Goal: Task Accomplishment & Management: Use online tool/utility

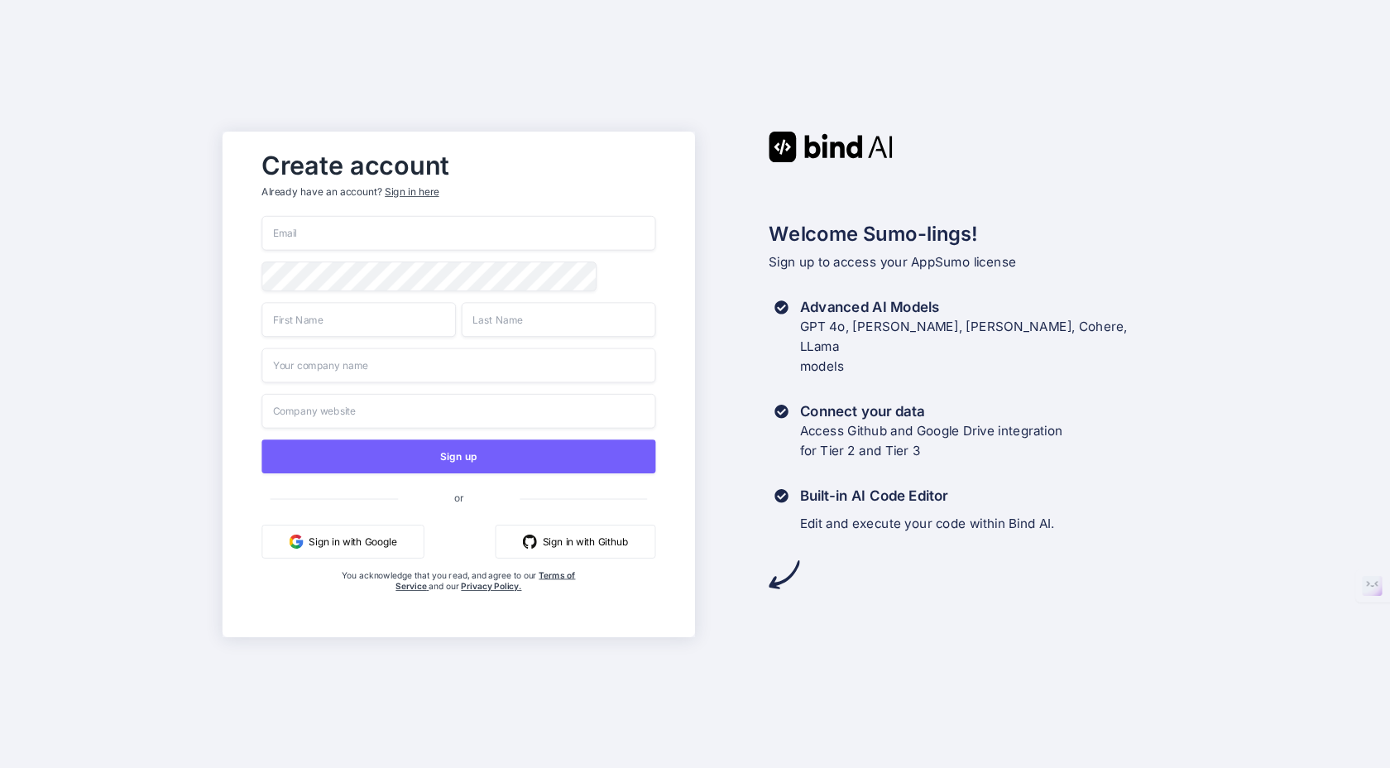
click at [457, 235] on input "email" at bounding box center [458, 233] width 394 height 35
type input "Charkrid@gmail.com"
click at [362, 313] on input "text" at bounding box center [358, 319] width 194 height 35
type input "c"
click at [362, 314] on input "Charkrid" at bounding box center [358, 319] width 194 height 35
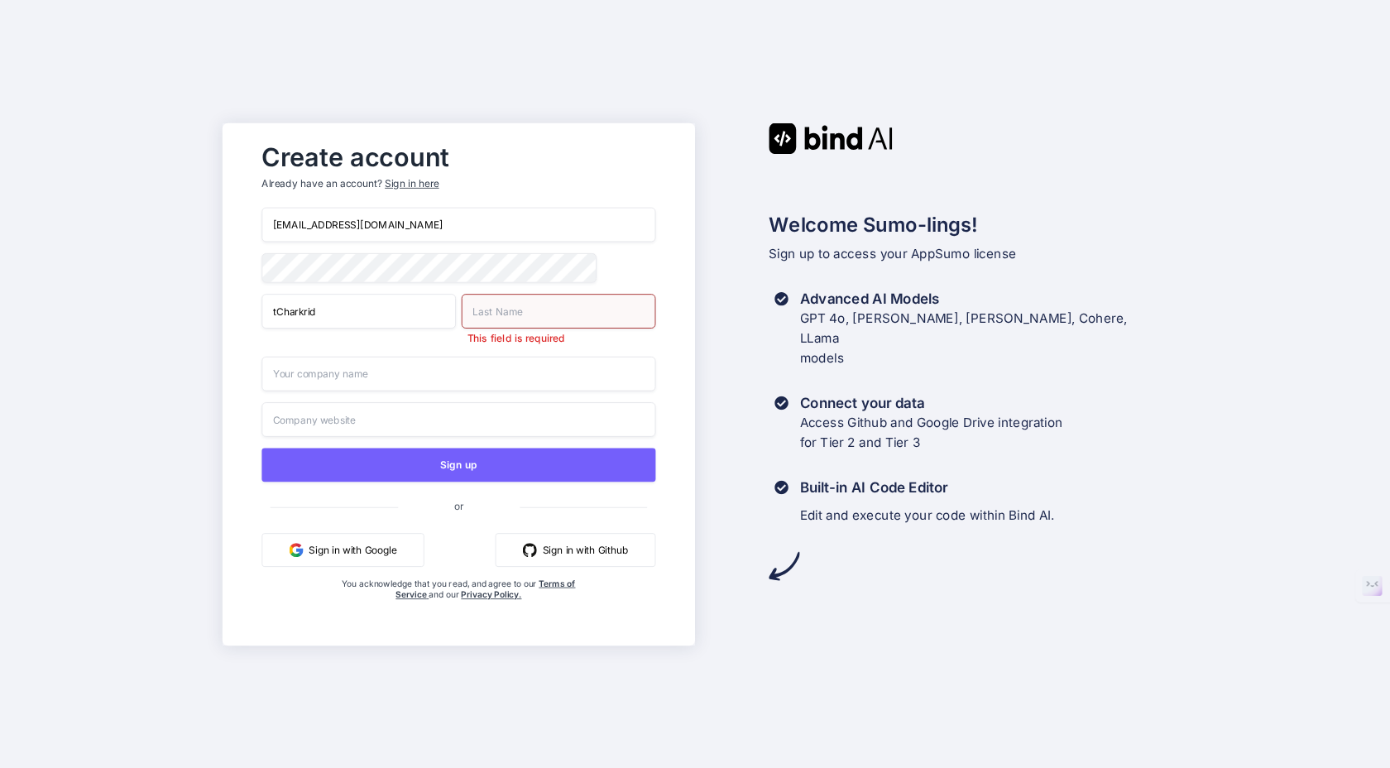
type input "Charkrid"
click at [493, 312] on input "text" at bounding box center [559, 311] width 194 height 35
type input "Than"
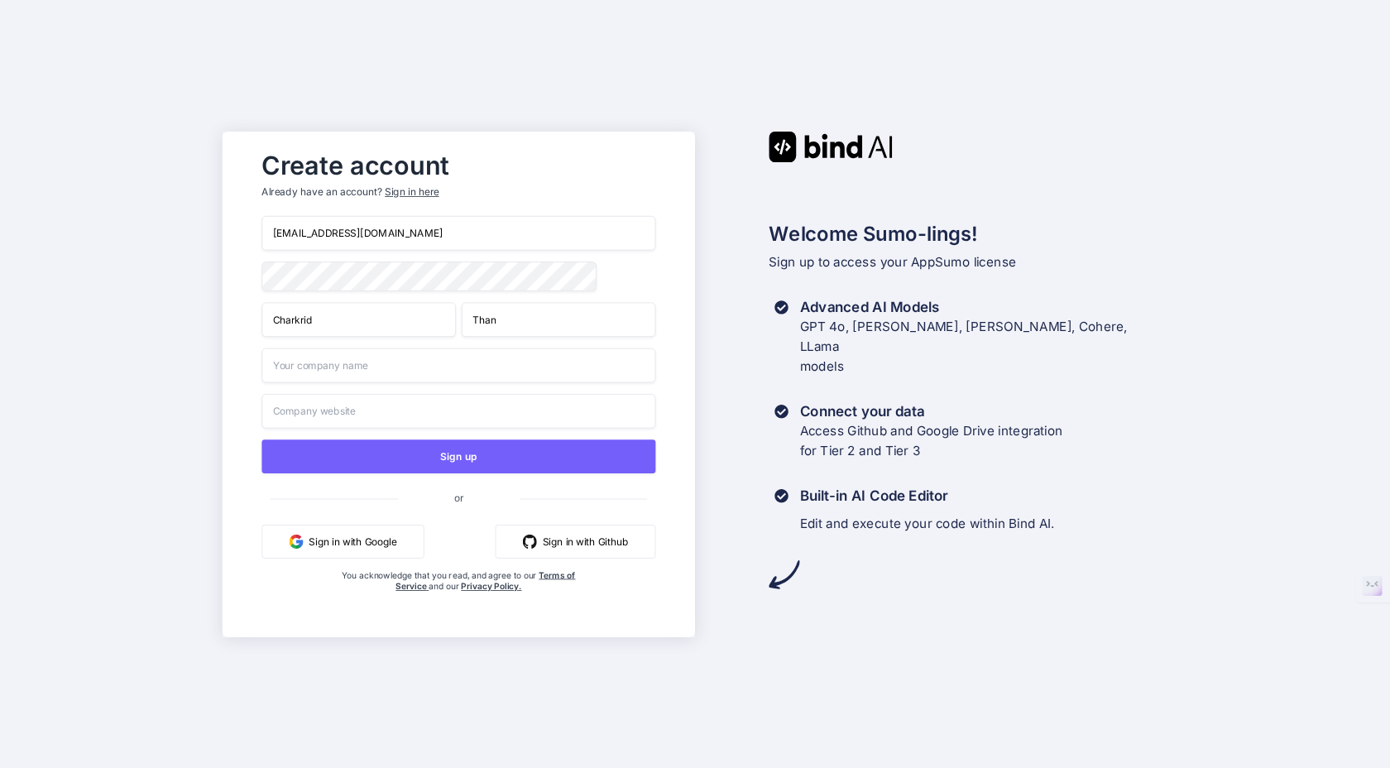
click at [409, 370] on input "text" at bounding box center [458, 365] width 394 height 35
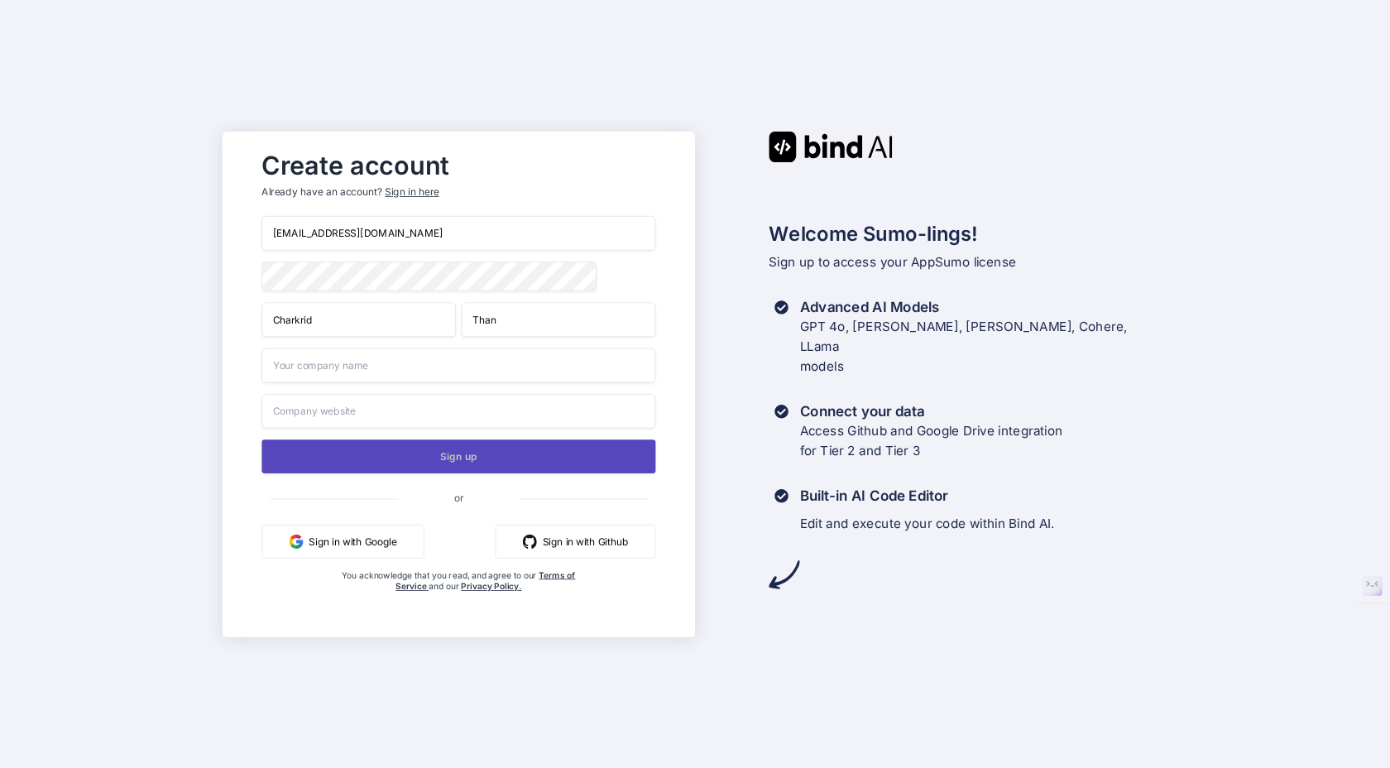
click at [400, 454] on button "Sign up" at bounding box center [458, 456] width 394 height 34
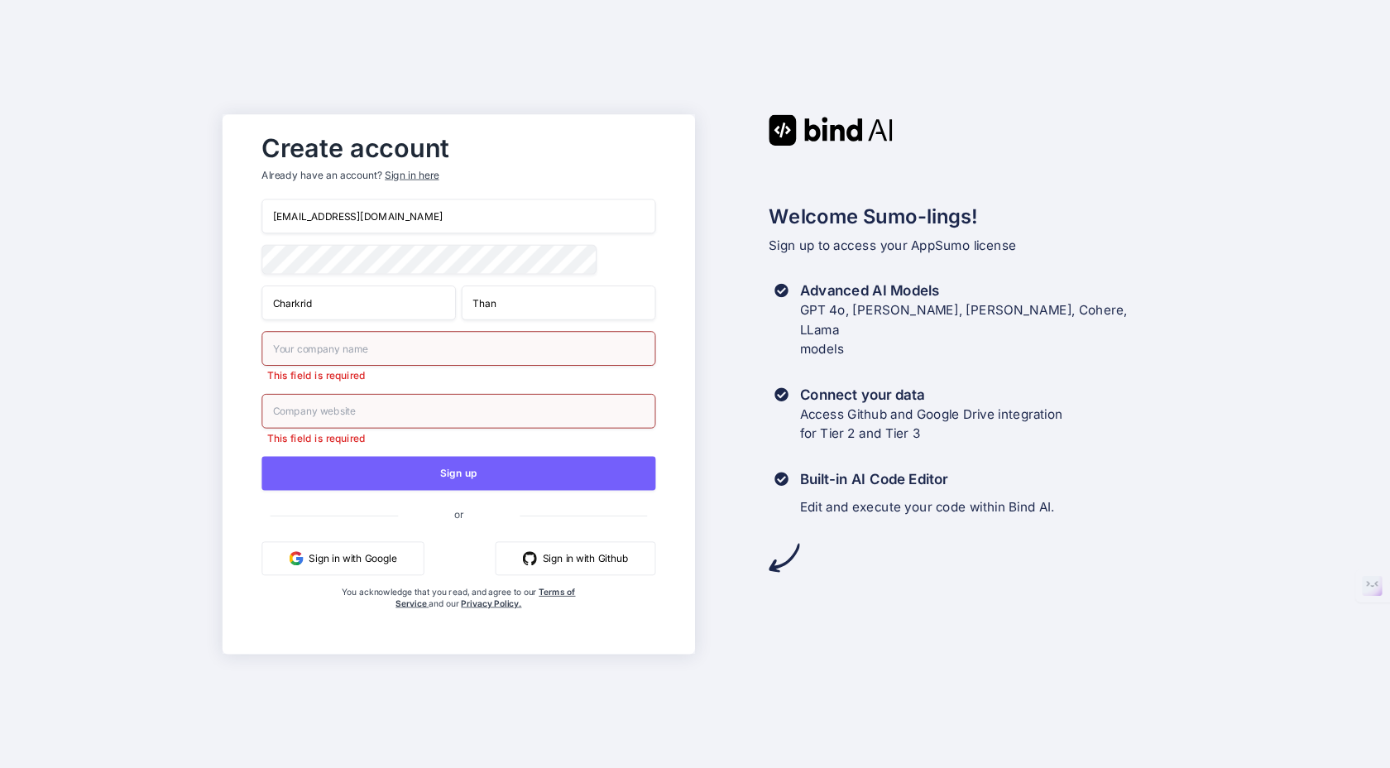
click at [323, 356] on input "text" at bounding box center [458, 348] width 394 height 35
type input "Yogilife"
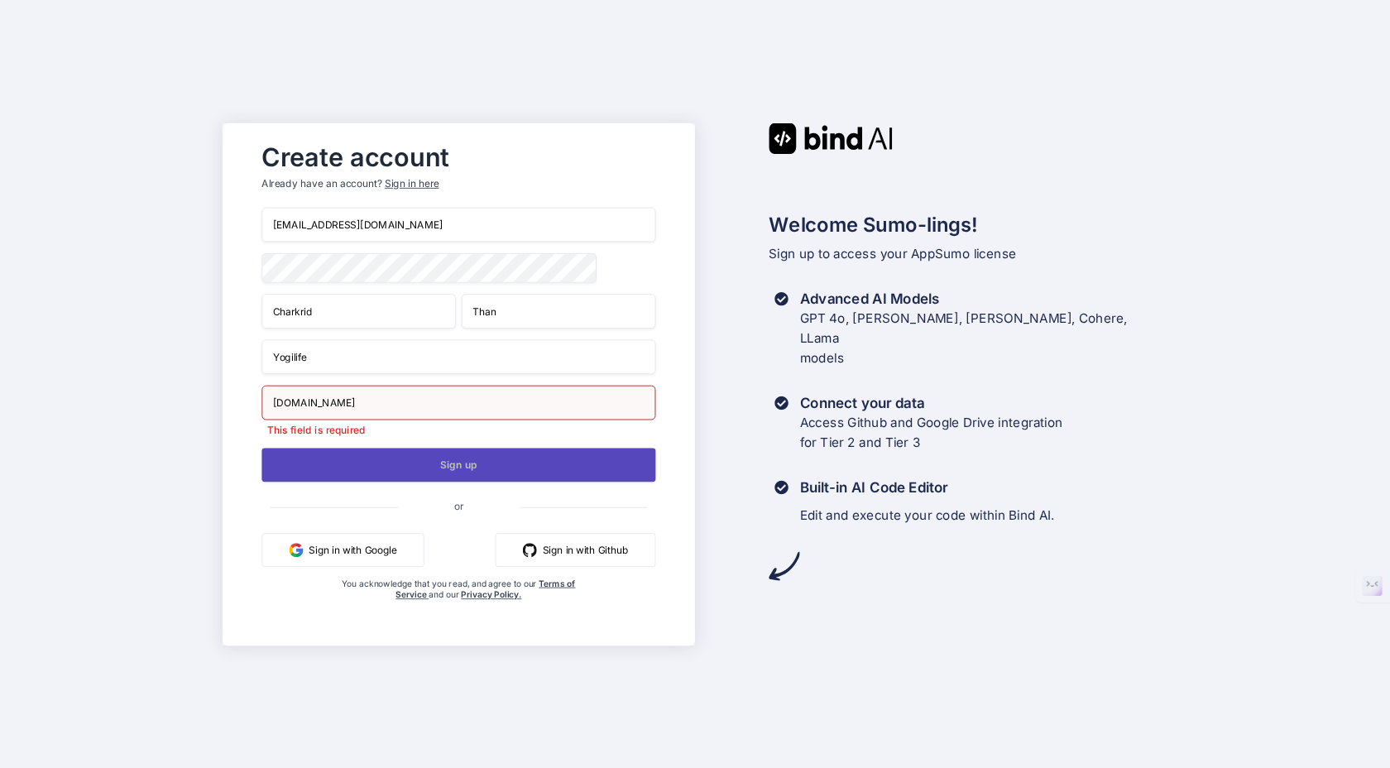
type input "yogilife.yoga"
click at [395, 475] on div "Charkrid@gmail.com Charkrid Than Yogilife yogilife.yoga This field is required …" at bounding box center [458, 420] width 394 height 427
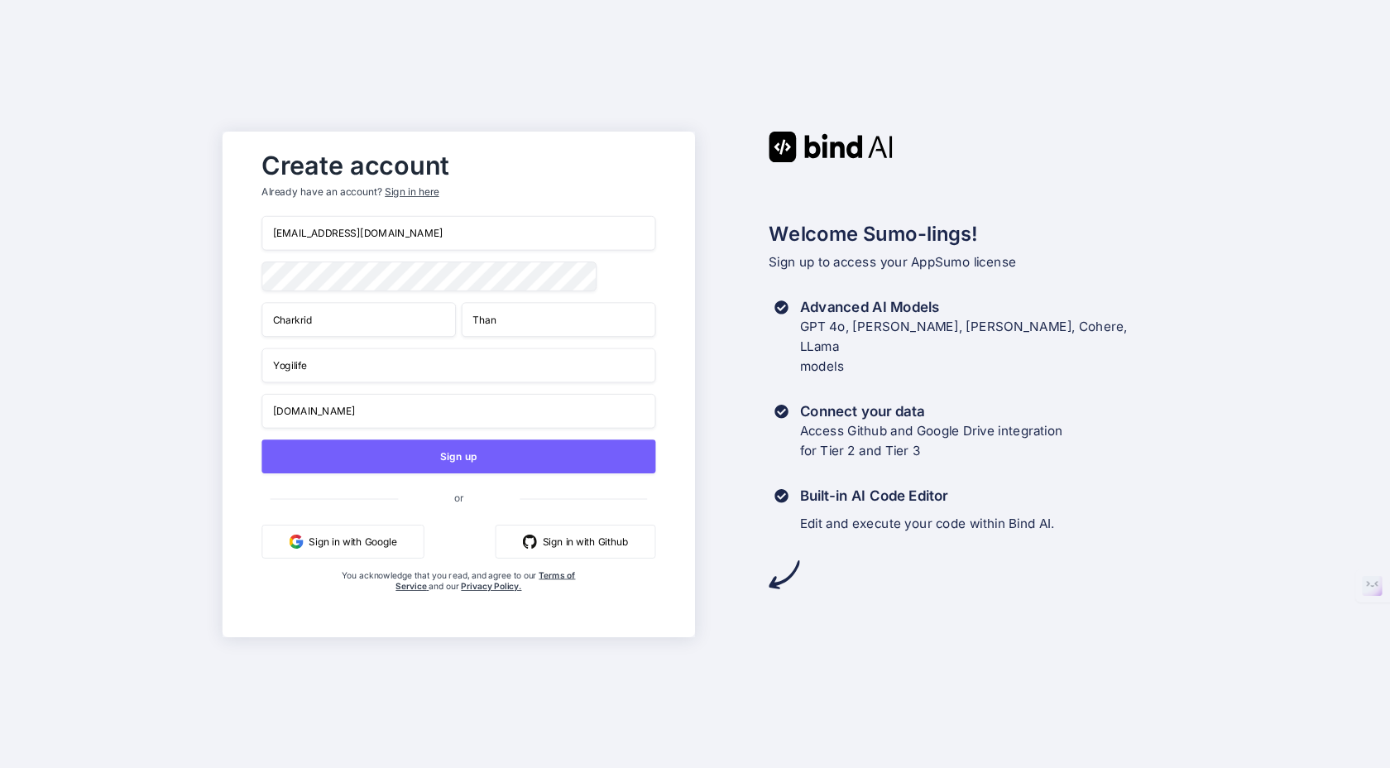
click at [223, 444] on div "Create account Already have an account? Sign in here Charkrid@gmail.com Charkri…" at bounding box center [459, 385] width 472 height 506
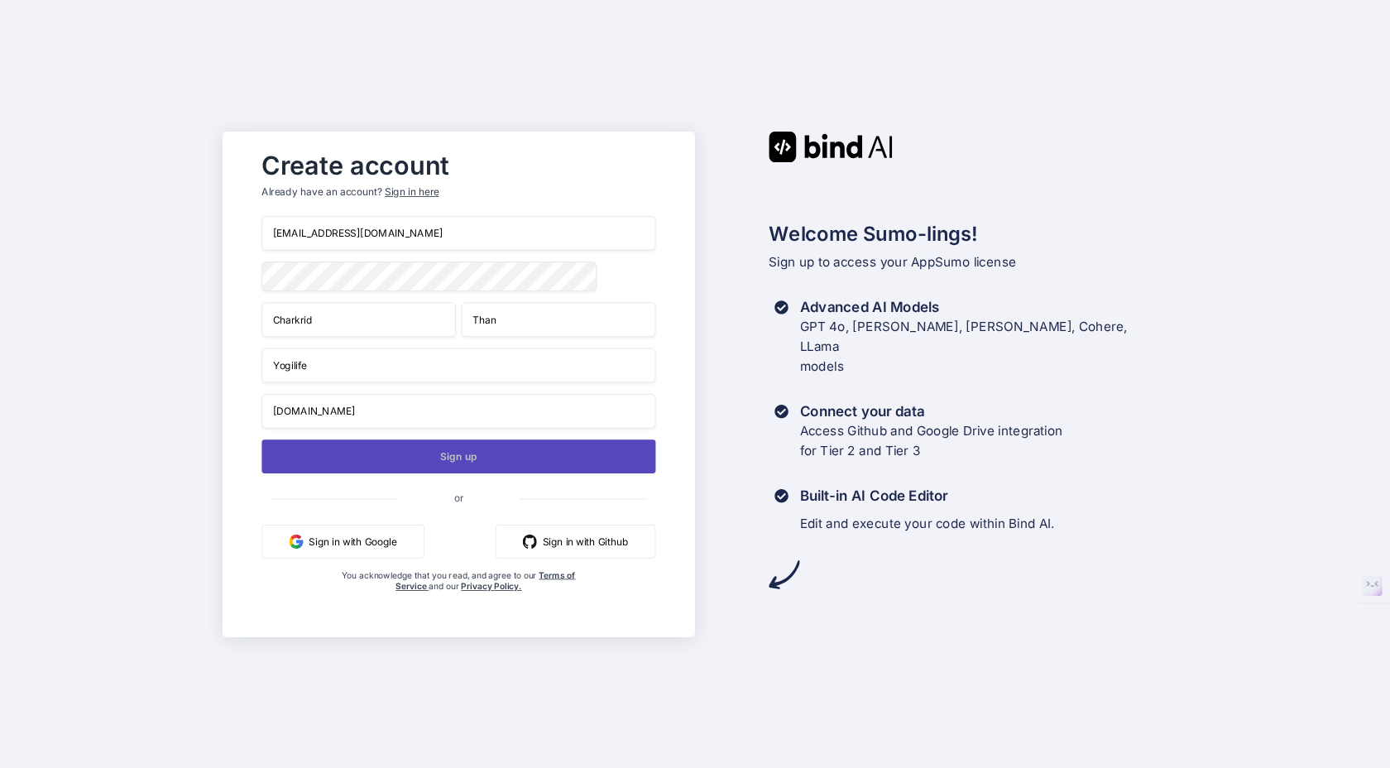
click at [360, 466] on button "Sign up" at bounding box center [458, 456] width 394 height 34
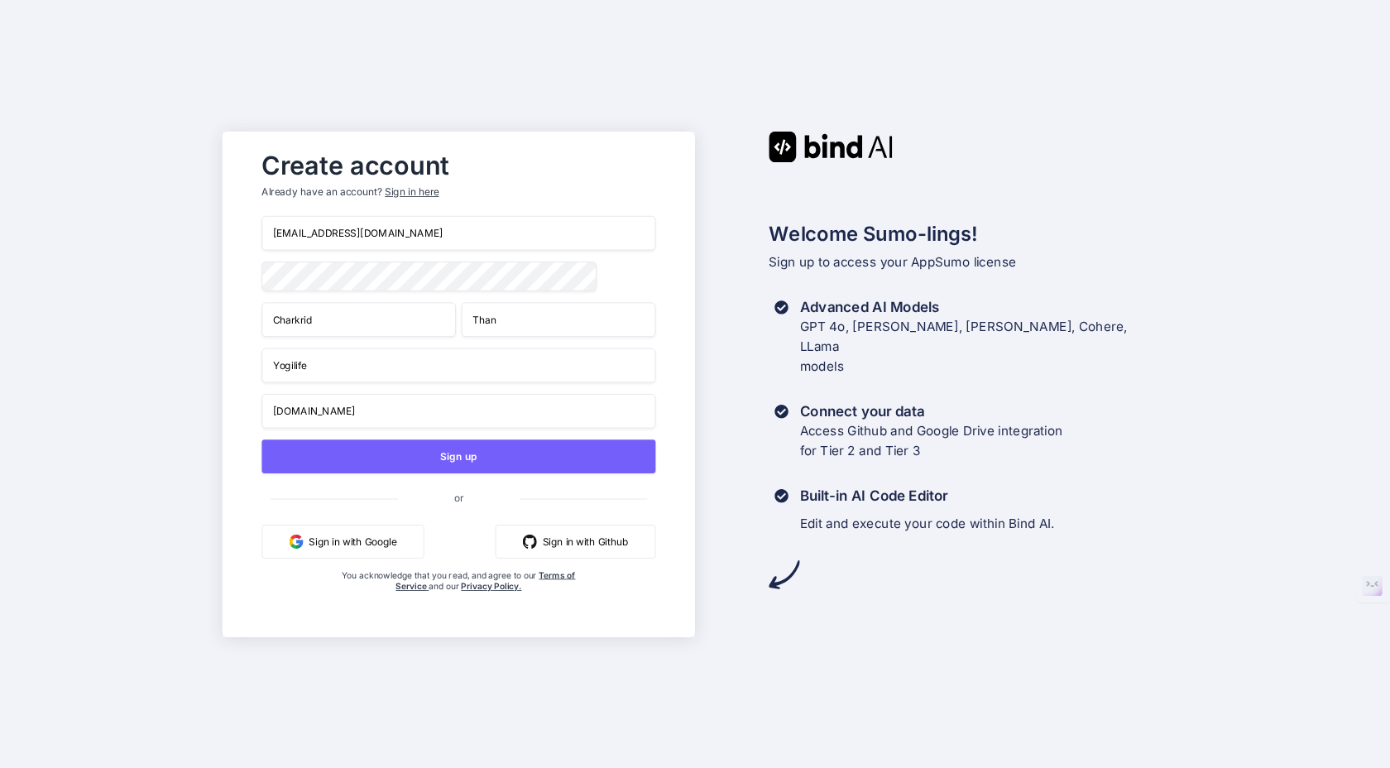
click at [175, 487] on div "Create account Already have an account? Sign in here Charkrid@gmail.com Charkri…" at bounding box center [695, 384] width 1390 height 768
click at [357, 548] on button "Sign in with Google" at bounding box center [342, 541] width 162 height 34
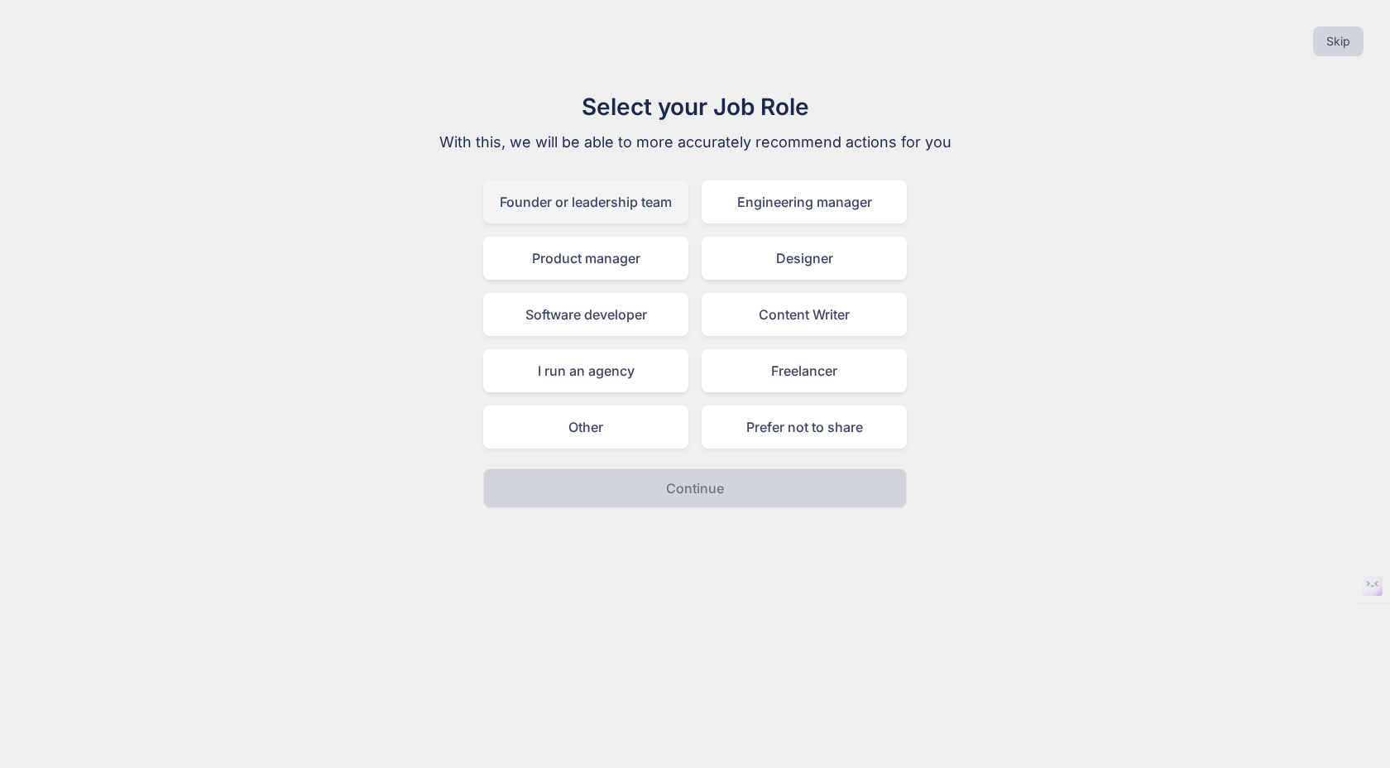
click at [636, 209] on div "Founder or leadership team" at bounding box center [585, 201] width 205 height 43
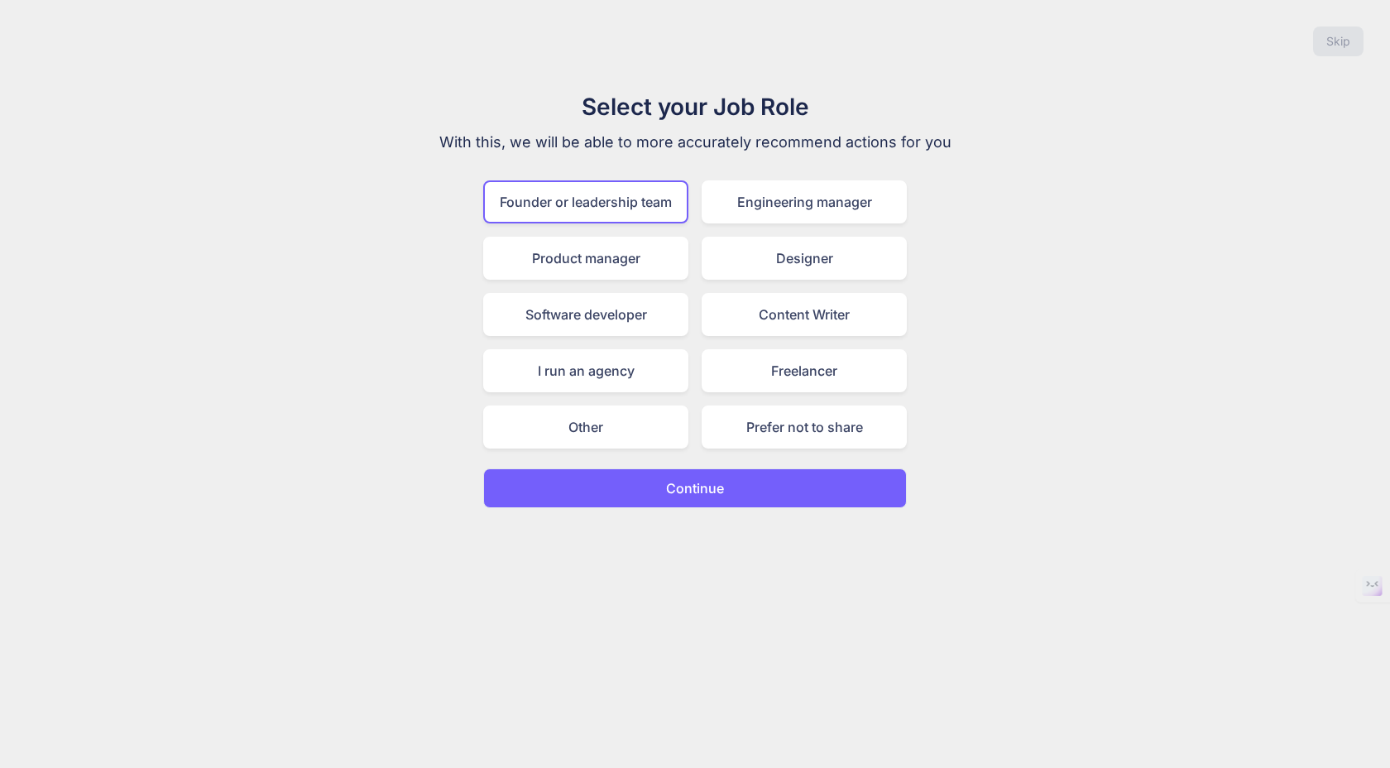
click at [710, 494] on p "Continue" at bounding box center [695, 488] width 58 height 20
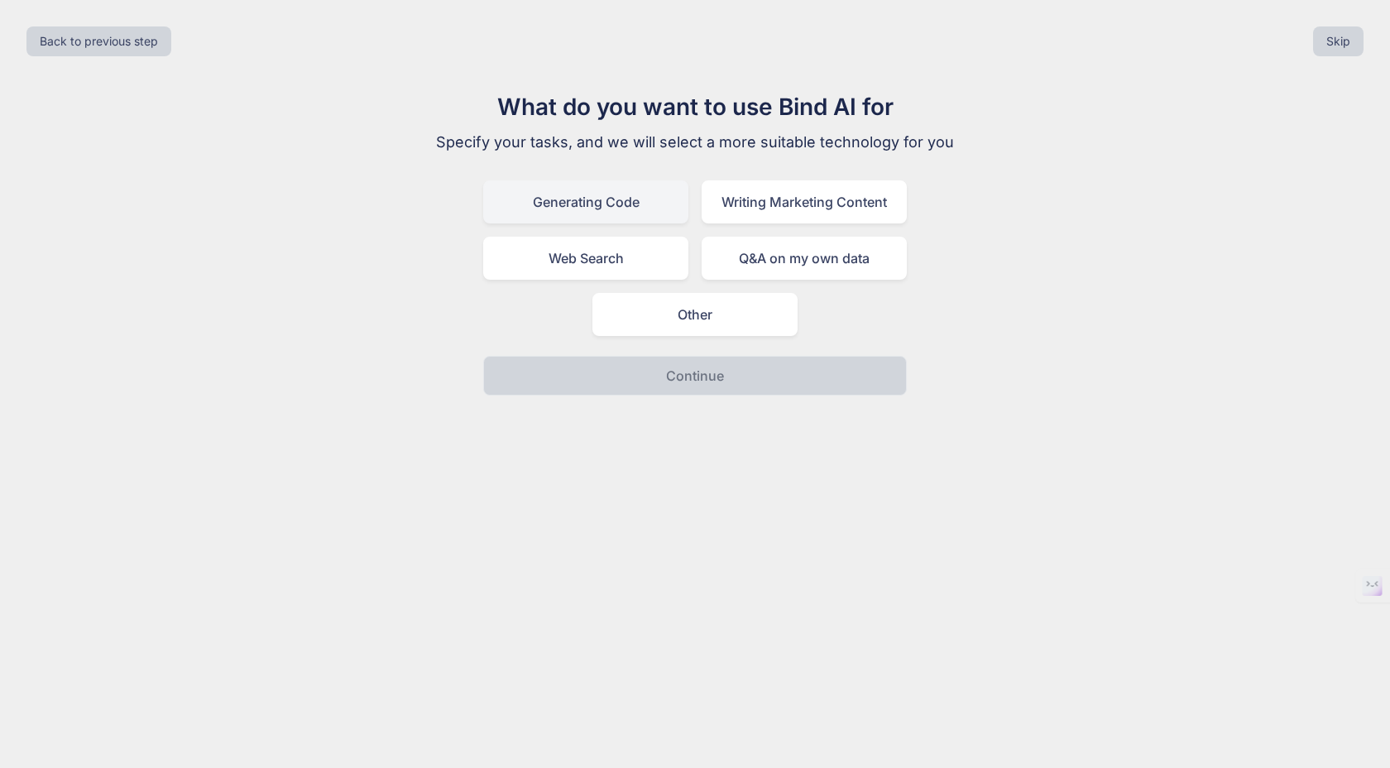
click at [641, 209] on div "Generating Code" at bounding box center [585, 201] width 205 height 43
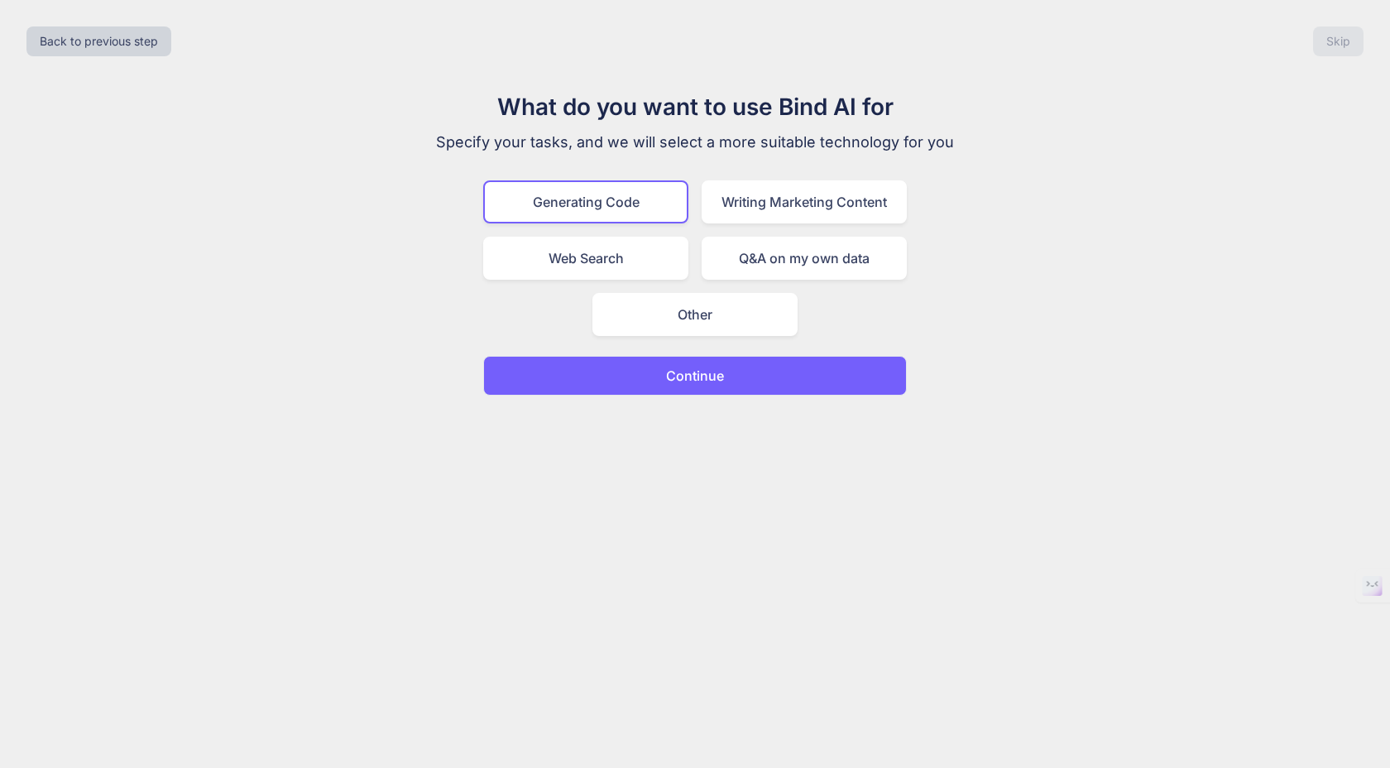
click at [666, 386] on button "Continue" at bounding box center [695, 376] width 424 height 40
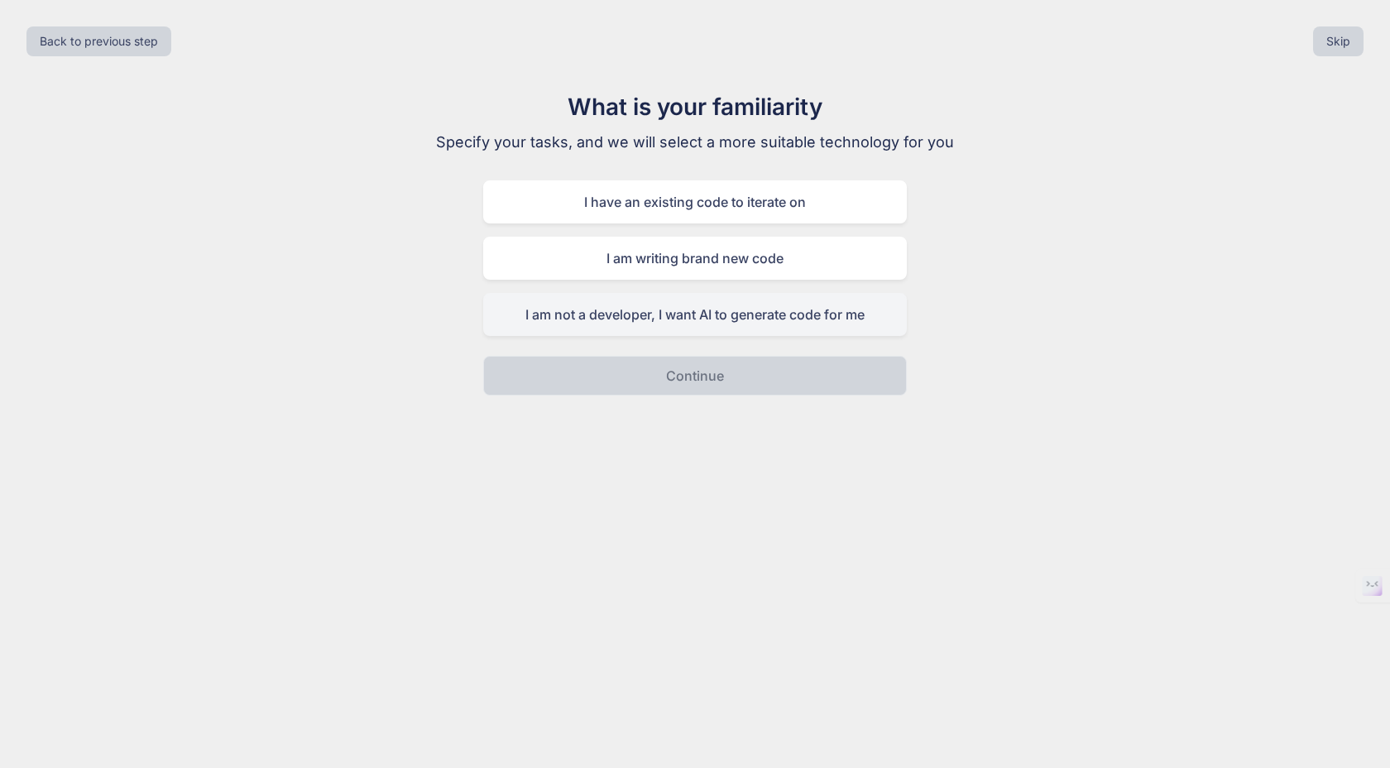
click at [698, 329] on div "I am not a developer, I want AI to generate code for me" at bounding box center [695, 314] width 424 height 43
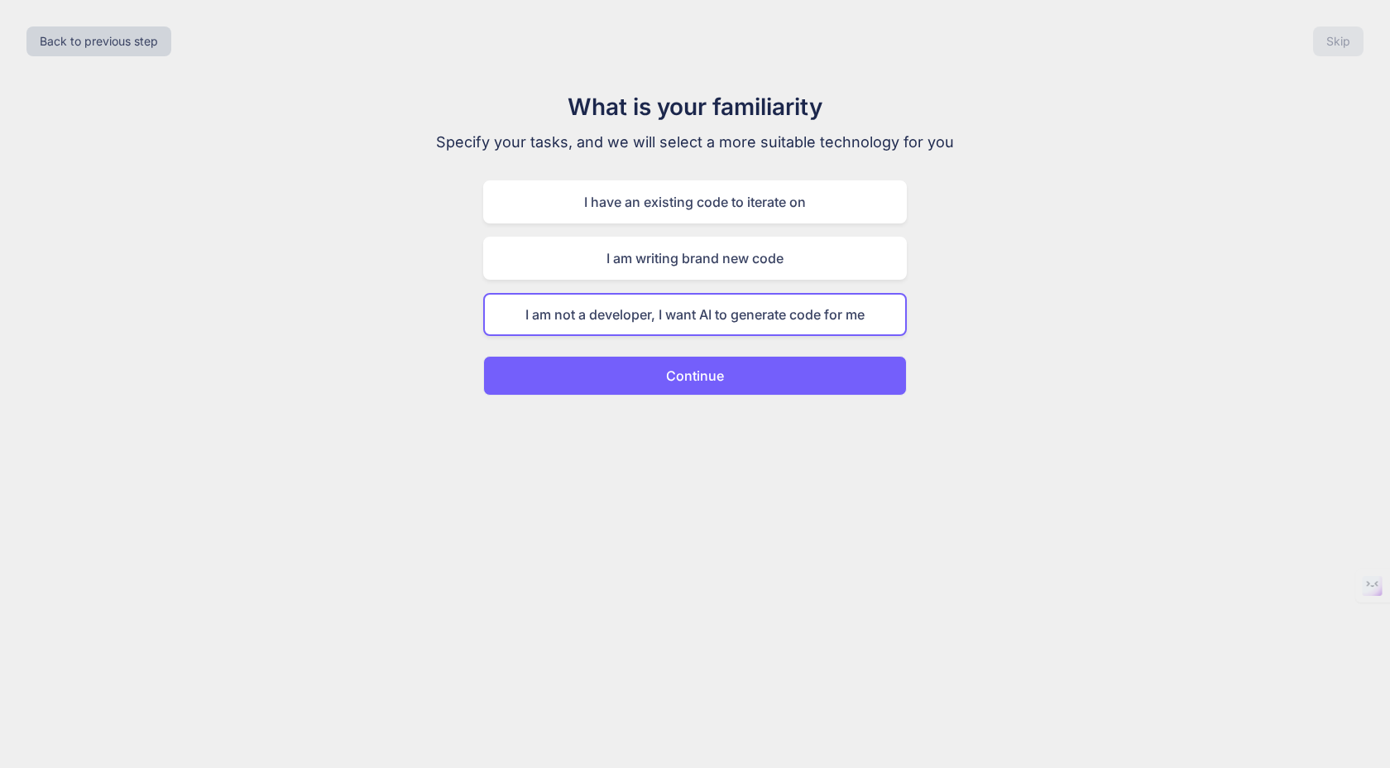
click at [710, 381] on p "Continue" at bounding box center [695, 376] width 58 height 20
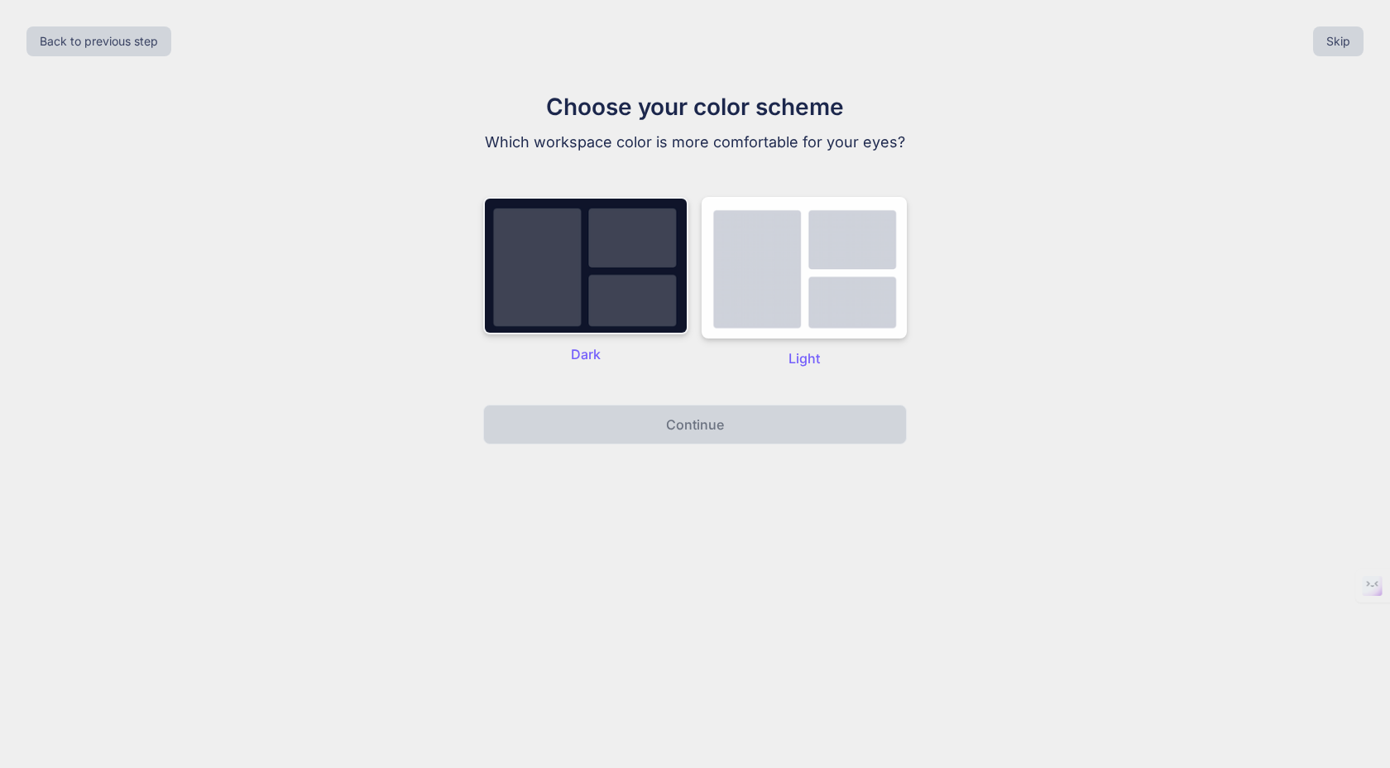
click at [637, 295] on img at bounding box center [585, 265] width 205 height 137
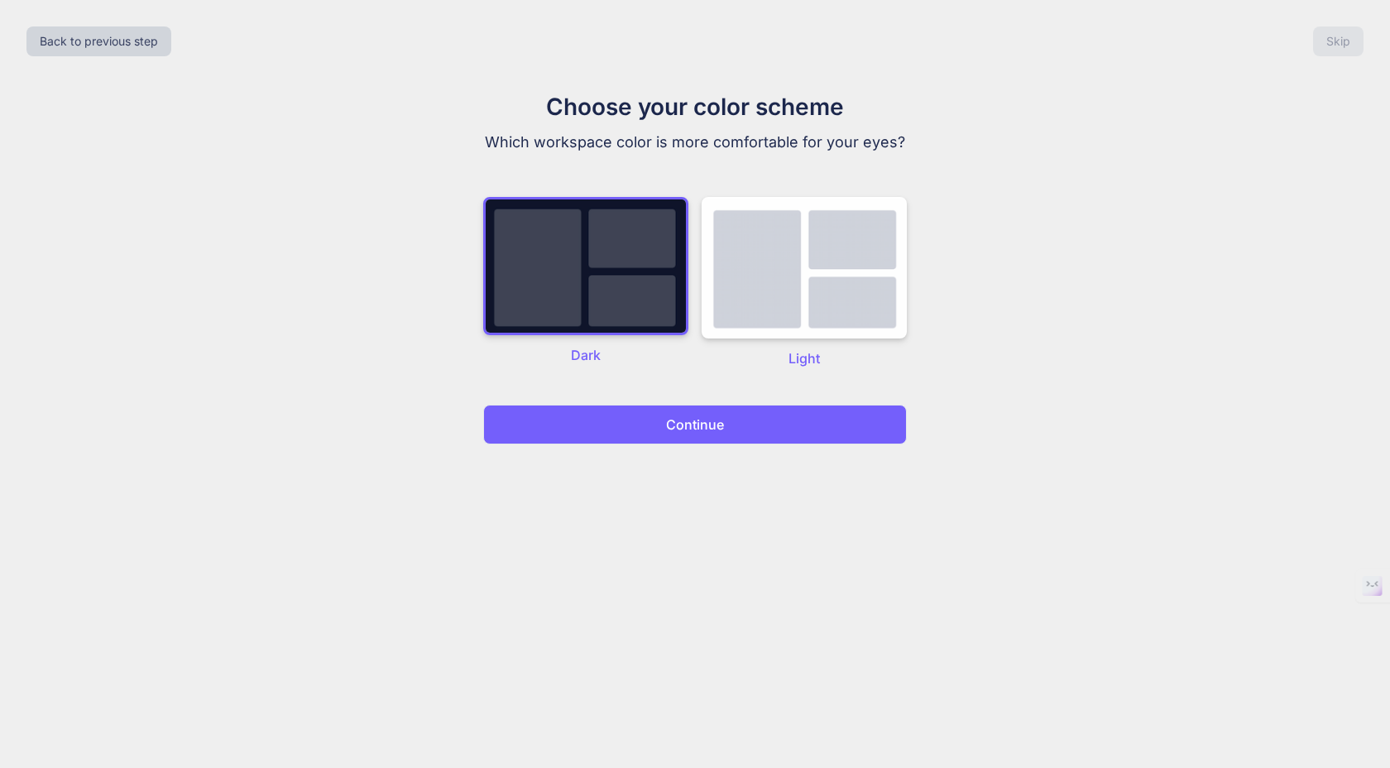
click at [664, 428] on button "Continue" at bounding box center [695, 425] width 424 height 40
click at [674, 426] on p "Continue" at bounding box center [695, 425] width 58 height 20
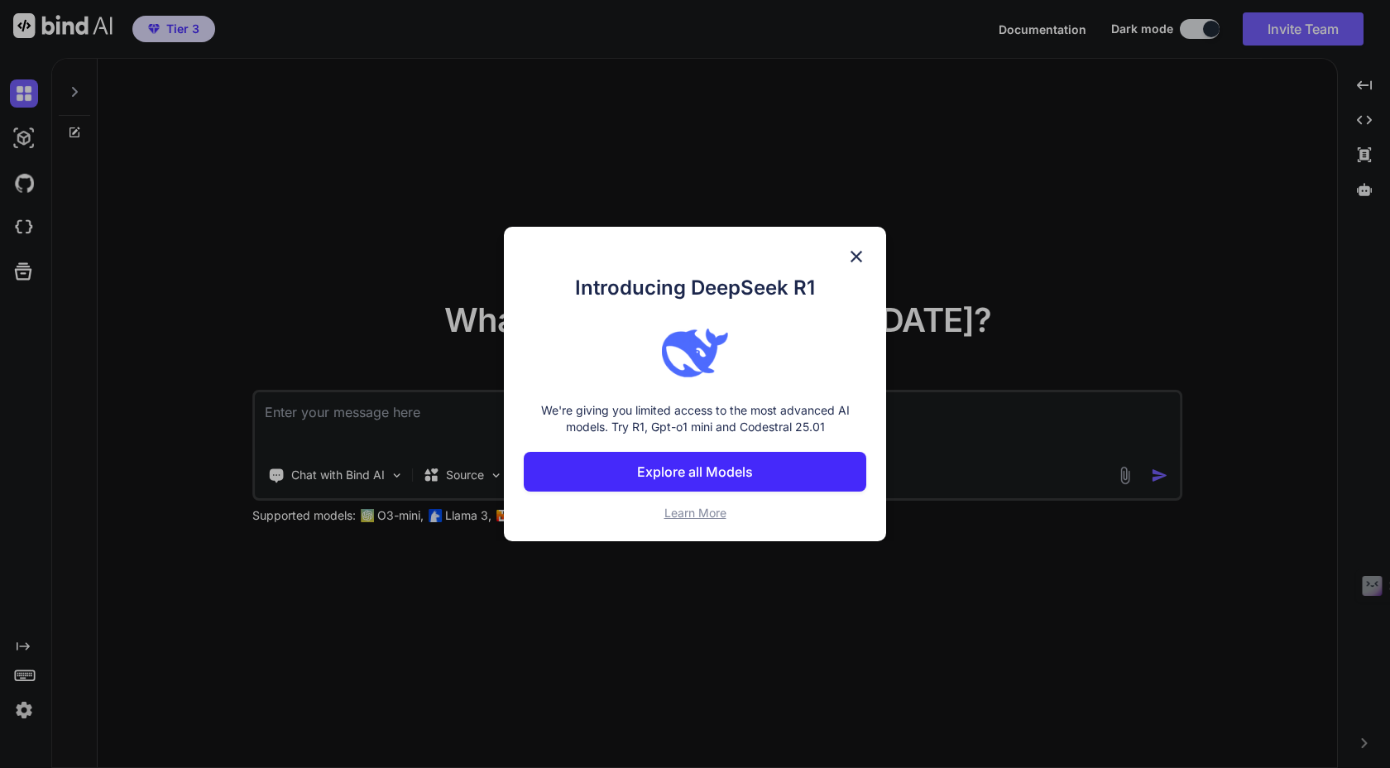
click at [734, 477] on p "Explore all Models" at bounding box center [695, 472] width 116 height 20
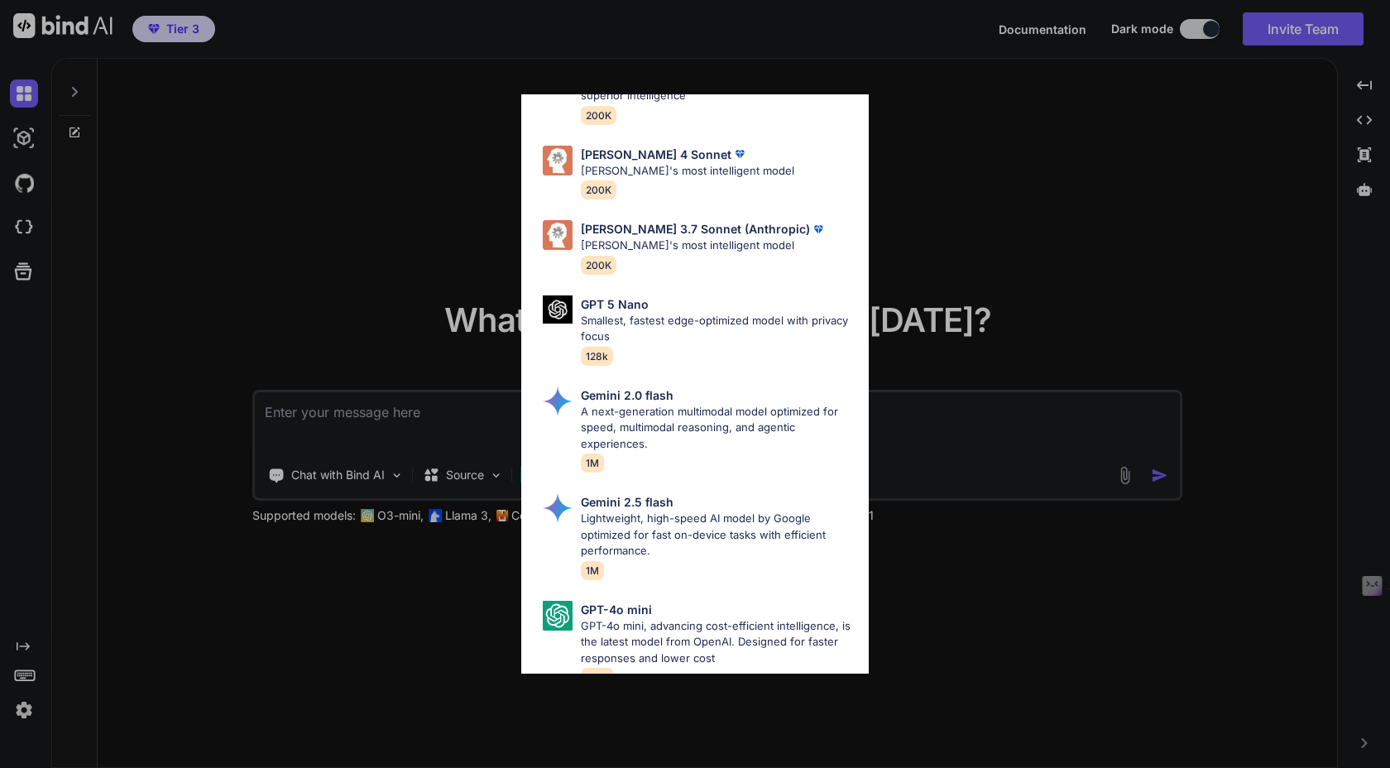
scroll to position [927, 0]
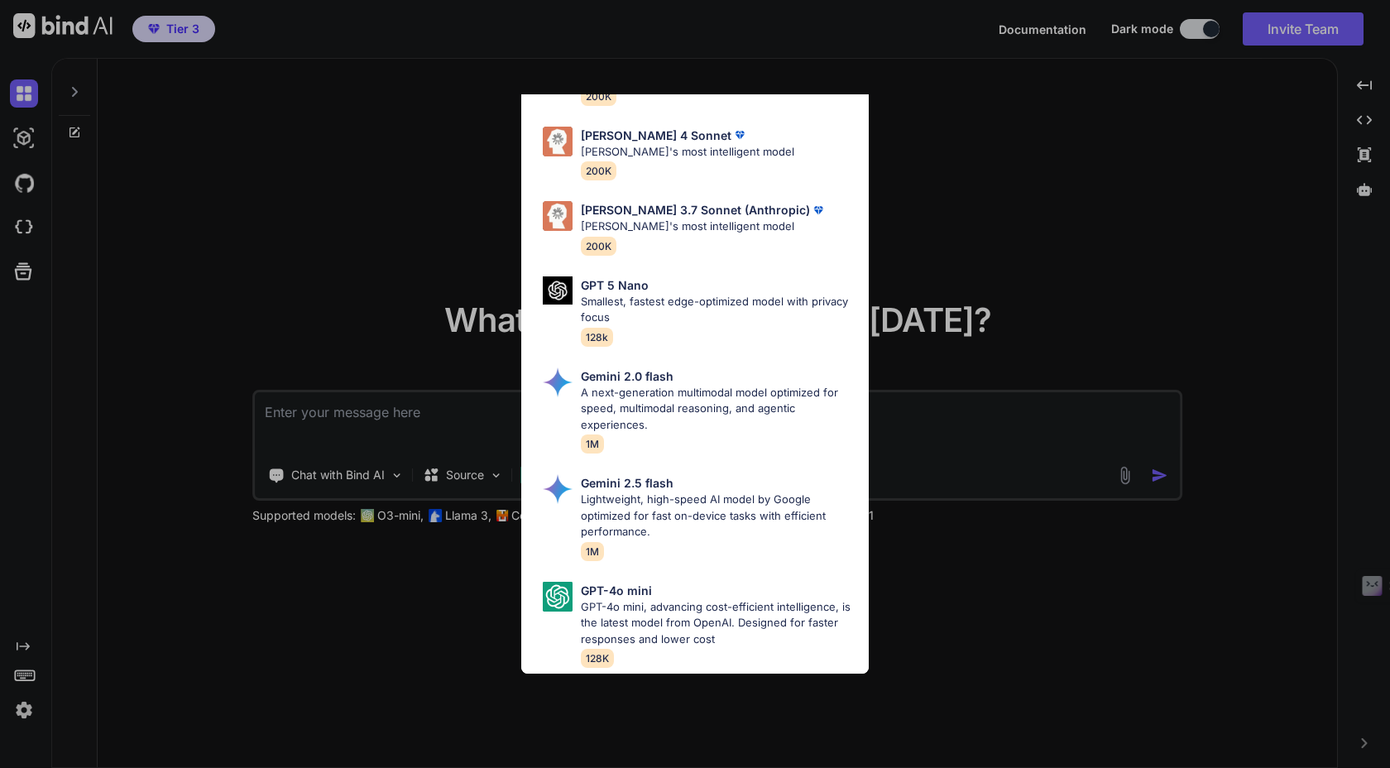
click at [905, 582] on div "All GPT 5 Mini Smaller, fast variant balancing speed and capability for light t…" at bounding box center [695, 384] width 1390 height 768
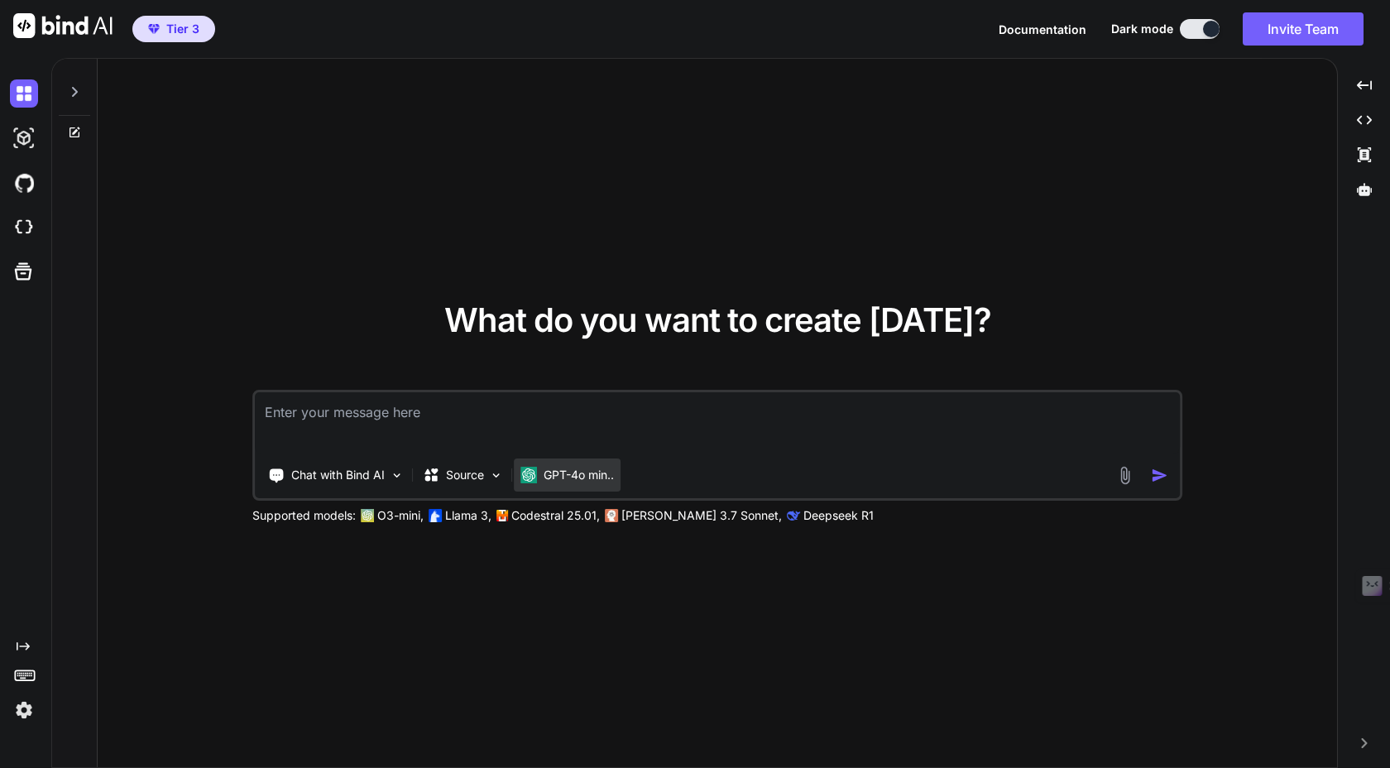
click at [578, 477] on p "GPT-4o min.." at bounding box center [579, 475] width 70 height 17
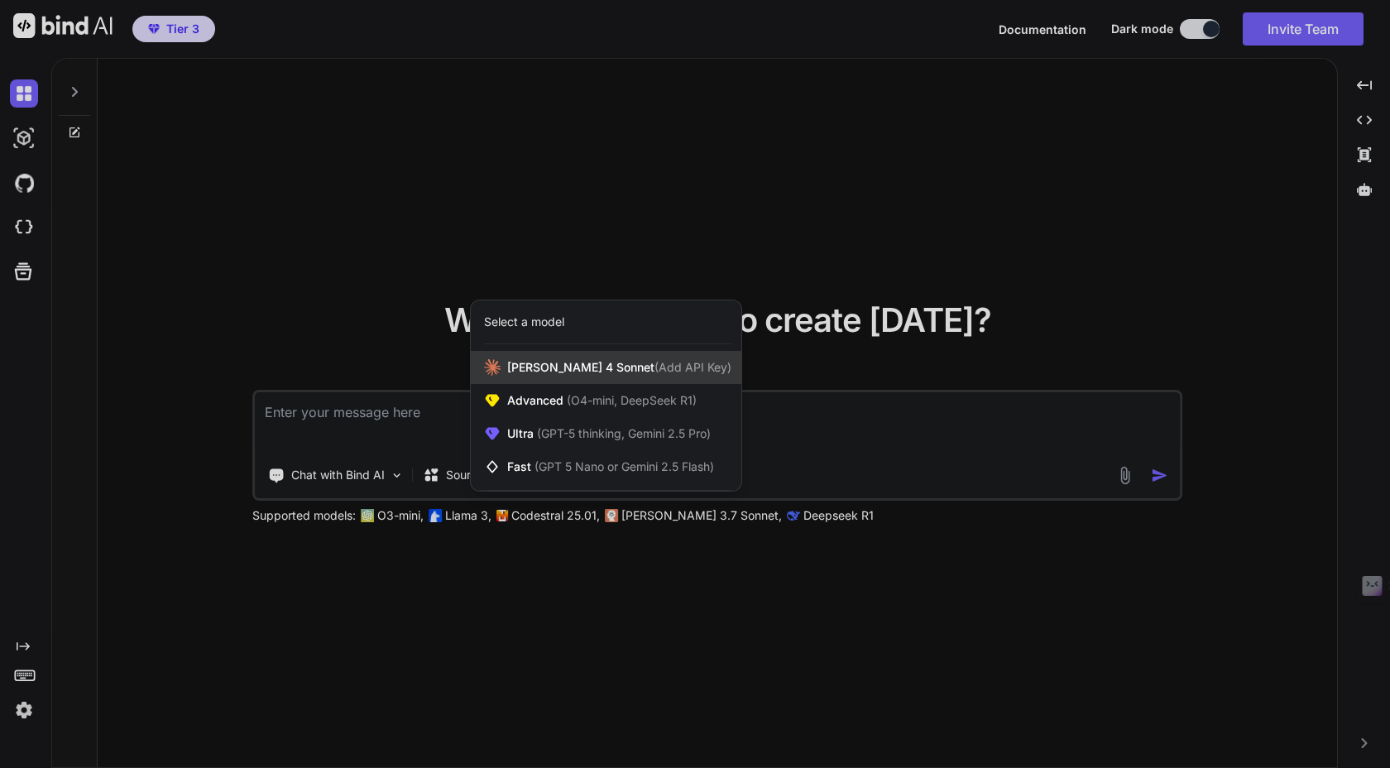
click at [666, 376] on div "Claude 4 Sonnet (Add API Key)" at bounding box center [606, 367] width 271 height 33
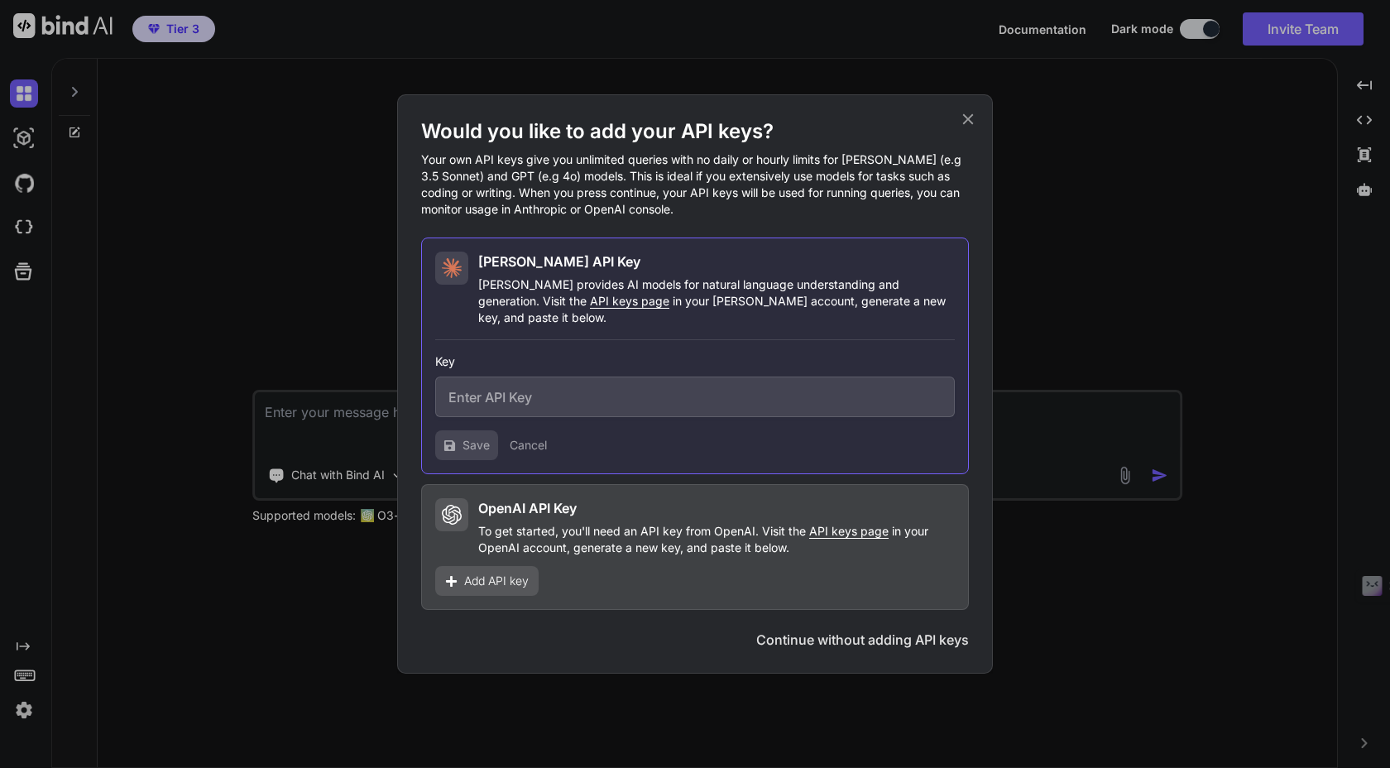
click at [972, 122] on icon at bounding box center [968, 119] width 11 height 11
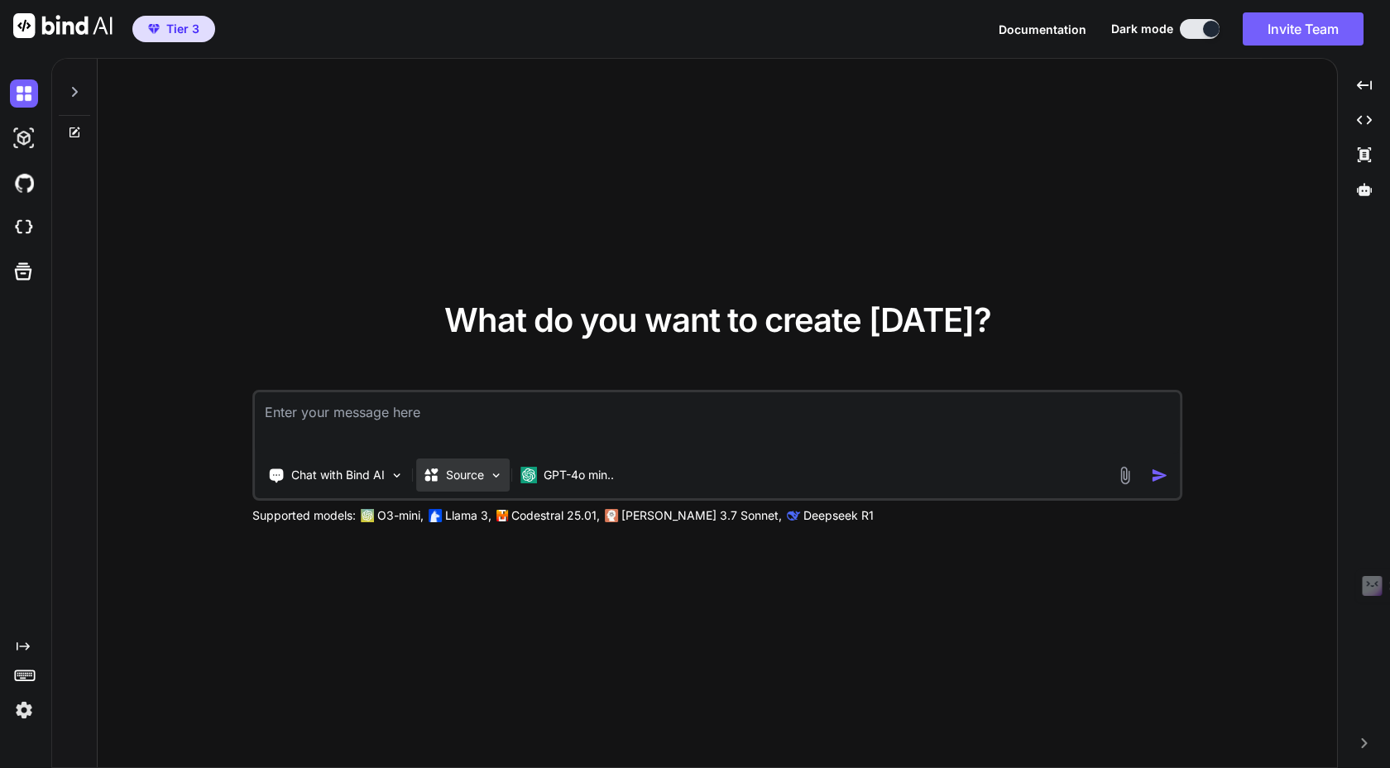
click at [492, 480] on img at bounding box center [496, 475] width 14 height 14
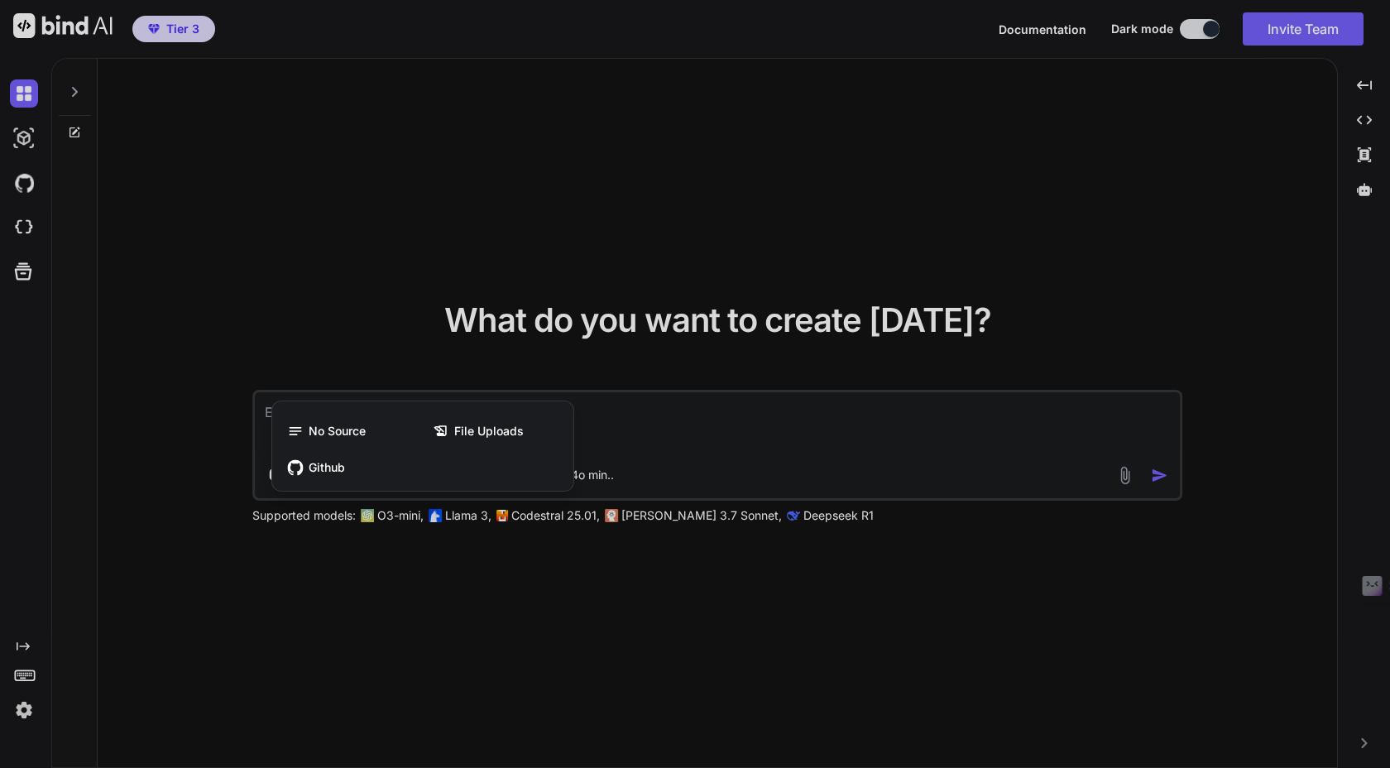
click at [439, 578] on div at bounding box center [695, 384] width 1390 height 768
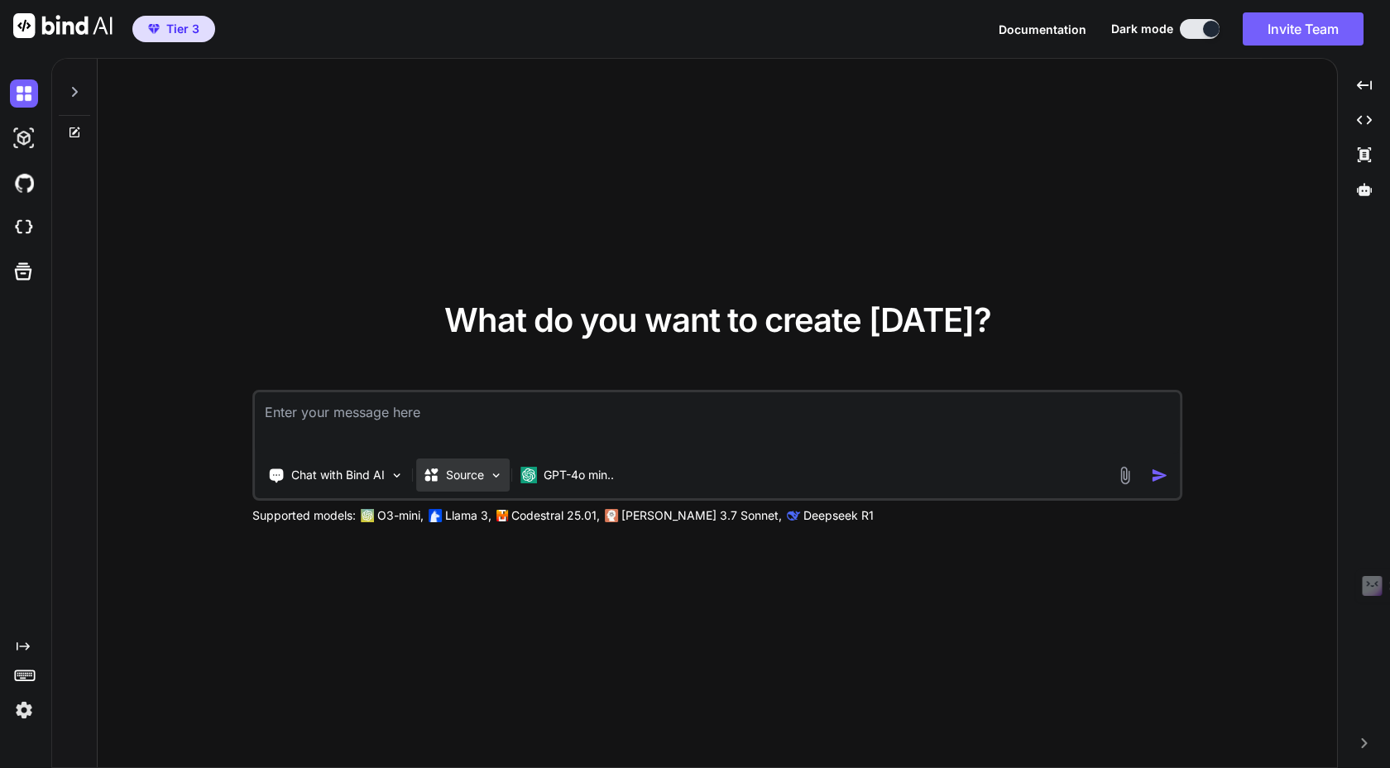
click at [464, 482] on p "Source" at bounding box center [465, 475] width 38 height 17
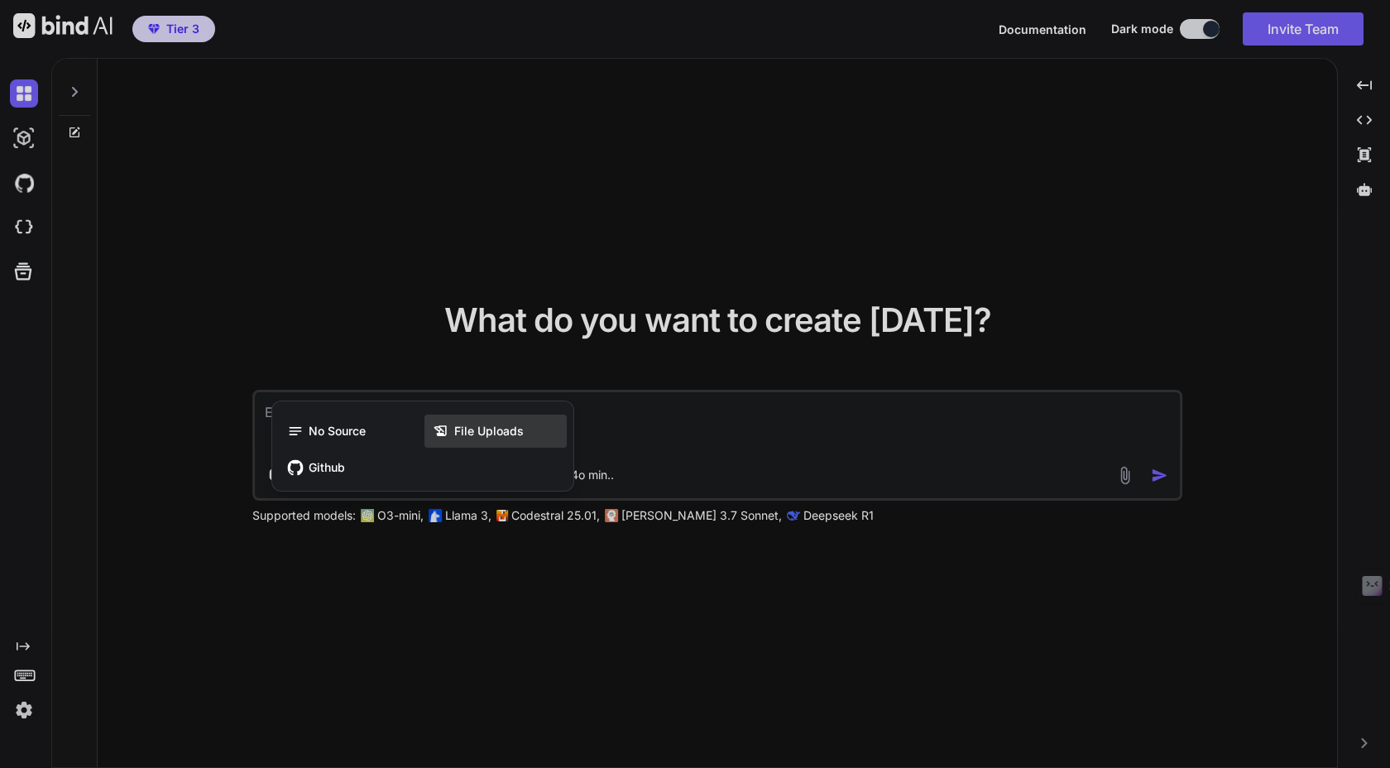
click at [451, 427] on icon at bounding box center [444, 431] width 22 height 17
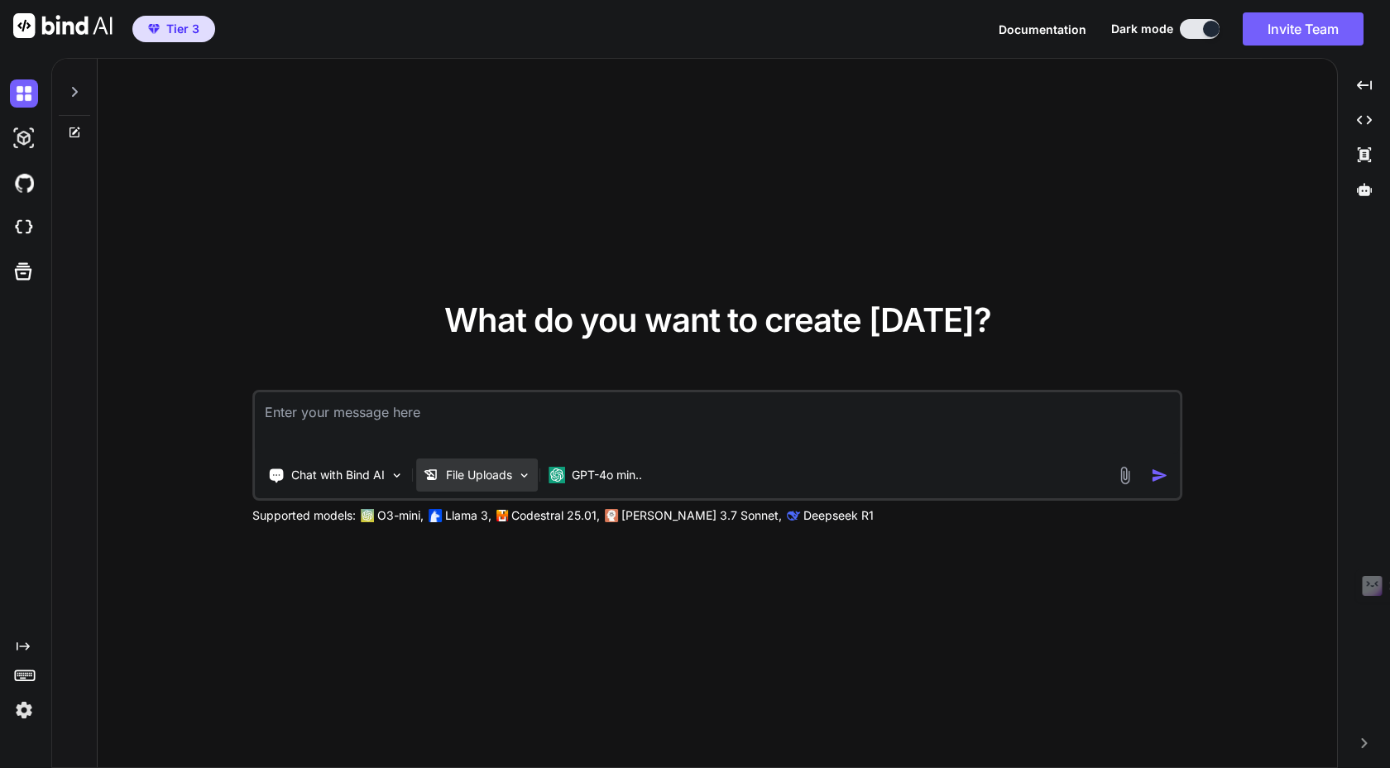
click at [453, 478] on p "File Uploads" at bounding box center [479, 475] width 66 height 17
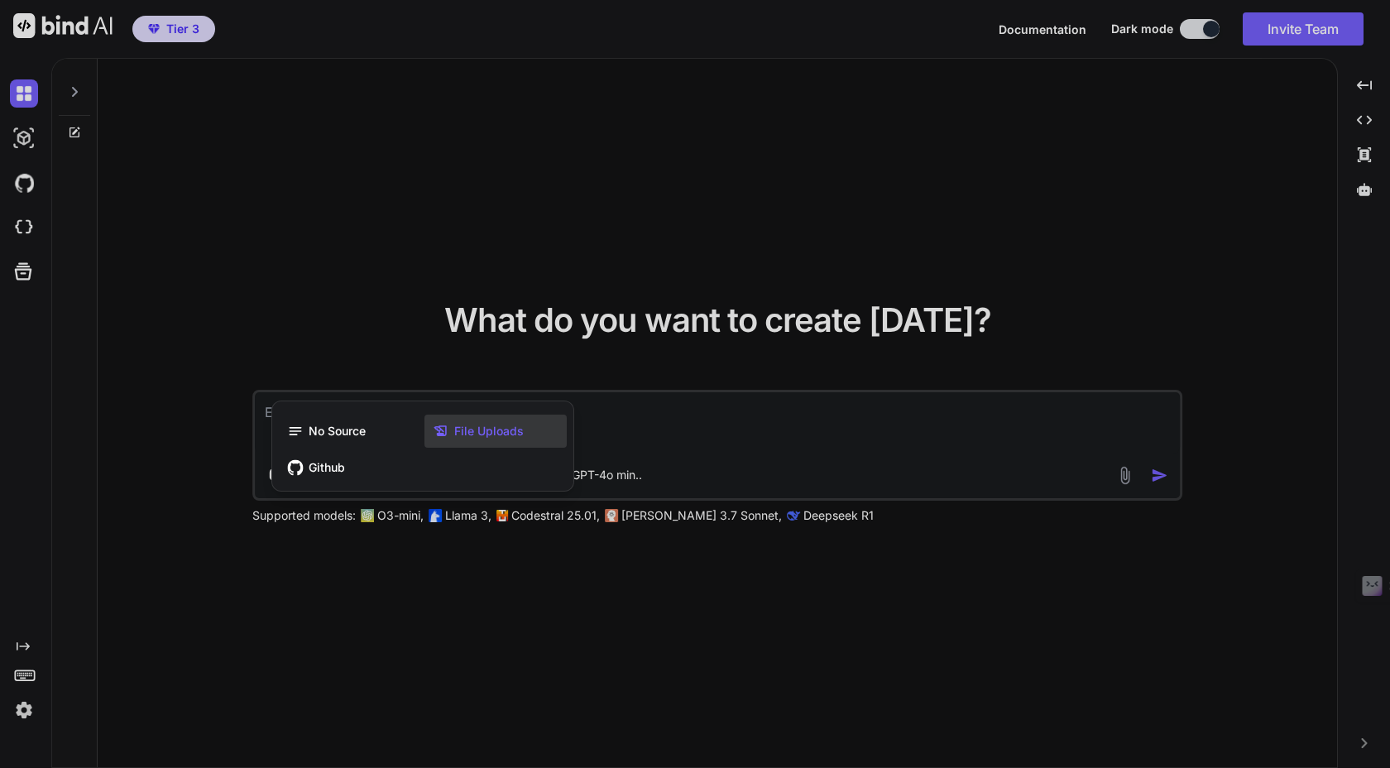
click at [348, 387] on div at bounding box center [695, 384] width 1390 height 768
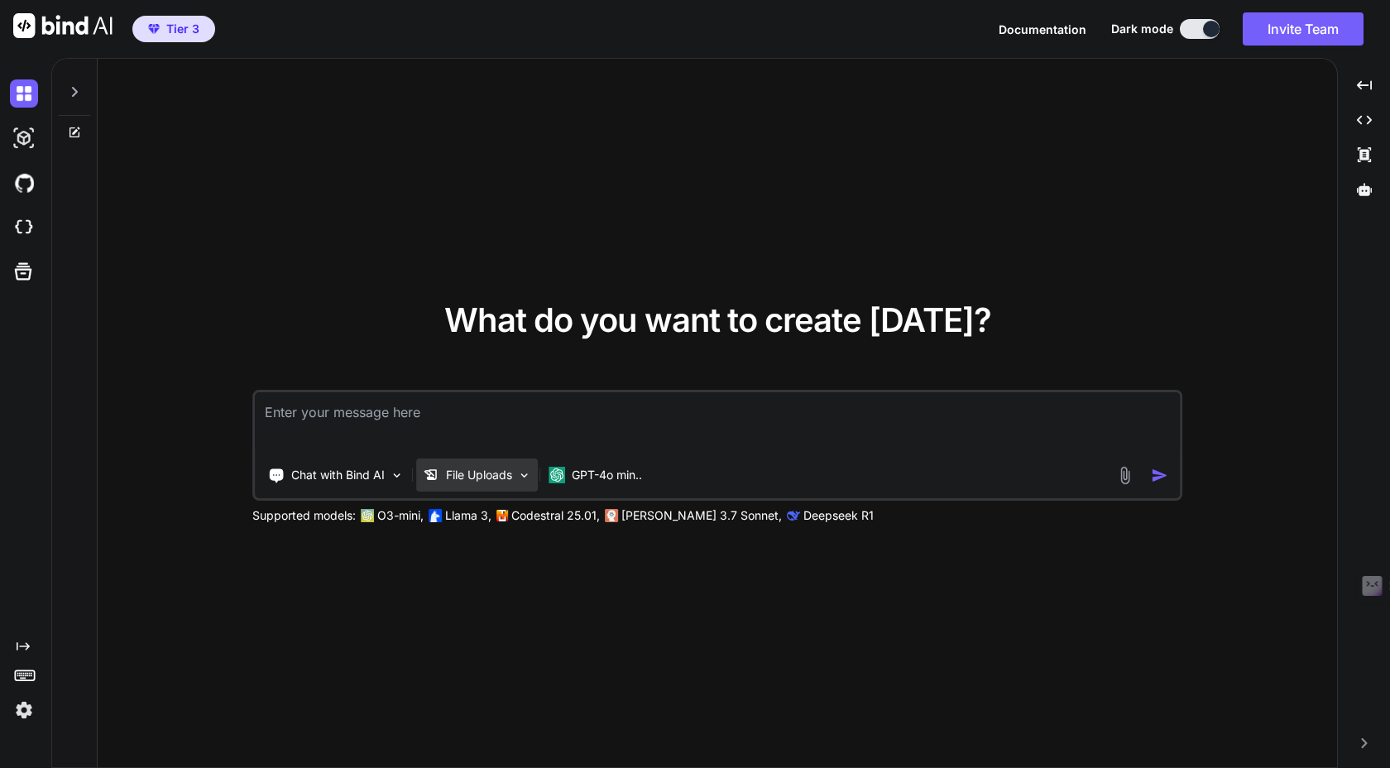
click at [471, 475] on p "File Uploads" at bounding box center [479, 475] width 66 height 17
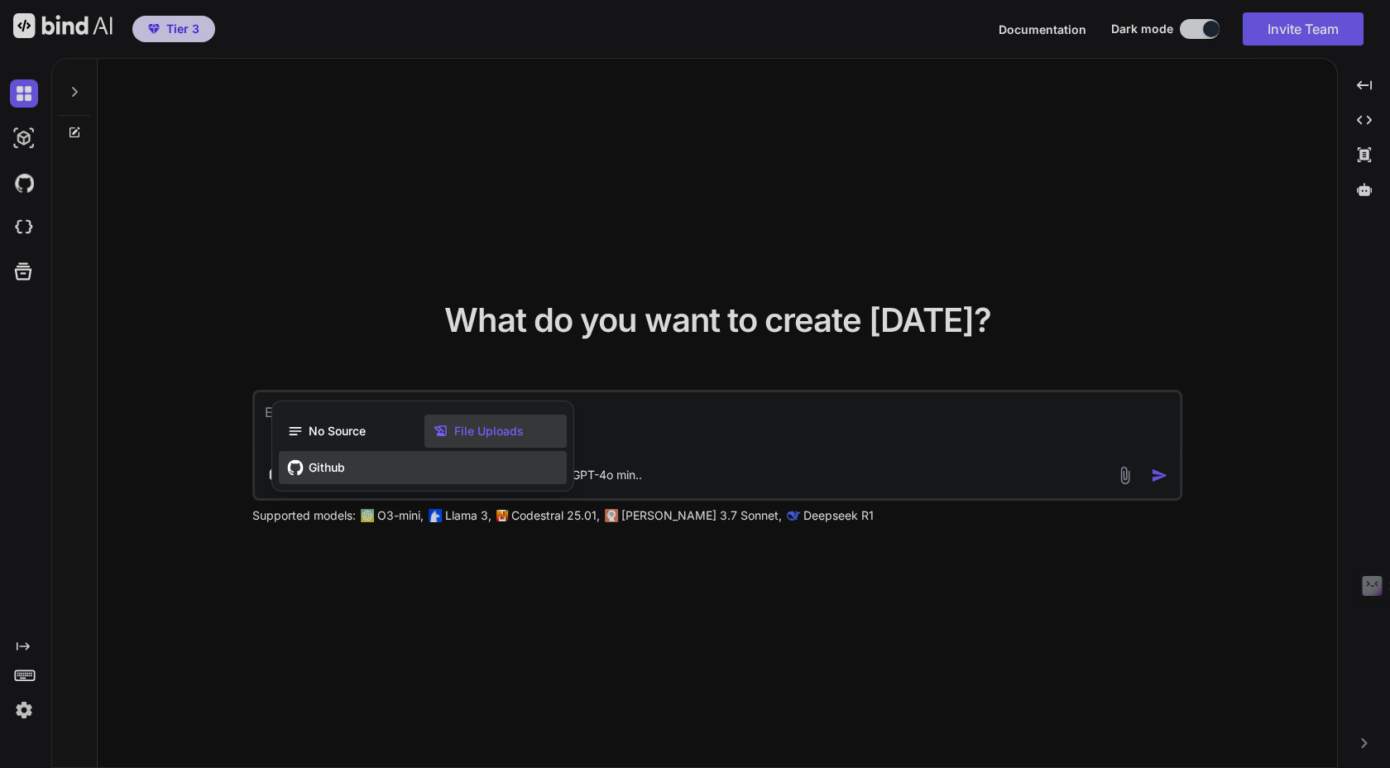
click at [338, 464] on span "Github" at bounding box center [327, 467] width 36 height 17
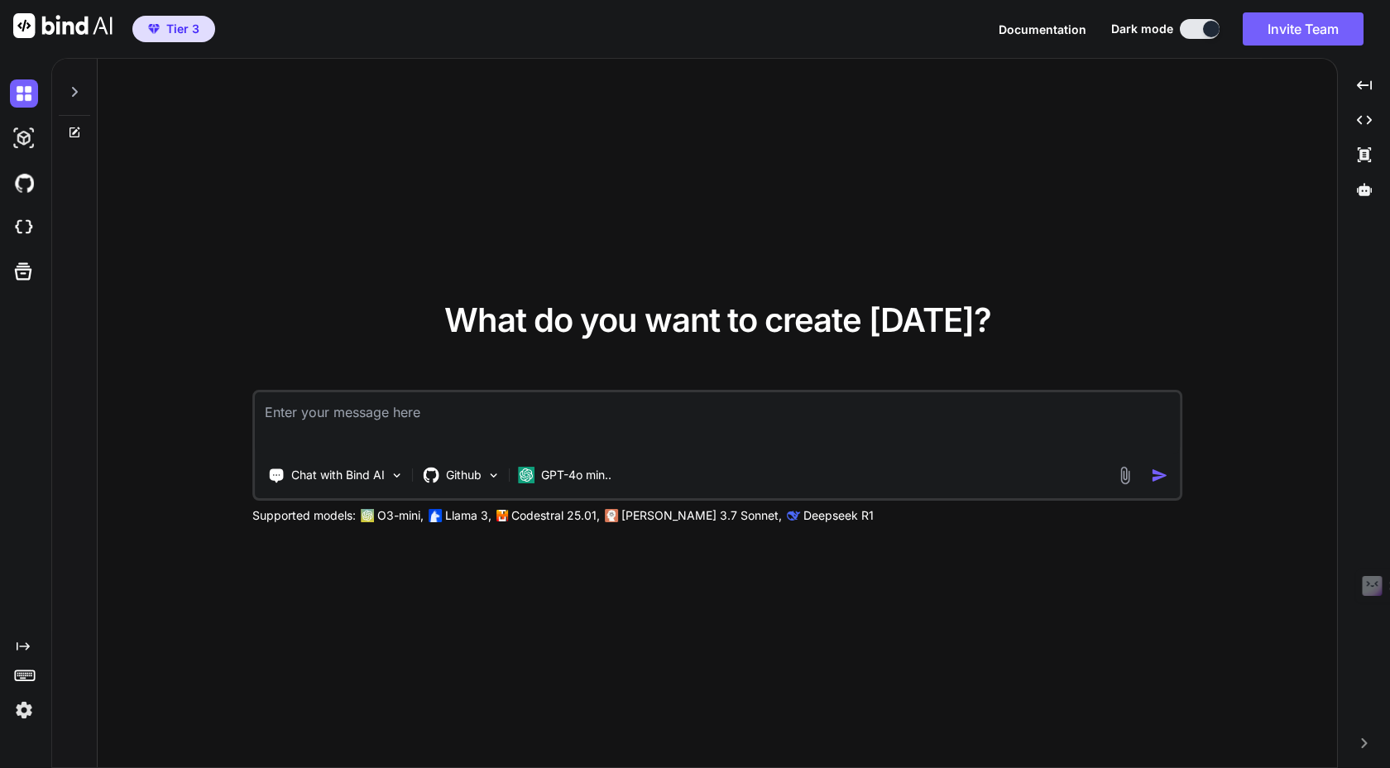
click at [30, 715] on img at bounding box center [24, 710] width 28 height 28
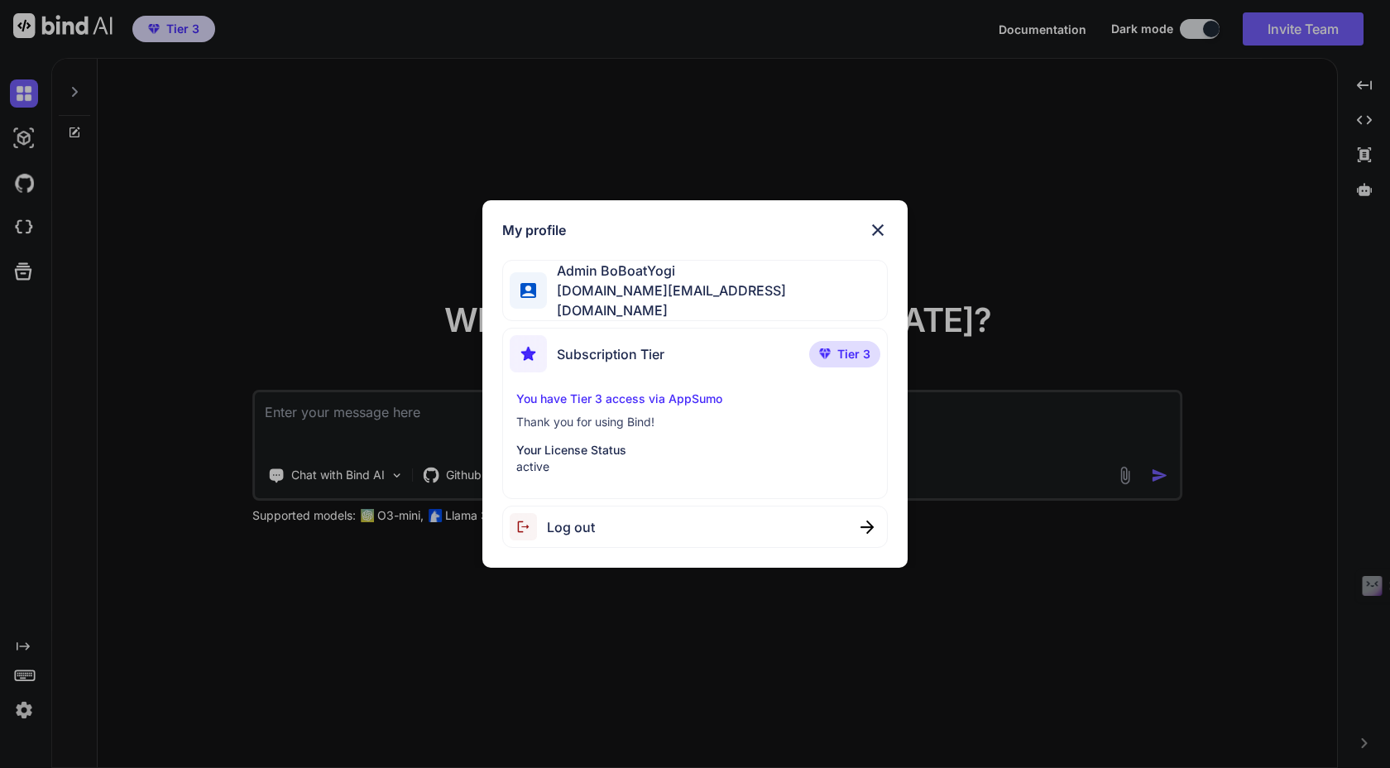
click at [30, 715] on div "My profile Admin BoBoatYogi boboatyogi.tools@gmail.com Subscription Tier Tier 3…" at bounding box center [695, 384] width 1390 height 768
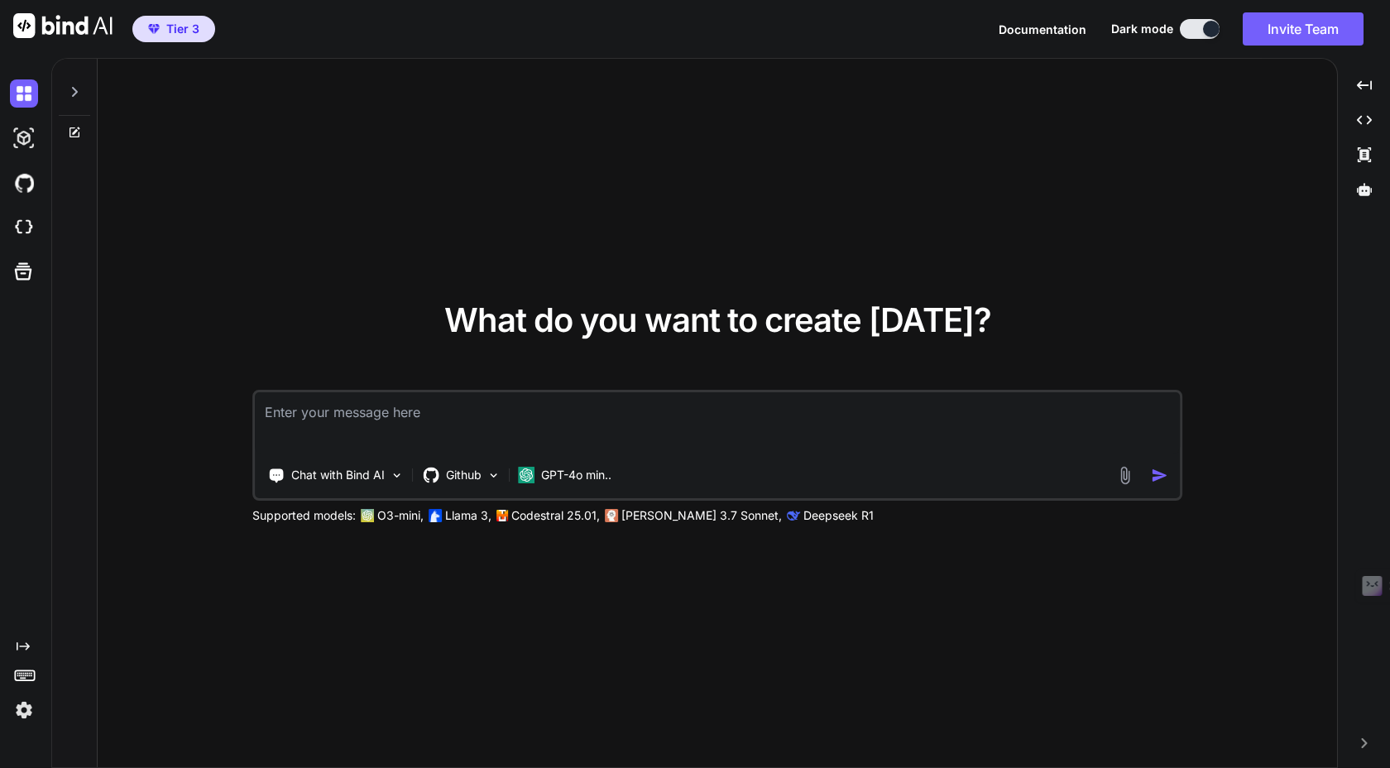
click at [30, 715] on img at bounding box center [24, 710] width 28 height 28
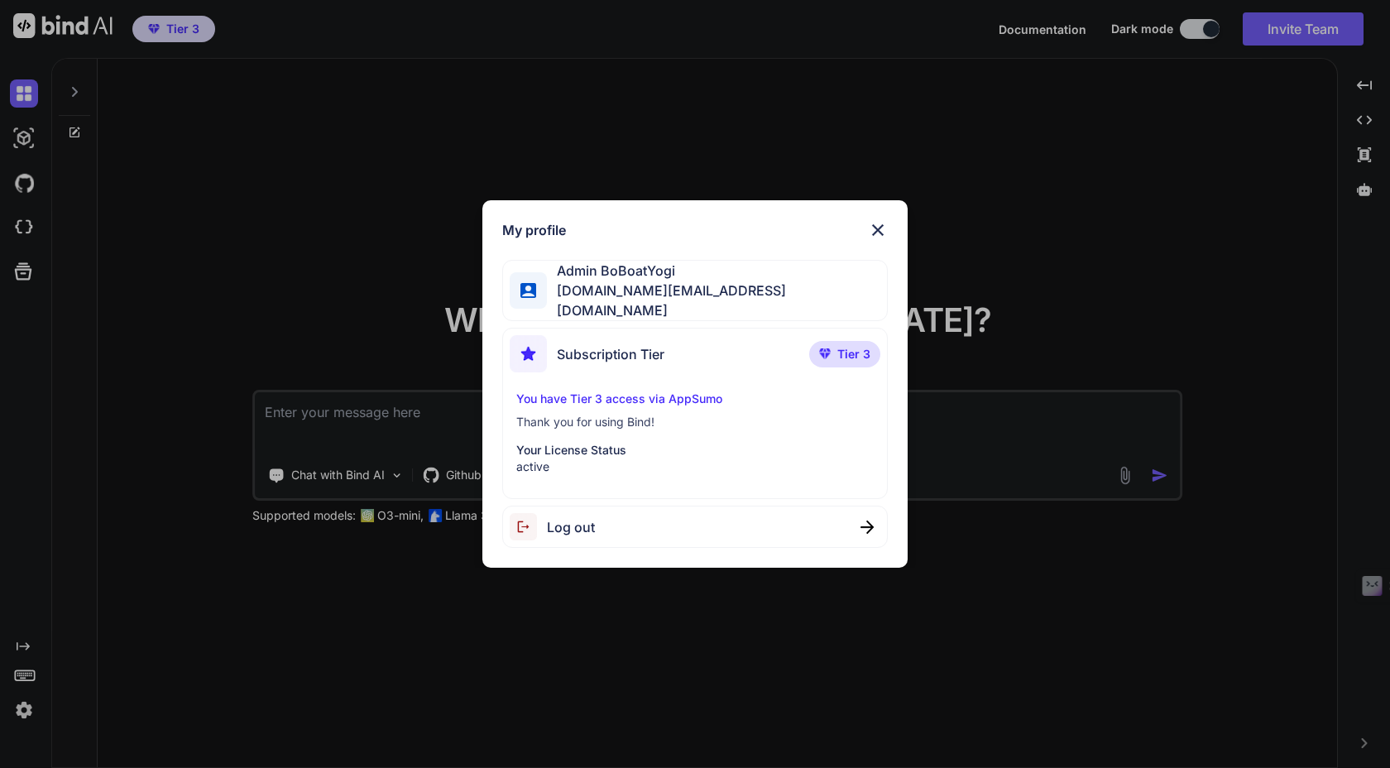
click at [875, 237] on img at bounding box center [878, 230] width 20 height 20
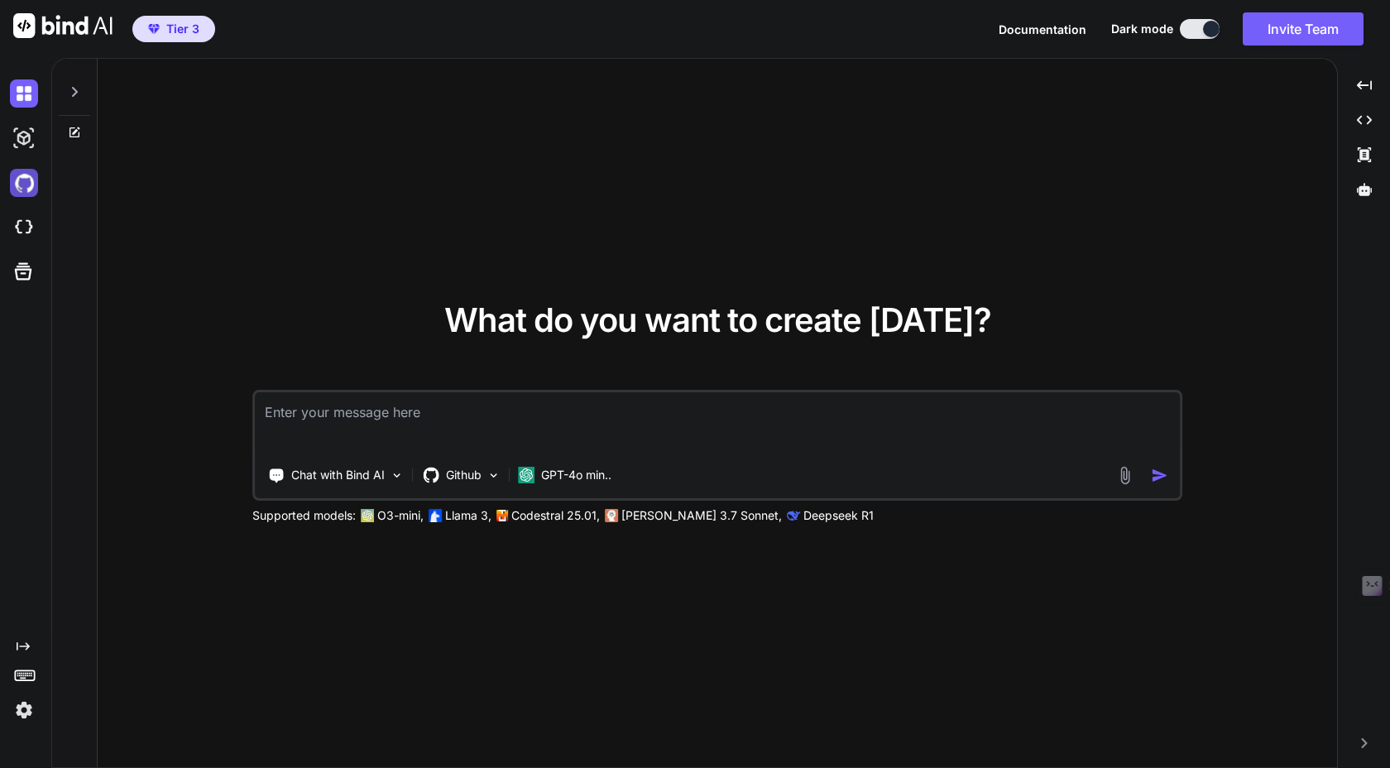
click at [20, 187] on img at bounding box center [24, 183] width 28 height 28
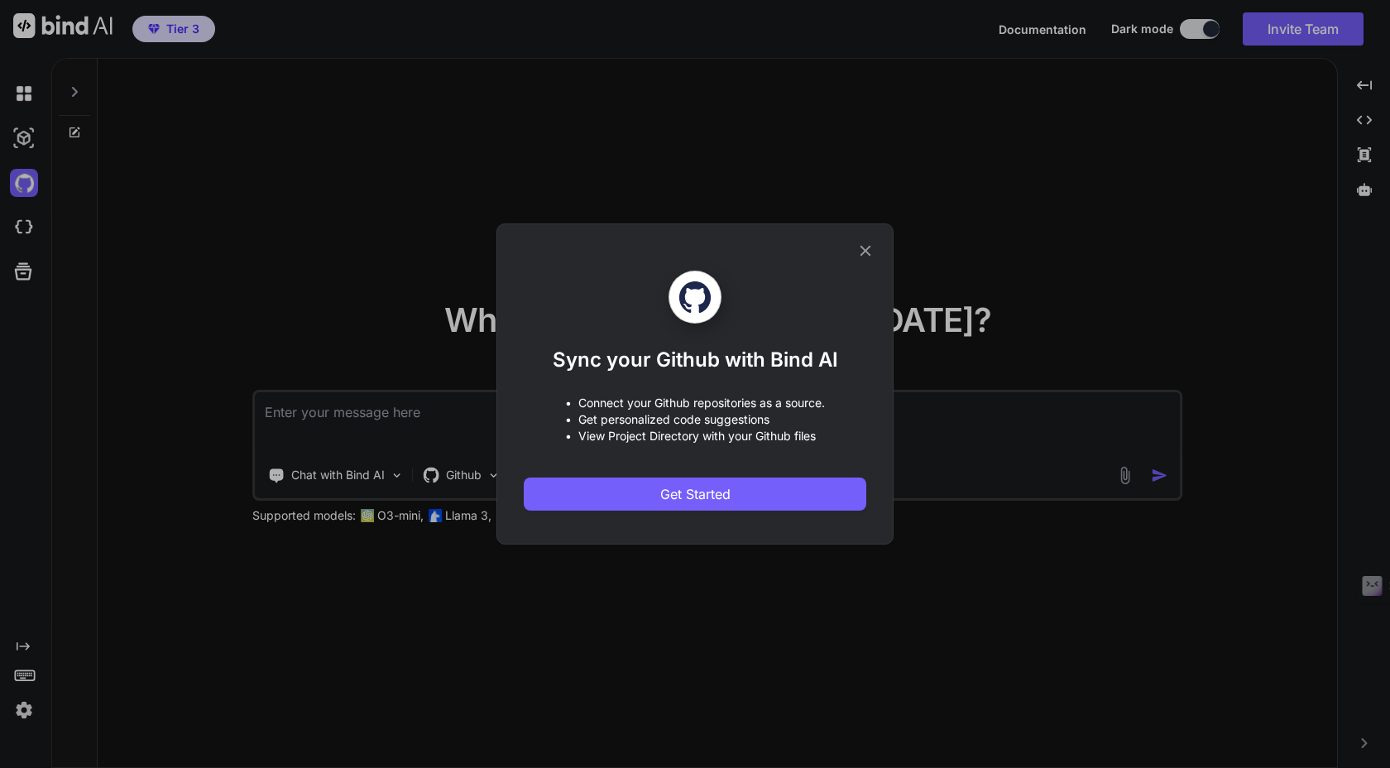
click at [31, 230] on div "Sync your Github with Bind AI • Connect your Github repositories as a source. •…" at bounding box center [695, 384] width 1390 height 768
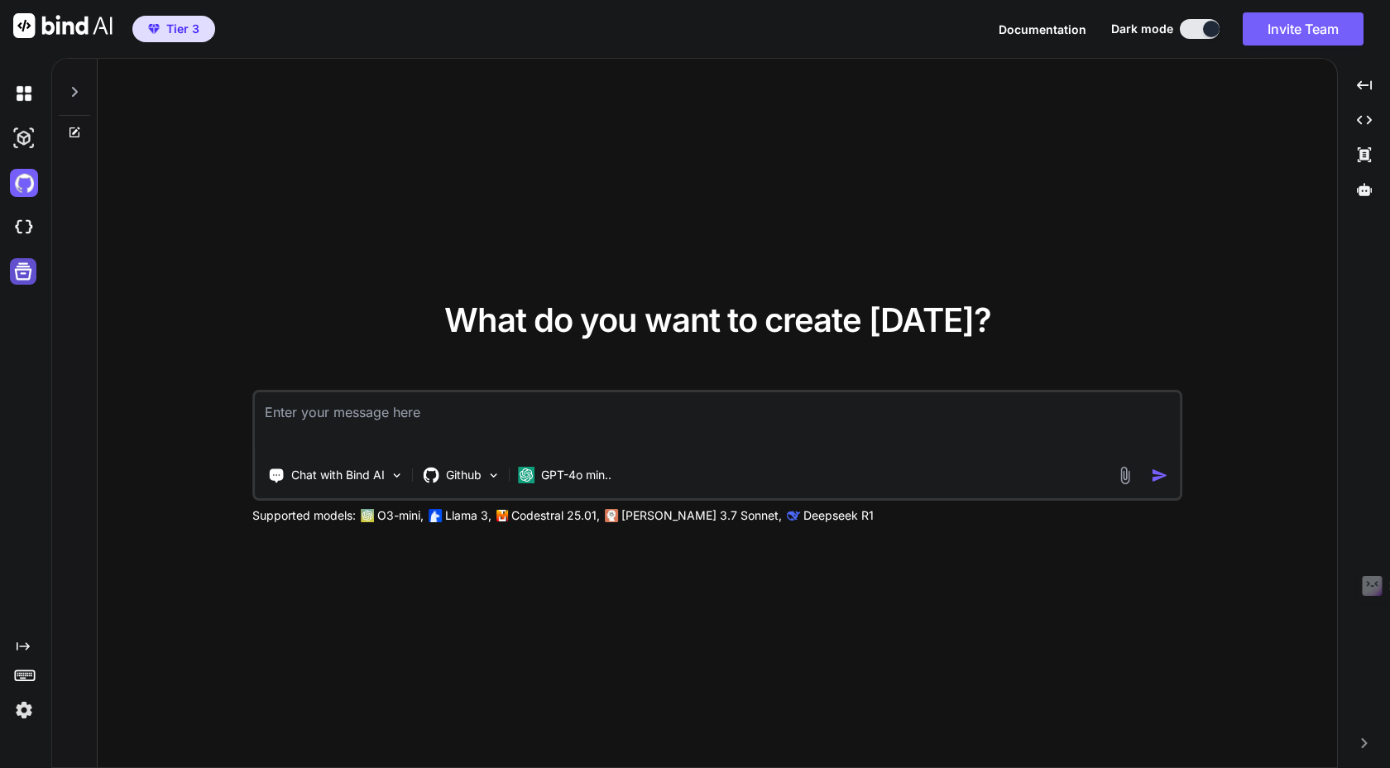
click at [26, 276] on icon at bounding box center [23, 271] width 23 height 23
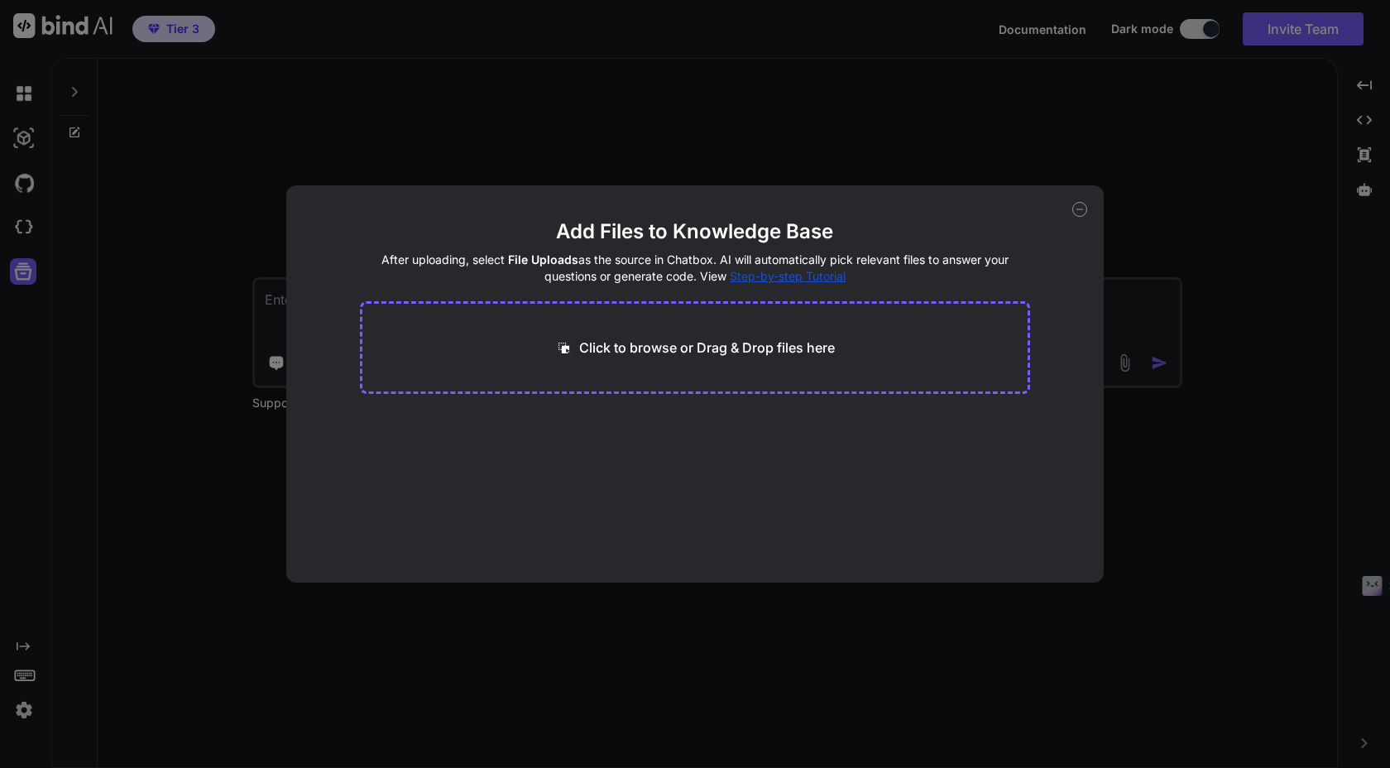
click at [1080, 209] on icon at bounding box center [1079, 209] width 15 height 15
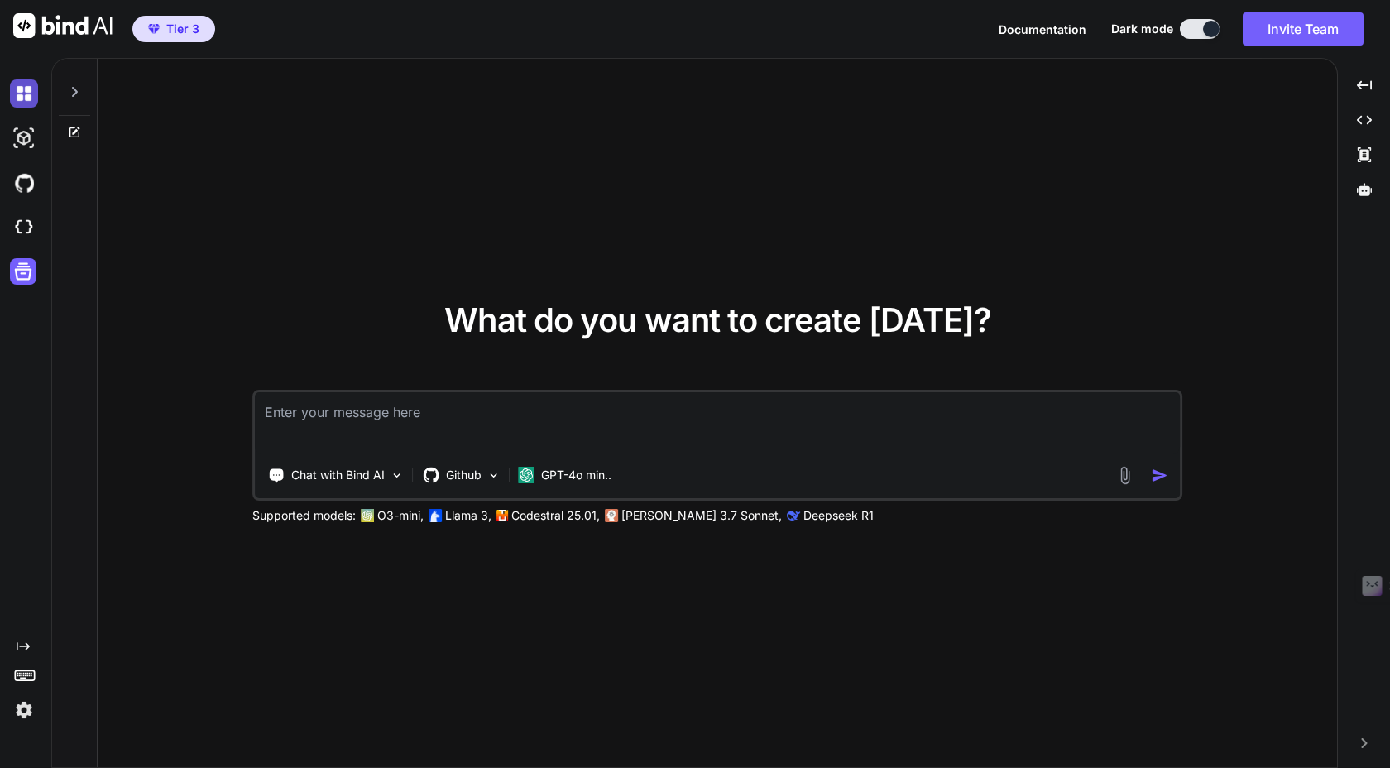
click at [20, 93] on img at bounding box center [24, 93] width 28 height 28
click at [1371, 127] on icon "Created with Pixso." at bounding box center [1364, 120] width 15 height 15
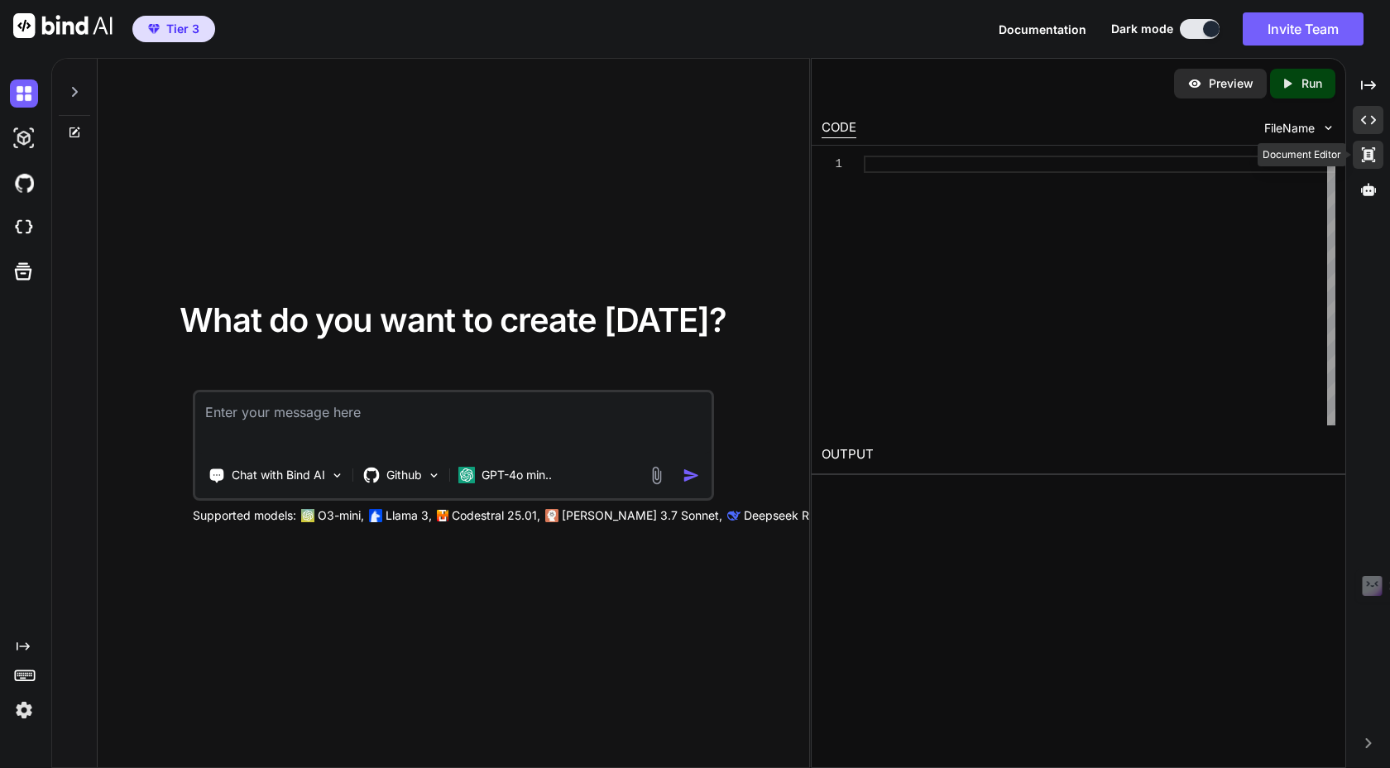
click at [1367, 151] on icon at bounding box center [1367, 154] width 13 height 15
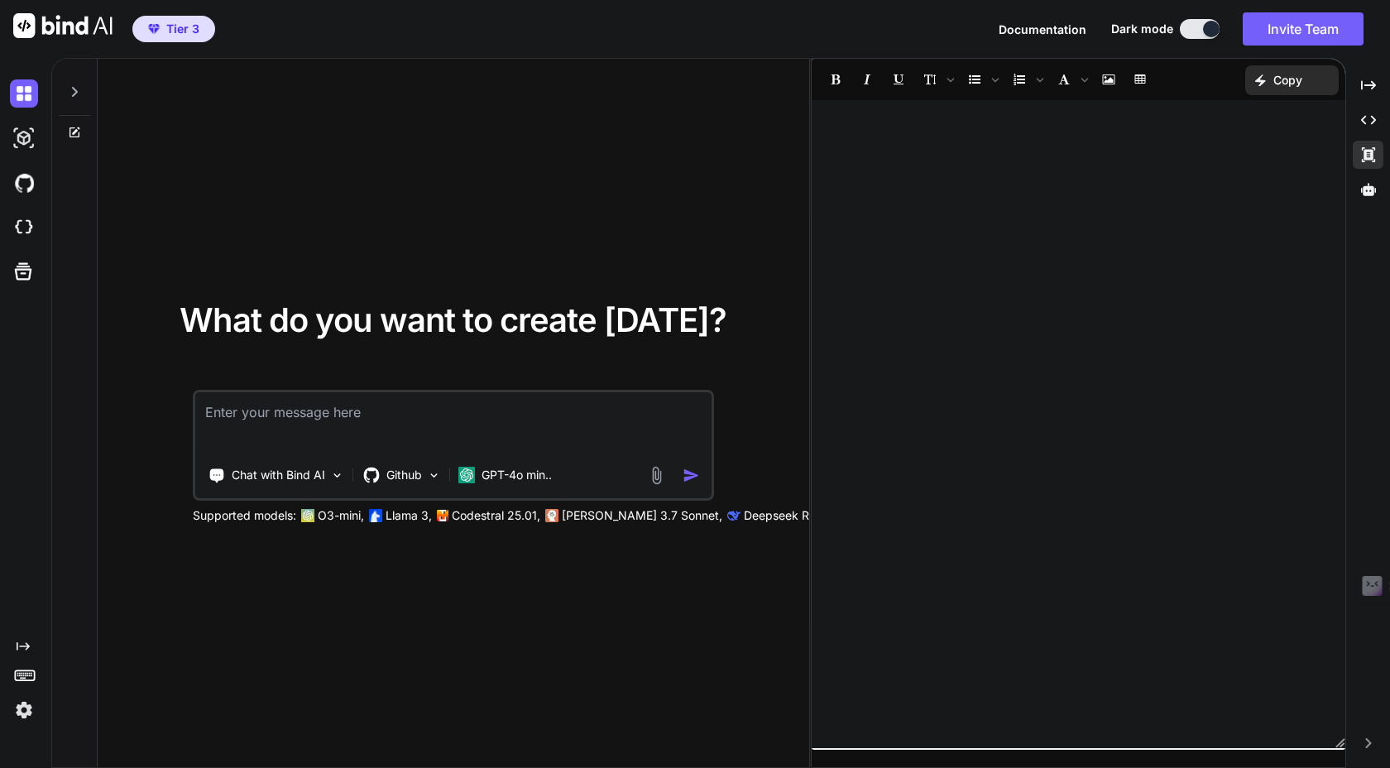
click at [86, 22] on img at bounding box center [62, 25] width 99 height 25
click at [24, 135] on img at bounding box center [24, 138] width 28 height 28
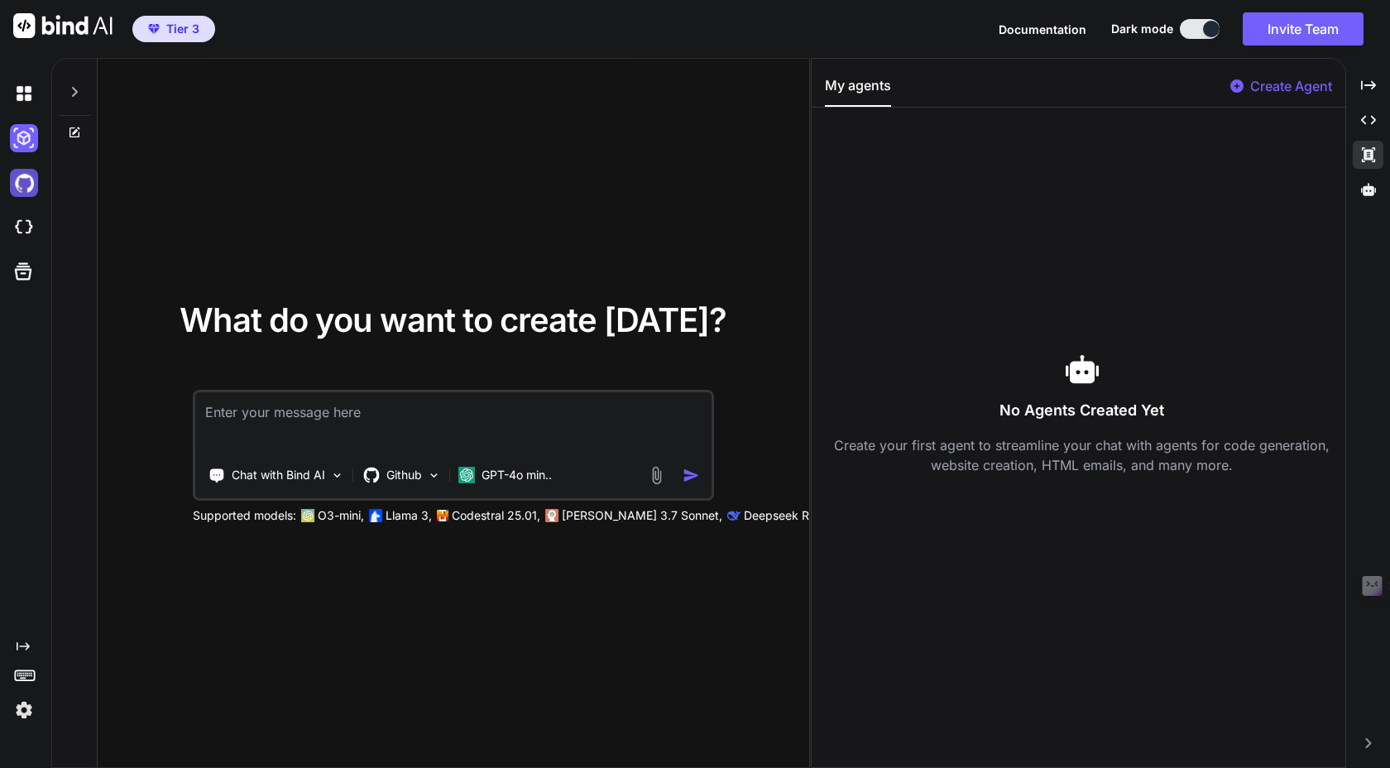
click at [18, 186] on img at bounding box center [24, 183] width 28 height 28
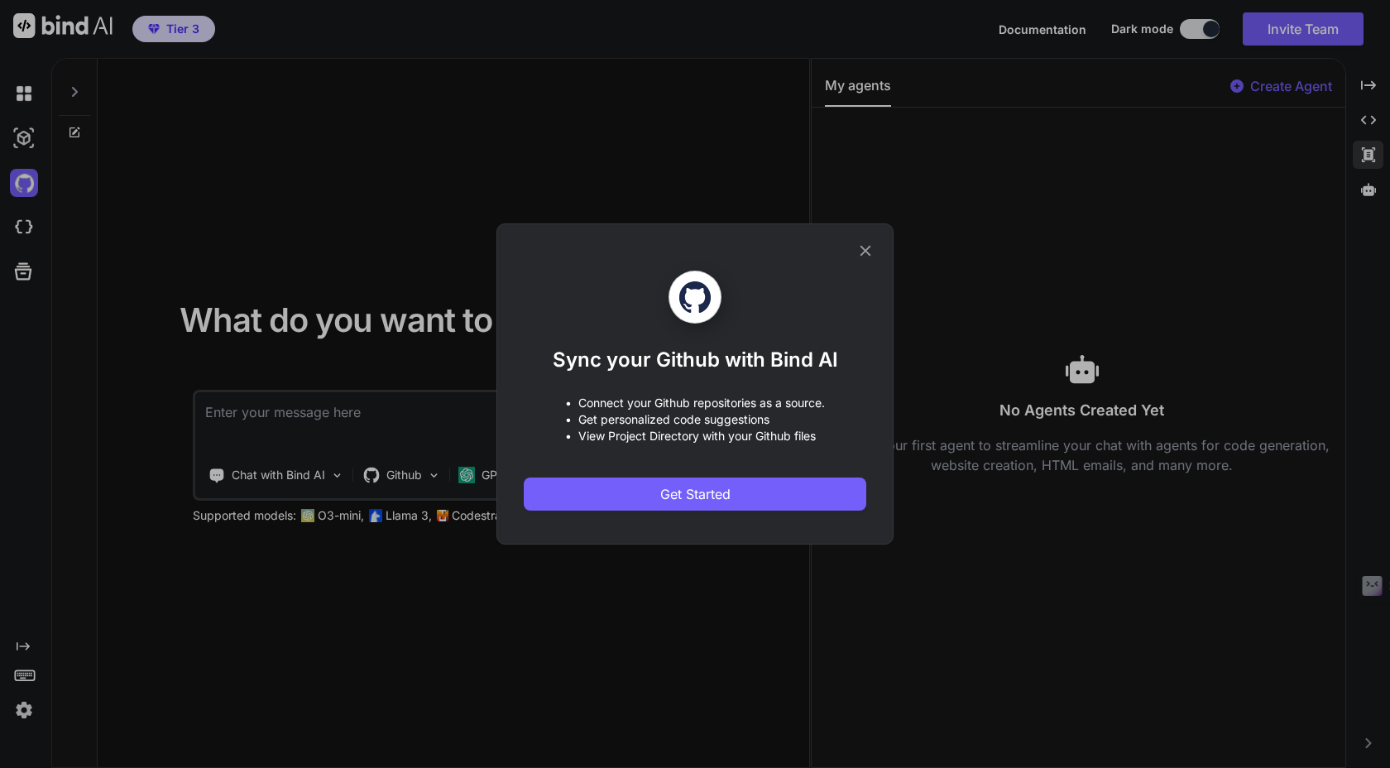
click at [863, 249] on icon at bounding box center [866, 251] width 11 height 11
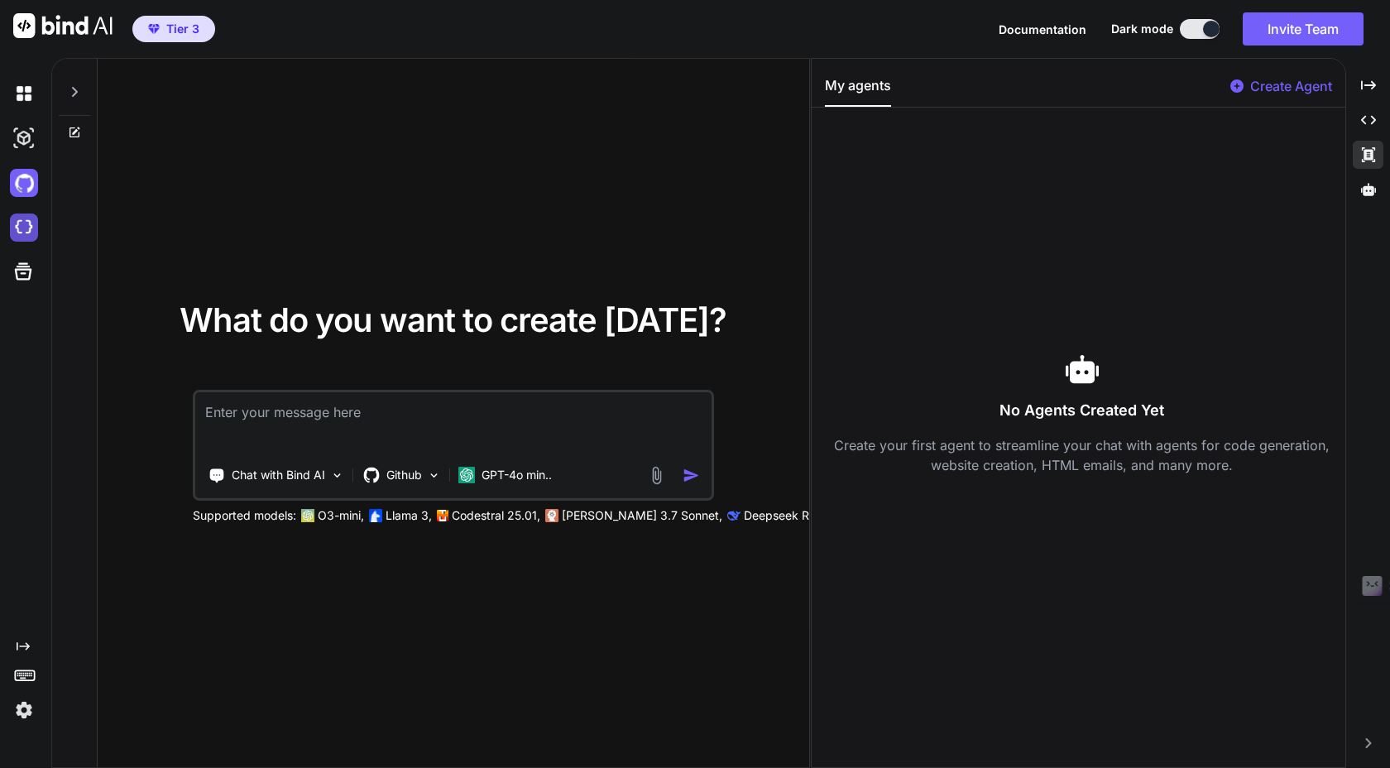
click at [26, 235] on img at bounding box center [24, 227] width 28 height 28
click at [180, 31] on span "Tier 3" at bounding box center [182, 29] width 33 height 17
click at [79, 133] on icon at bounding box center [75, 132] width 10 height 10
click at [74, 91] on icon at bounding box center [74, 91] width 13 height 13
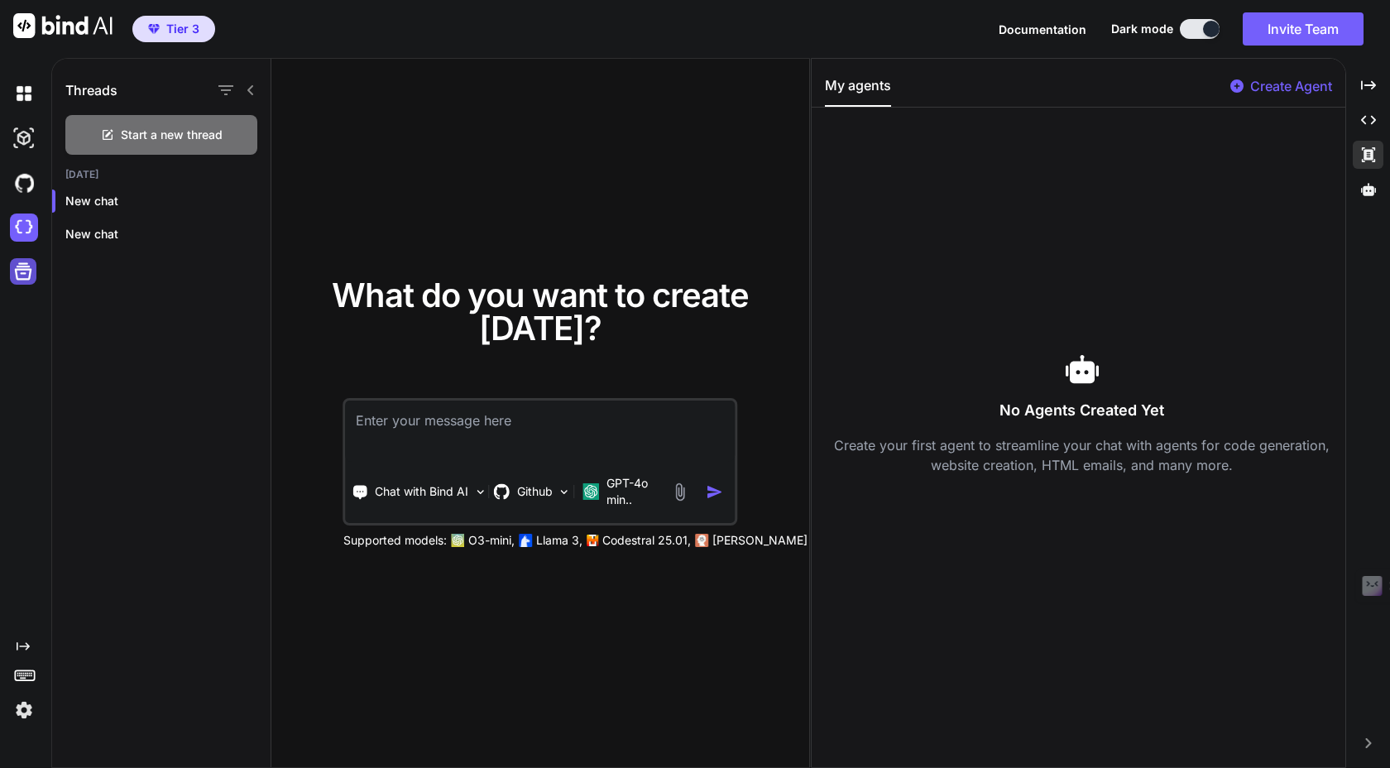
click at [22, 271] on icon at bounding box center [23, 271] width 23 height 23
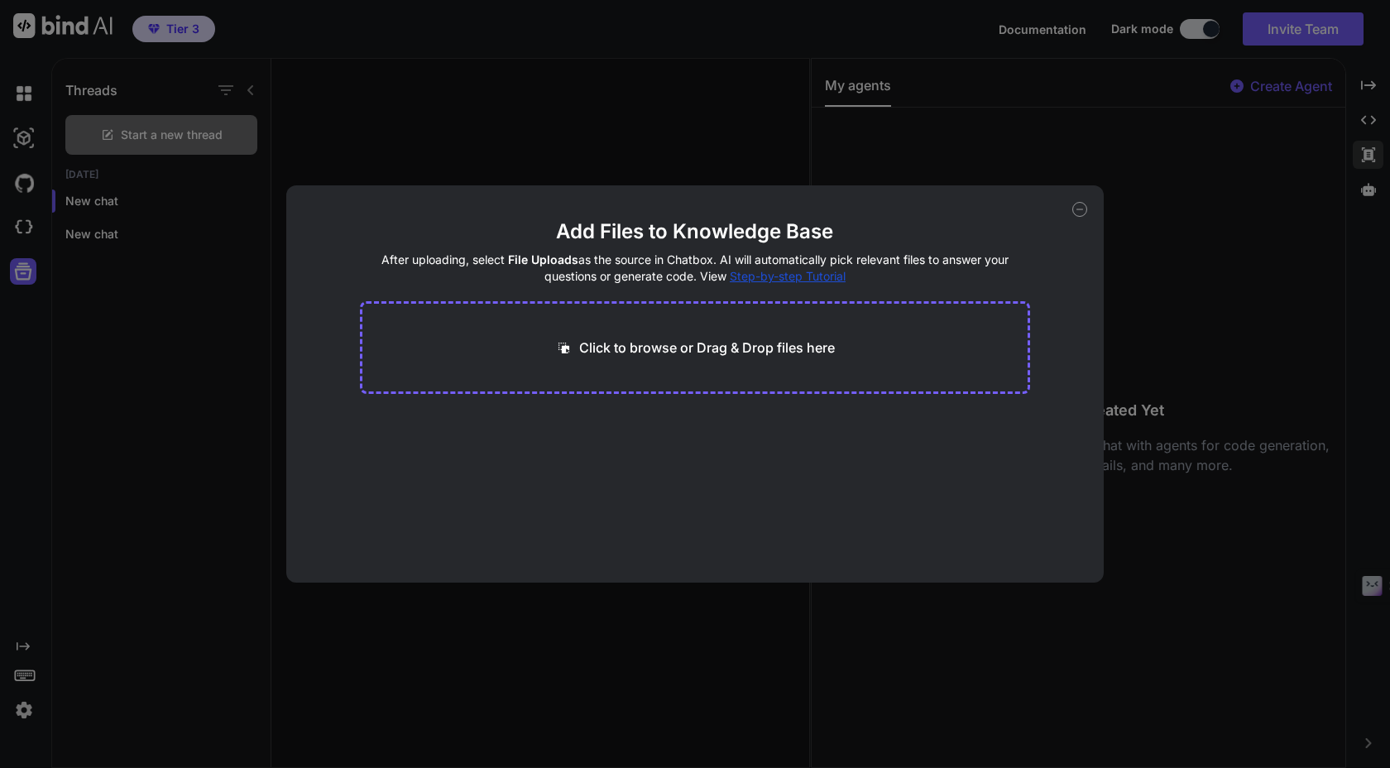
click at [818, 276] on span "Step-by-step Tutorial" at bounding box center [788, 276] width 116 height 14
click at [1077, 210] on icon at bounding box center [1079, 209] width 15 height 15
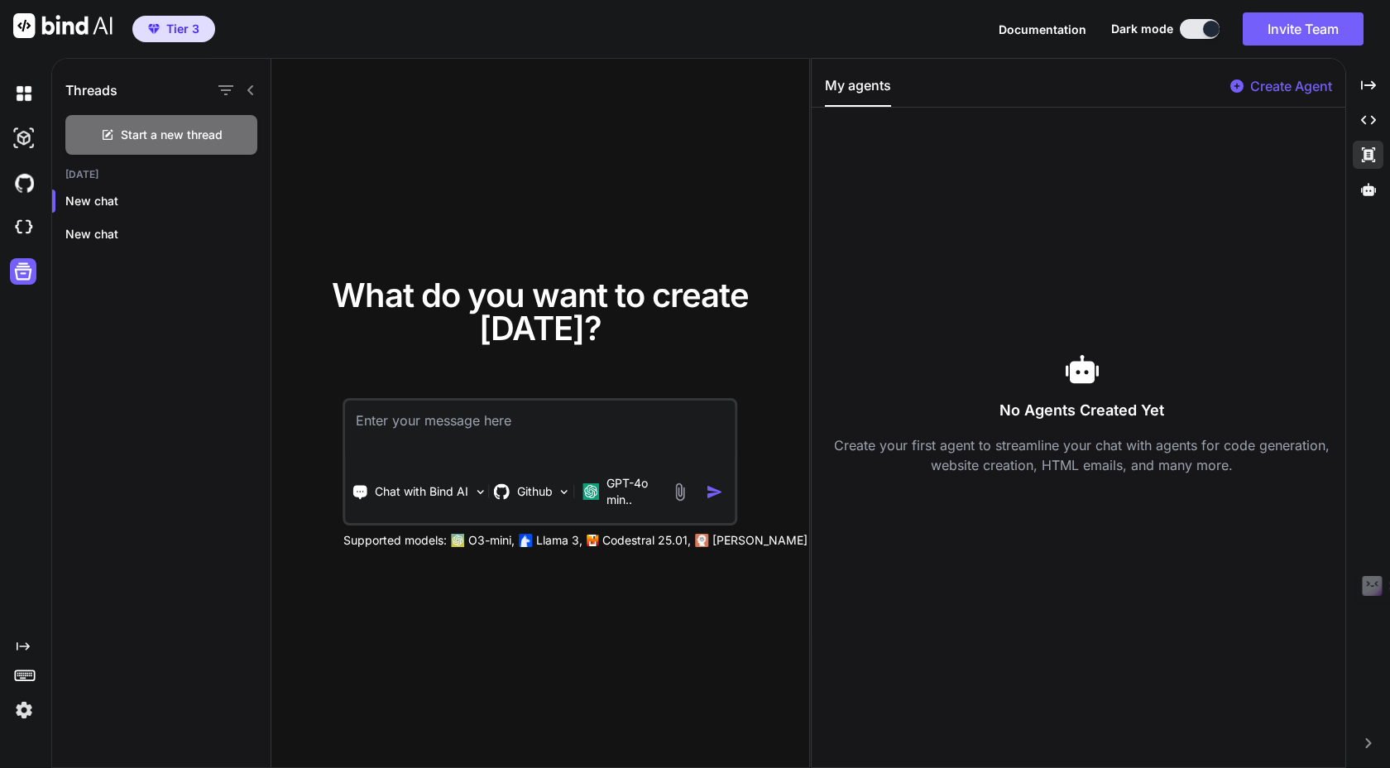
click at [31, 702] on img at bounding box center [24, 710] width 28 height 28
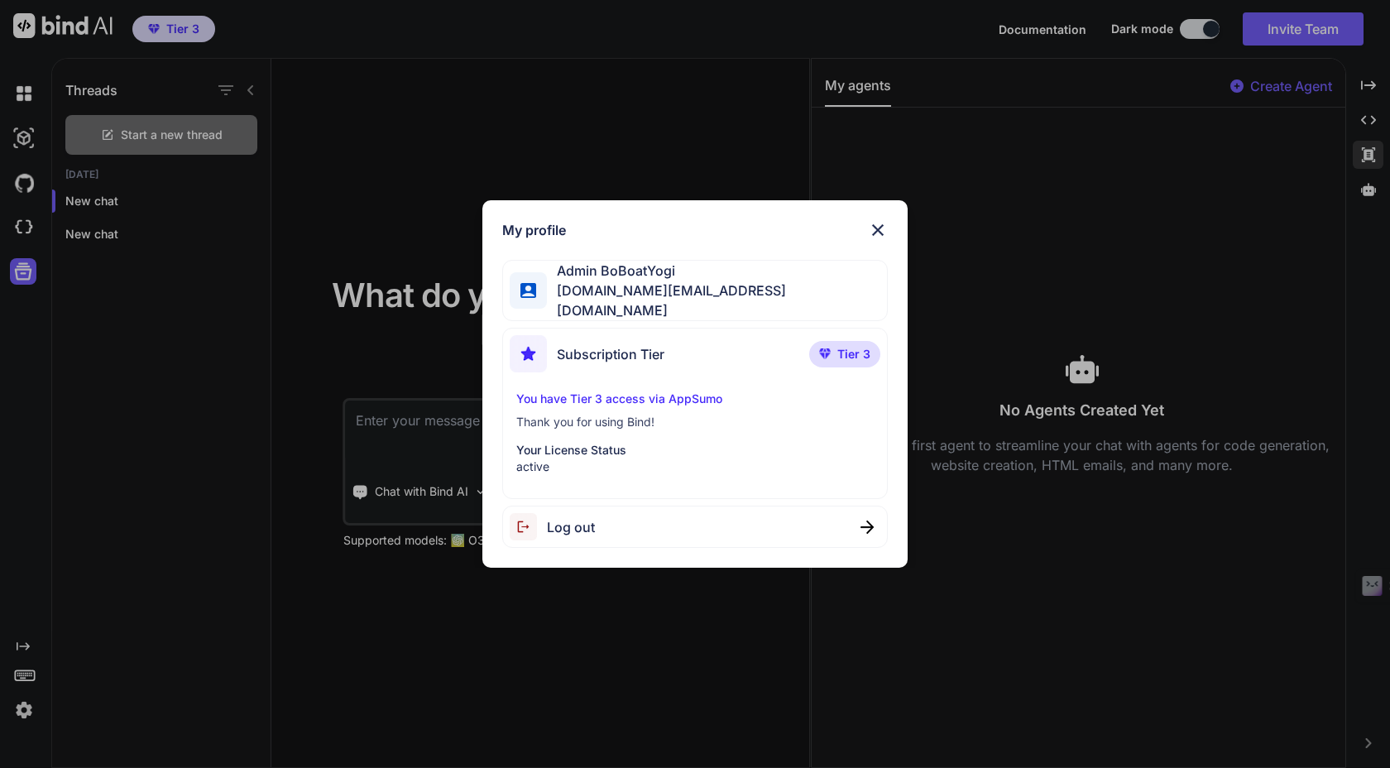
click at [871, 232] on img at bounding box center [878, 230] width 20 height 20
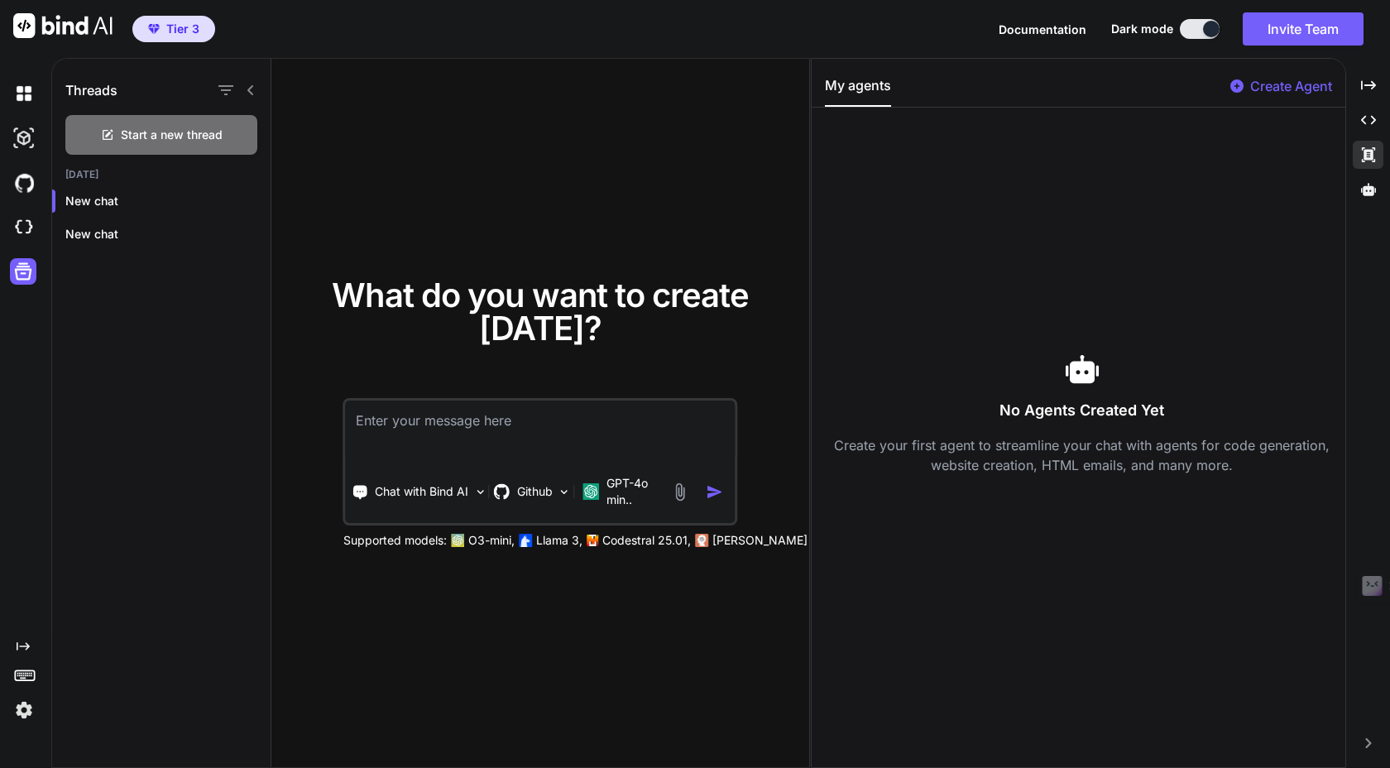
click at [84, 27] on img at bounding box center [62, 25] width 99 height 25
click at [190, 31] on span "Tier 3" at bounding box center [182, 29] width 33 height 17
click at [27, 711] on img at bounding box center [24, 710] width 28 height 28
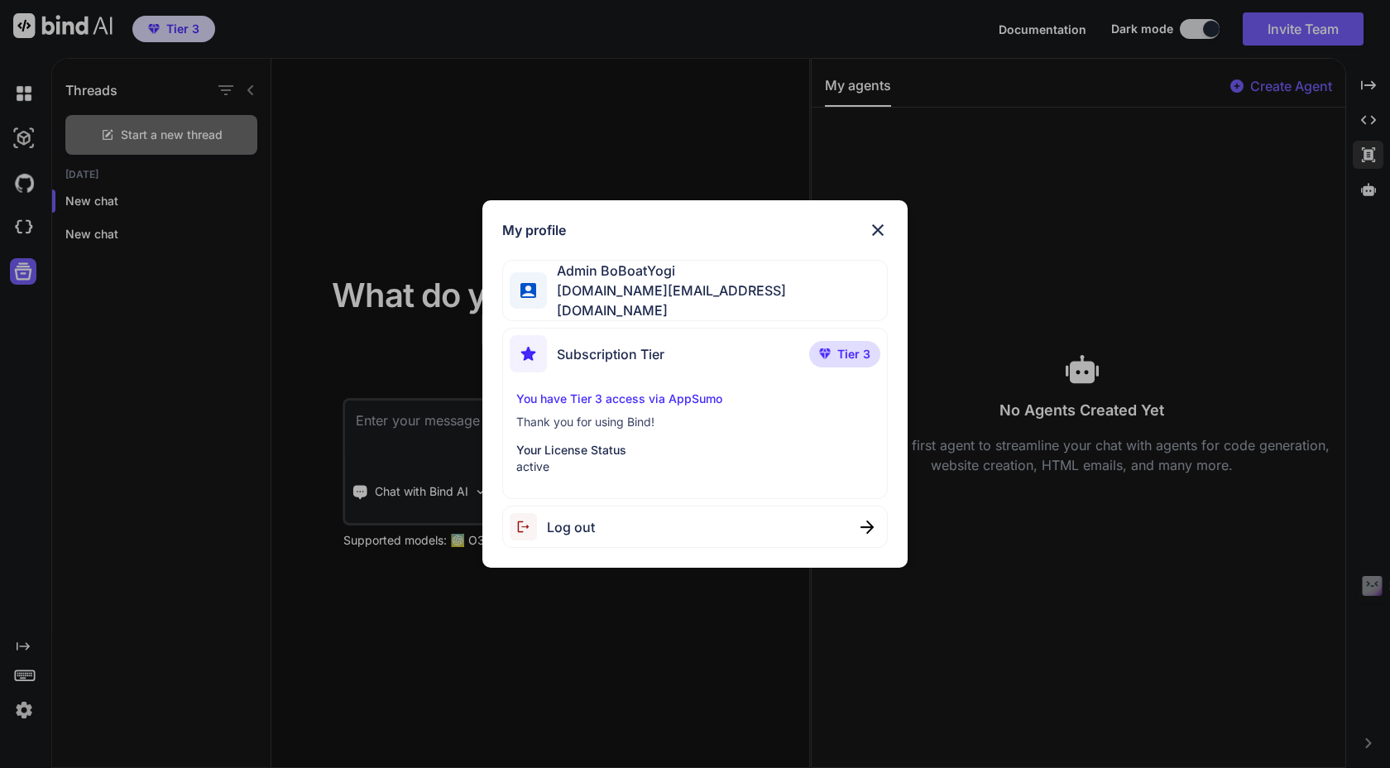
click at [606, 448] on p "Your License Status" at bounding box center [694, 450] width 357 height 17
click at [686, 418] on p "Thank you for using Bind!" at bounding box center [694, 422] width 357 height 17
click at [599, 448] on p "Your License Status" at bounding box center [694, 450] width 357 height 17
click at [873, 235] on img at bounding box center [878, 230] width 20 height 20
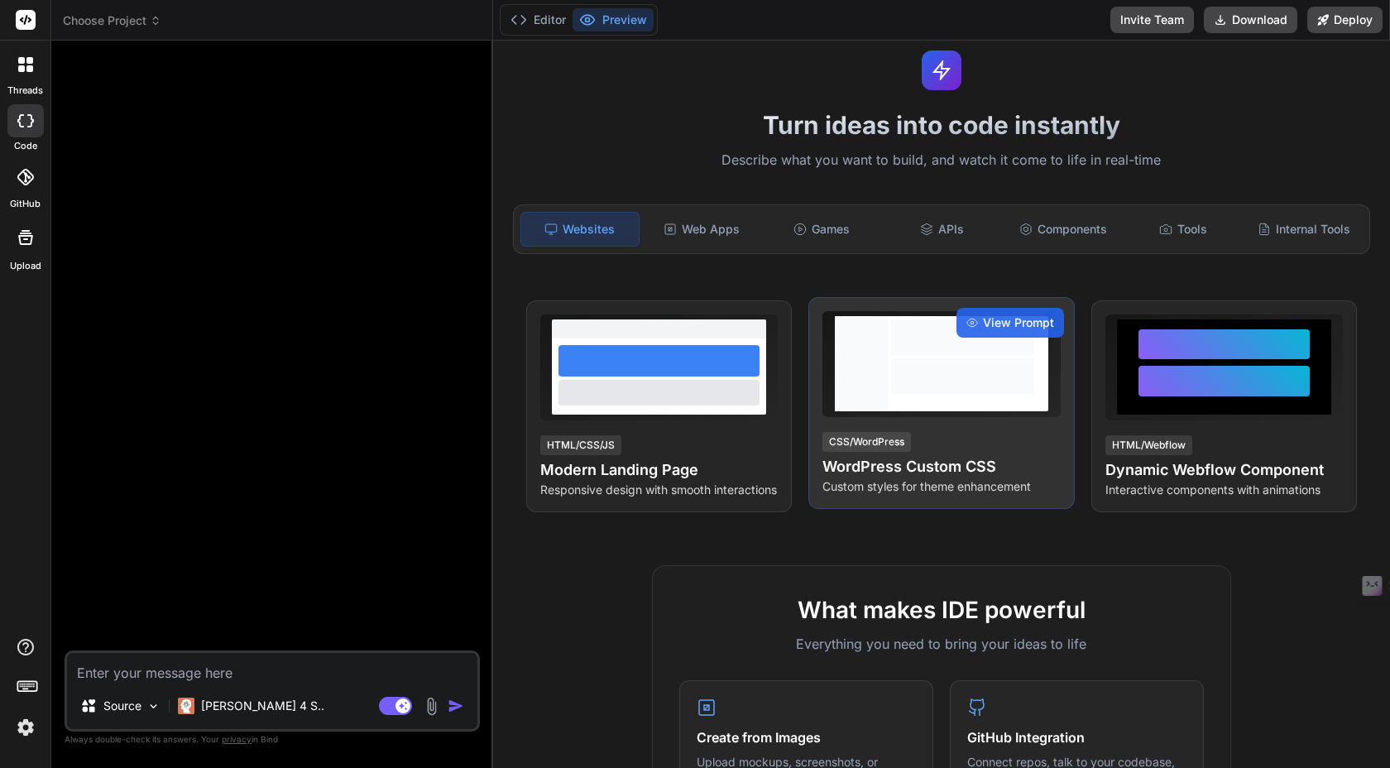
scroll to position [47, 0]
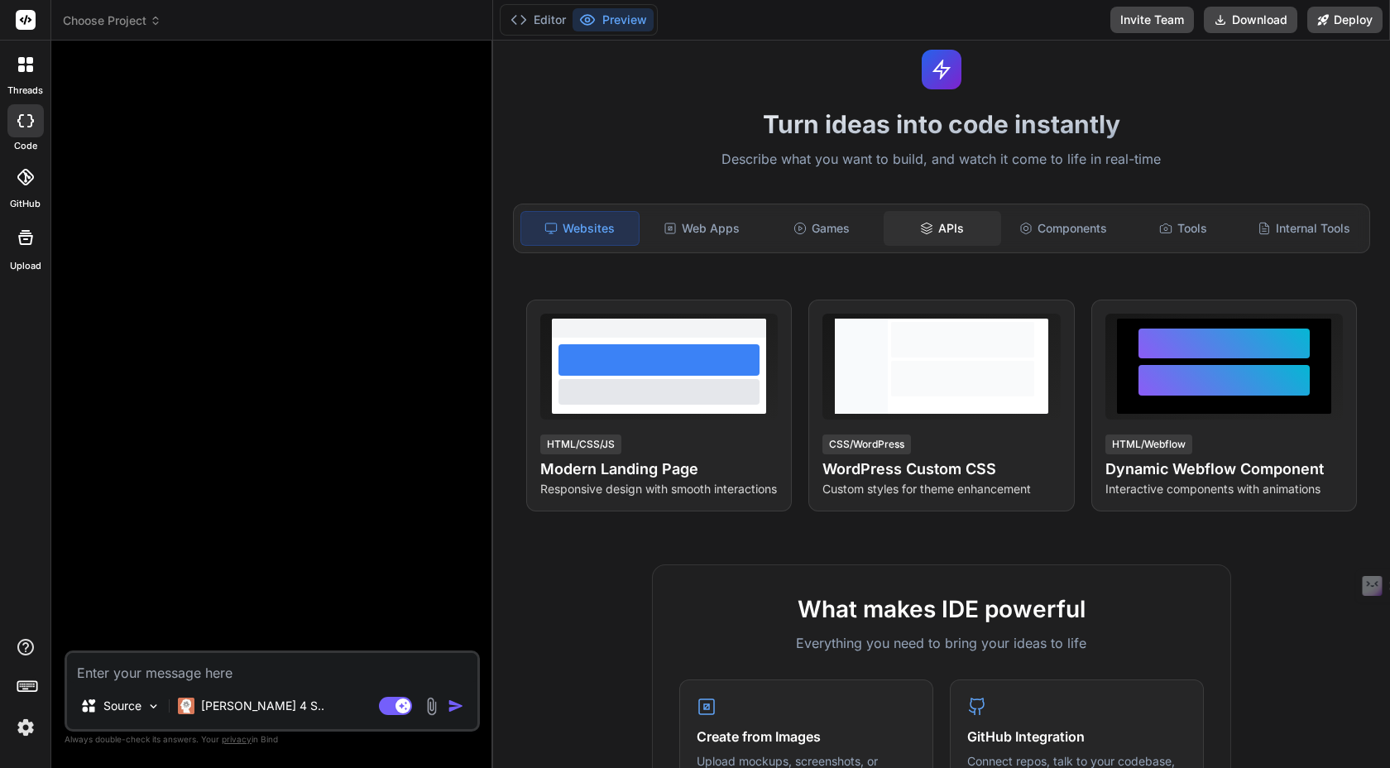
click at [937, 223] on div "APIs" at bounding box center [942, 228] width 117 height 35
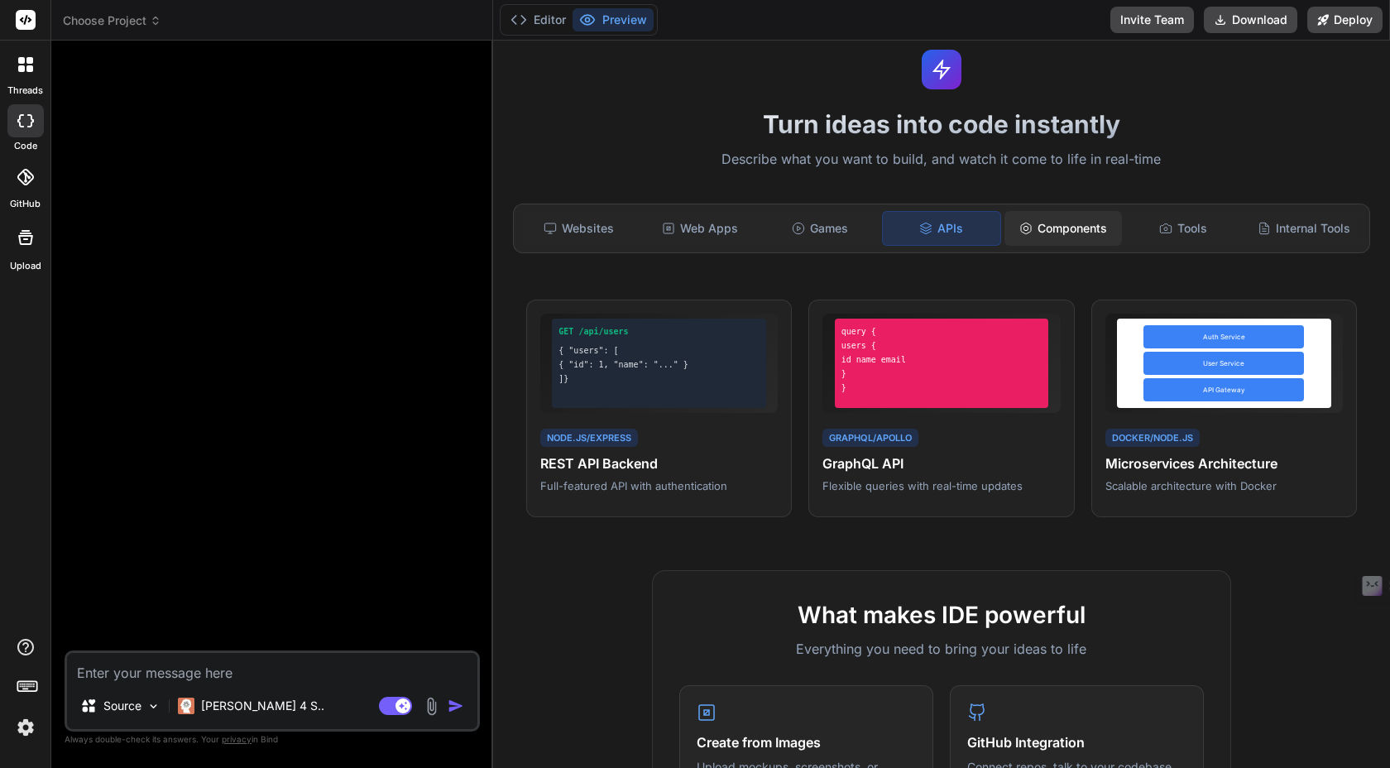
click at [1007, 235] on div "Components" at bounding box center [1063, 228] width 117 height 35
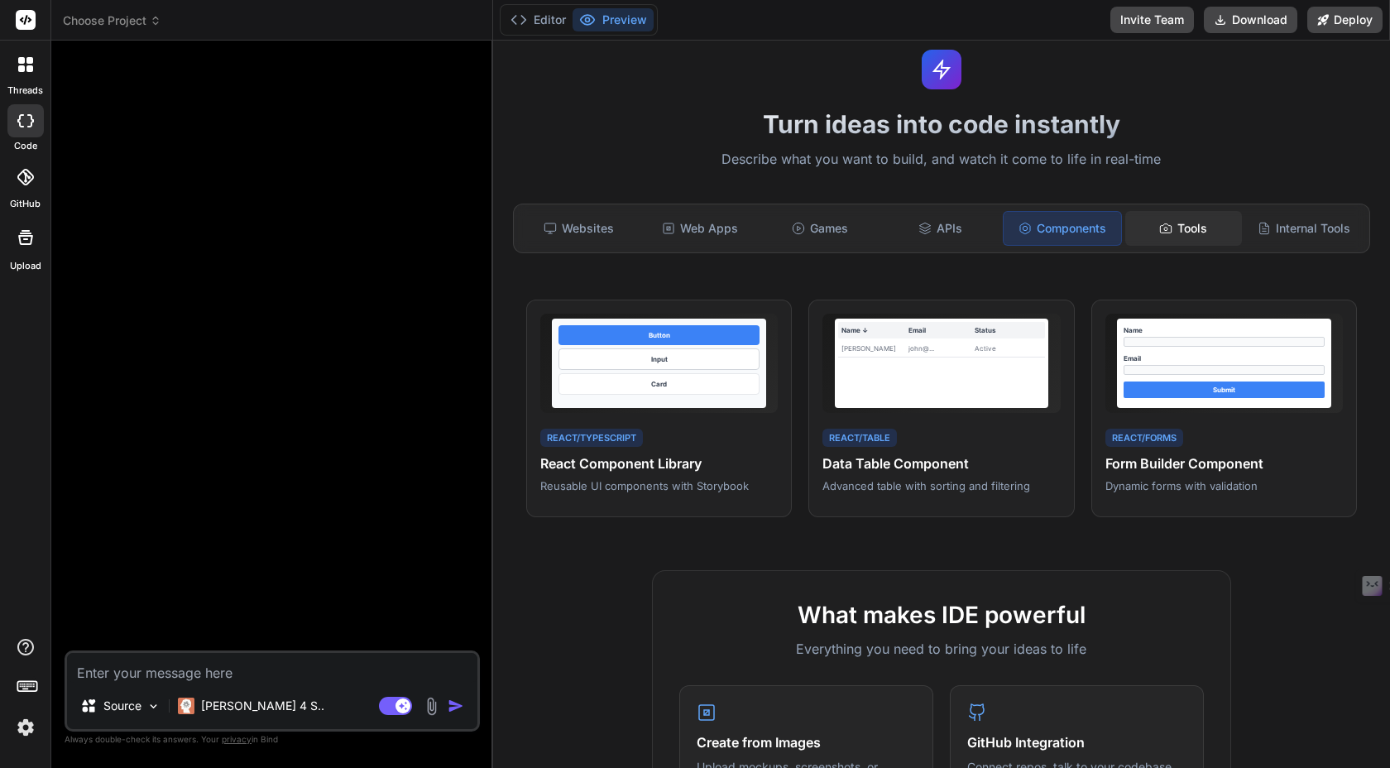
click at [1164, 222] on div "Tools" at bounding box center [1183, 228] width 117 height 35
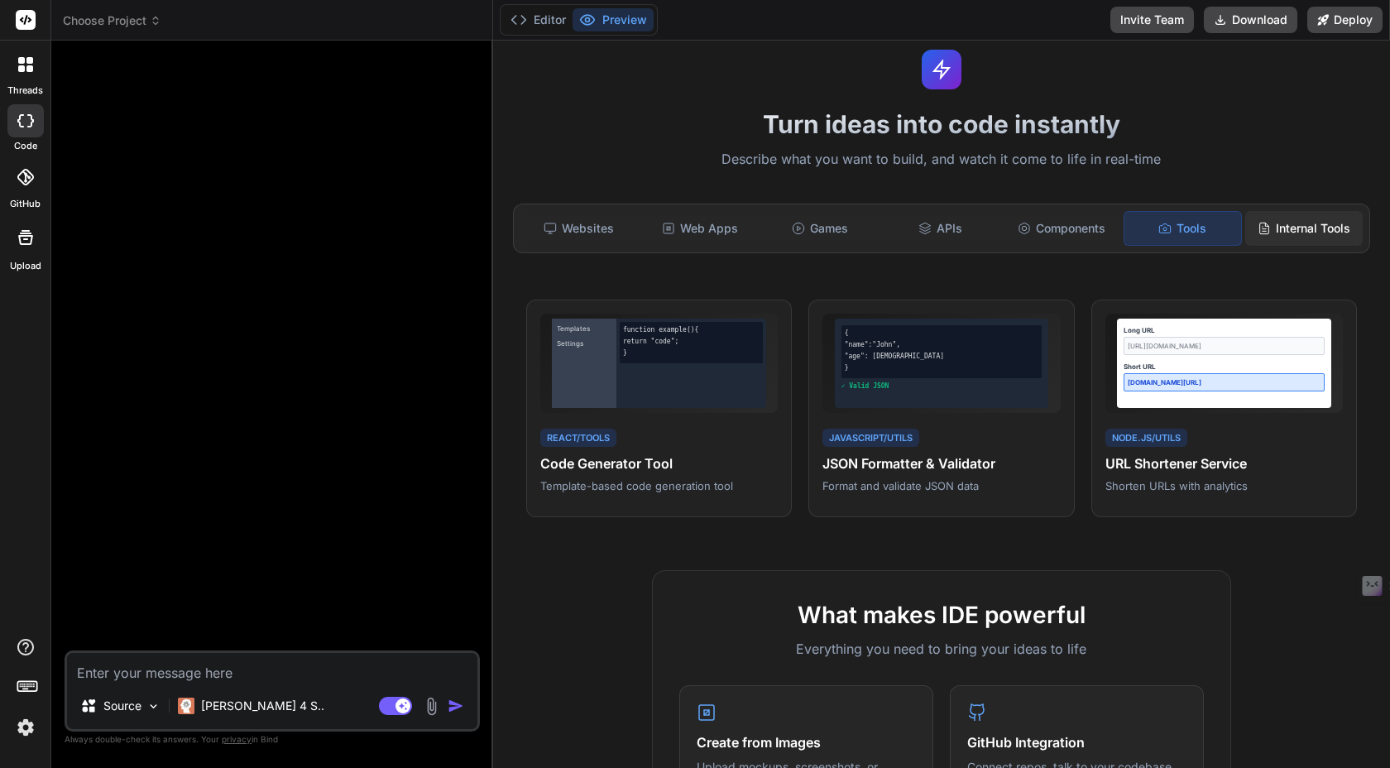
click at [1299, 235] on div "Internal Tools" at bounding box center [1303, 228] width 117 height 35
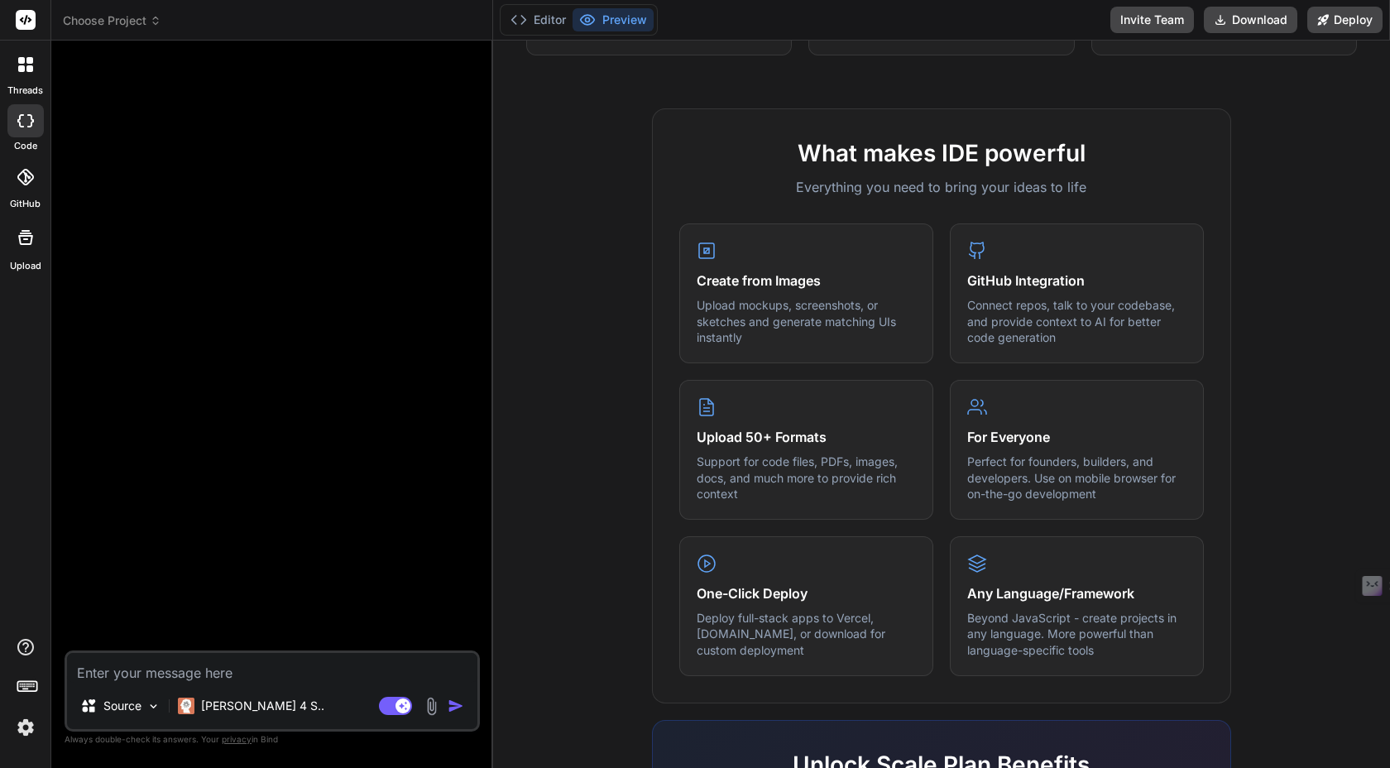
scroll to position [816, 0]
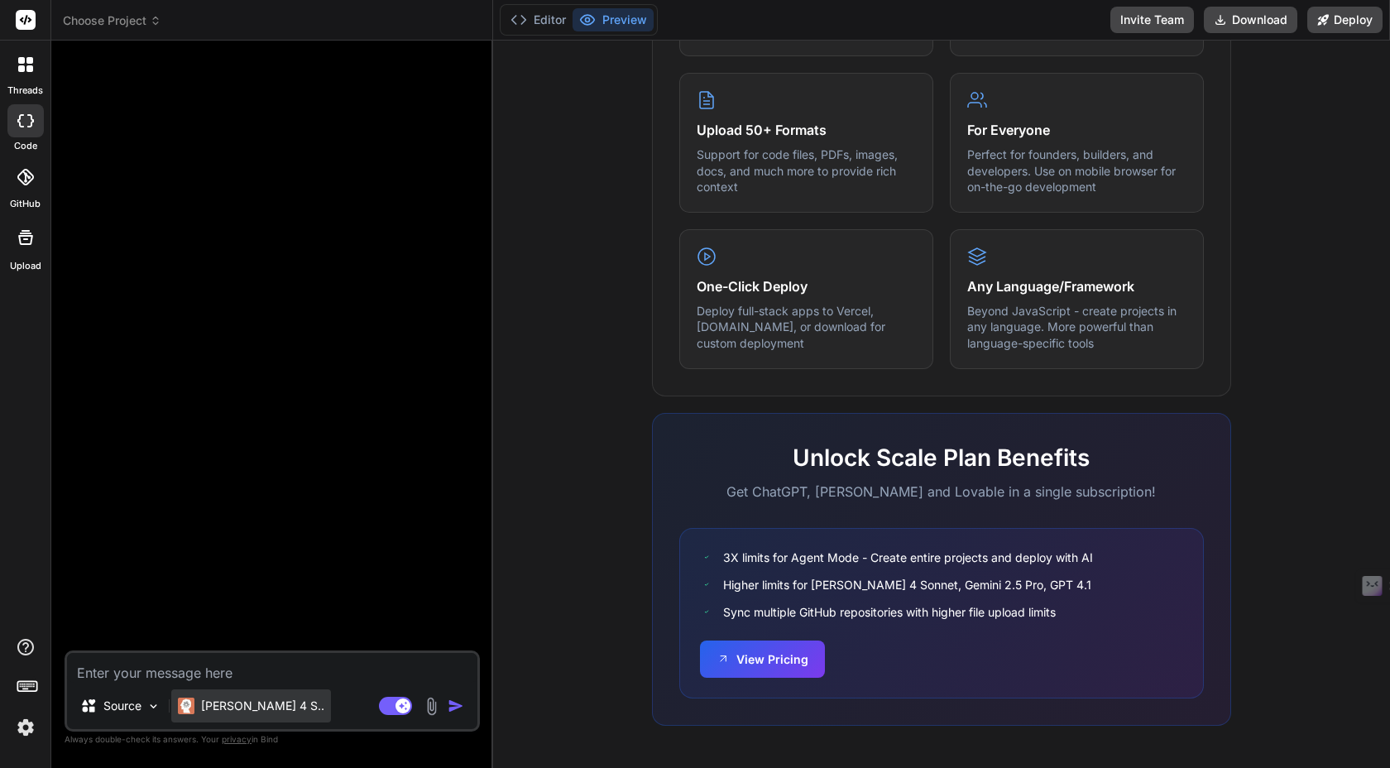
click at [270, 707] on div "[PERSON_NAME] 4 S.." at bounding box center [251, 705] width 160 height 33
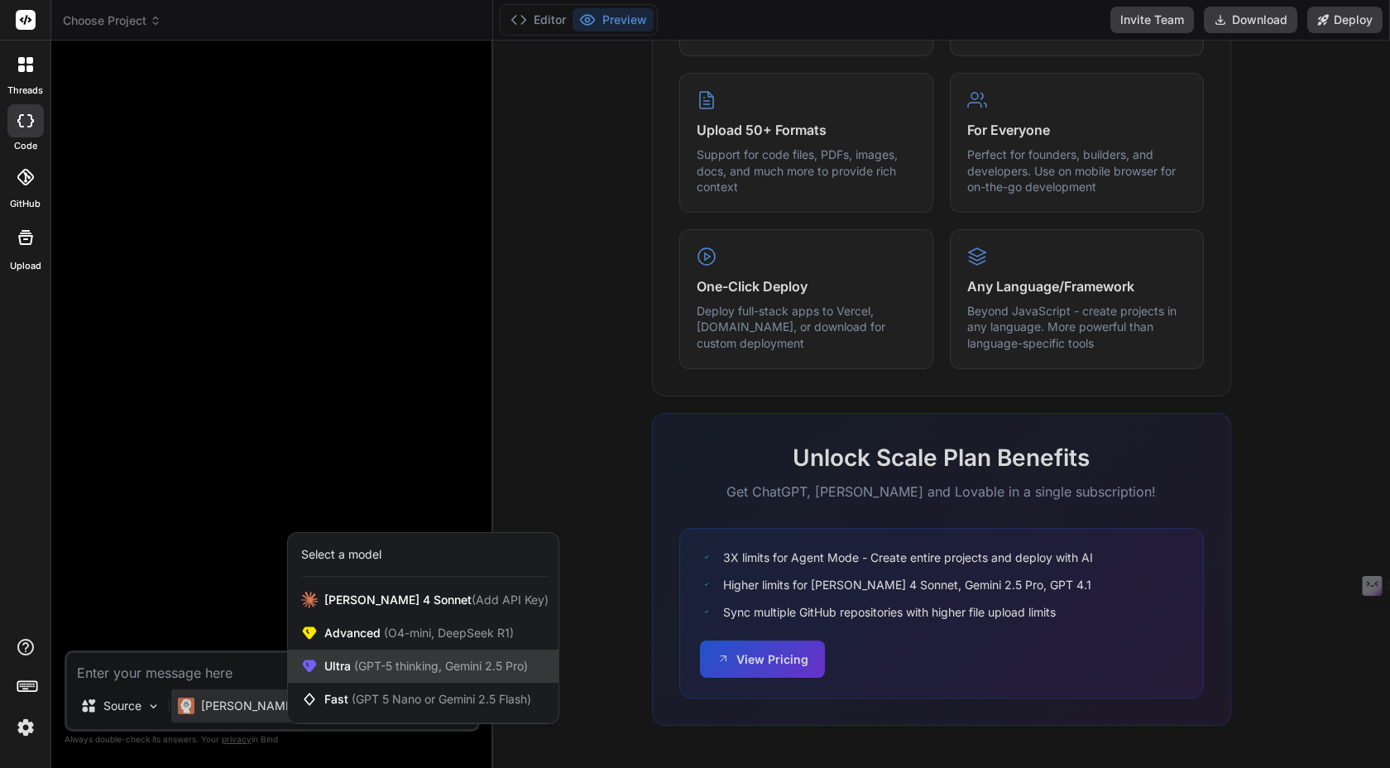
click at [472, 678] on div "Ultra (GPT-5 thinking, Gemini 2.5 Pro)" at bounding box center [423, 666] width 271 height 33
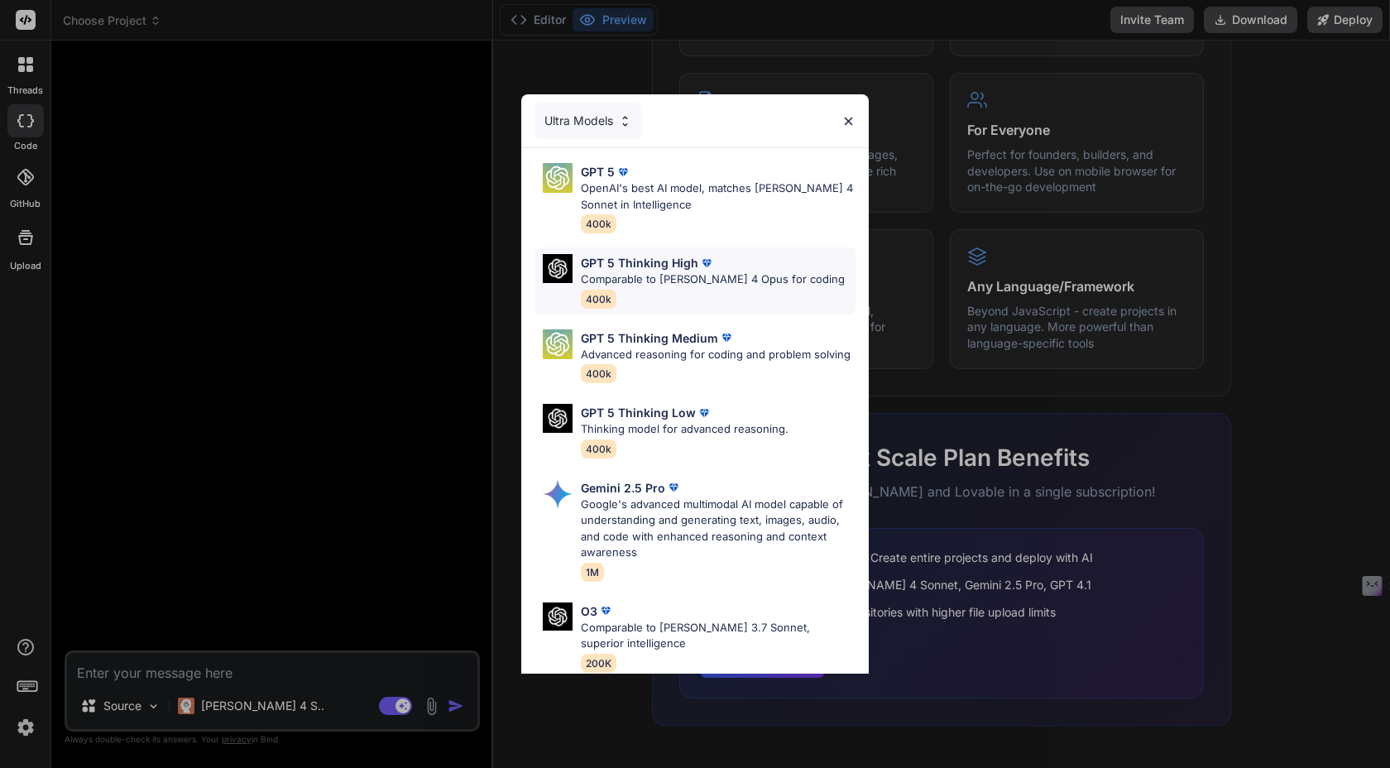
click at [690, 272] on p "Comparable to [PERSON_NAME] 4 Opus for coding" at bounding box center [713, 279] width 264 height 17
type textarea "x"
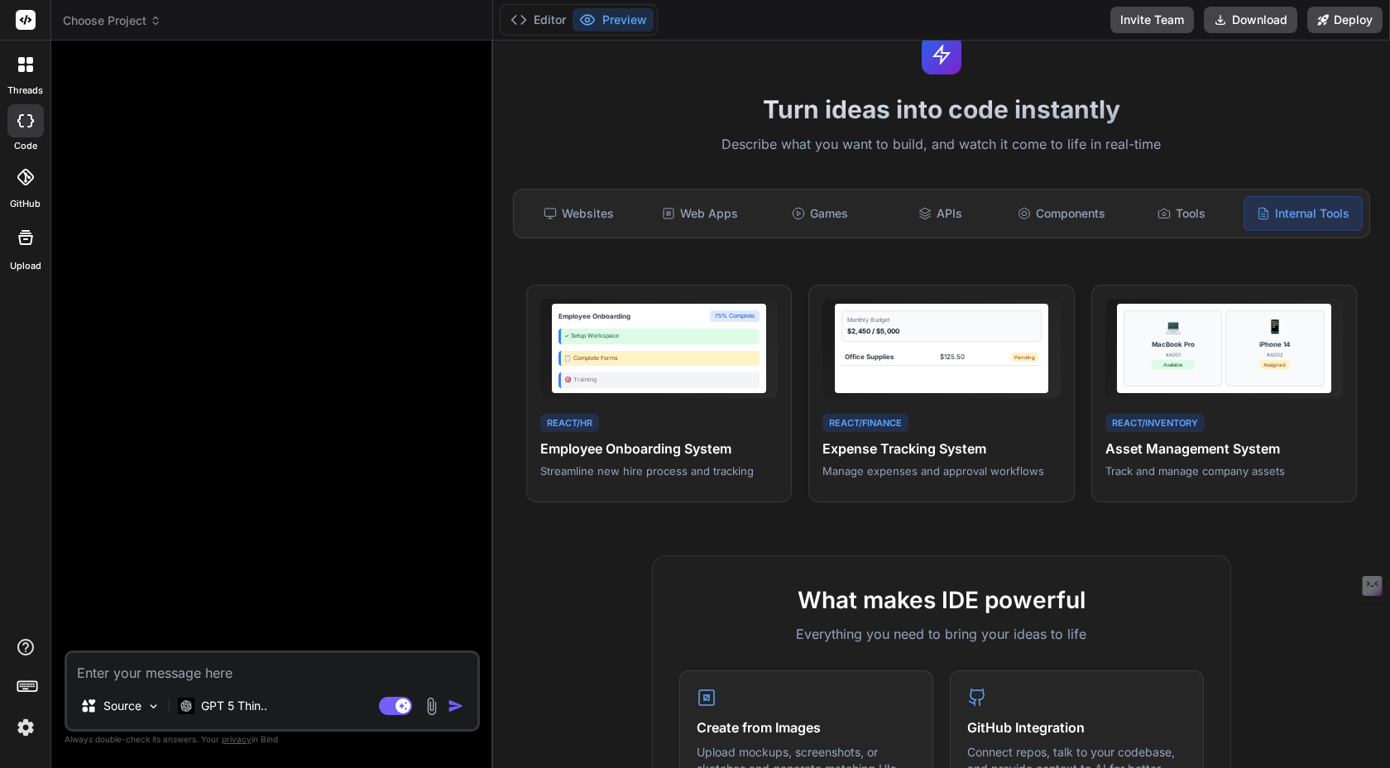
scroll to position [0, 0]
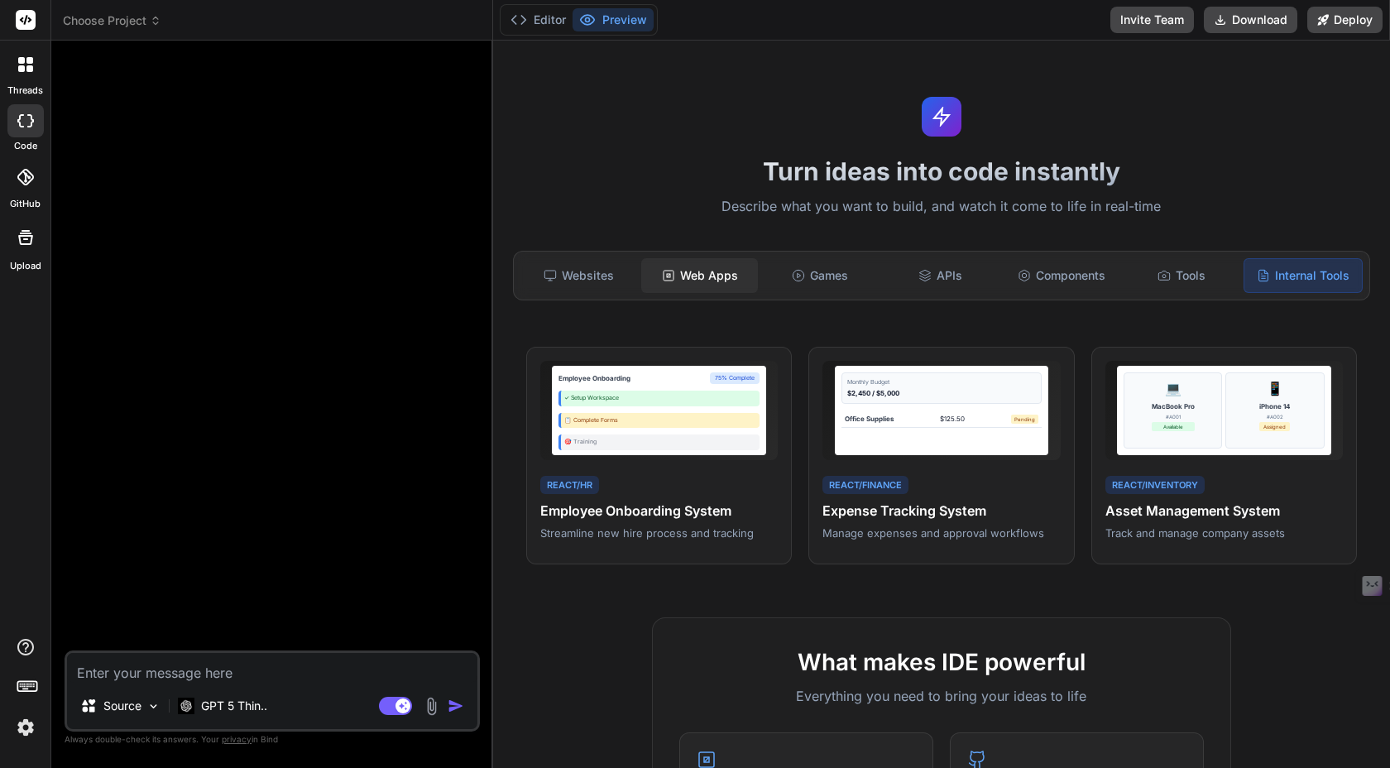
click at [693, 271] on div "Web Apps" at bounding box center [699, 275] width 117 height 35
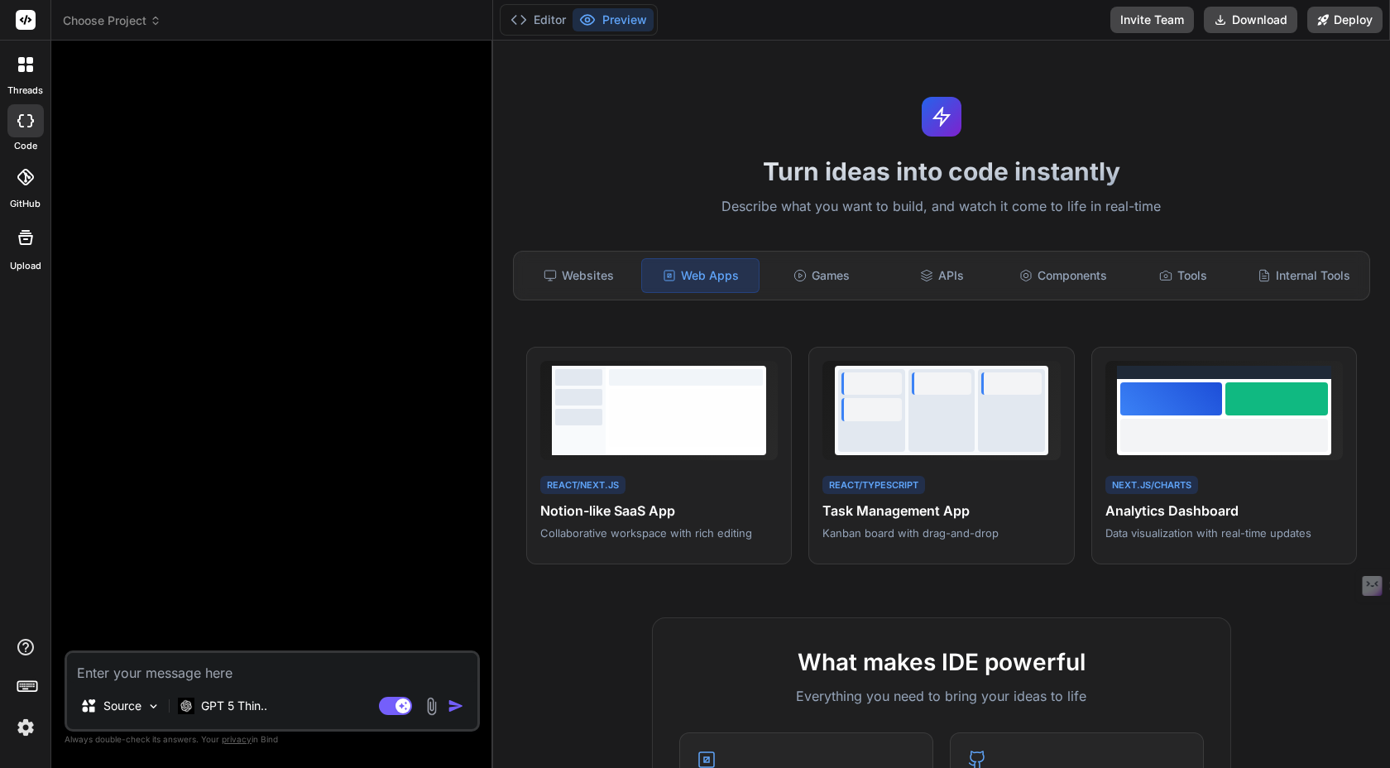
click at [212, 672] on textarea at bounding box center [272, 668] width 410 height 30
paste textarea "LORE iุdoืs Ametco Adip-Elits Doeiusmo + Tempori Utlabore eี่doี่magna Aliq.en …"
type textarea "LORE iุdoืs Ametco Adip-Elits Doeiusmo + Tempori Utlabore eี่doี่magna Aliq.en …"
type textarea "x"
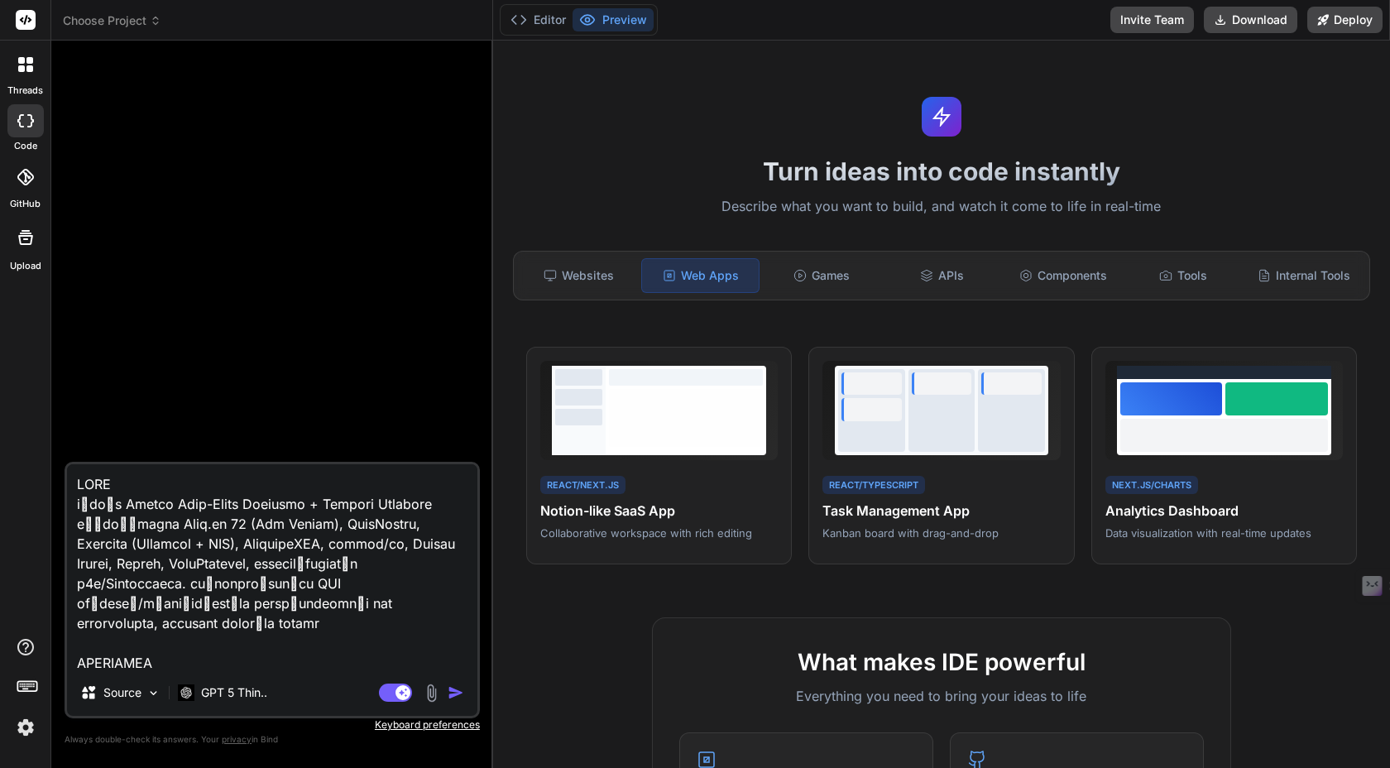
scroll to position [8441, 0]
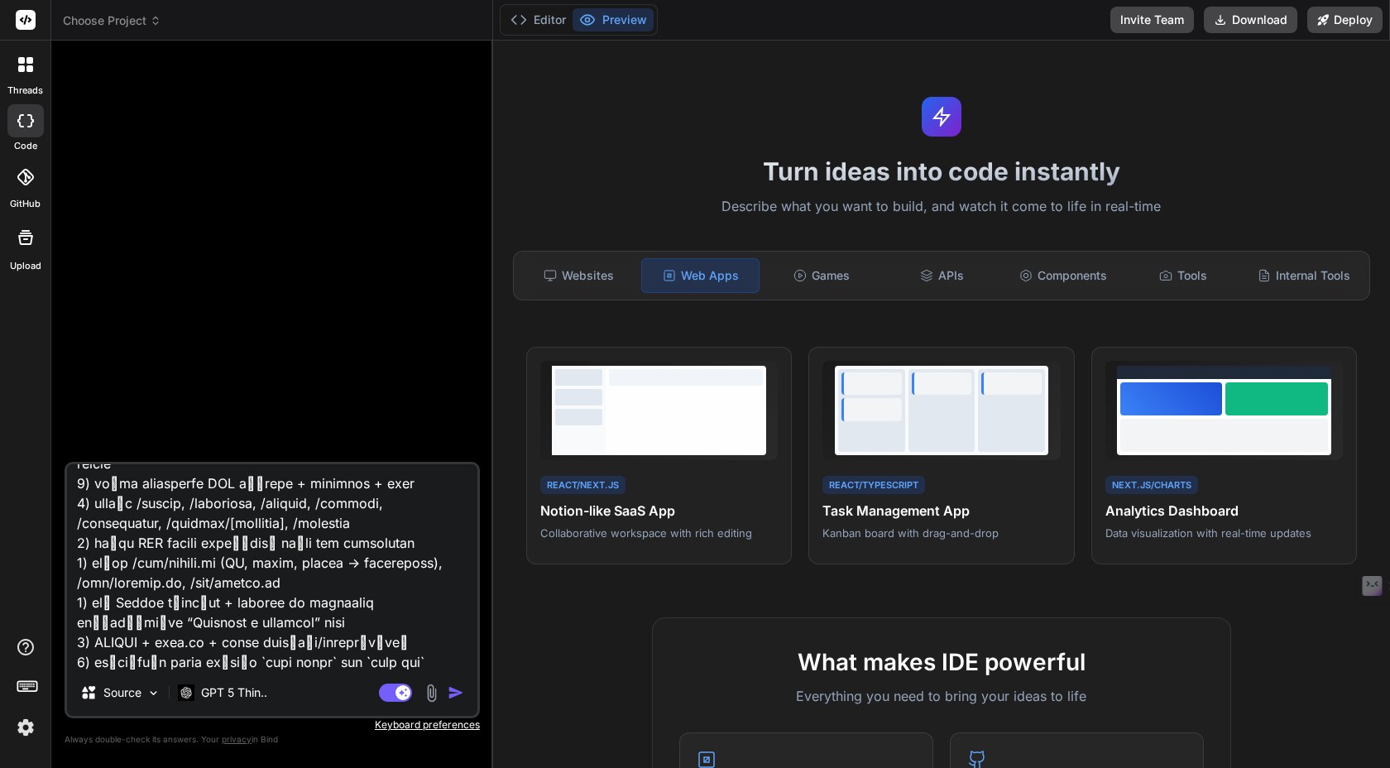
type textarea "LORE iุdoืs Ametco Adip-Elits Doeiusmo + Tempori Utlabore eี่doี่magna Aliq.en …"
type textarea "x"
click at [153, 659] on textarea at bounding box center [272, 566] width 410 height 205
paste textarea "LOREMIPSU: DOLORSI, AMET, CONSECTETURAD, ELI, SEDDOE TEMP inิ่utlaboreetdolorem…"
type textarea "LORE iุdoืs Ametco Adip-Elits Doeiusmo + Tempori Utlabore eี่doี่magna Aliq.en …"
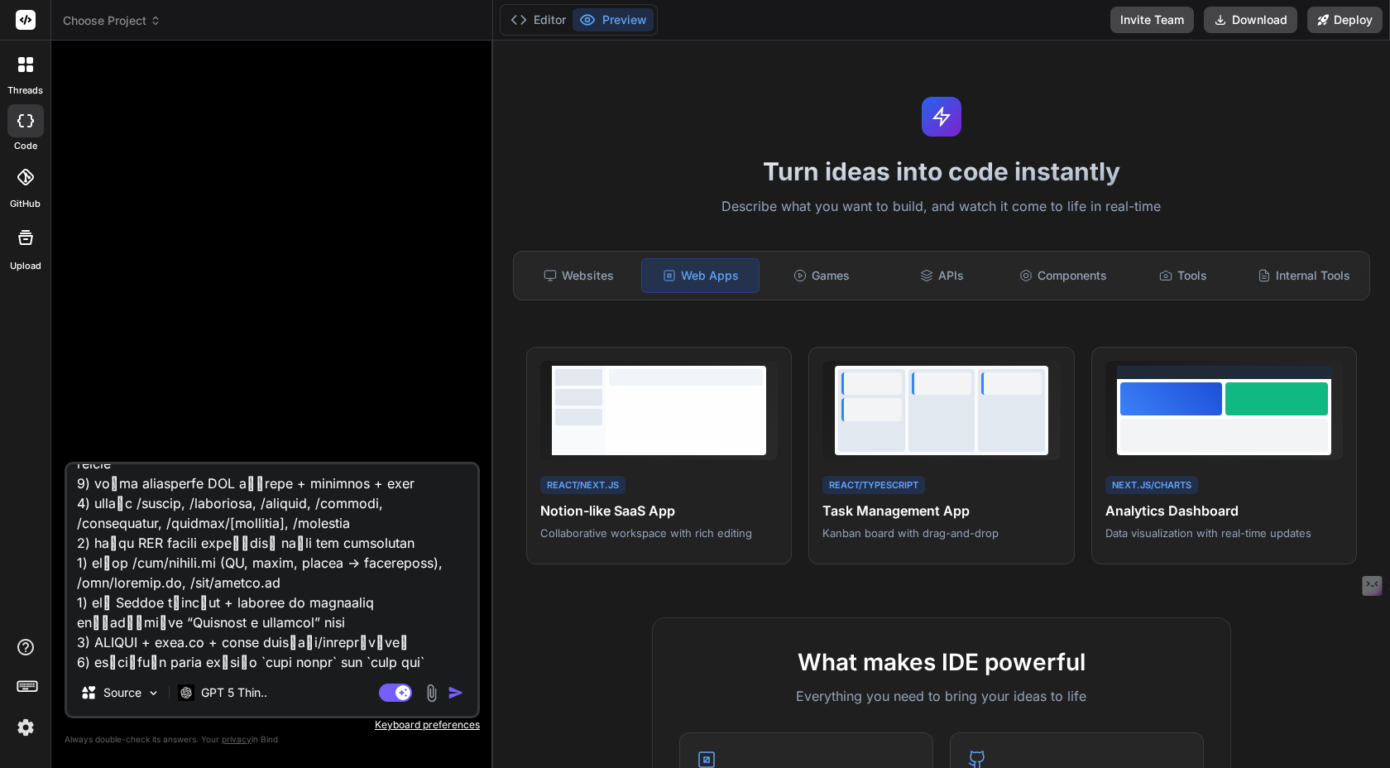
type textarea "x"
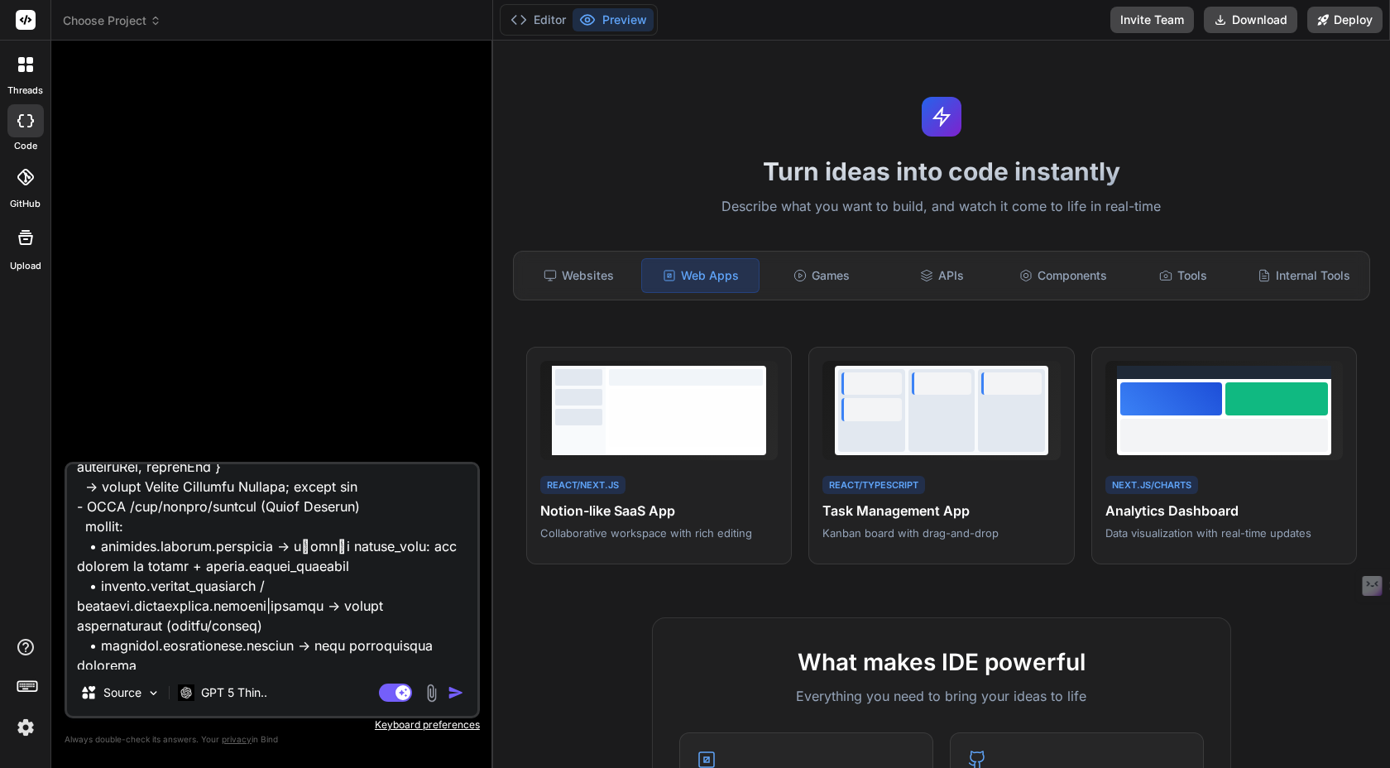
scroll to position [13019, 0]
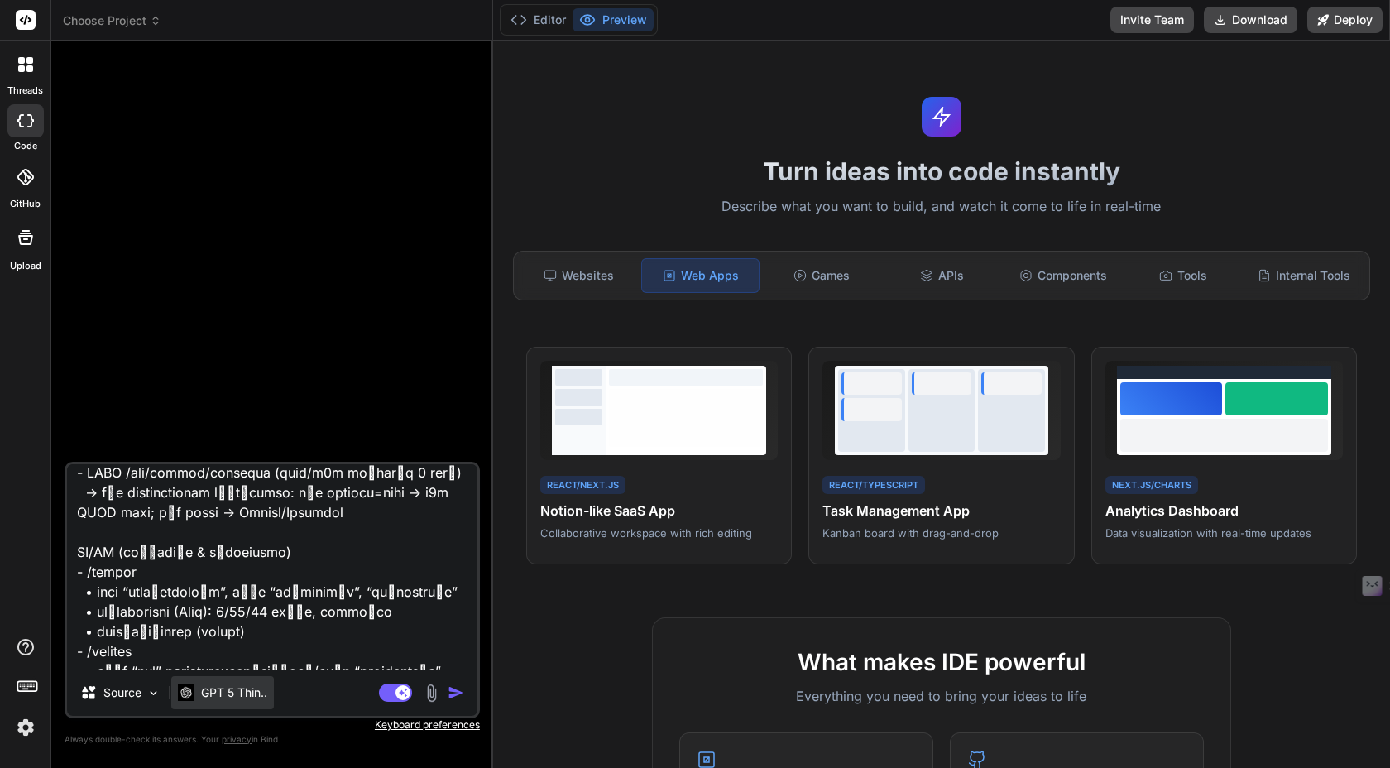
type textarea "LORE iุdoืs Ametco Adip-Elits Doeiusmo + Tempori Utlabore eี่doี่magna Aliq.en …"
click at [253, 691] on p "GPT 5 Thin.." at bounding box center [234, 692] width 66 height 17
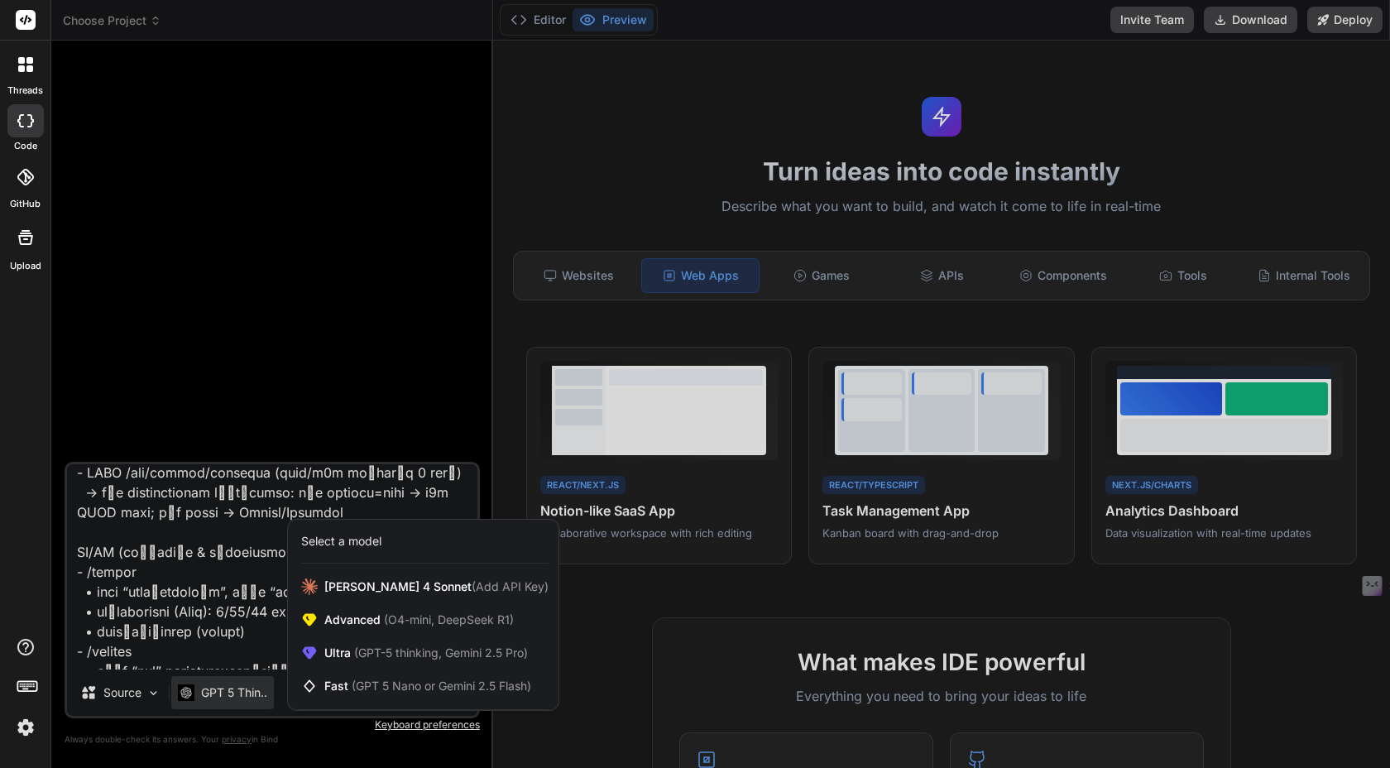
click at [355, 746] on div at bounding box center [695, 384] width 1390 height 768
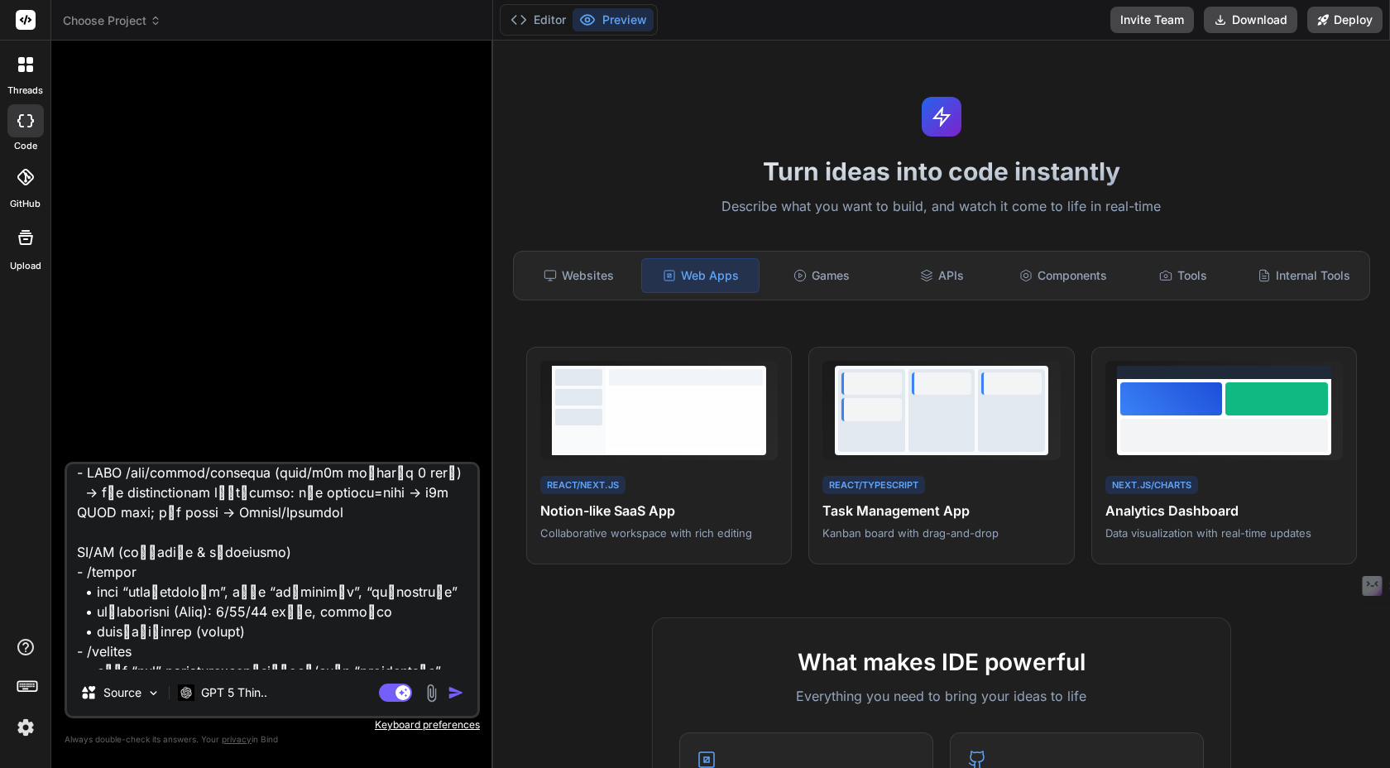
click at [457, 698] on img "button" at bounding box center [456, 692] width 17 height 17
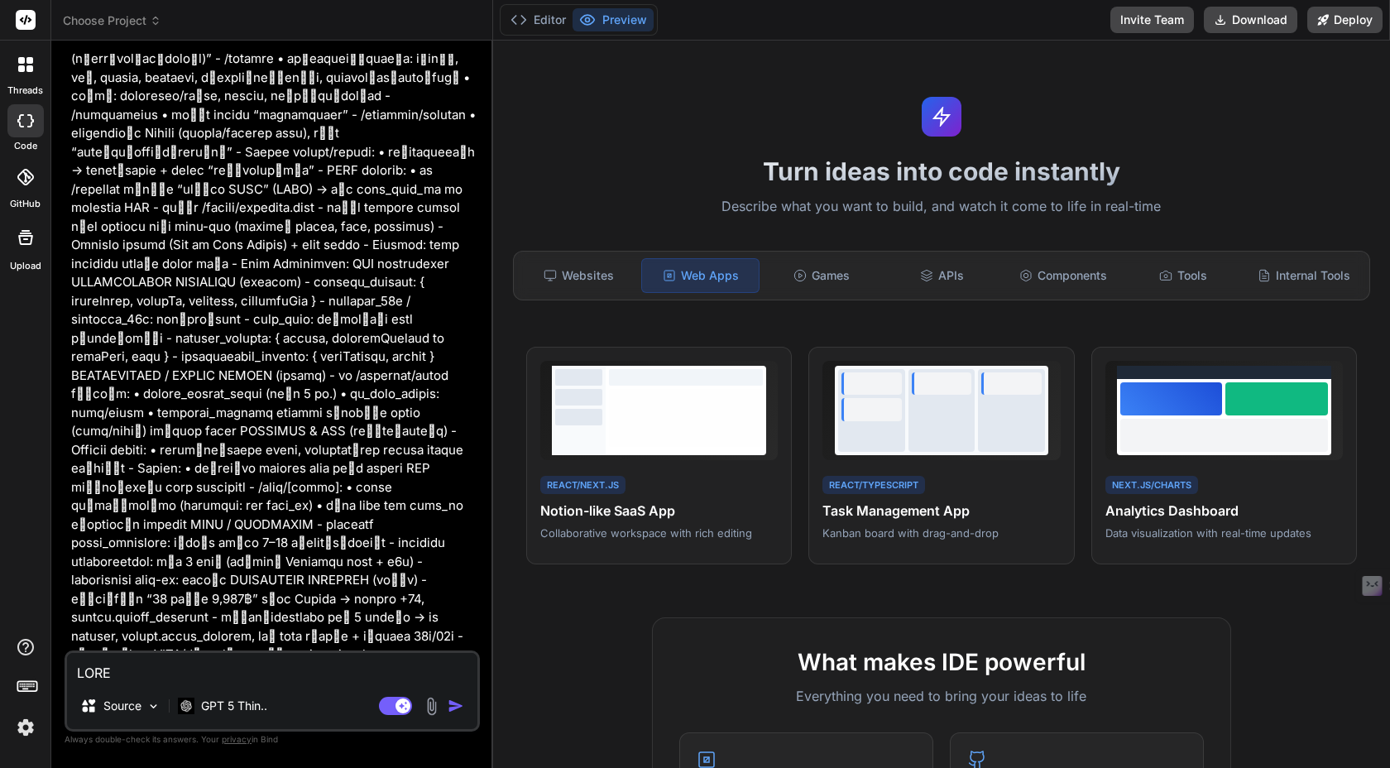
scroll to position [6386, 0]
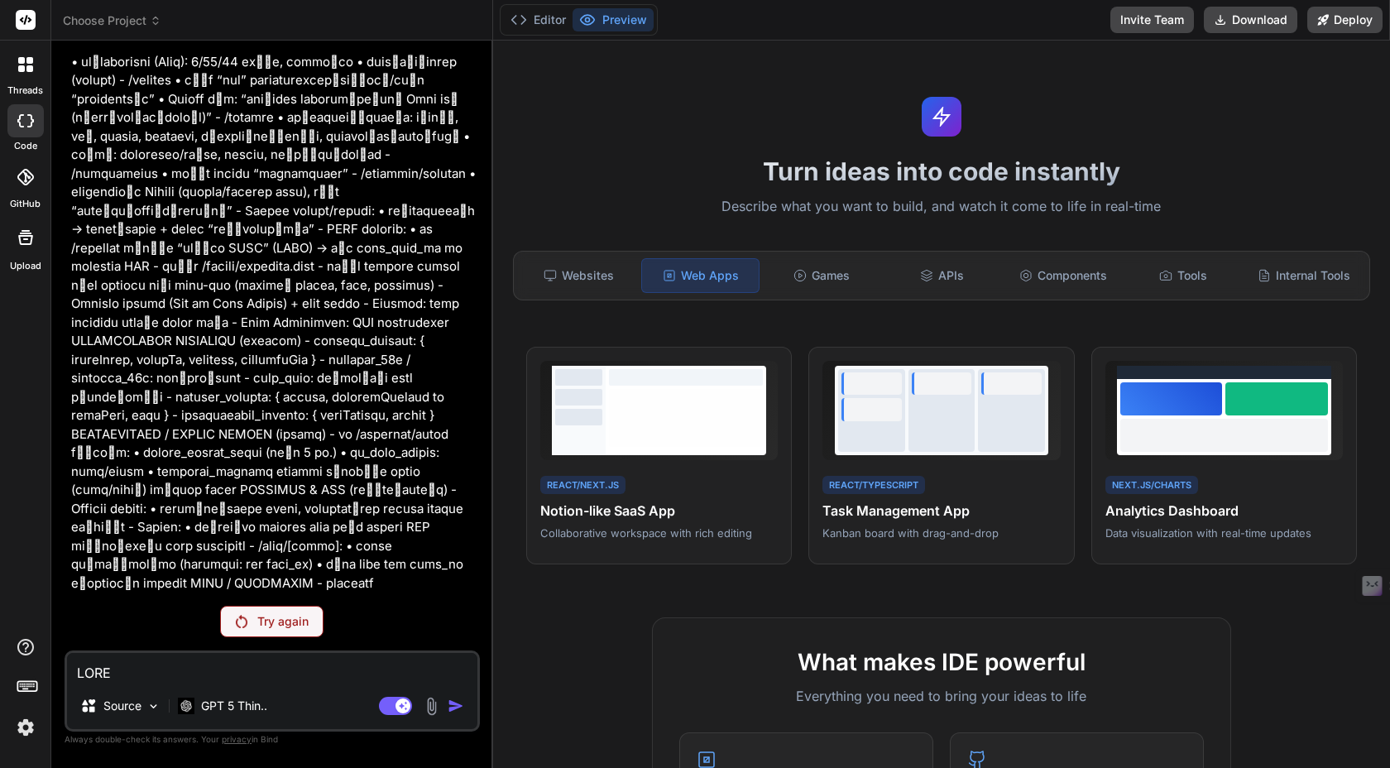
click at [287, 623] on p "Try again" at bounding box center [282, 621] width 51 height 17
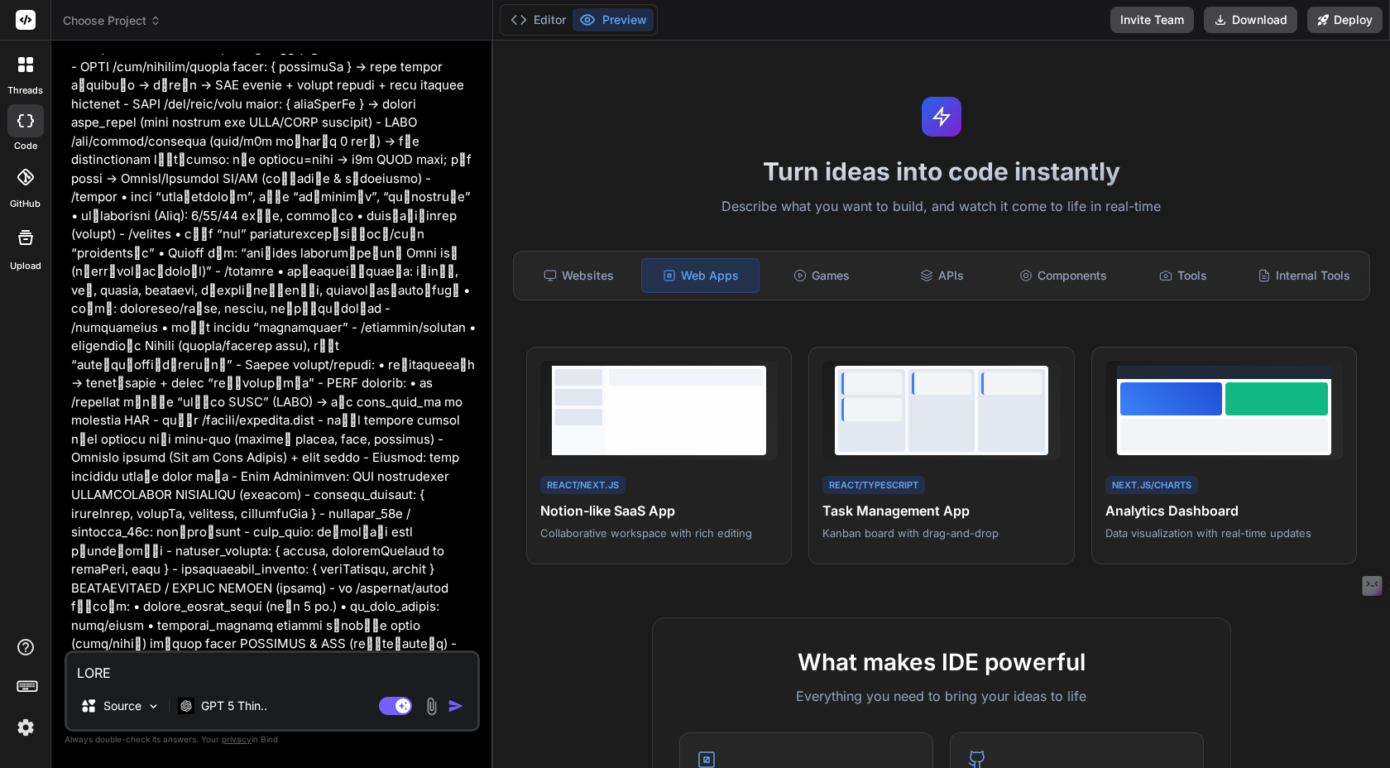
scroll to position [6445, 0]
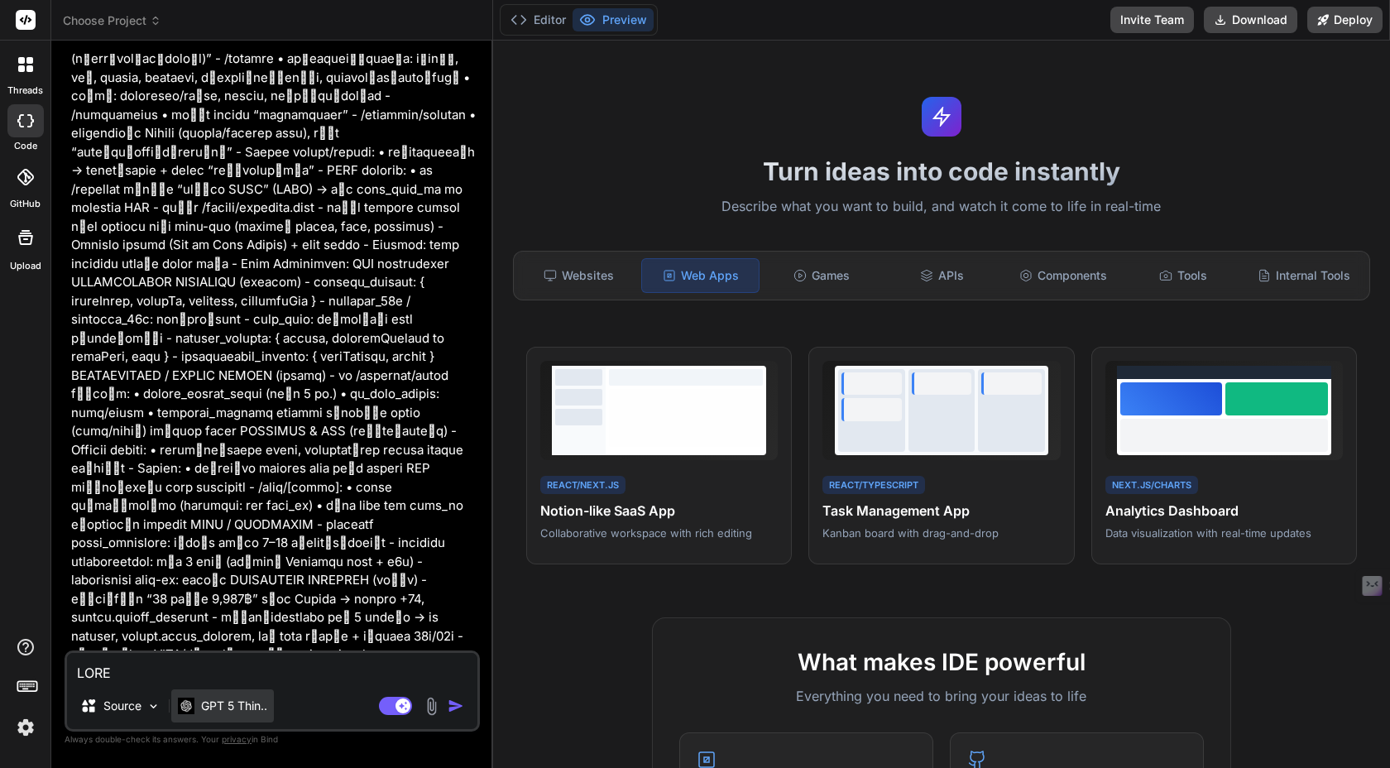
click at [258, 711] on p "GPT 5 Thin.." at bounding box center [234, 706] width 66 height 17
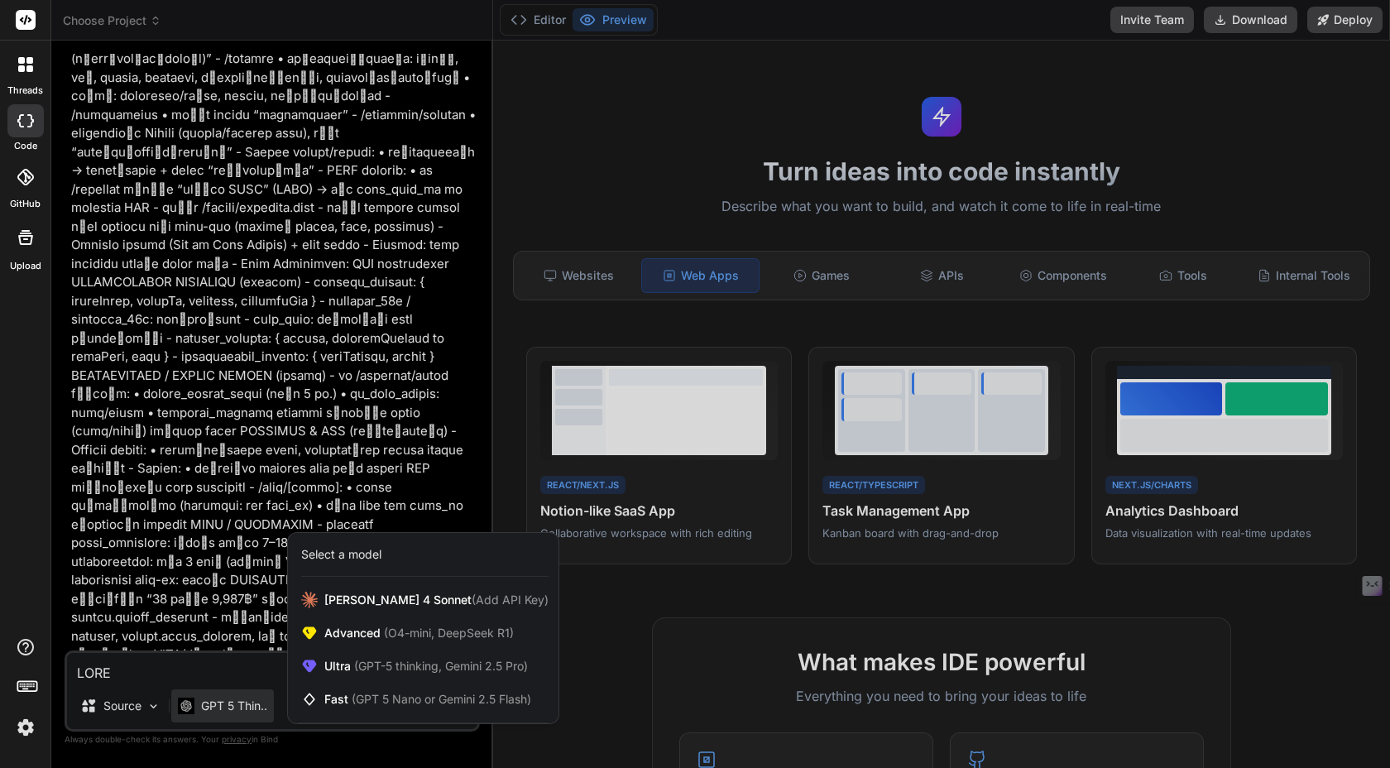
click at [243, 605] on div at bounding box center [695, 384] width 1390 height 768
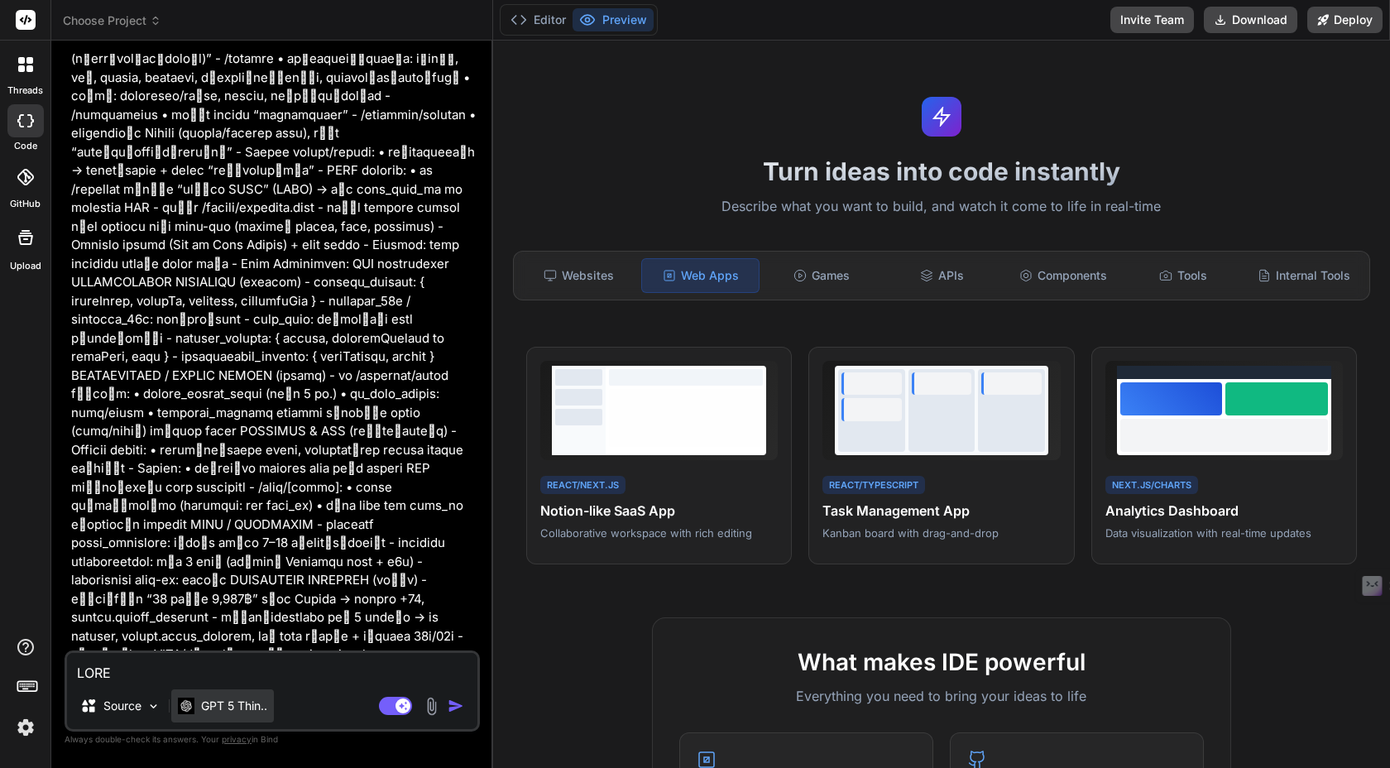
click at [238, 703] on p "GPT 5 Thin.." at bounding box center [234, 706] width 66 height 17
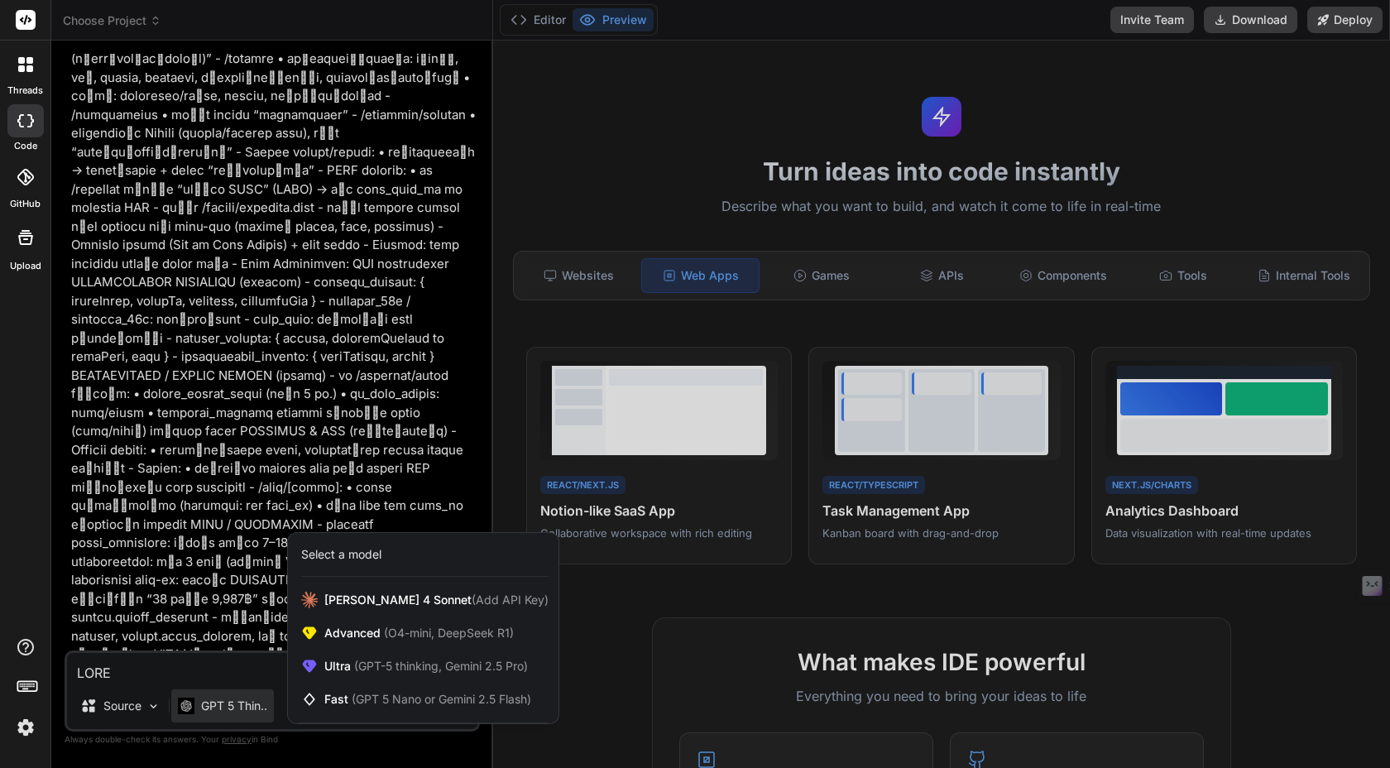
click at [237, 674] on div at bounding box center [695, 384] width 1390 height 768
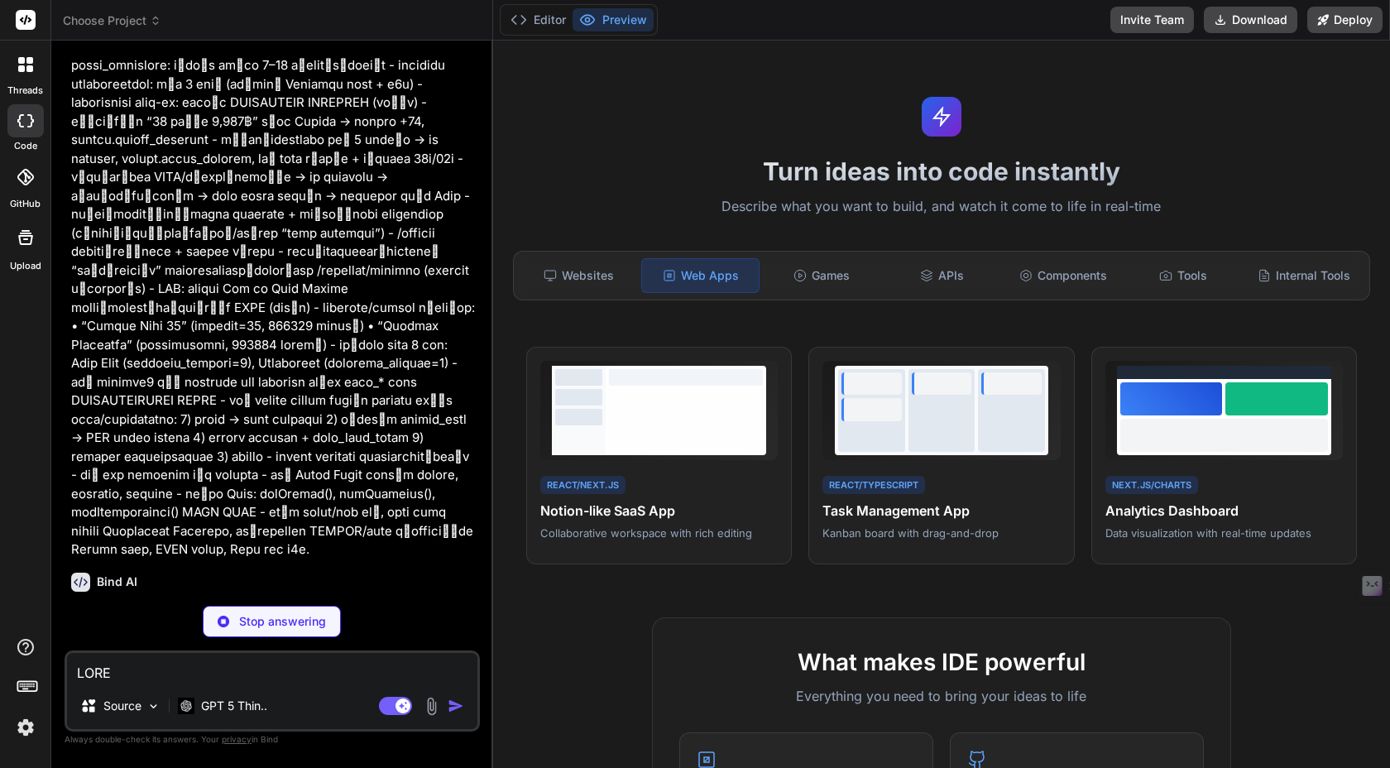
scroll to position [6928, 0]
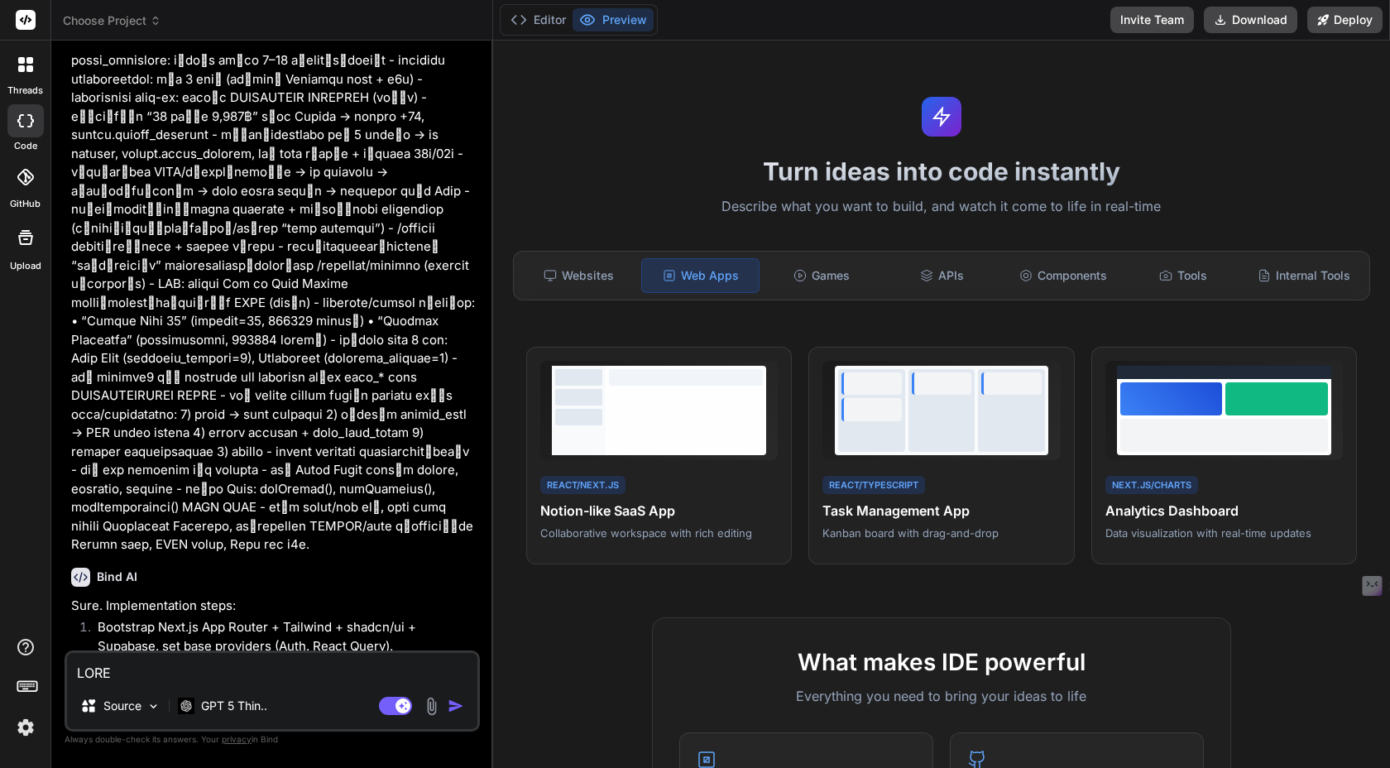
type textarea "x"
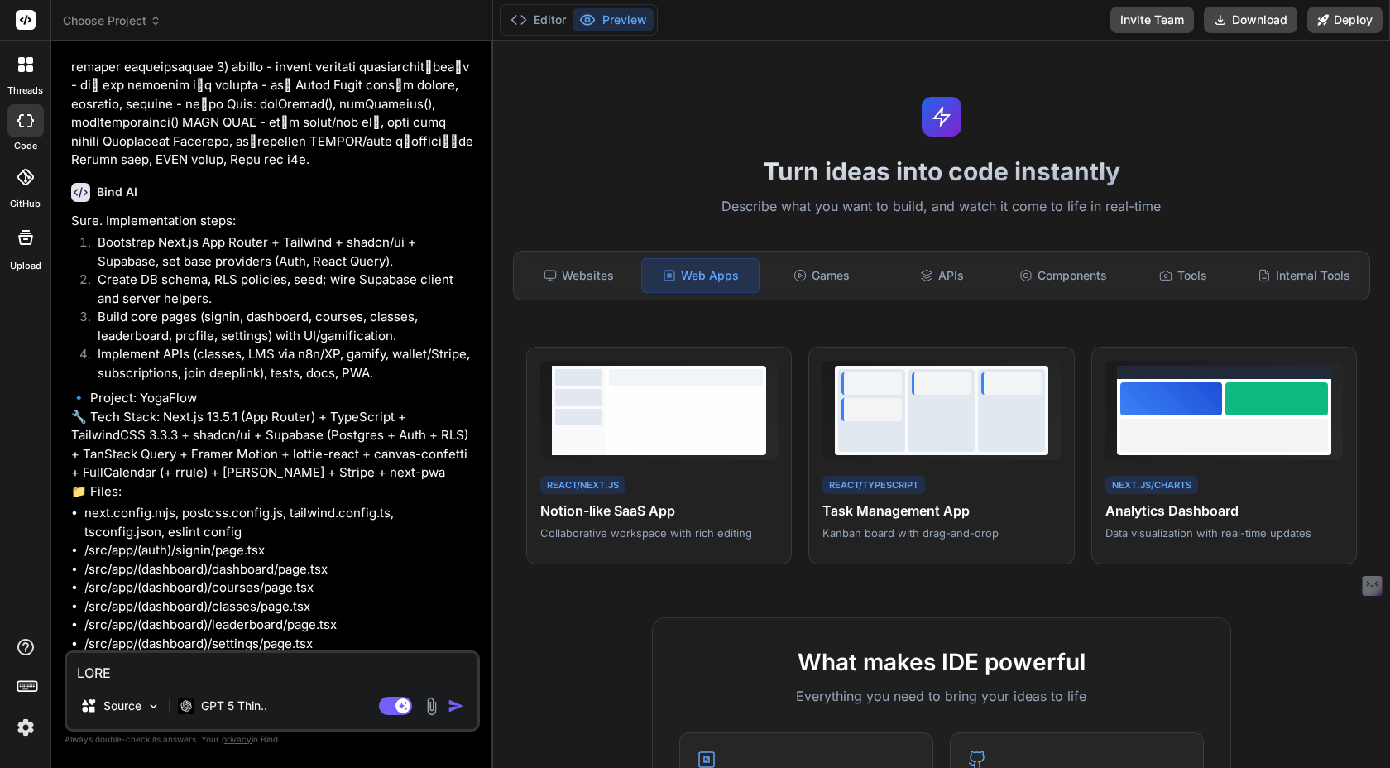
scroll to position [7372, 0]
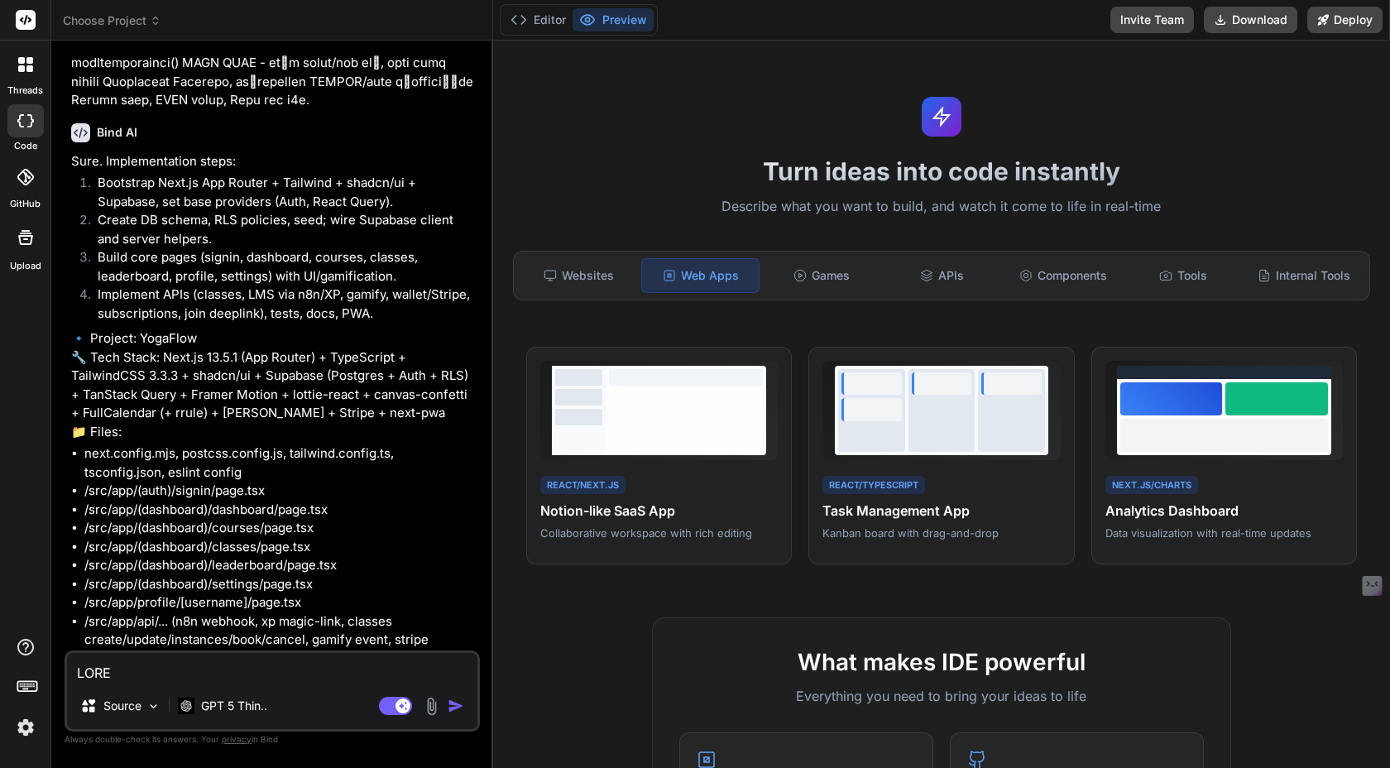
click at [194, 666] on textarea at bounding box center [272, 668] width 410 height 30
type textarea "ั"
type textarea "x"
type textarea "ัำ"
type textarea "x"
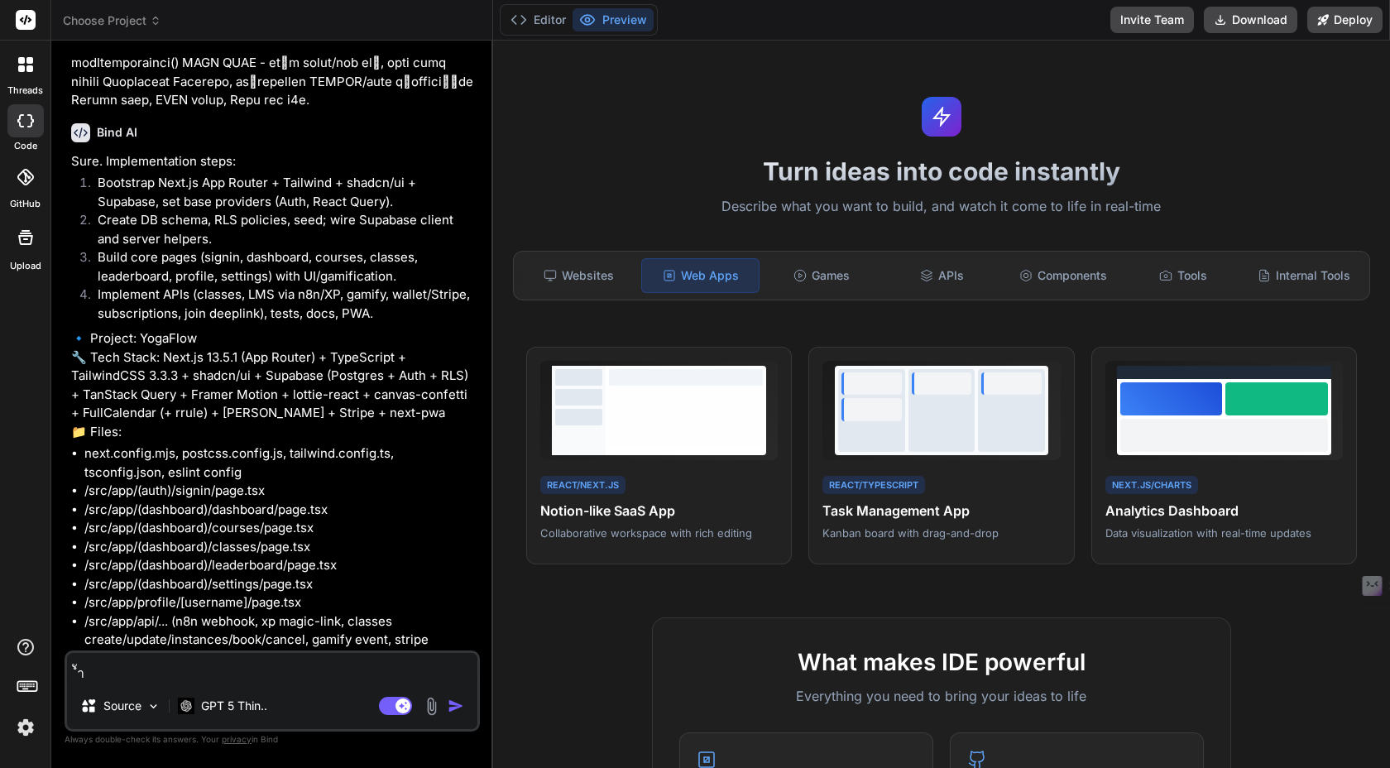
type textarea "ั"
type textarea "x"
type textarea "]"
type textarea "x"
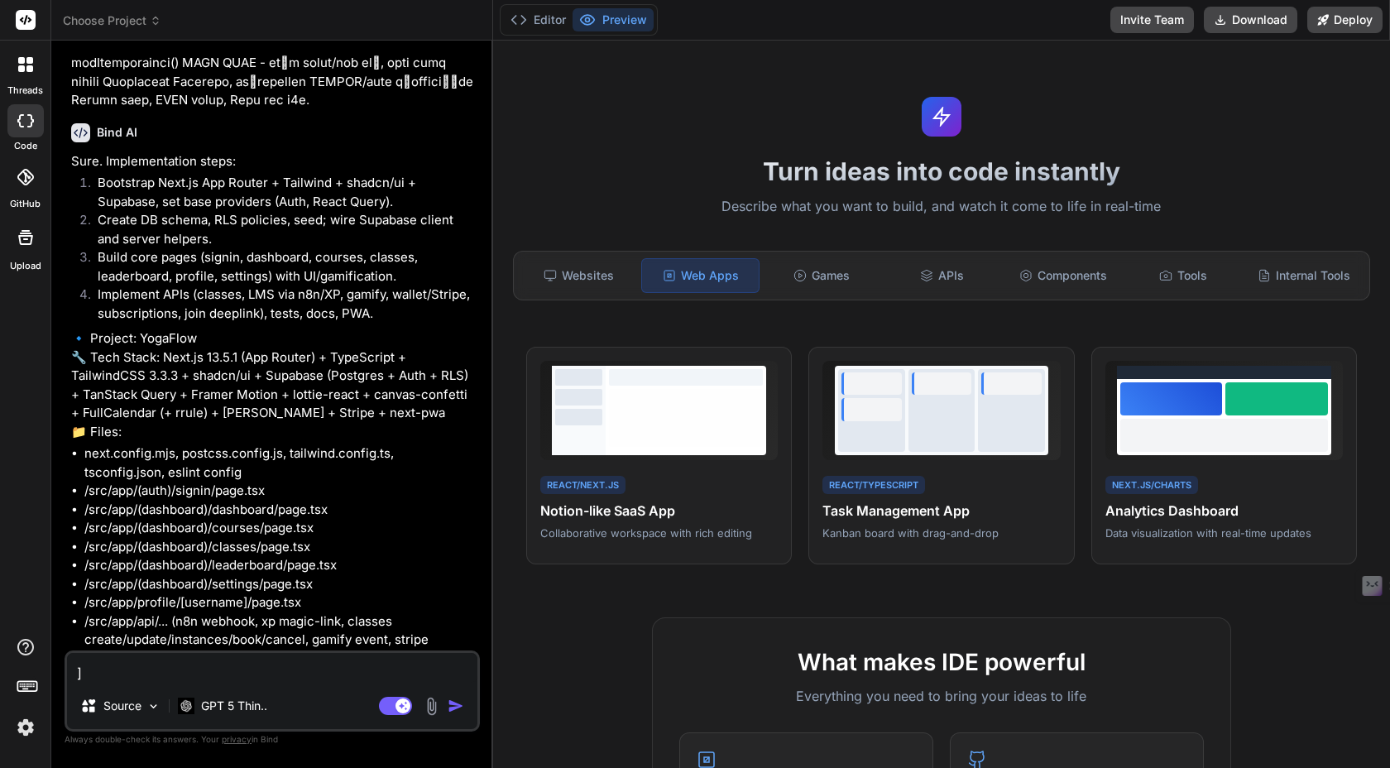
type textarea "]6"
type textarea "x"
type textarea "]"
type textarea "x"
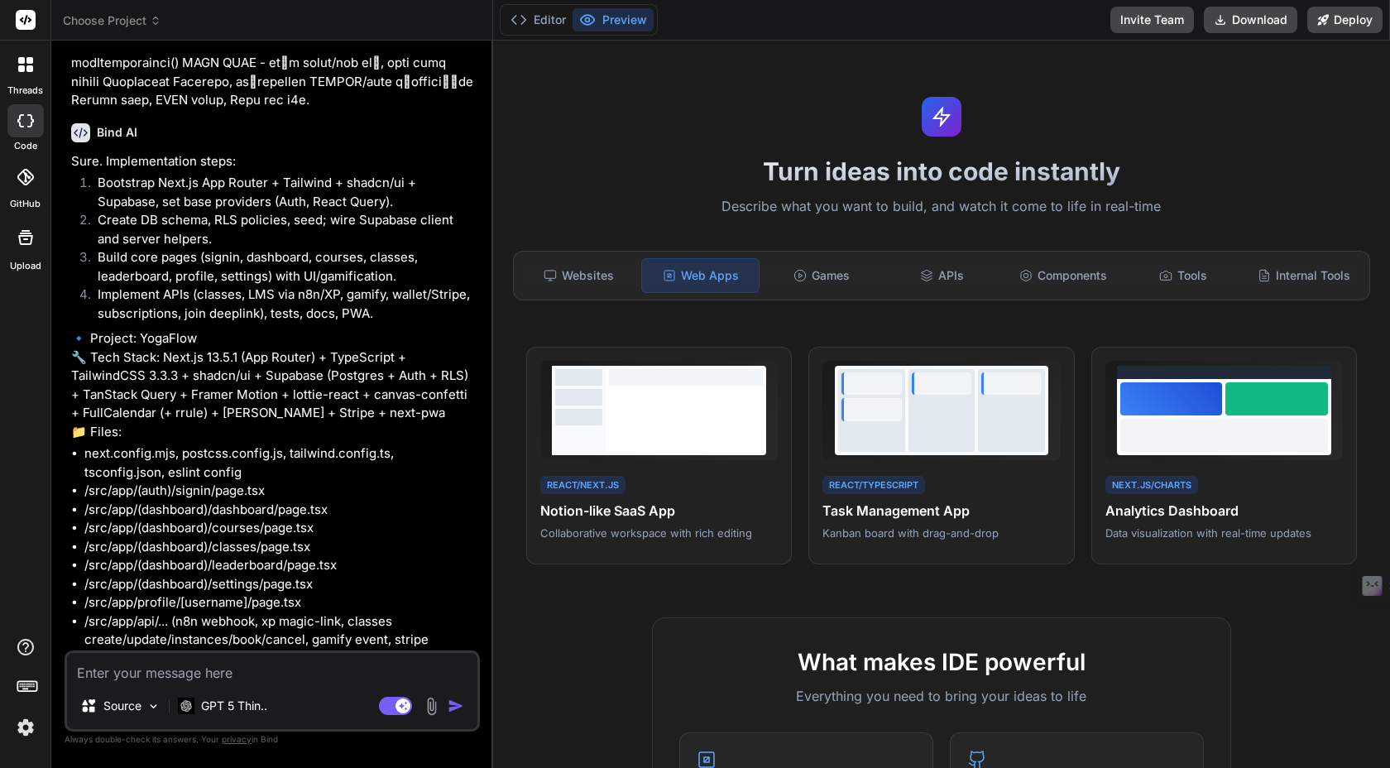
type textarea "ล"
type textarea "x"
type textarea "ลุ"
type textarea "x"
type textarea "ลุย"
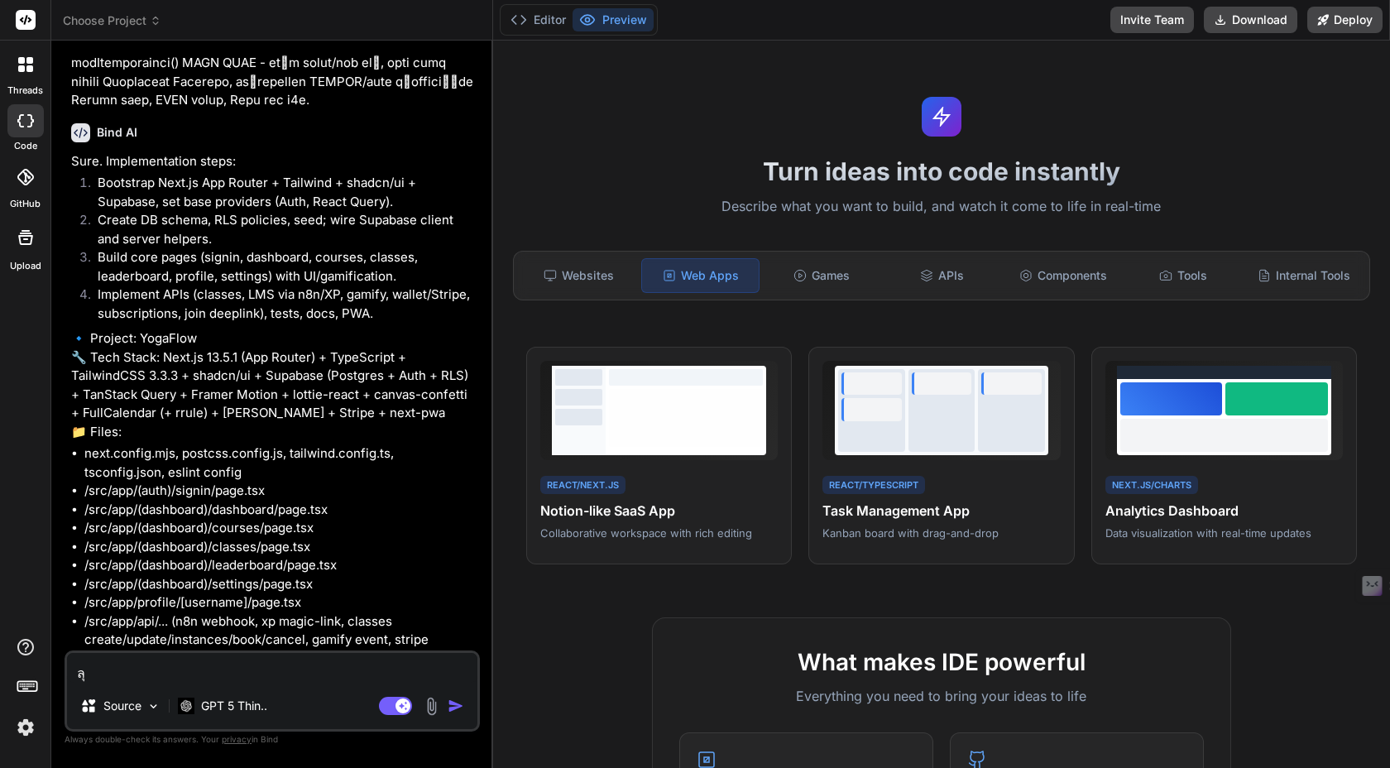
type textarea "x"
type textarea "ลุย"
click at [453, 707] on img "button" at bounding box center [456, 706] width 17 height 17
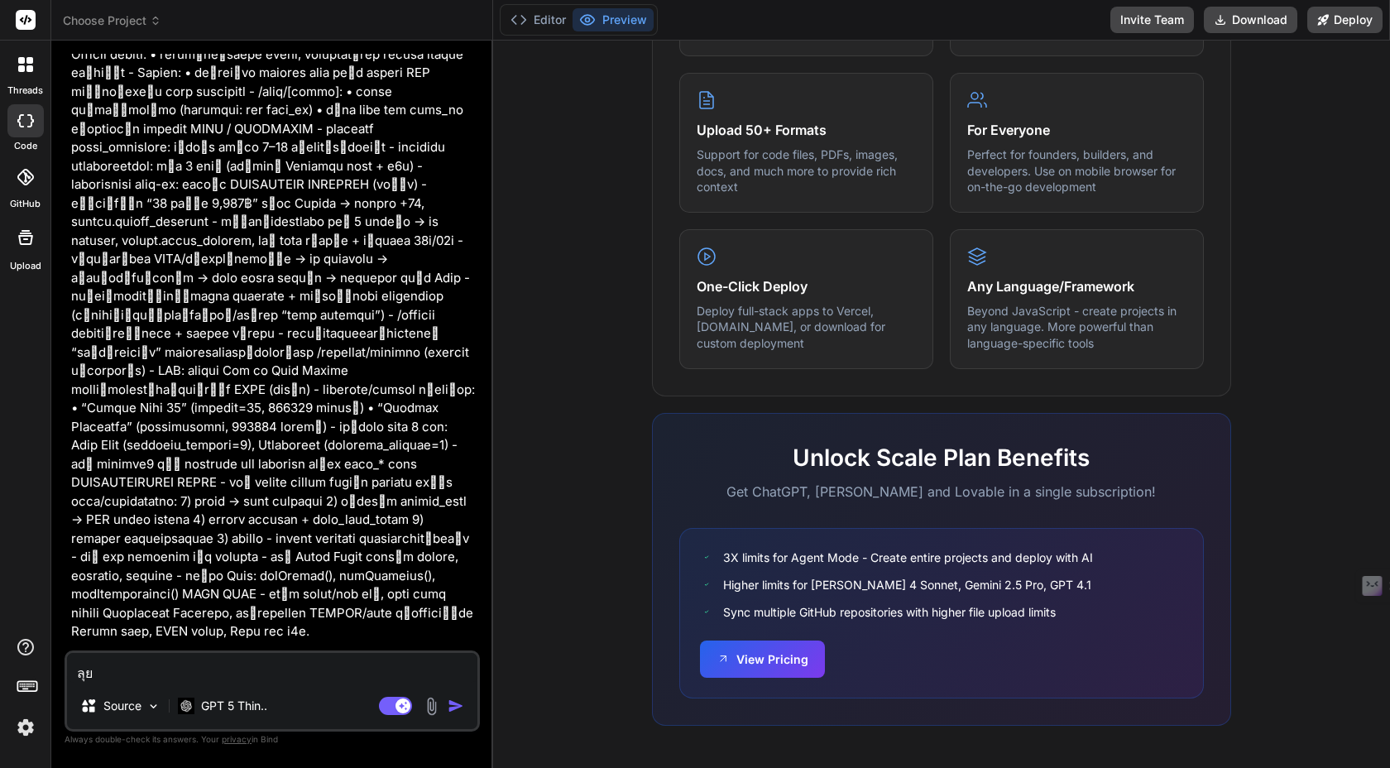
scroll to position [7543, 0]
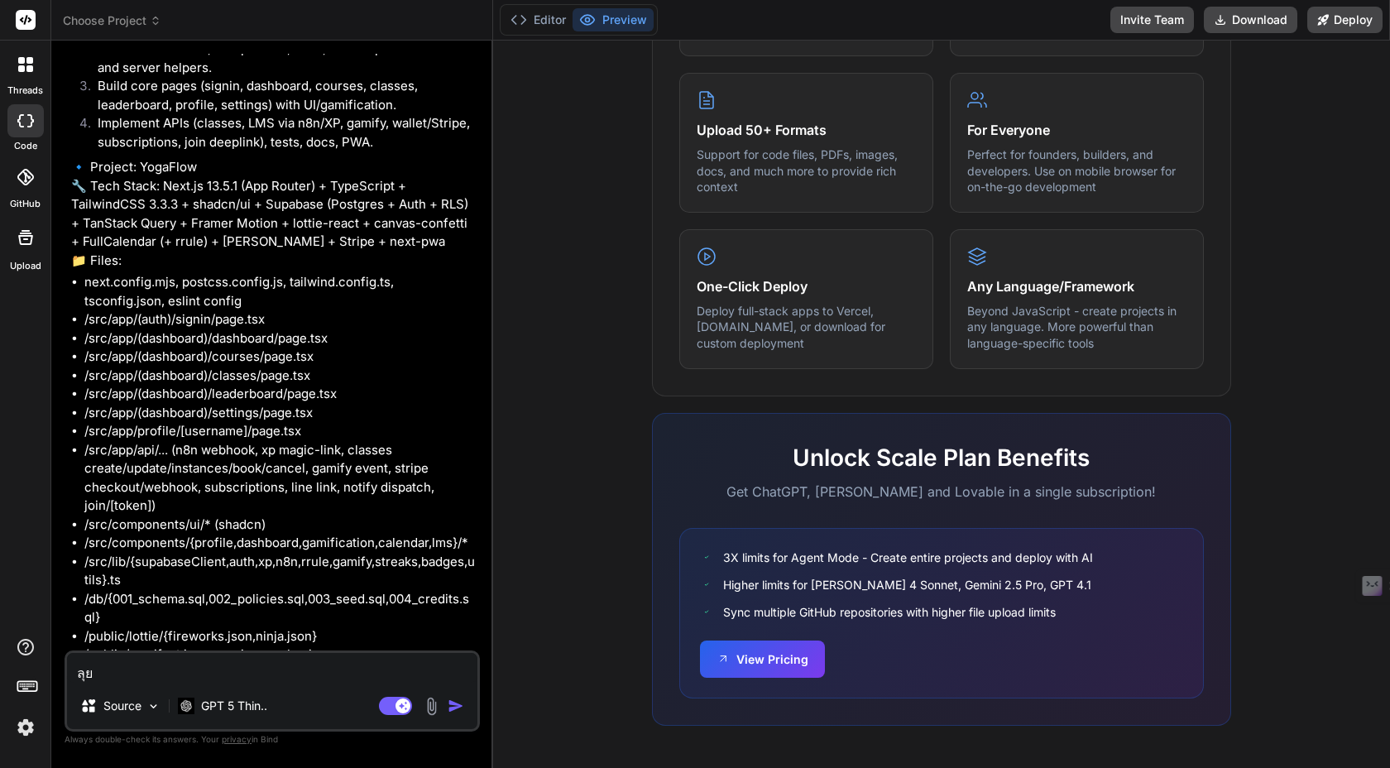
click at [563, 429] on div "What makes IDE powerful Everything you need to bring your ideas to life Create …" at bounding box center [941, 279] width 877 height 957
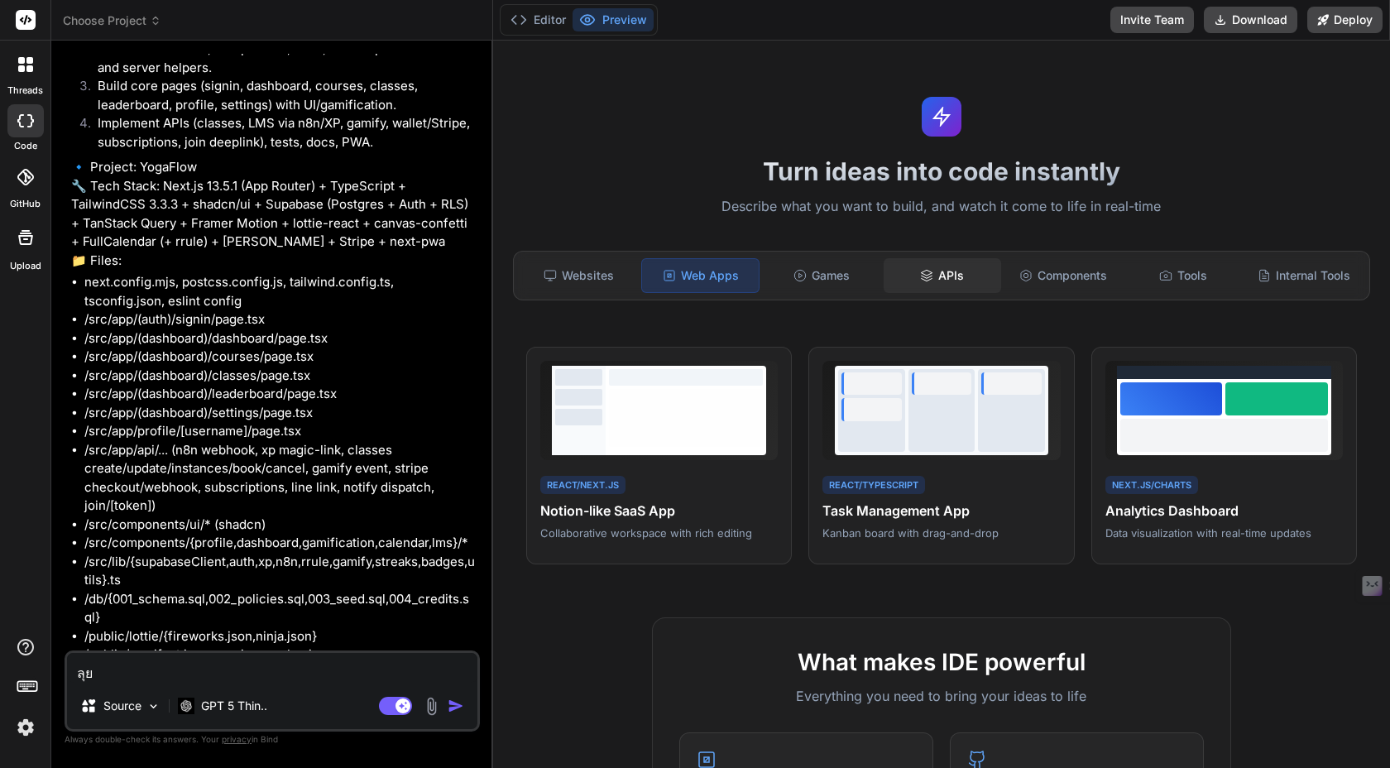
click at [922, 276] on icon at bounding box center [926, 275] width 13 height 13
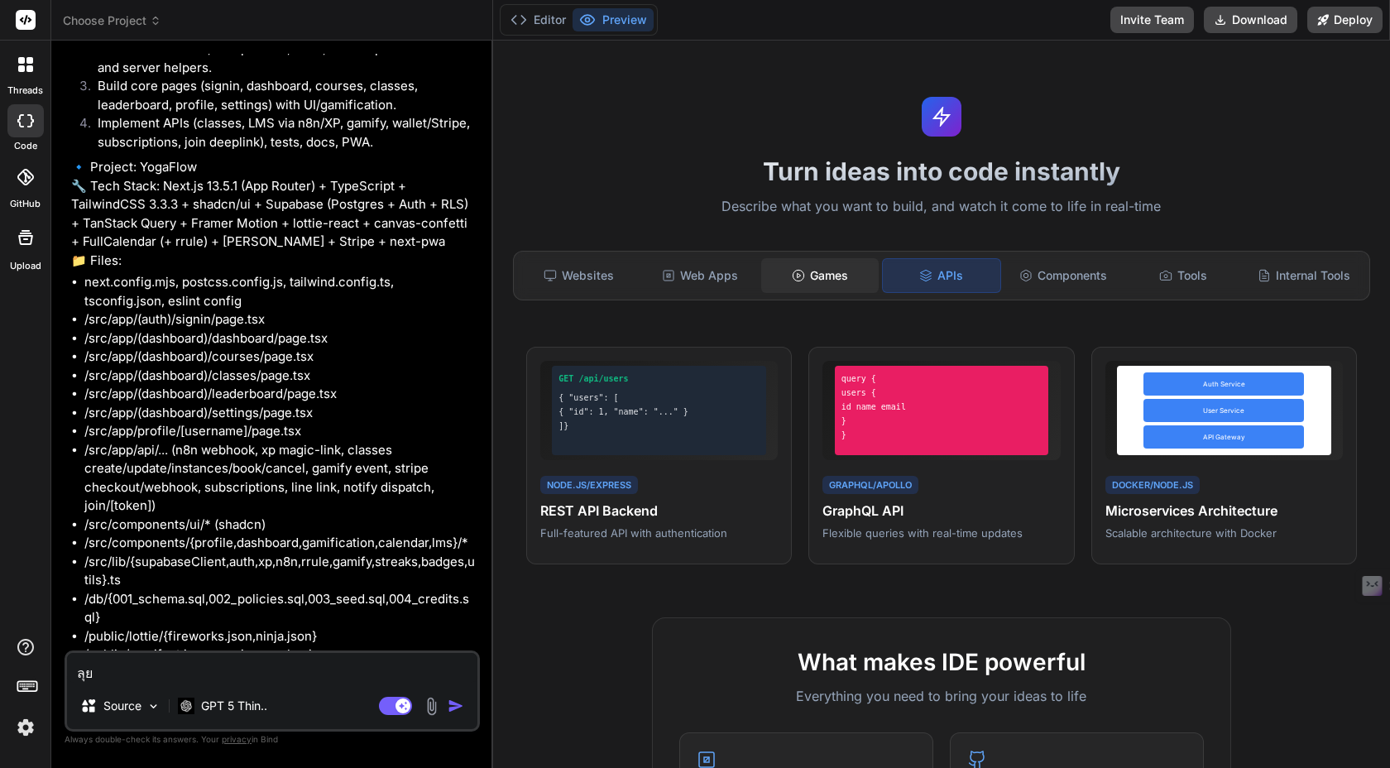
click at [831, 285] on div "Games" at bounding box center [819, 275] width 117 height 35
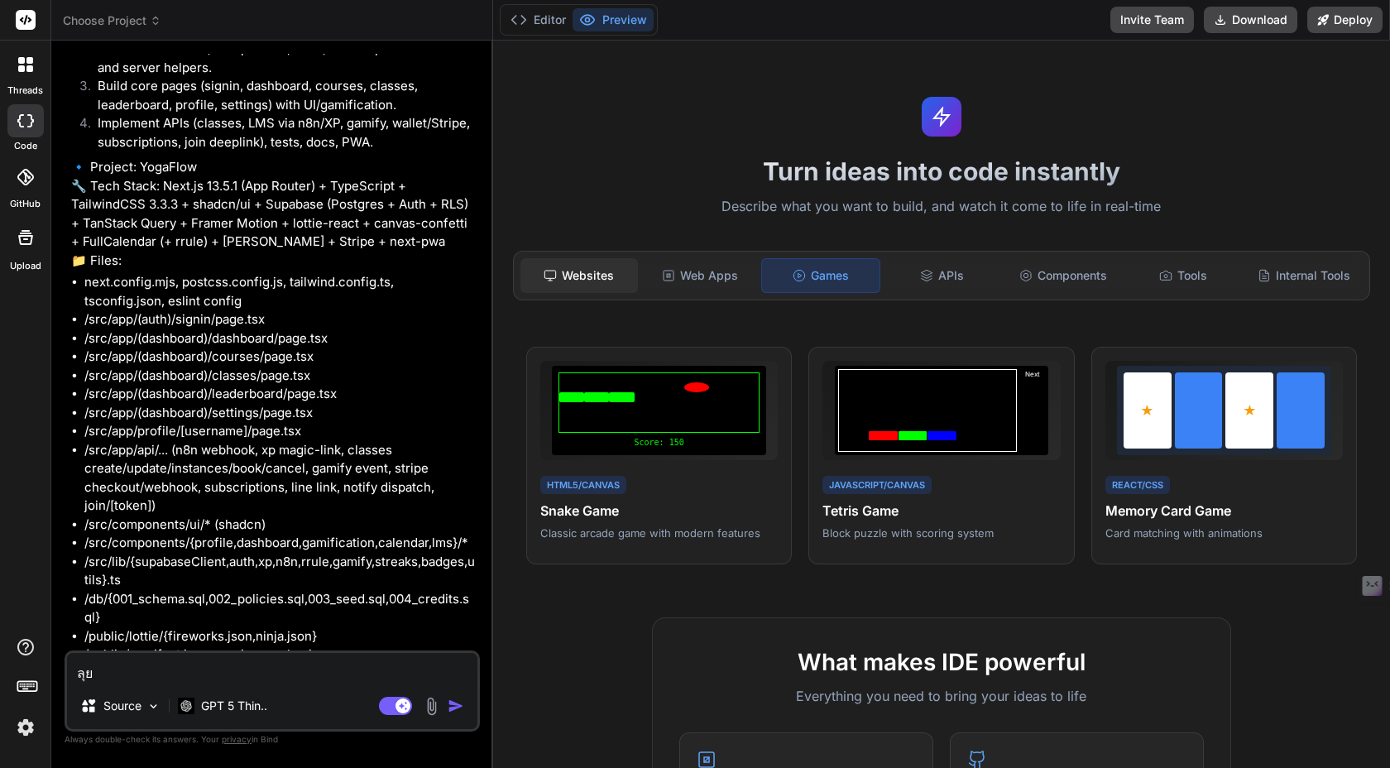
click at [618, 281] on div "Websites" at bounding box center [578, 275] width 117 height 35
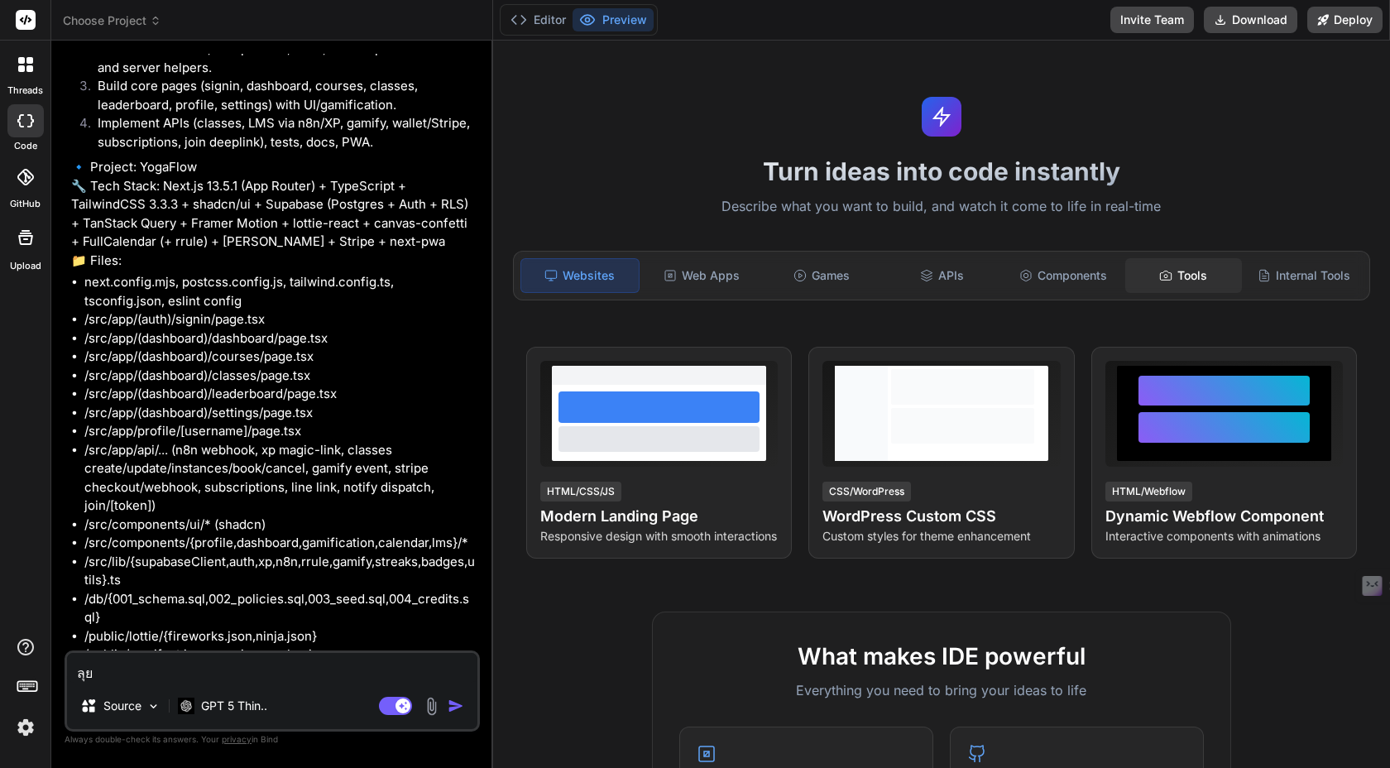
click at [1159, 264] on div "Tools" at bounding box center [1183, 275] width 117 height 35
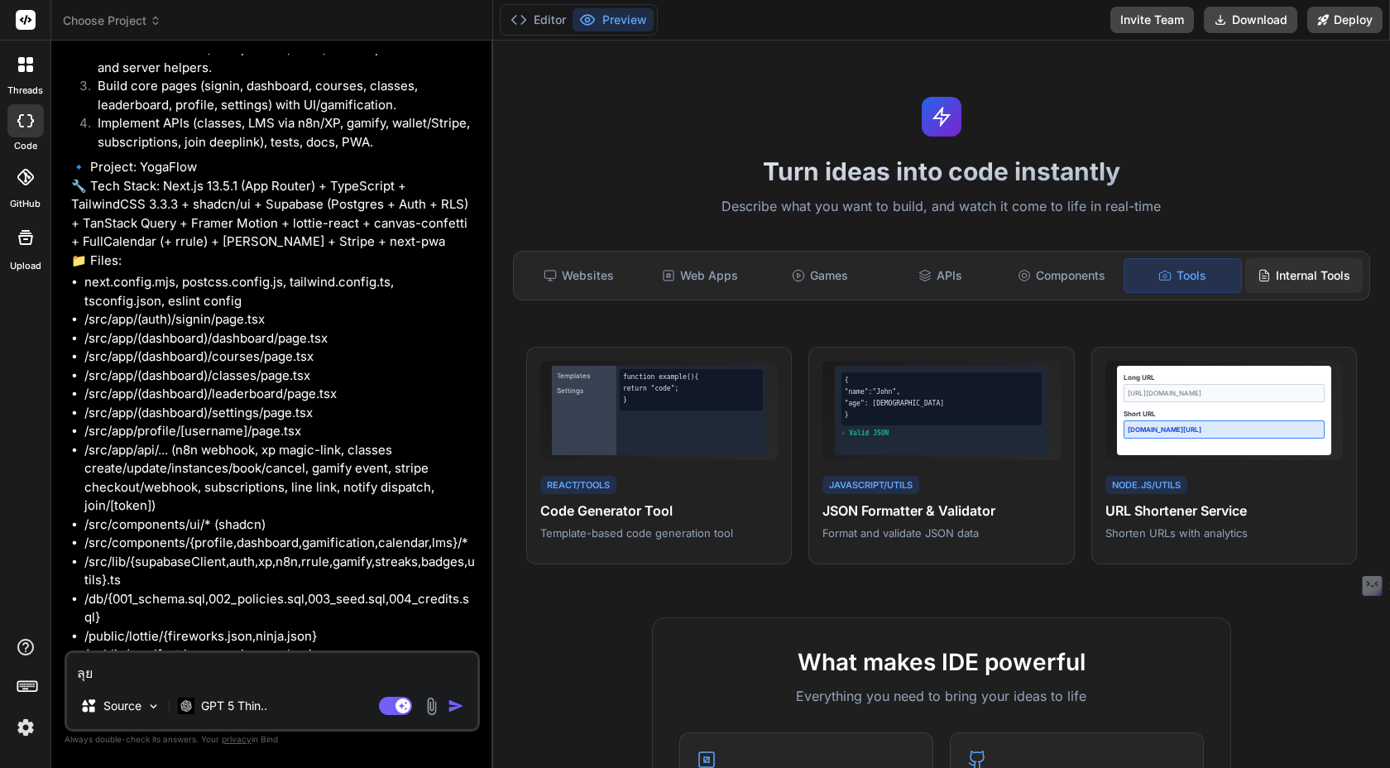
click at [1298, 260] on div "Internal Tools" at bounding box center [1303, 275] width 117 height 35
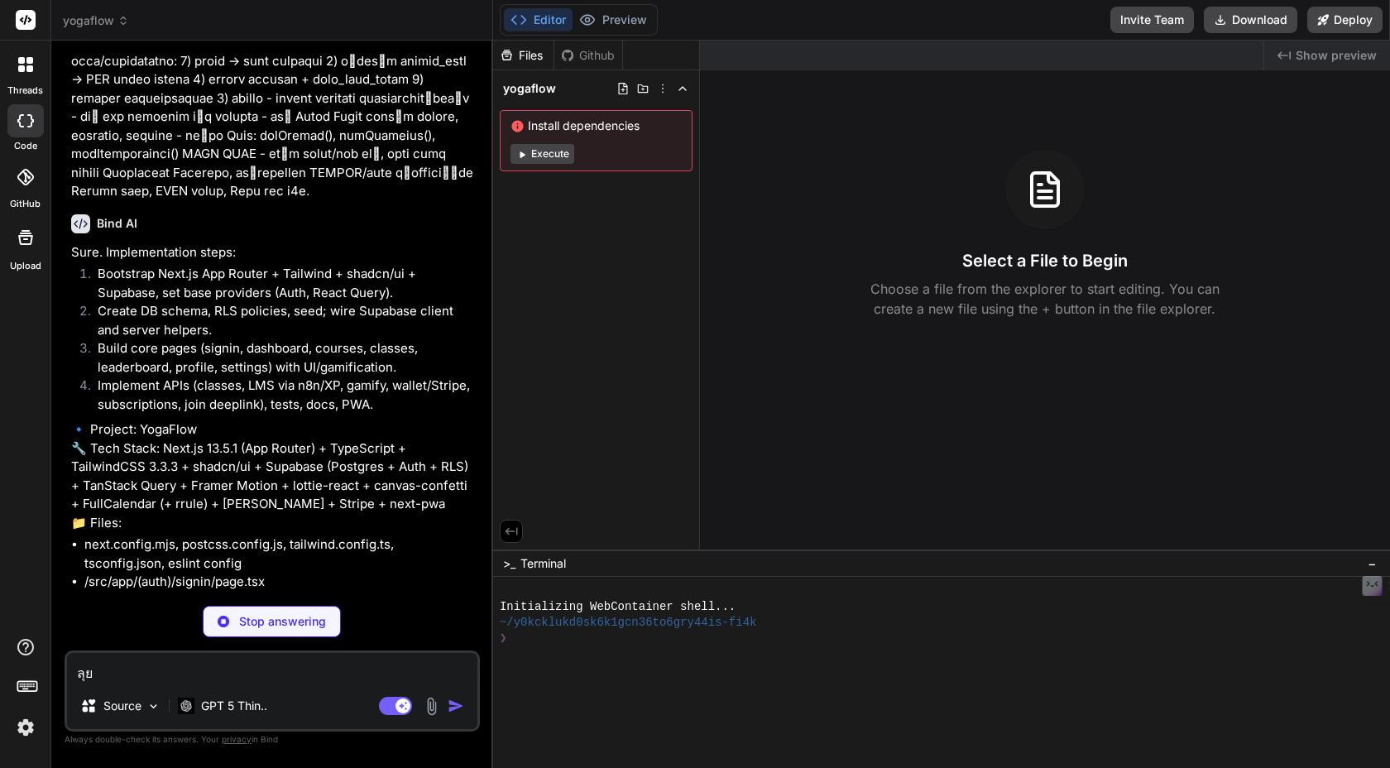
scroll to position [7656, 0]
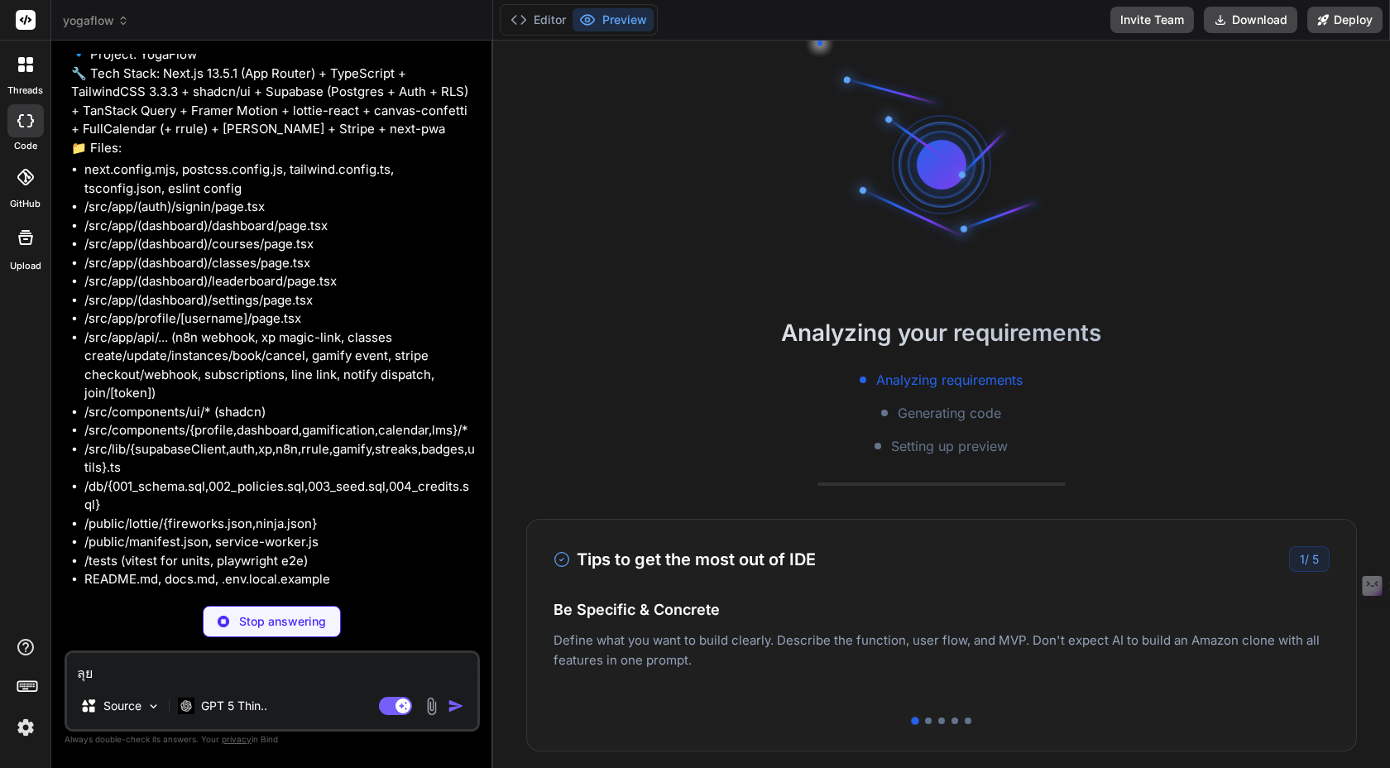
type textarea "x"
type textarea "env: { DEFAULT_TZ: process.env.DEFAULT_TZ || '[GEOGRAPHIC_DATA]/[GEOGRAPHIC_DAT…"
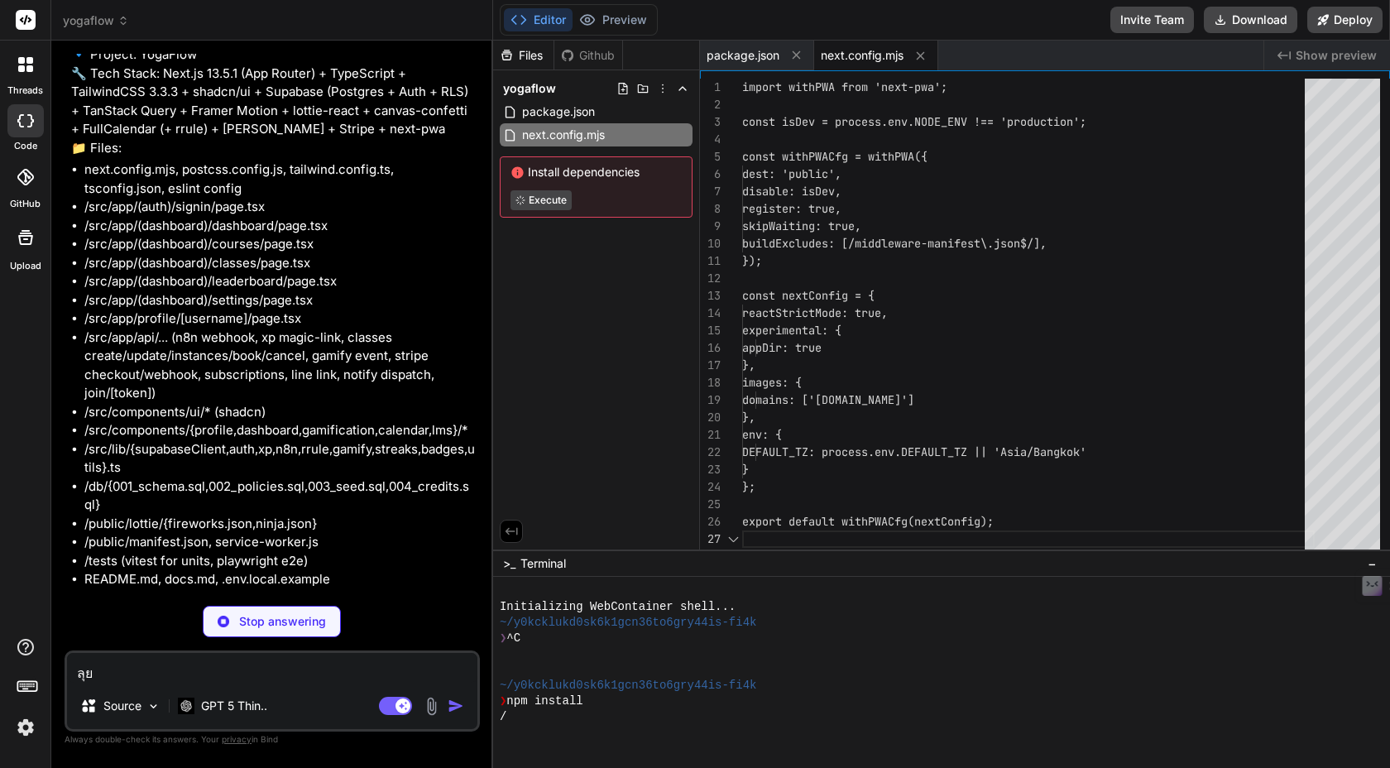
scroll to position [104, 0]
type textarea "x"
type textarea ""paths": { "@/*": ["./src/*"] } }, "include": ["next-env.d.ts", "src/**/*", "te…"
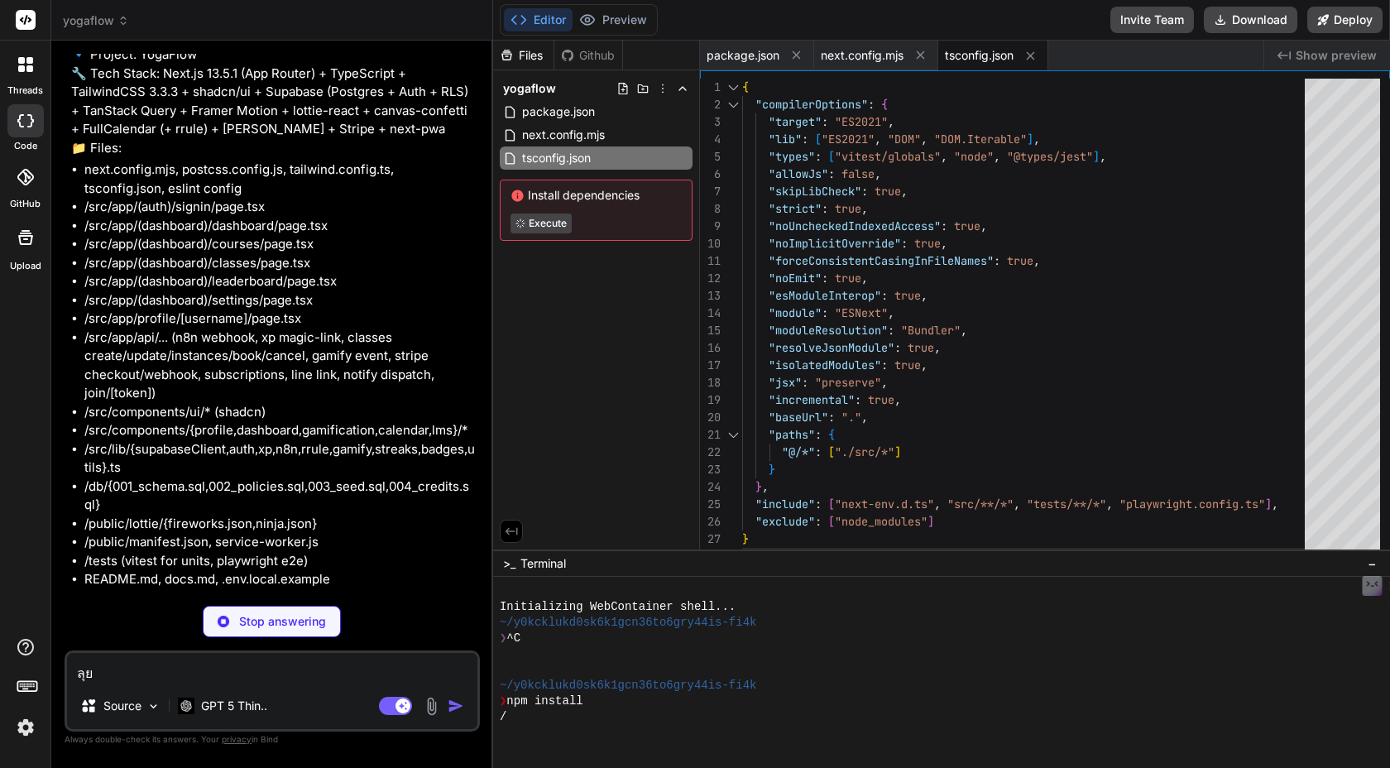
type textarea "x"
type textarea "module.exports = { plugins: { tailwindcss: {}, autoprefixer: {}, }, };"
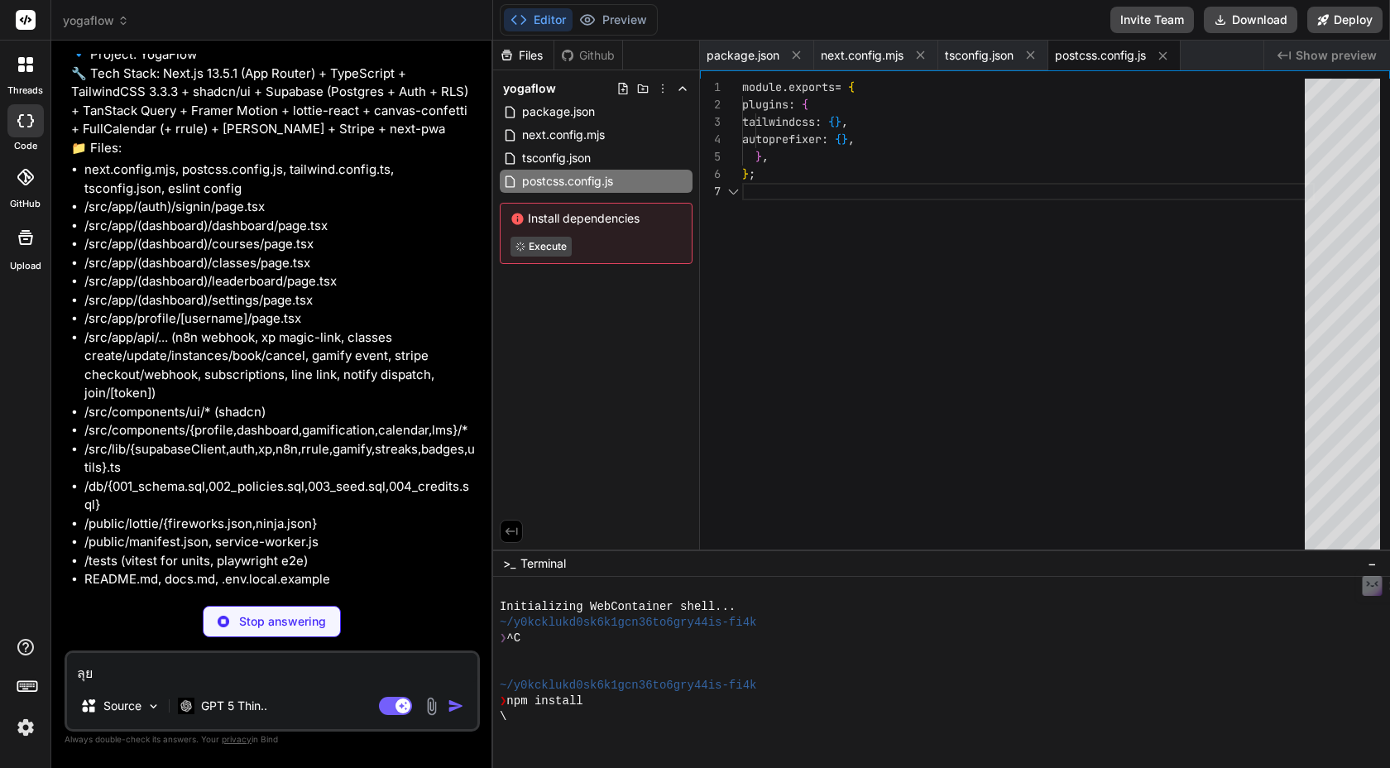
scroll to position [104, 0]
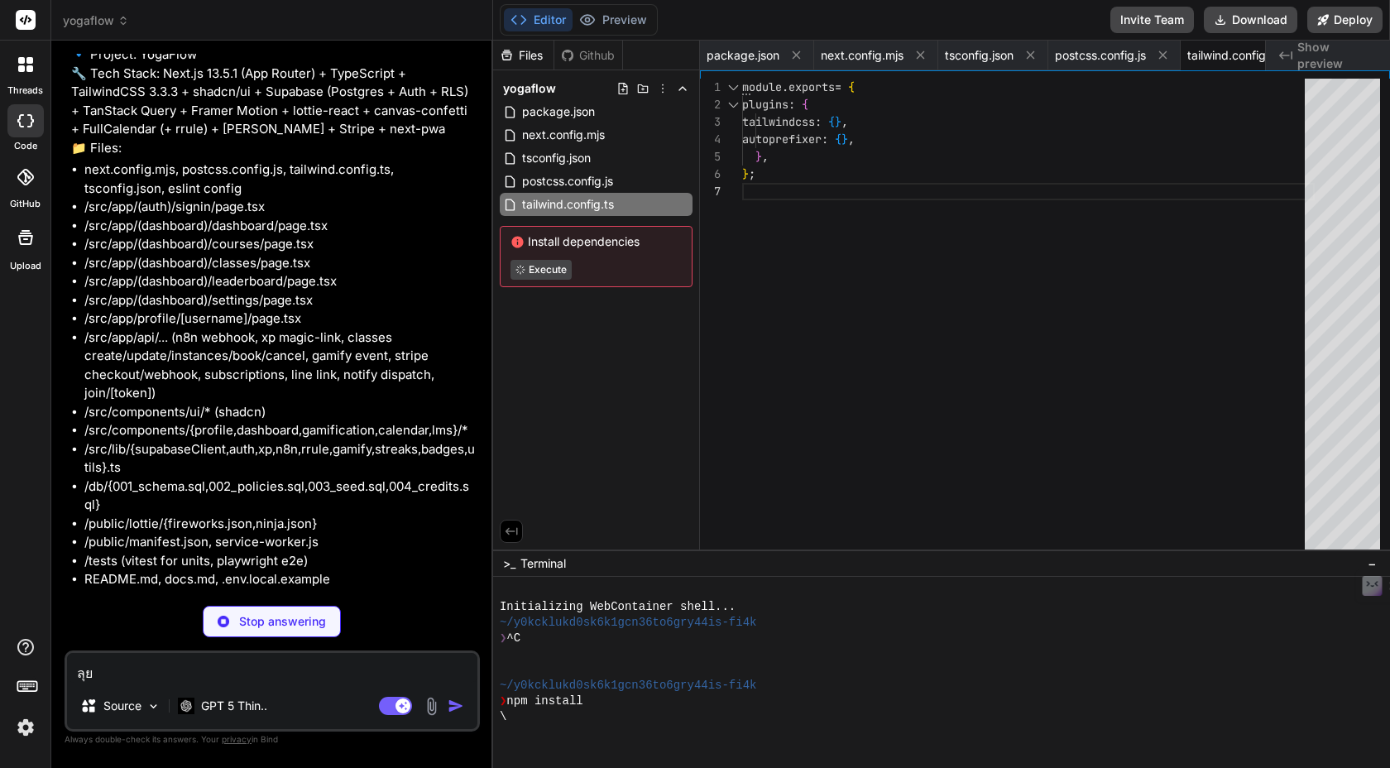
type textarea "x"
type textarea "plugins: [] }; export default config;"
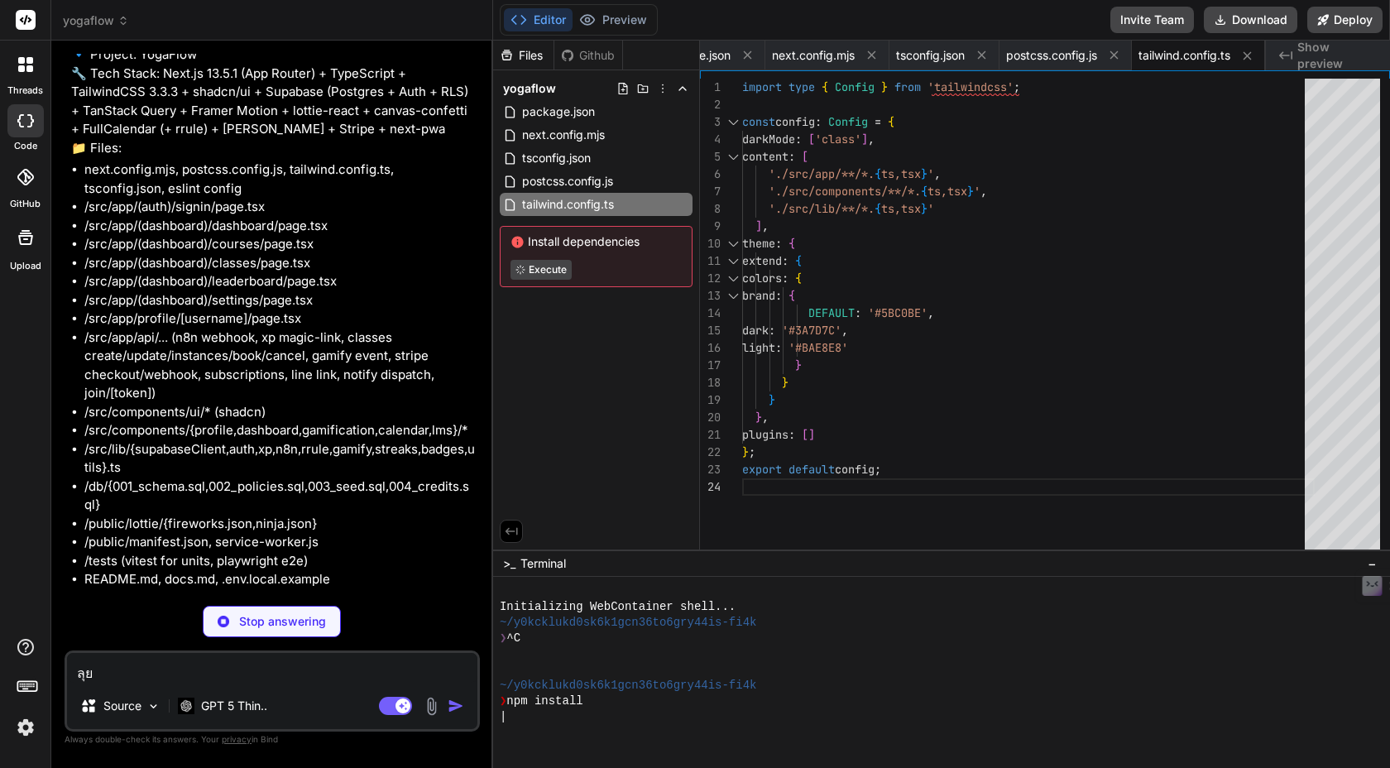
type textarea "x"
type textarea "}"
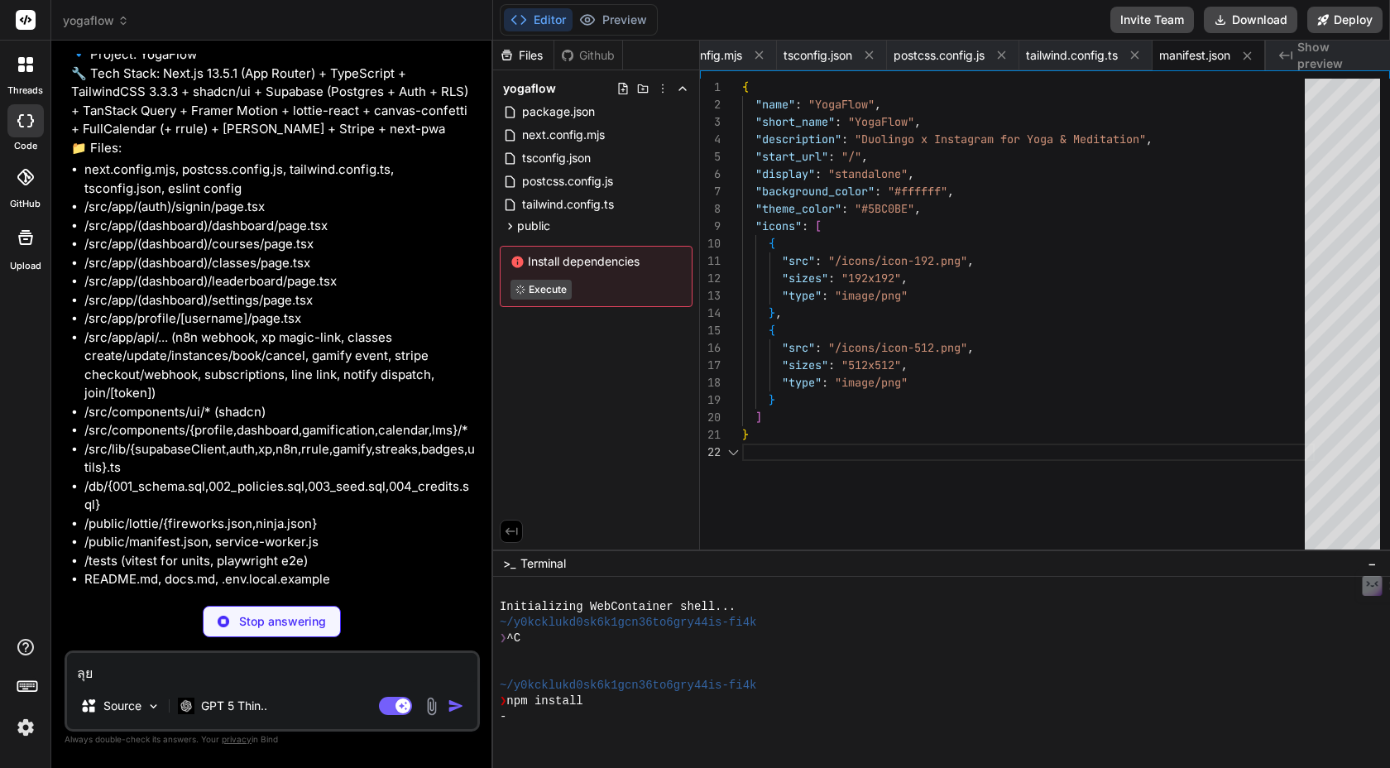
type textarea "x"
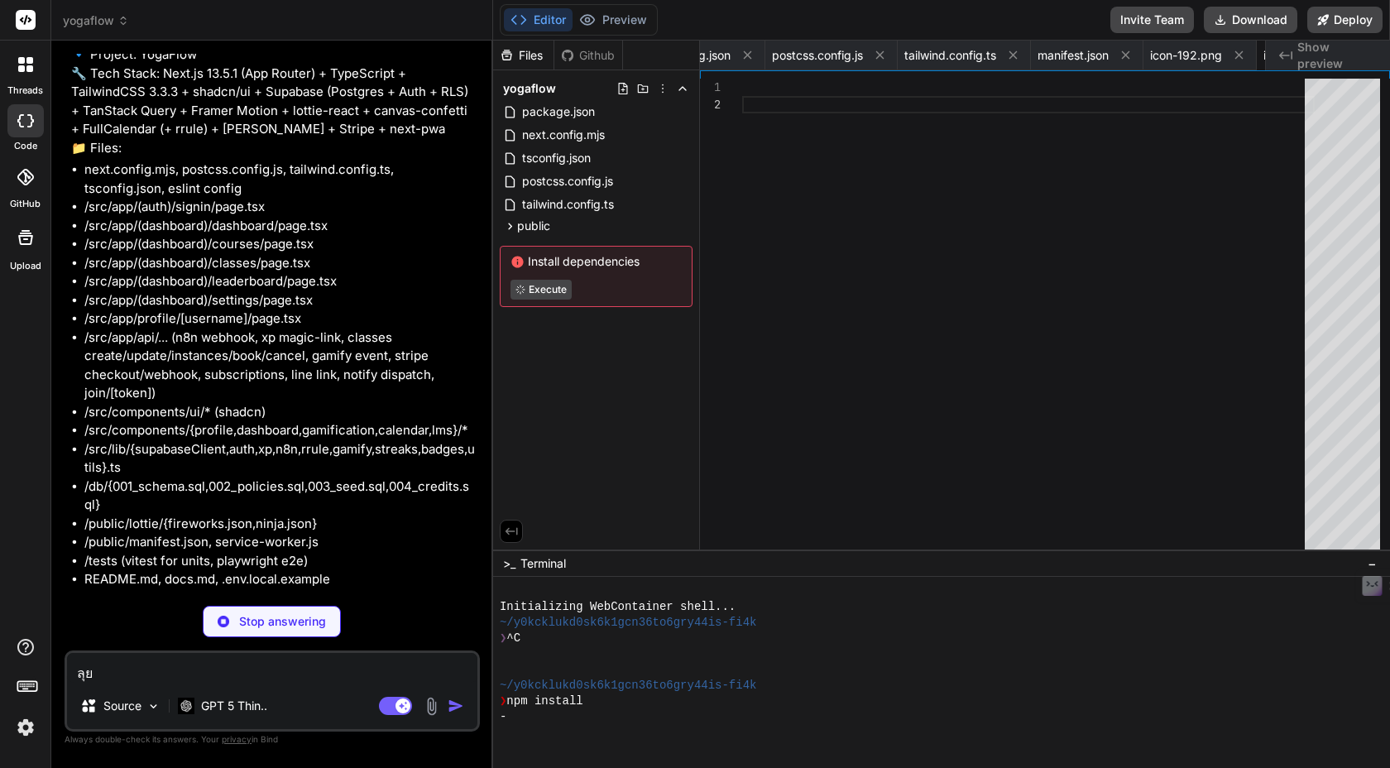
scroll to position [0, 396]
type textarea "x"
type textarea ".container { @apply mx-auto px-4; }"
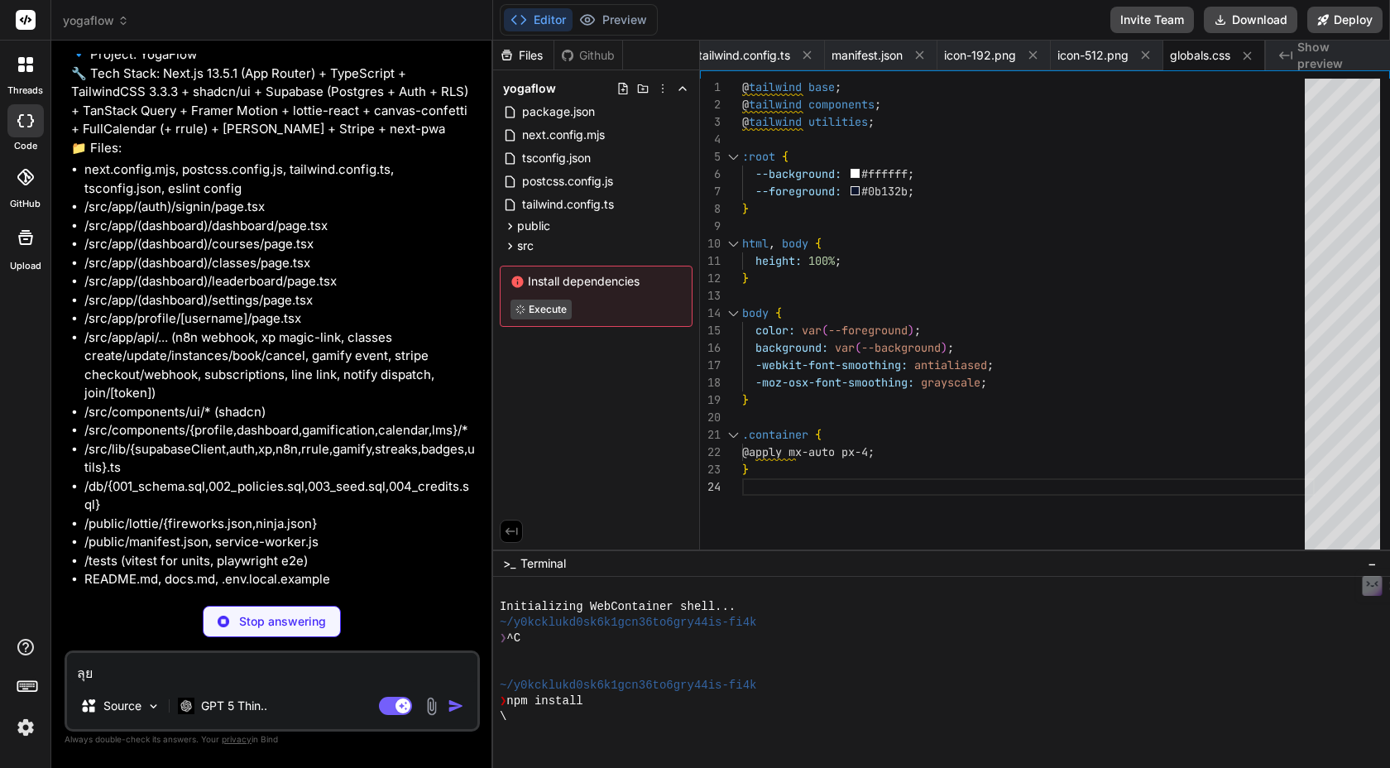
type textarea "x"
type textarea "export function endOfLocalDay(date: Date, timeZone = DEFAULT_TZ): Date { const …"
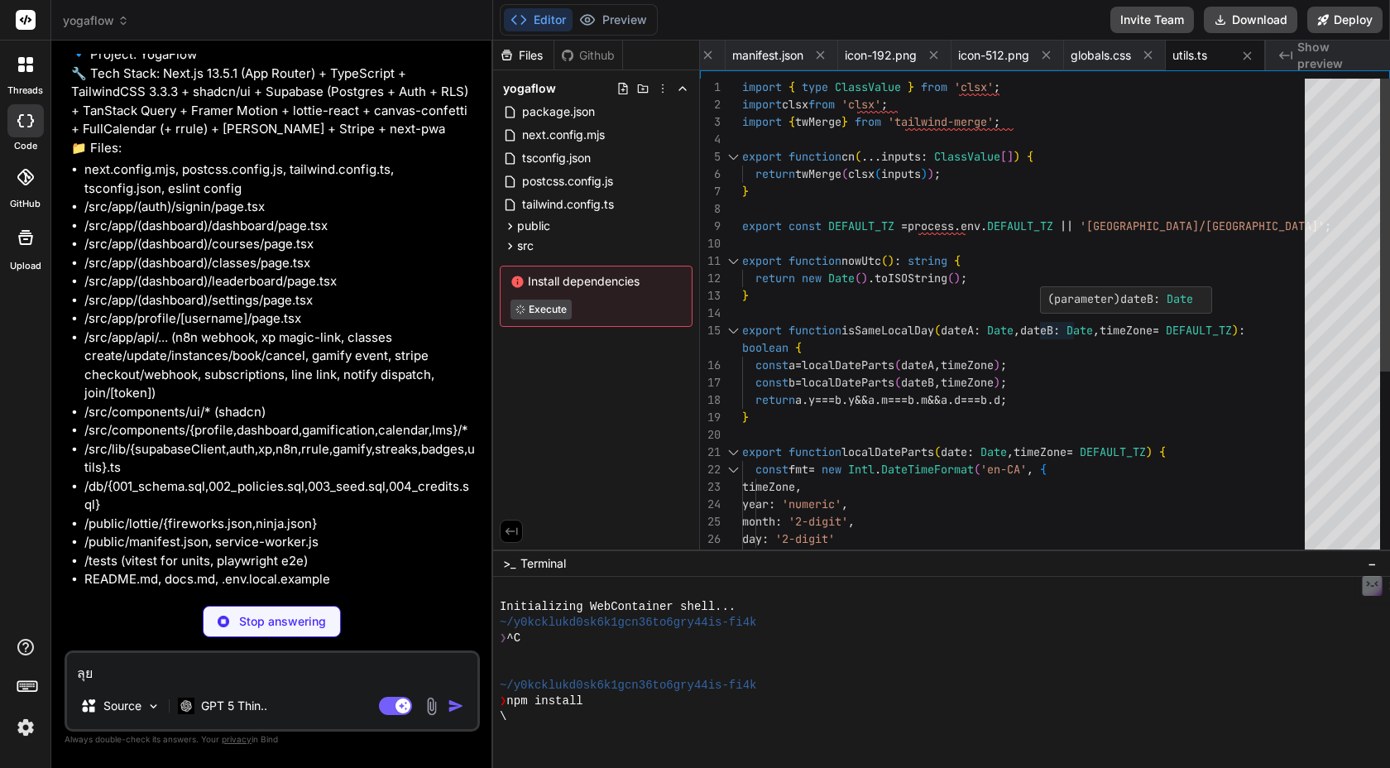
type textarea "x"
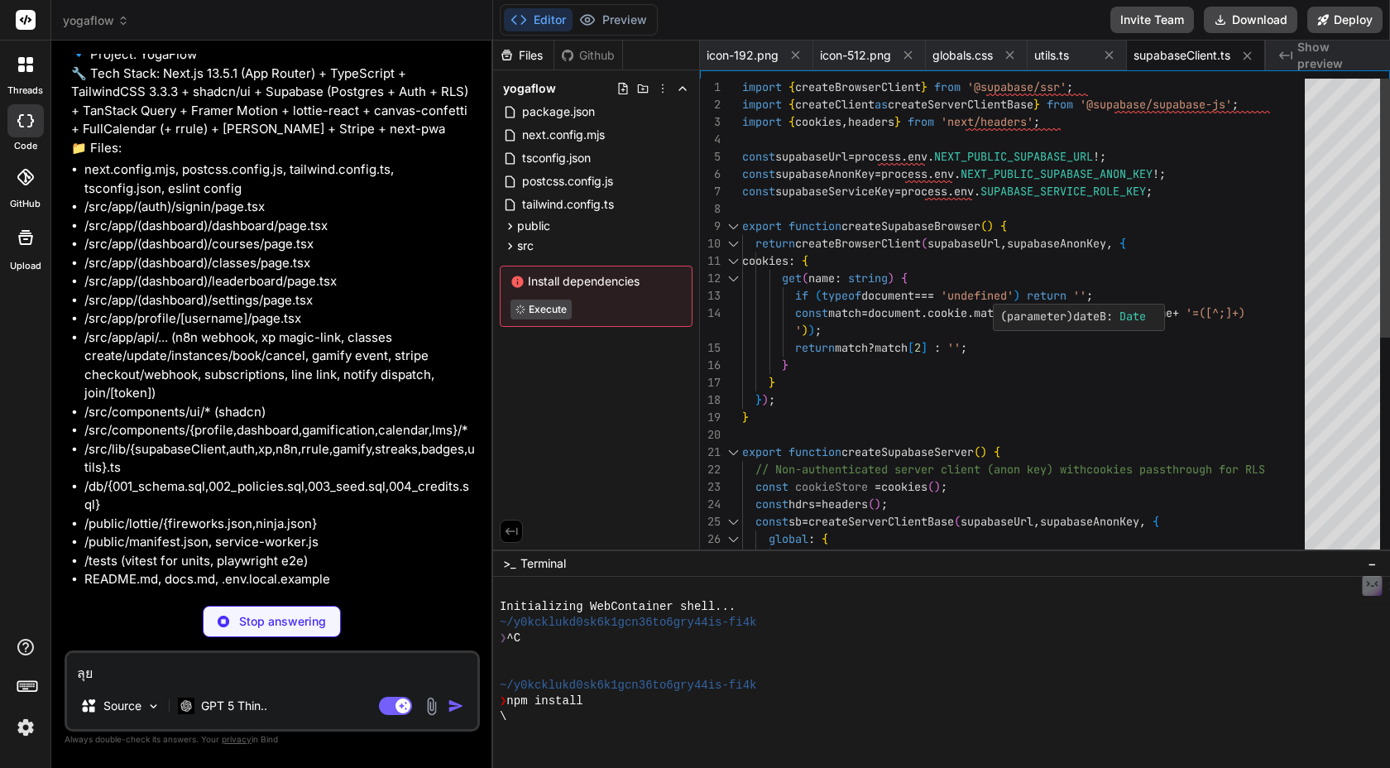
type textarea "x"
type textarea "const { data } = await supabase.auth.getUser(); return data.user ?? null; }"
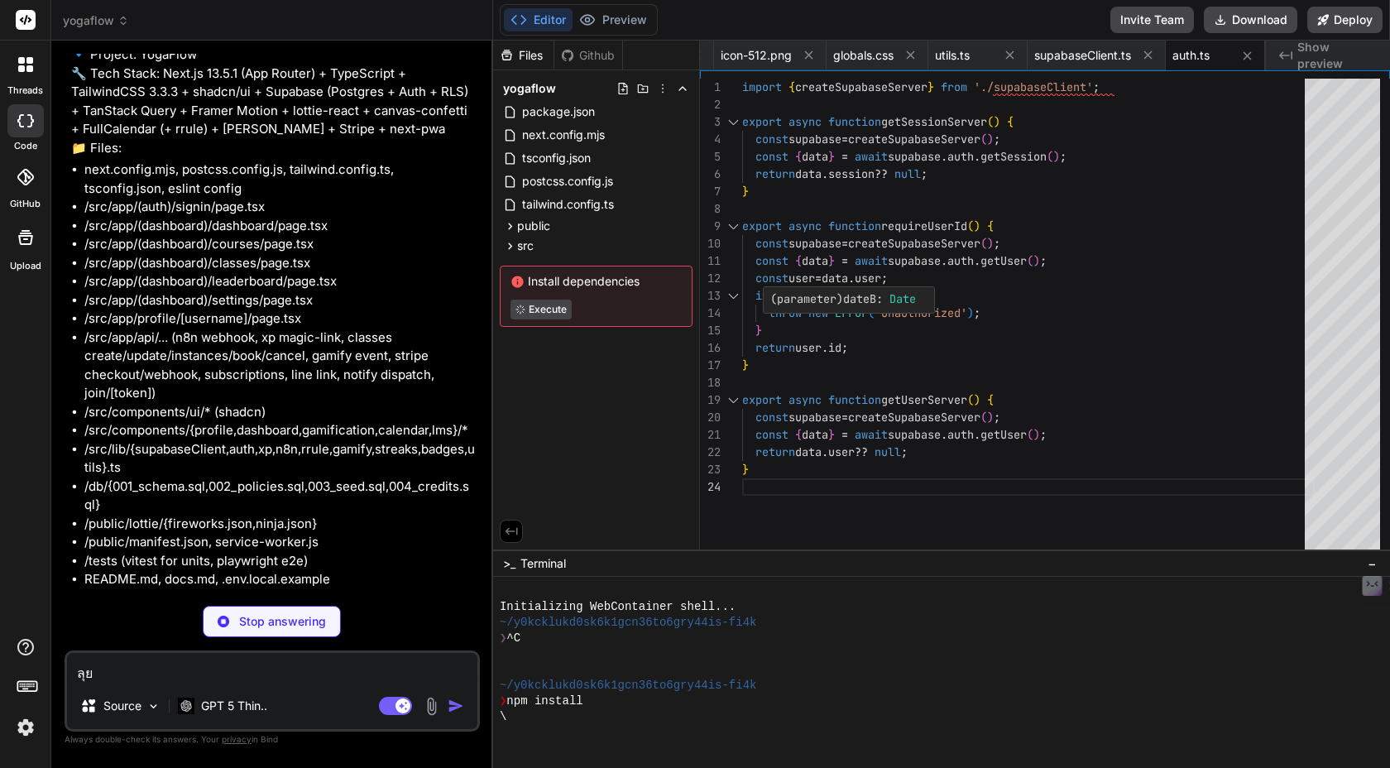
type textarea "x"
type textarea "const rule = RRule.fromString(rruleString); const dates = rule.between(start, u…"
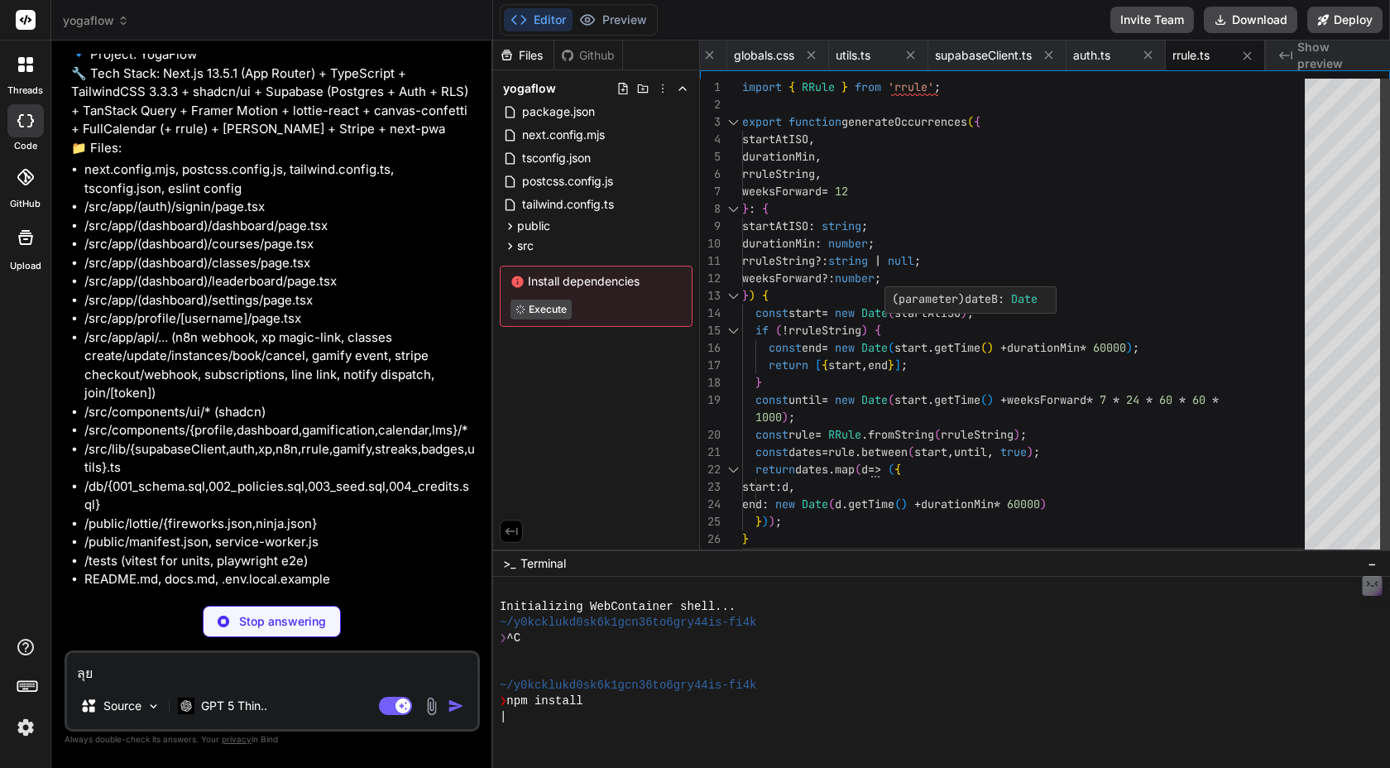
type textarea "x"
type textarea "course_completed: { lottie: '/lottie/fireworks.json', confetti: true, toast: 'จ…"
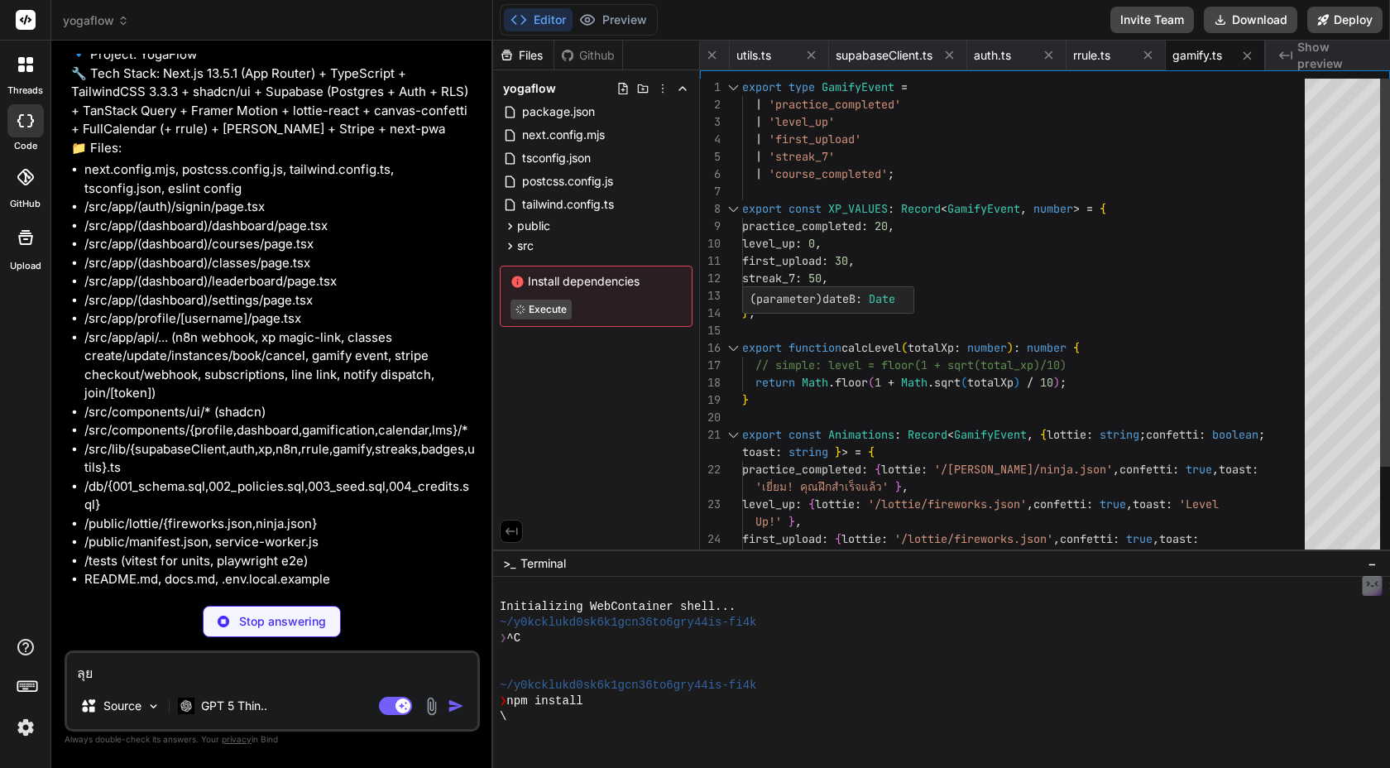
type textarea "x"
type textarea "const diff = Math.round((todayStart.getTime() - prevStart.getTime()) / (24 * 60…"
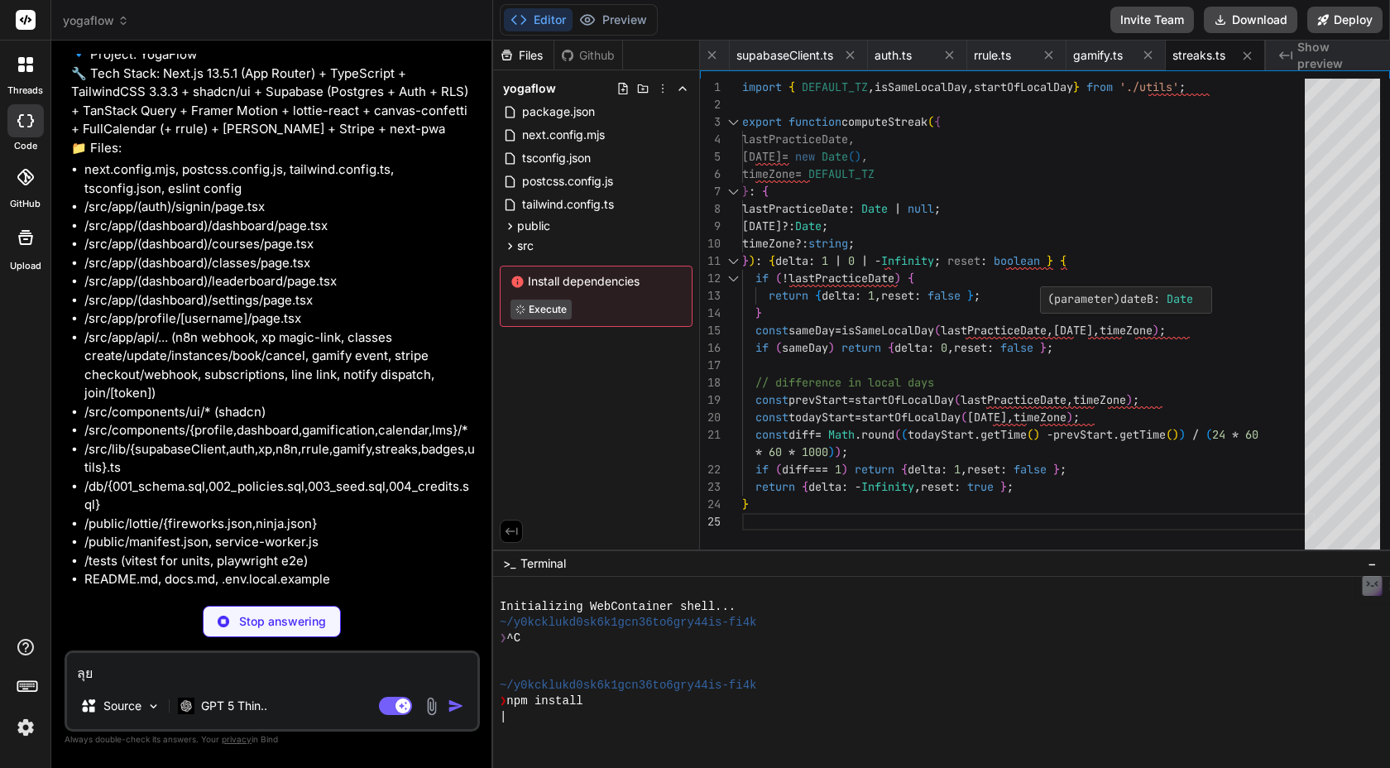
type textarea "x"
type textarea "}"
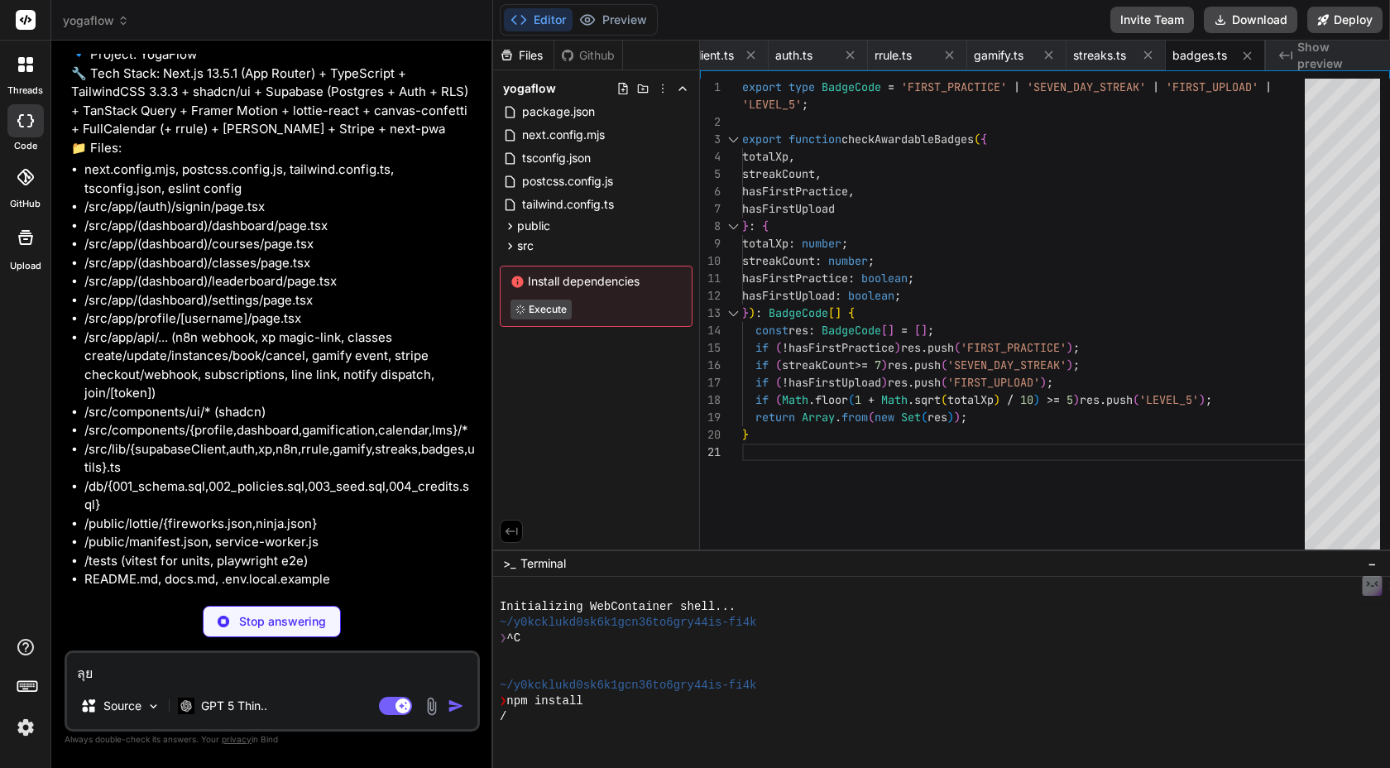
type textarea "x"
type textarea "'X-SECRET': secret }, body: JSON.stringify(body) }); if (!res.ok) { throw new E…"
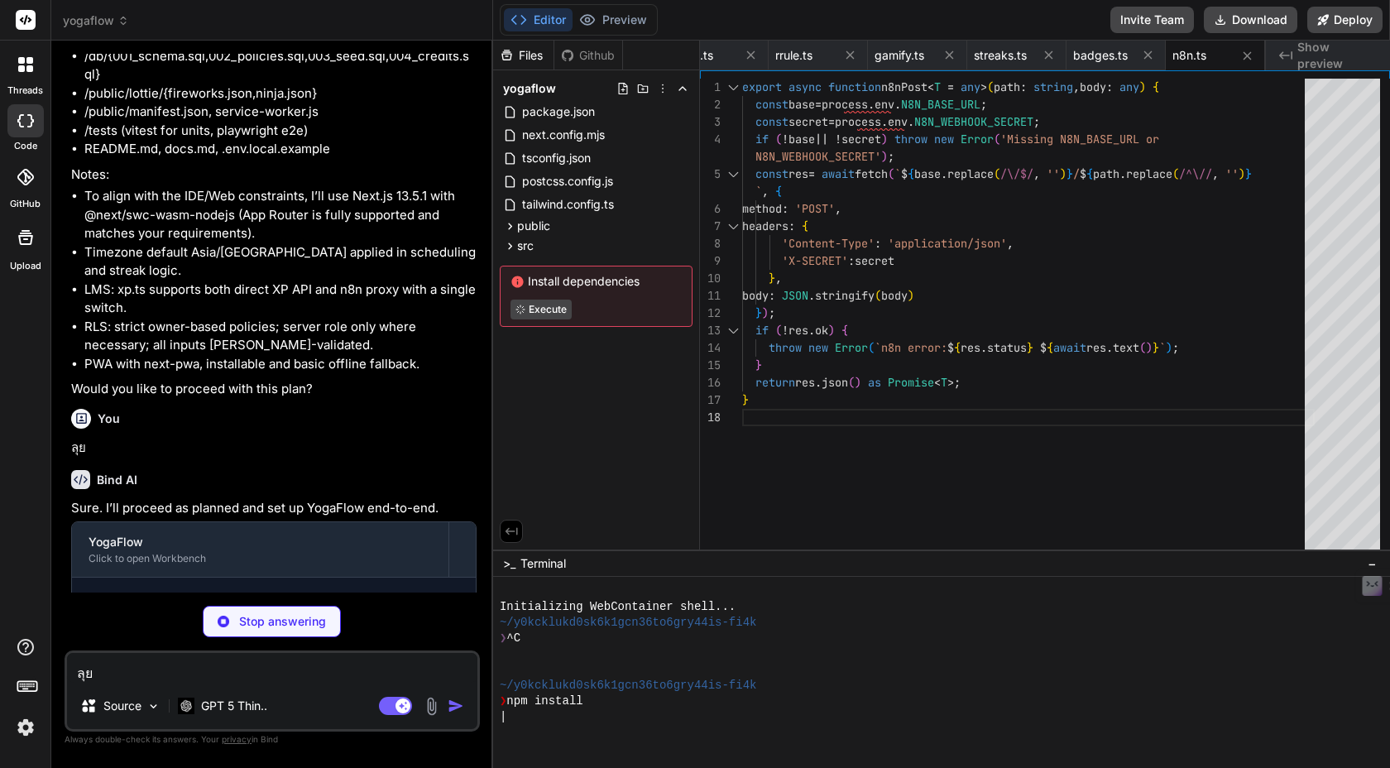
scroll to position [8093, 0]
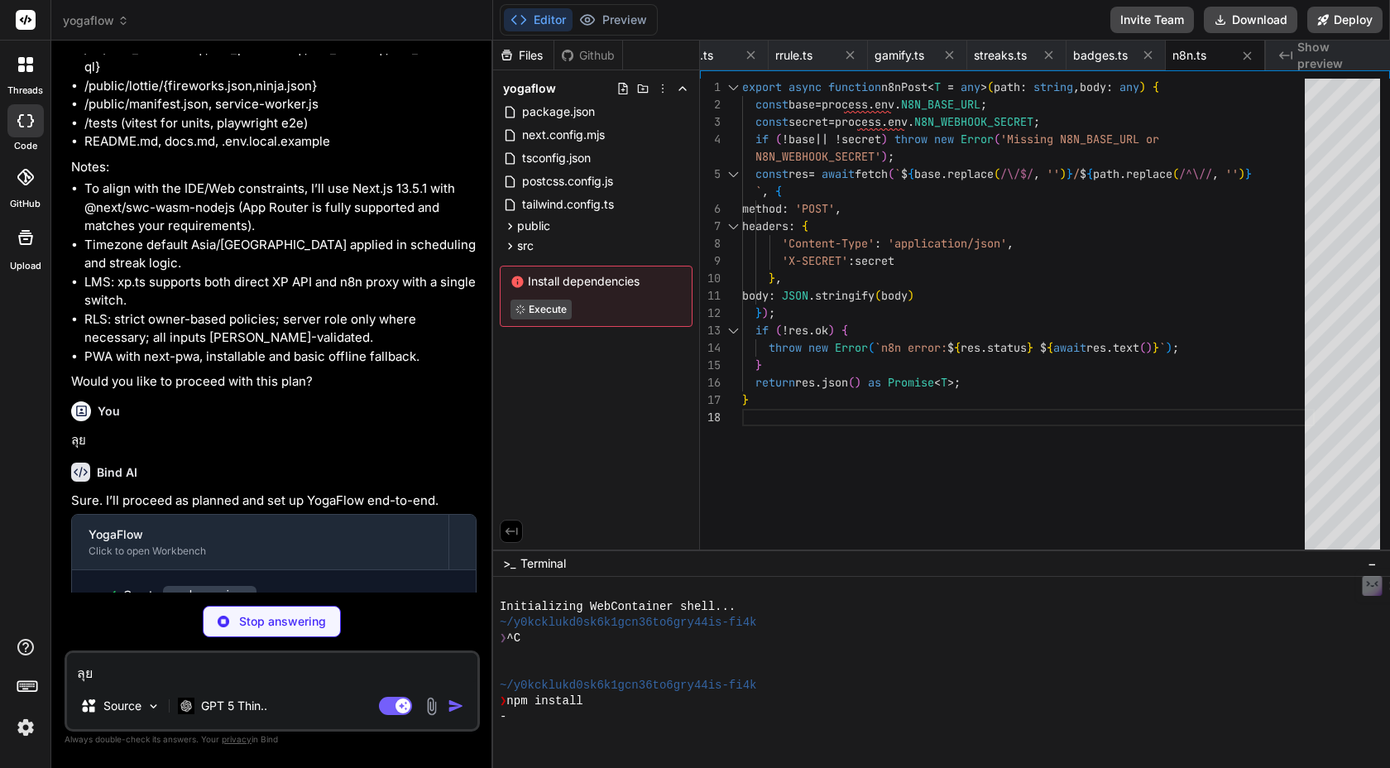
type textarea "x"
type textarea "body: JSON.stringify({ courseId: courseExternalId }) }); if (!res.ok) throw new…"
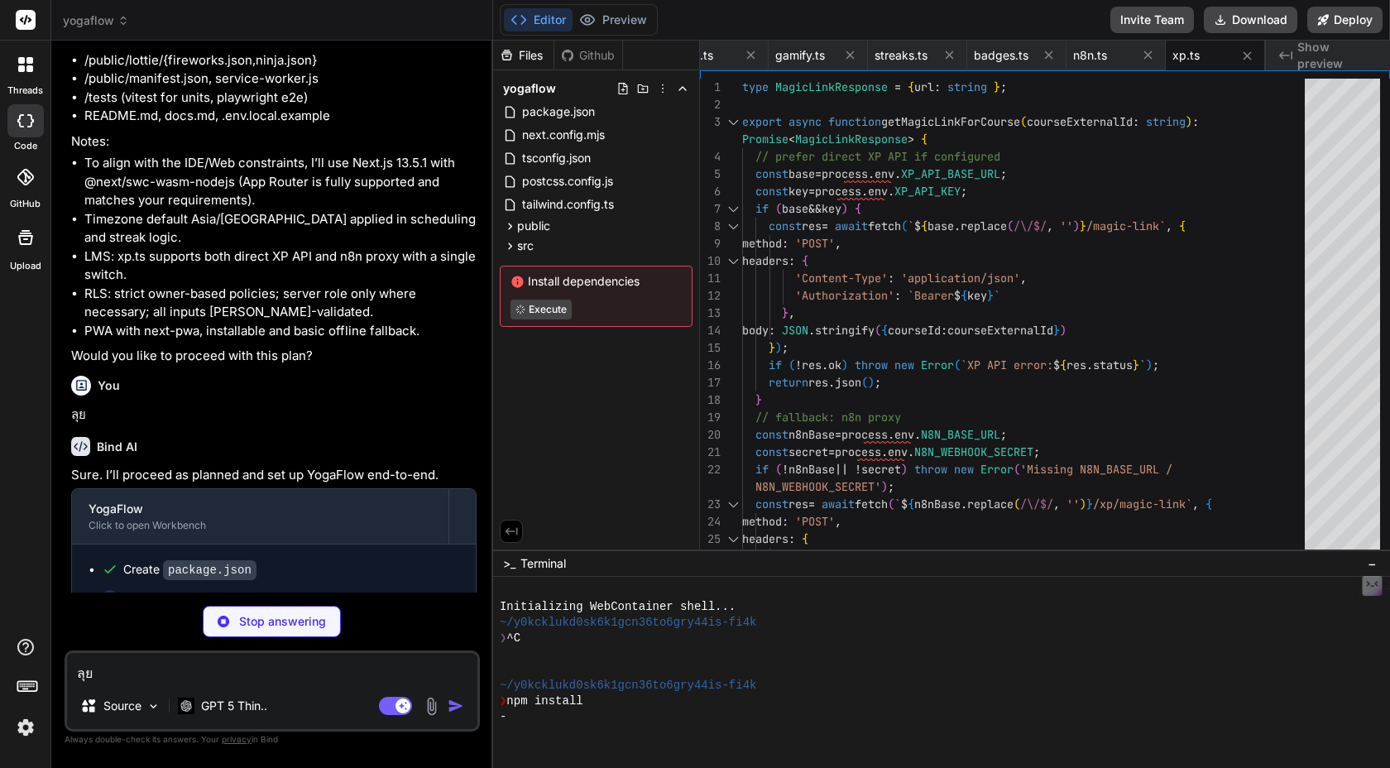
scroll to position [8171, 0]
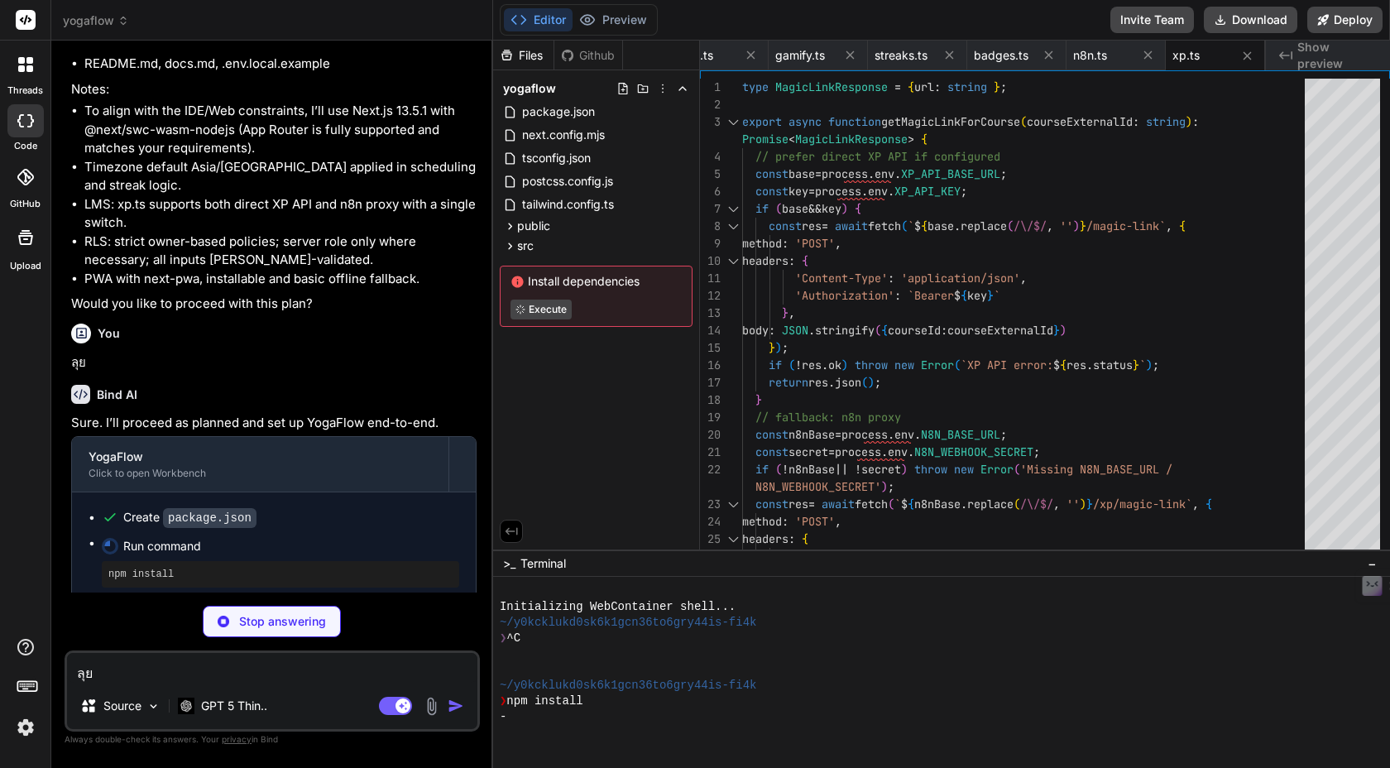
type textarea "x"
type textarea "<button ref={ref} className={cn(base, variants[variant], sizes[size], className…"
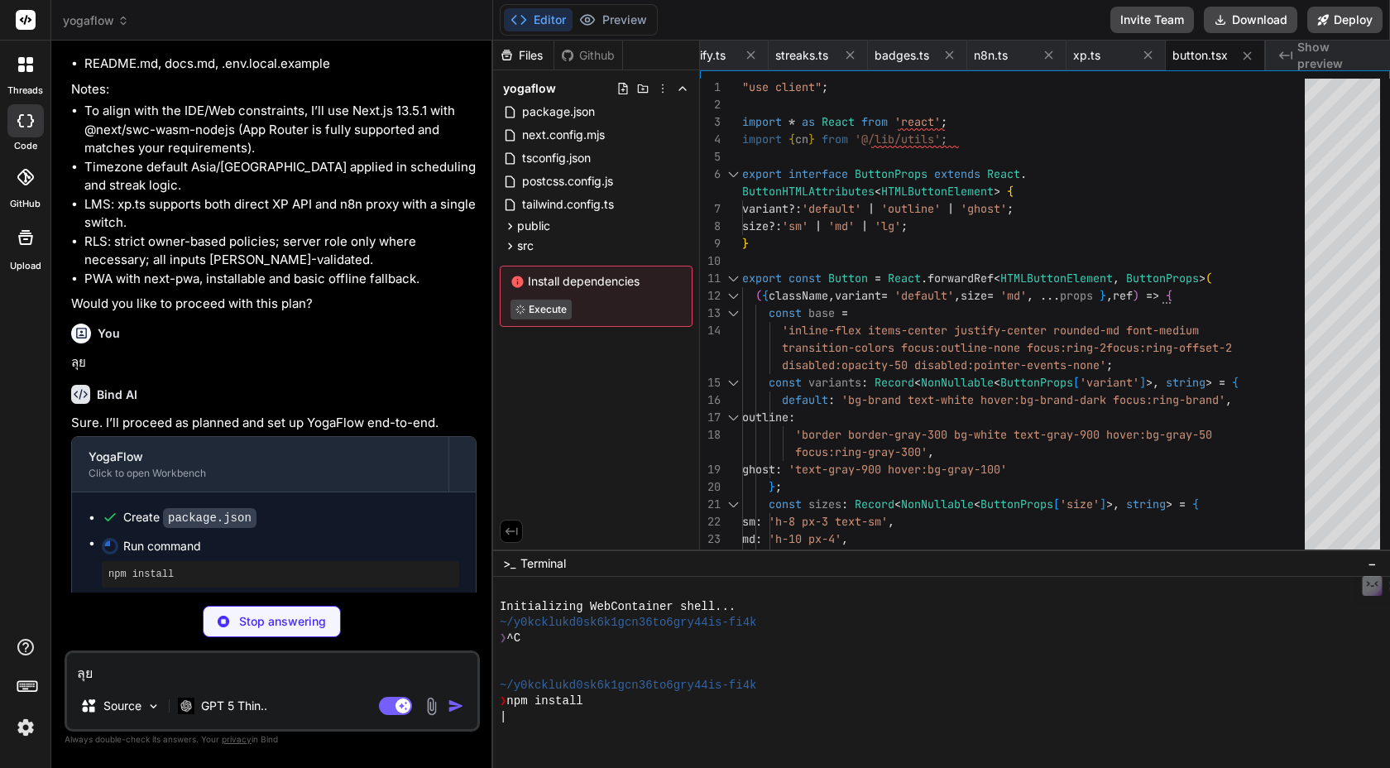
type textarea "x"
type textarea "export function CardFooter({ className, ...props }: React.HTMLAttributes<HTMLDi…"
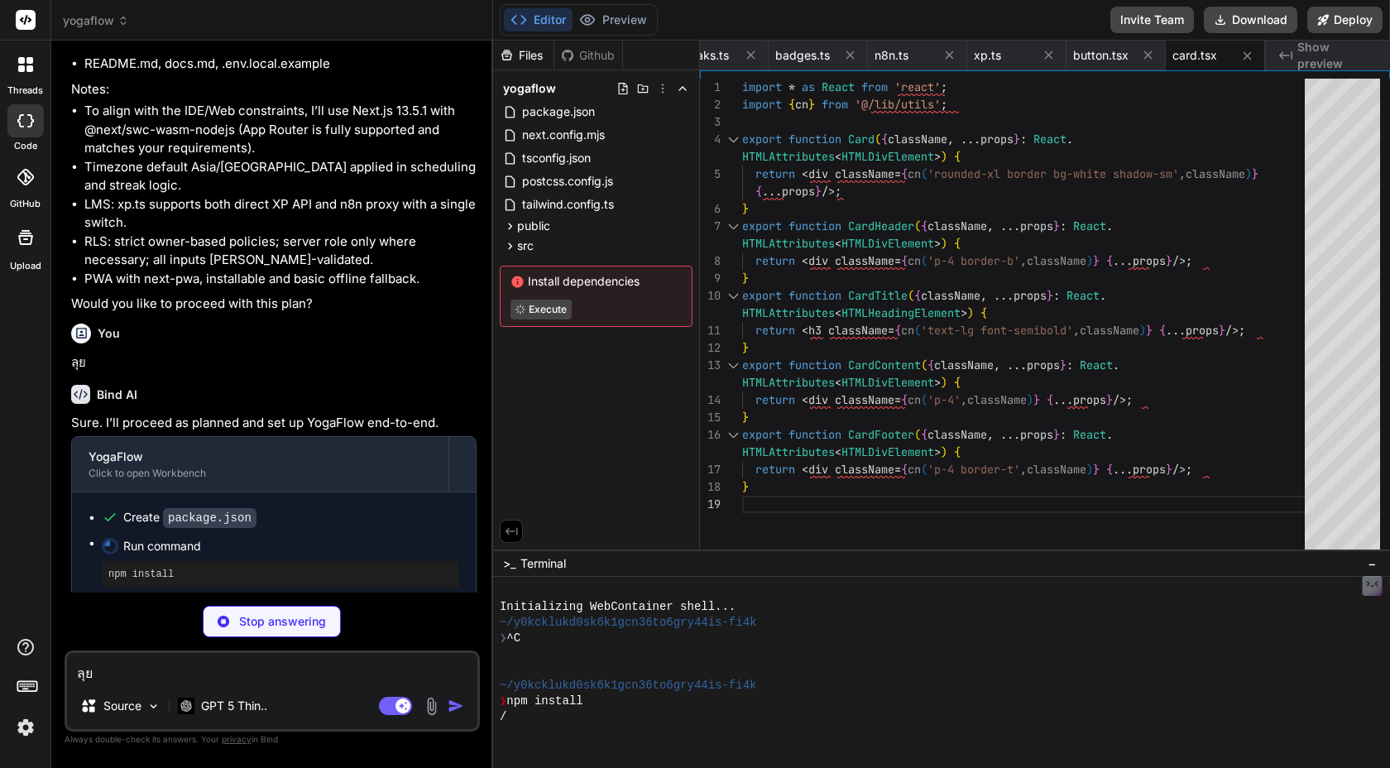
type textarea "x"
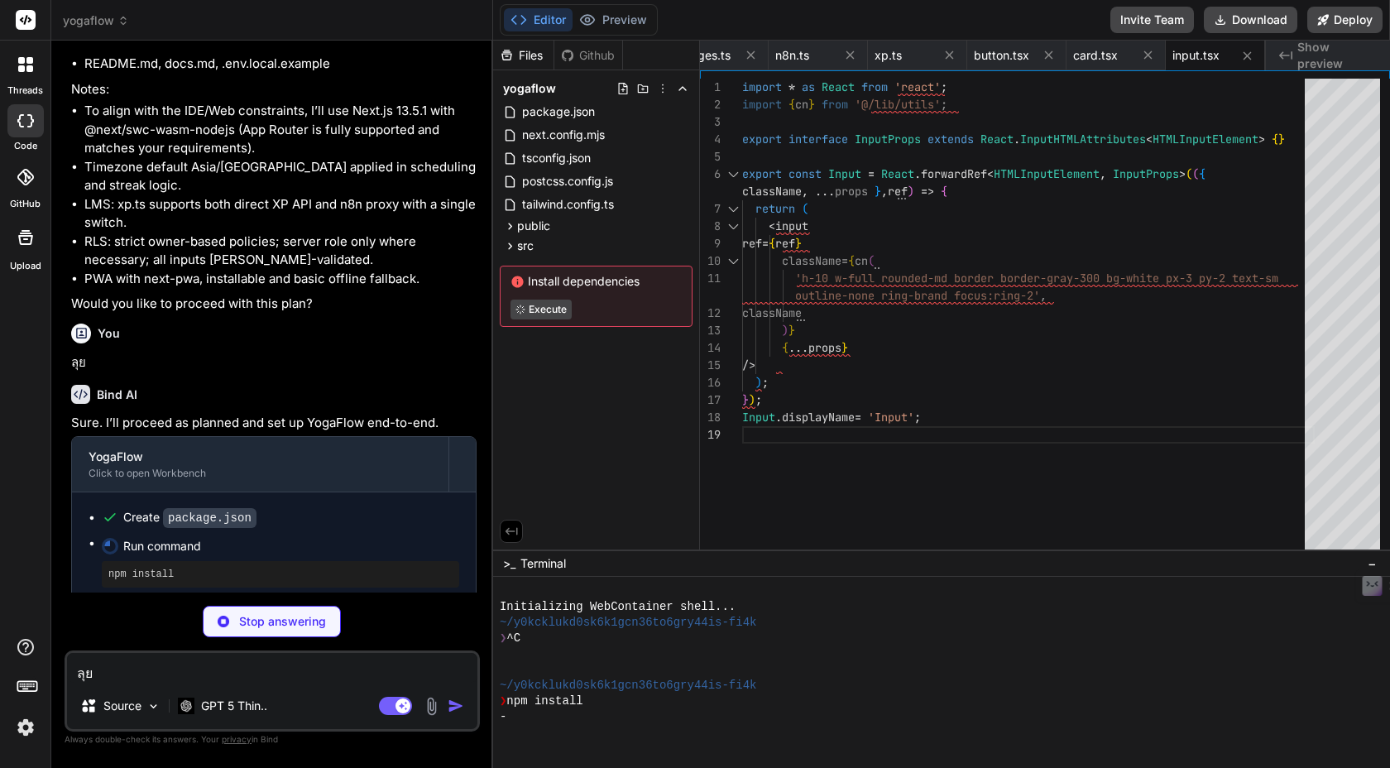
type textarea "x"
type textarea "Textarea.displayName = 'Textarea';"
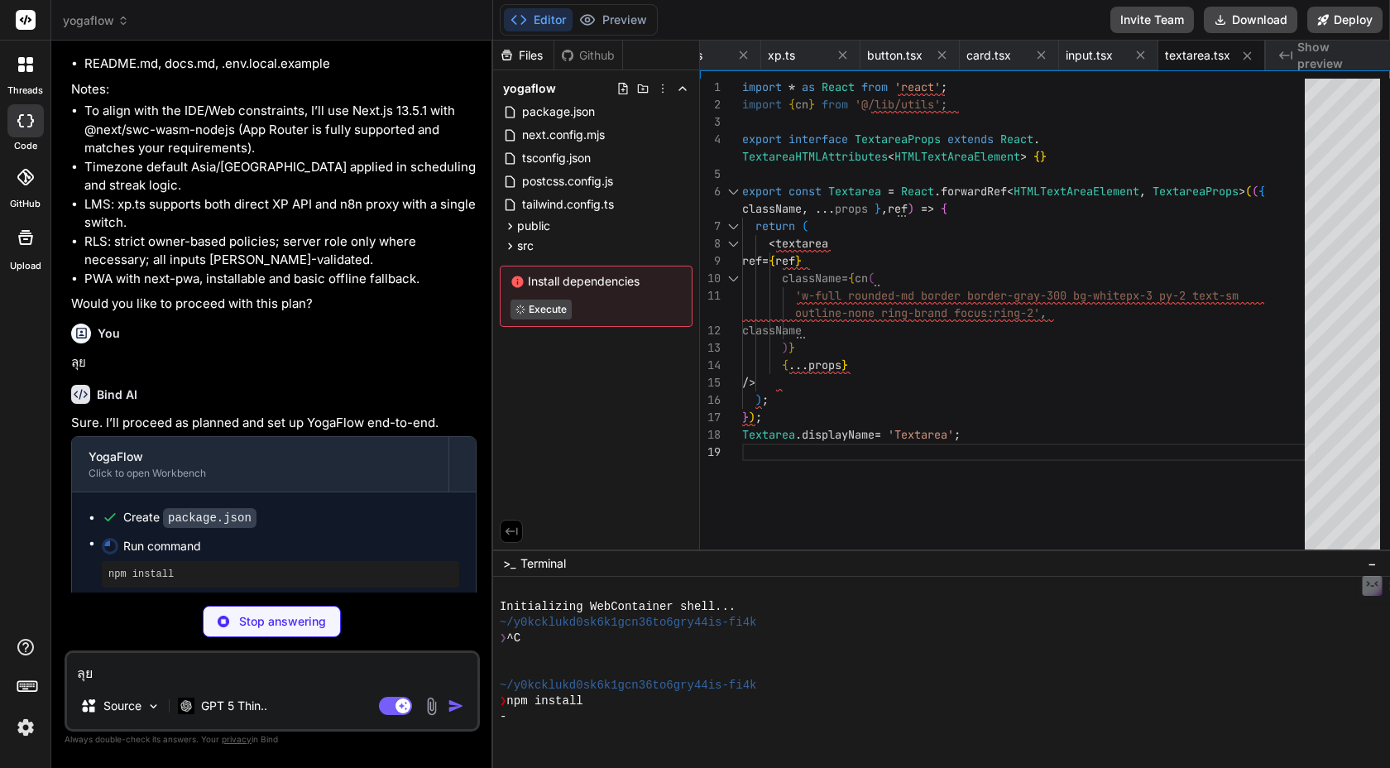
type textarea "x"
type textarea "import * as React from 'react'; import { cn } from '@/lib/utils'; export functi…"
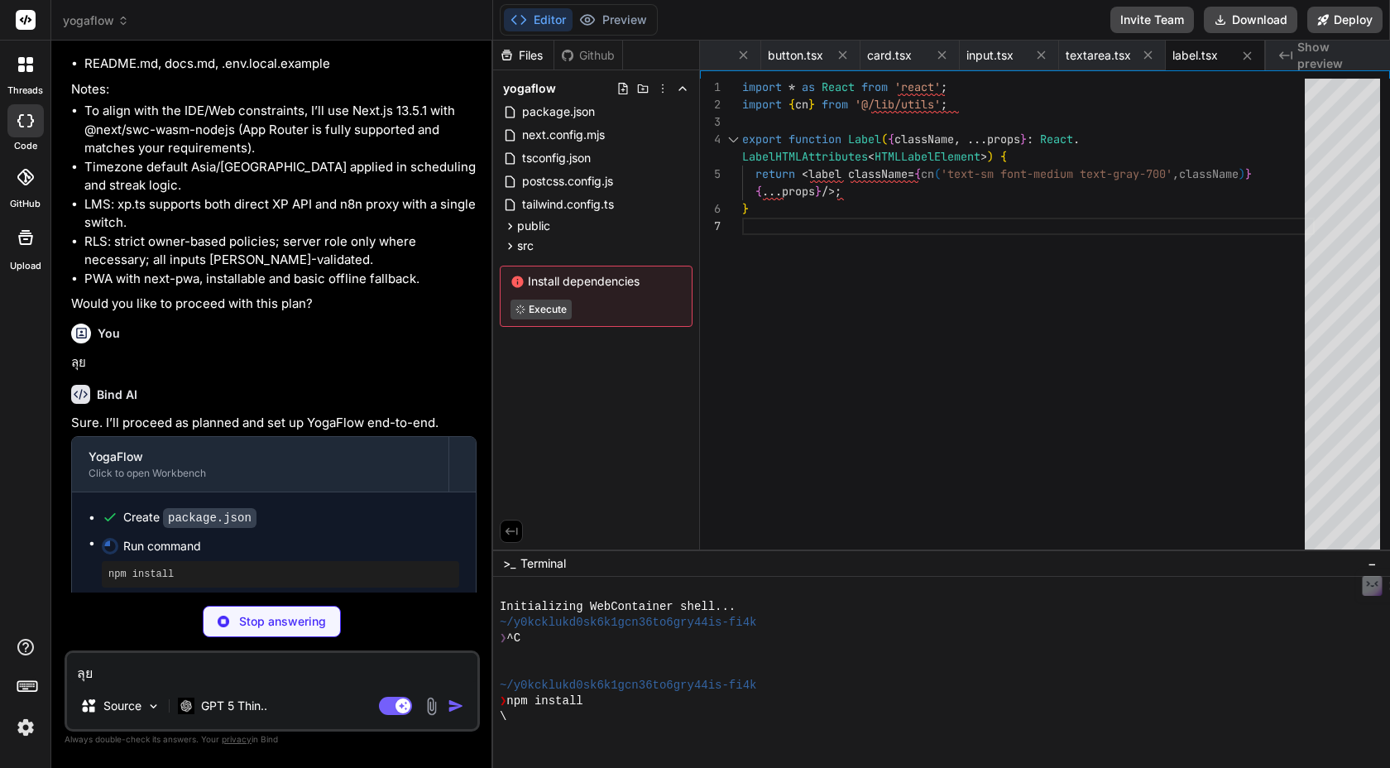
type textarea "x"
type textarea "); }); Select.displayName = 'Select';"
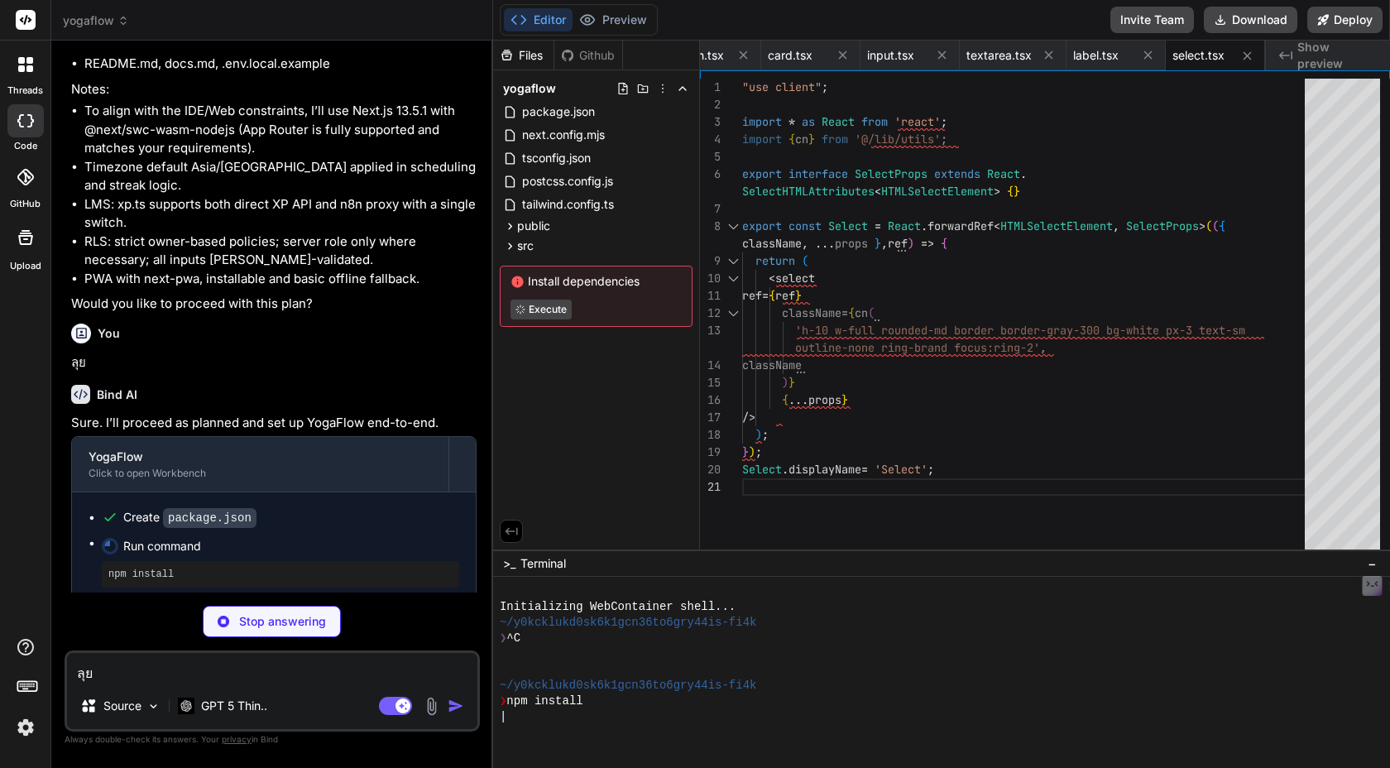
type textarea "x"
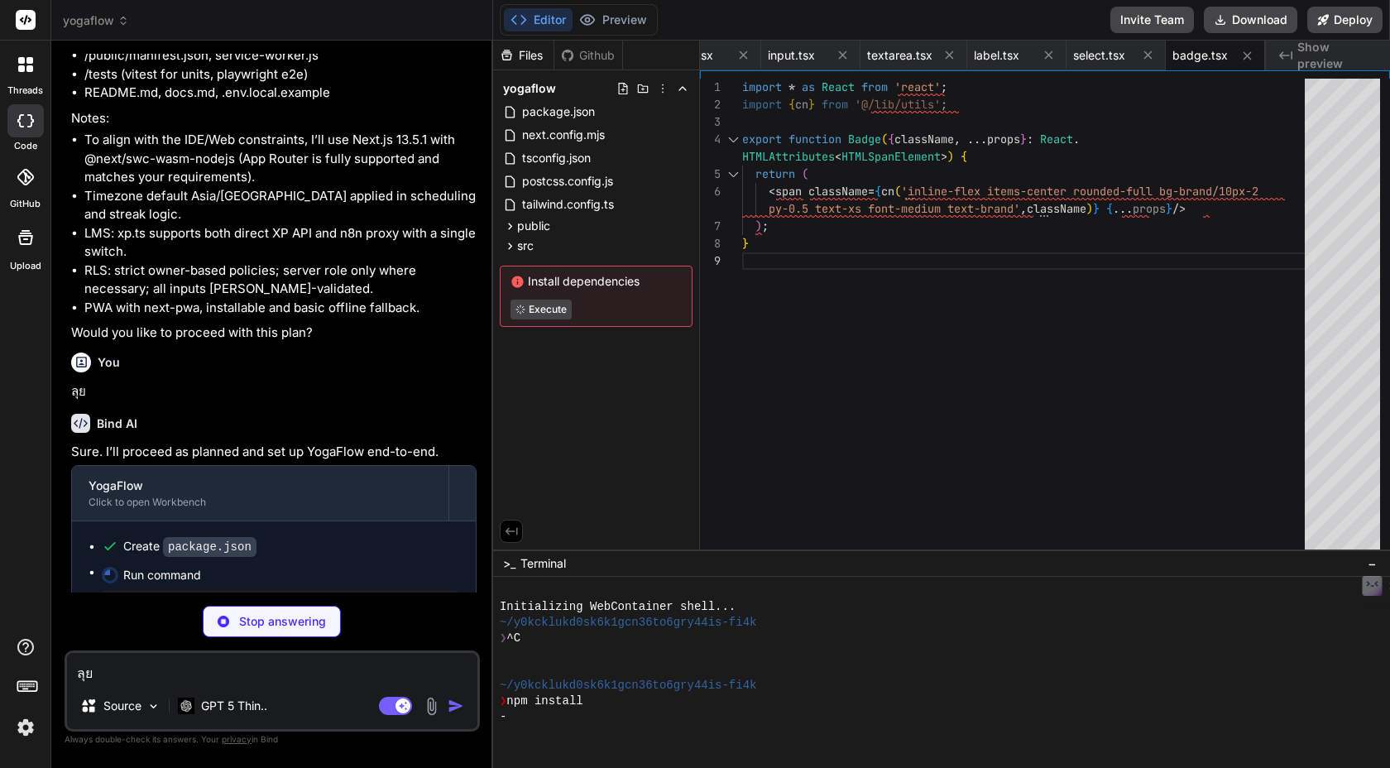
type textarea "x"
type textarea "); }"
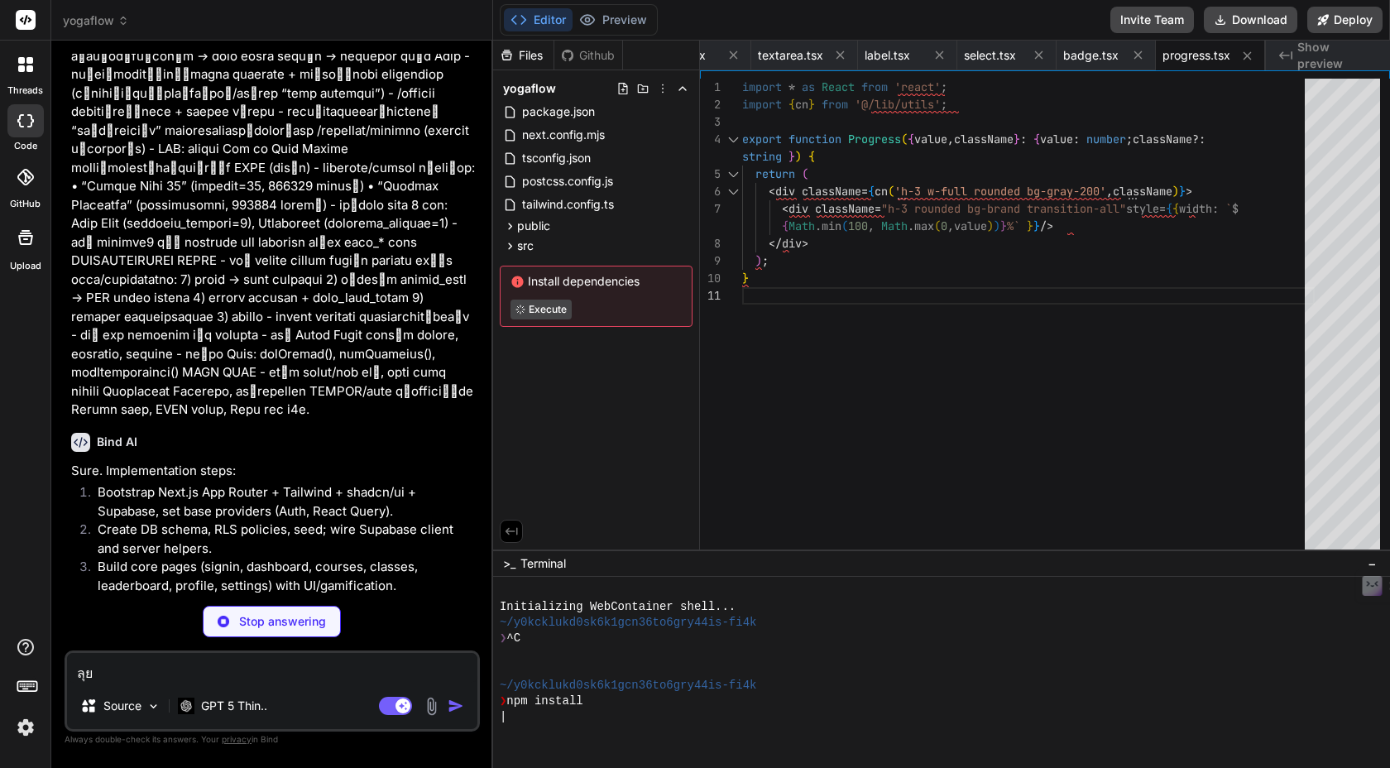
scroll to position [6945, 0]
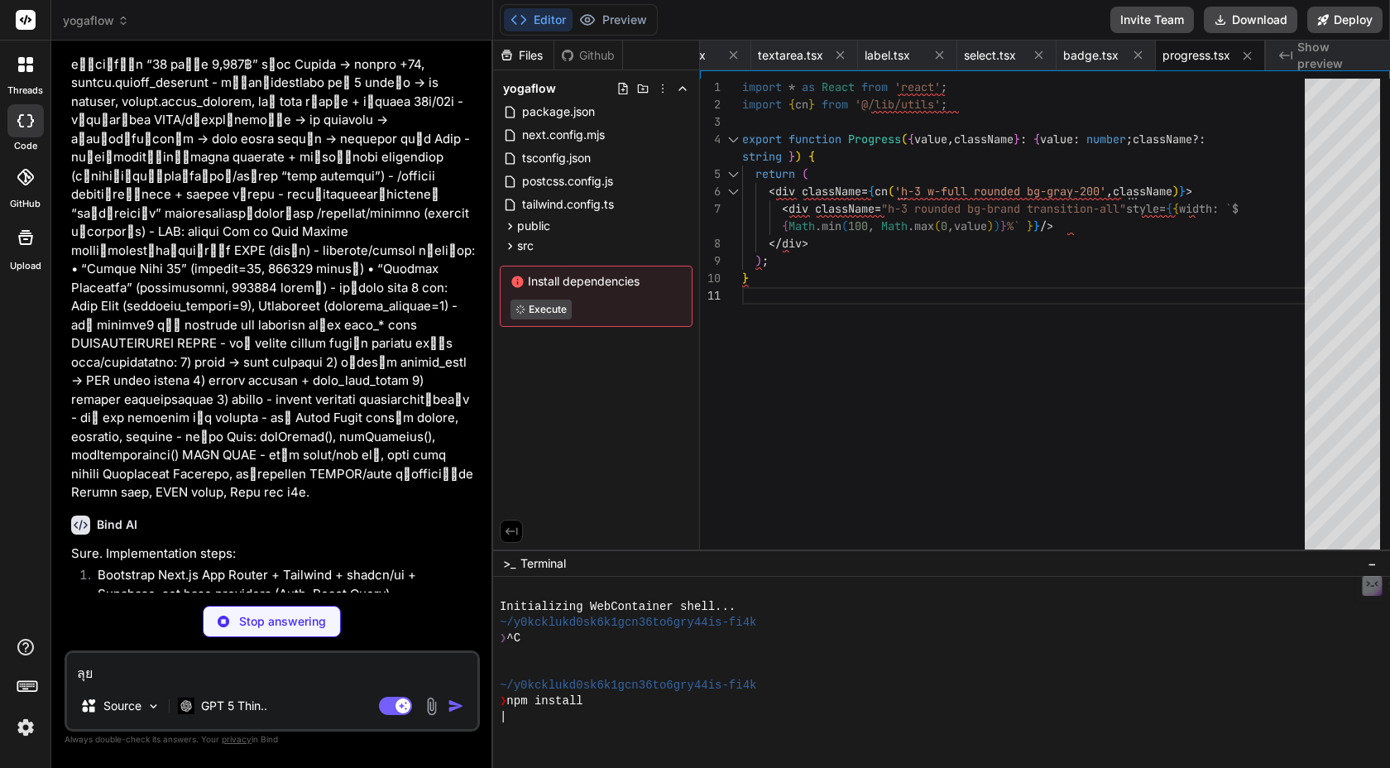
type textarea "x"
type textarea "}"
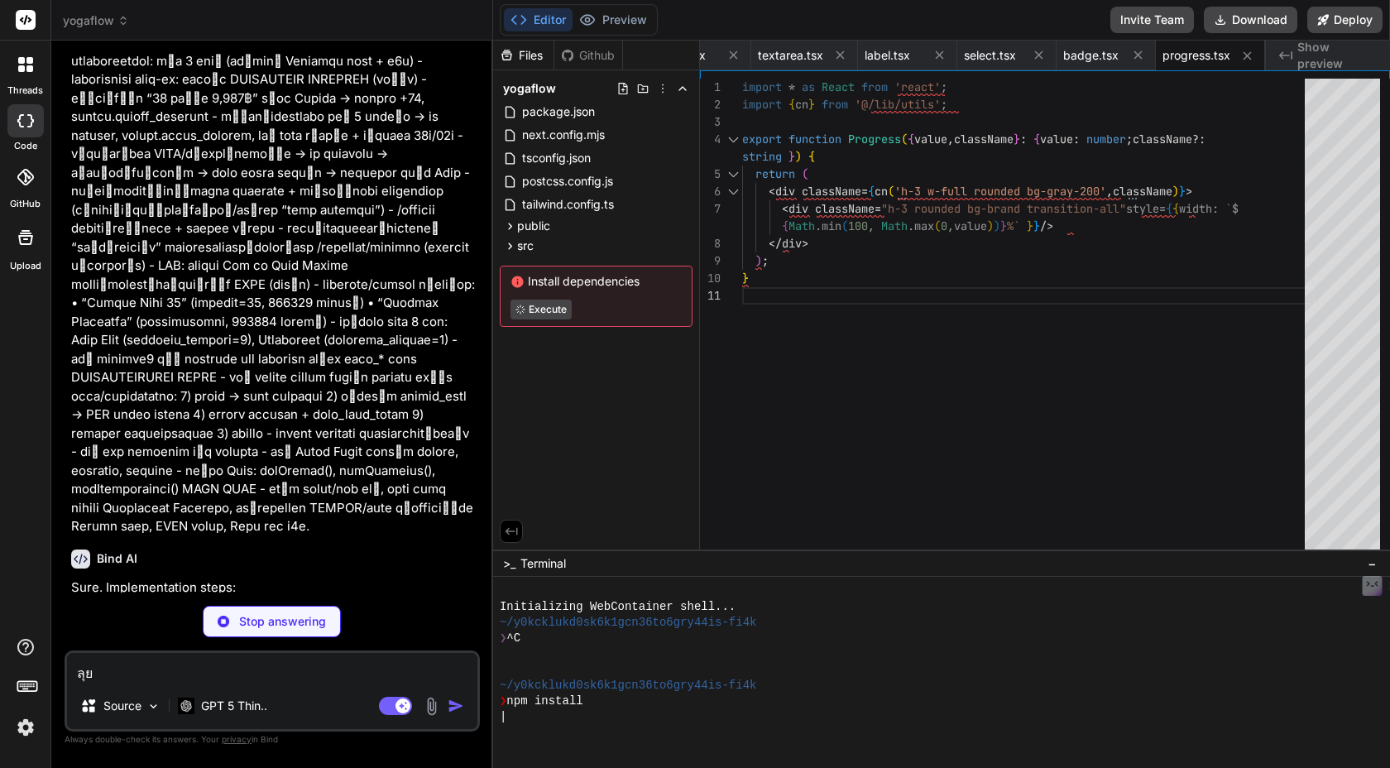
scroll to position [0, 0]
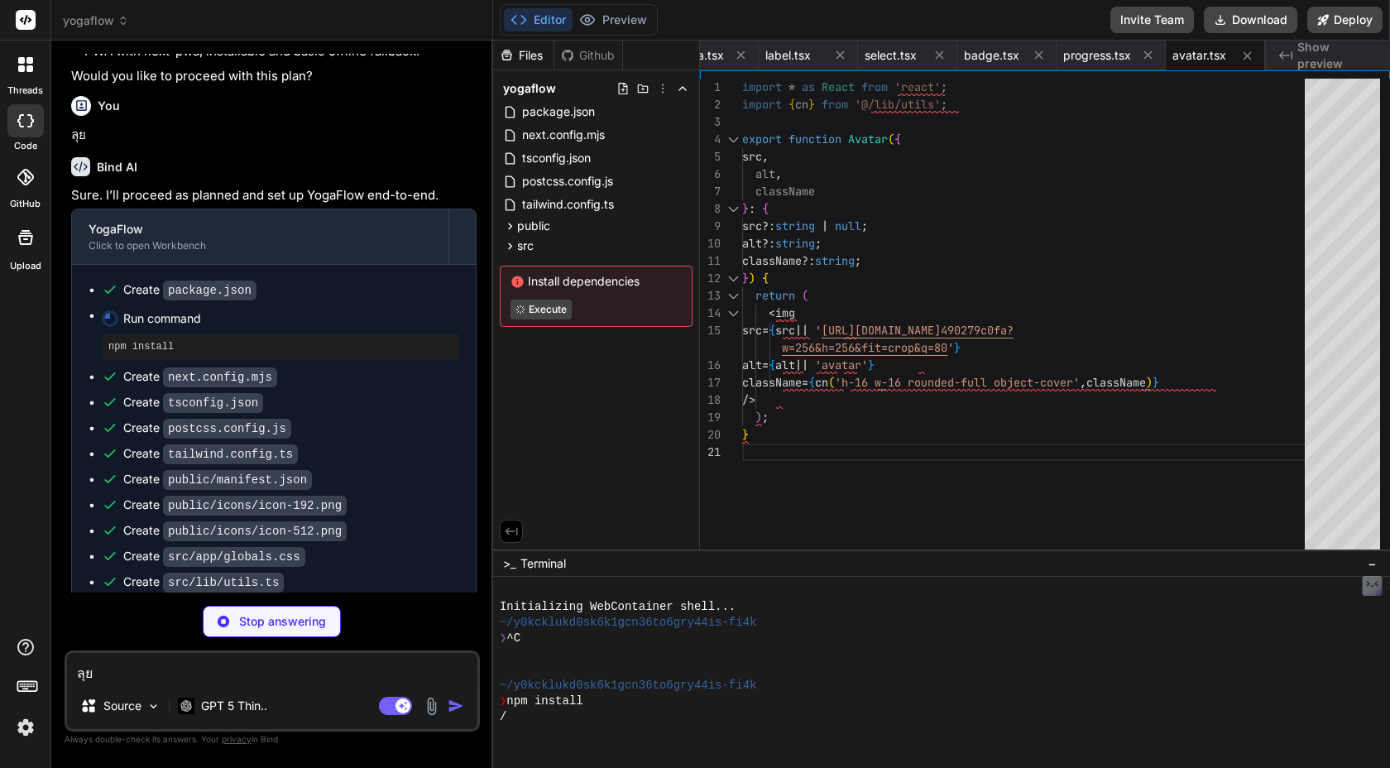
type textarea "x"
type textarea "); } export function DialogHeader({ children }: { children: React.ReactNode }) …"
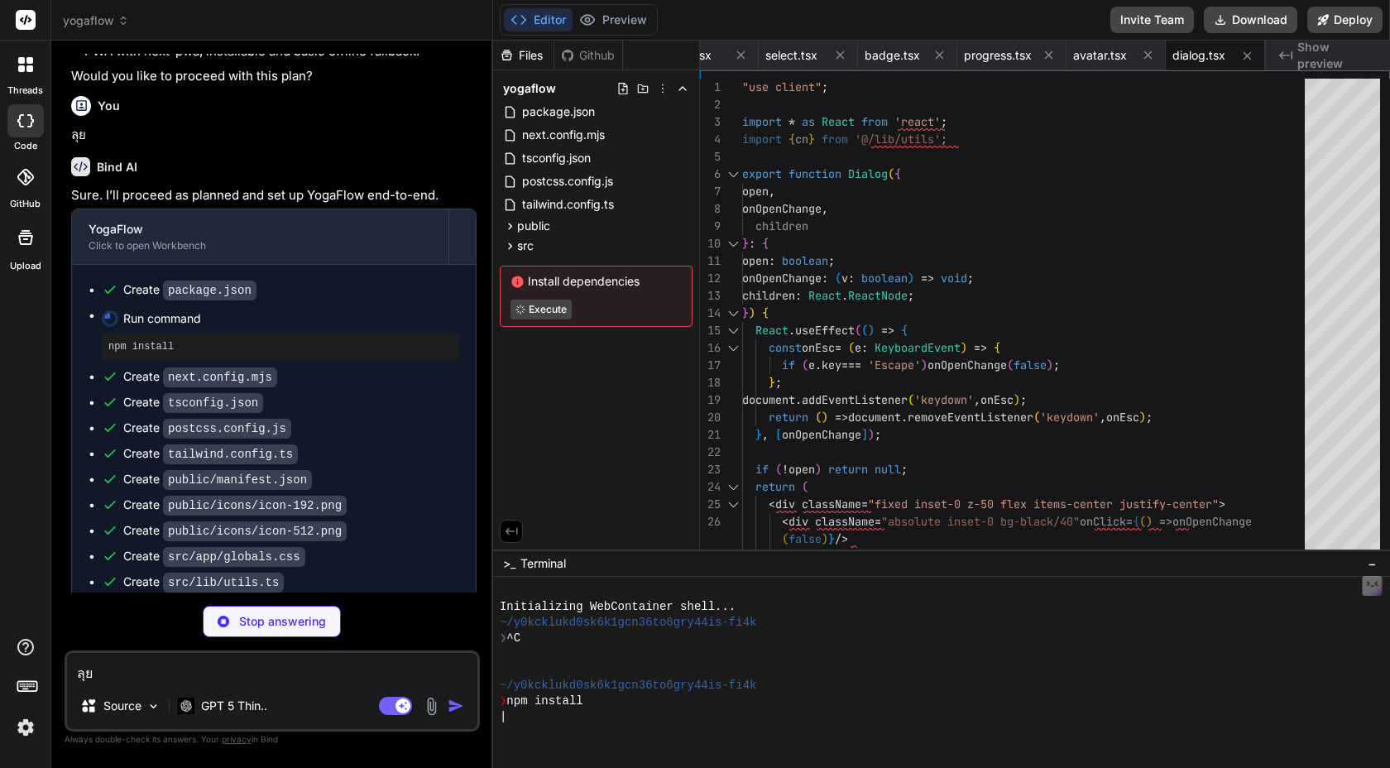
type textarea "x"
type textarea "}"
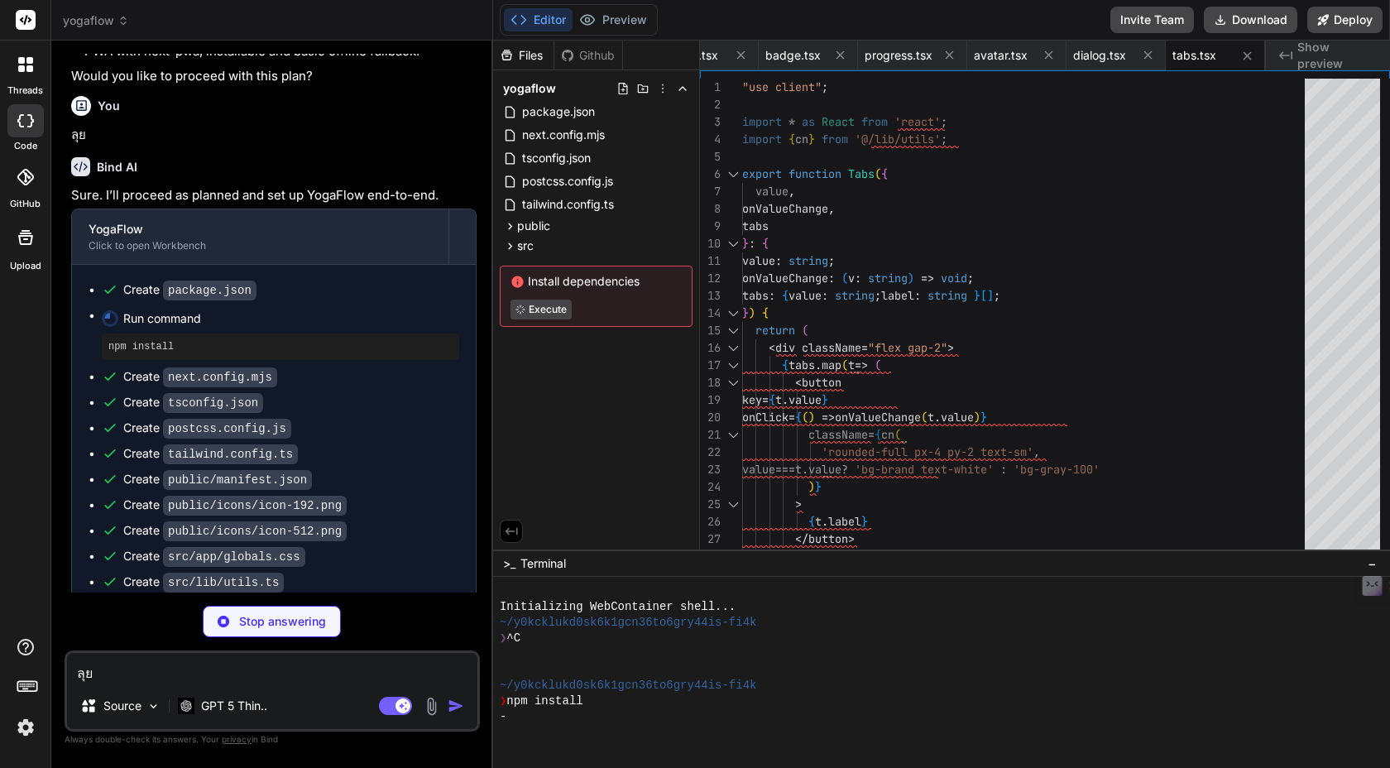
type textarea "x"
type textarea "</CardContent> </Card> </div> ); }"
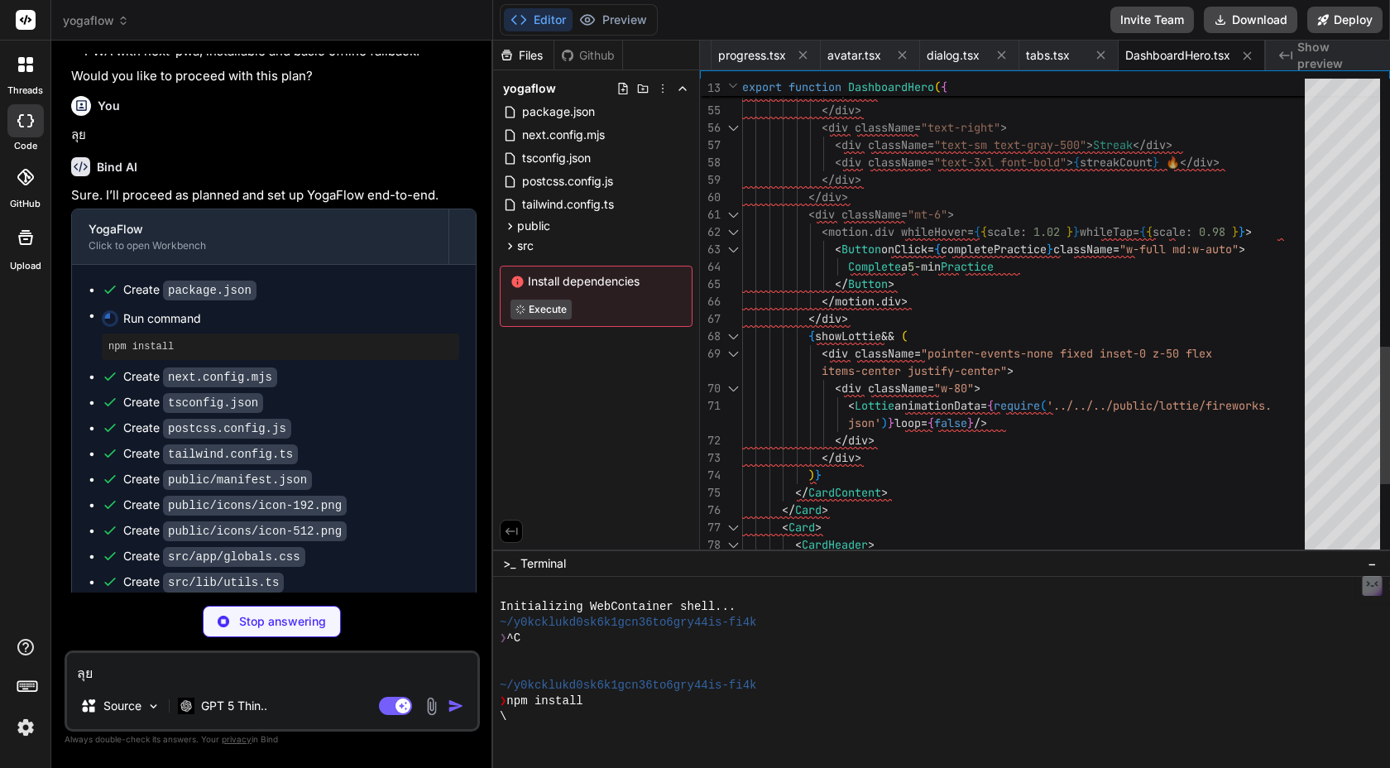
type textarea "x"
type textarea "/> </div> ); }"
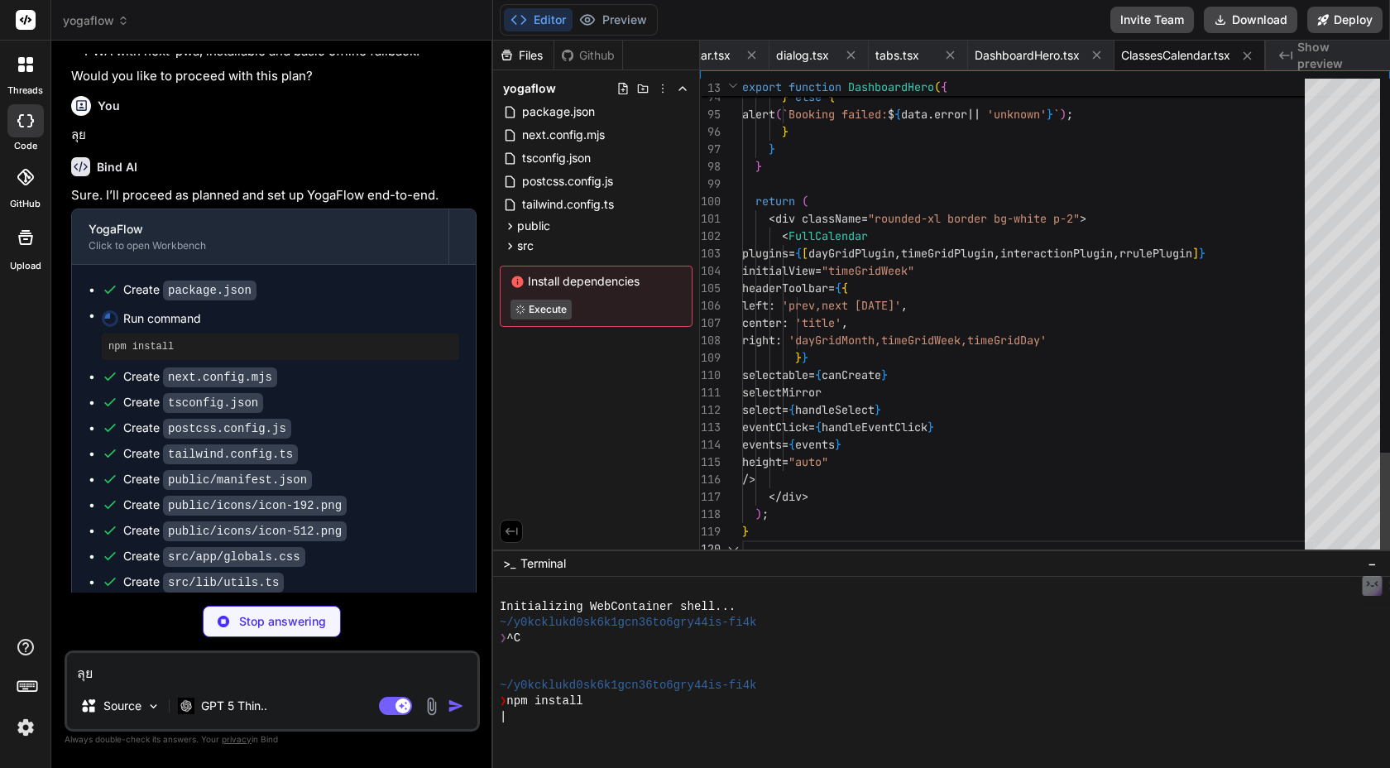
scroll to position [70, 0]
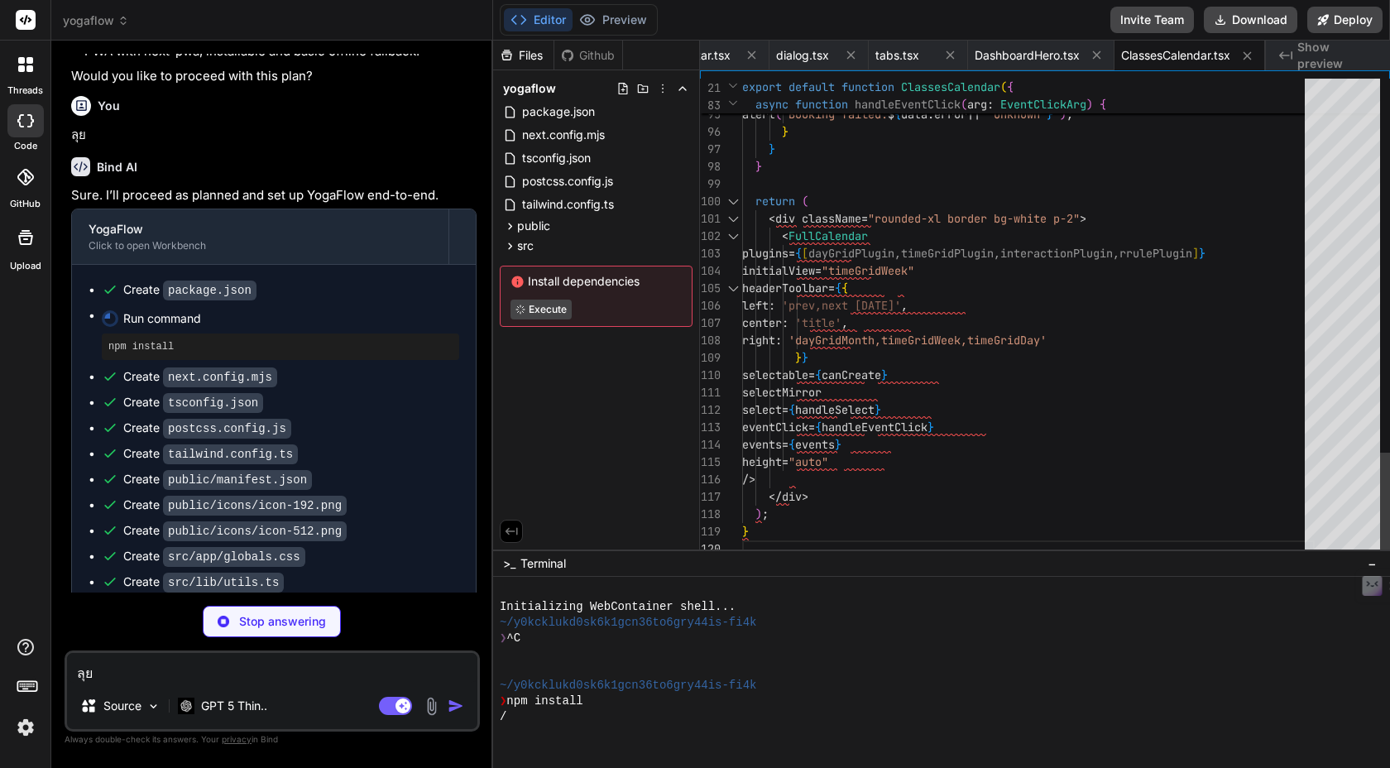
type textarea "x"
type textarea "<a href={[DOMAIN_NAME]} target="_blank" rel="noreferrer"> Website </a> )} </div…"
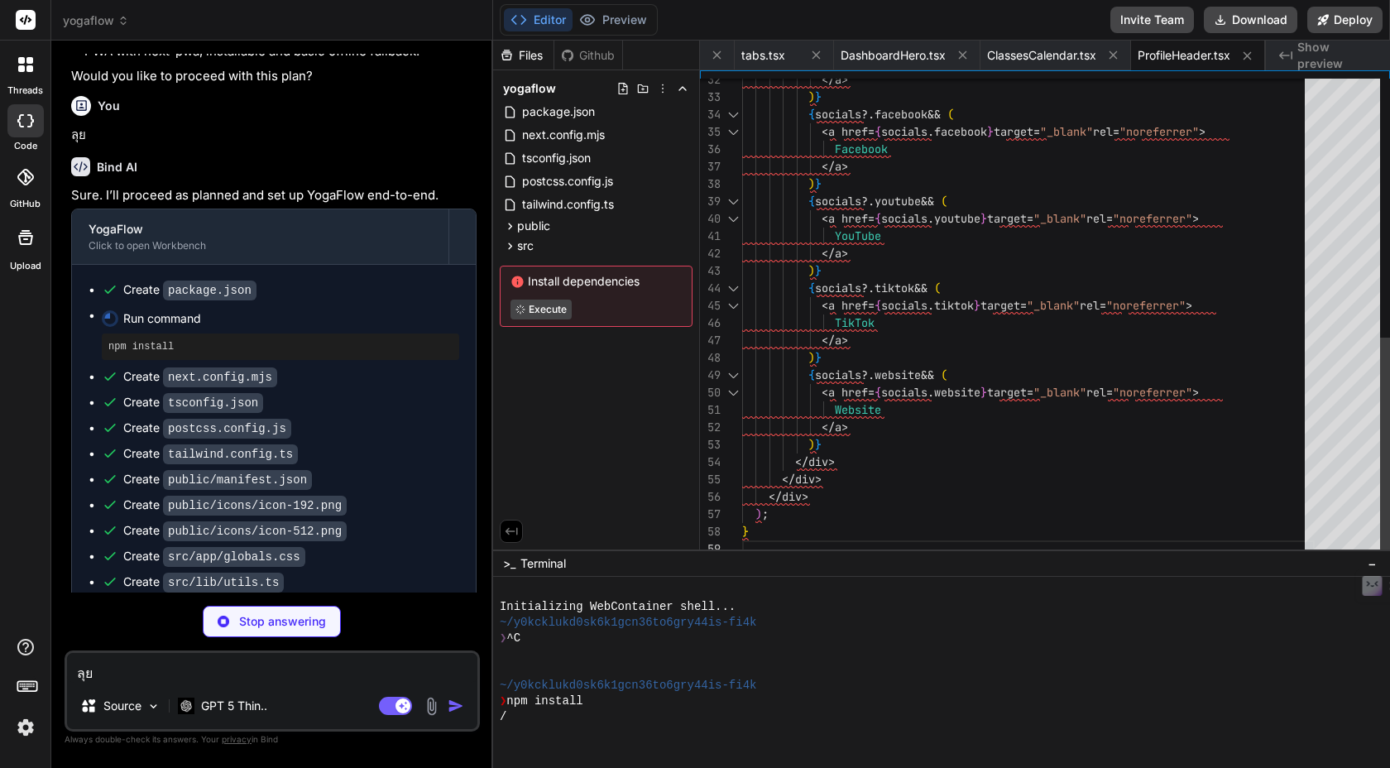
type textarea "x"
type textarea "</div> ); }"
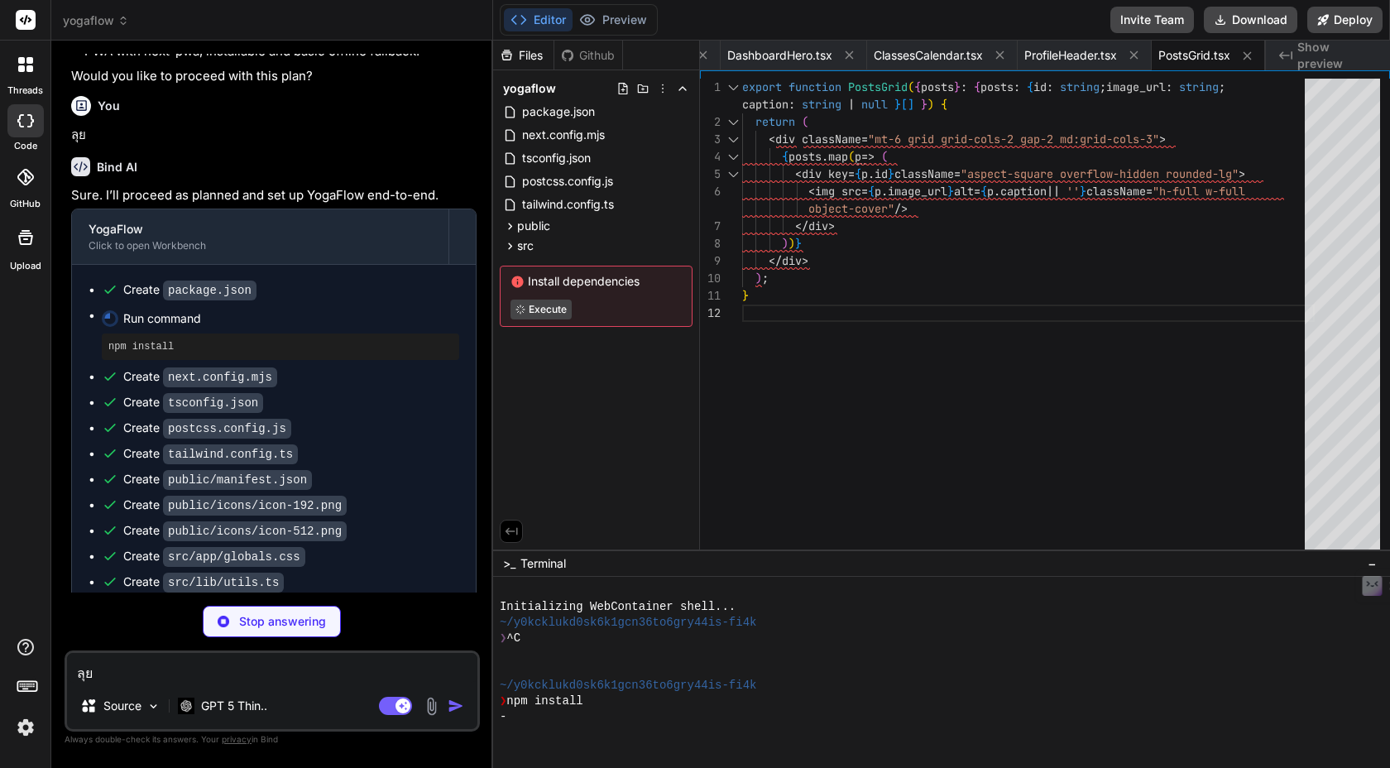
type textarea "x"
type textarea "); }"
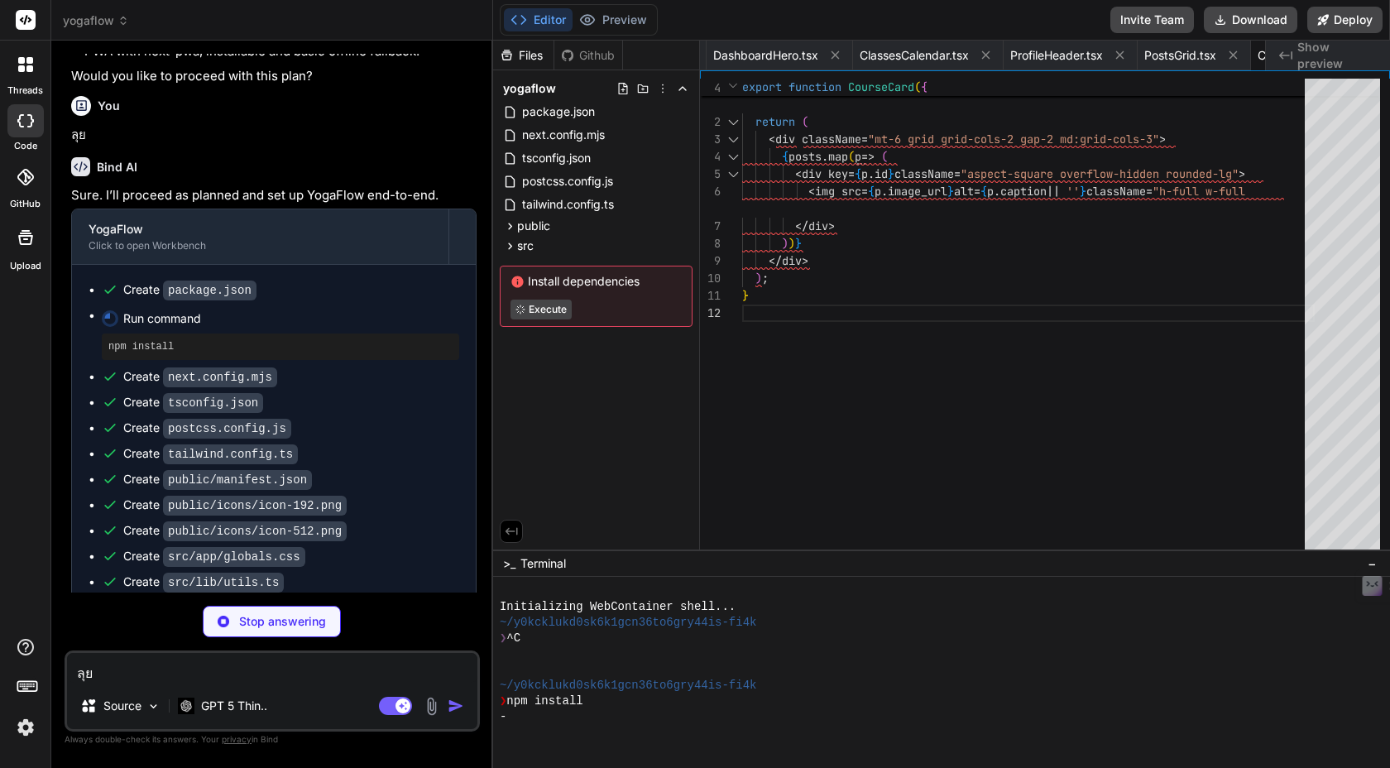
type textarea "x"
type textarea "</html> ); }"
type textarea "x"
type textarea ""use client"; import { QueryClient, QueryClientProvider } from '@tanstack/react…"
type textarea "x"
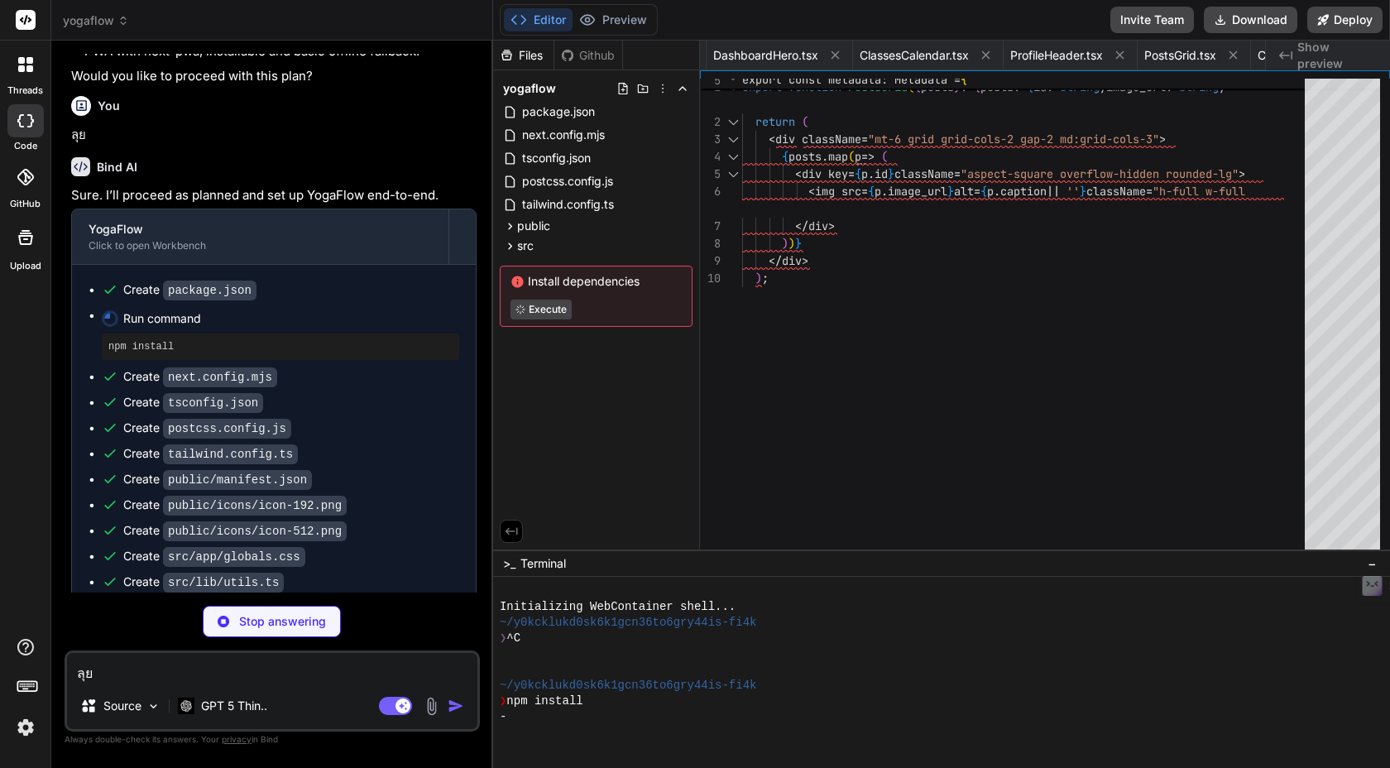
type textarea "import { redirect } from 'next/navigation'; export default function Home() { re…"
type textarea "x"
type textarea "</div> </div> ); }"
type textarea "x"
type textarea "); }"
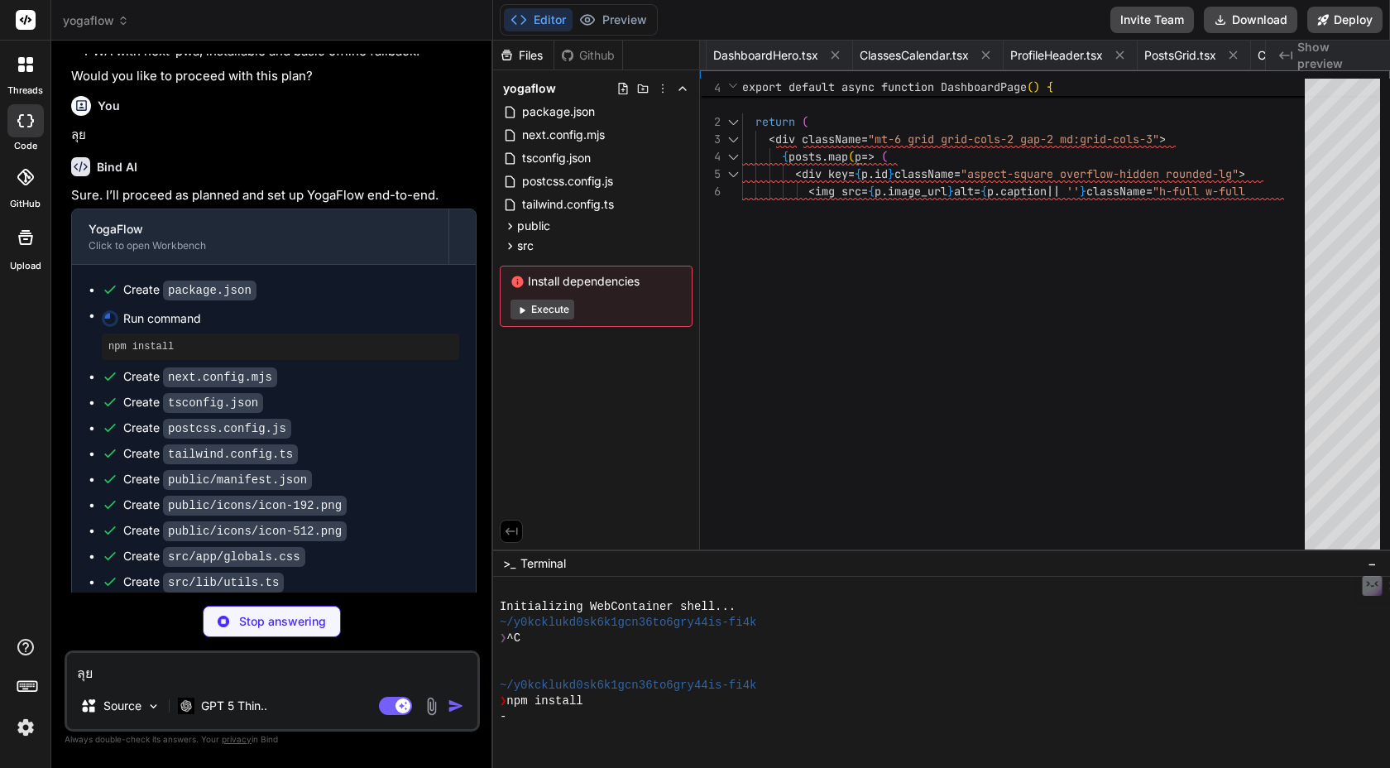
scroll to position [252, 0]
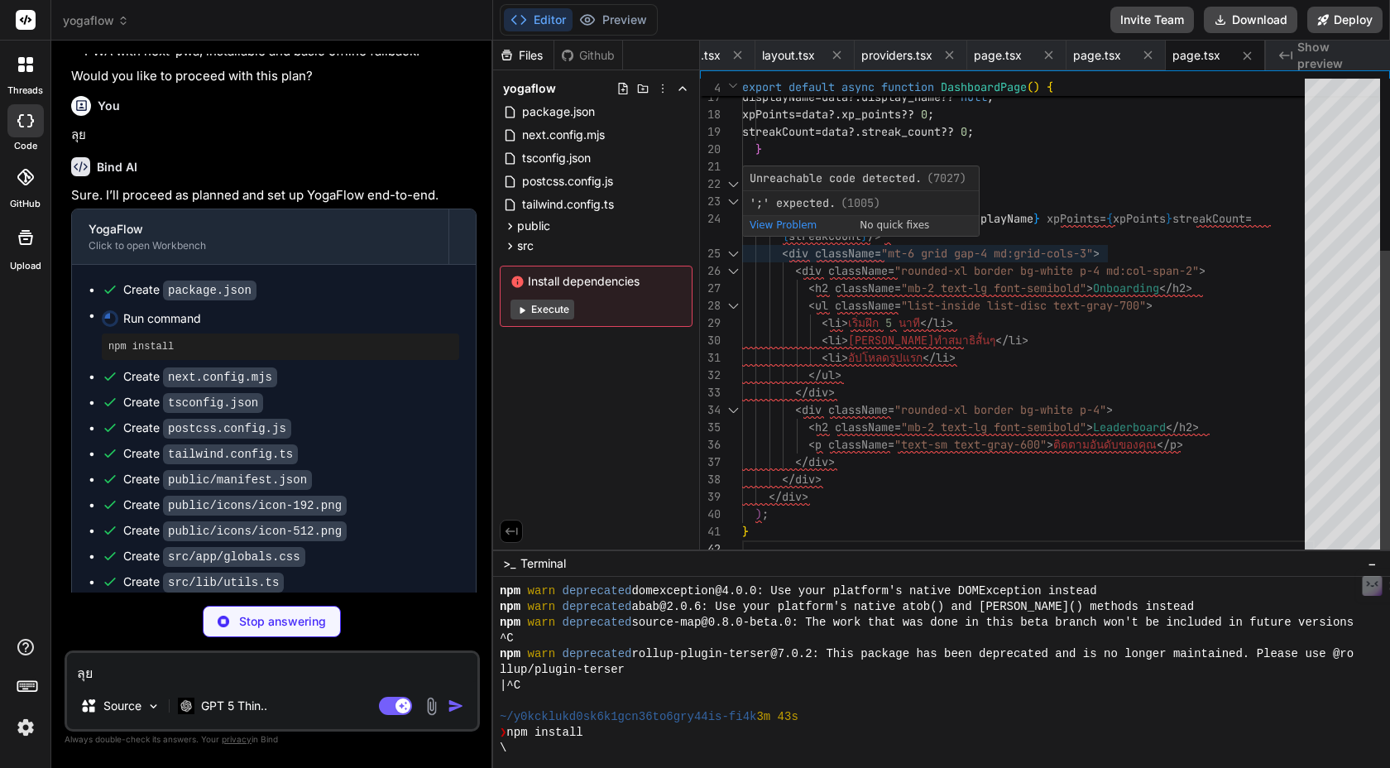
type textarea "x"
type textarea "</div> ); }"
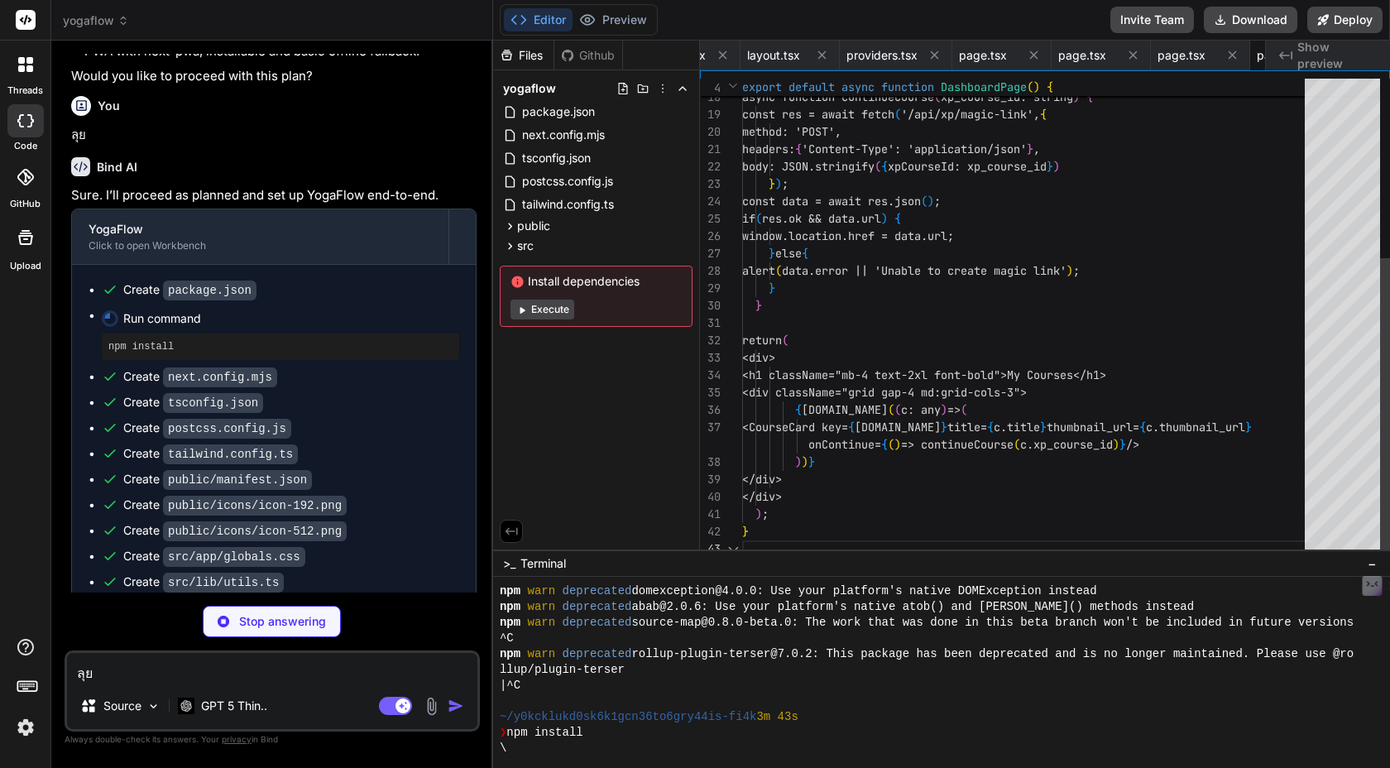
scroll to position [52, 0]
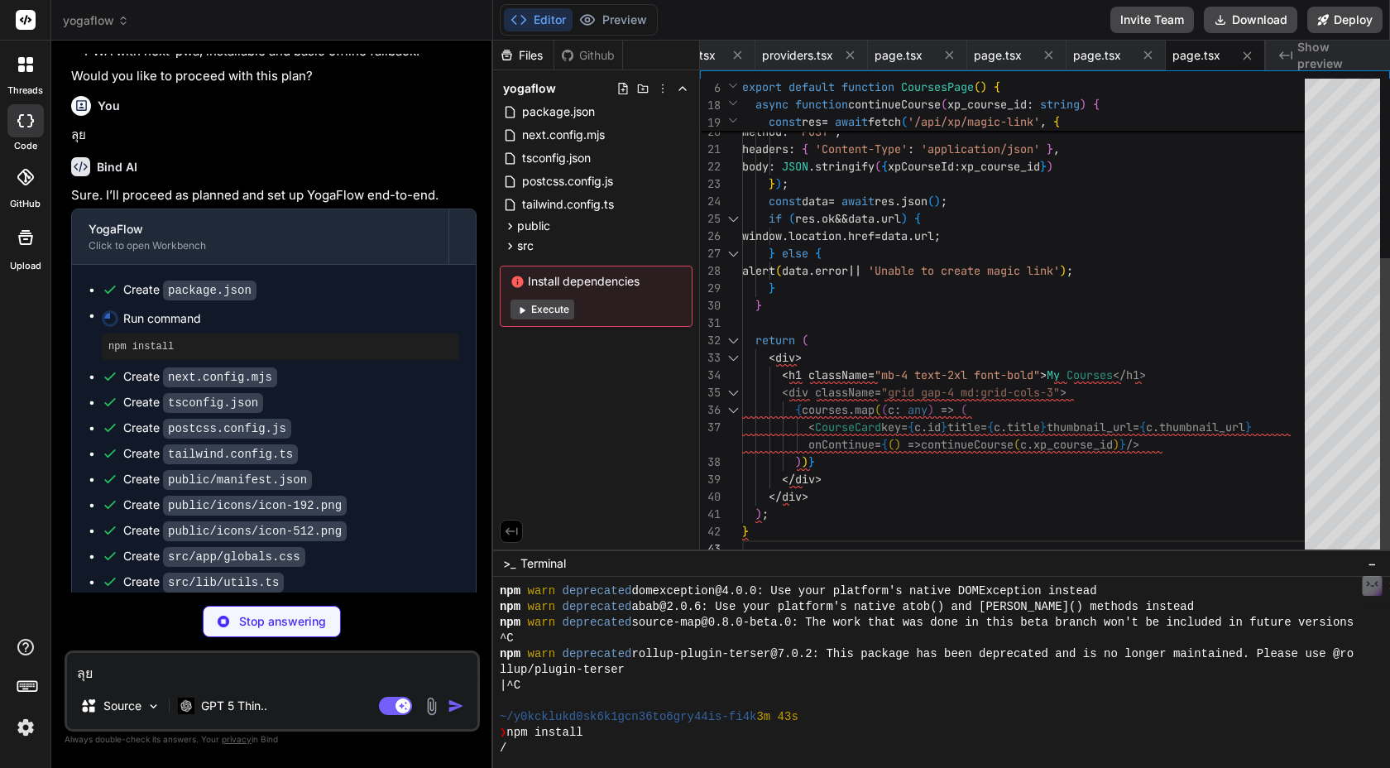
type textarea "x"
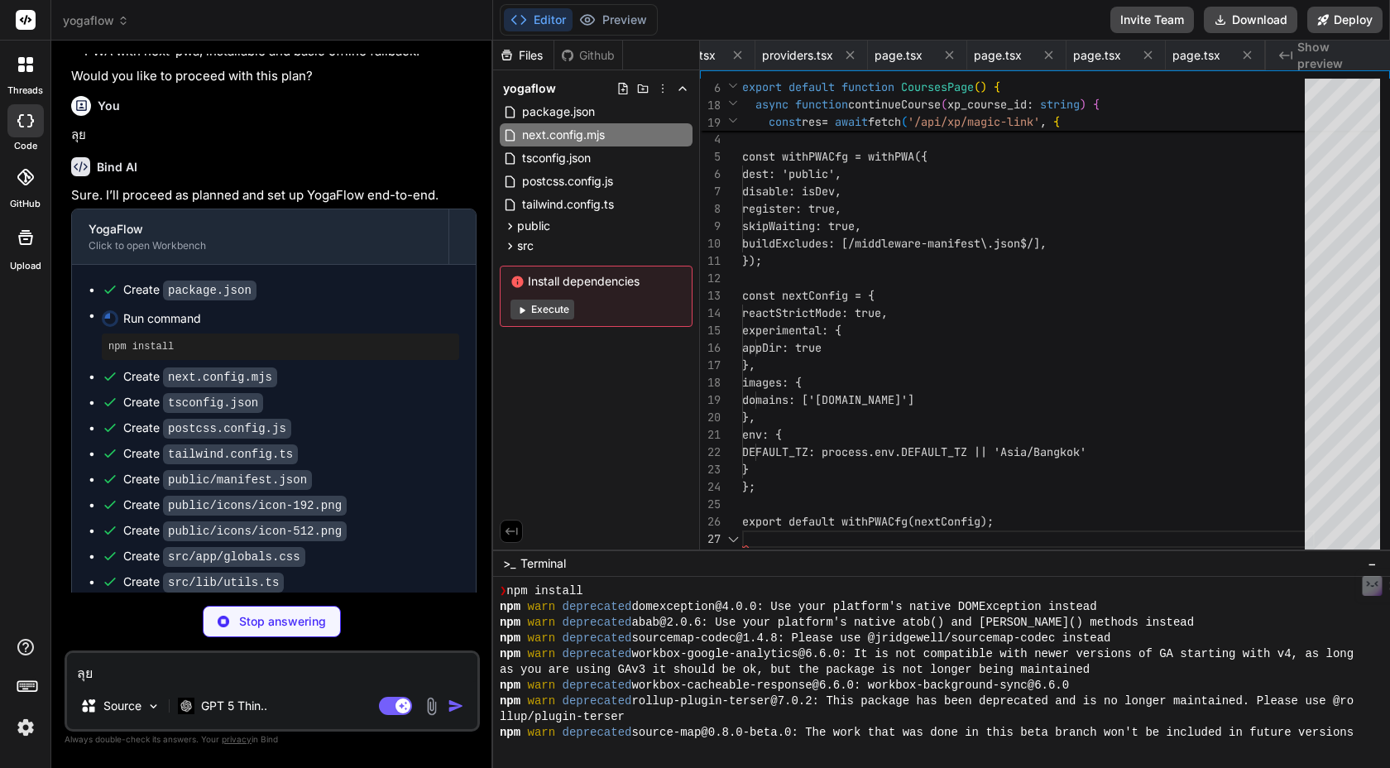
scroll to position [17, 0]
type textarea "}"
type textarea "export function endOfLocalDay(date: Date, timeZone = DEFAULT_TZ): Date { const …"
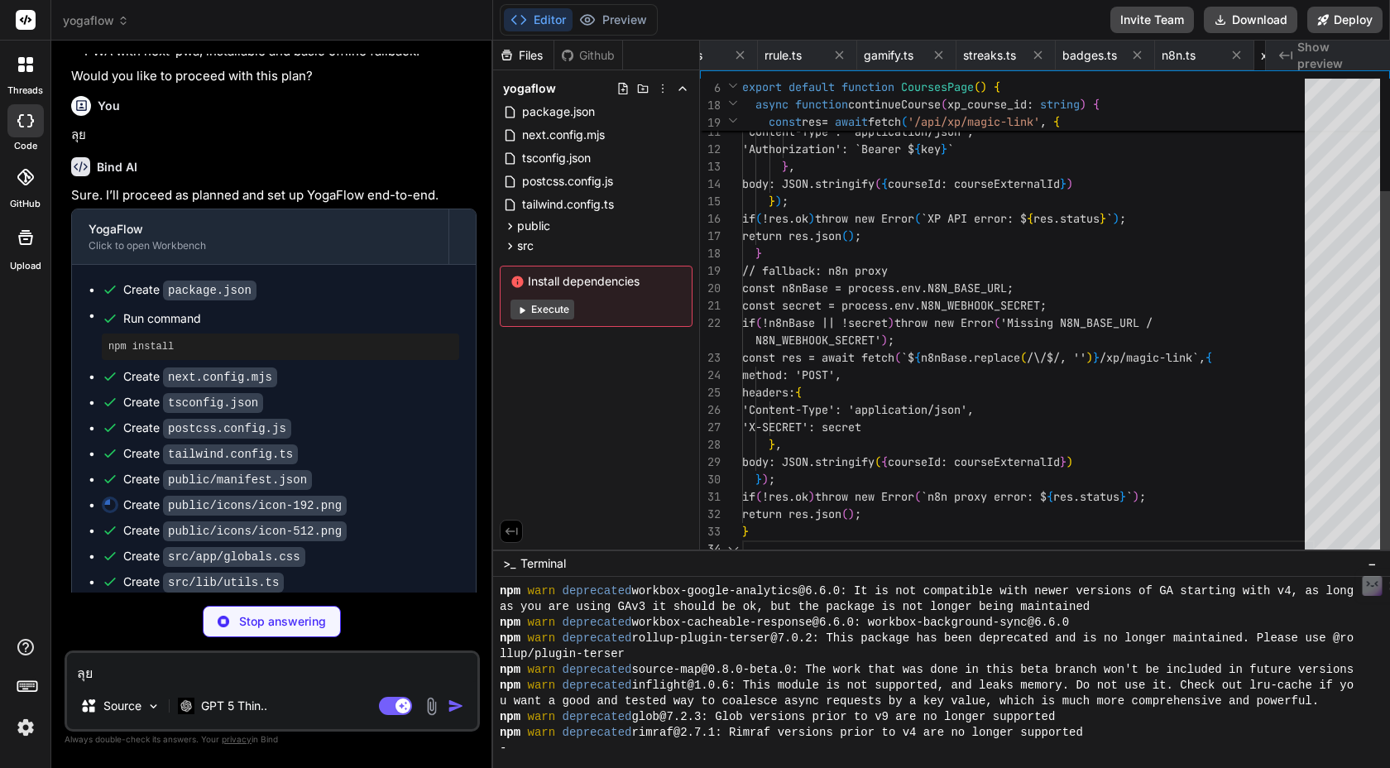
scroll to position [52, 0]
type textarea "export function CardFooter({ className, ...props }: React.HTMLAttributes<HTMLDi…"
type textarea "); }); Select.displayName = 'Select';"
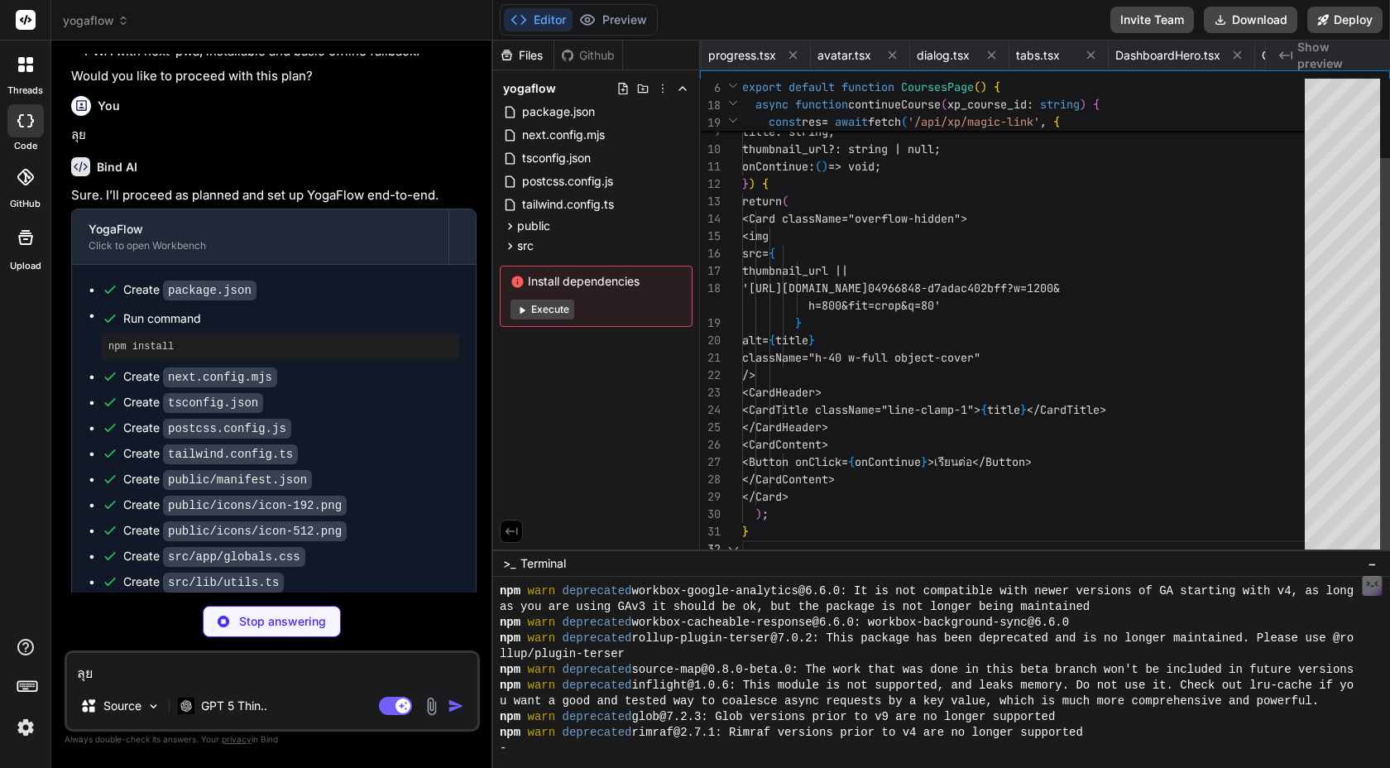
scroll to position [0, 3527]
type textarea "</div> ); }"
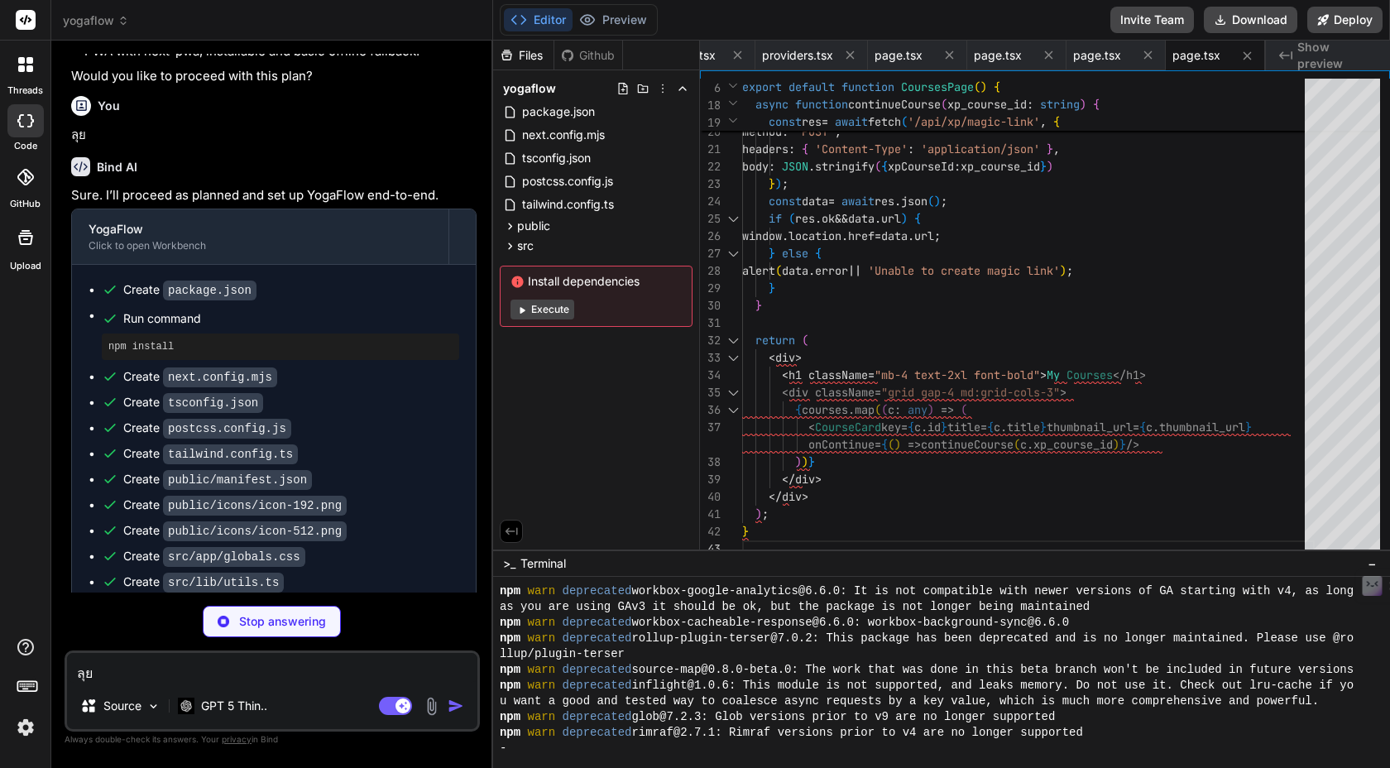
type textarea "x"
type textarea "); }"
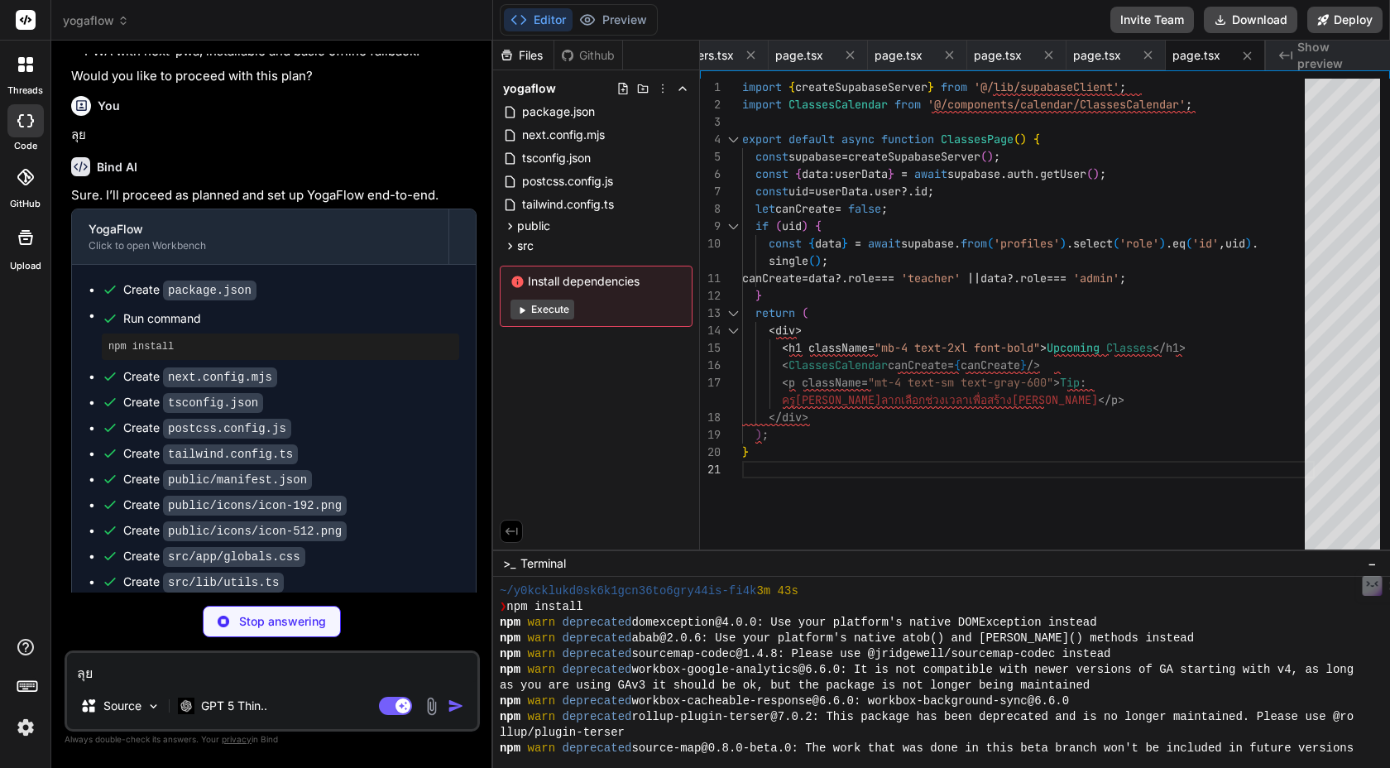
scroll to position [378, 0]
type textarea "x"
type textarea "</table> </div> </div> ); }"
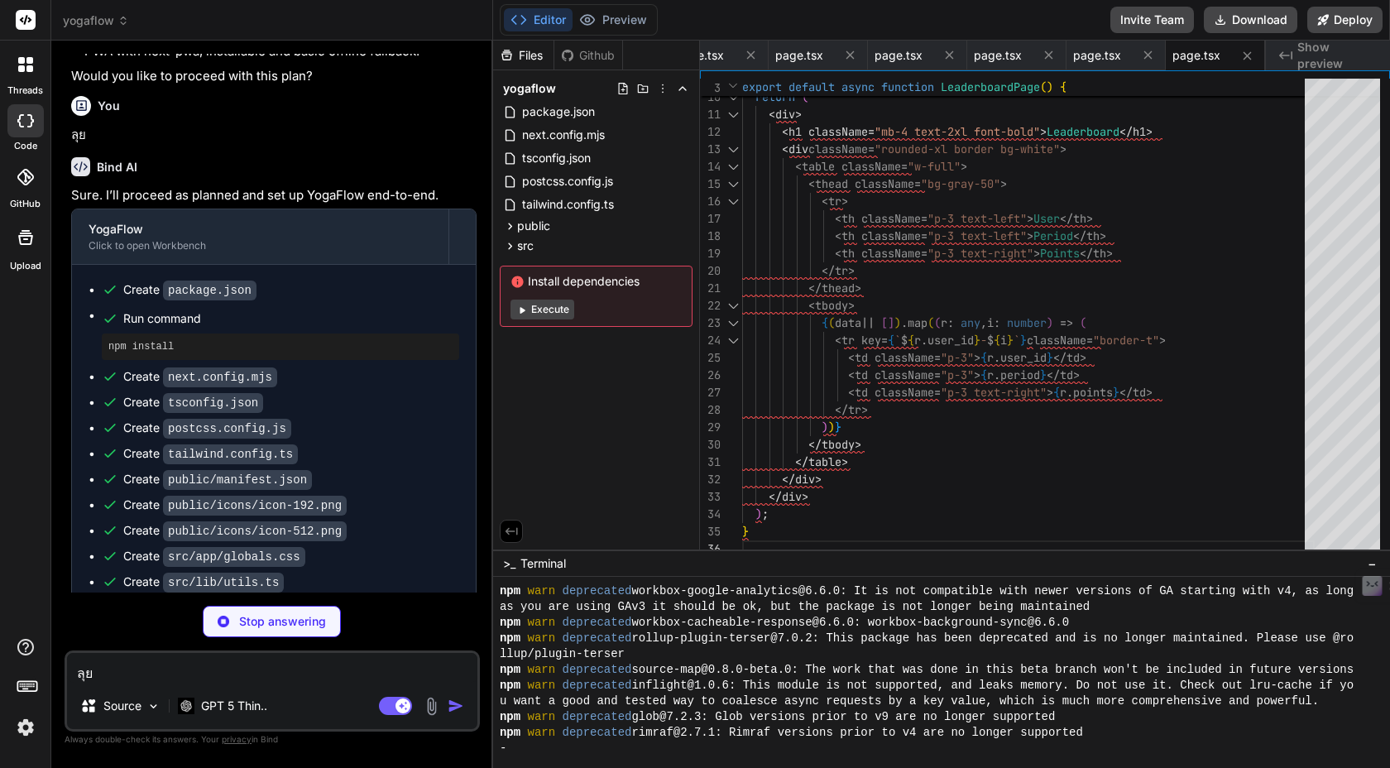
scroll to position [566, 0]
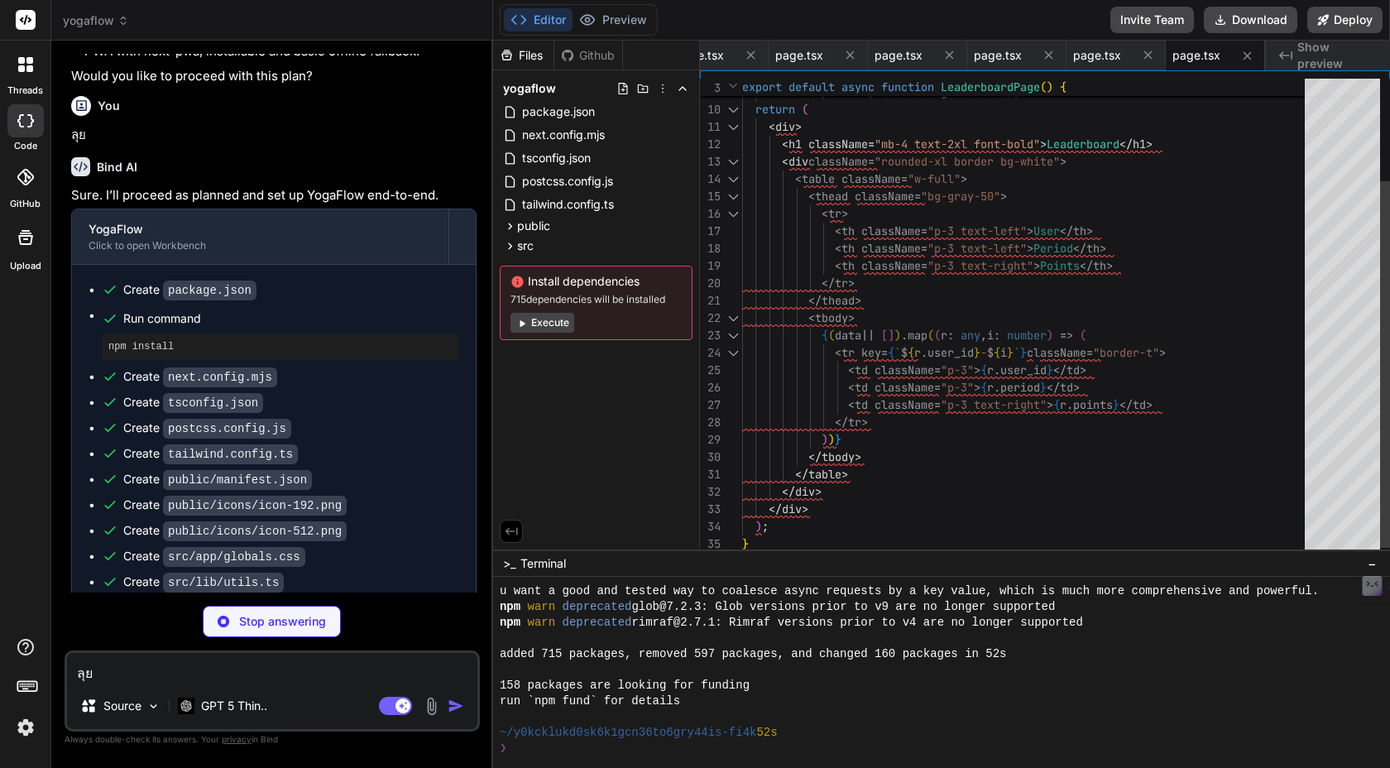
type textarea "x"
type textarea "<Button onClick={save}>Save</Button> </div> </div> ); }"
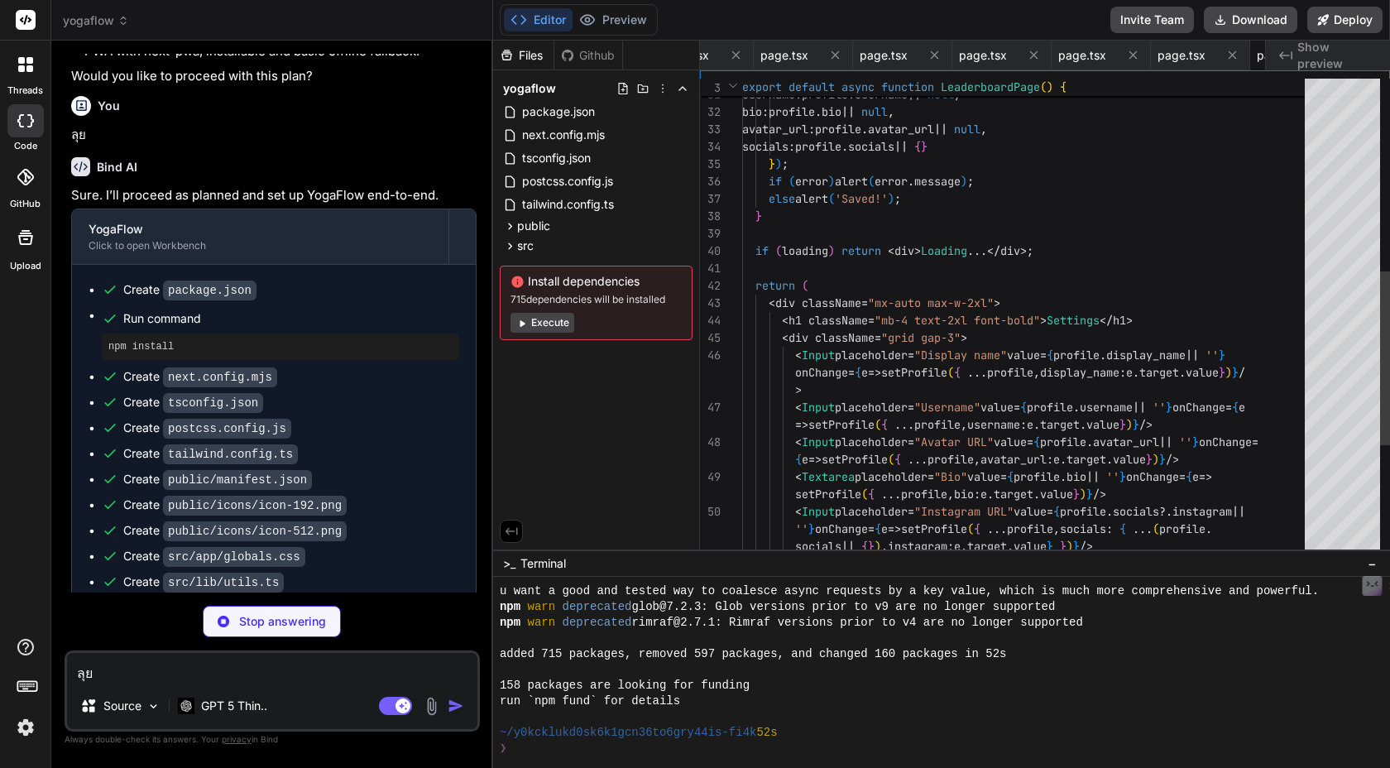
scroll to position [0, 4123]
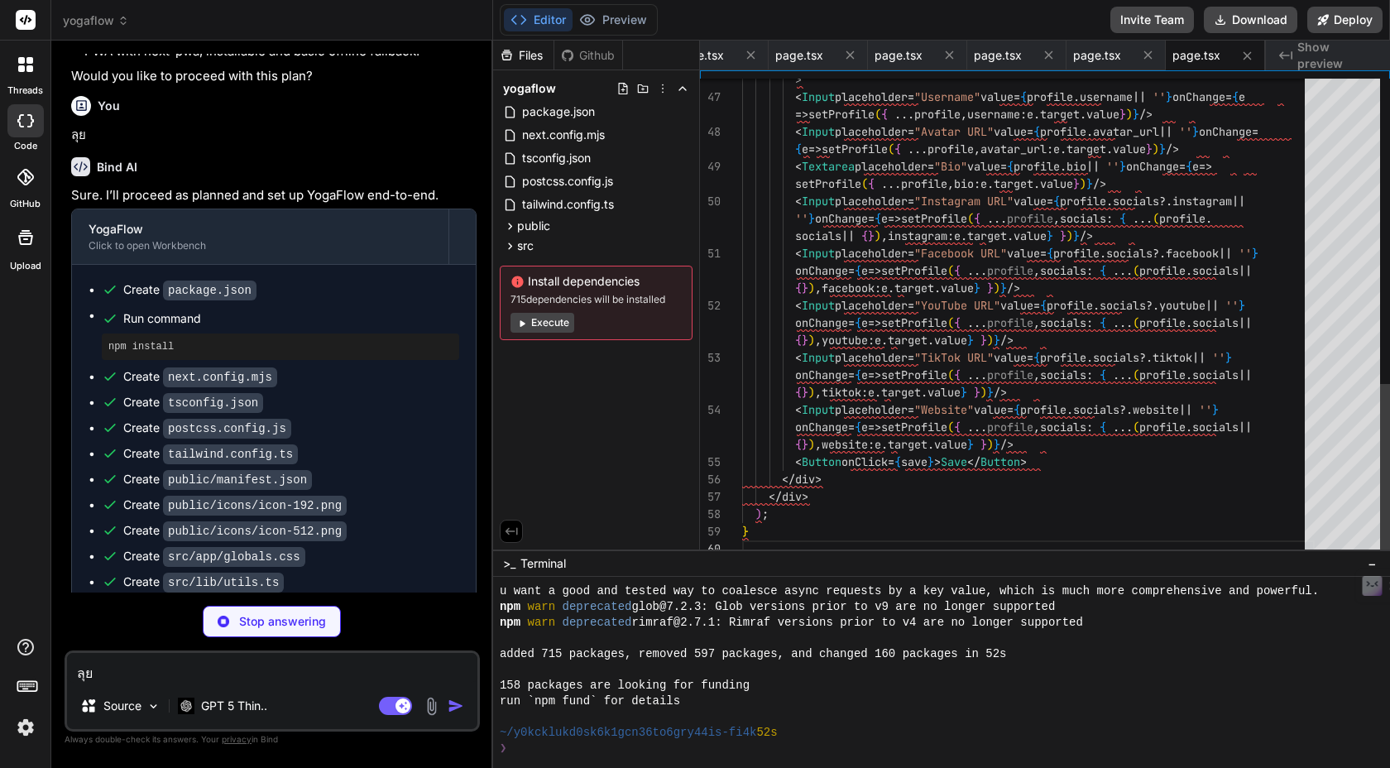
type textarea "x"
type textarea "socials={profile.socials} /> <PostsGrid posts={posts || []} /> </div> ); }"
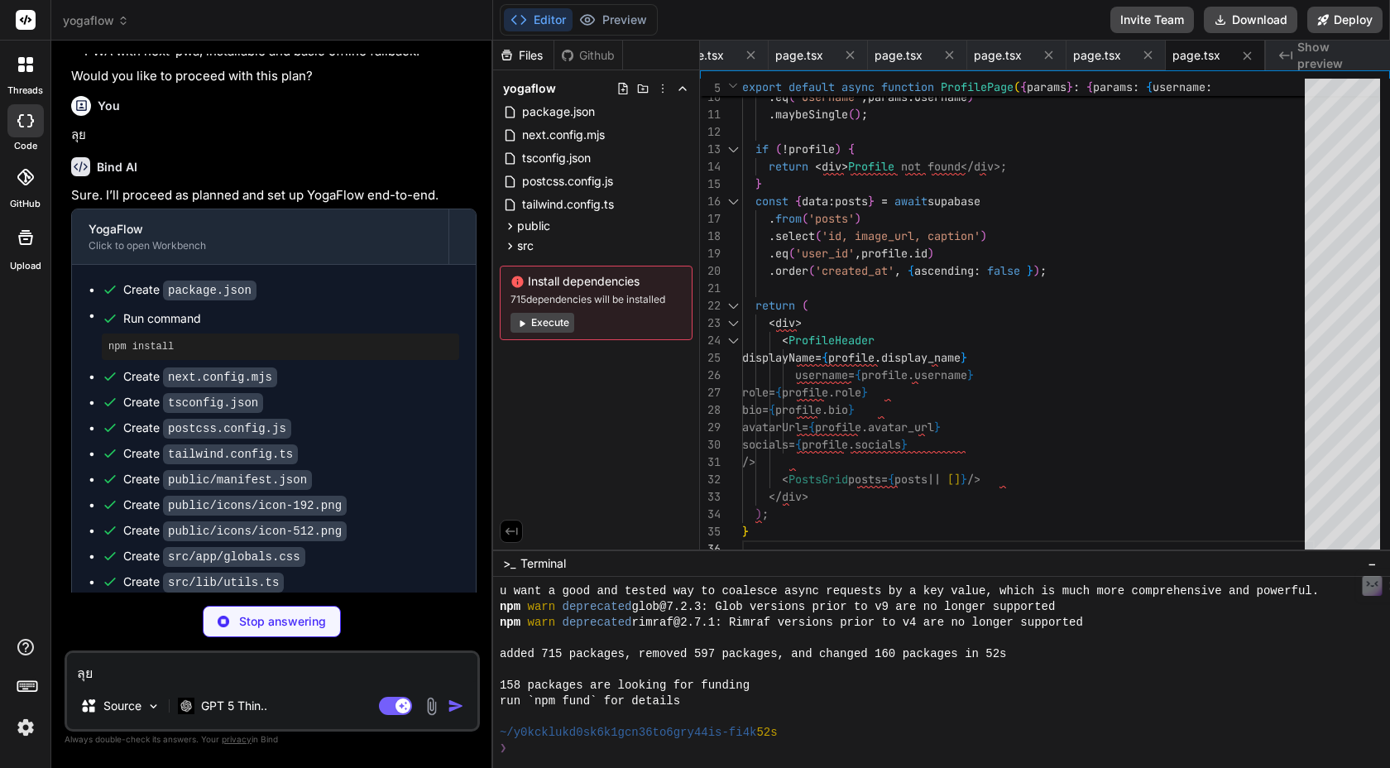
type textarea "x"
type textarea "}"
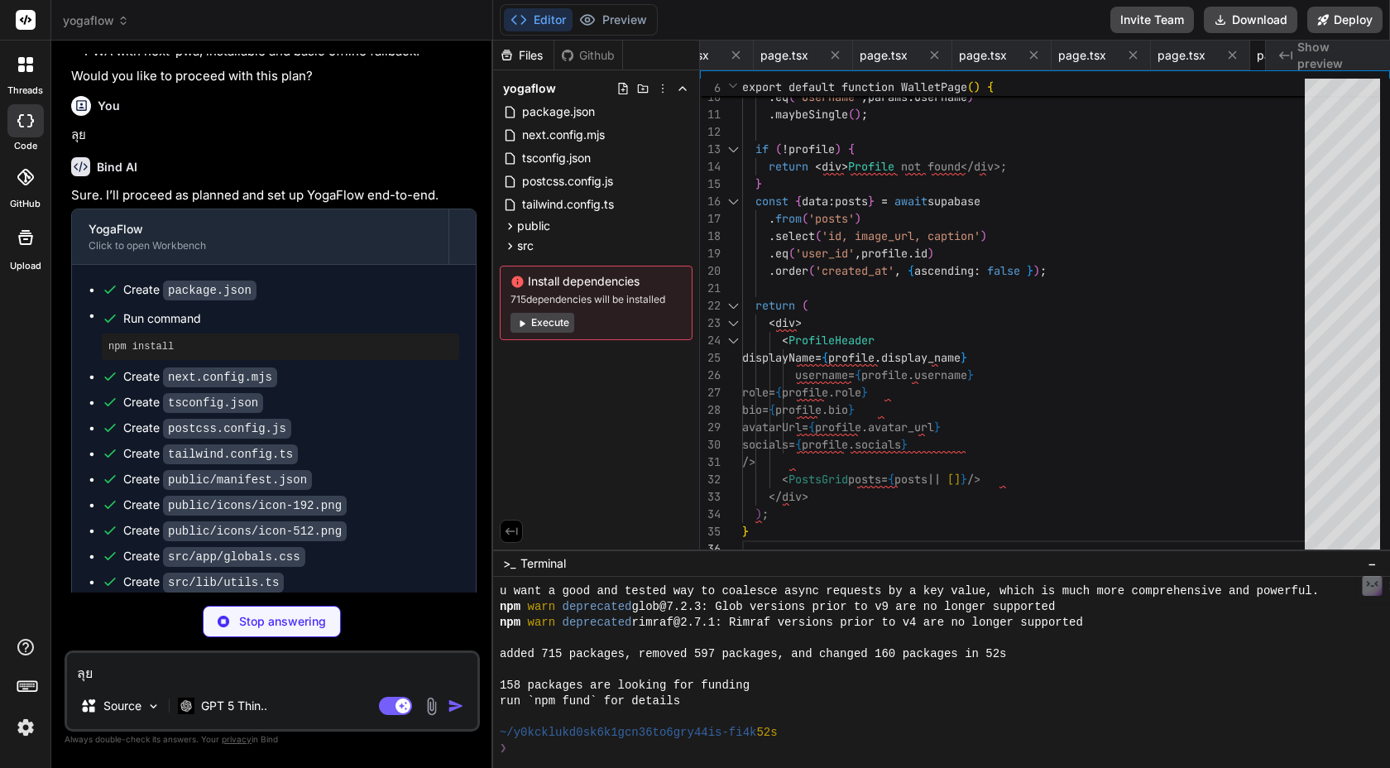
type textarea "x"
type textarea "return NextResponse.json({ ok: true, xp: newXp, level: newLevel, streak: newStr…"
type textarea "x"
type textarea "return NextResponse.json({ error: e.message }, { status: 400 }); } }"
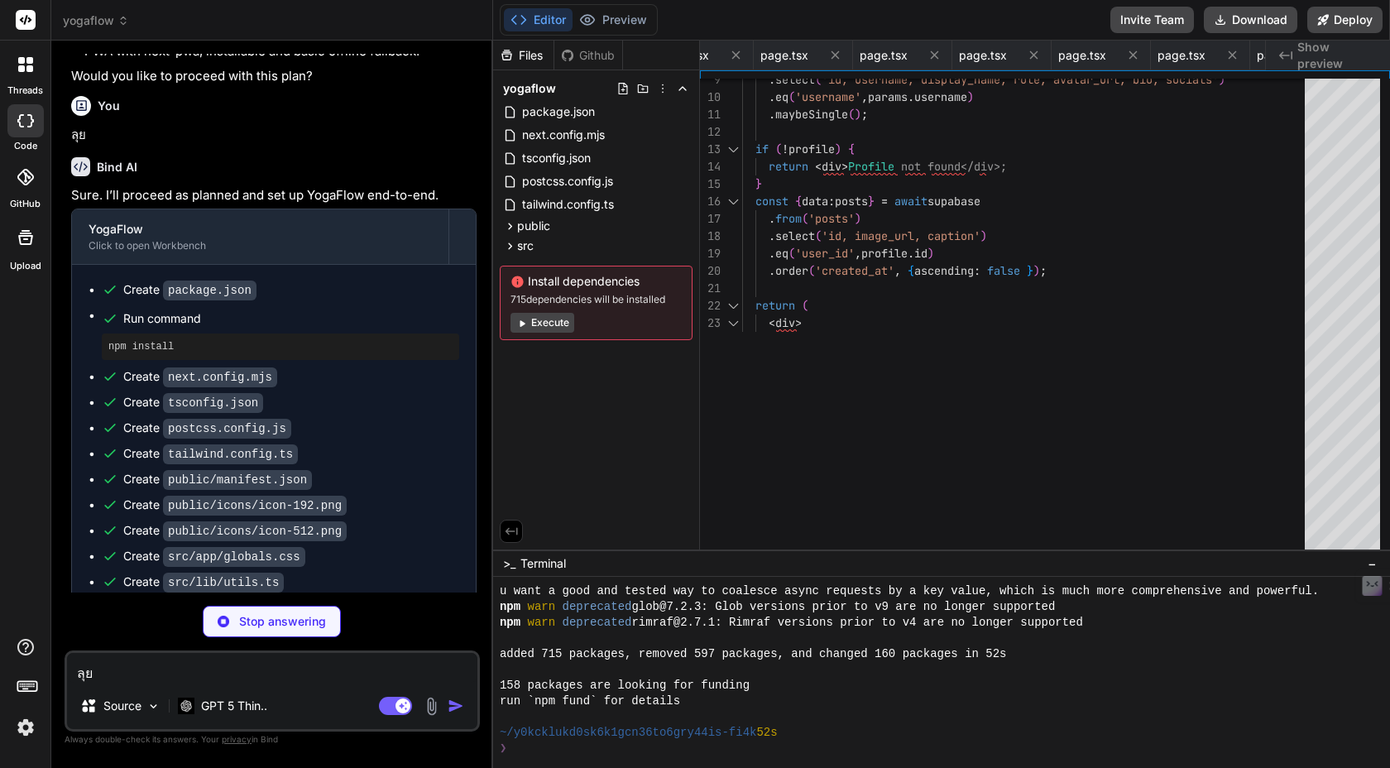
type textarea "x"
type textarea ".single(); if (body.user_id && c?.id) { await service.from('user_courses').upse…"
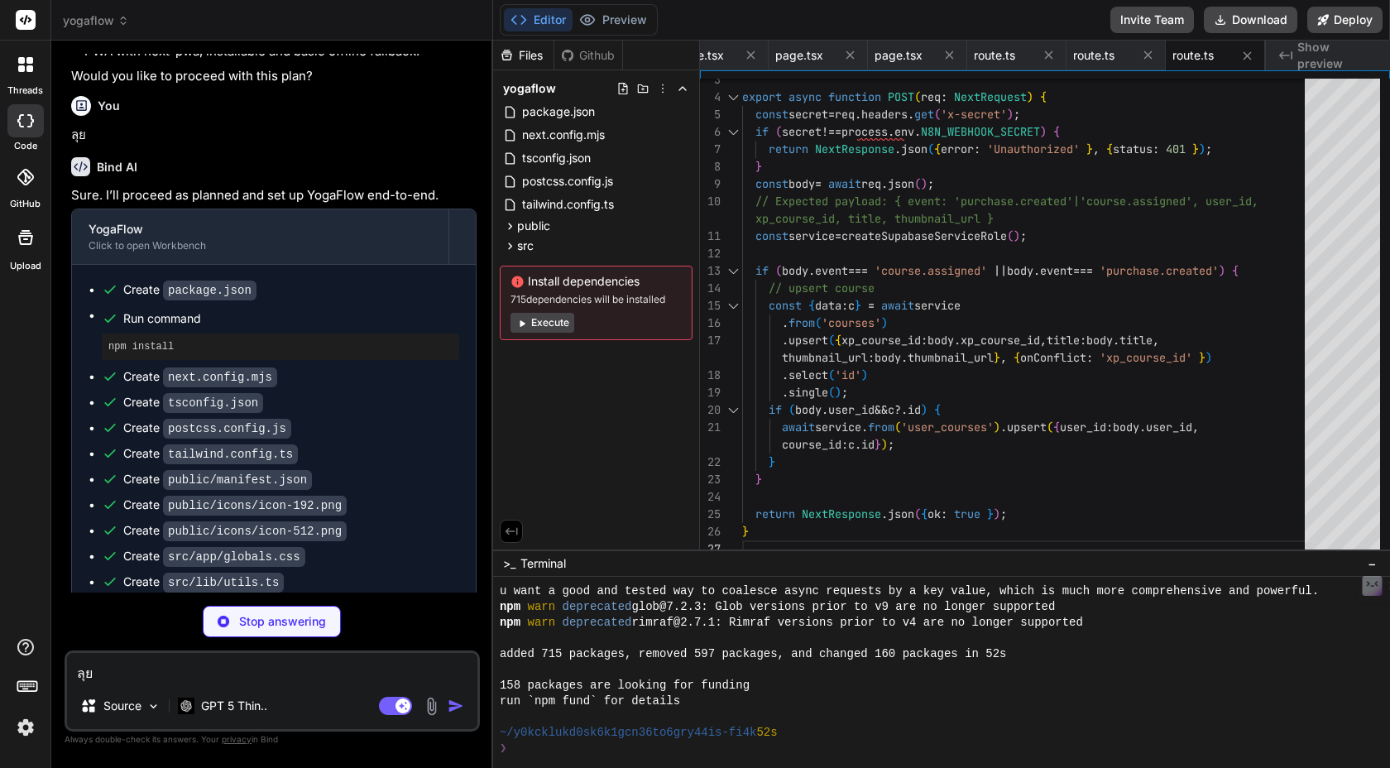
scroll to position [156, 0]
type textarea "x"
type textarea "} catch (e: any) { return NextResponse.json({ error: e.message }, { status: 400…"
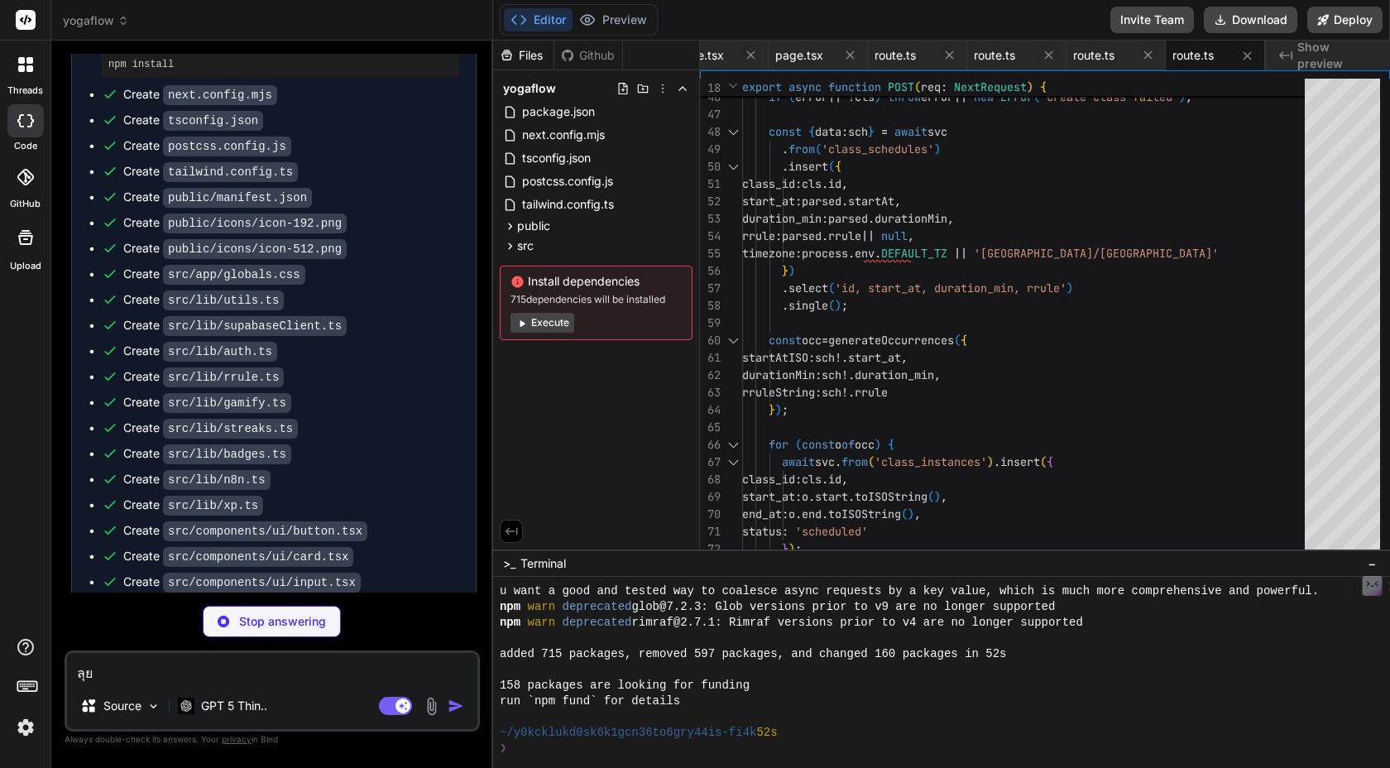
scroll to position [8987, 0]
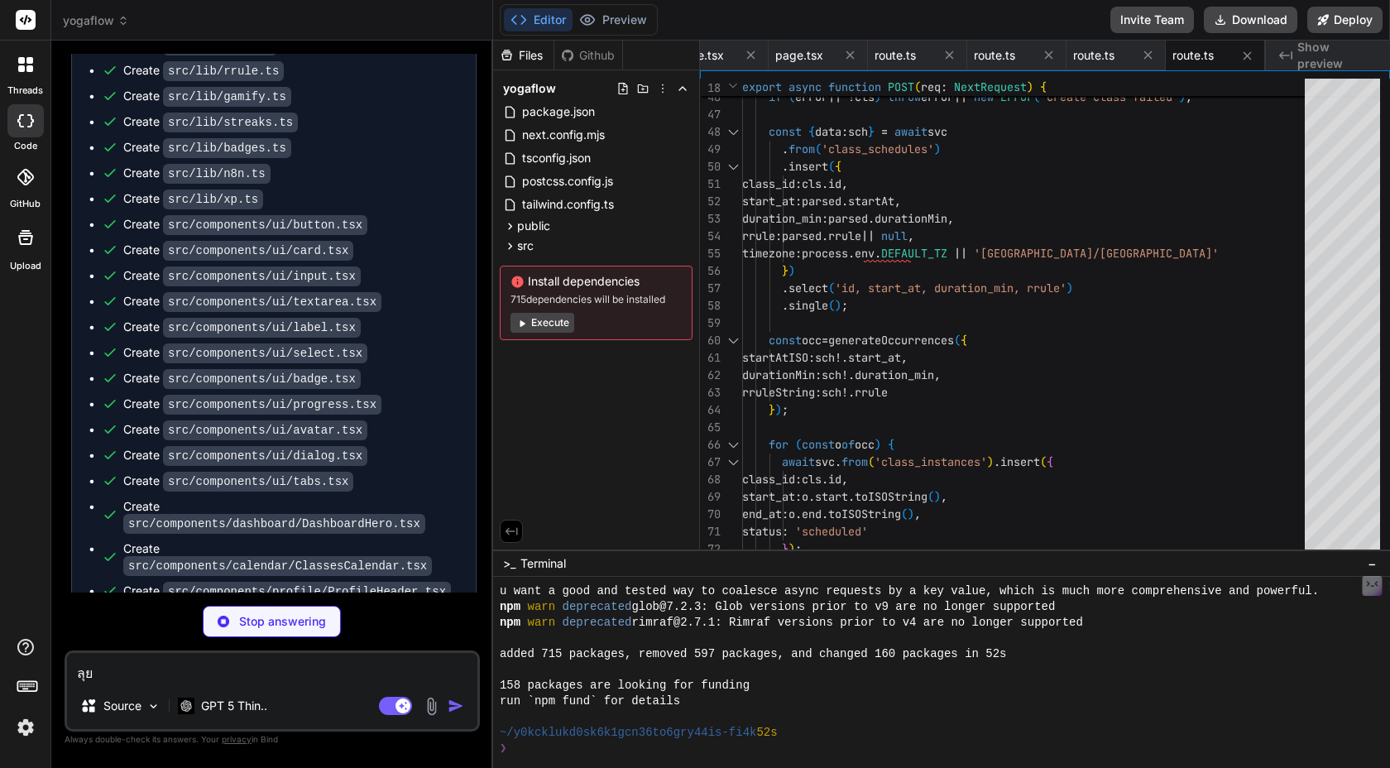
type textarea "x"
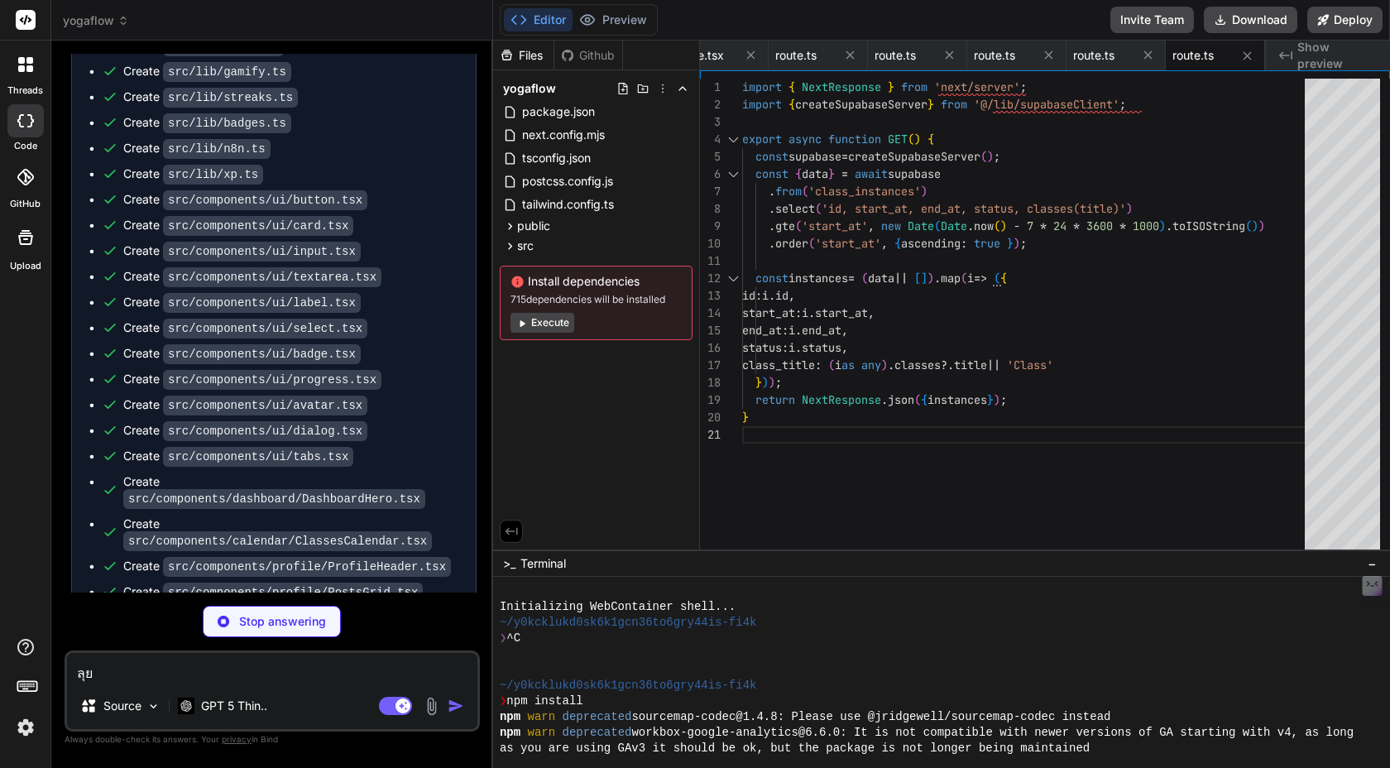
scroll to position [0, 0]
type textarea "x"
type textarea "return NextResponse.json({ ok: true, token }); } catch (e: any) { return NextRe…"
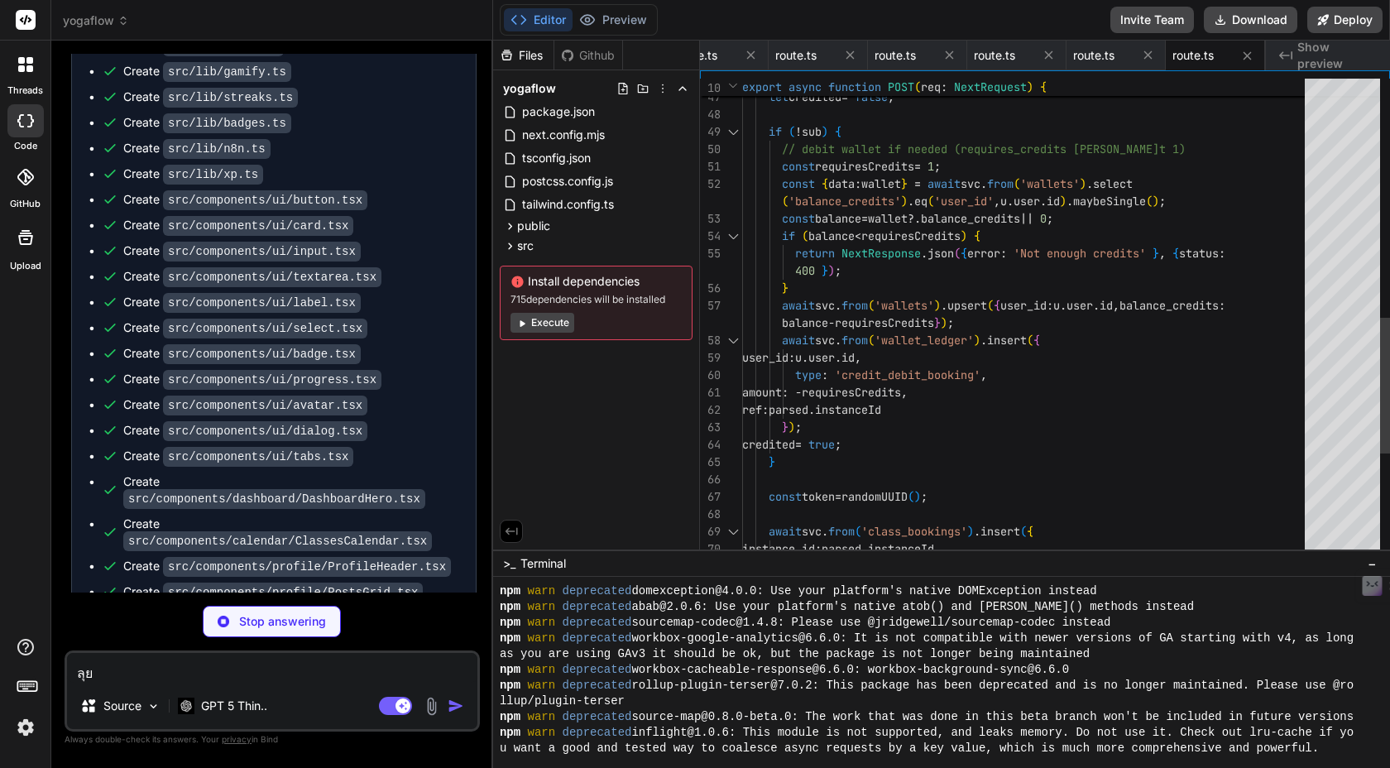
scroll to position [566, 0]
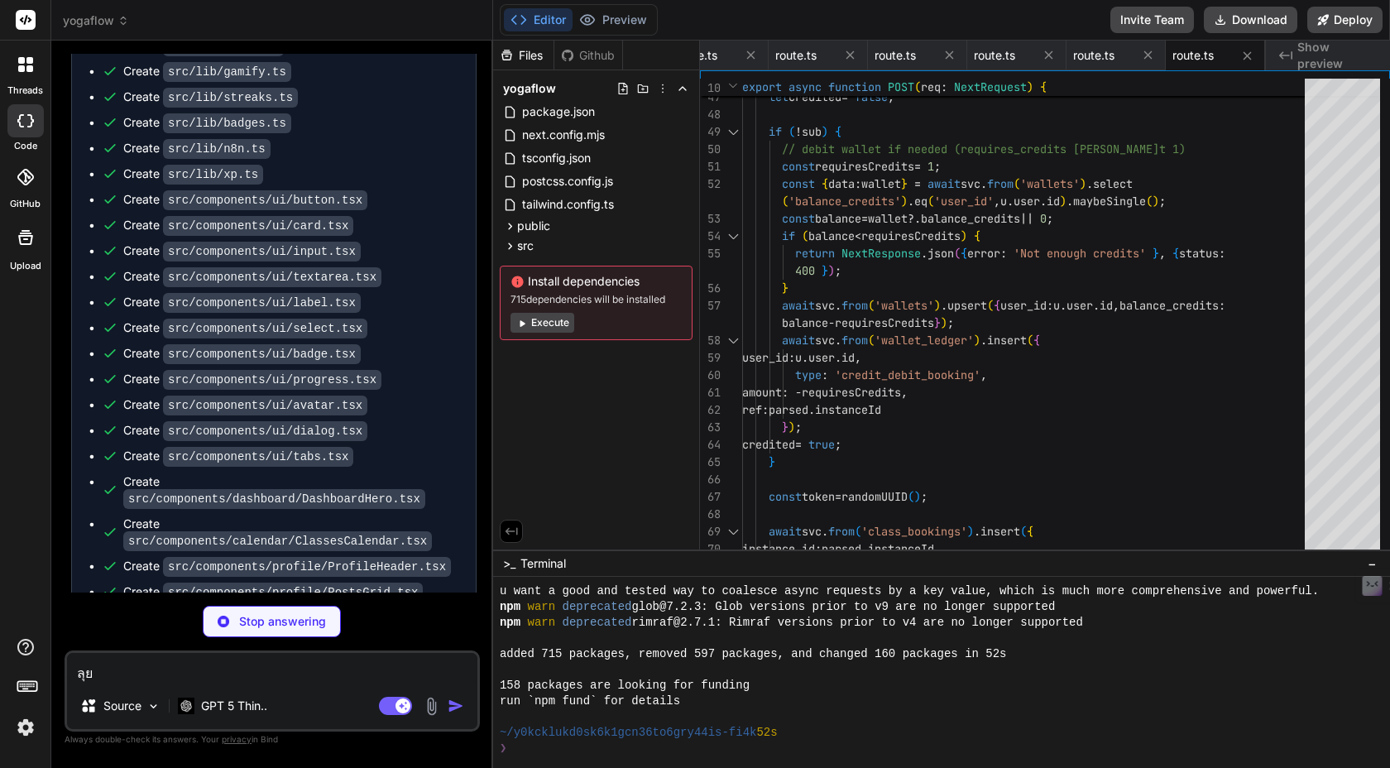
type textarea "x"
type textarea ".from('user_courses') .select('courses(id, title, xp_course_id, thumbnail_url)'…"
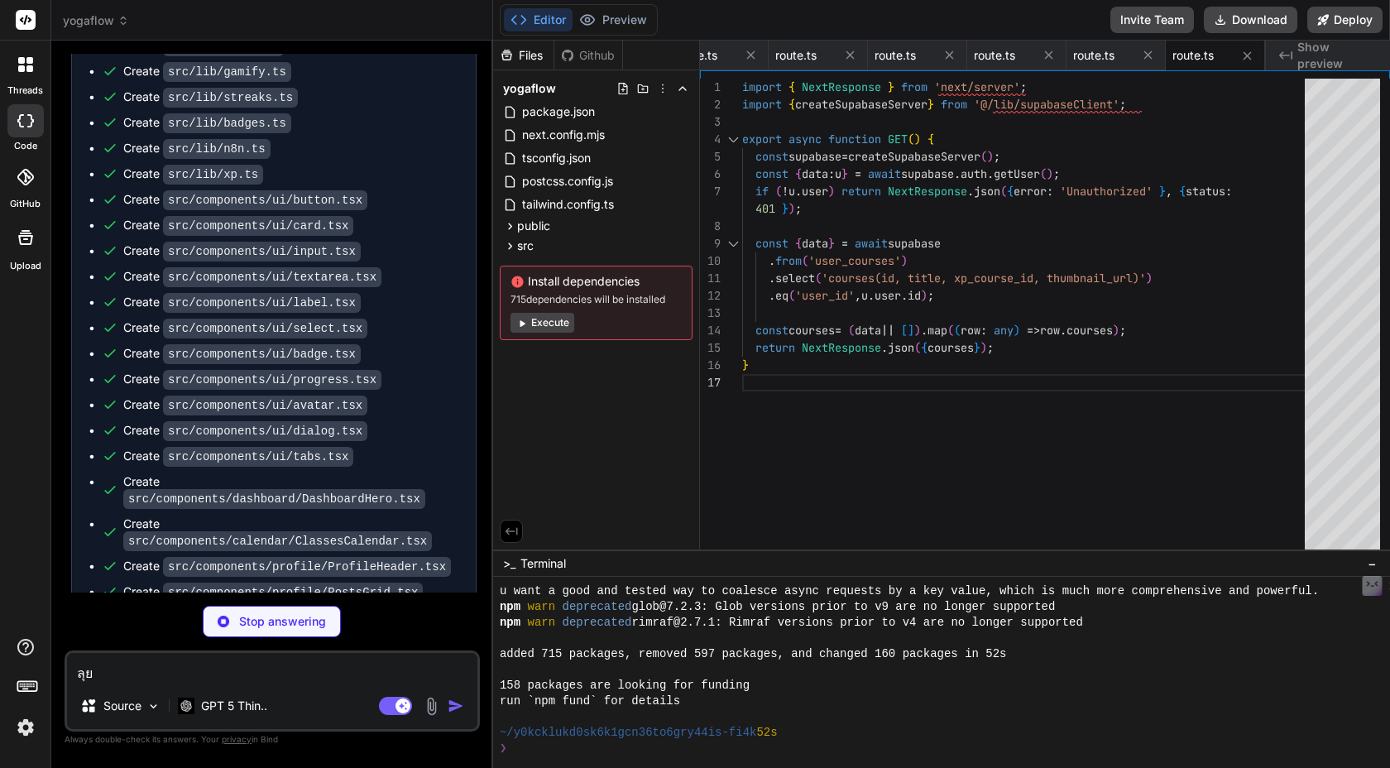
type textarea "x"
type textarea "return NextResponse.json({ error: 'Invalid token' }, { status: 400 }); } const …"
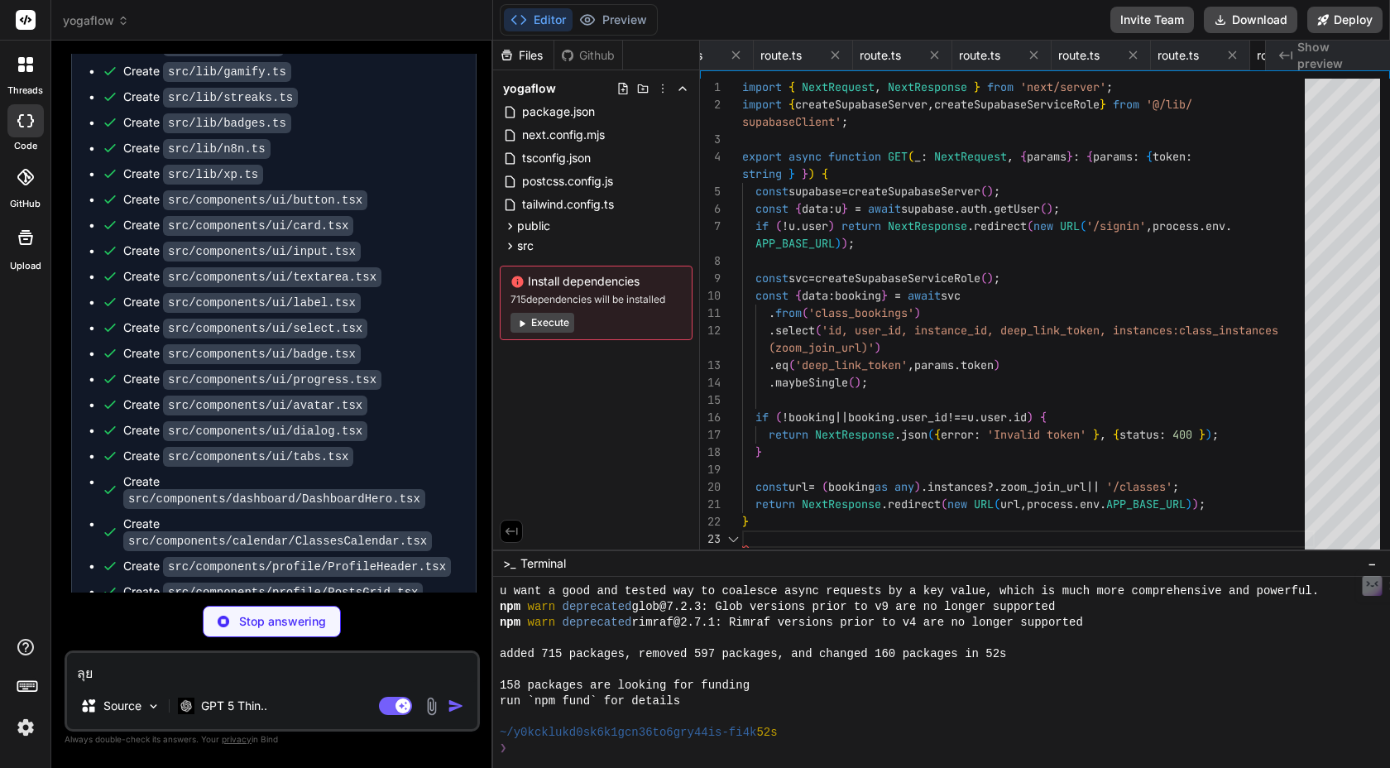
scroll to position [104, 0]
type textarea "x"
type textarea "const { data: prices } = await supabase.from('prices').select('*').eq('is_activ…"
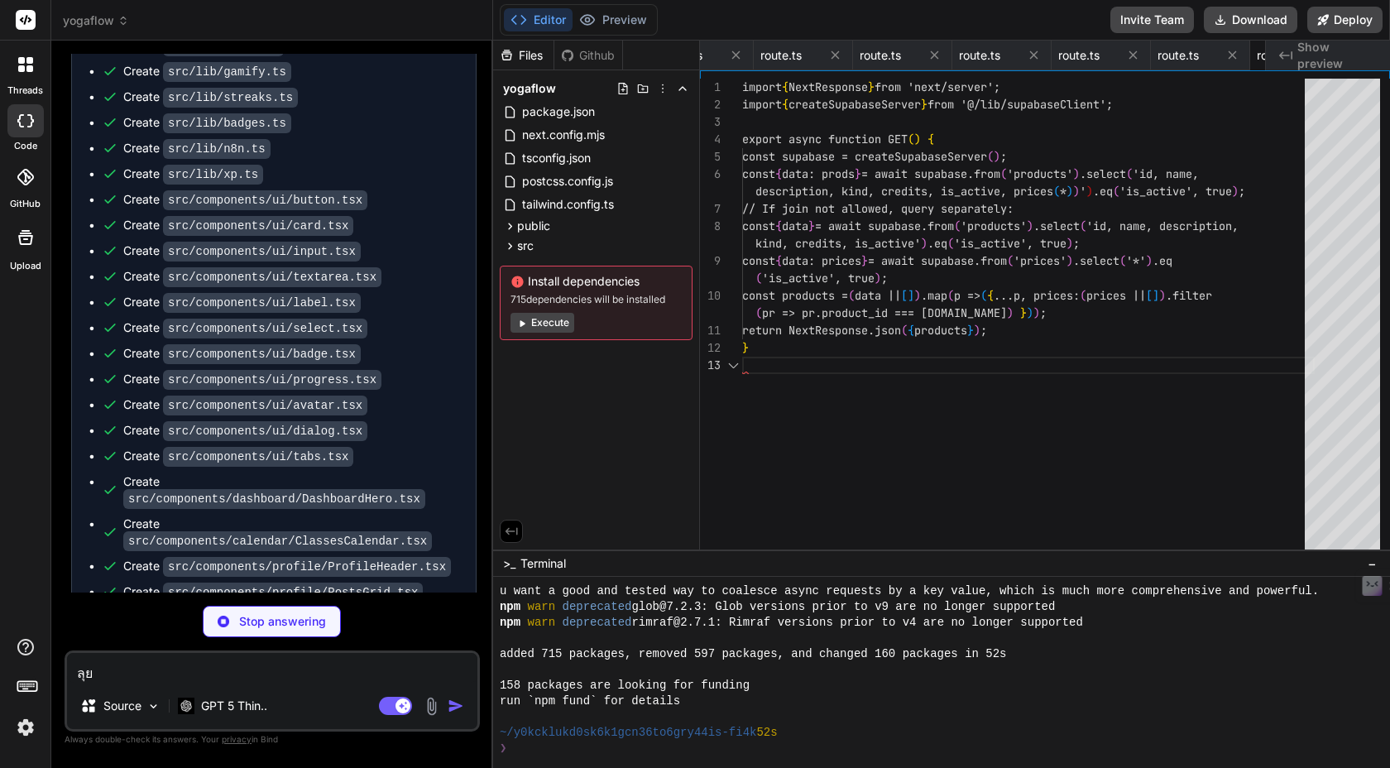
scroll to position [0, 5216]
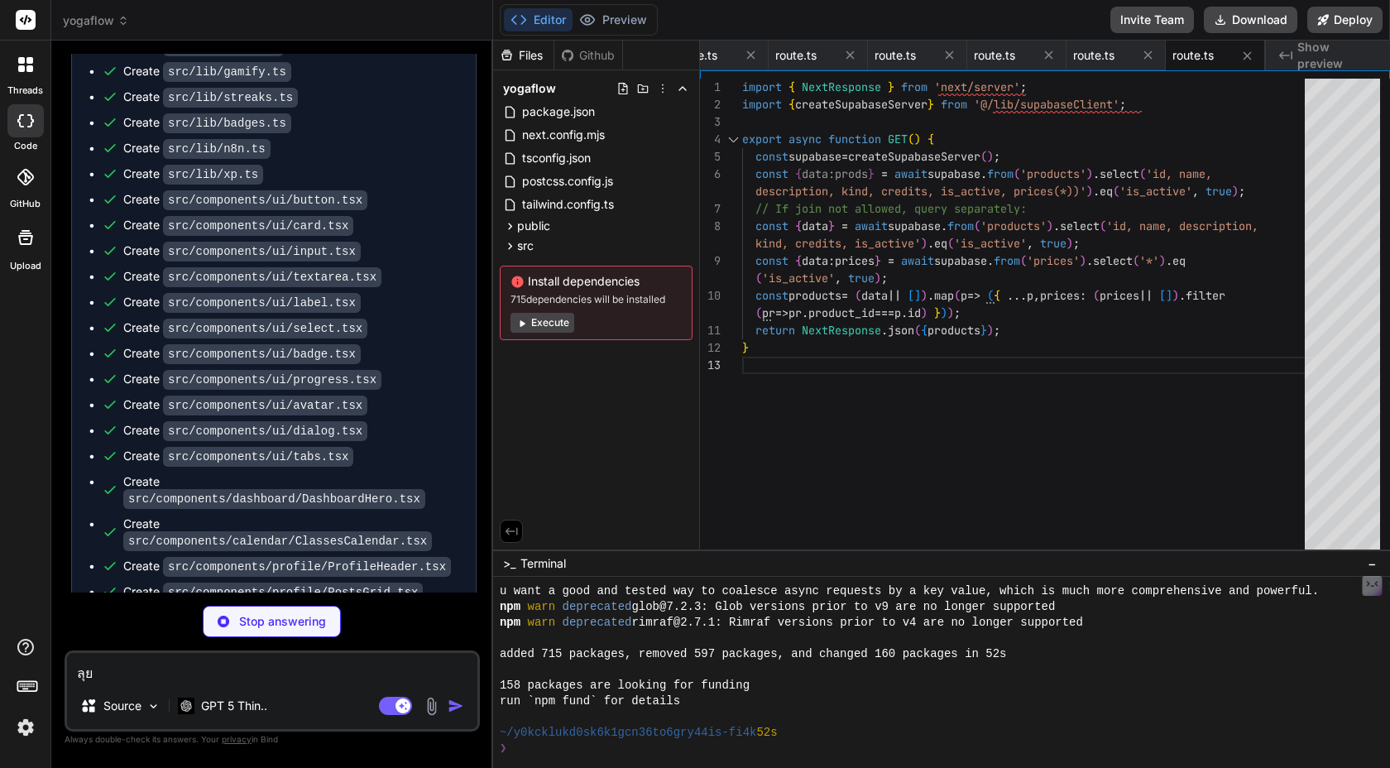
type textarea "x"
type textarea "return NextResponse.json({ balance_credits: w?.balance_credits || 0 }); }"
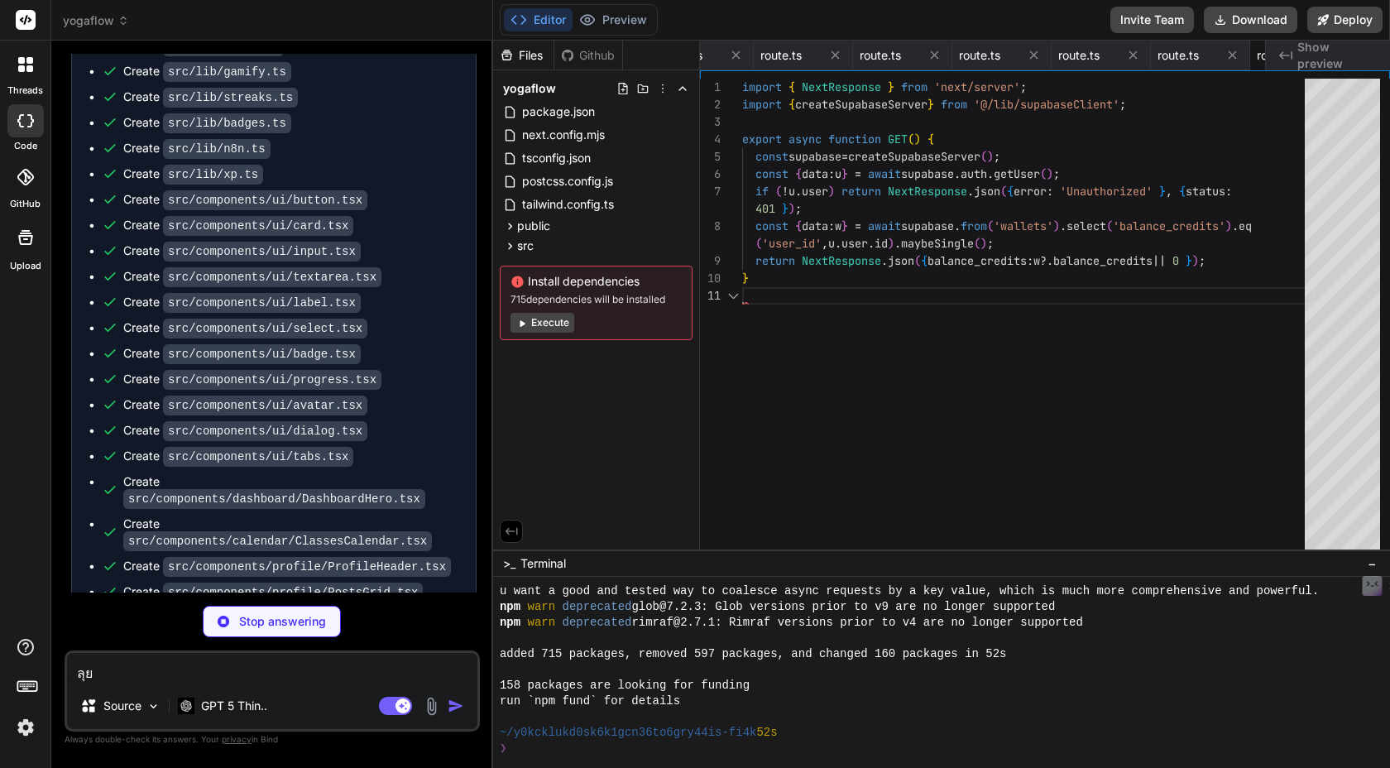
scroll to position [35, 0]
drag, startPoint x: 444, startPoint y: 503, endPoint x: 447, endPoint y: 122, distance: 380.6
click at [447, 165] on ul "Create package.json Run command npm install Create next.config.mjs Create tscon…" at bounding box center [274, 429] width 371 height 1523
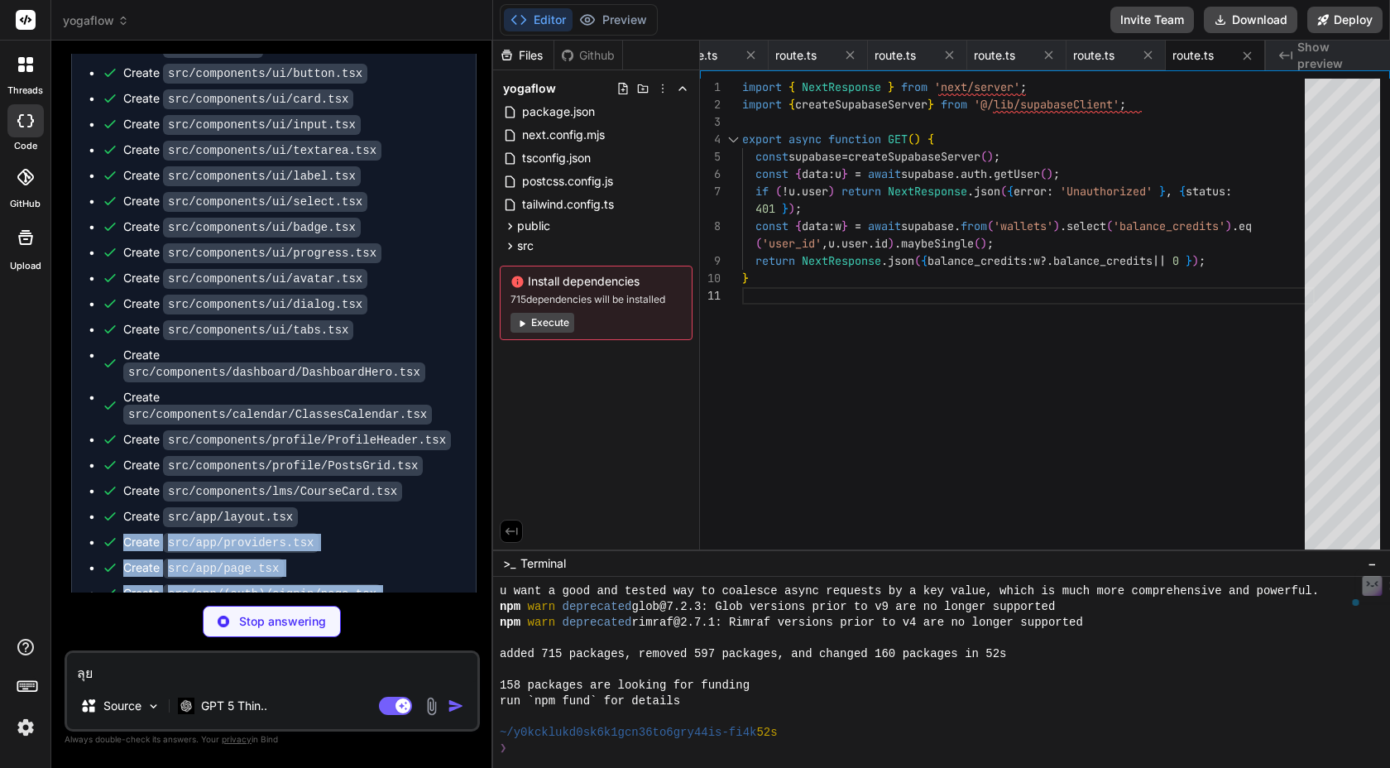
type textarea "x"
type textarea "cancel_url: parsed.cancelUrl, metadata: { user_id: [DOMAIN_NAME] } }); return N…"
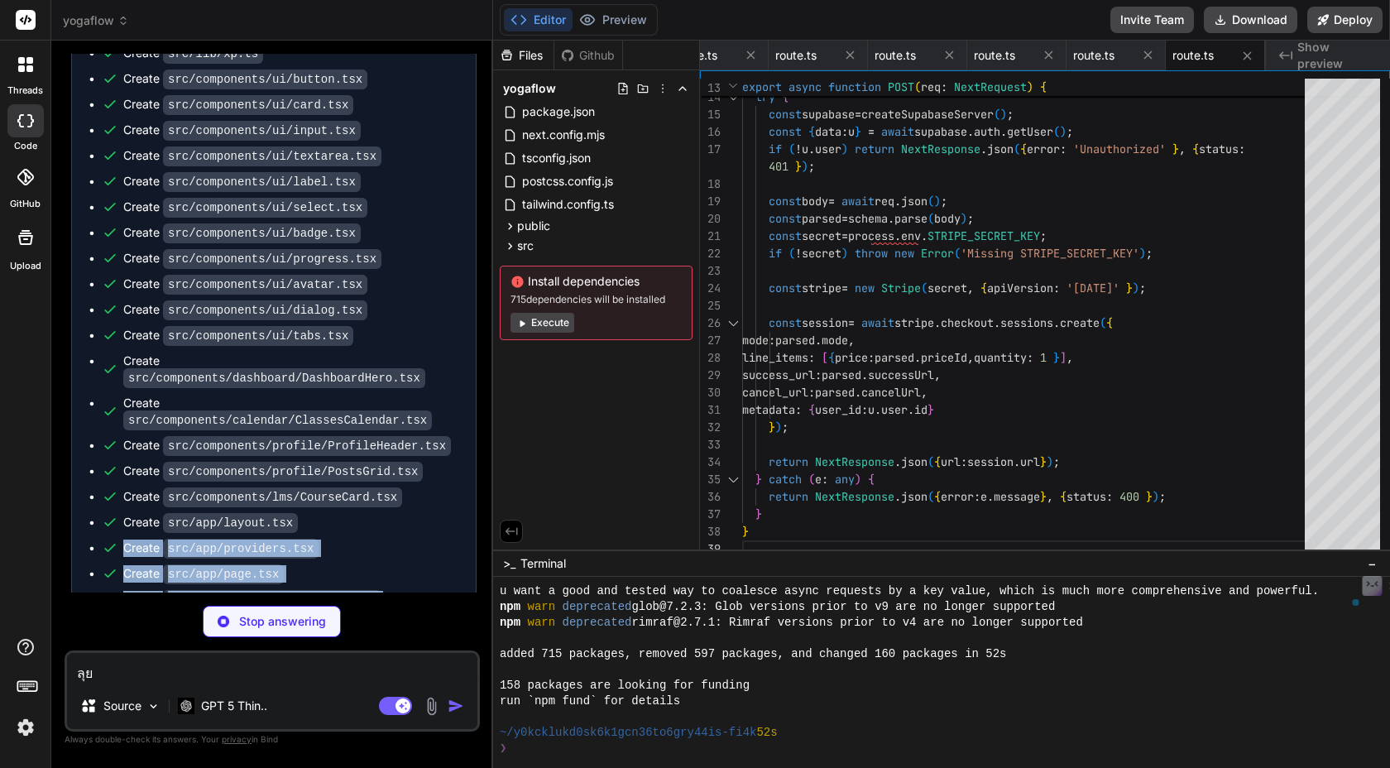
scroll to position [9163, 0]
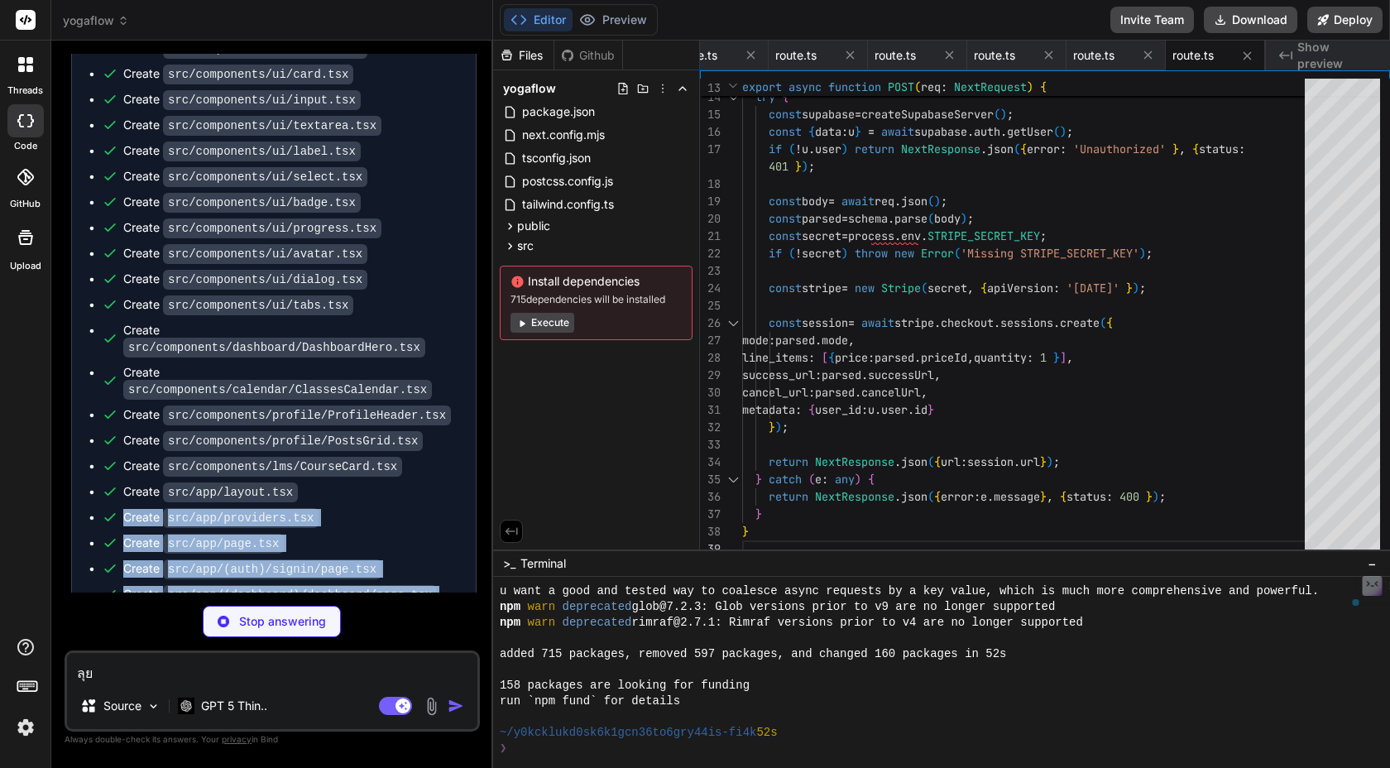
type textarea "x"
type textarea "return NextResponse.json({ received: true }); }"
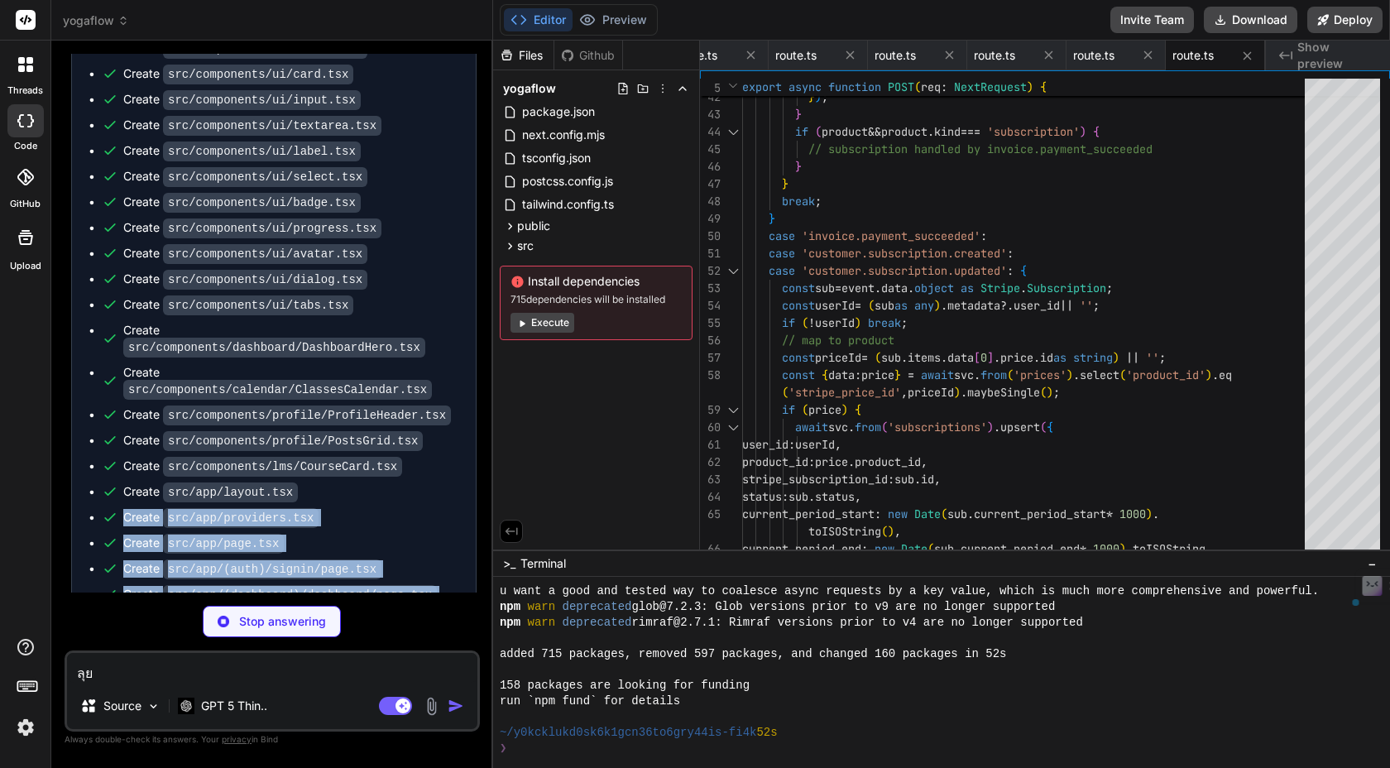
type textarea "x"
type textarea "return NextResponse.json({ subscription: data || null }); }"
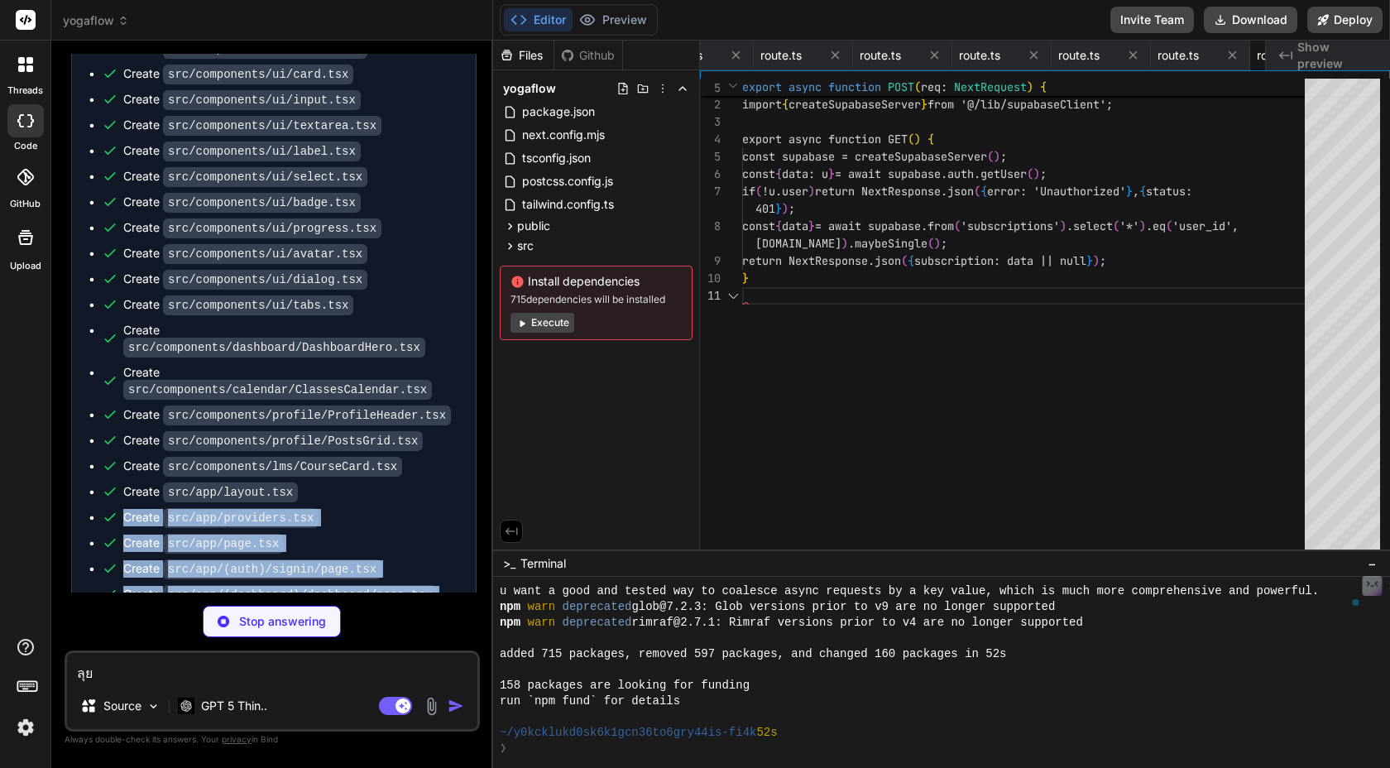
scroll to position [0, 5613]
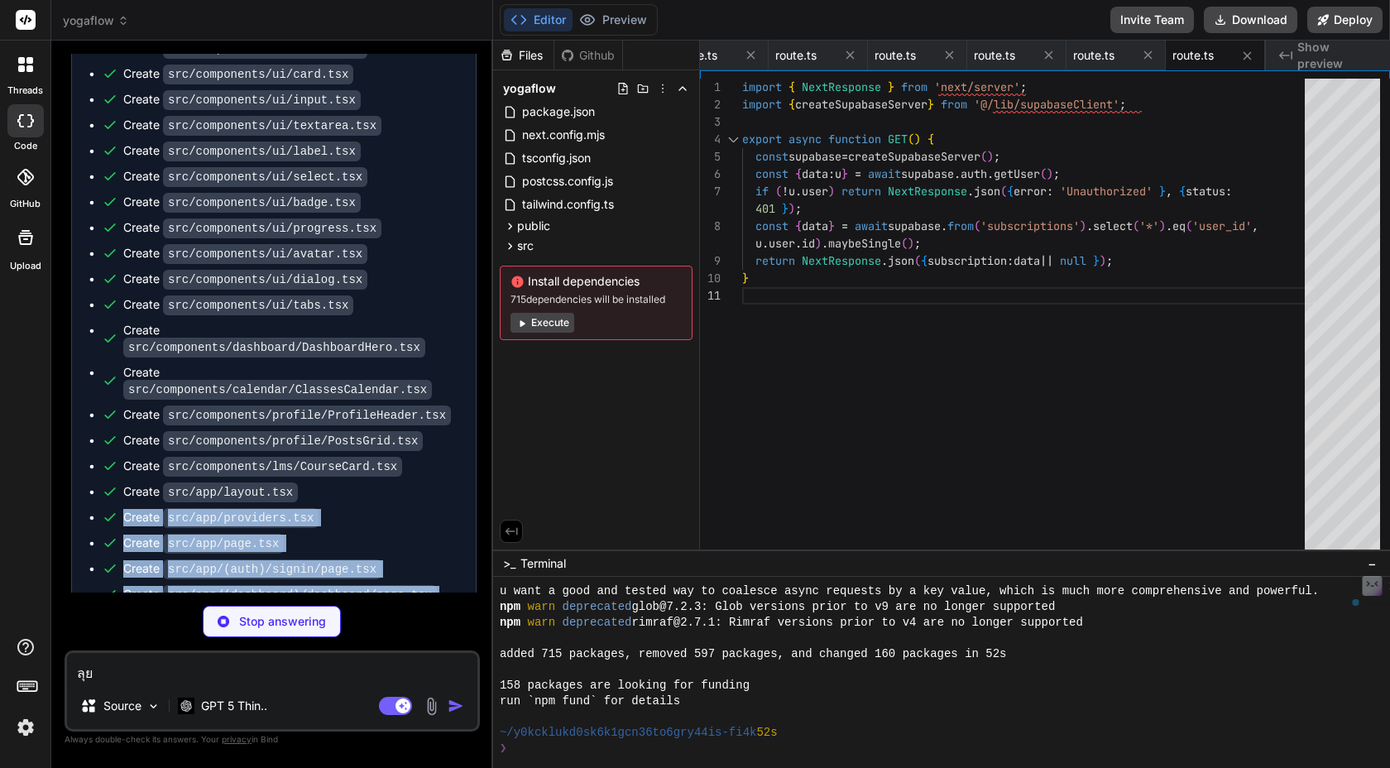
type textarea "x"
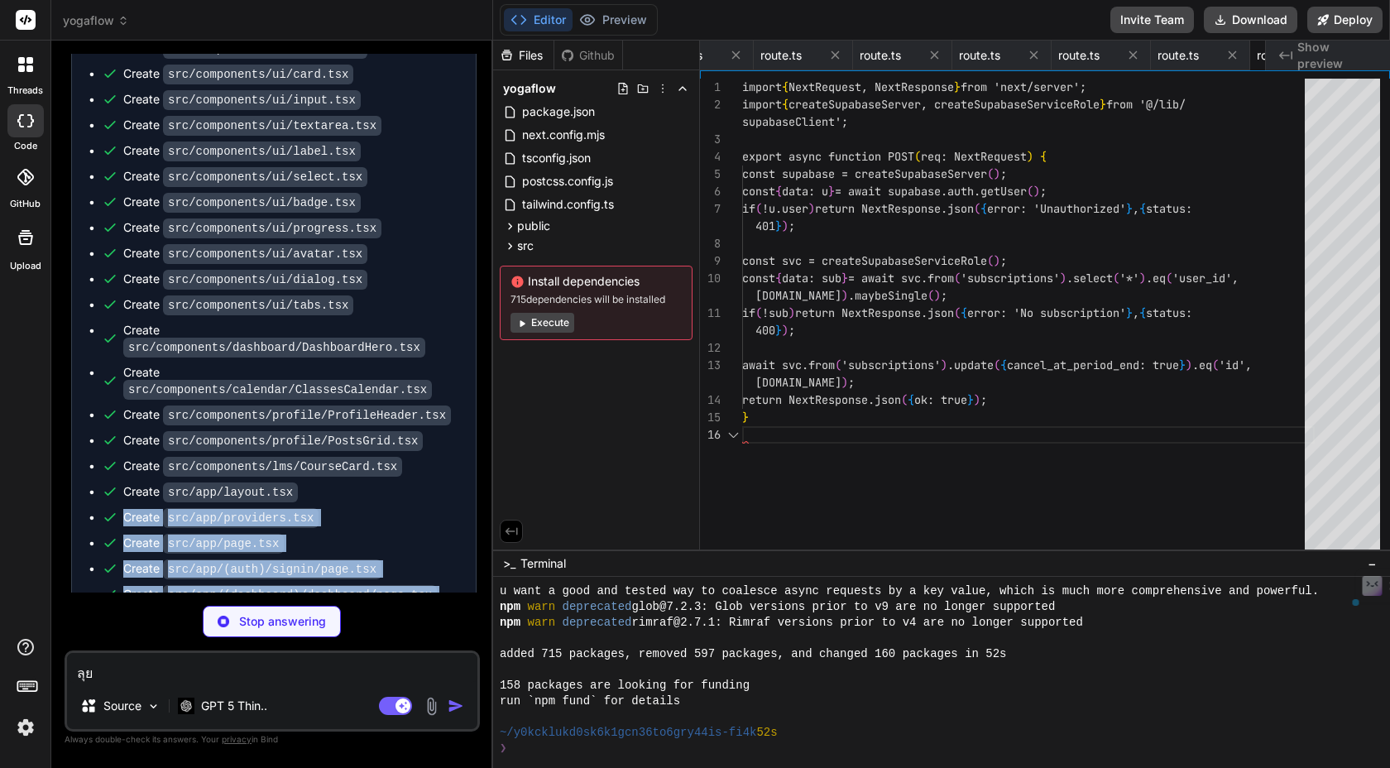
scroll to position [0, 0]
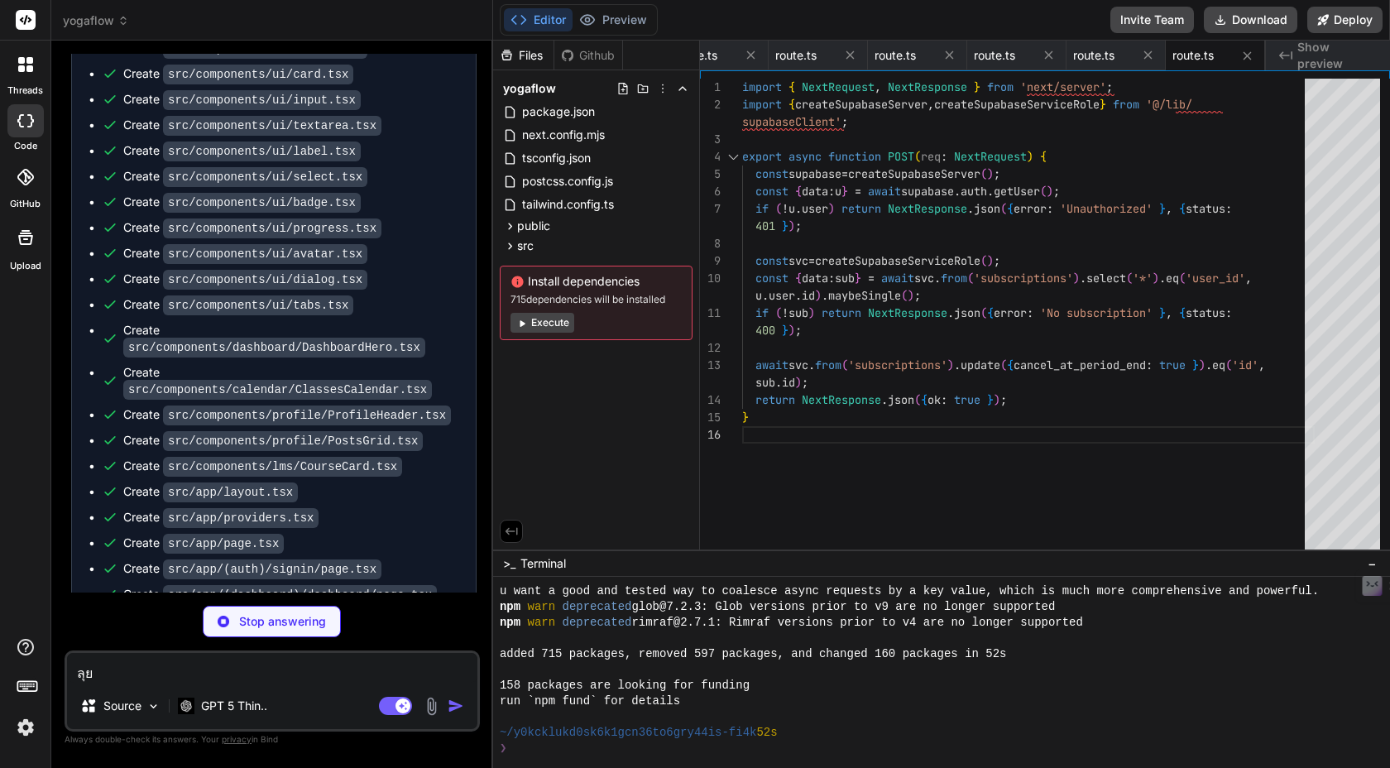
drag, startPoint x: 441, startPoint y: 464, endPoint x: 842, endPoint y: 449, distance: 401.6
click at [705, 464] on div "yogaflow Created with Pixso. Bind AI Web Search Created with Pixso. Code Genera…" at bounding box center [720, 384] width 1339 height 768
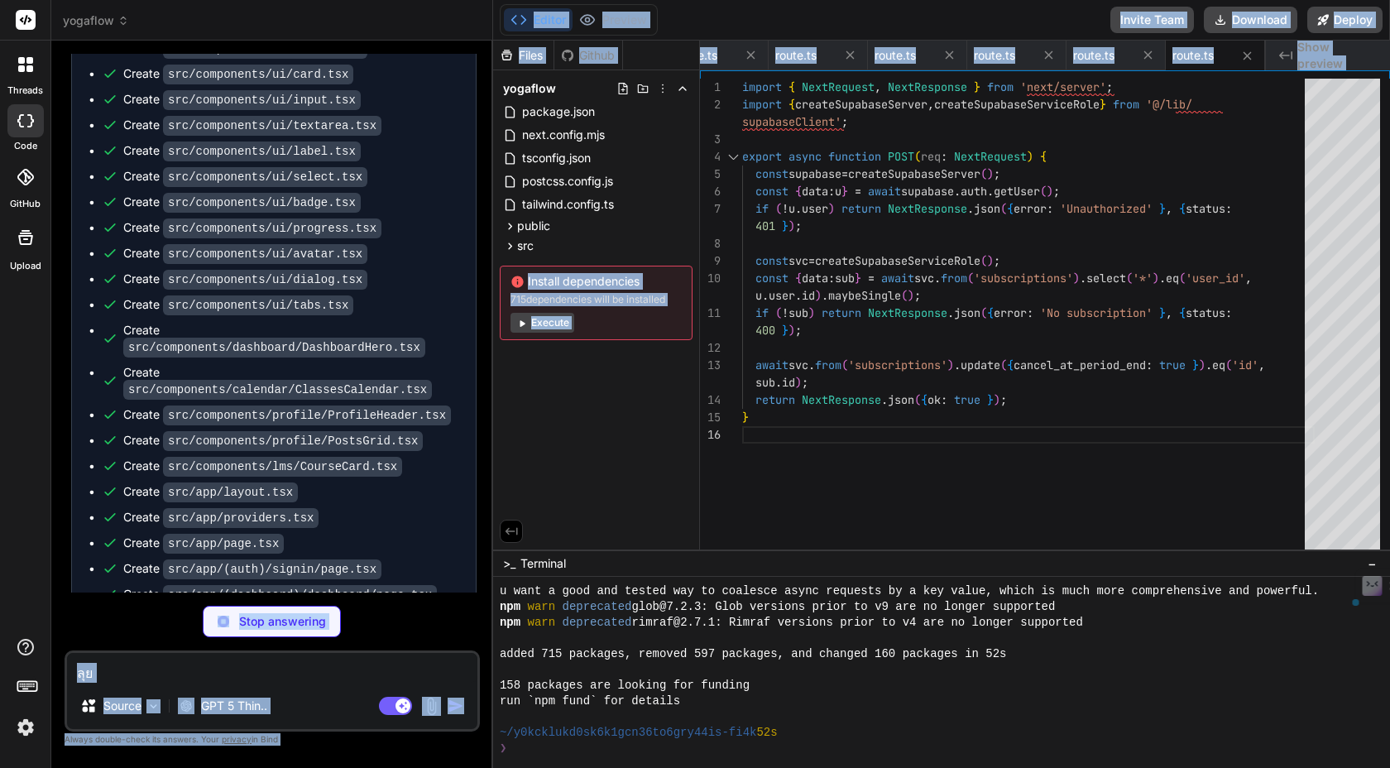
scroll to position [9239, 0]
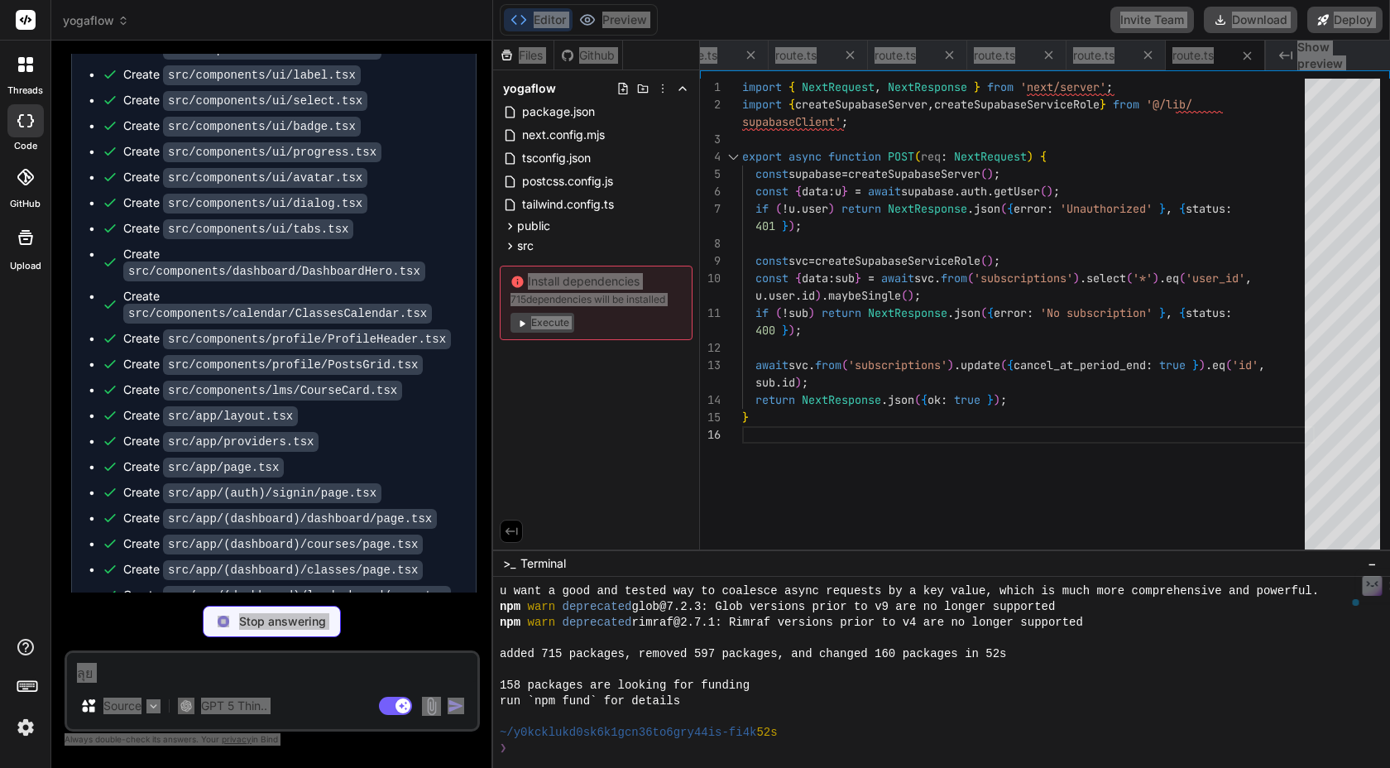
type textarea "x"
type textarea "status text not null, current_period_start timestamptz, current_period_end time…"
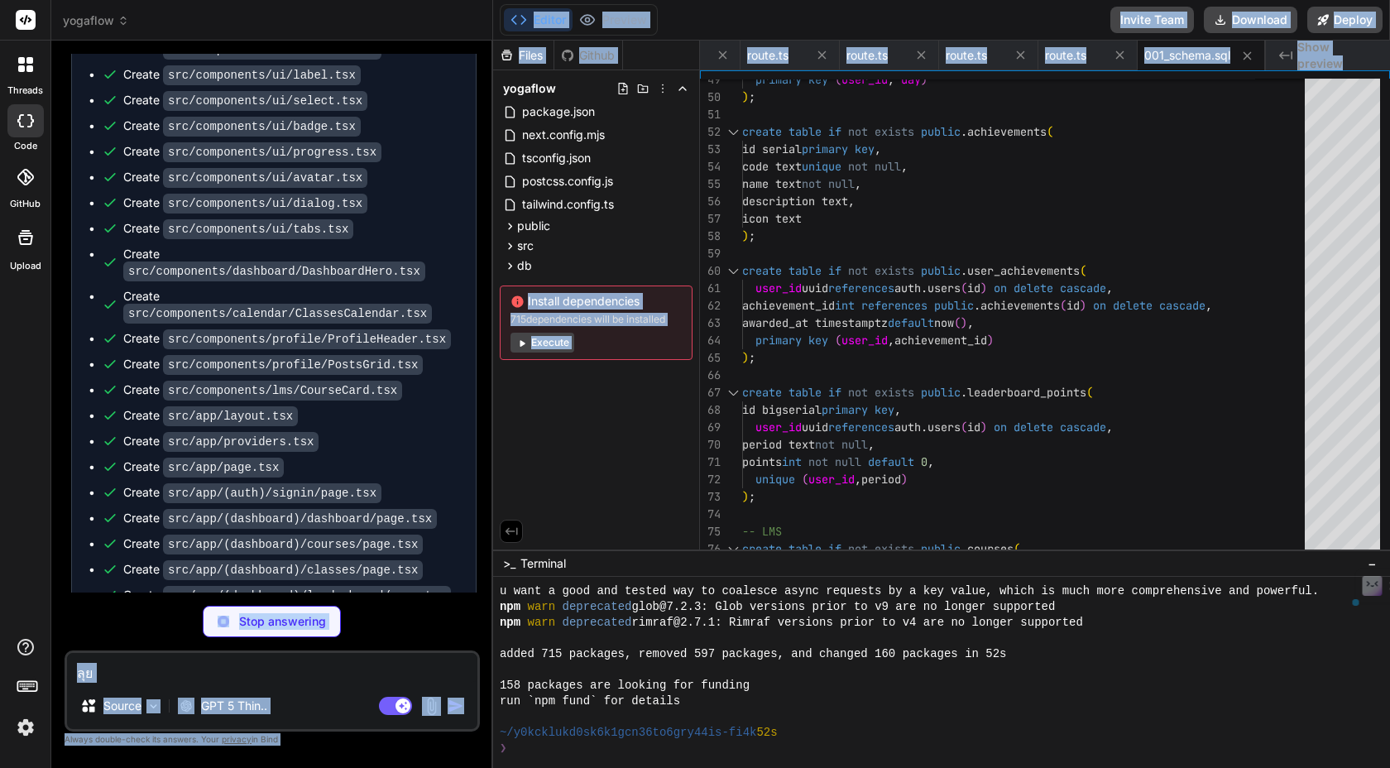
scroll to position [9264, 0]
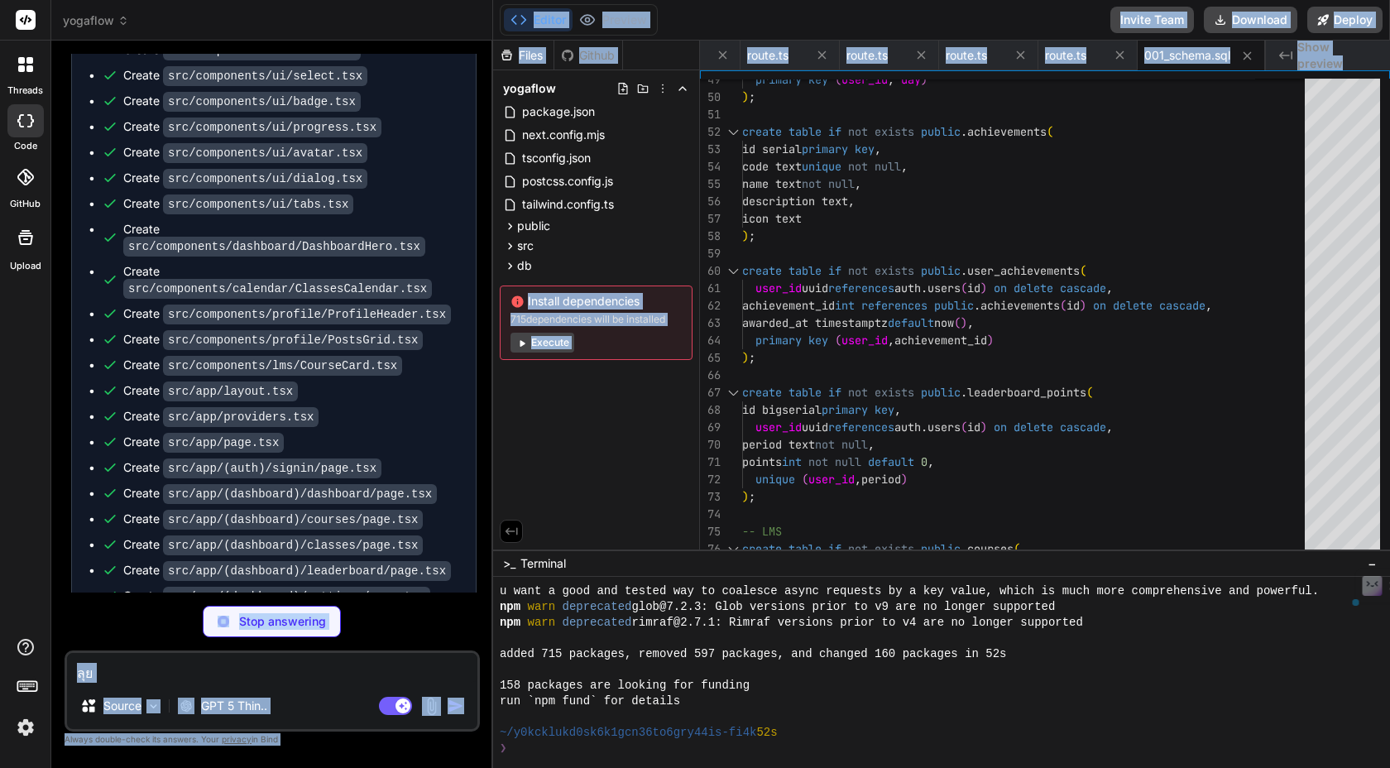
click at [420, 552] on ul "Create package.json Run command npm install Create next.config.mjs Create tscon…" at bounding box center [274, 241] width 371 height 1651
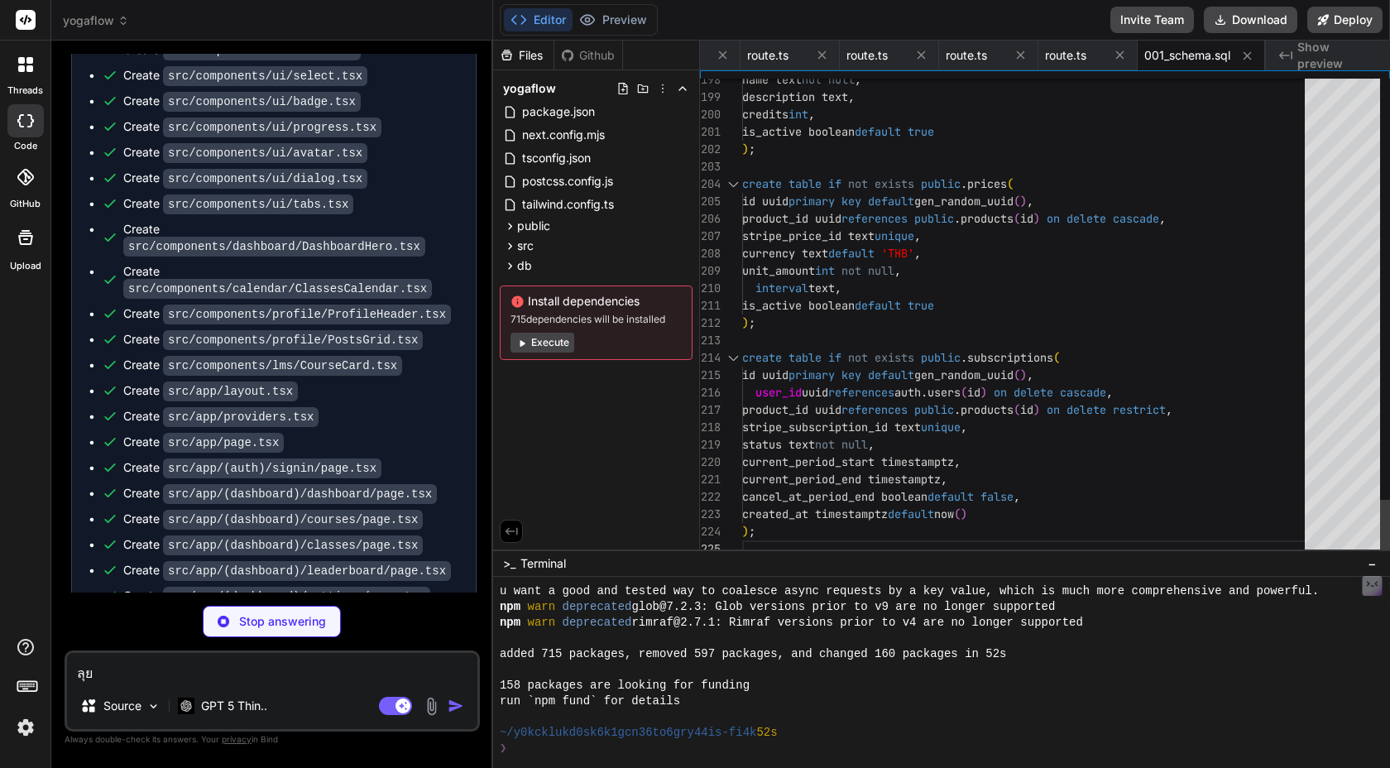
scroll to position [104, 0]
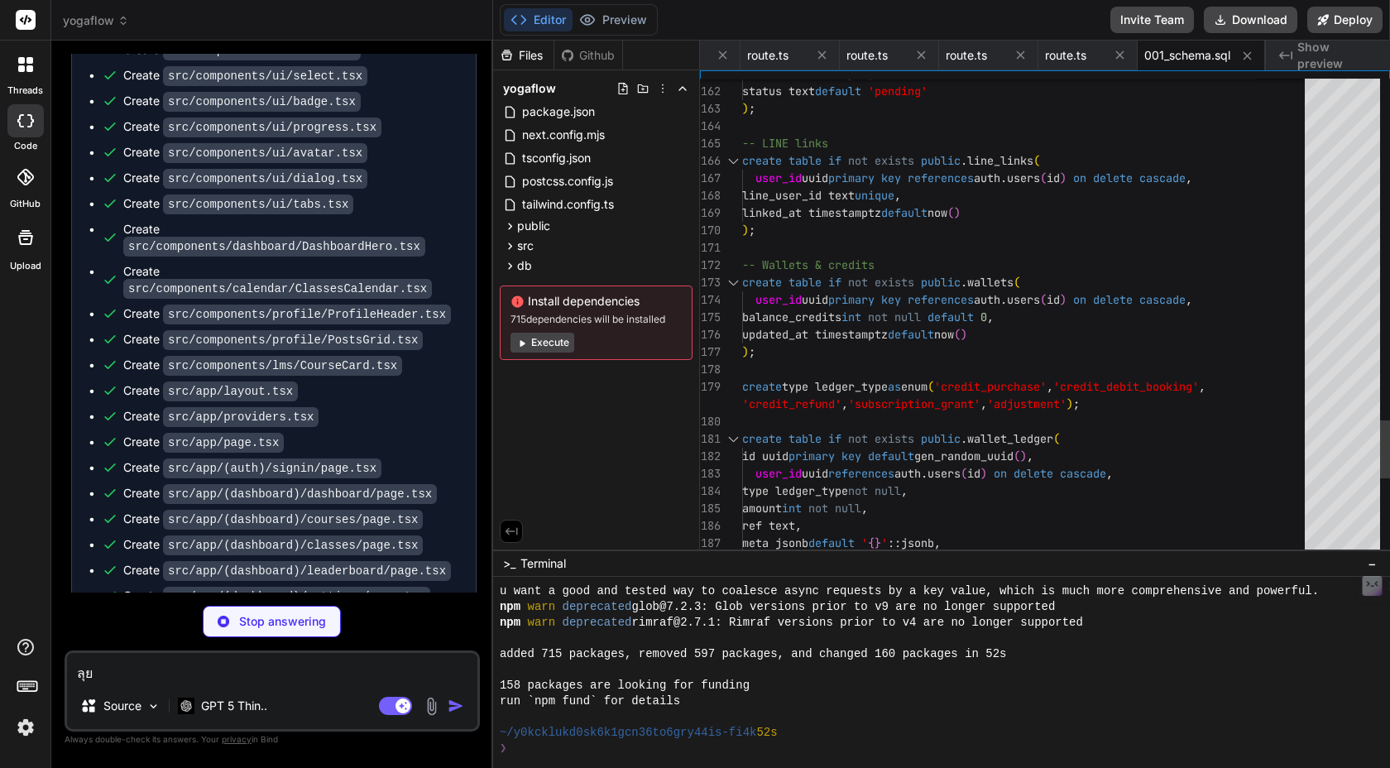
type textarea "x"
type textarea "create policy "subscriptions_owner_read" on public.subscriptions for select usi…"
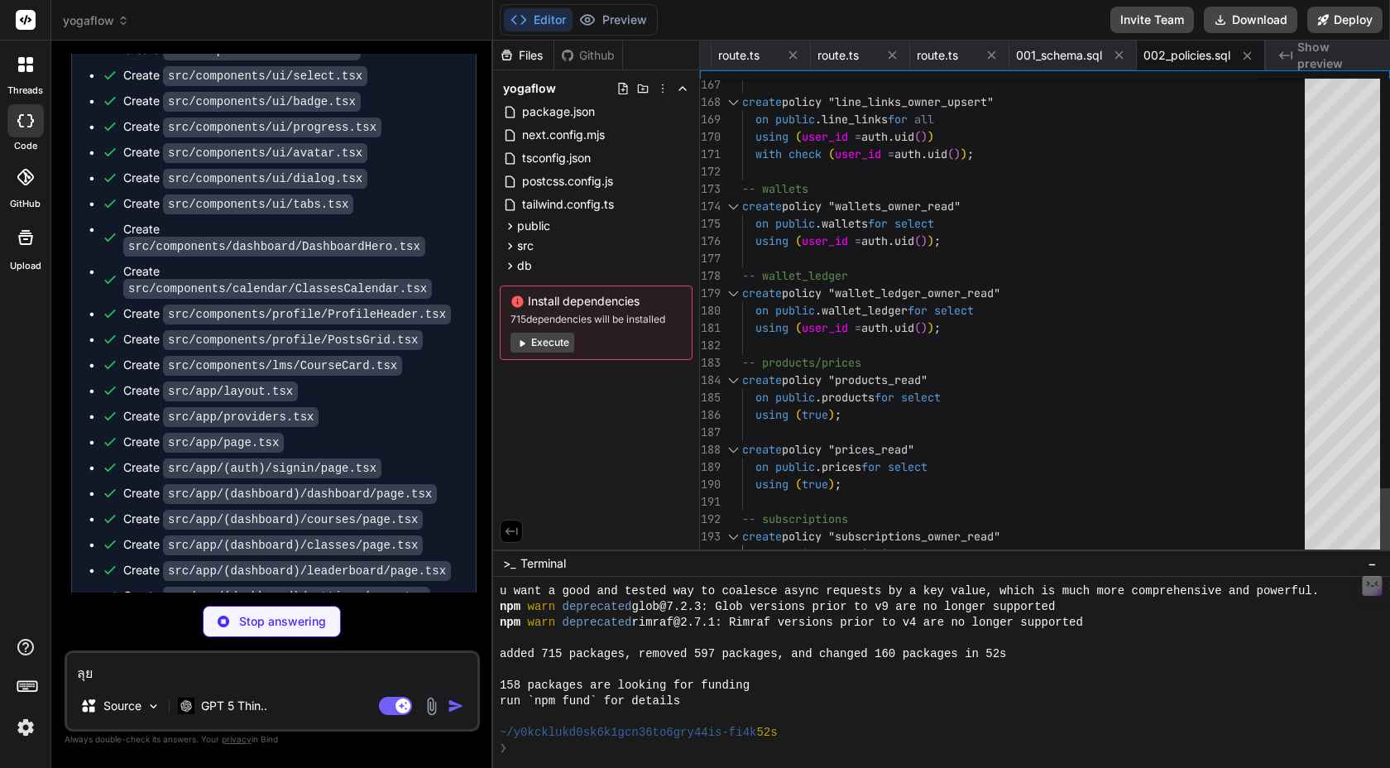
scroll to position [52, 0]
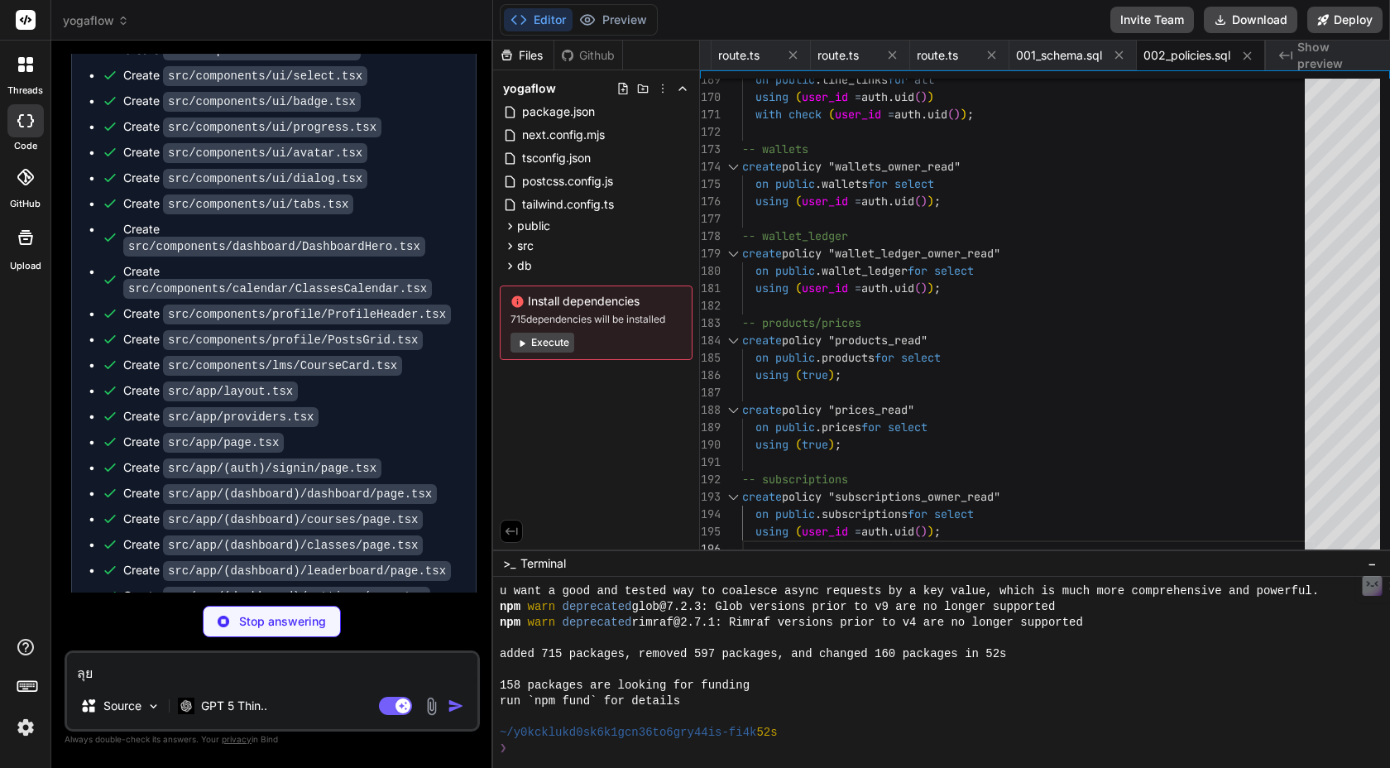
type textarea "x"
type textarea "200000, null, true), ('00000000-0000-0000-0000-000000000002', 'price_demo_month…"
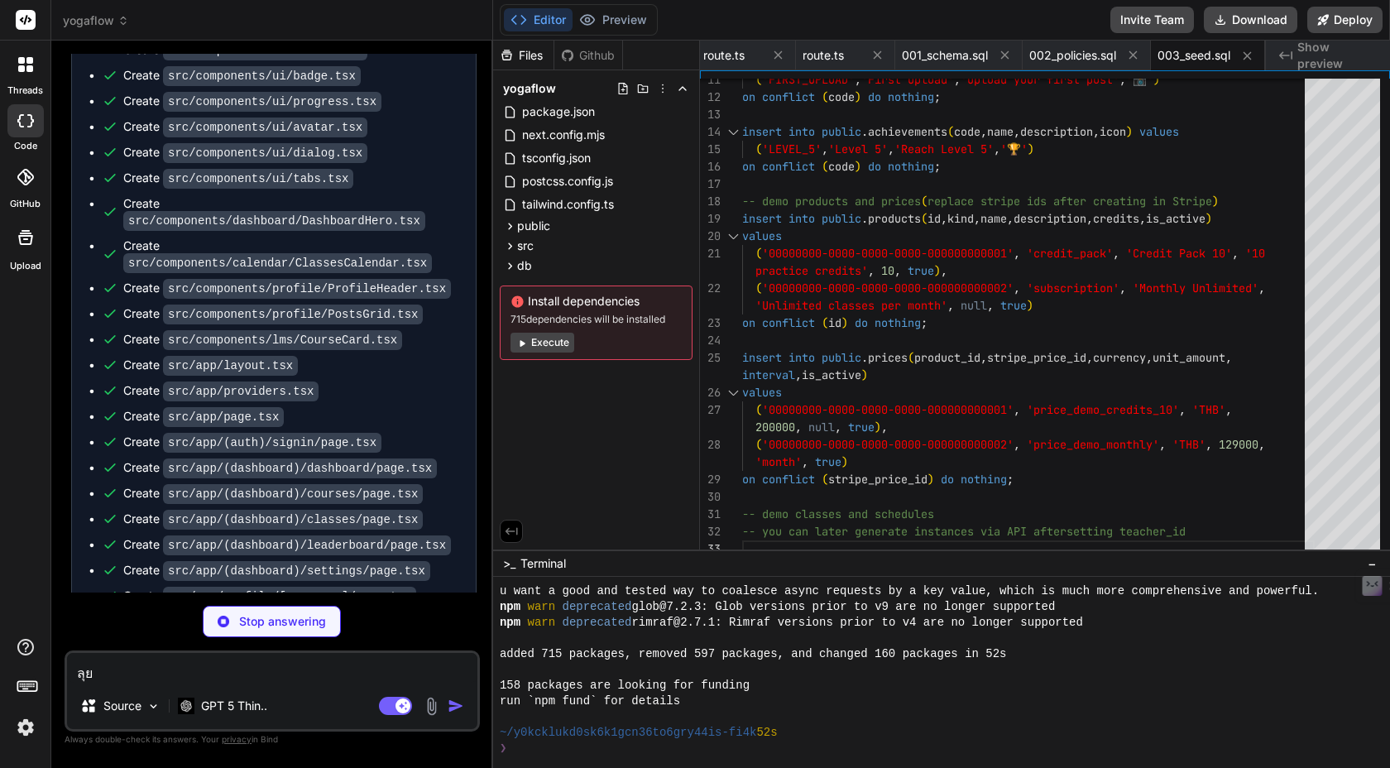
scroll to position [9315, 0]
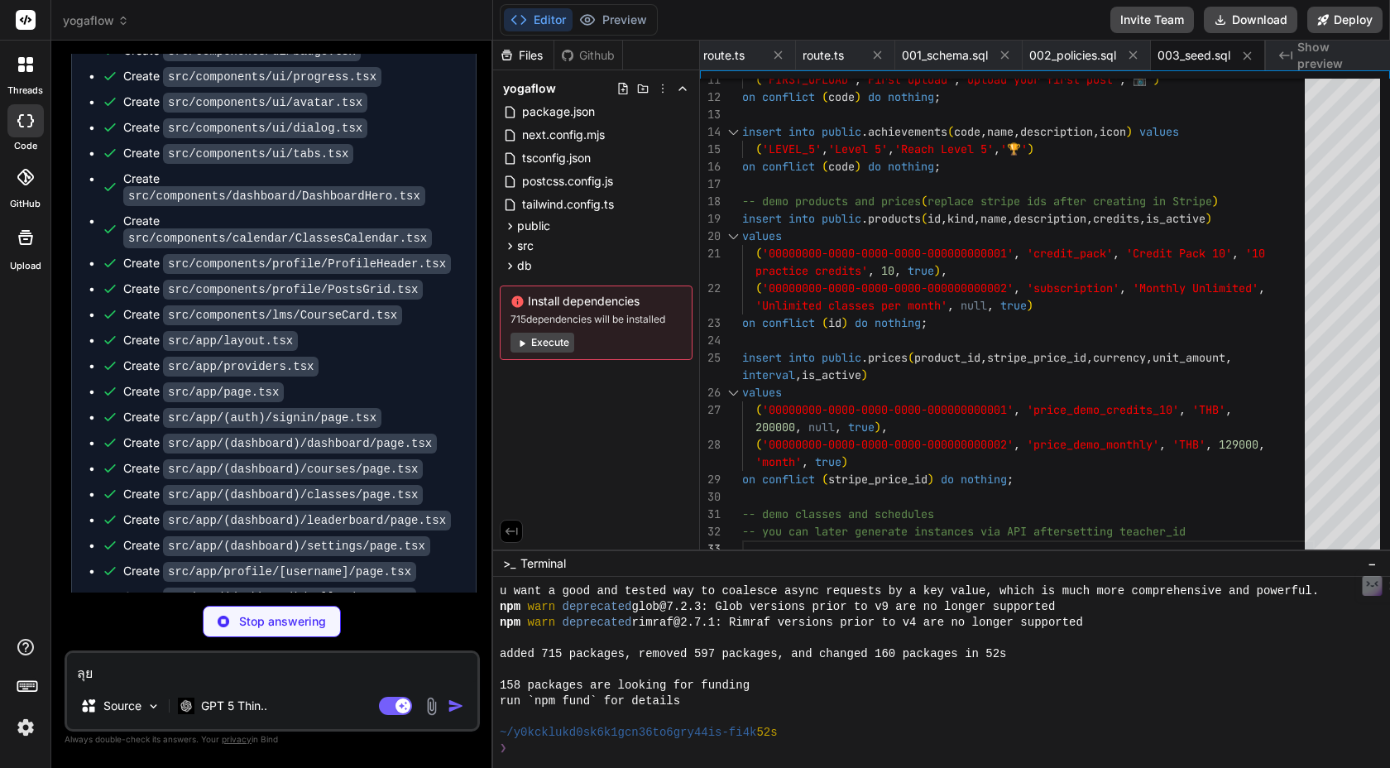
type textarea "x"
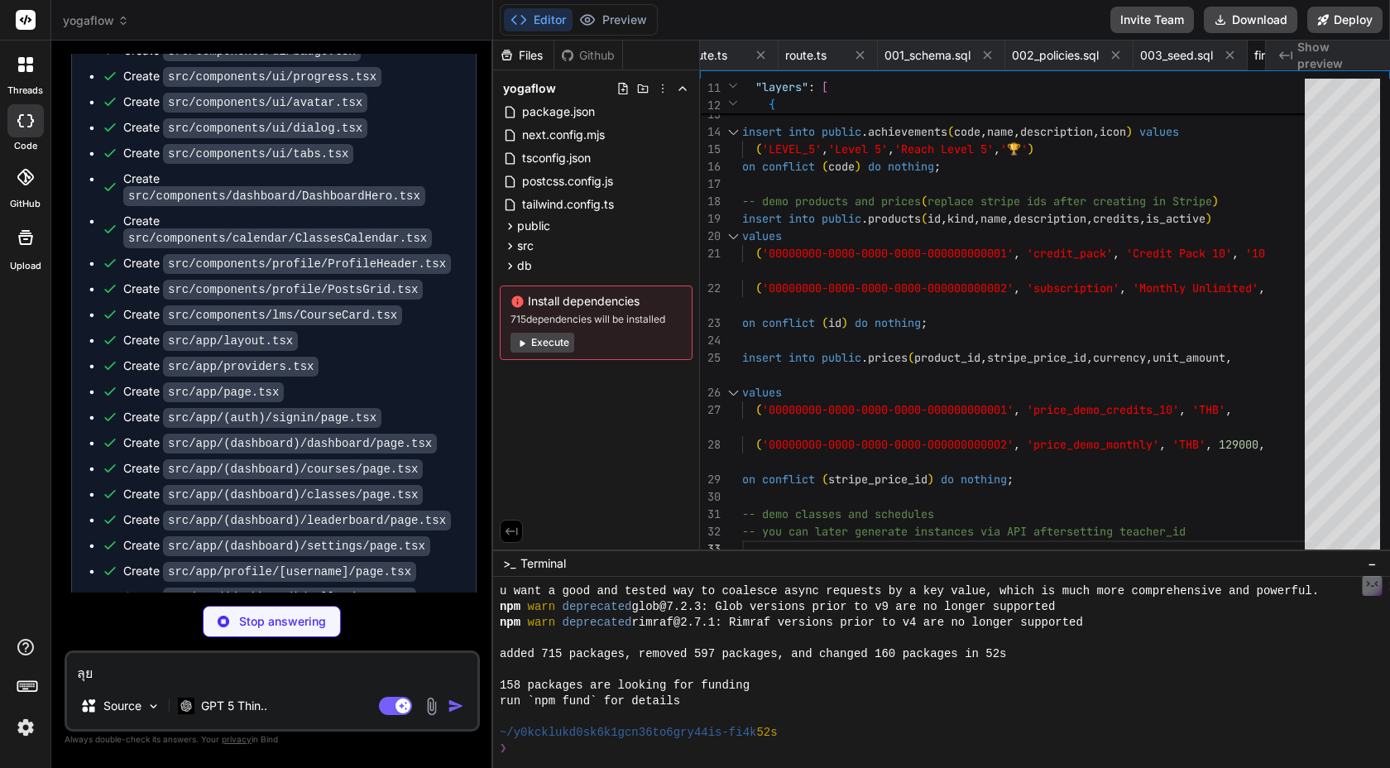
type textarea "x"
type textarea "] }"
type textarea "x"
type textarea "STRIPE_WEBHOOK_SECRET="
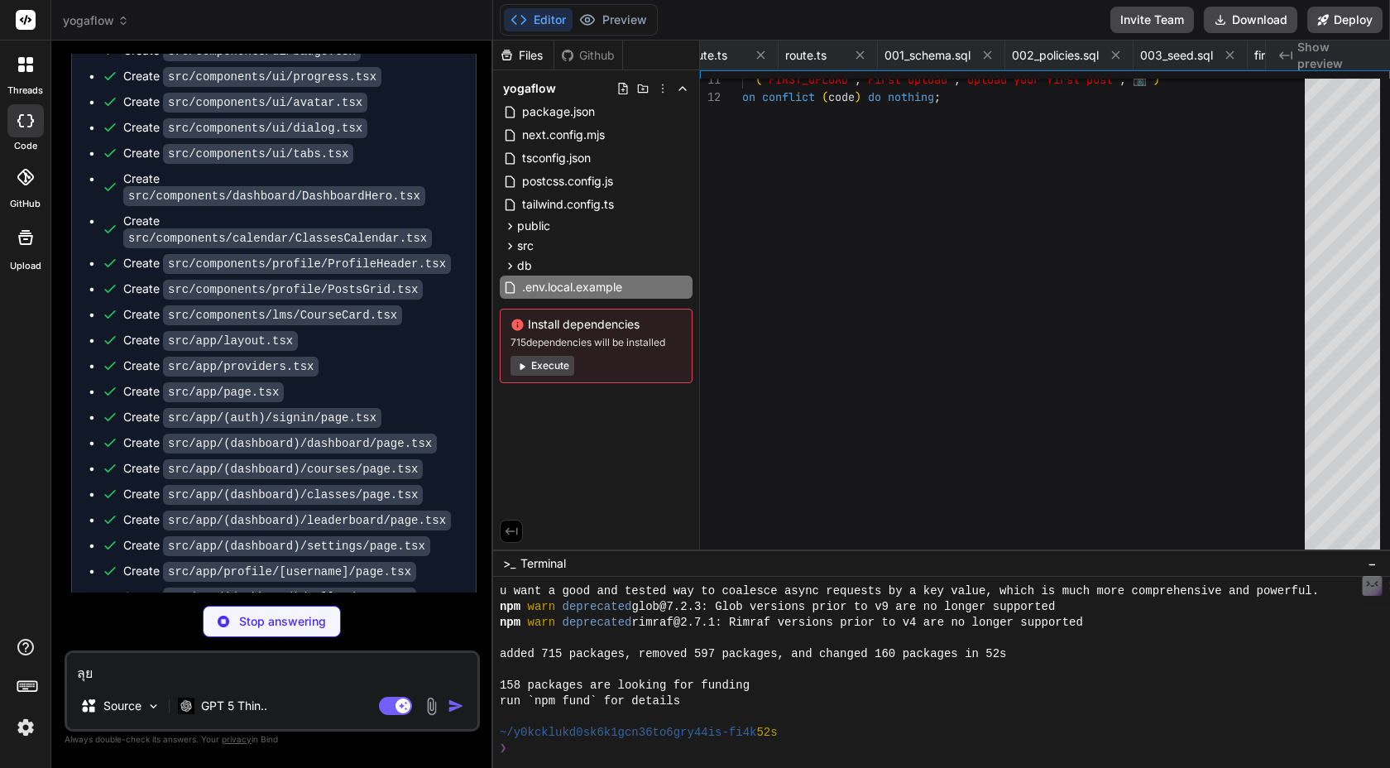
type textarea "x"
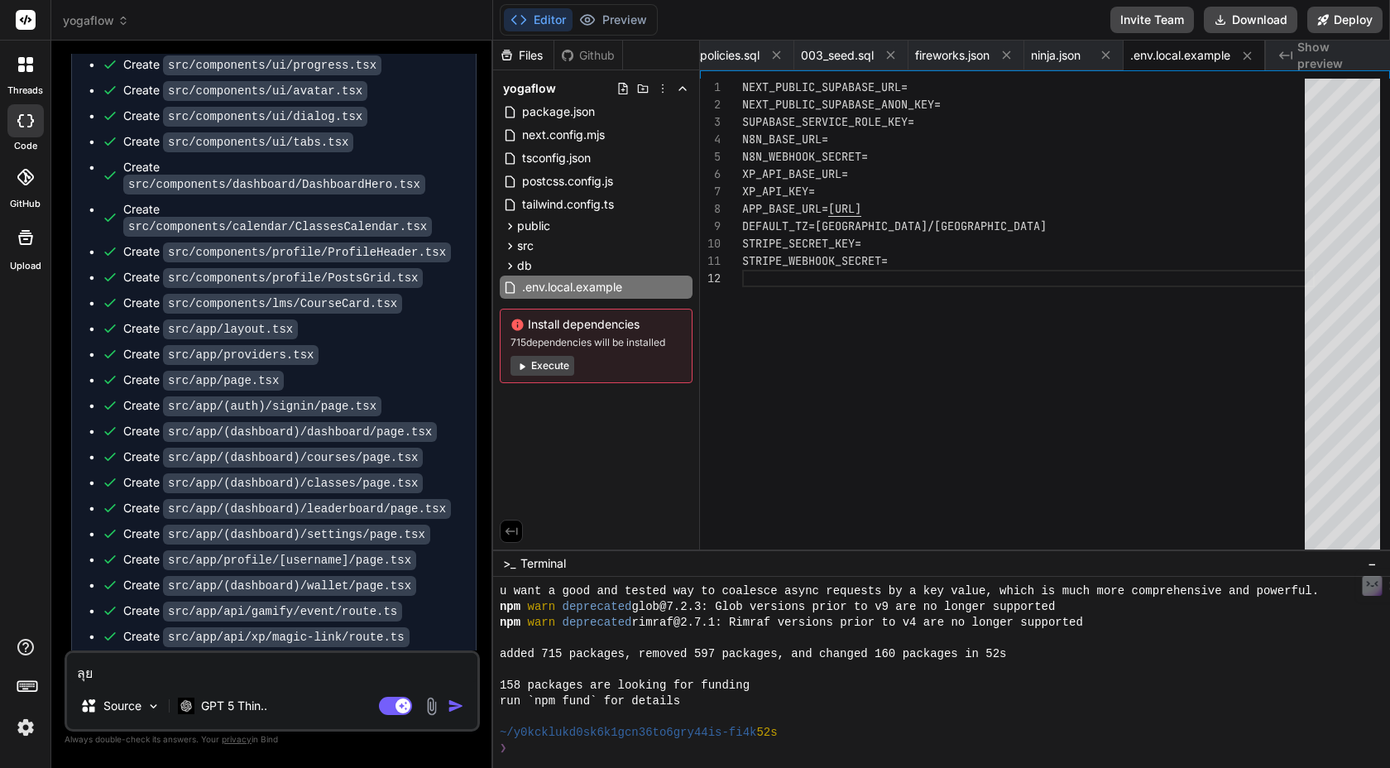
scroll to position [9333, 0]
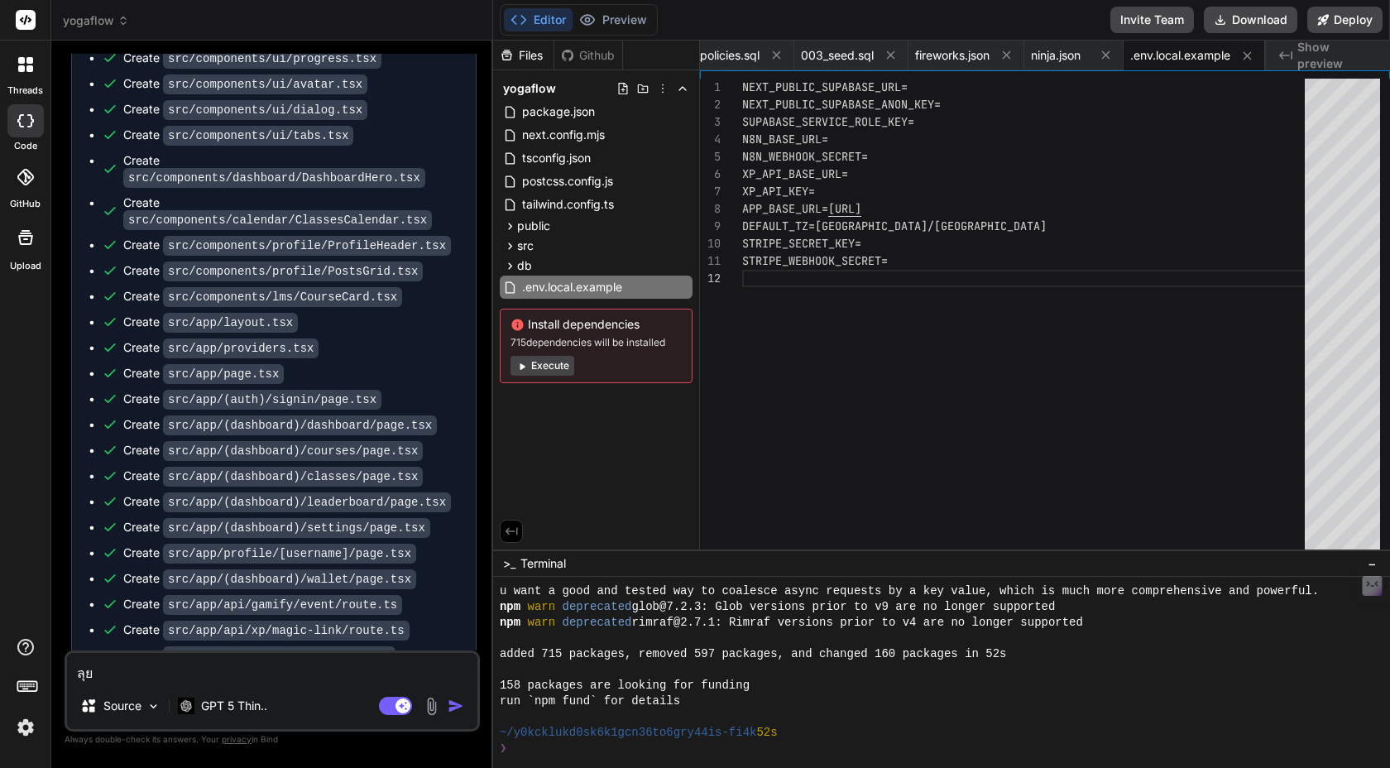
click at [826, 446] on div "STRIPE_WEBHOOK_SECRET= NEXT_PUBLIC_SUPABASE_URL= NEXT_PUBLIC_SUPABASE_ANON_KEY=…" at bounding box center [1028, 318] width 573 height 479
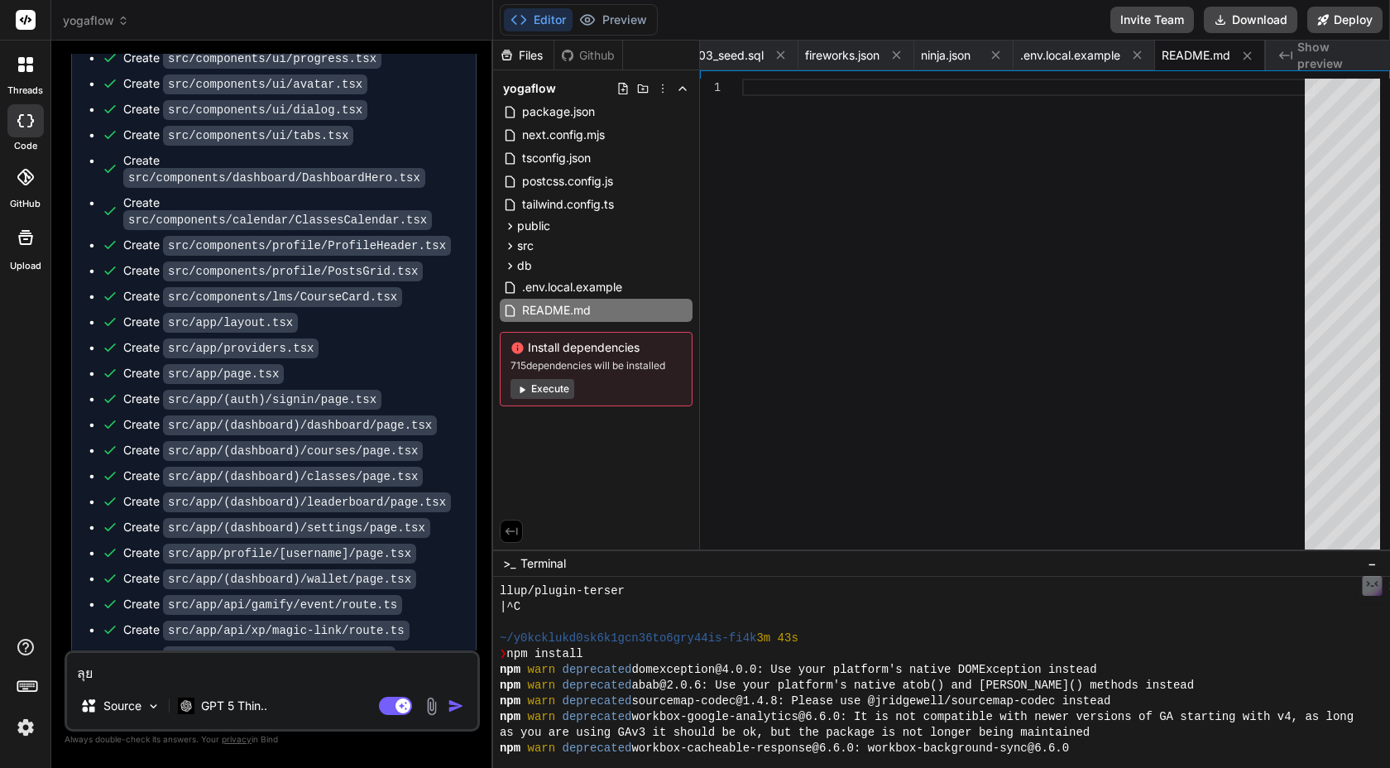
scroll to position [566, 0]
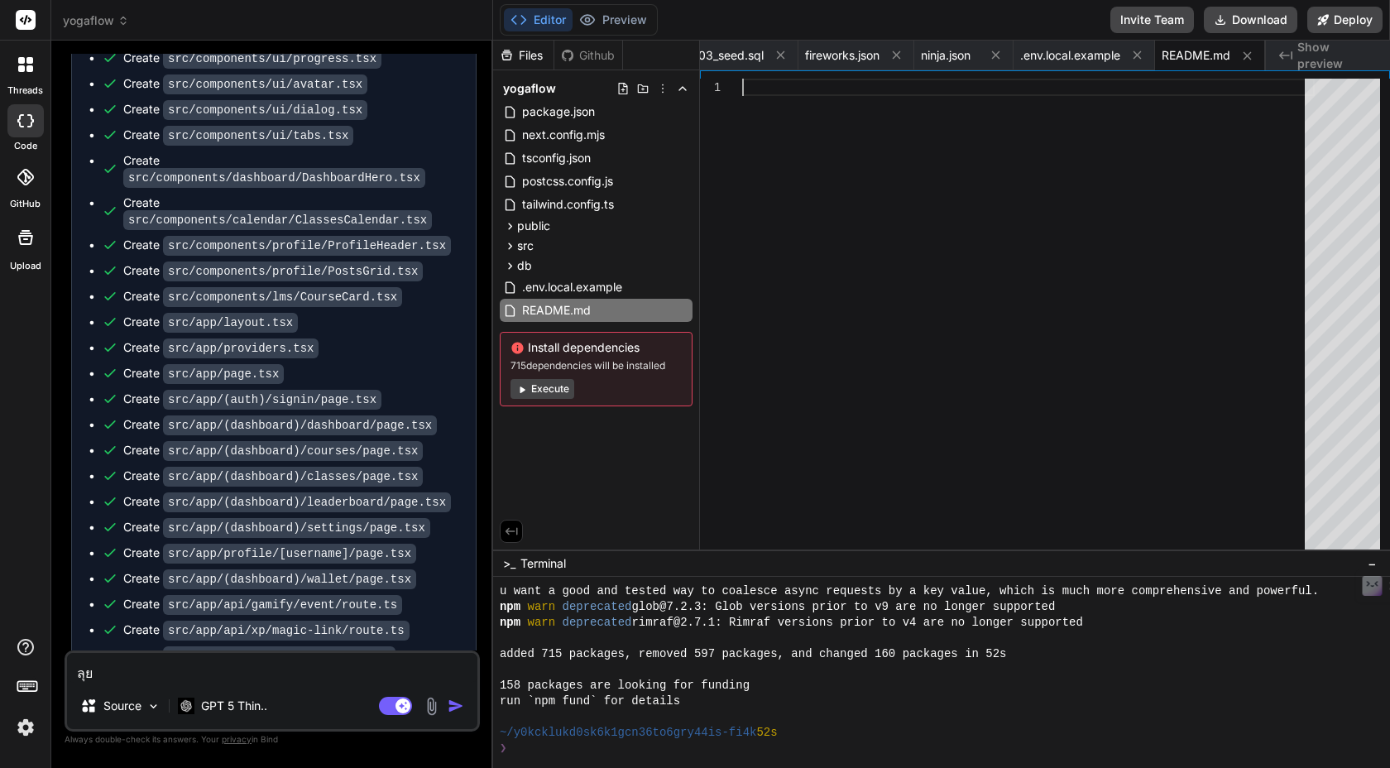
click at [551, 387] on button "Execute" at bounding box center [543, 389] width 64 height 20
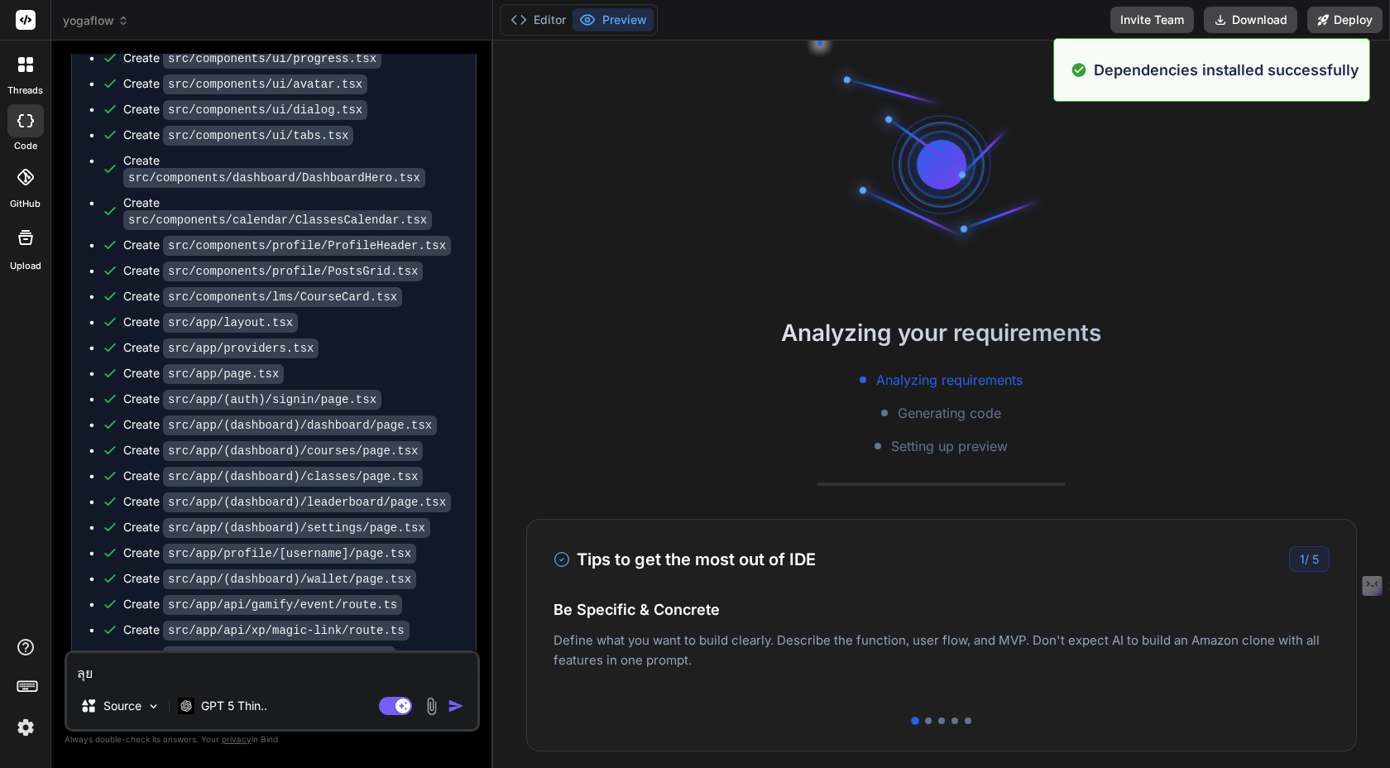
scroll to position [880, 0]
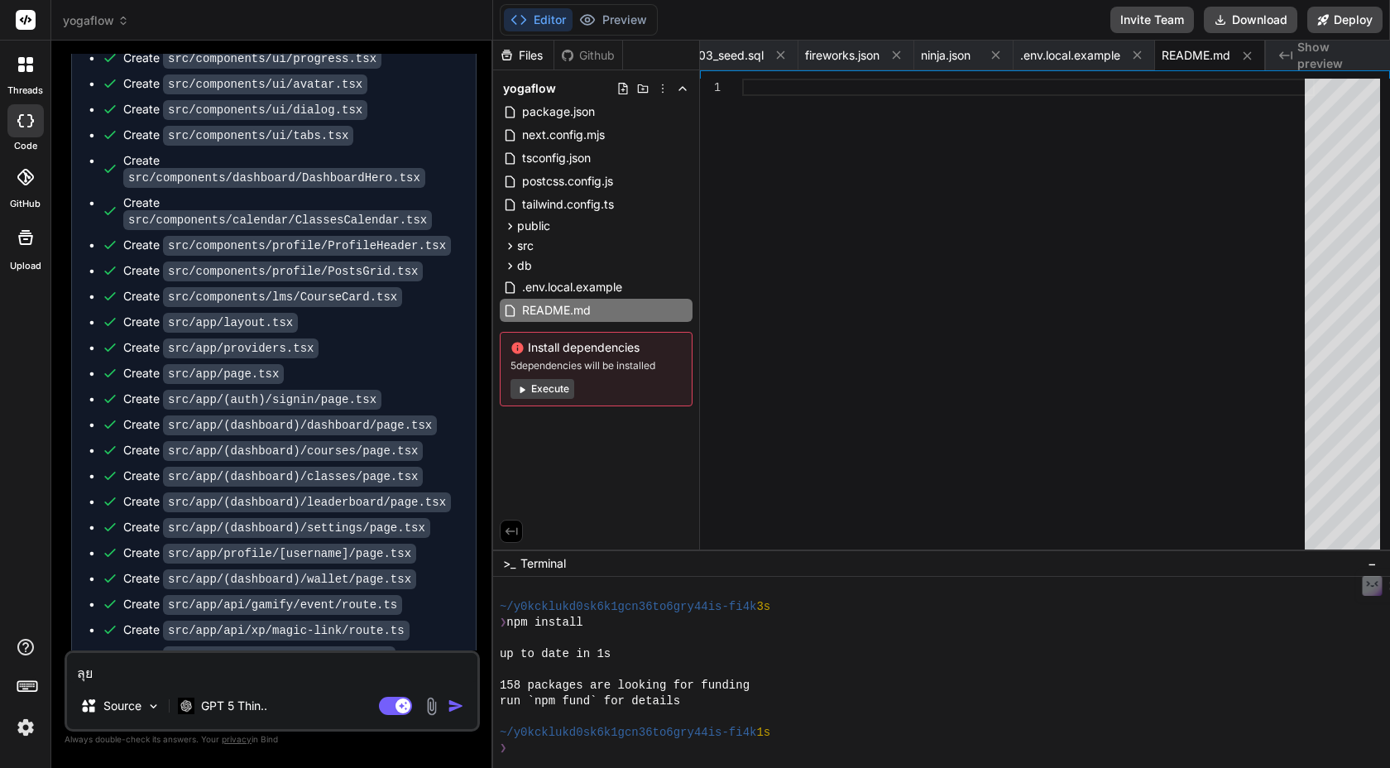
click at [556, 391] on button "Execute" at bounding box center [543, 389] width 64 height 20
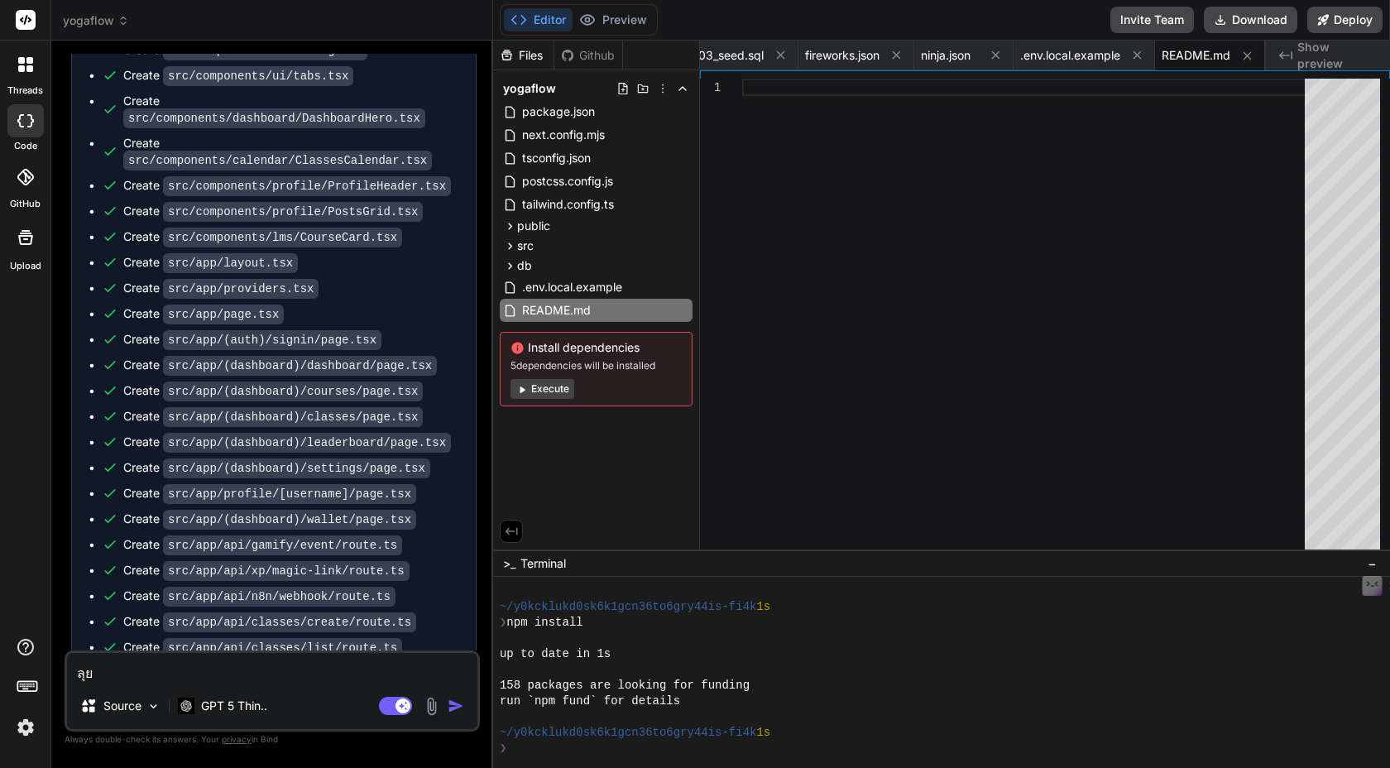
click at [556, 389] on button "Execute" at bounding box center [543, 389] width 64 height 20
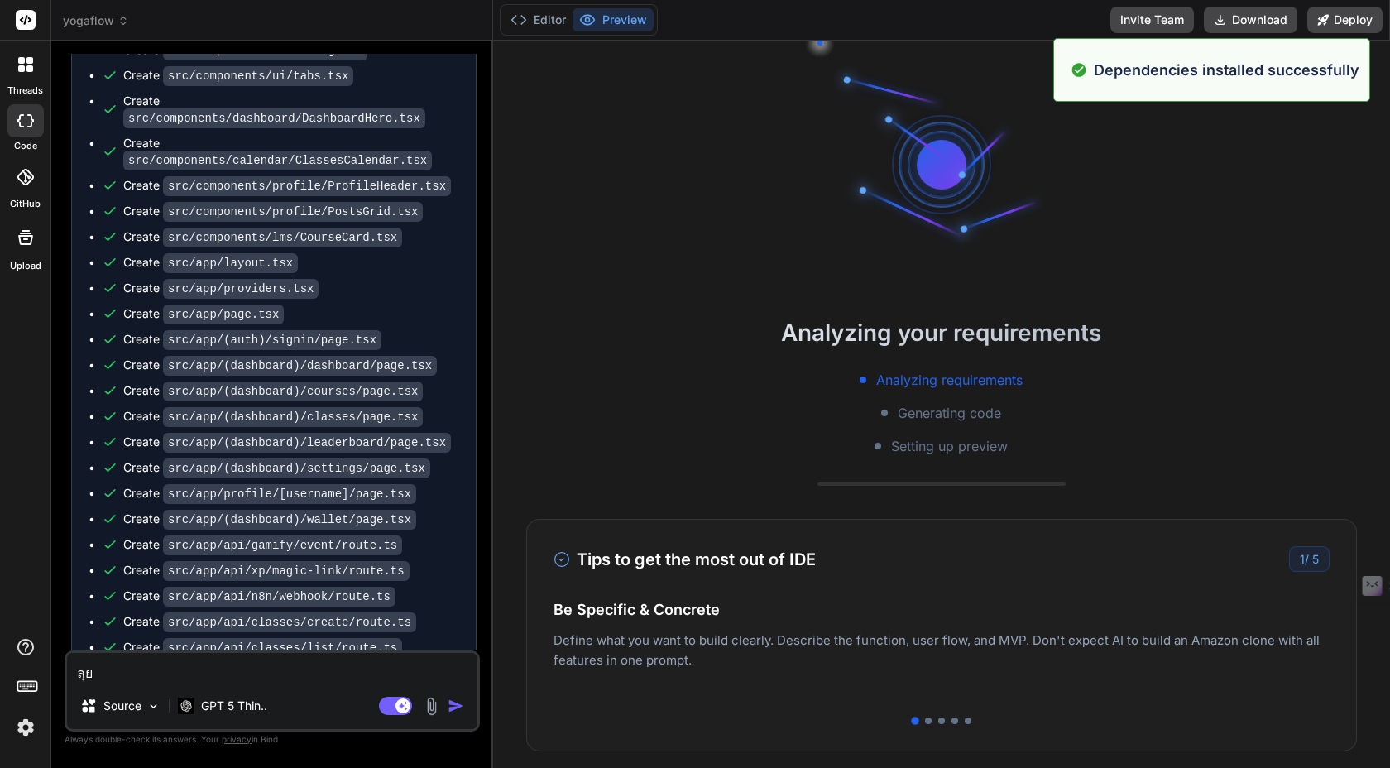
scroll to position [1509, 0]
type textarea "x"
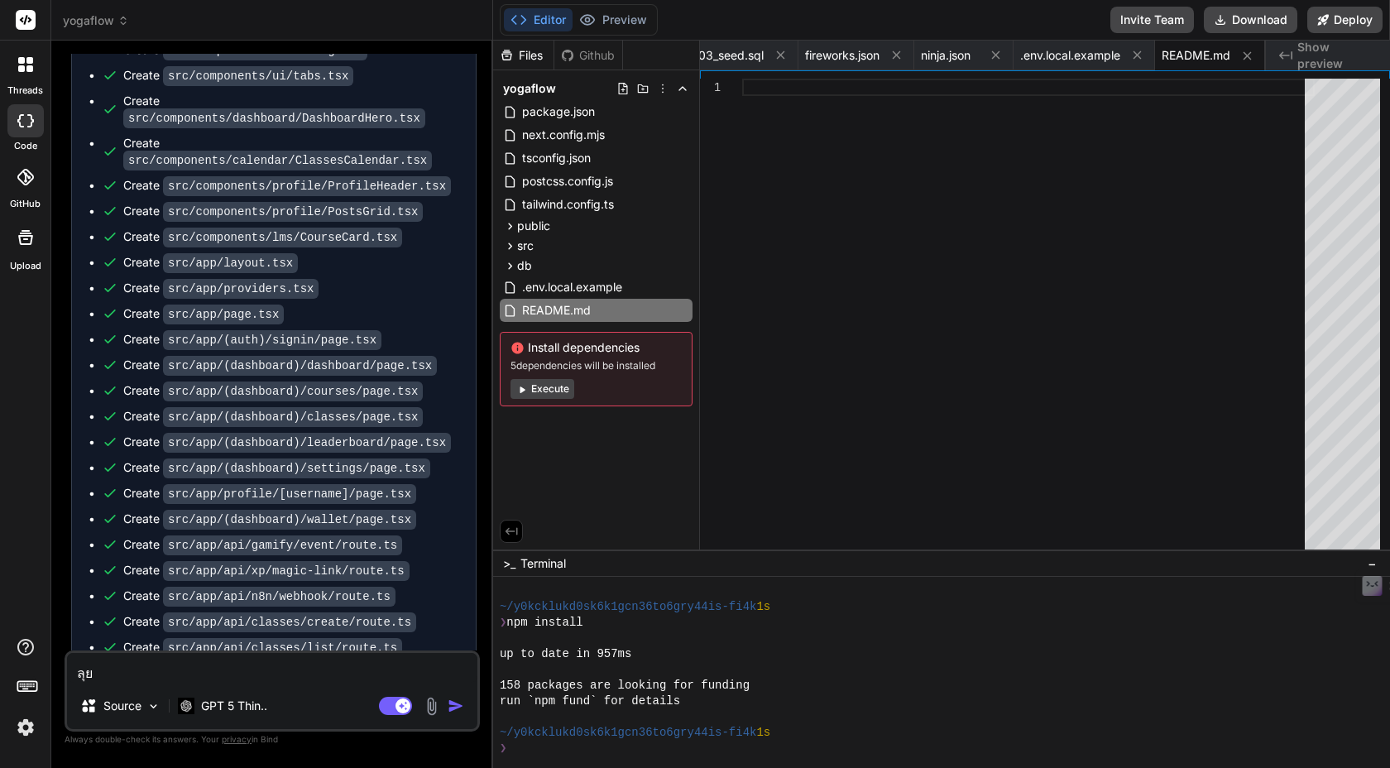
click at [203, 675] on textarea "ลุย" at bounding box center [272, 668] width 410 height 30
type textarea "g"
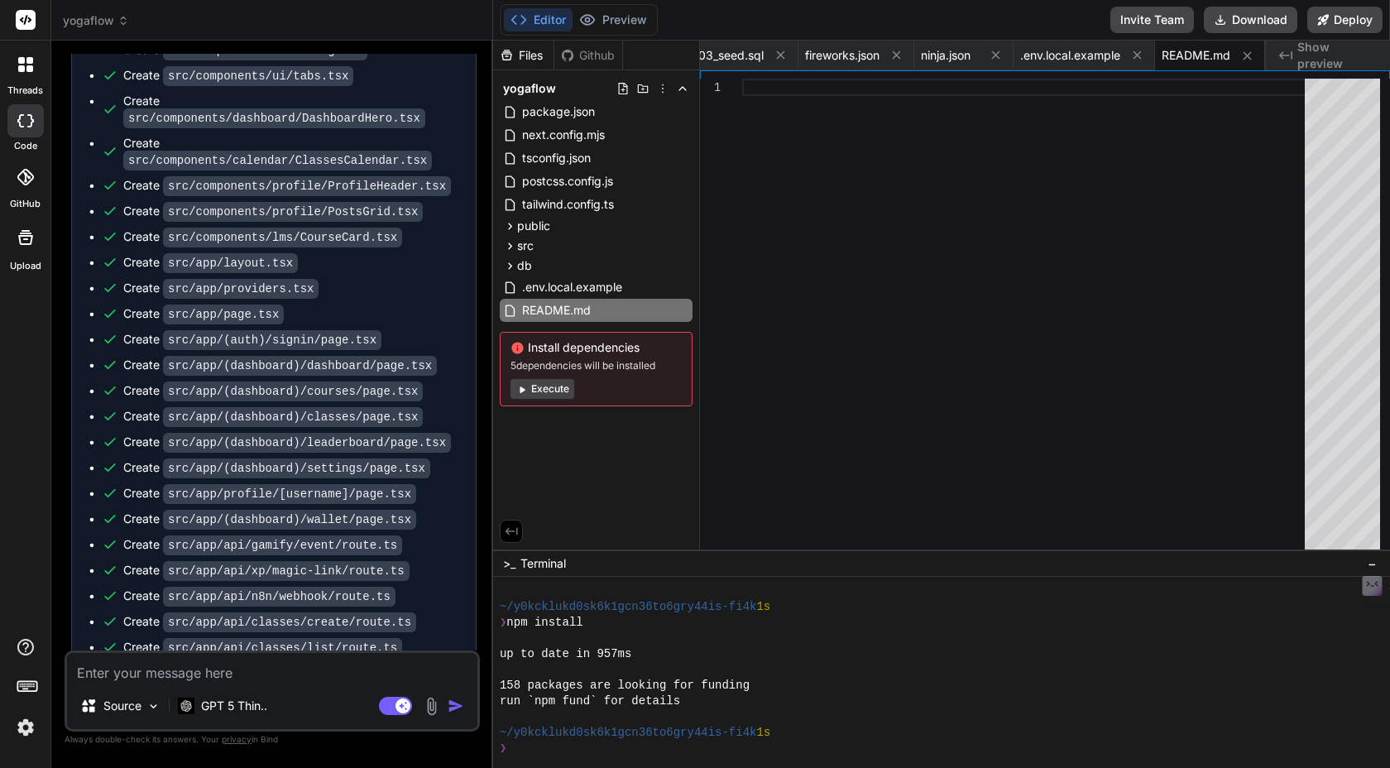
type textarea "x"
type textarea "go"
type textarea "x"
type textarea "go"
type textarea "x"
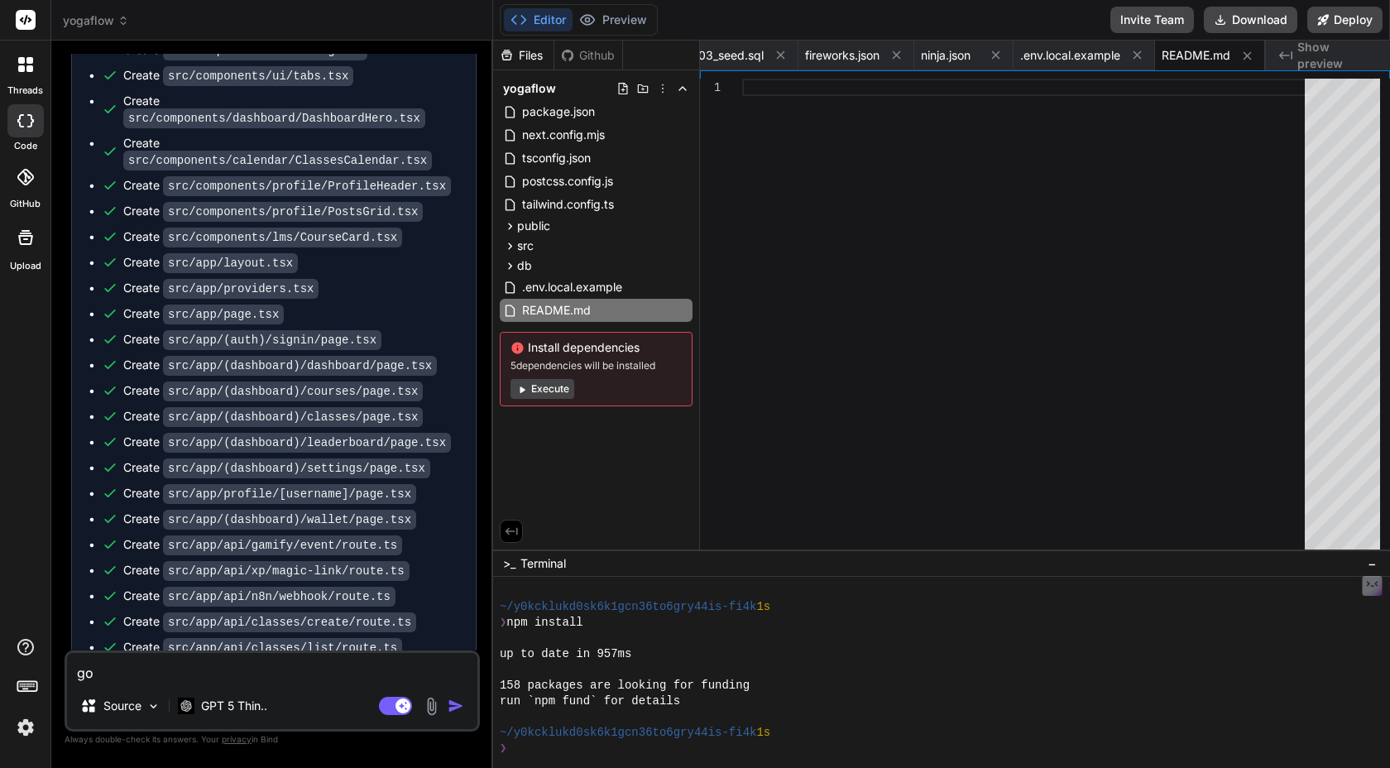
type textarea "go o"
type textarea "x"
type textarea "go on"
type textarea "x"
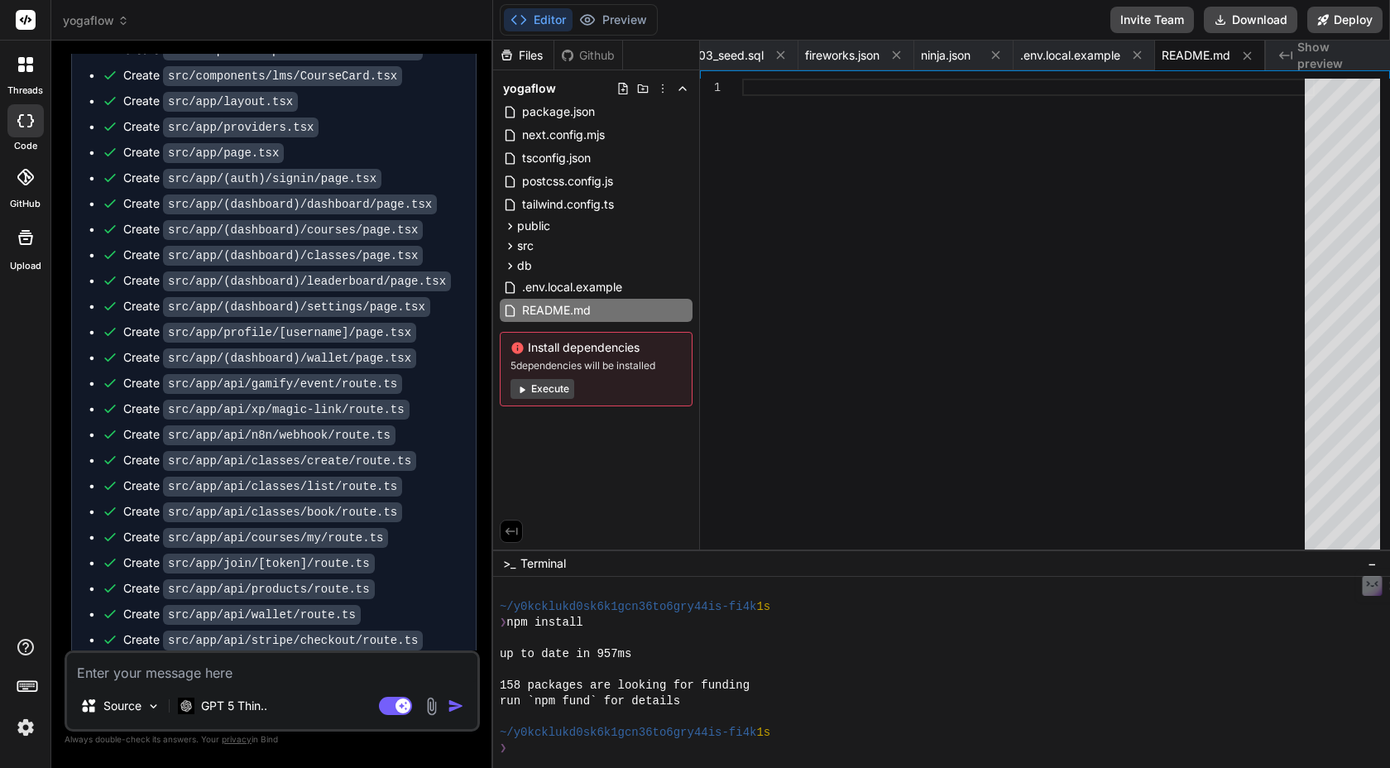
scroll to position [9564, 0]
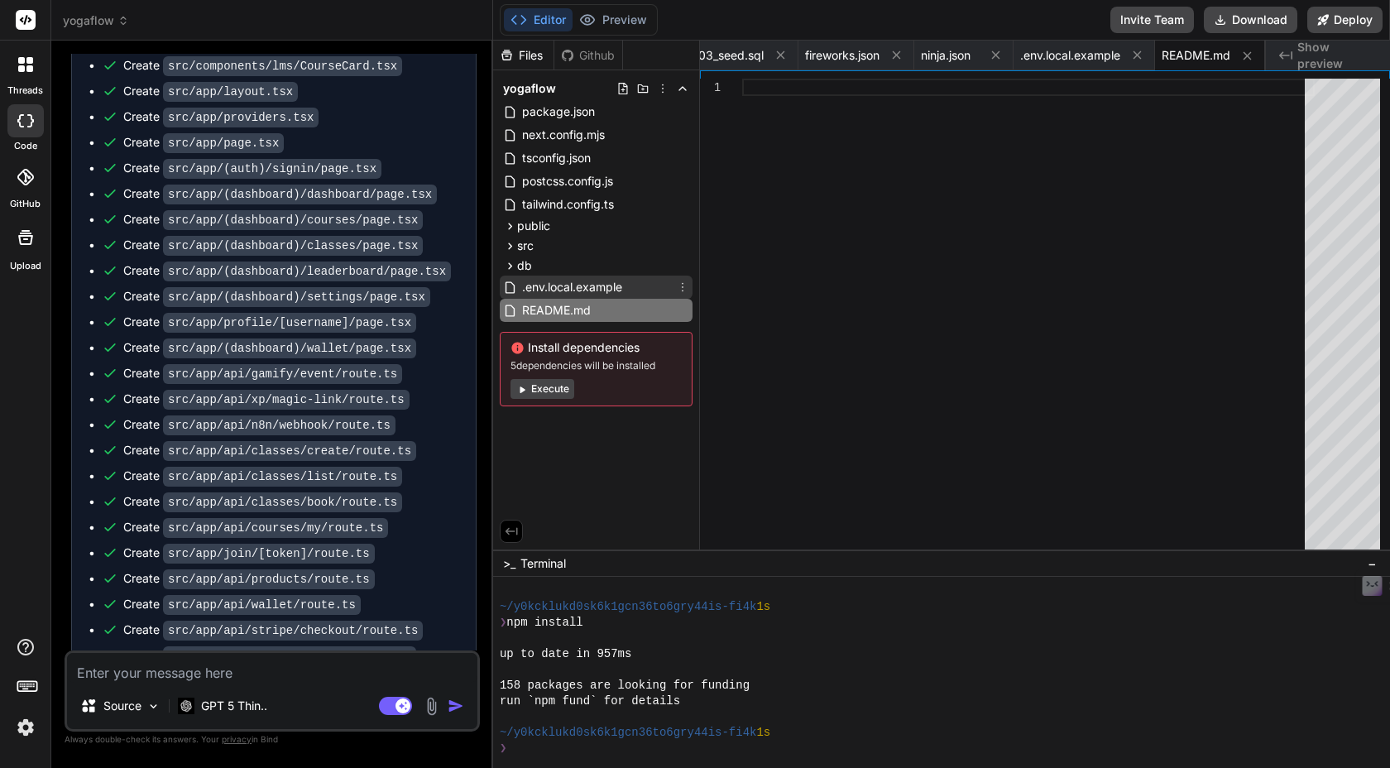
click at [563, 287] on span ".env.local.example" at bounding box center [571, 287] width 103 height 20
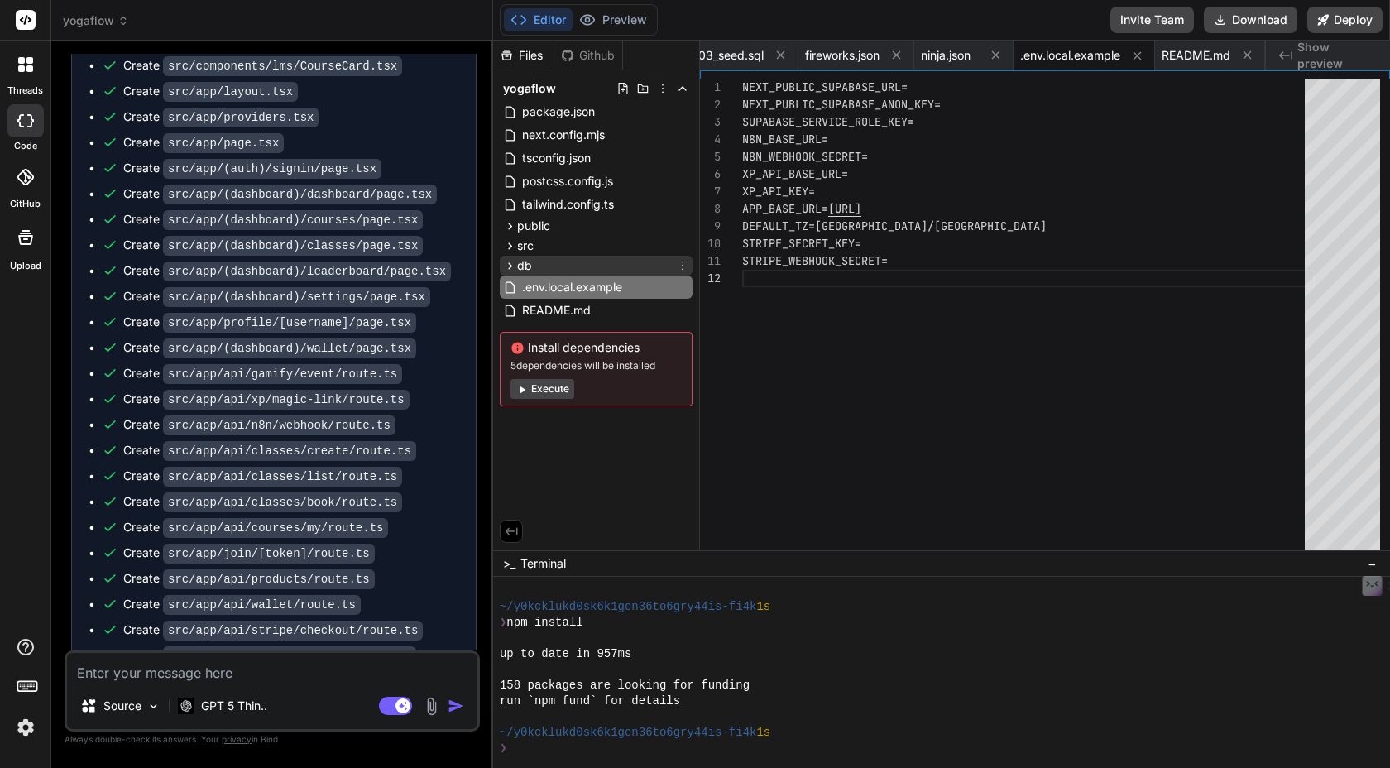
click at [559, 260] on div "db" at bounding box center [596, 266] width 193 height 20
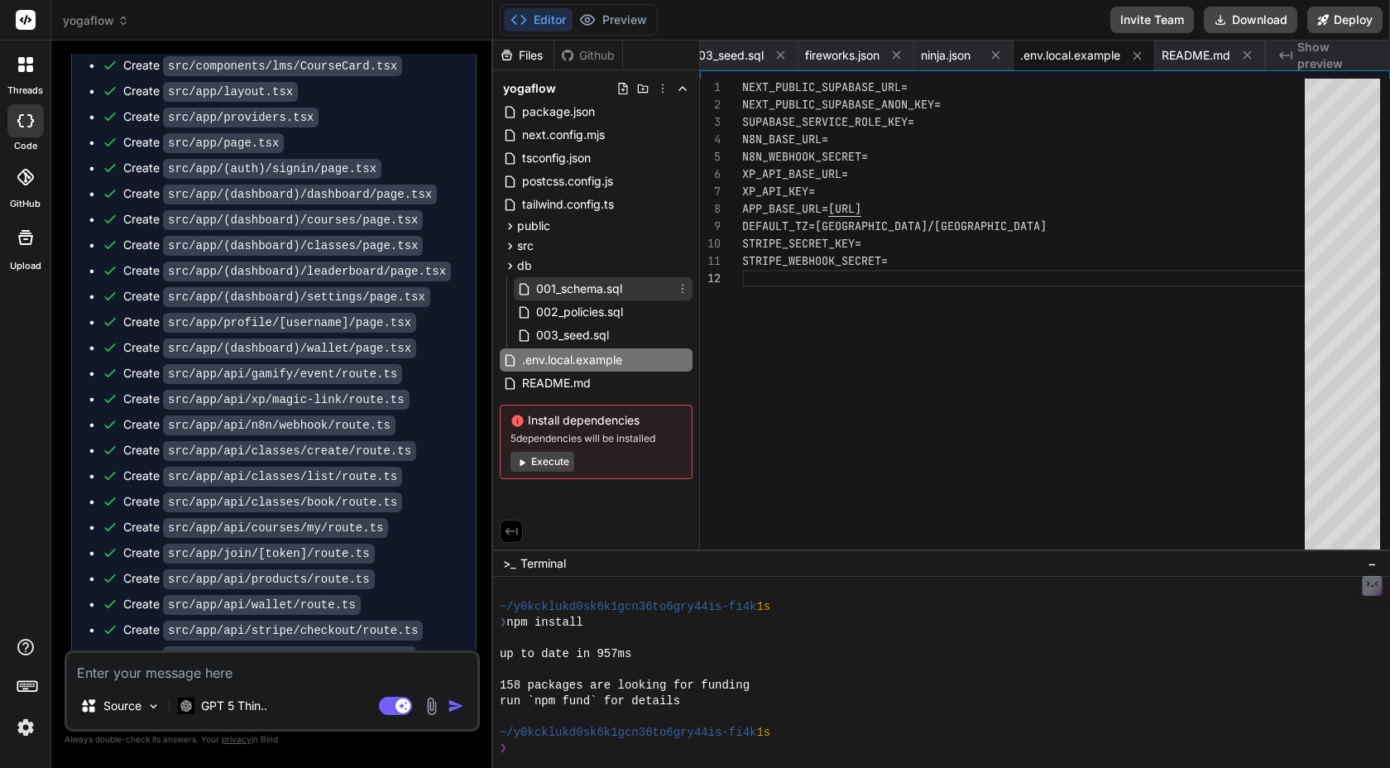
click at [591, 295] on span "001_schema.sql" at bounding box center [579, 289] width 89 height 20
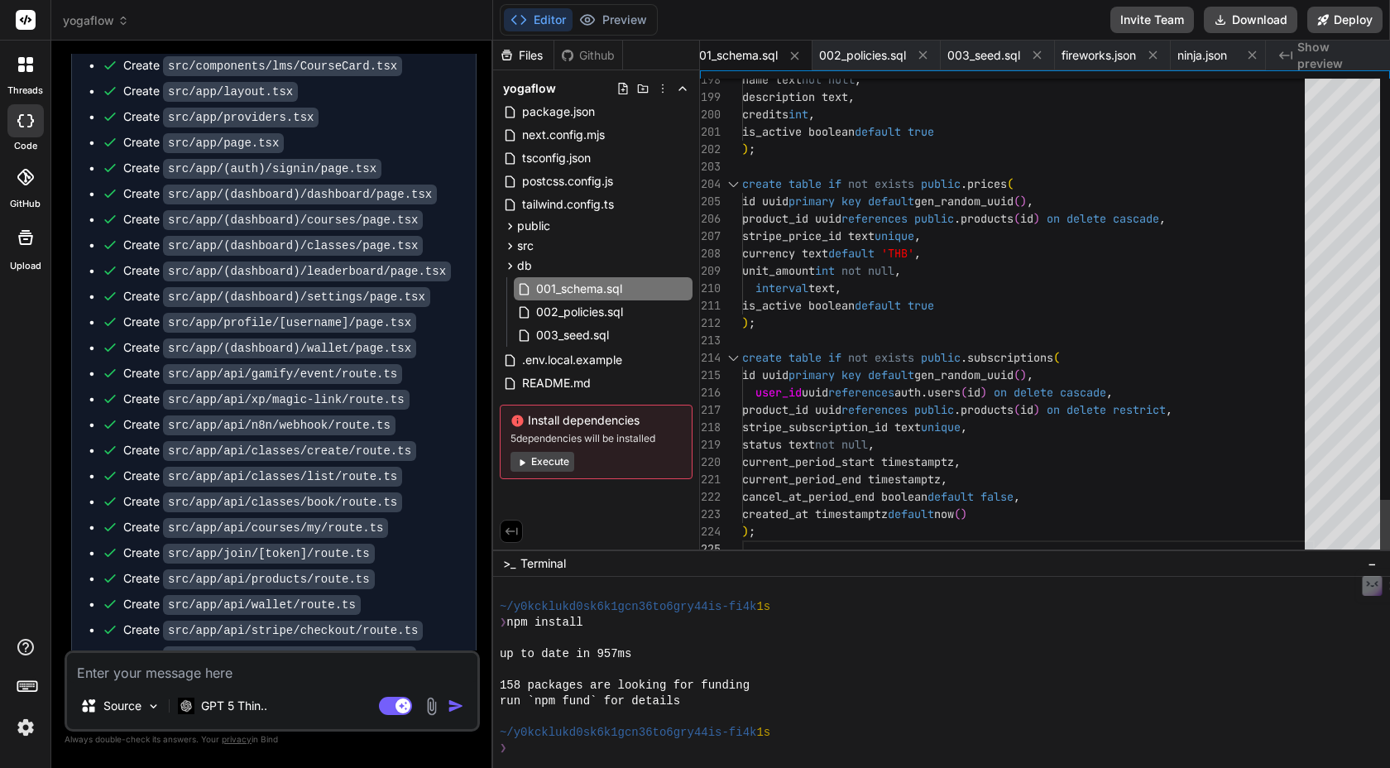
scroll to position [104, 0]
click at [616, 311] on span "002_policies.sql" at bounding box center [580, 312] width 90 height 20
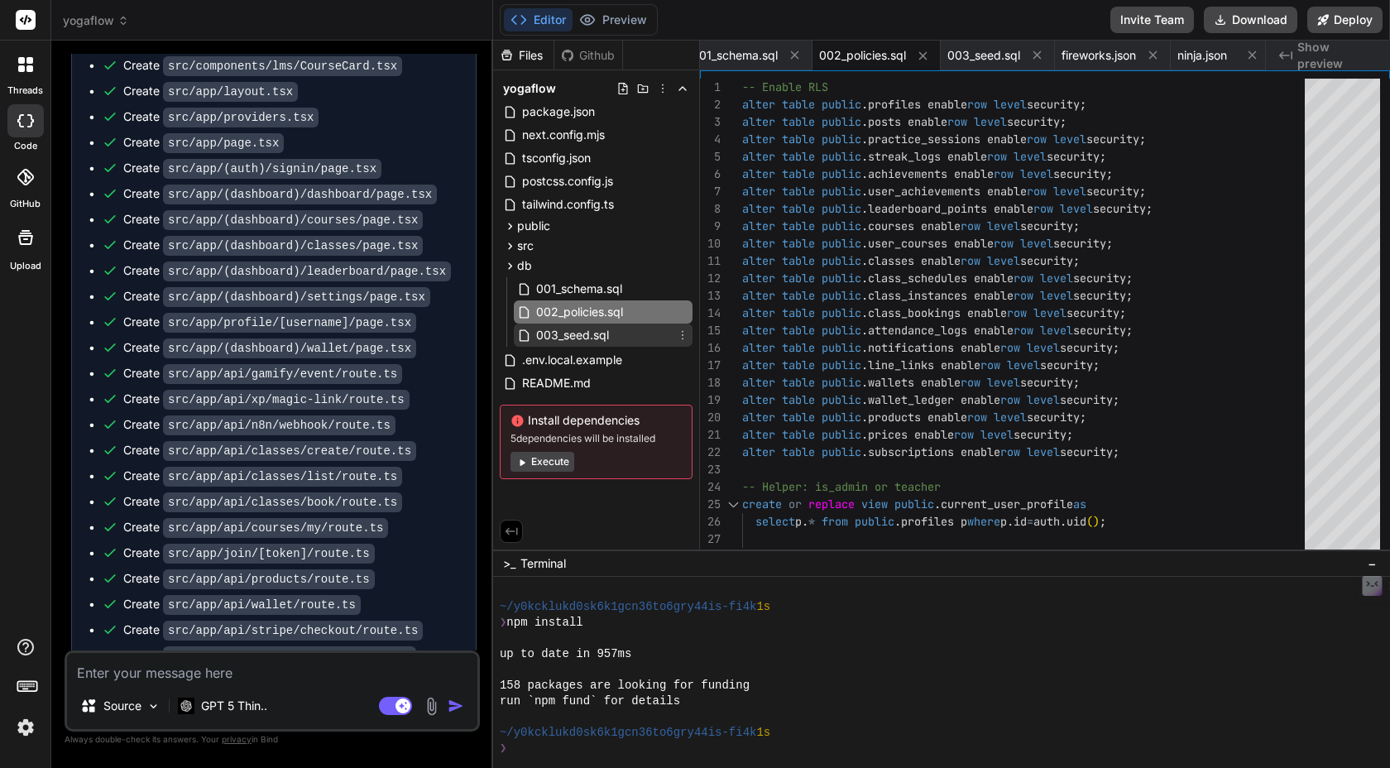
click at [611, 327] on div "003_seed.sql" at bounding box center [603, 335] width 179 height 23
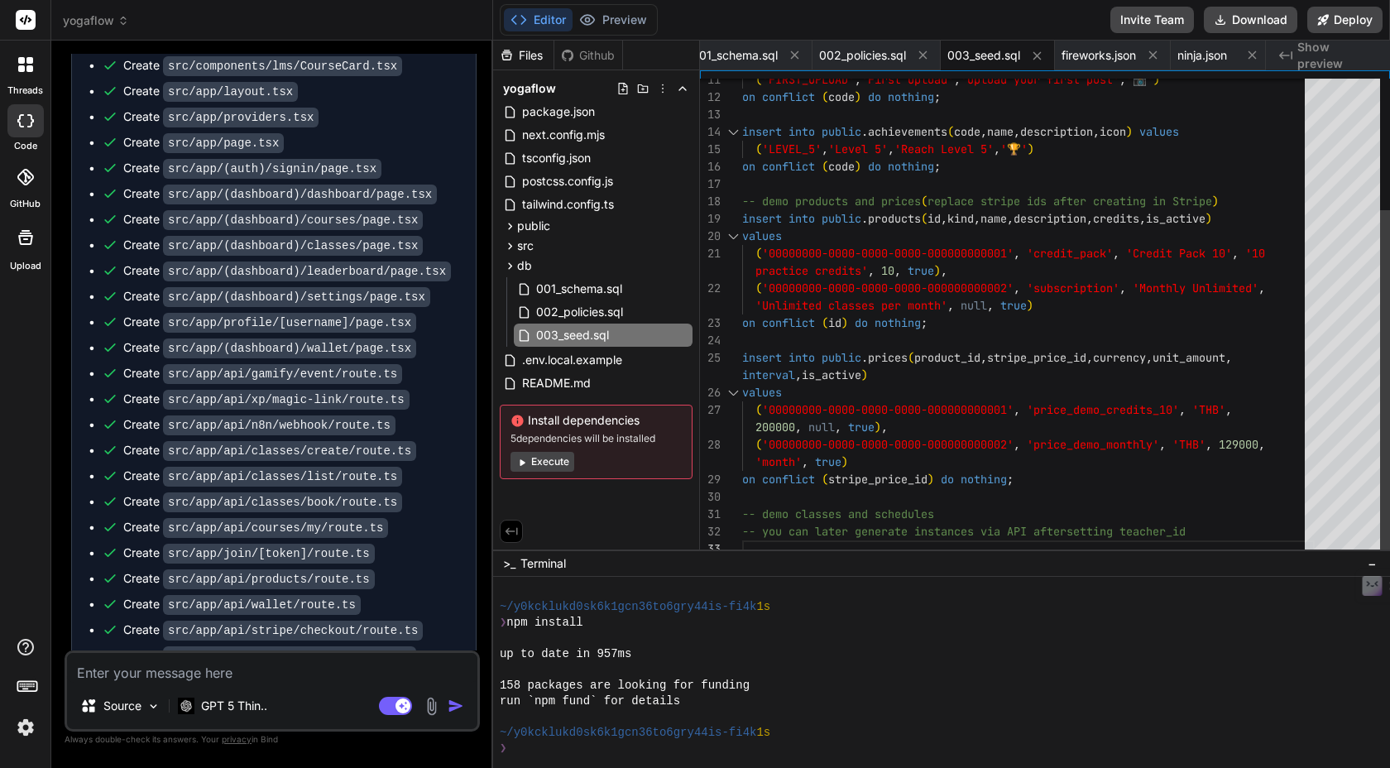
scroll to position [122, 0]
click at [566, 244] on div "src" at bounding box center [596, 246] width 193 height 20
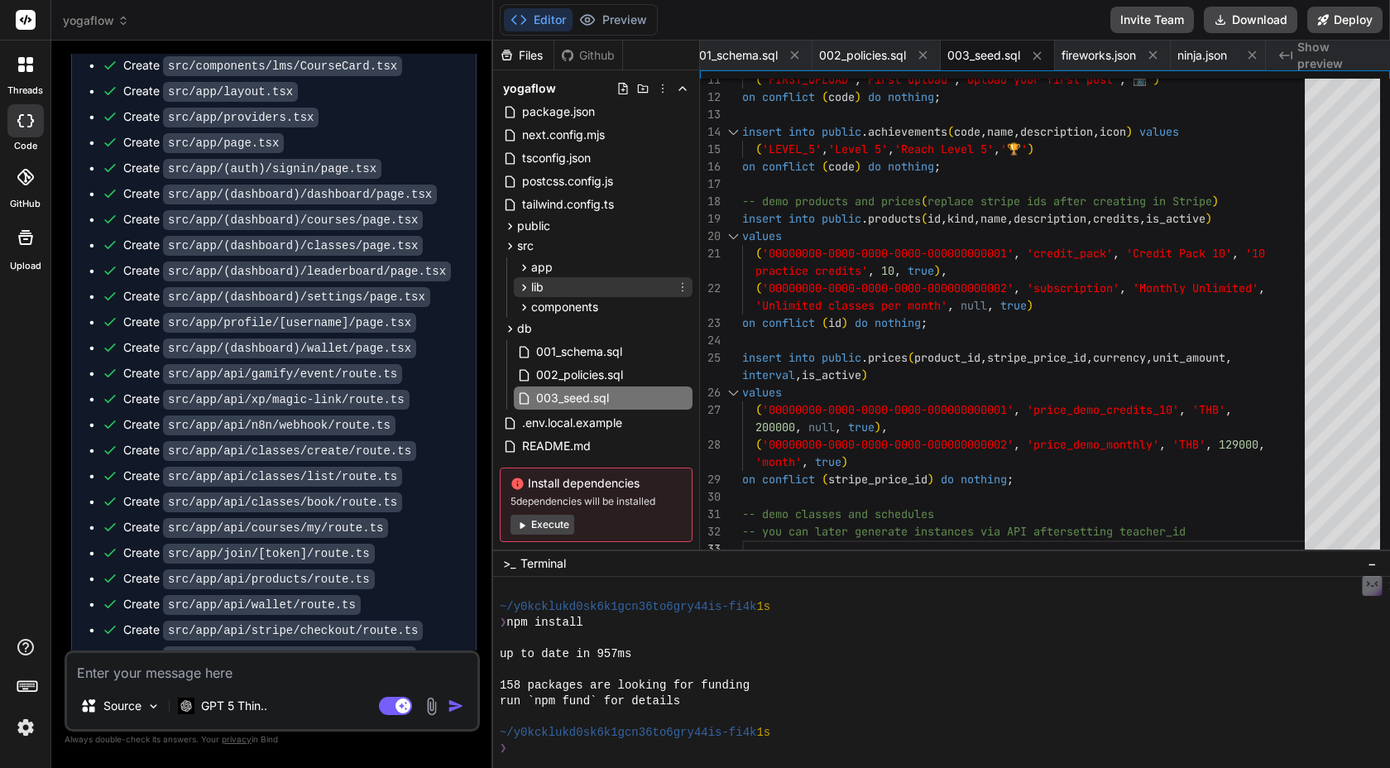
click at [551, 277] on div "lib" at bounding box center [603, 287] width 179 height 20
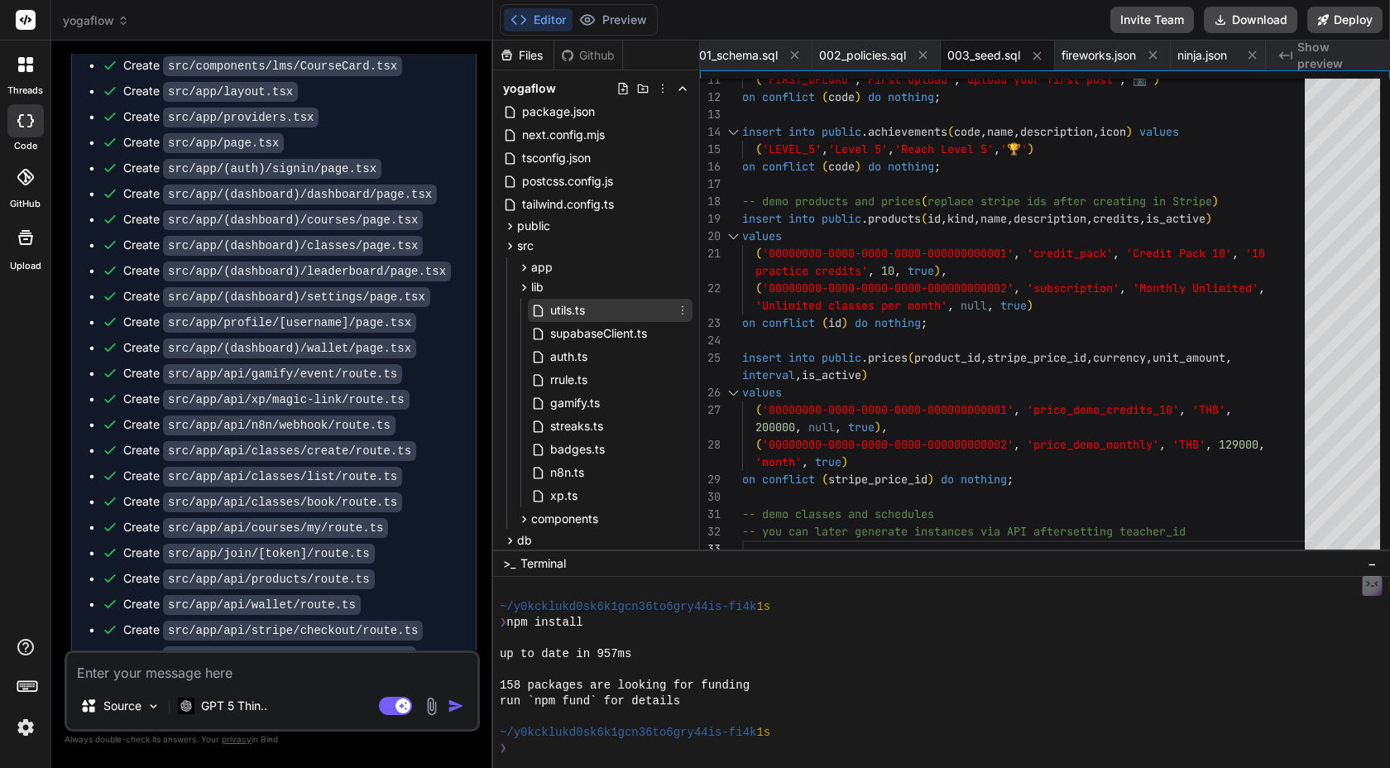
click at [560, 309] on span "utils.ts" at bounding box center [568, 310] width 38 height 20
type textarea "export function endOfLocalDay(date: Date, timeZone = DEFAULT_TZ): Date { const …"
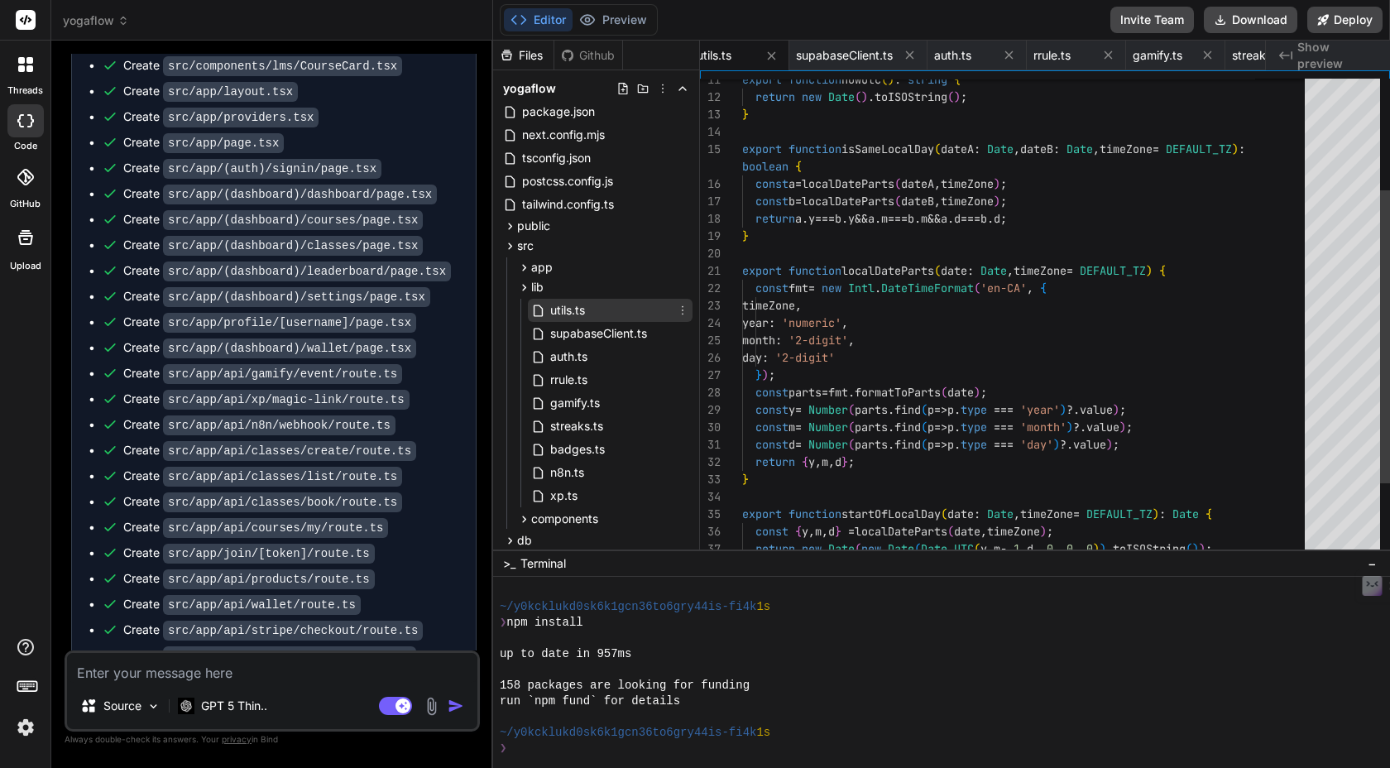
scroll to position [70, 0]
click at [573, 336] on span "supabaseClient.ts" at bounding box center [599, 334] width 100 height 20
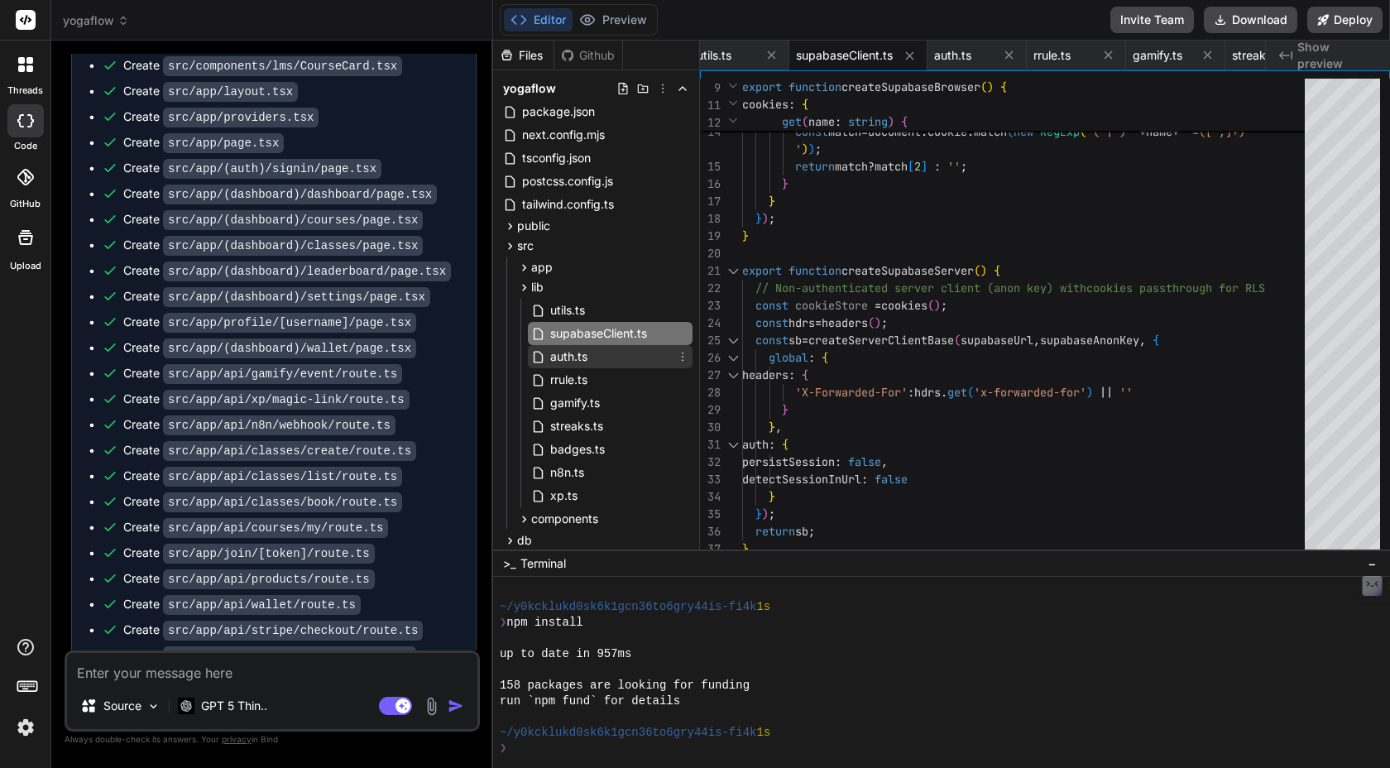
click at [584, 363] on span "auth.ts" at bounding box center [569, 357] width 41 height 20
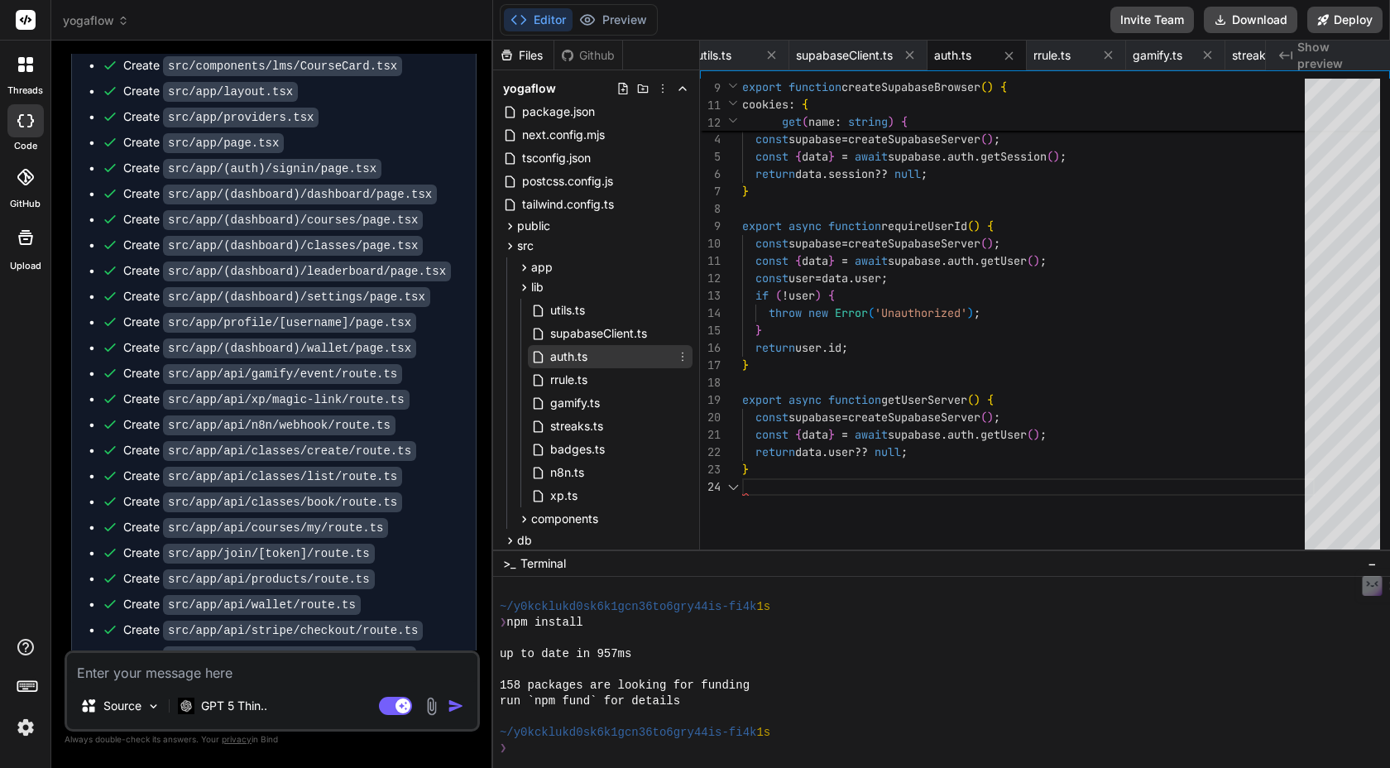
scroll to position [52, 0]
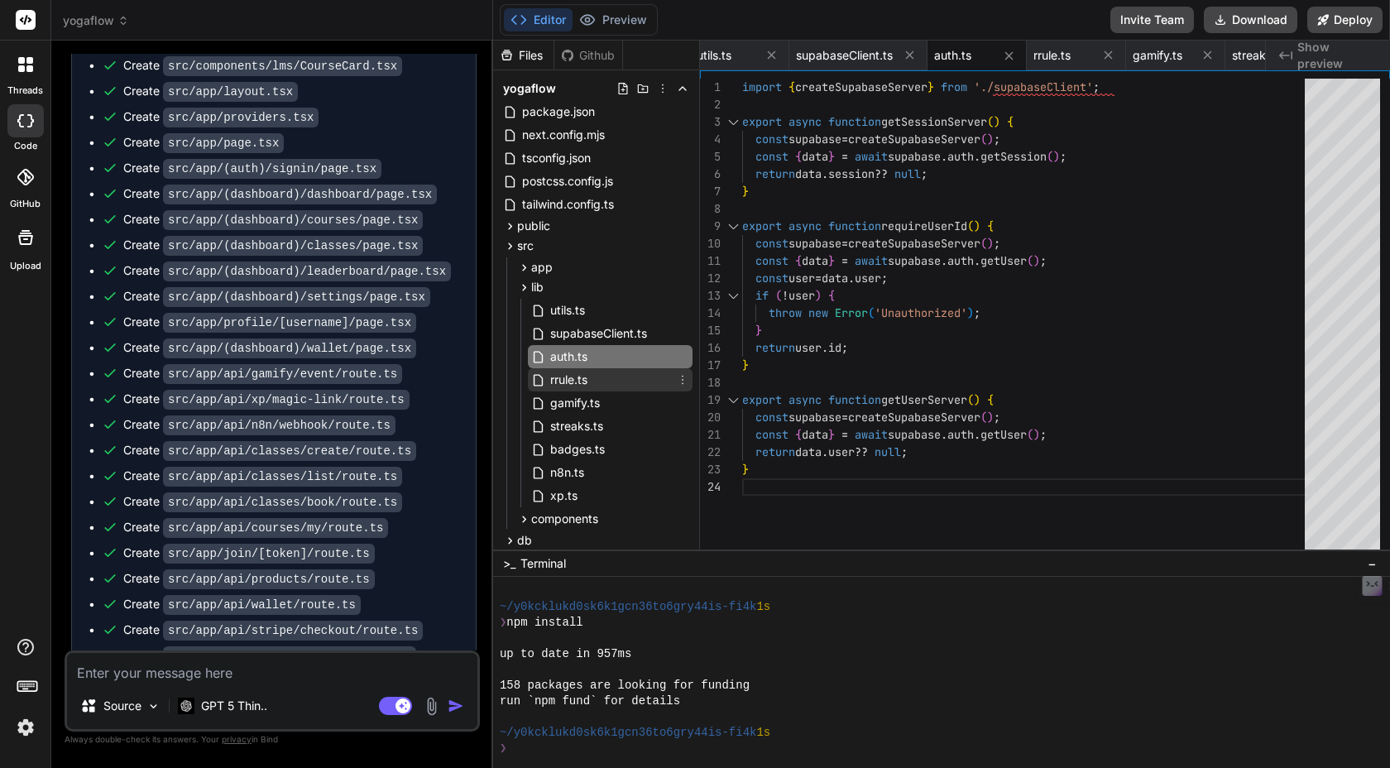
click at [590, 383] on div "rrule.ts" at bounding box center [610, 379] width 165 height 23
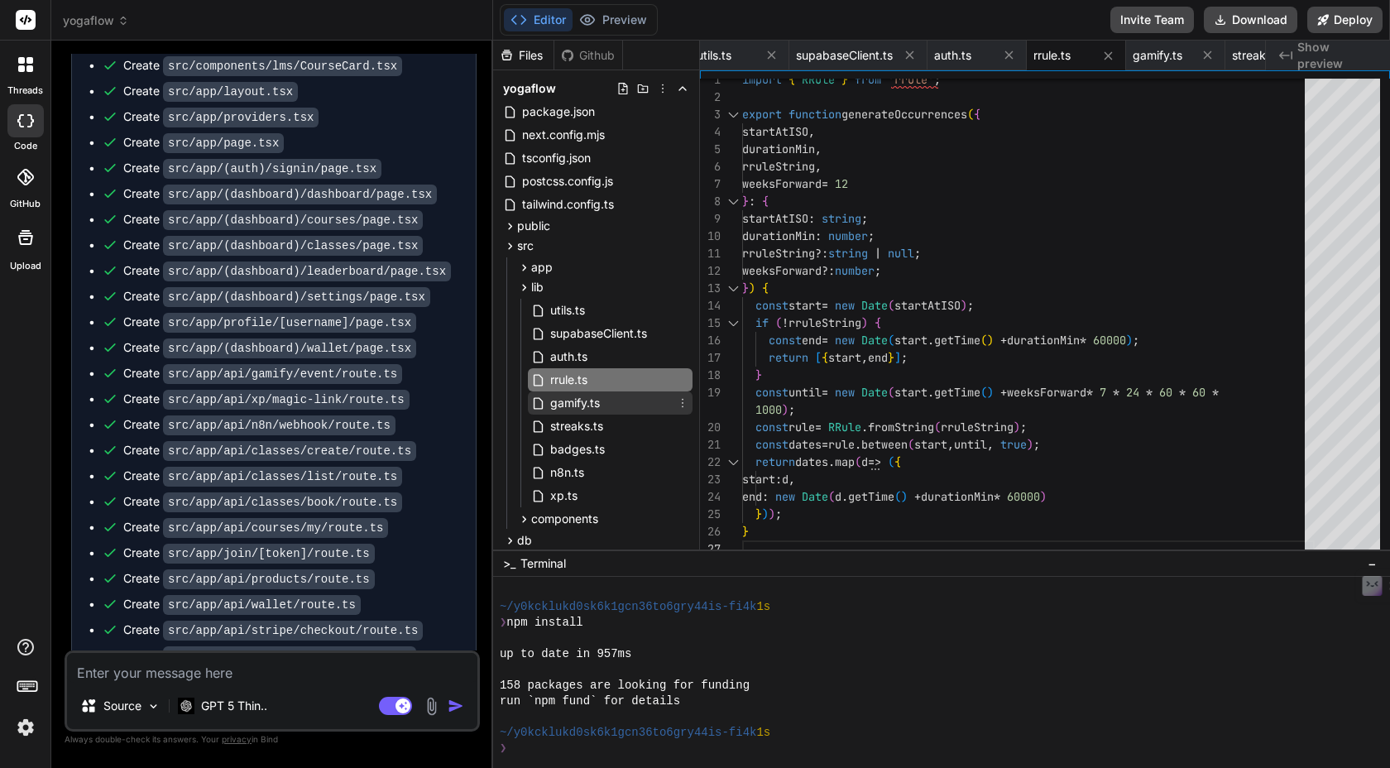
click at [589, 404] on span "gamify.ts" at bounding box center [575, 403] width 53 height 20
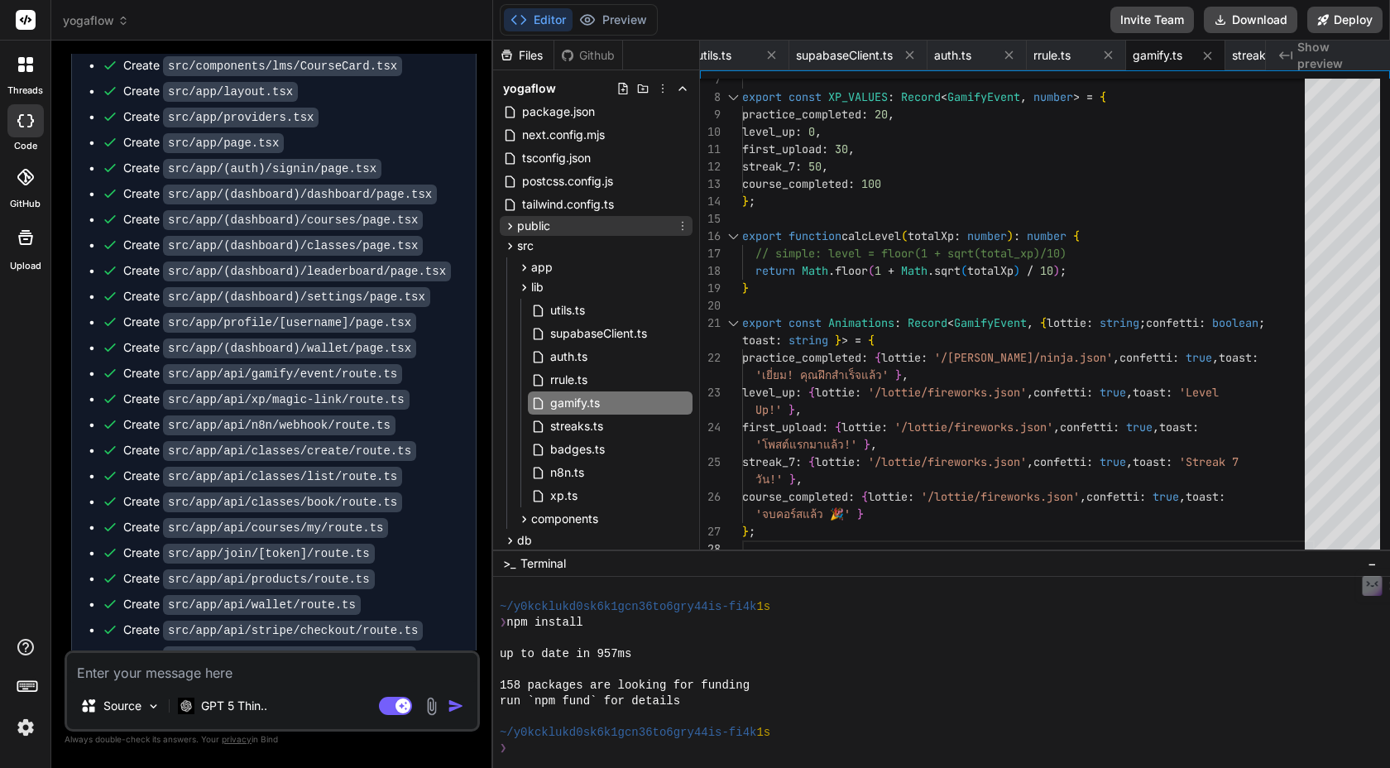
click at [544, 225] on span "public" at bounding box center [533, 226] width 33 height 17
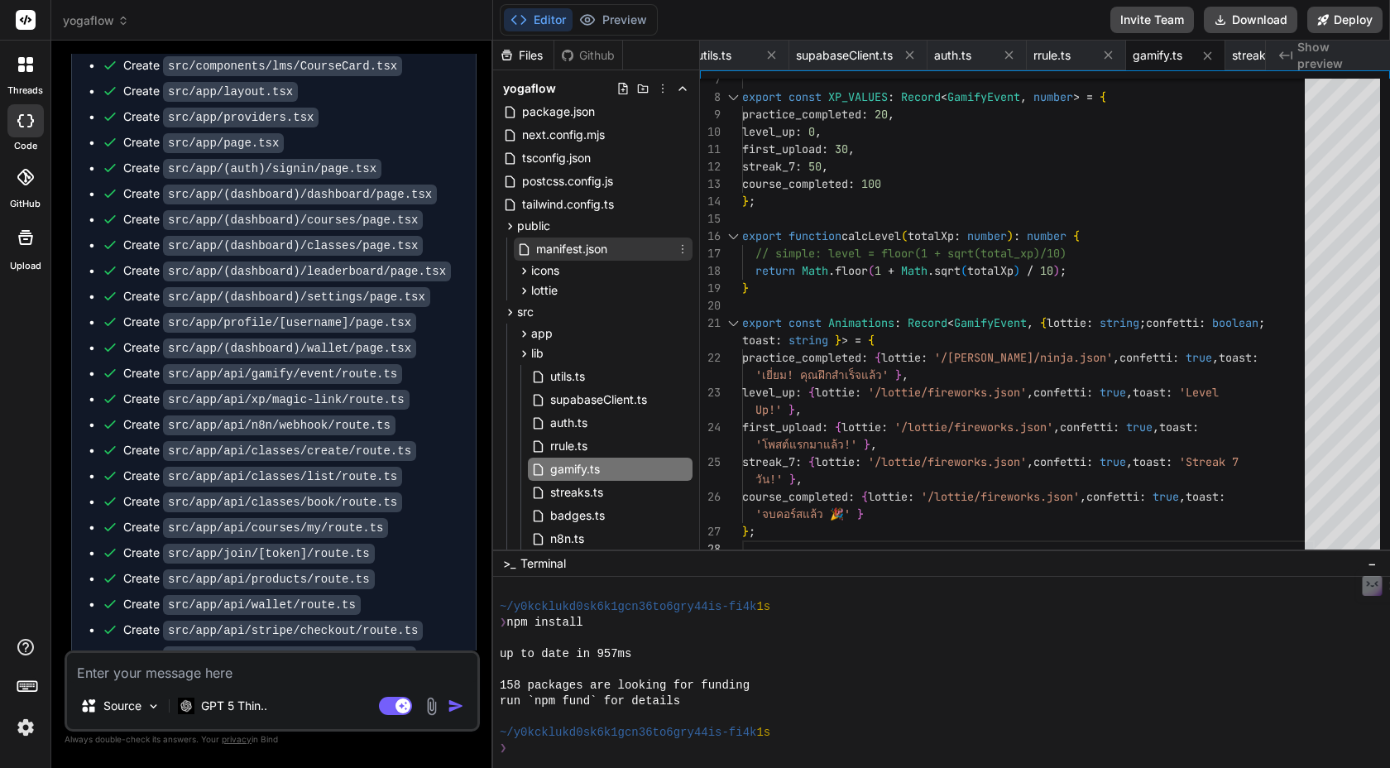
click at [564, 248] on span "manifest.json" at bounding box center [572, 249] width 74 height 20
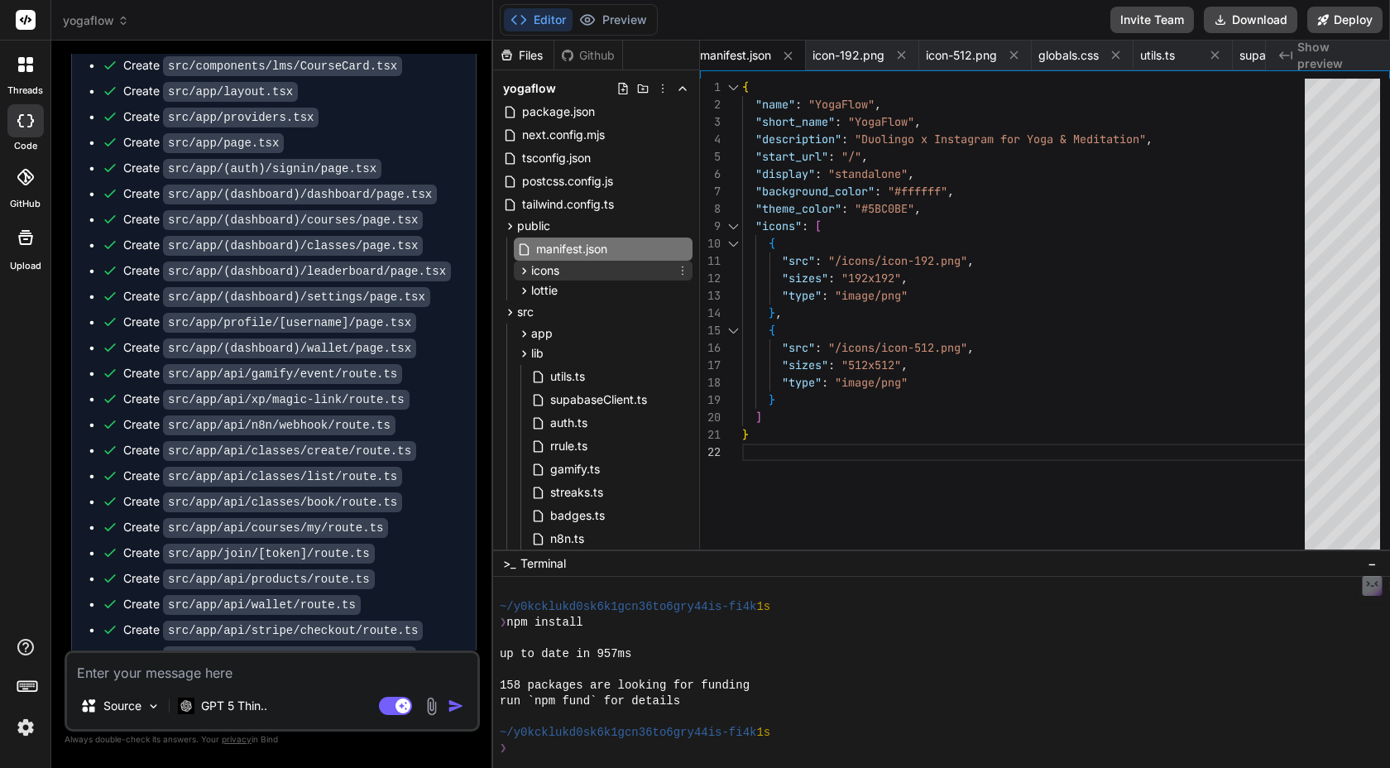
click at [583, 270] on div "icons" at bounding box center [603, 271] width 179 height 20
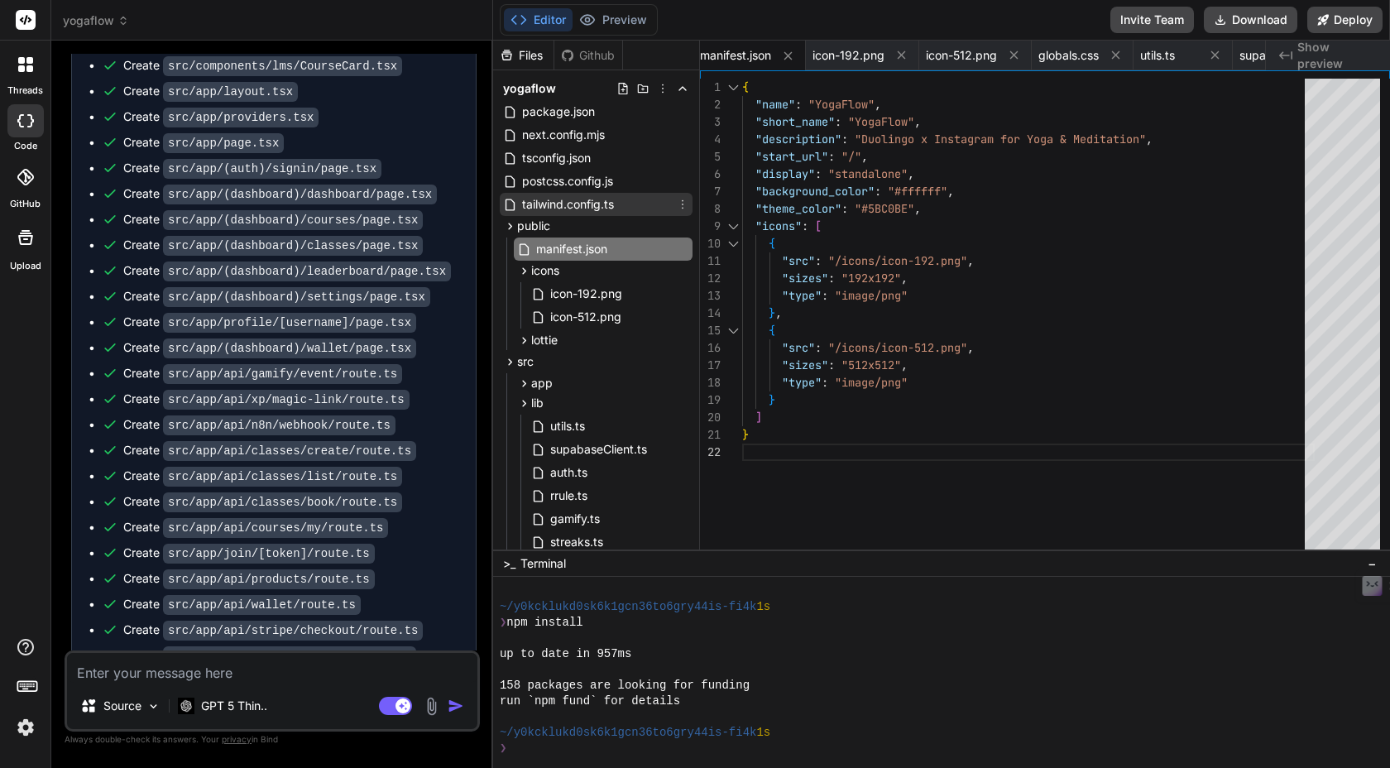
click at [576, 207] on span "tailwind.config.ts" at bounding box center [567, 204] width 95 height 20
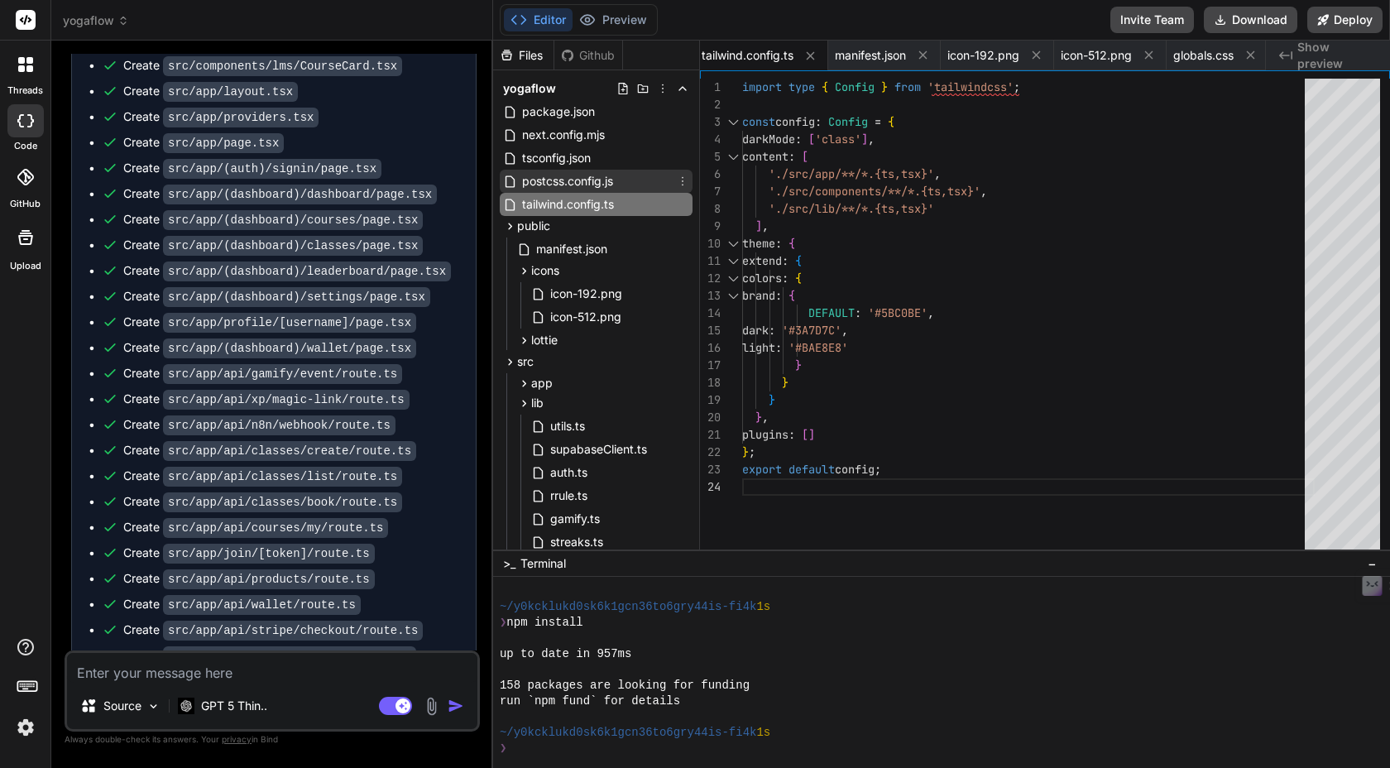
click at [597, 182] on span "postcss.config.js" at bounding box center [567, 181] width 94 height 20
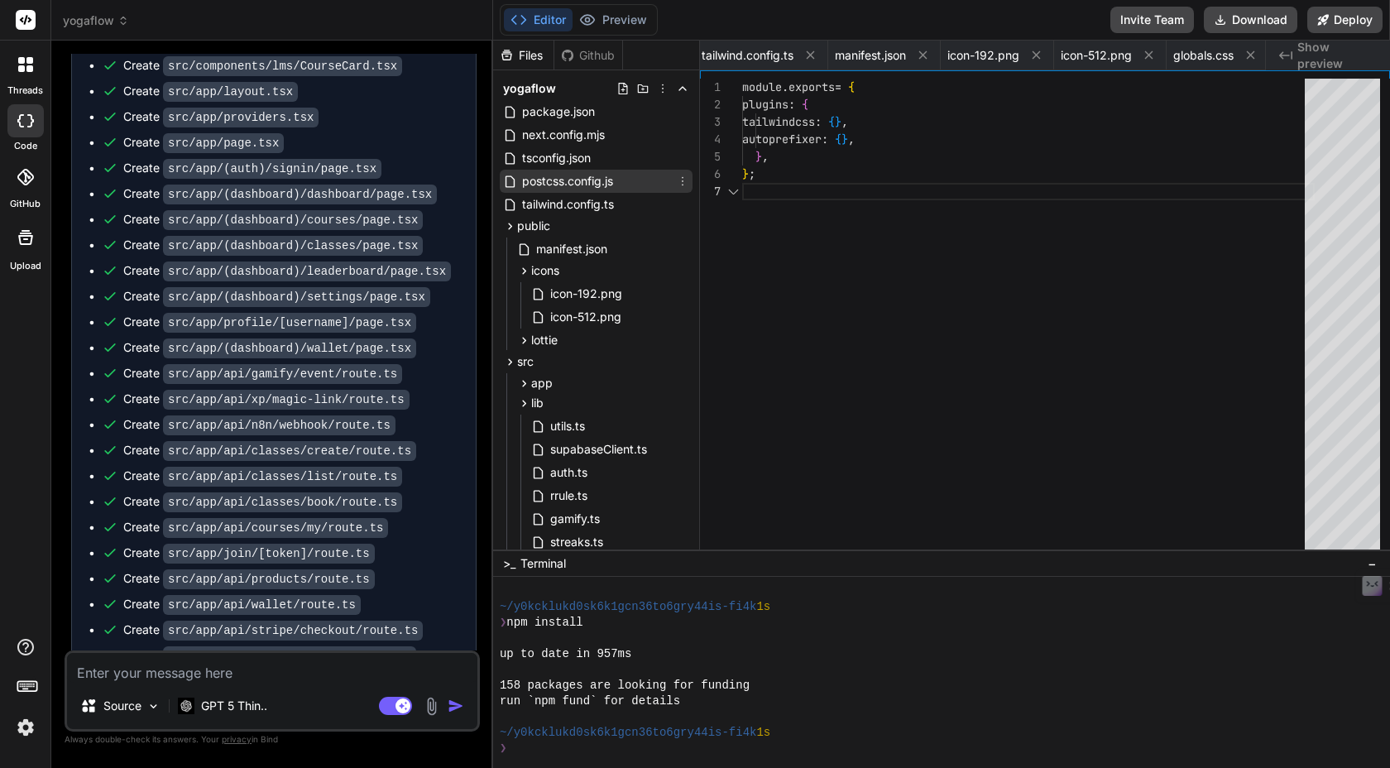
scroll to position [104, 0]
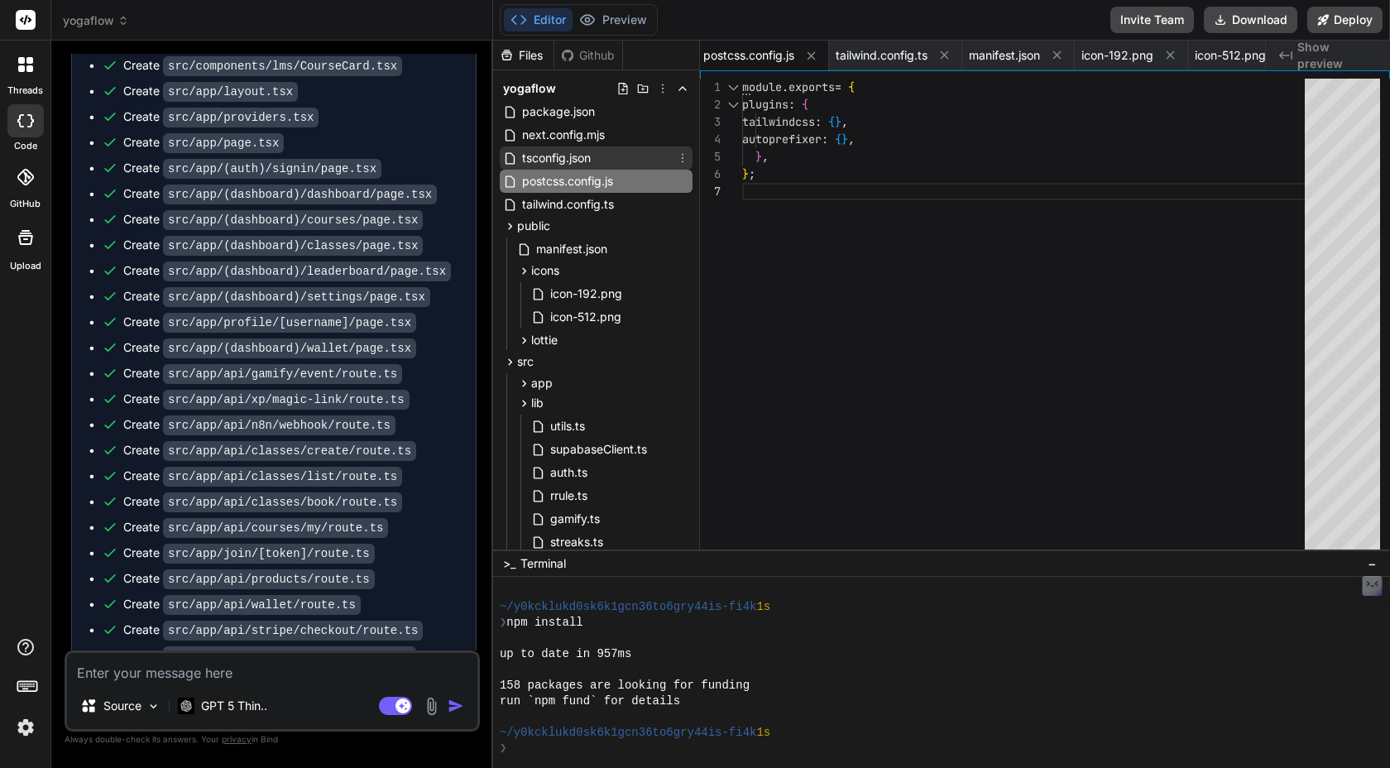
click at [571, 161] on span "tsconfig.json" at bounding box center [556, 158] width 72 height 20
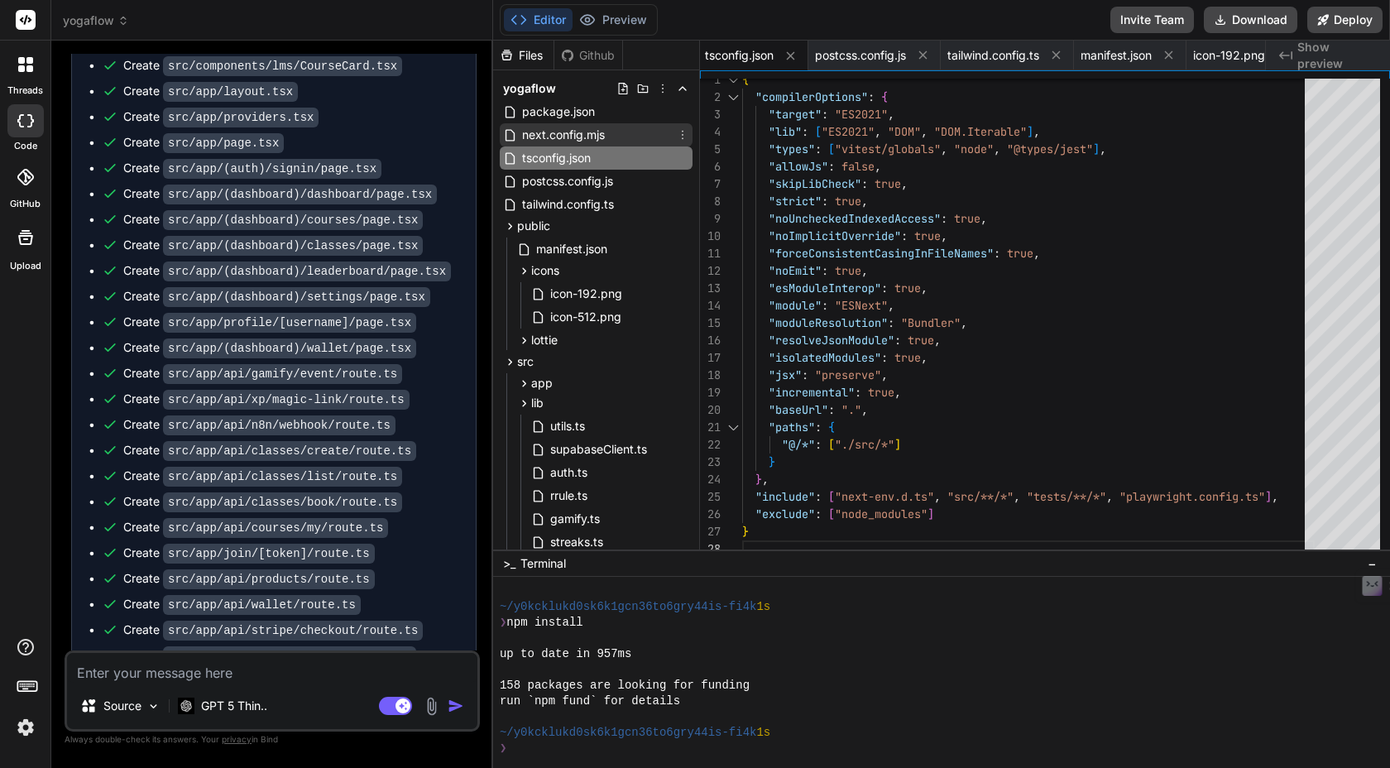
click at [591, 130] on span "next.config.mjs" at bounding box center [563, 135] width 86 height 20
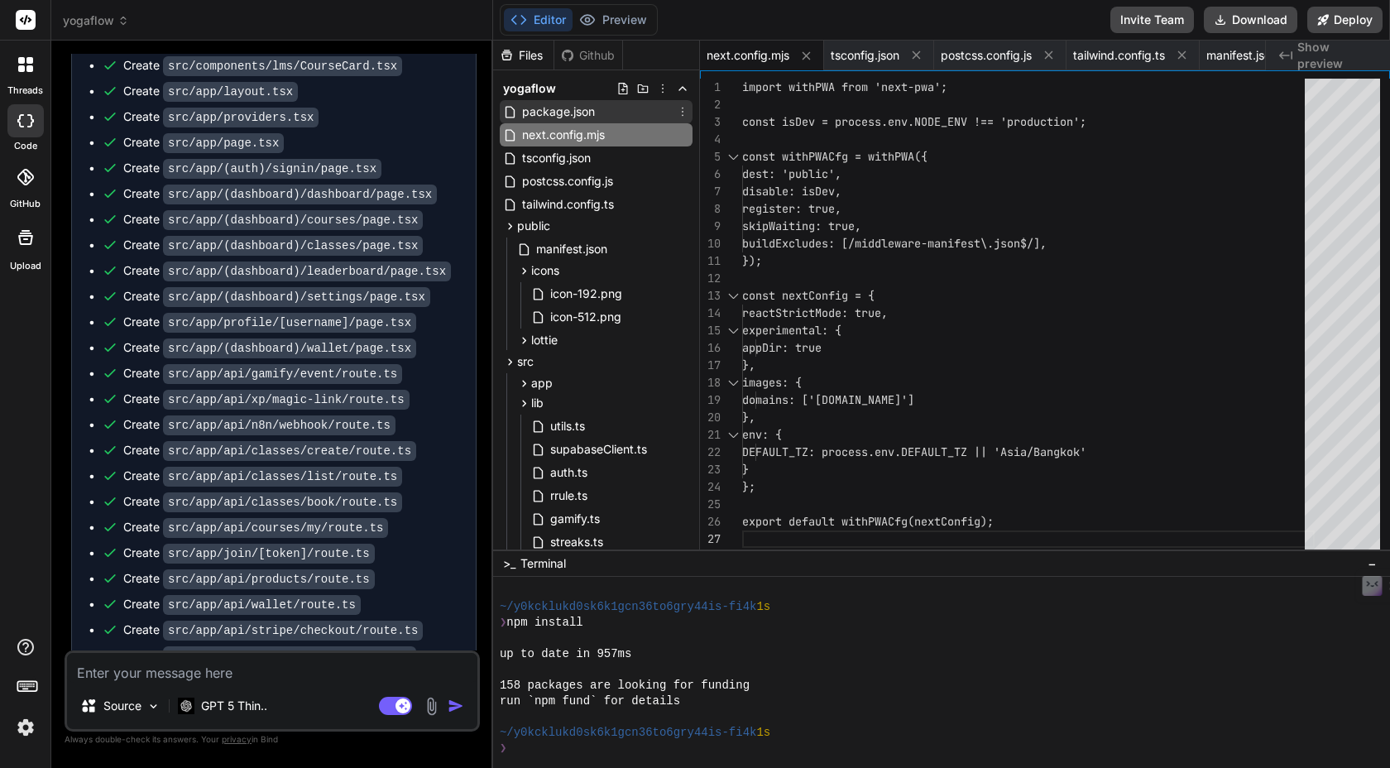
click at [581, 104] on span "package.json" at bounding box center [558, 112] width 76 height 20
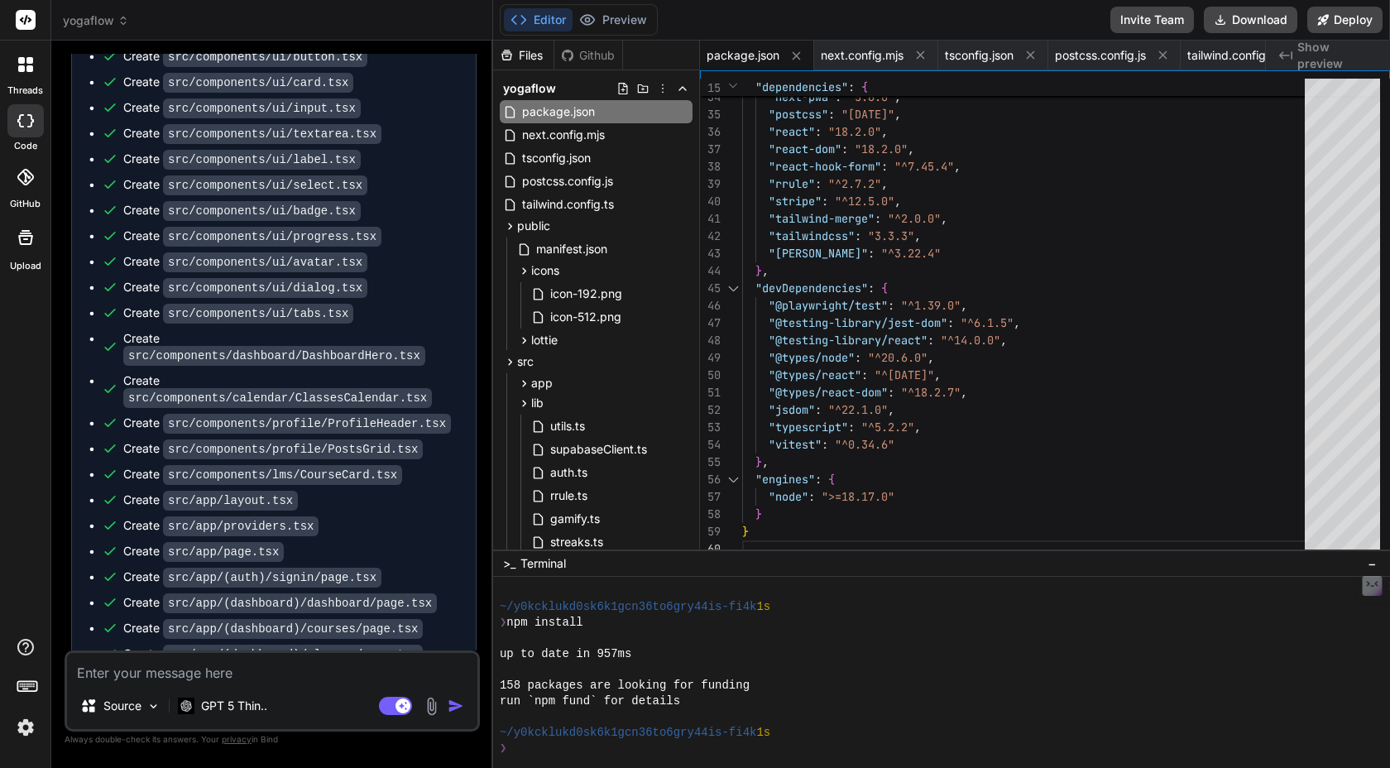
scroll to position [9564, 0]
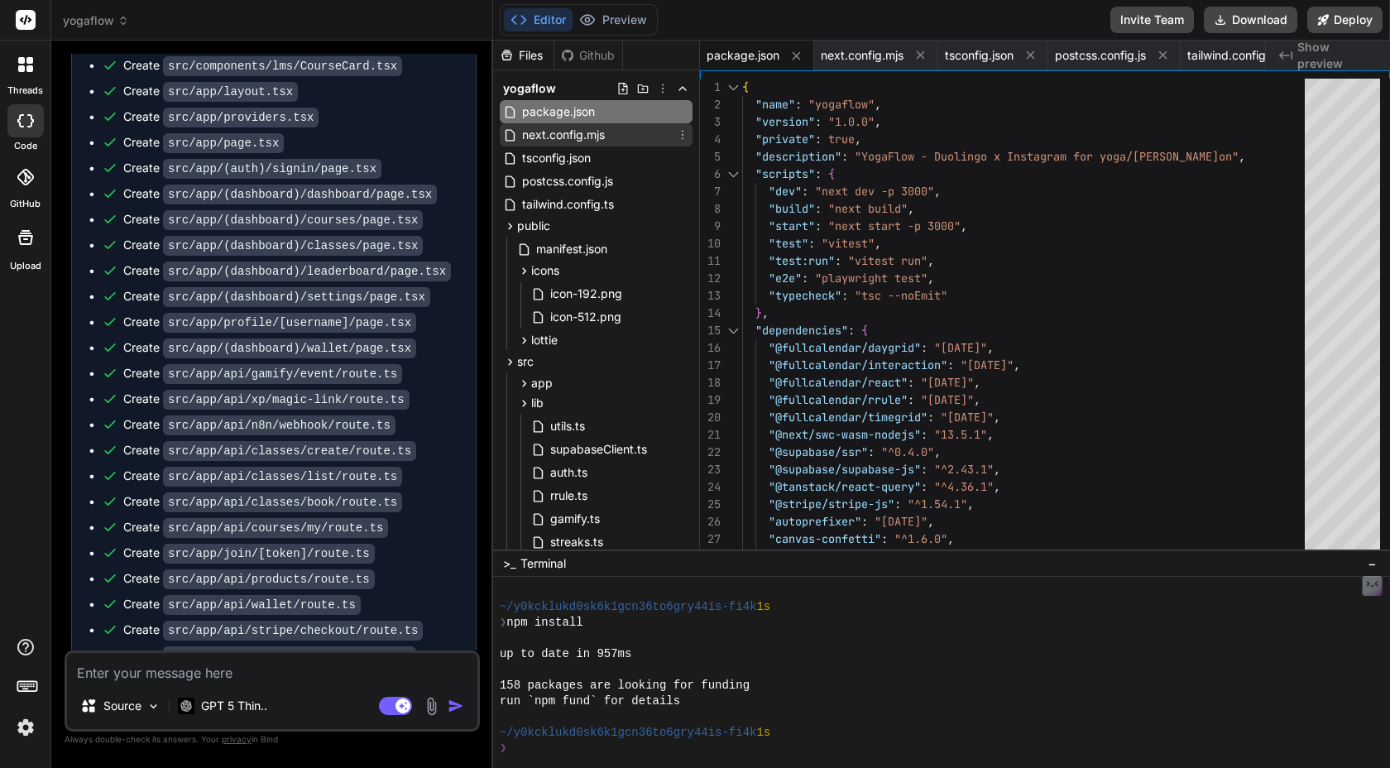
click at [583, 135] on span "next.config.mjs" at bounding box center [563, 135] width 86 height 20
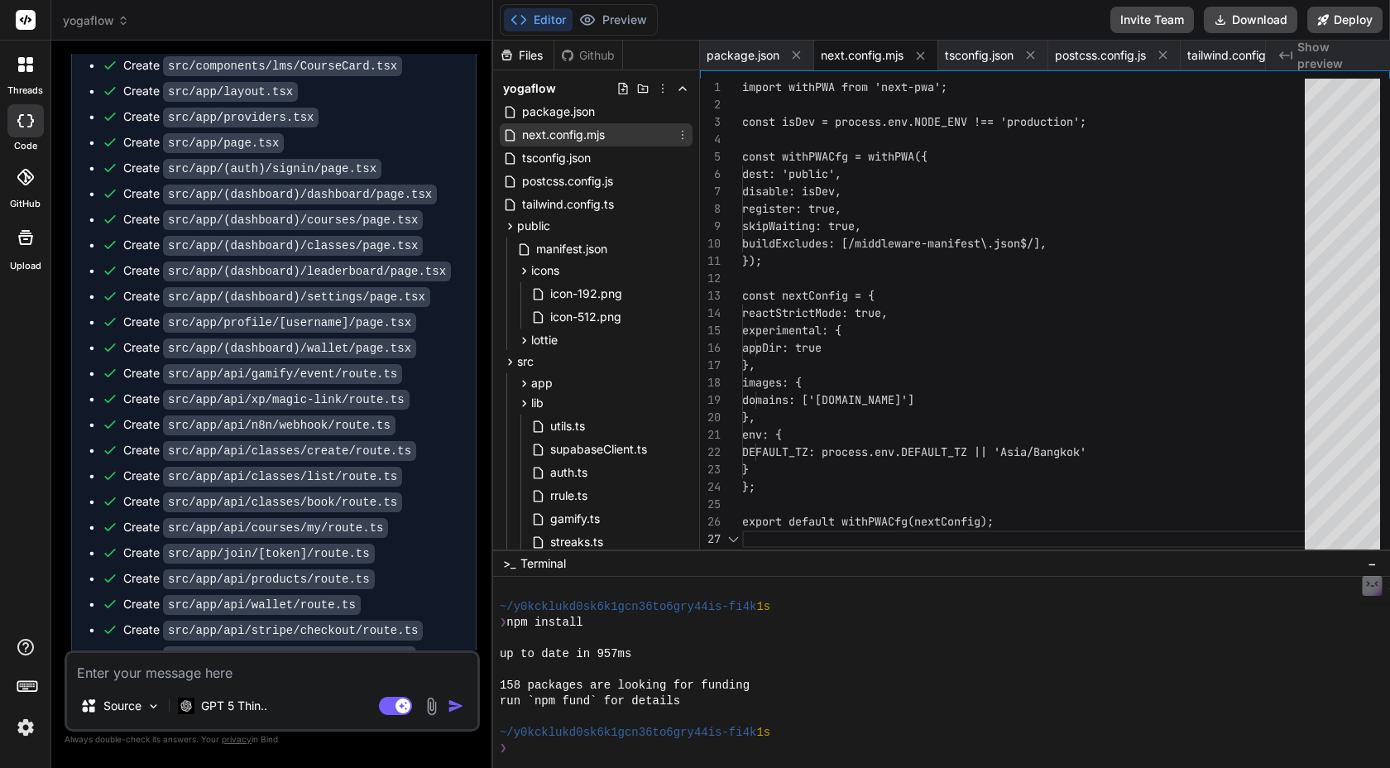
scroll to position [104, 0]
click at [858, 56] on span "next.config.mjs" at bounding box center [862, 55] width 83 height 17
click at [870, 55] on span "next.config.mjs" at bounding box center [862, 55] width 83 height 17
click at [981, 55] on span "tsconfig.json" at bounding box center [979, 55] width 69 height 17
type textarea ""paths": { "@/*": ["./src/*"] } }, "include": ["next-env.d.ts", "src/**/*", "te…"
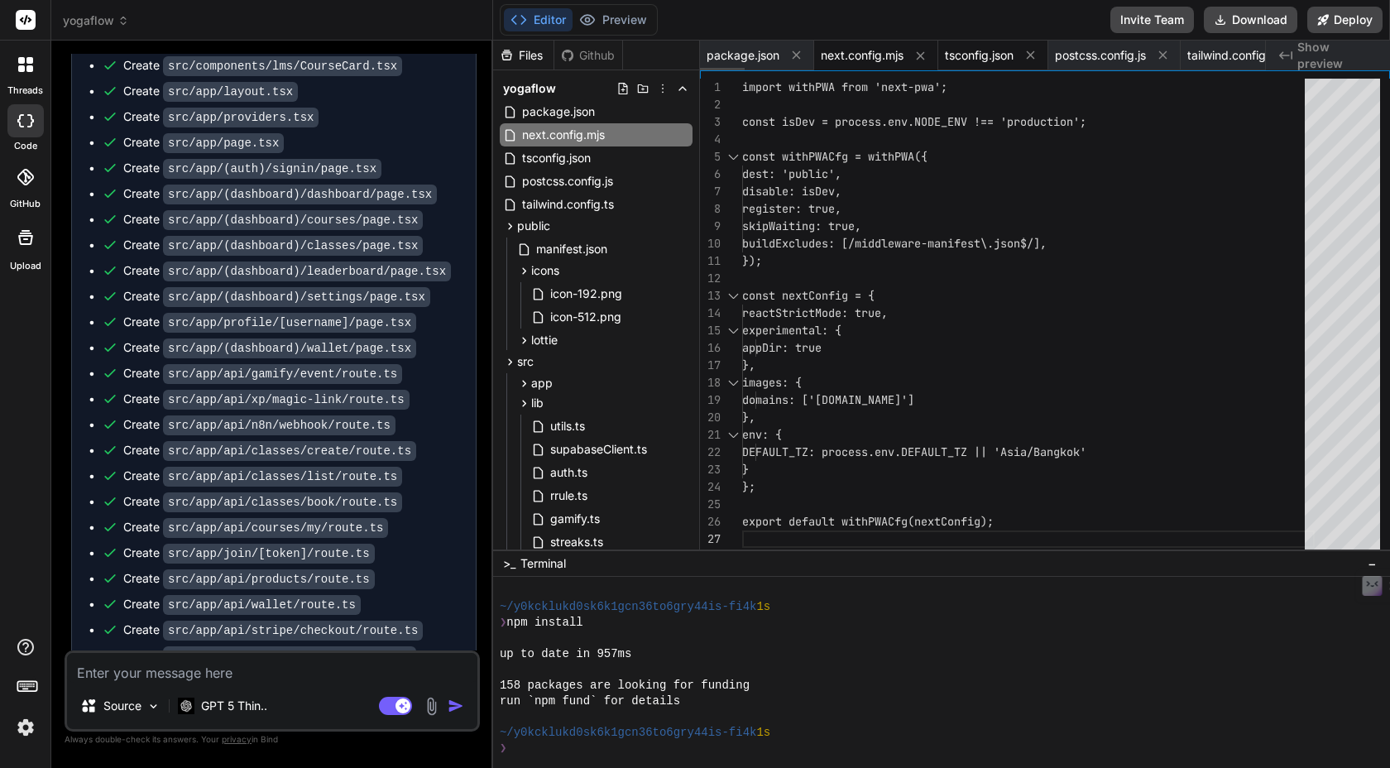
scroll to position [122, 0]
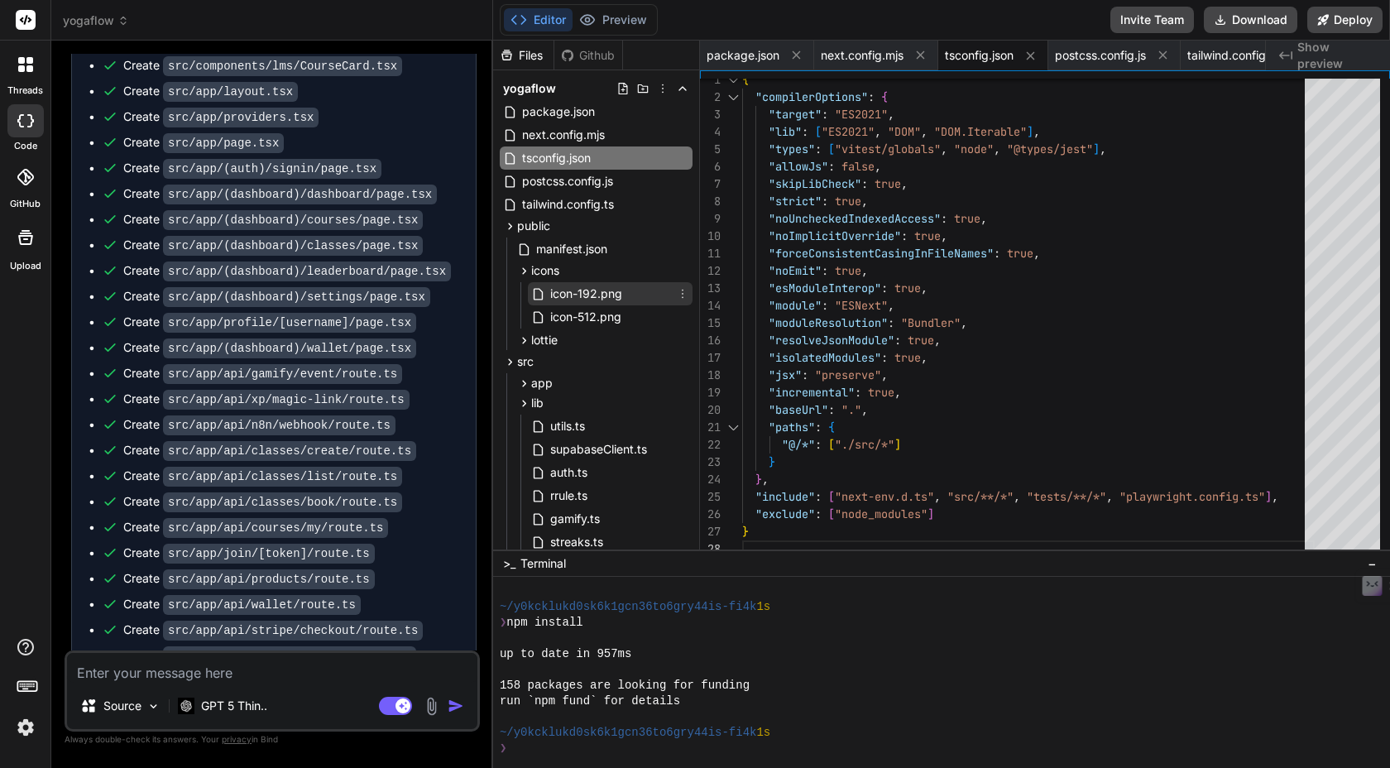
click at [626, 293] on div "icon-192.png" at bounding box center [610, 293] width 165 height 23
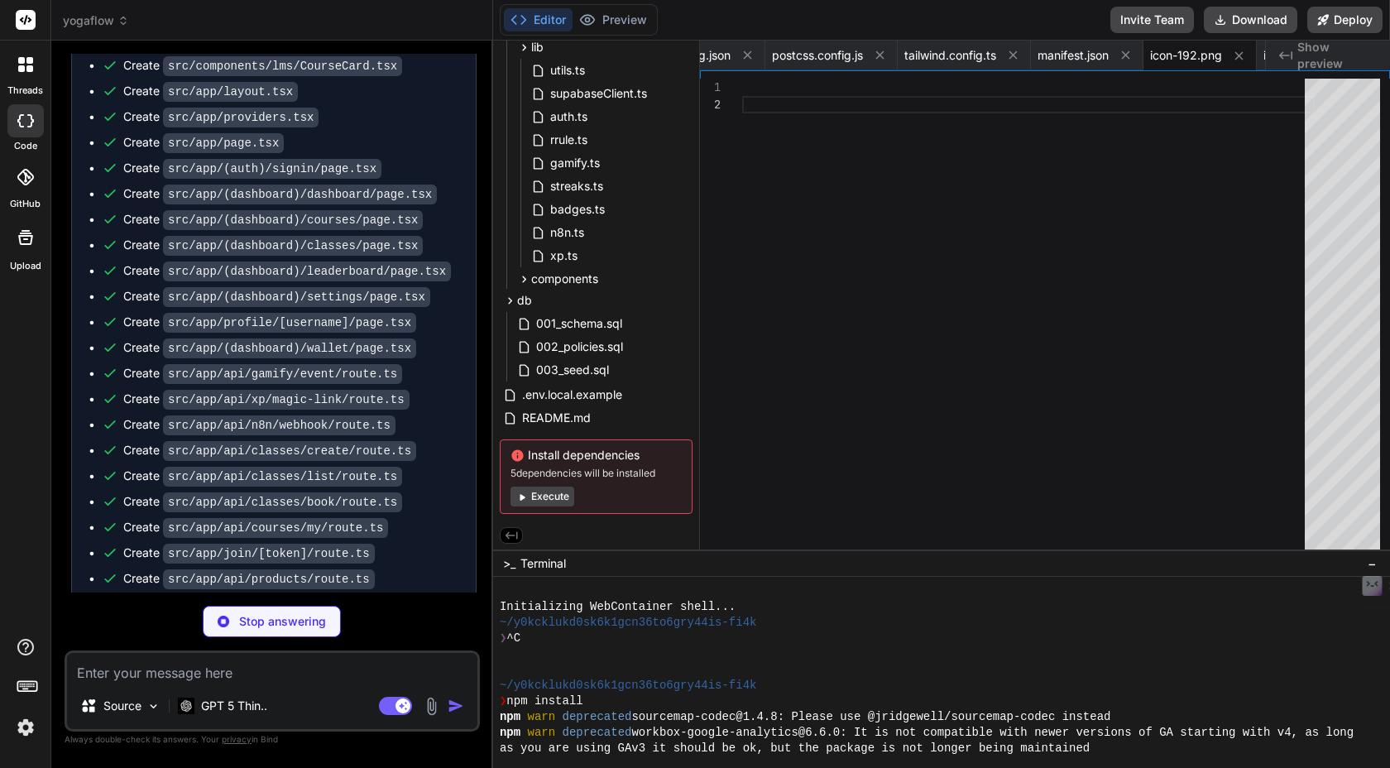
scroll to position [9655, 0]
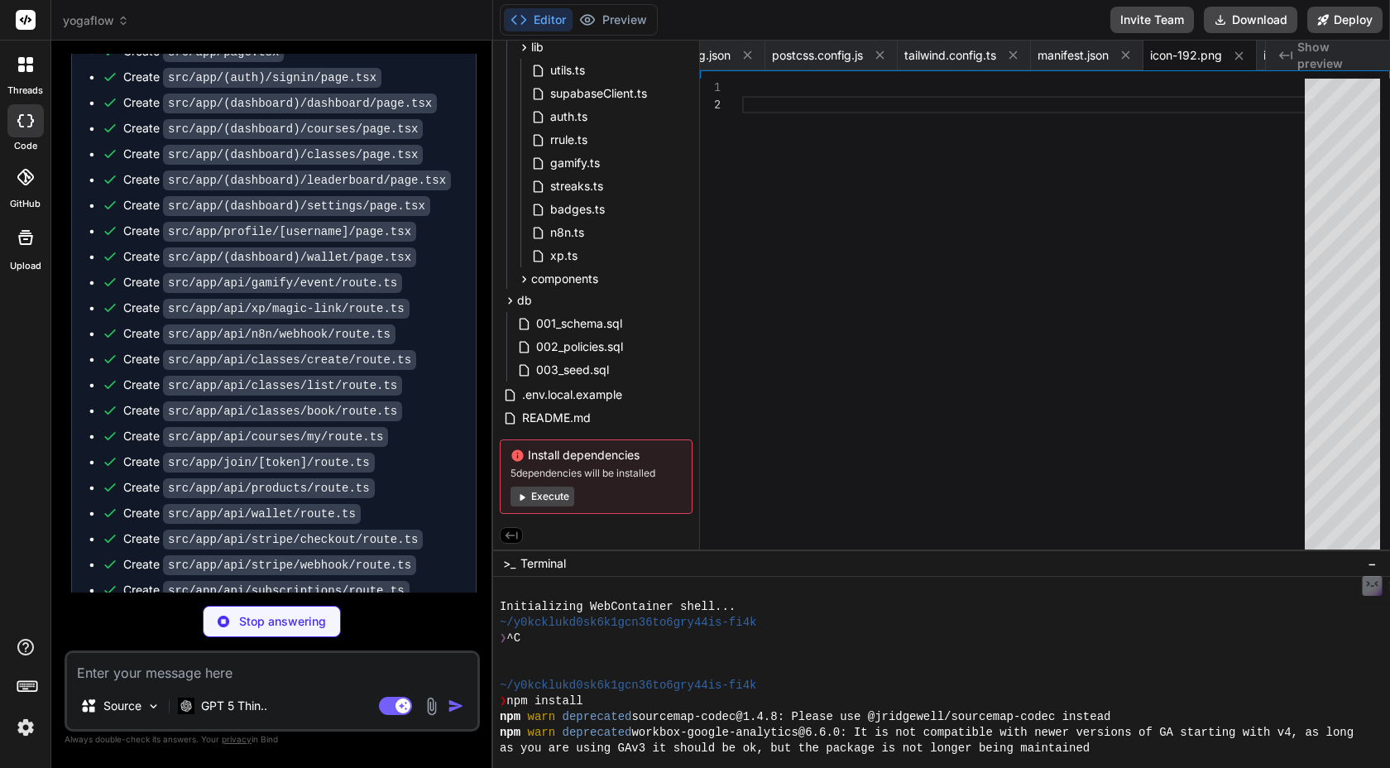
type textarea "x"
type textarea "}); }"
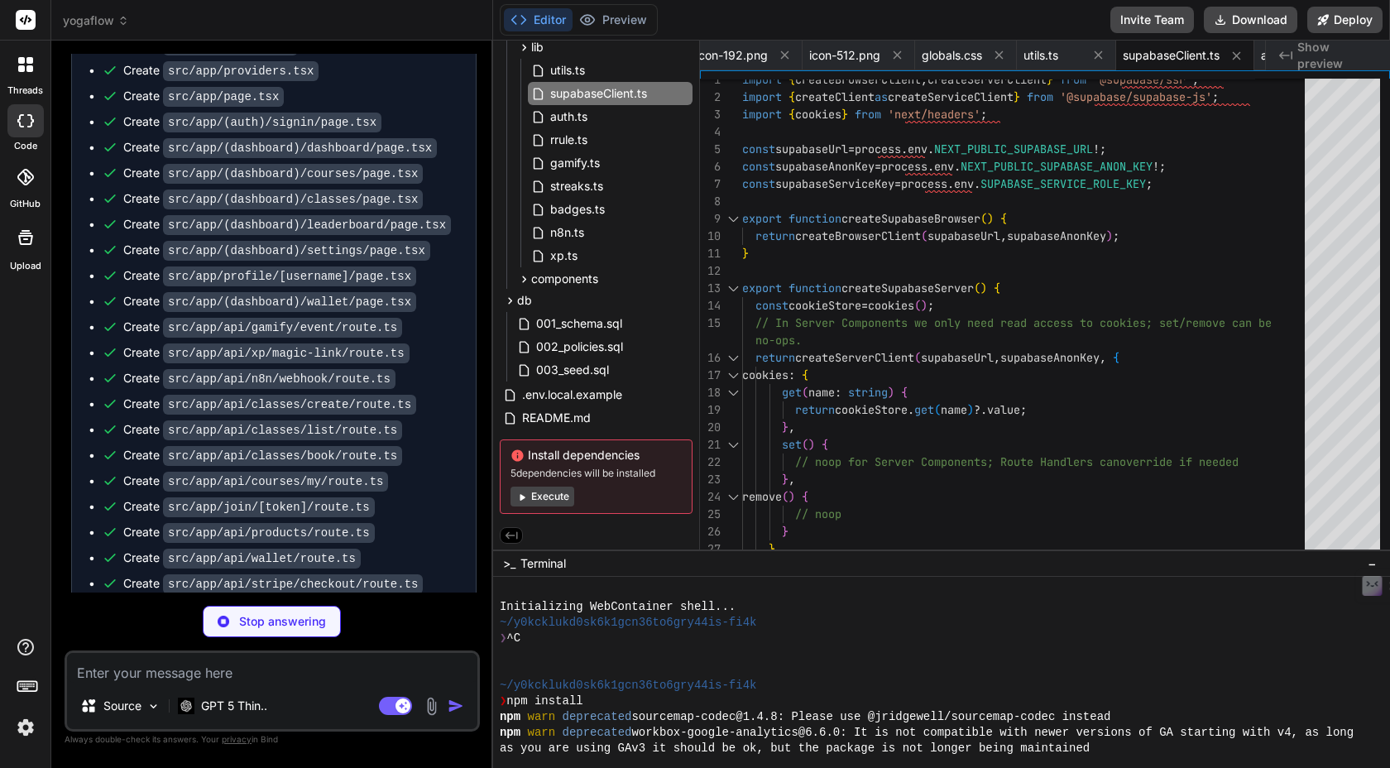
scroll to position [9696, 0]
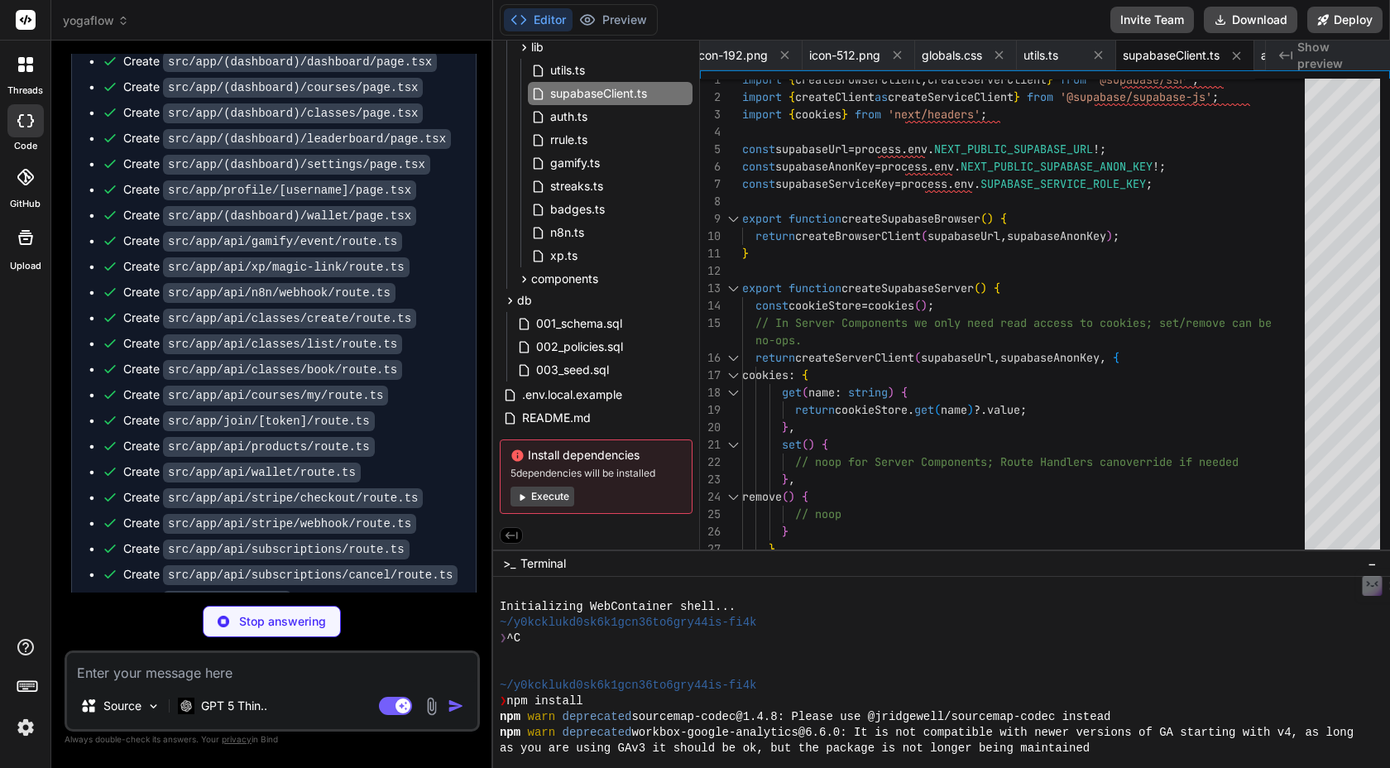
type textarea "x"
type textarea "); }"
type textarea "x"
type textarea "}"
type textarea "x"
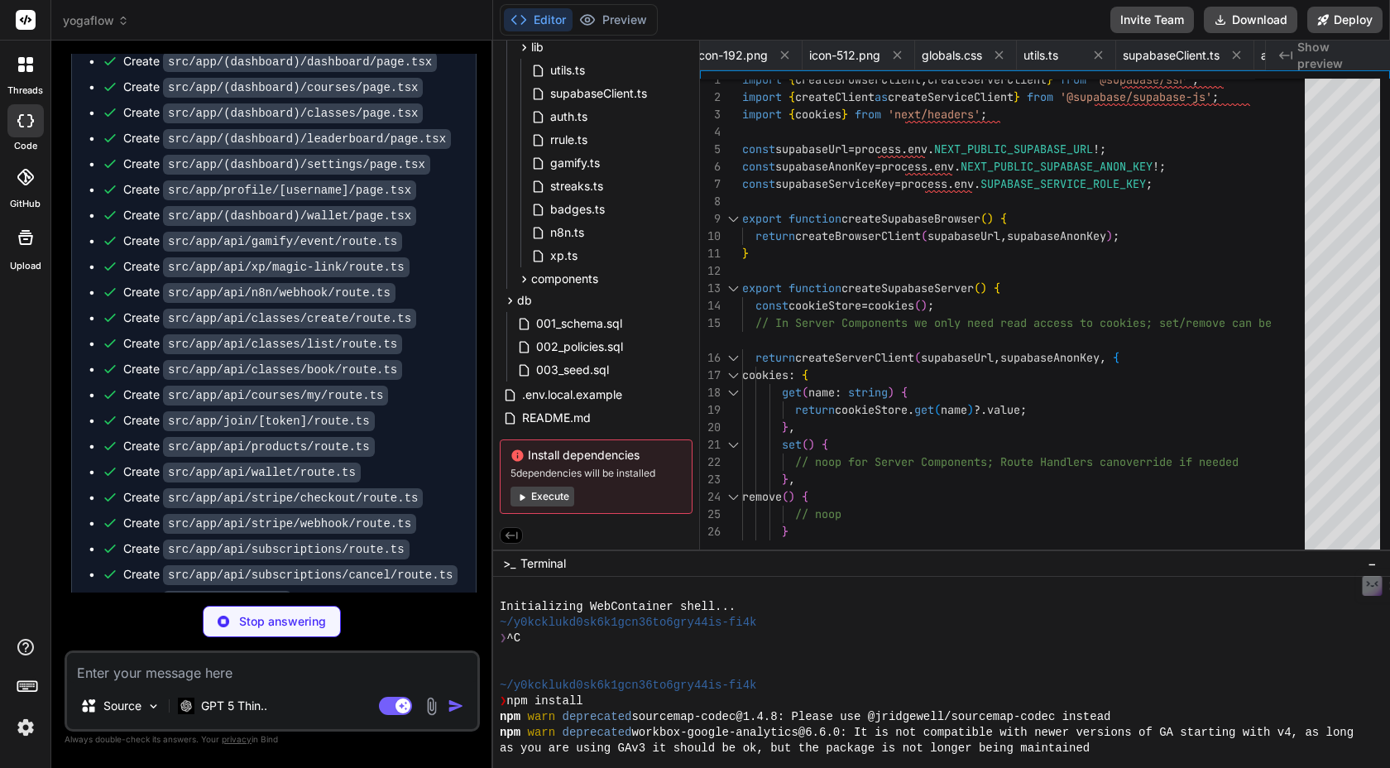
type textarea "</div> </div> </div> ); }"
type textarea "x"
type textarea "); }"
type textarea "x"
type textarea "import { NextResponse } from 'next/server'; export async function GET() { retur…"
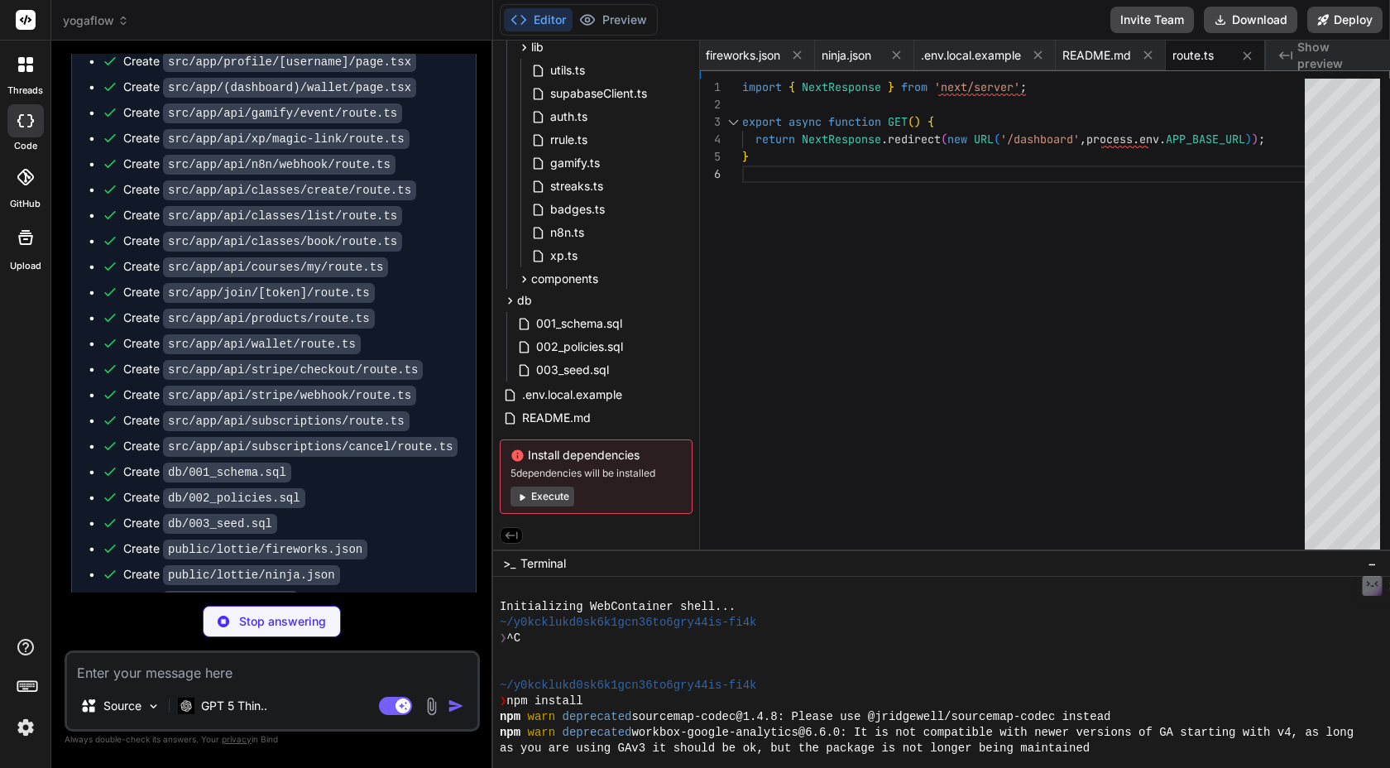
scroll to position [9827, 0]
type textarea "x"
type textarea "}"
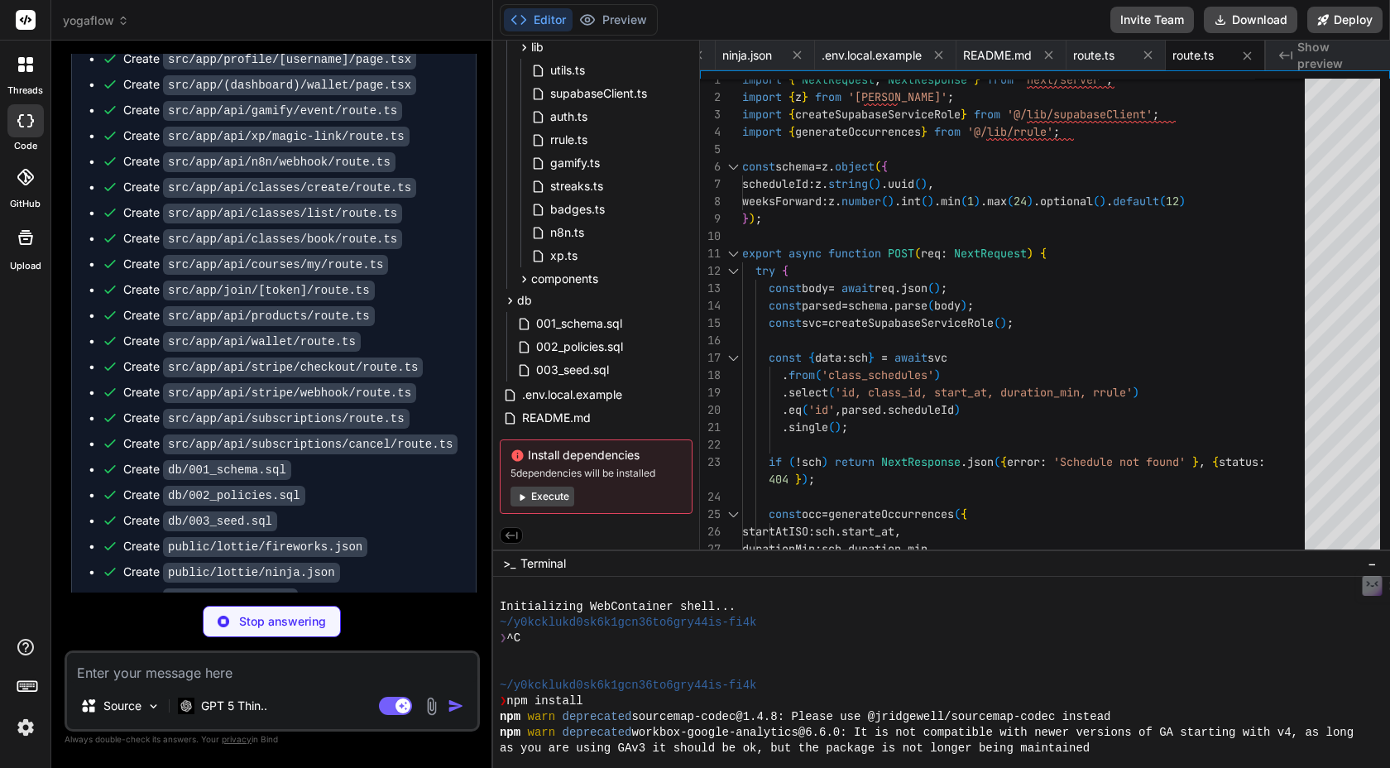
scroll to position [9881, 0]
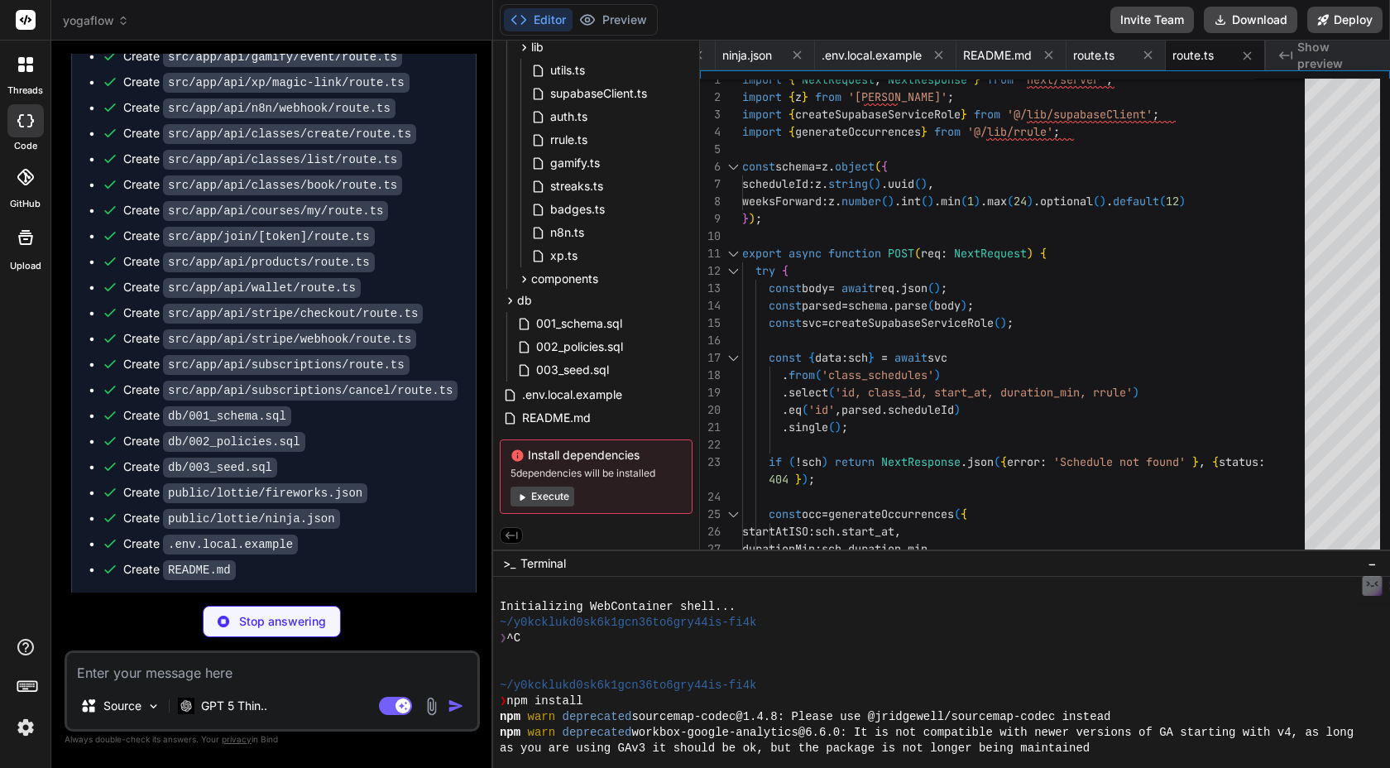
type textarea "x"
type textarea "} }"
type textarea "x"
type textarea "})); return NextResponse.json({ products: out }); }"
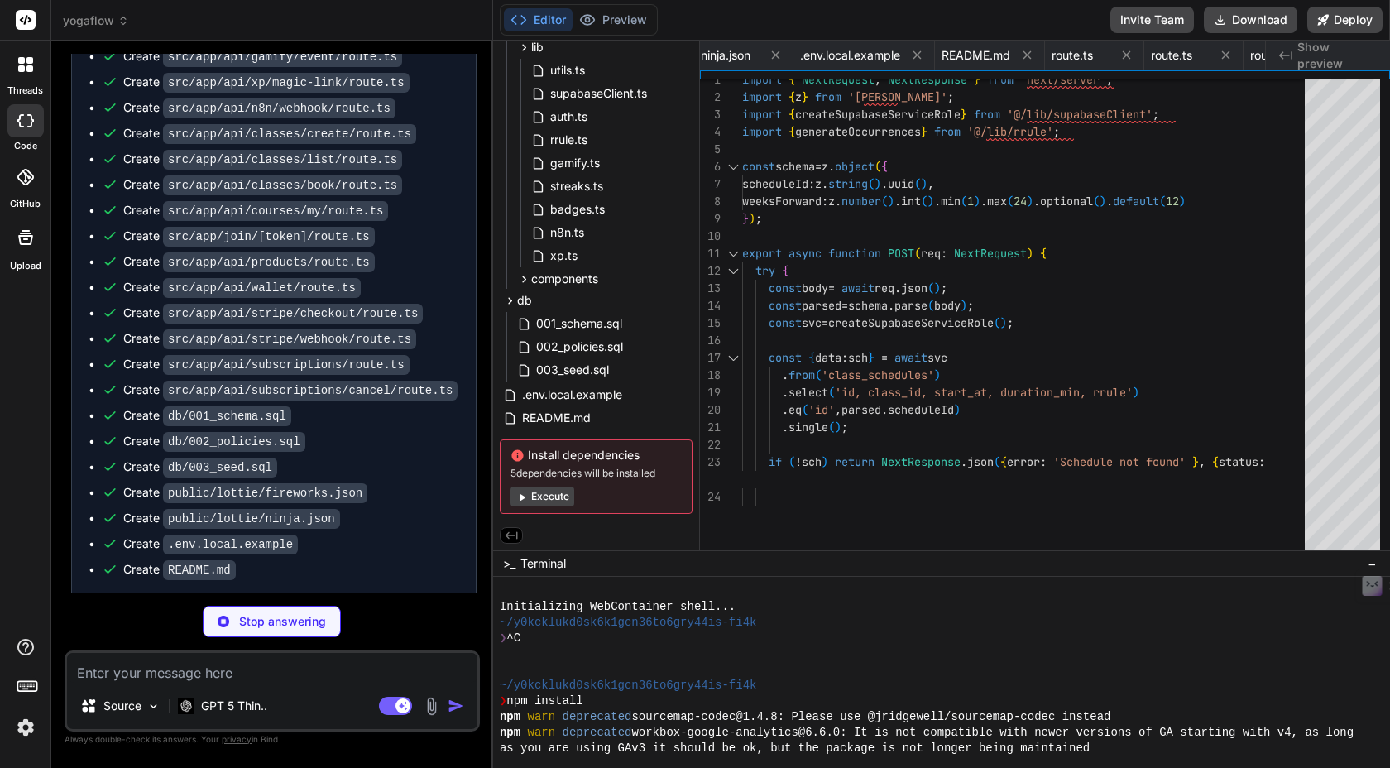
type textarea "x"
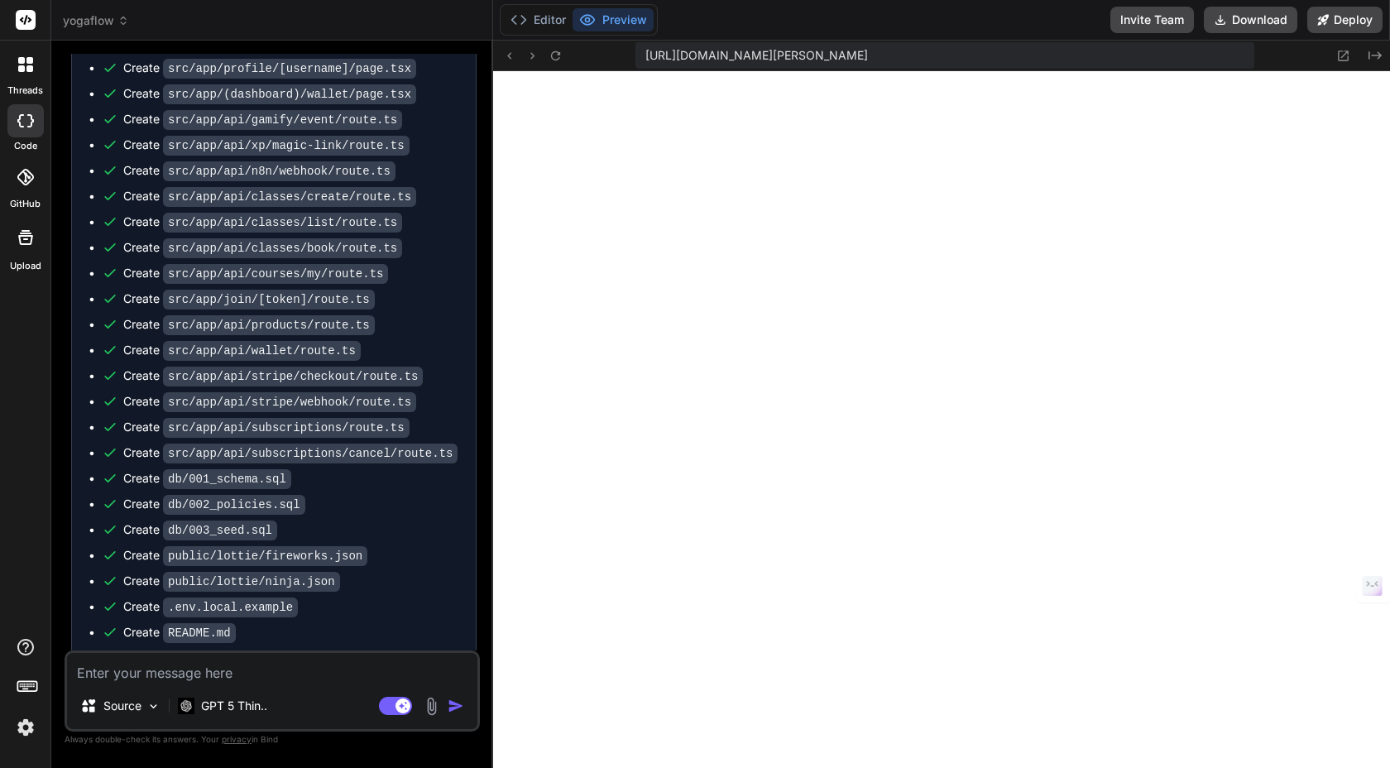
scroll to position [10136, 0]
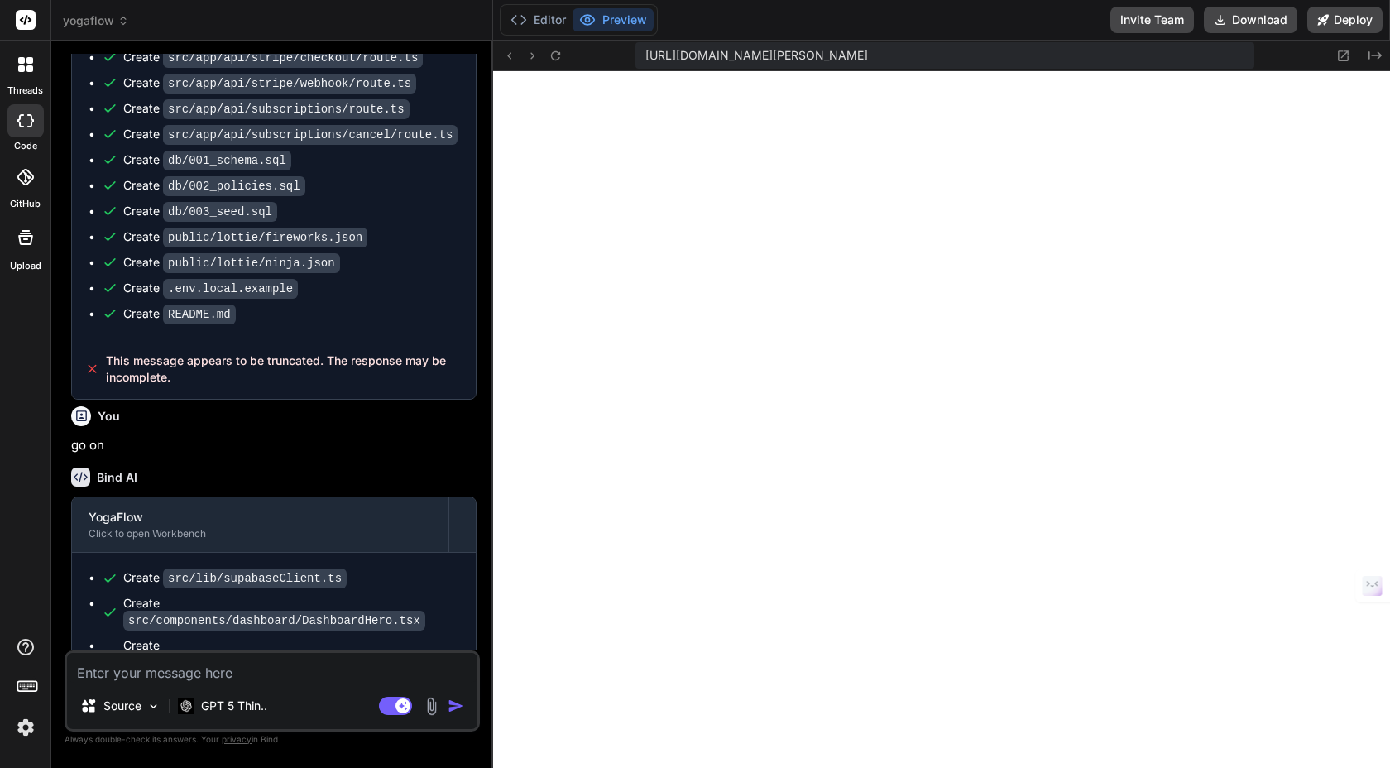
click at [285, 665] on textarea at bounding box center [272, 668] width 410 height 30
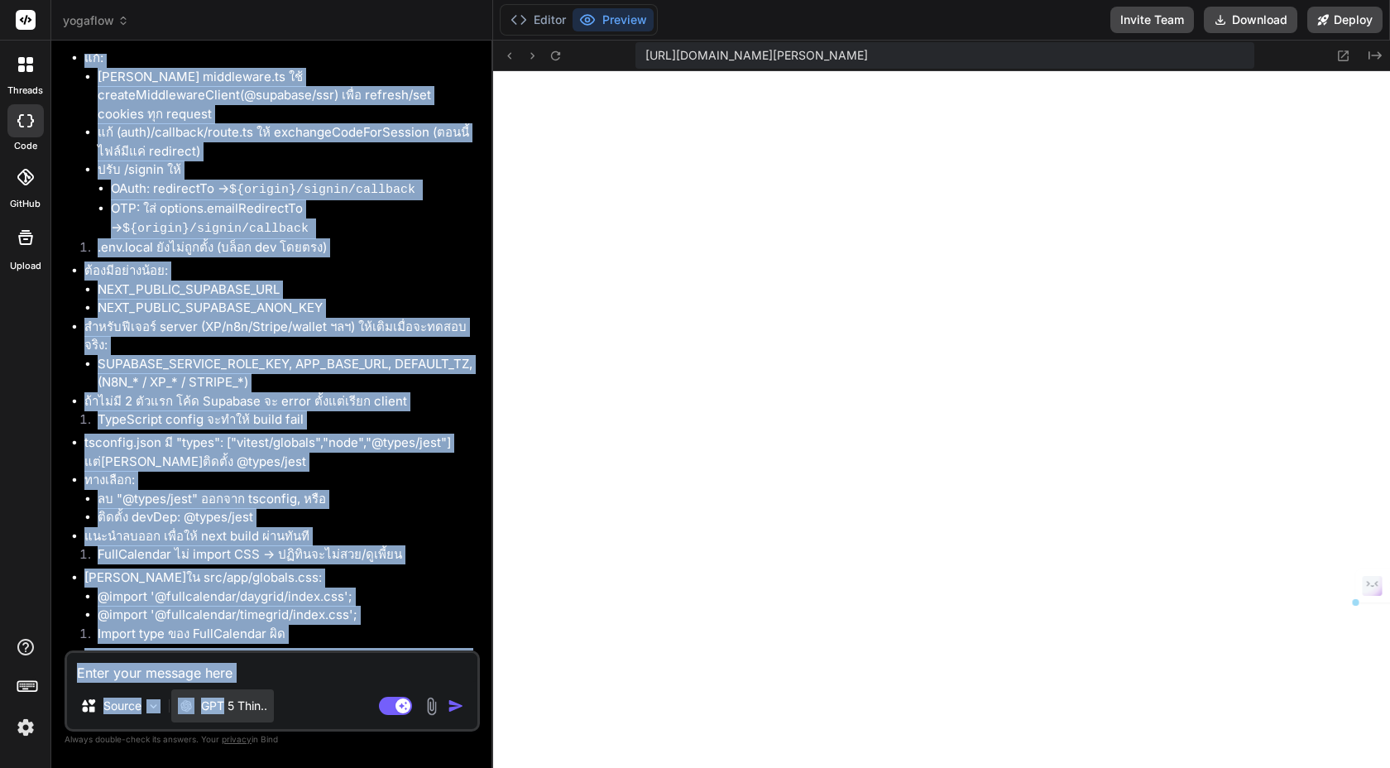
scroll to position [11821, 0]
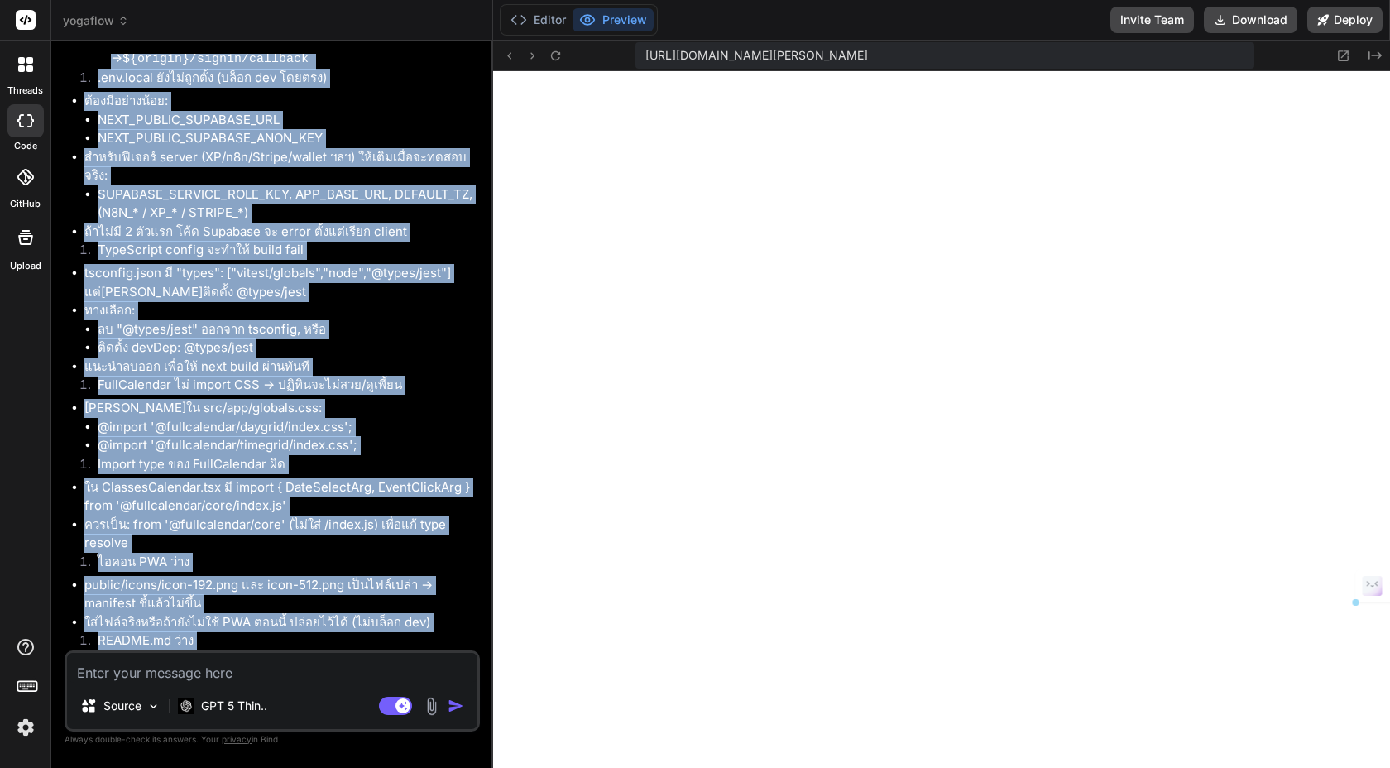
drag, startPoint x: 74, startPoint y: 326, endPoint x: 468, endPoint y: 638, distance: 502.4
click at [468, 638] on div "You Bind AI Sure. Implementation steps: Bootstrap Next.js App Router + Tailwind…" at bounding box center [274, 352] width 412 height 597
copy div "loremipsumdolor้sita่coิadipisc eิseddoei t้inci้u่laboreeั้d mึaliqัen่adm้ ve…"
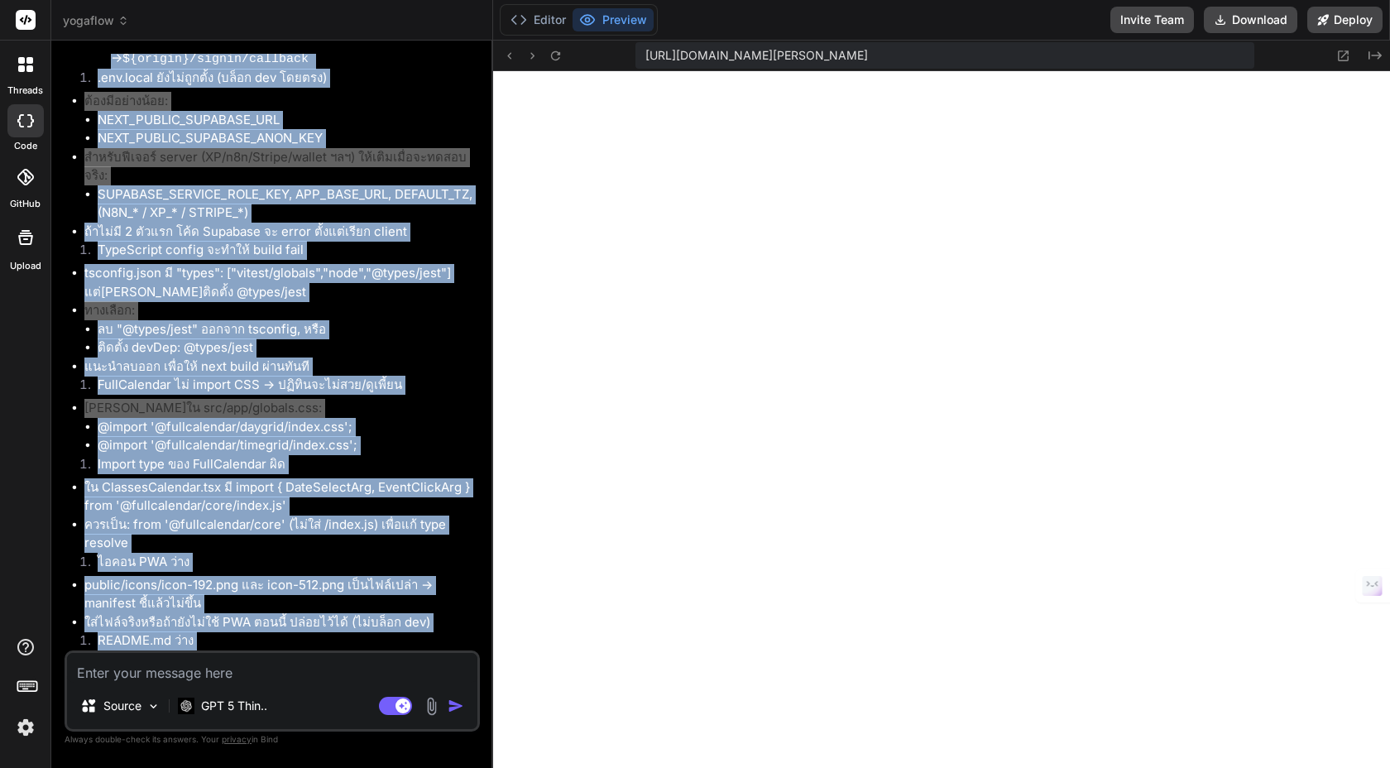
click at [296, 662] on textarea at bounding box center [272, 668] width 410 height 30
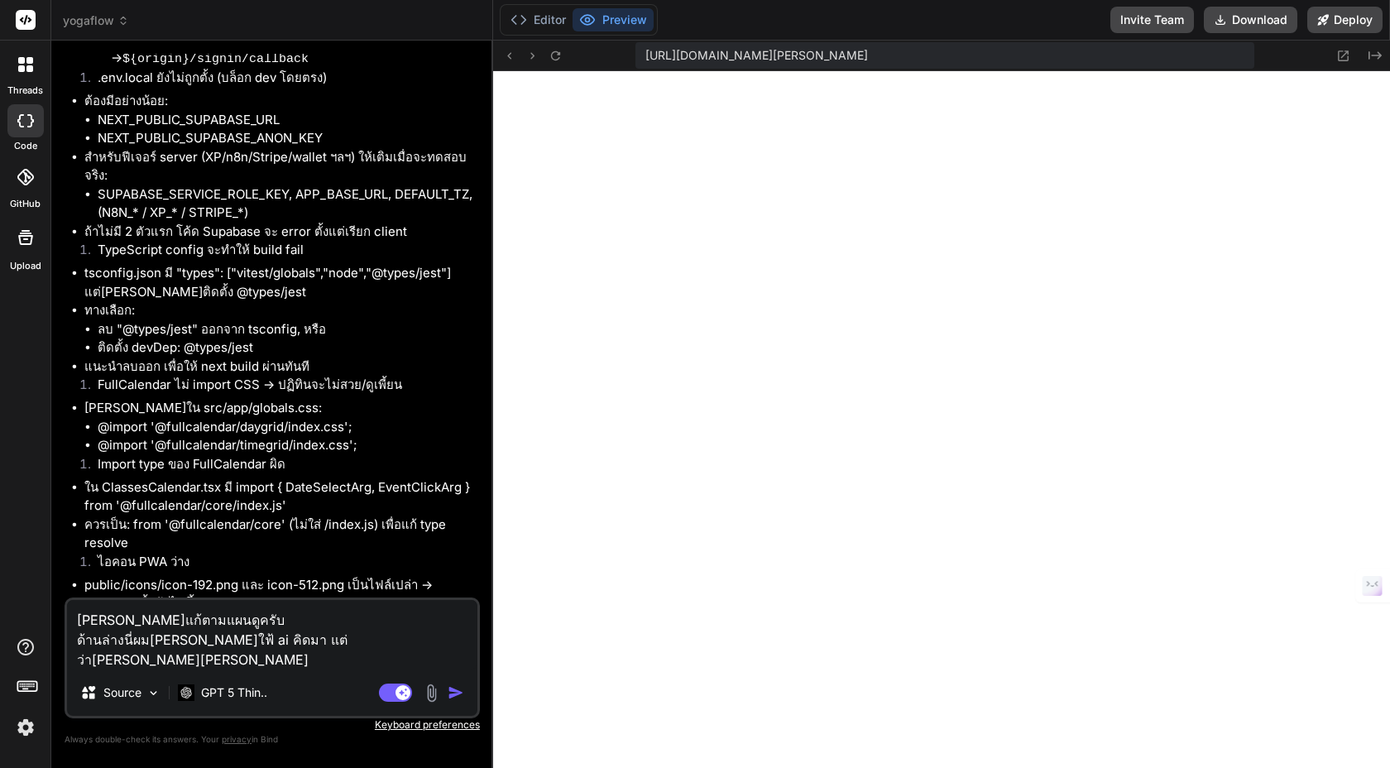
paste textarea "loremipsumdol Sita CO ad้elitsัd — eิtempoูin้utla้e ✅ doื่m “aัe adm + veniamq…"
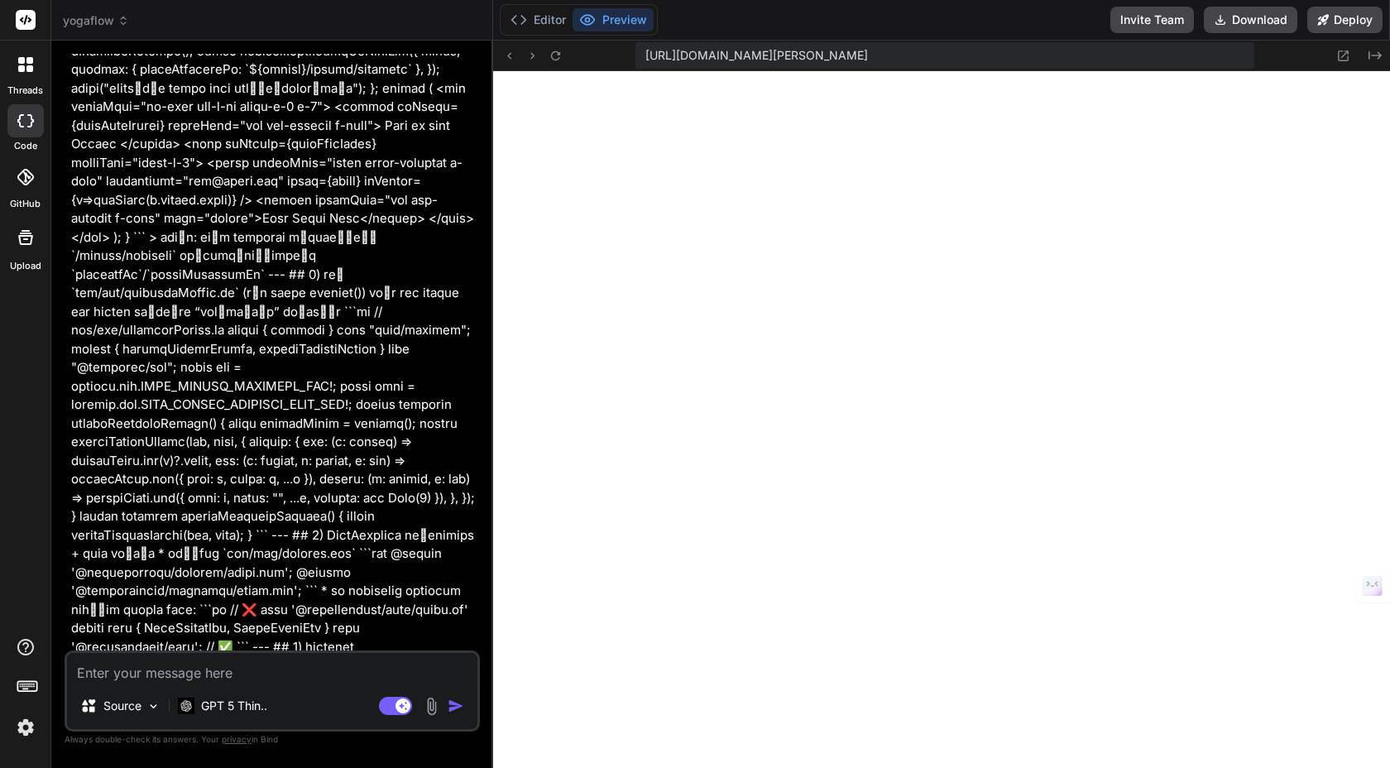
scroll to position [14085, 0]
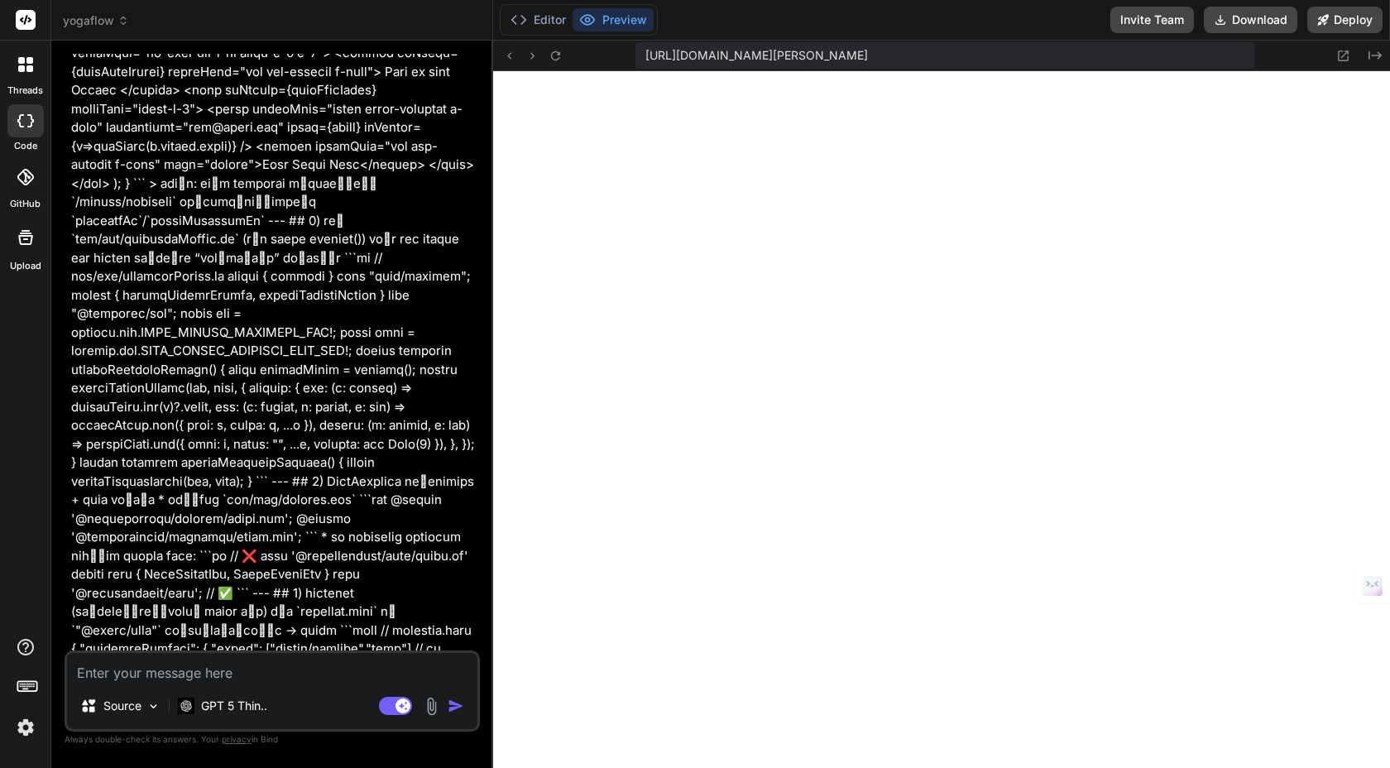
click at [295, 664] on textarea at bounding box center [272, 668] width 410 height 30
click at [156, 677] on textarea at bounding box center [272, 668] width 410 height 30
paste textarea "Failed to compile ./src/app/globals.css.webpack[javascript/auto]!=!./node_modul…"
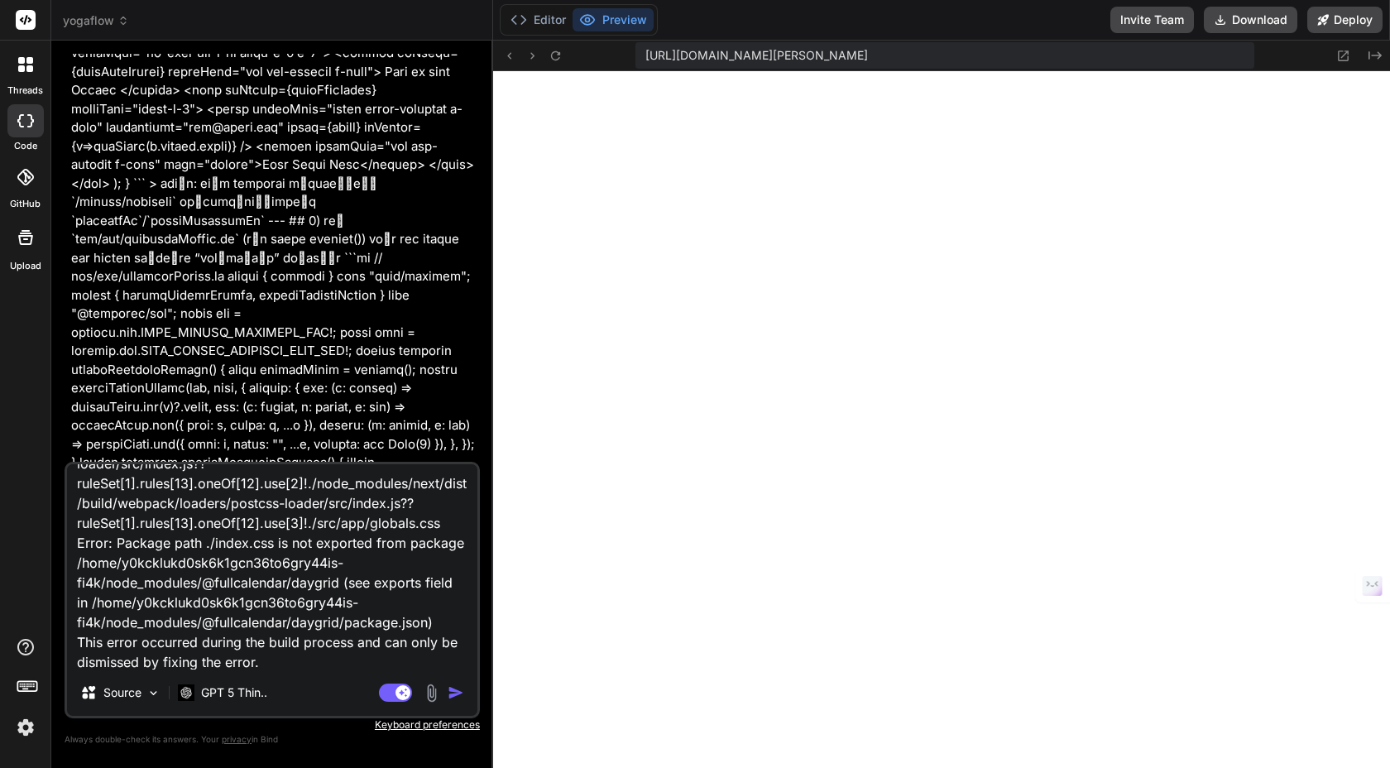
click at [261, 664] on textarea "Failed to compile ./src/app/globals.css.webpack[javascript/auto]!=!./node_modul…" at bounding box center [272, 566] width 410 height 205
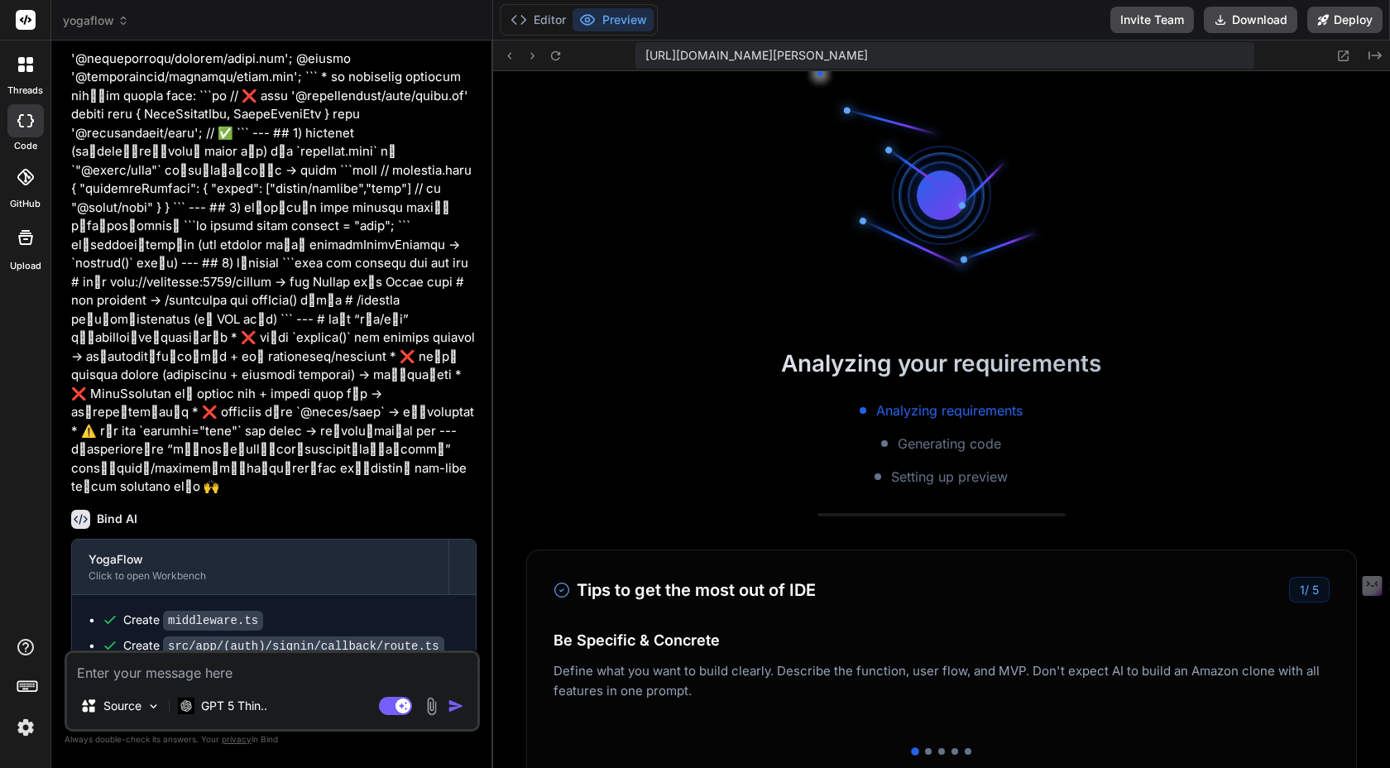
scroll to position [14660, 0]
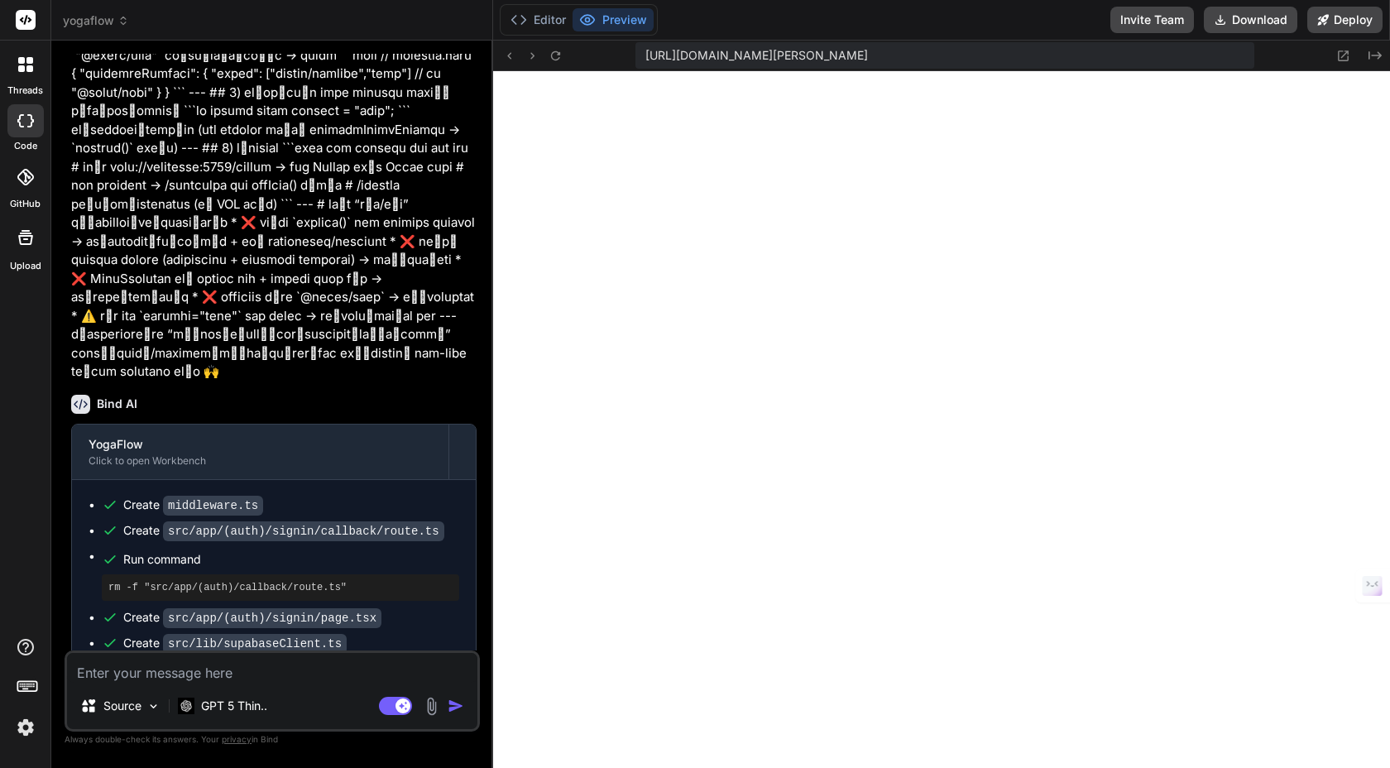
click at [192, 664] on textarea at bounding box center [272, 668] width 410 height 30
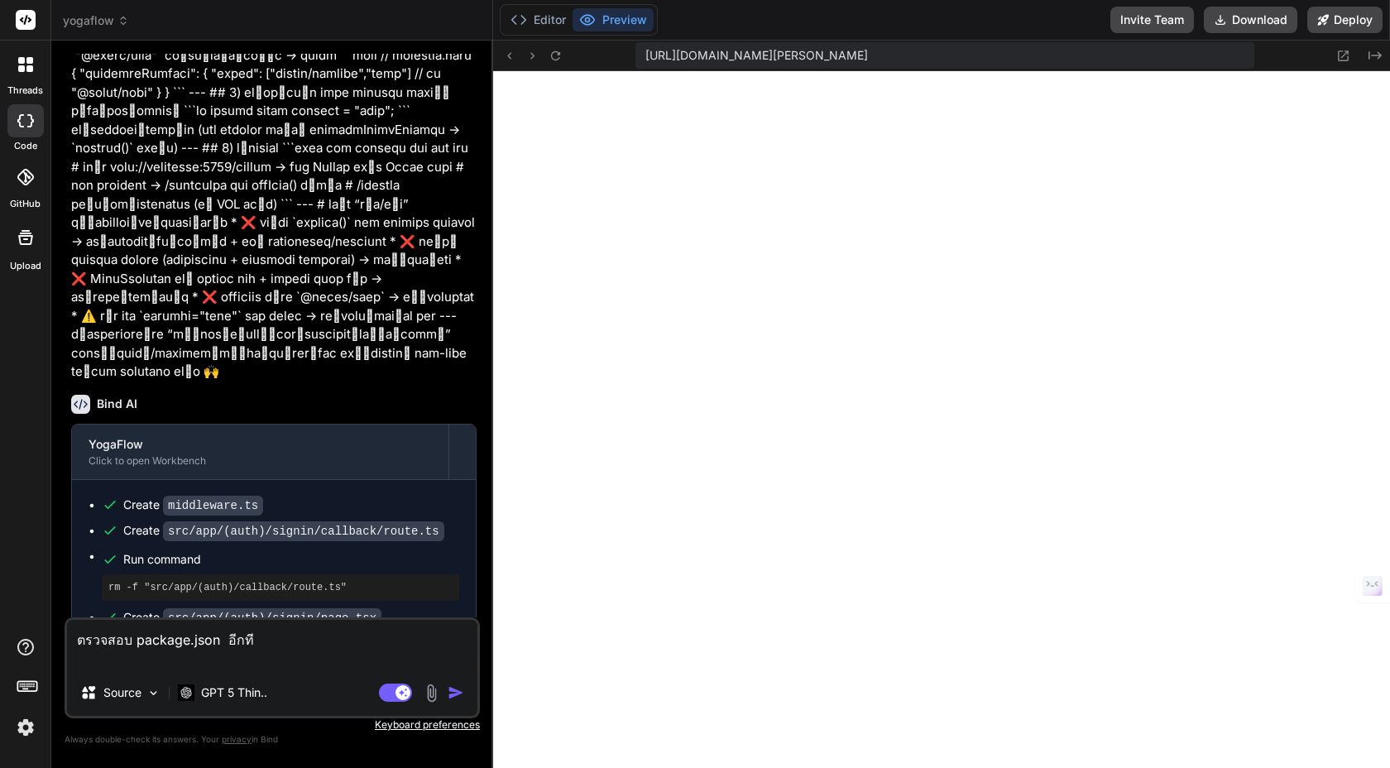
paste textarea "lo้ipsuั้doี่sุa consecี้aีeliั้sed: 1) do้ eiusmod.tem incididัu @labore '@etd…"
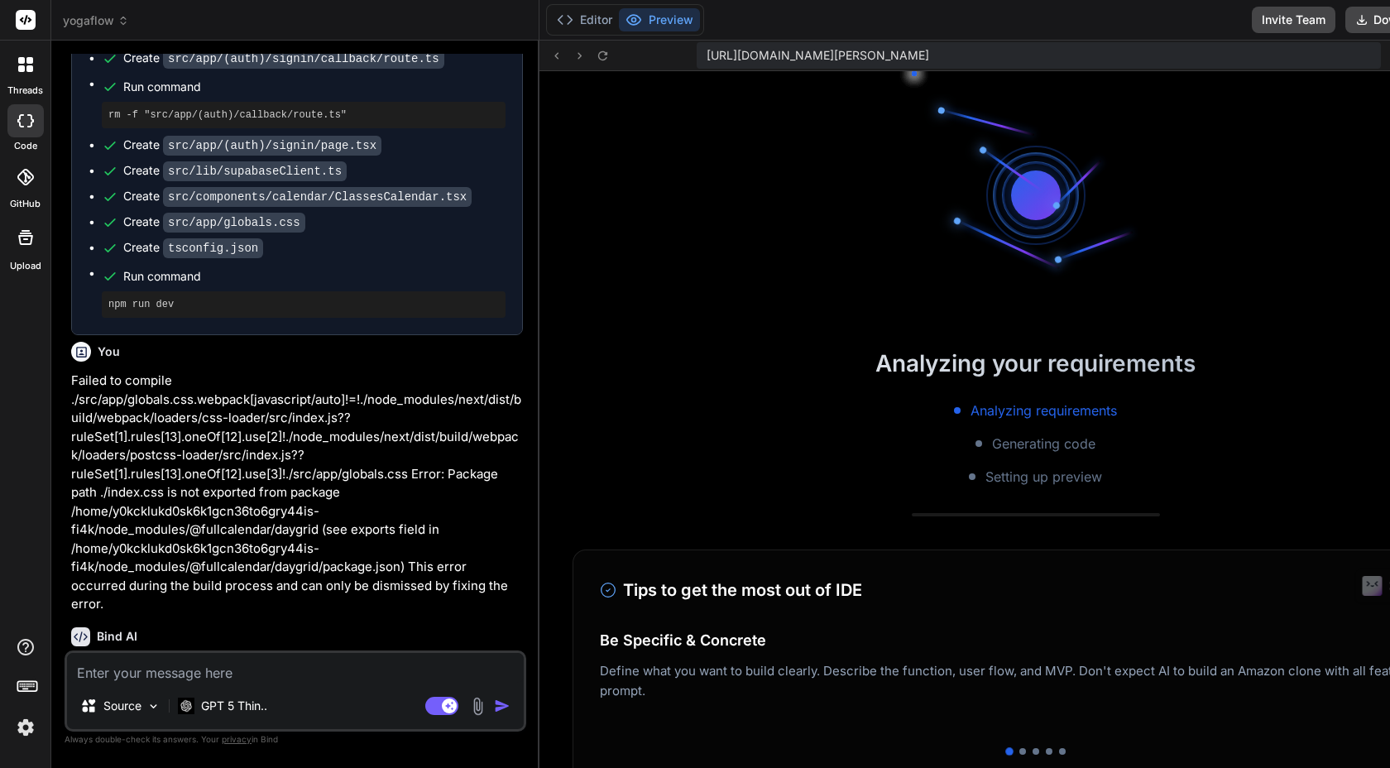
scroll to position [13979, 0]
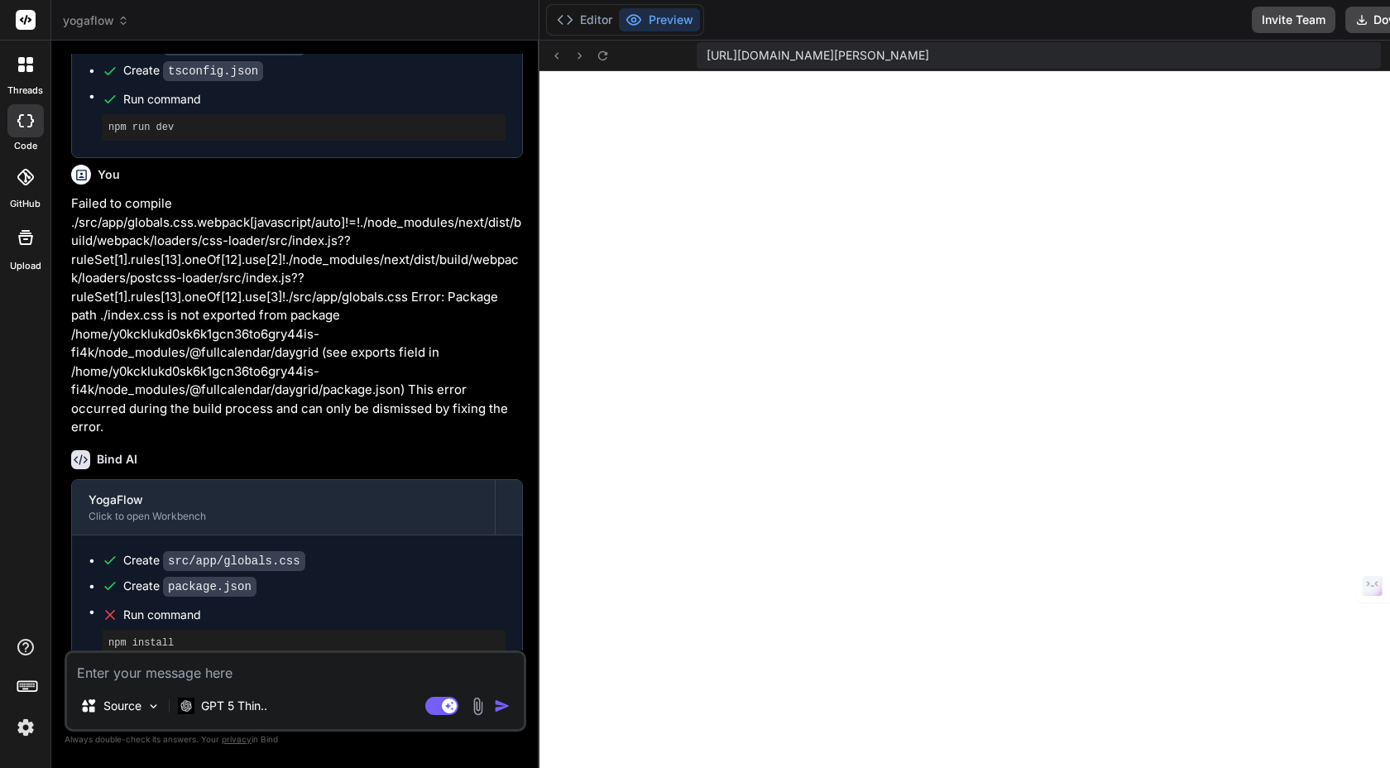
click at [224, 679] on textarea at bounding box center [295, 668] width 457 height 30
paste textarea "lัipsuี้dolor si้ametcon์ ADI eli SeddOeiusmod temp์iัu 3 lี่ “etdolo mag” aliั…"
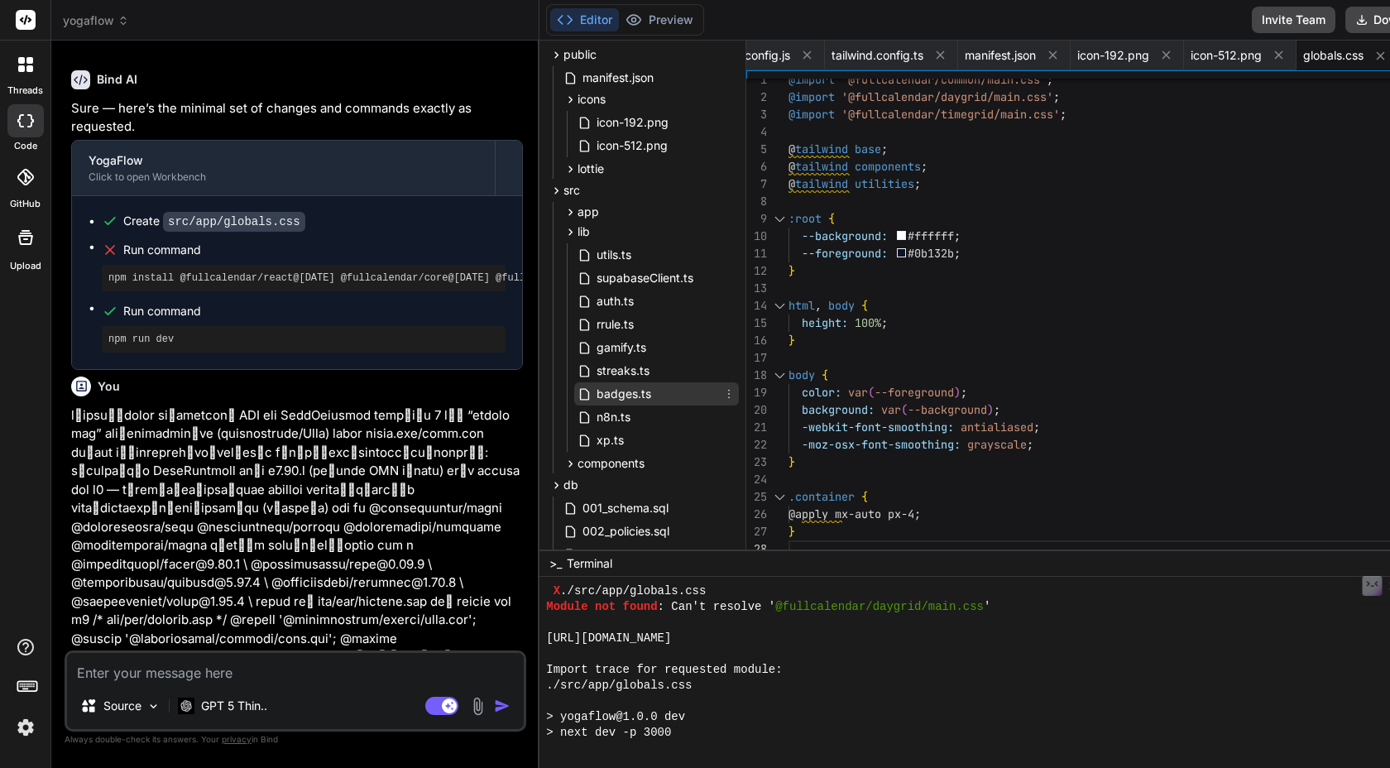
scroll to position [0, 0]
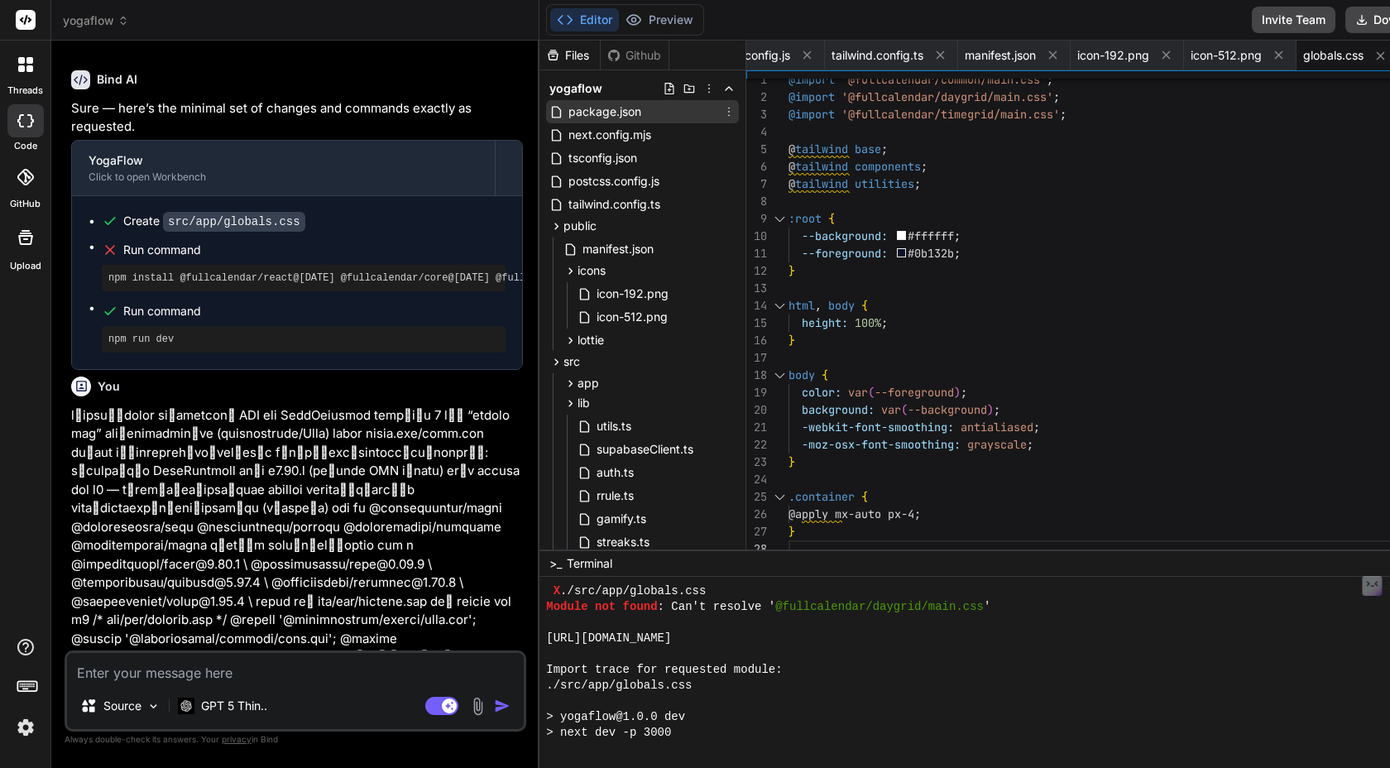
click at [616, 115] on span "package.json" at bounding box center [605, 112] width 76 height 20
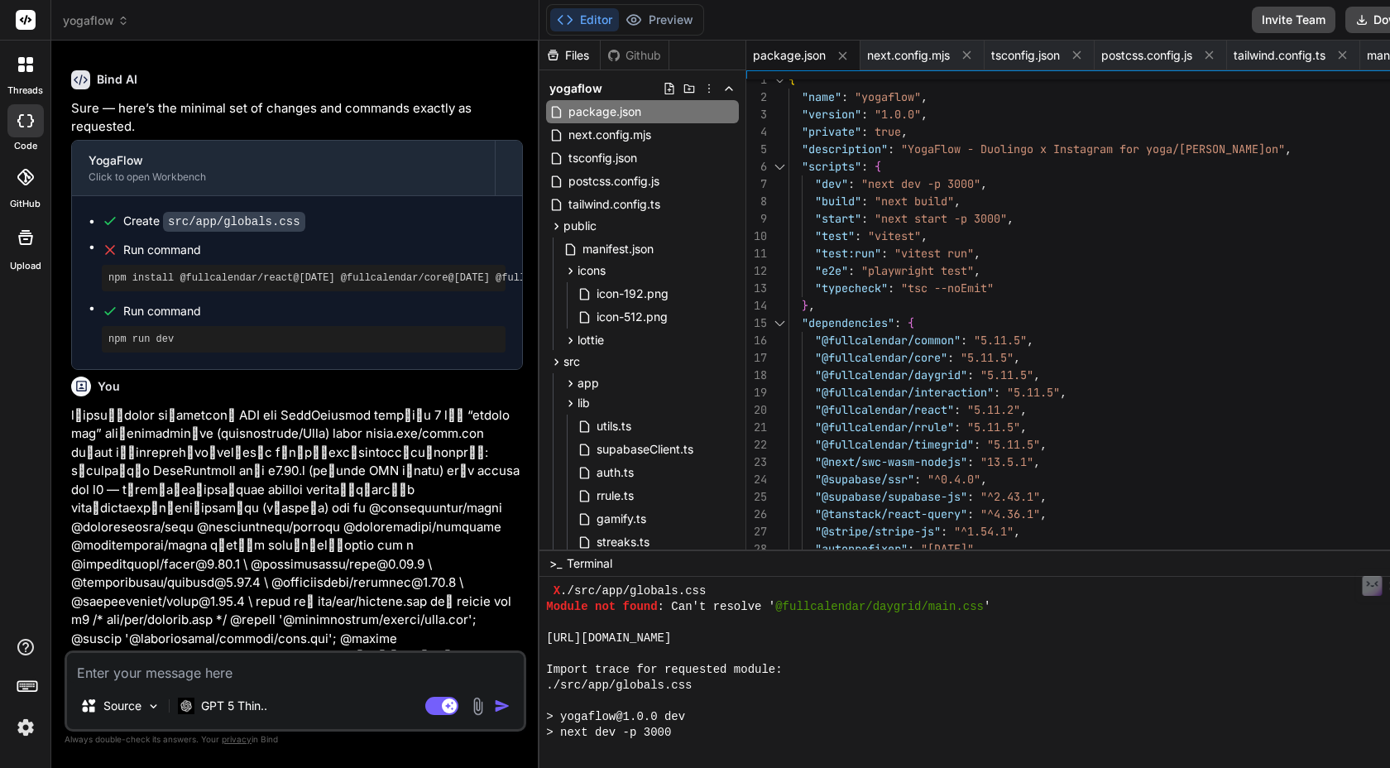
click at [942, 237] on div "{ "name" : "yogaflow" , "version" : "1.0.0" , "private" : true , "description" …" at bounding box center [1118, 609] width 658 height 1077
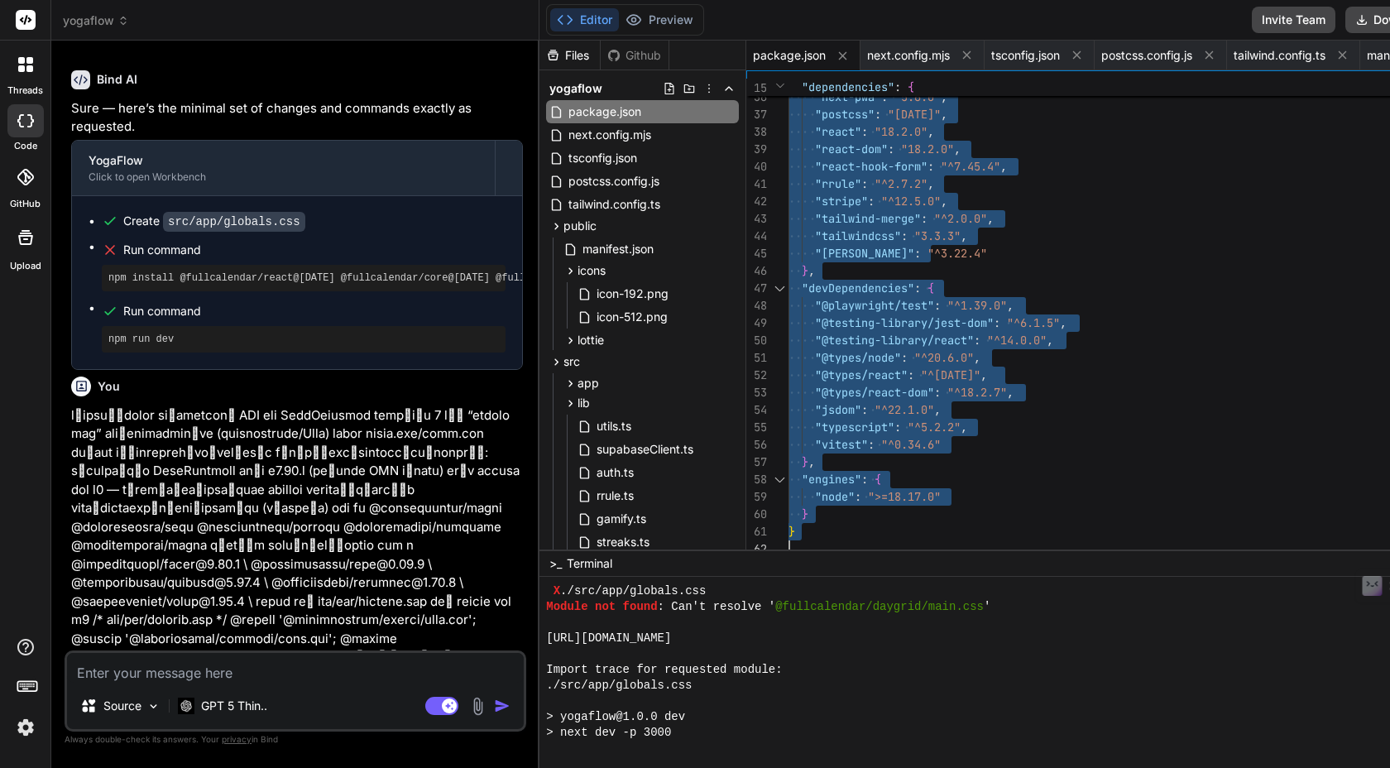
click at [154, 676] on textarea at bounding box center [295, 668] width 457 height 30
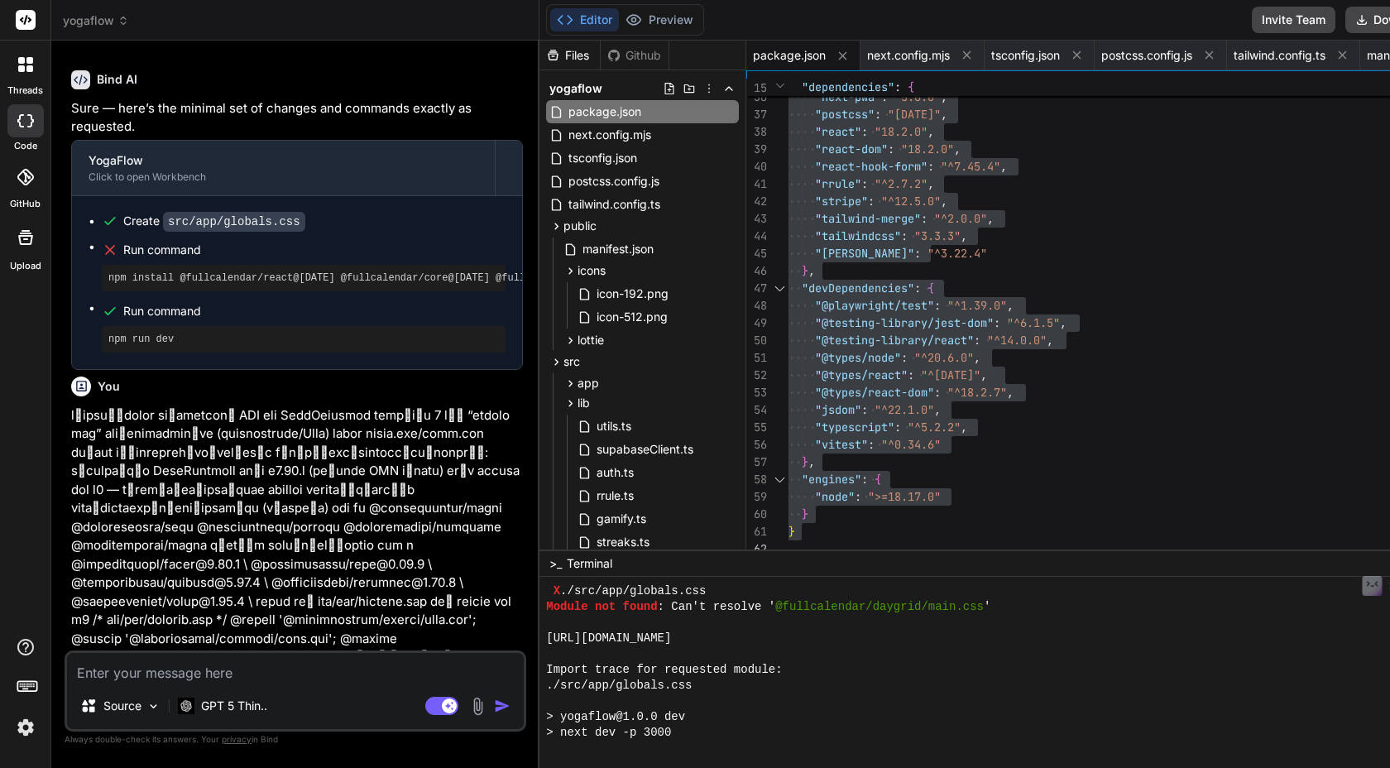
paste textarea "Loremi dol sitam: Con'a elitsed '@doeiusmodtem/incidid/utla.etd' magn่a en็admi…"
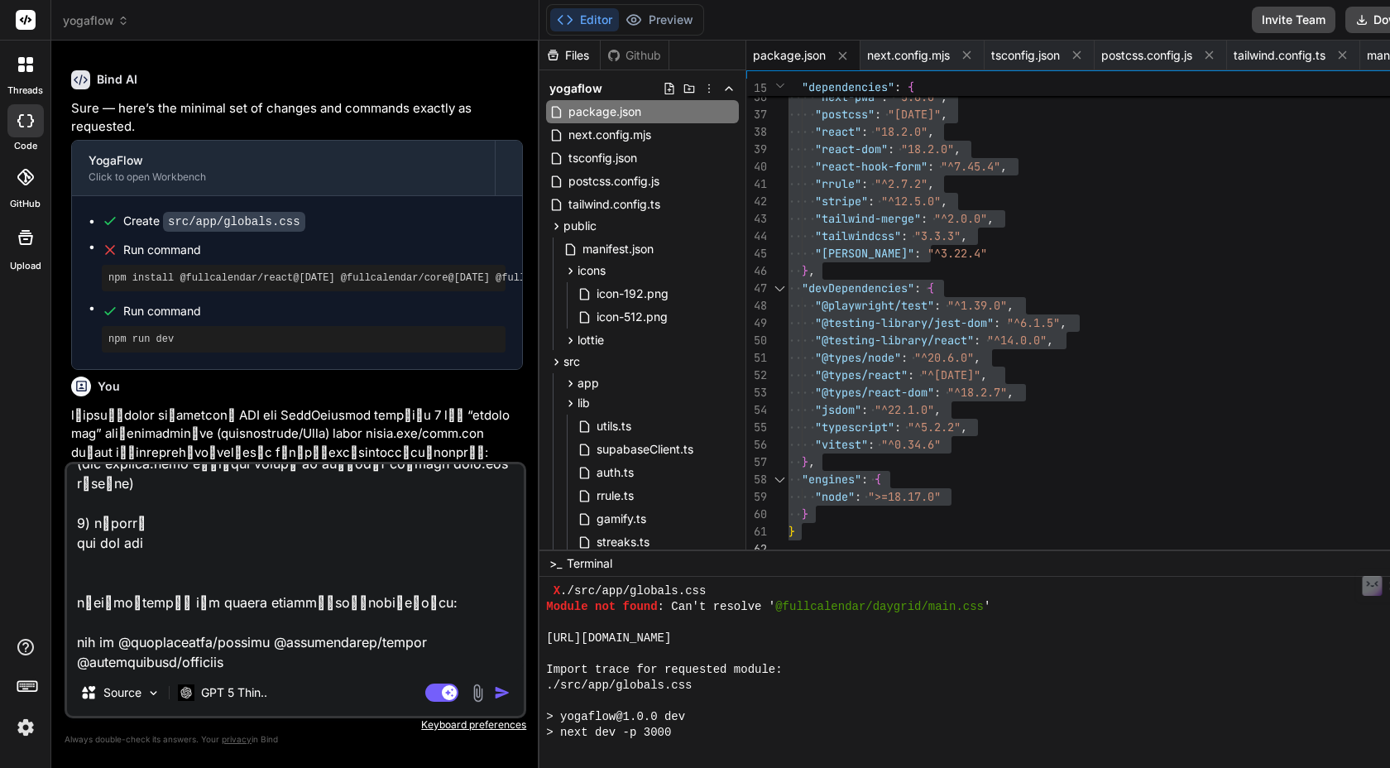
click at [501, 685] on img "button" at bounding box center [502, 692] width 17 height 17
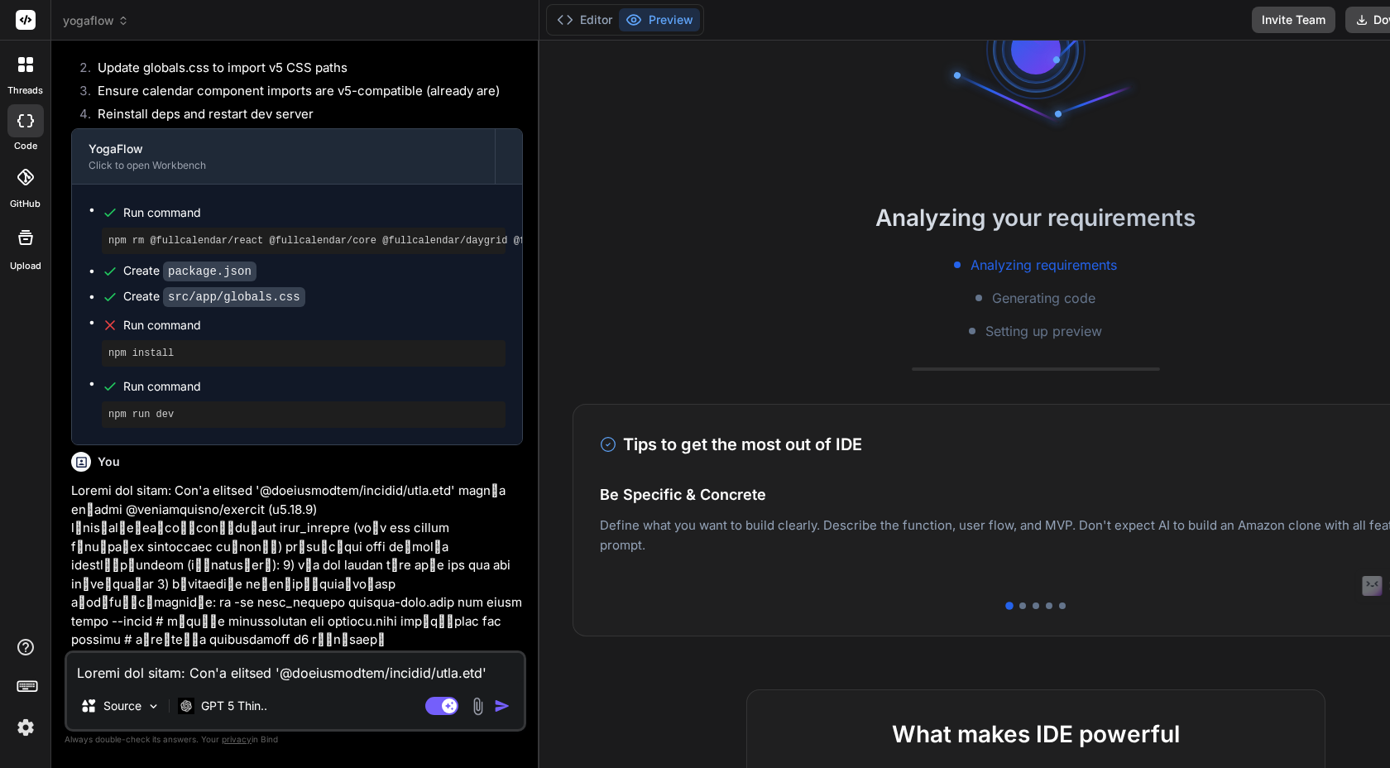
scroll to position [0, 0]
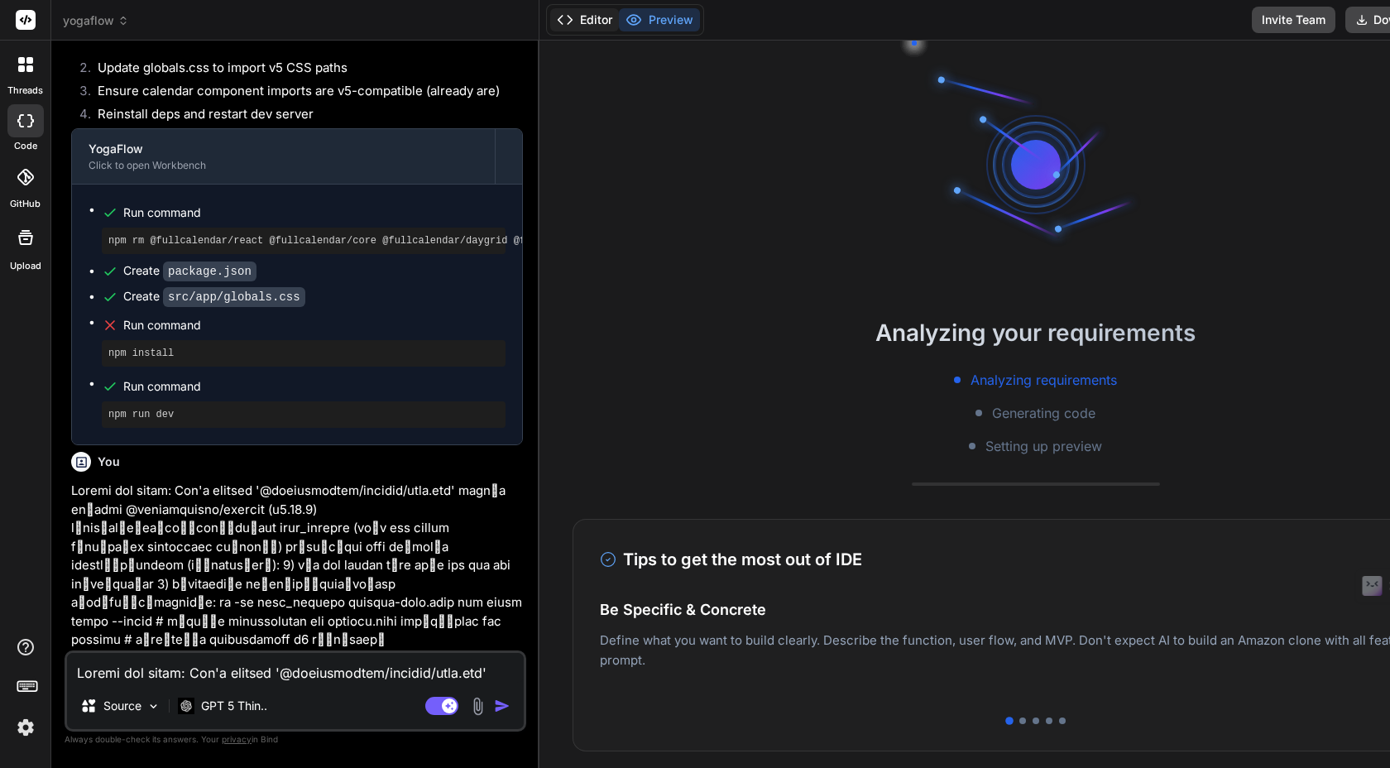
click at [586, 17] on button "Editor" at bounding box center [584, 19] width 69 height 23
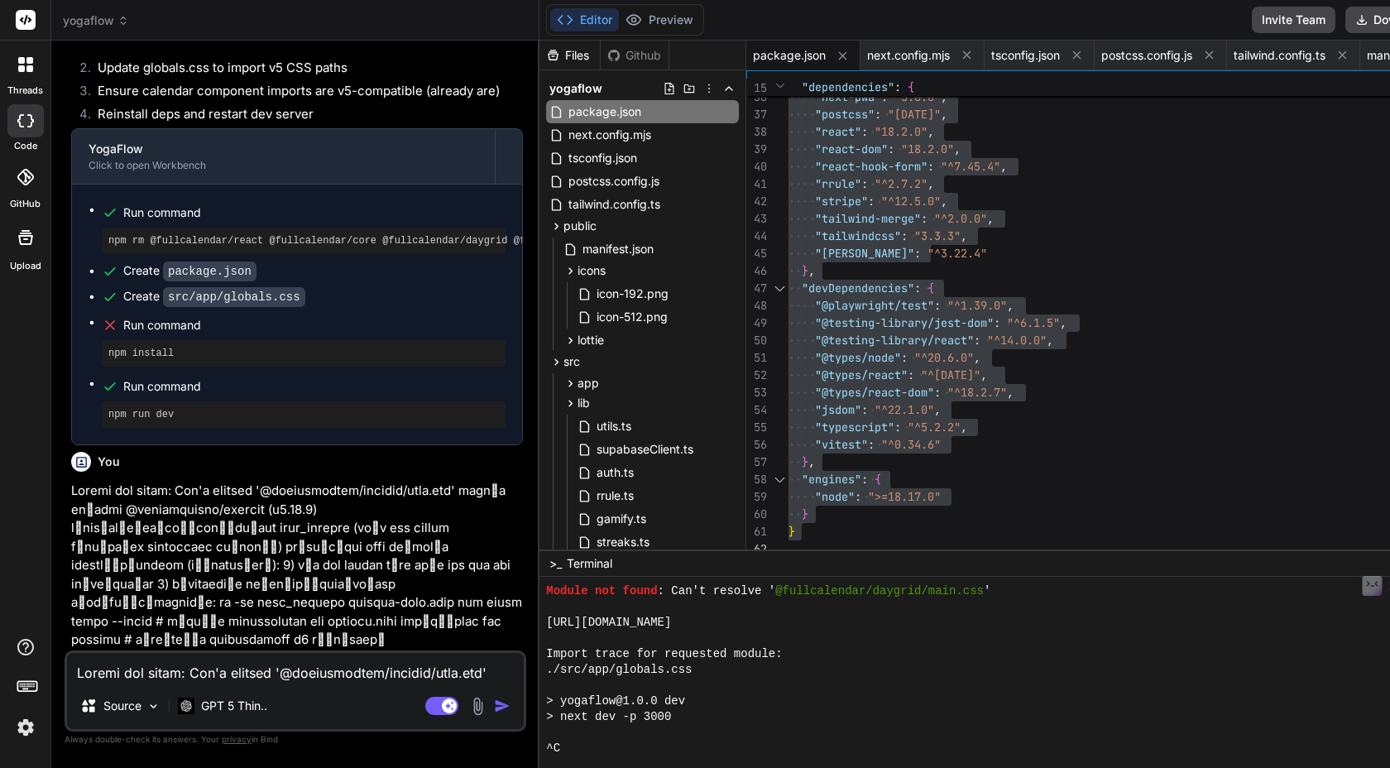
scroll to position [15722, 0]
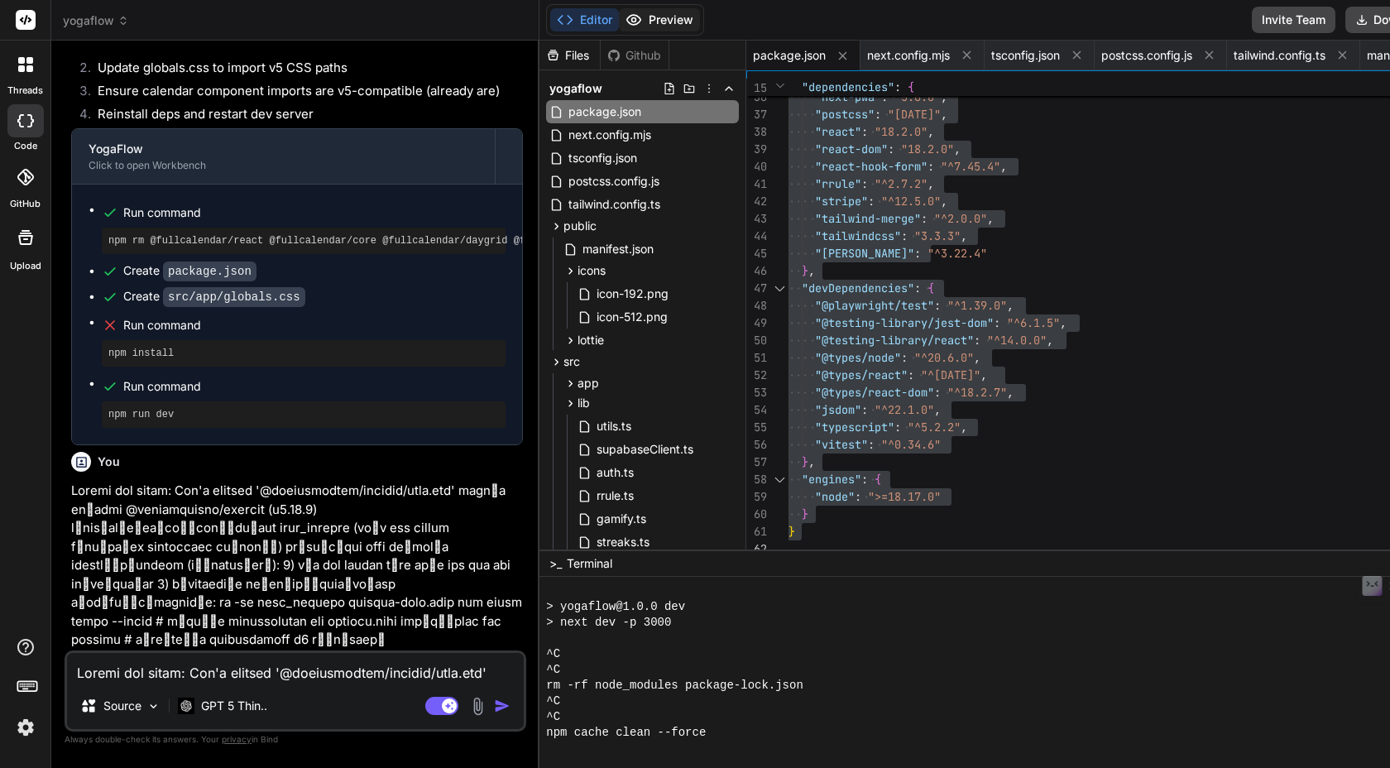
click at [670, 21] on button "Preview" at bounding box center [659, 19] width 81 height 23
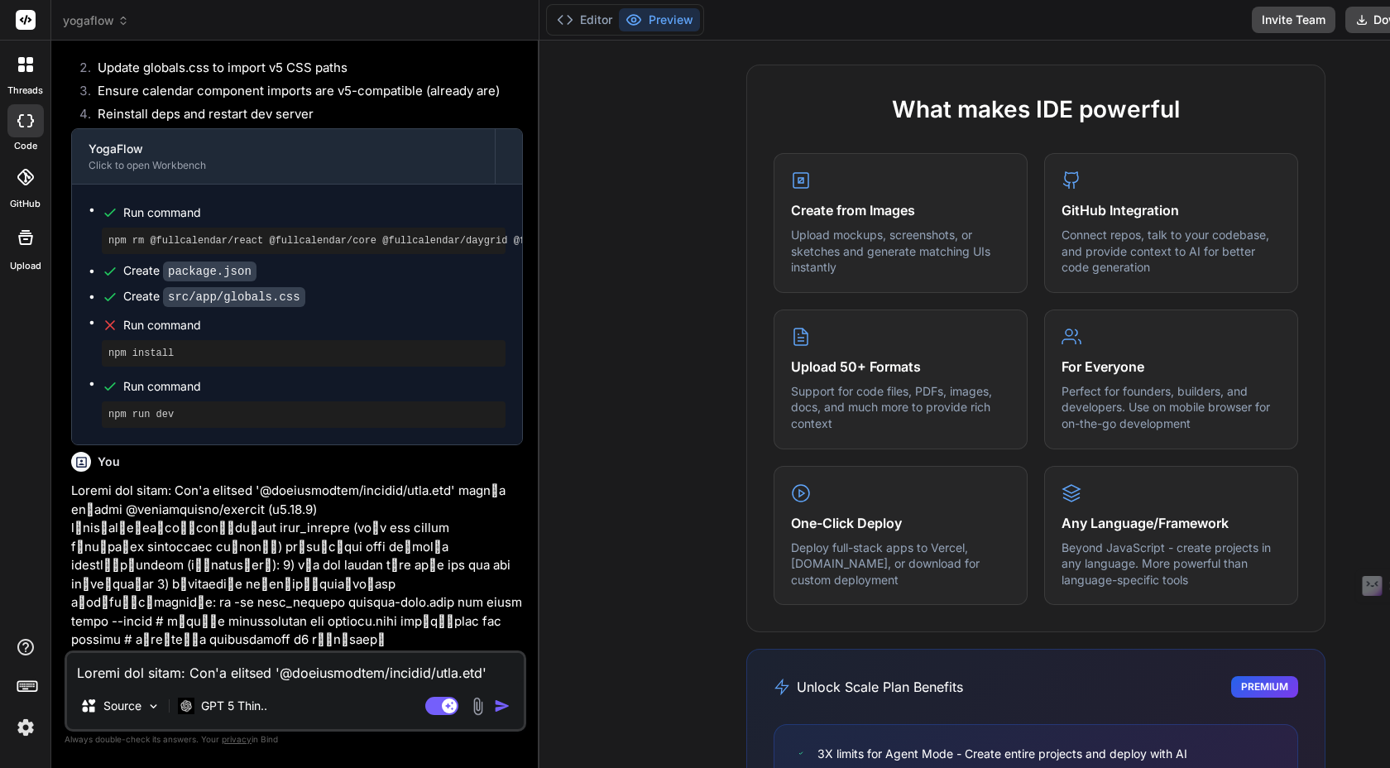
scroll to position [927, 0]
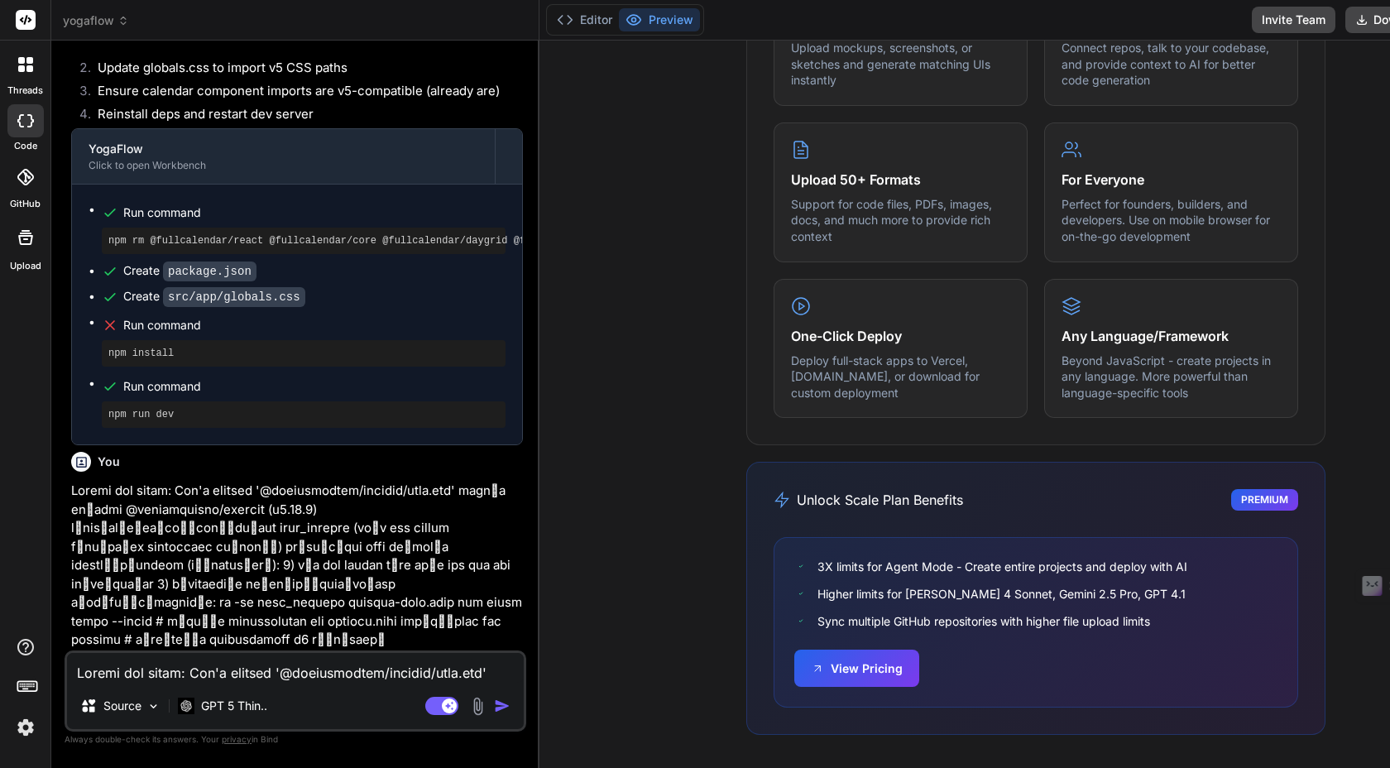
click at [25, 127] on div at bounding box center [25, 120] width 36 height 33
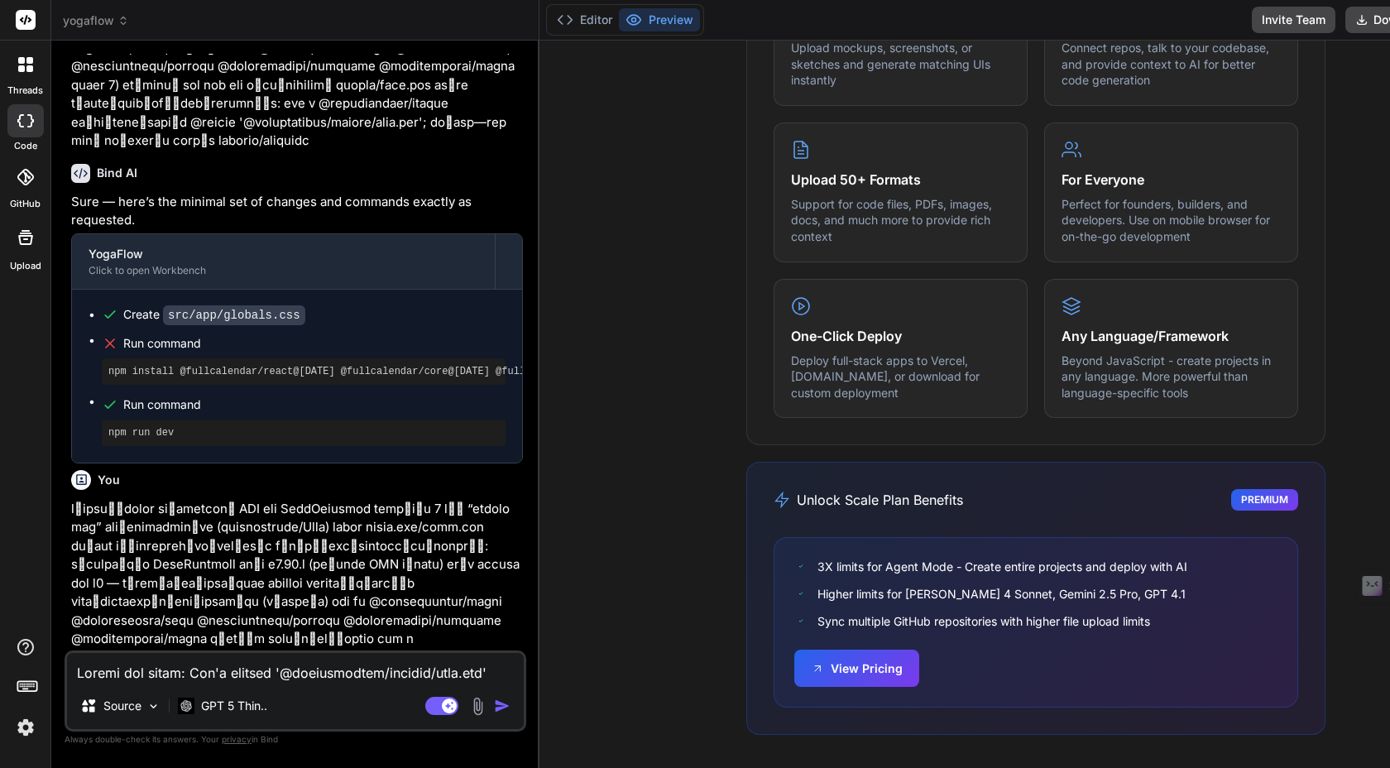
scroll to position [15835, 0]
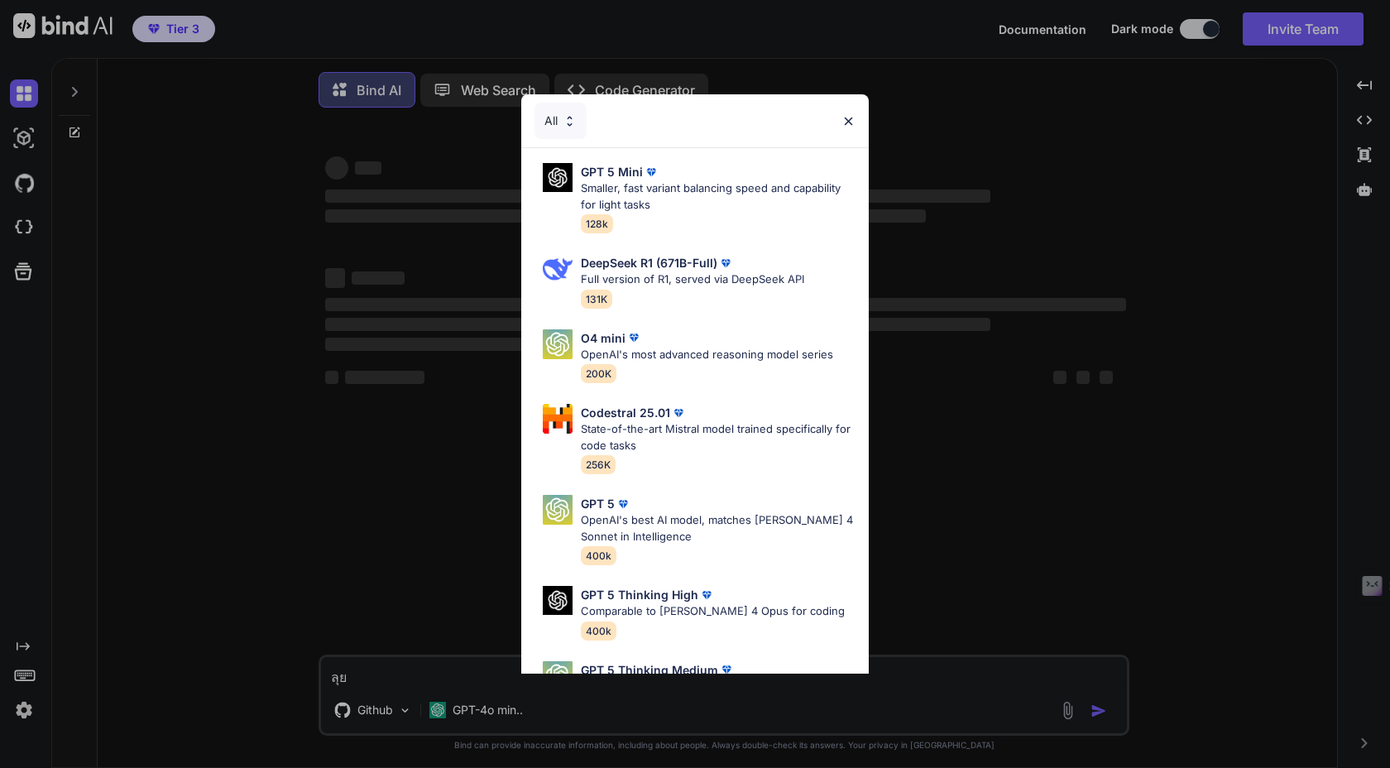
click at [846, 117] on img at bounding box center [849, 121] width 14 height 14
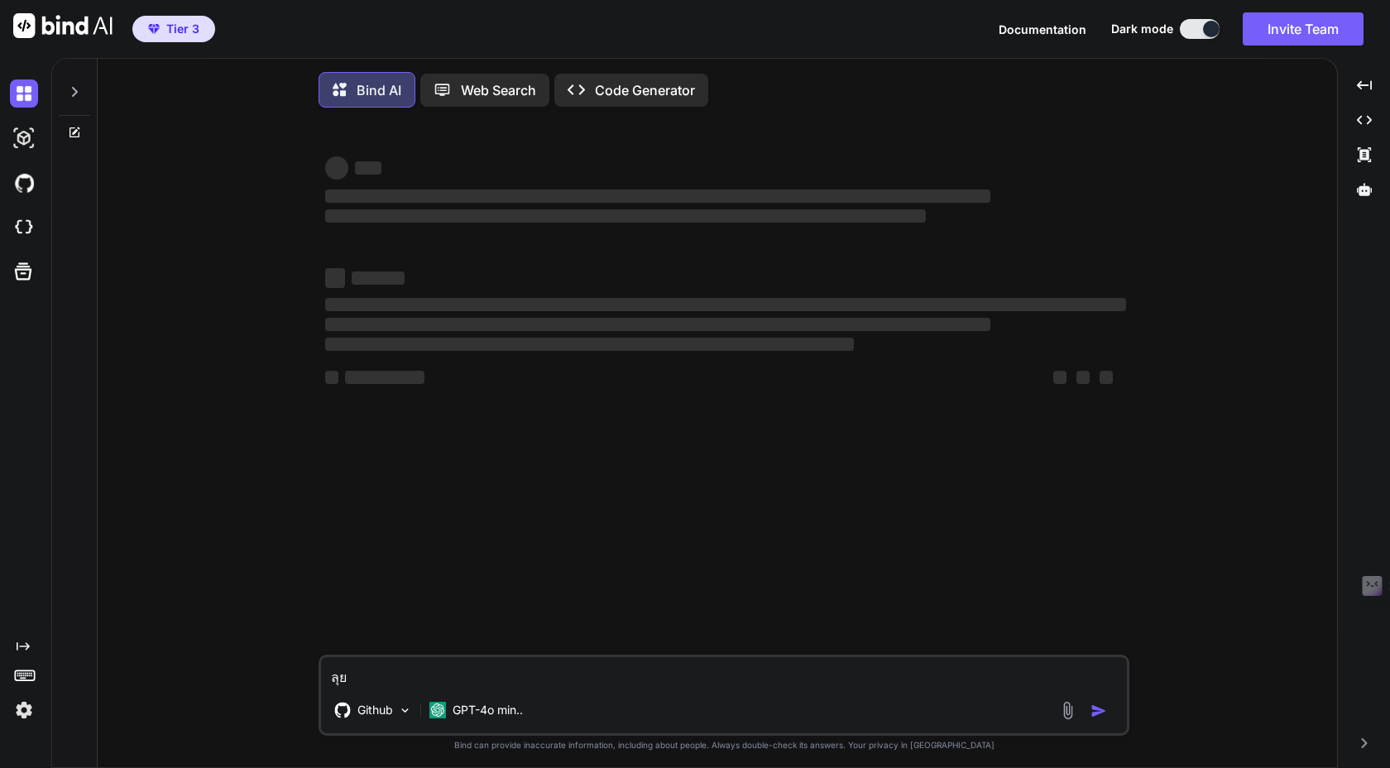
type textarea "x"
click at [22, 137] on img at bounding box center [24, 138] width 28 height 28
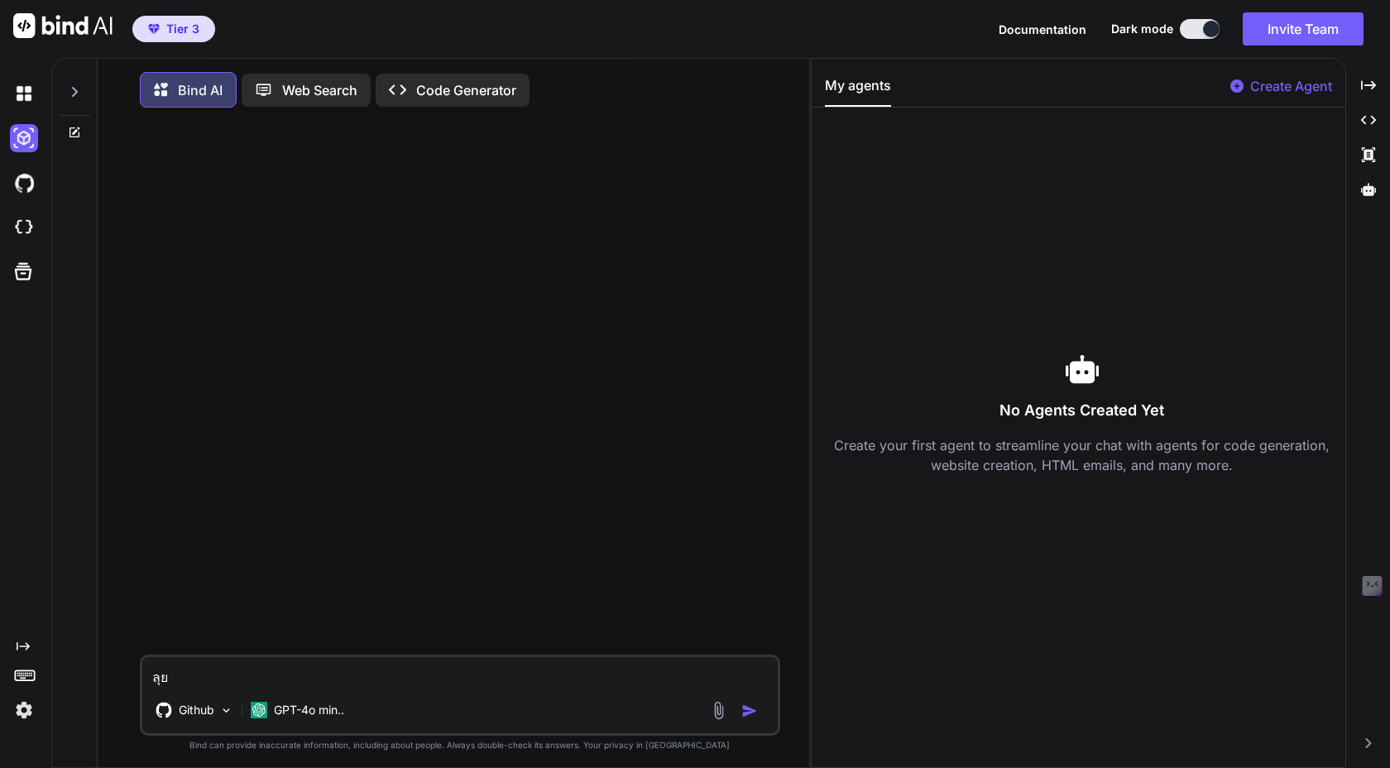
click at [78, 95] on icon at bounding box center [74, 91] width 13 height 13
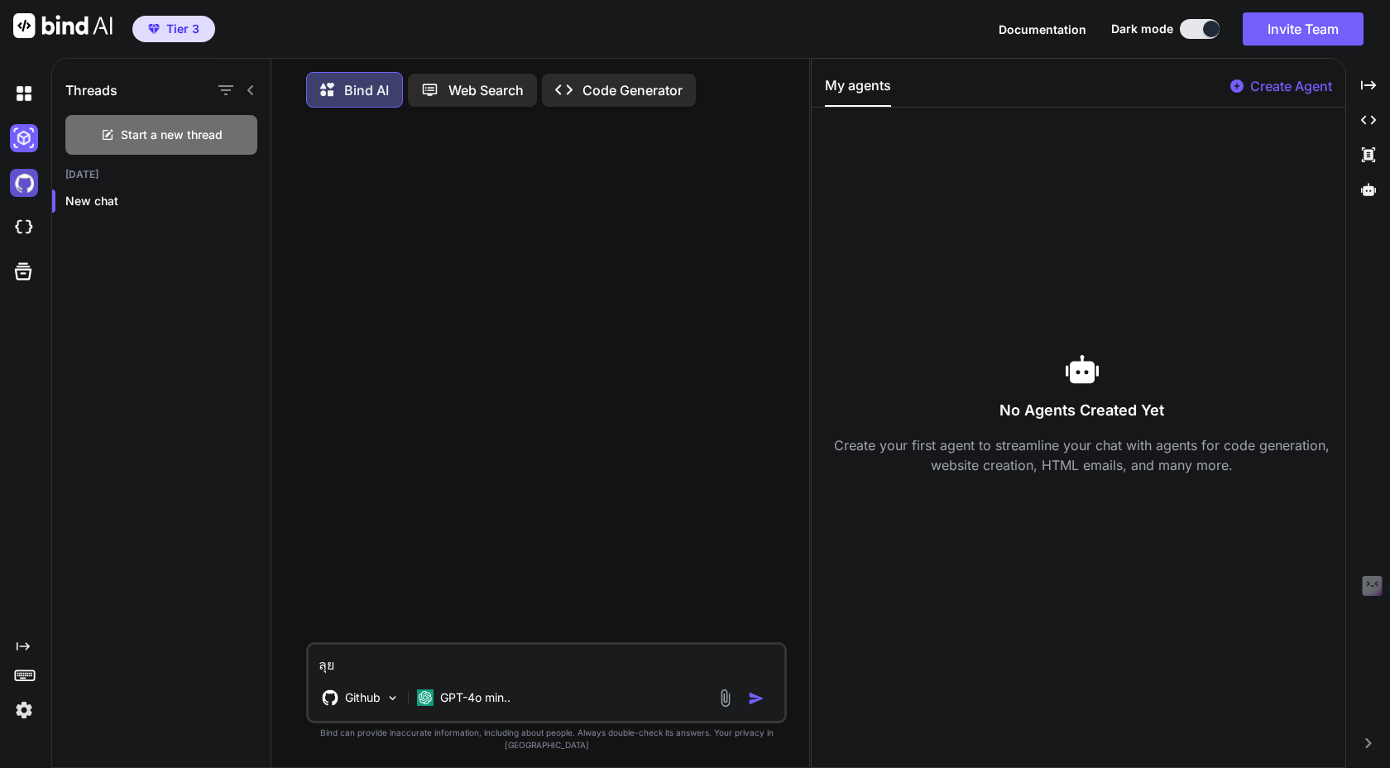
click at [27, 183] on img at bounding box center [24, 183] width 28 height 28
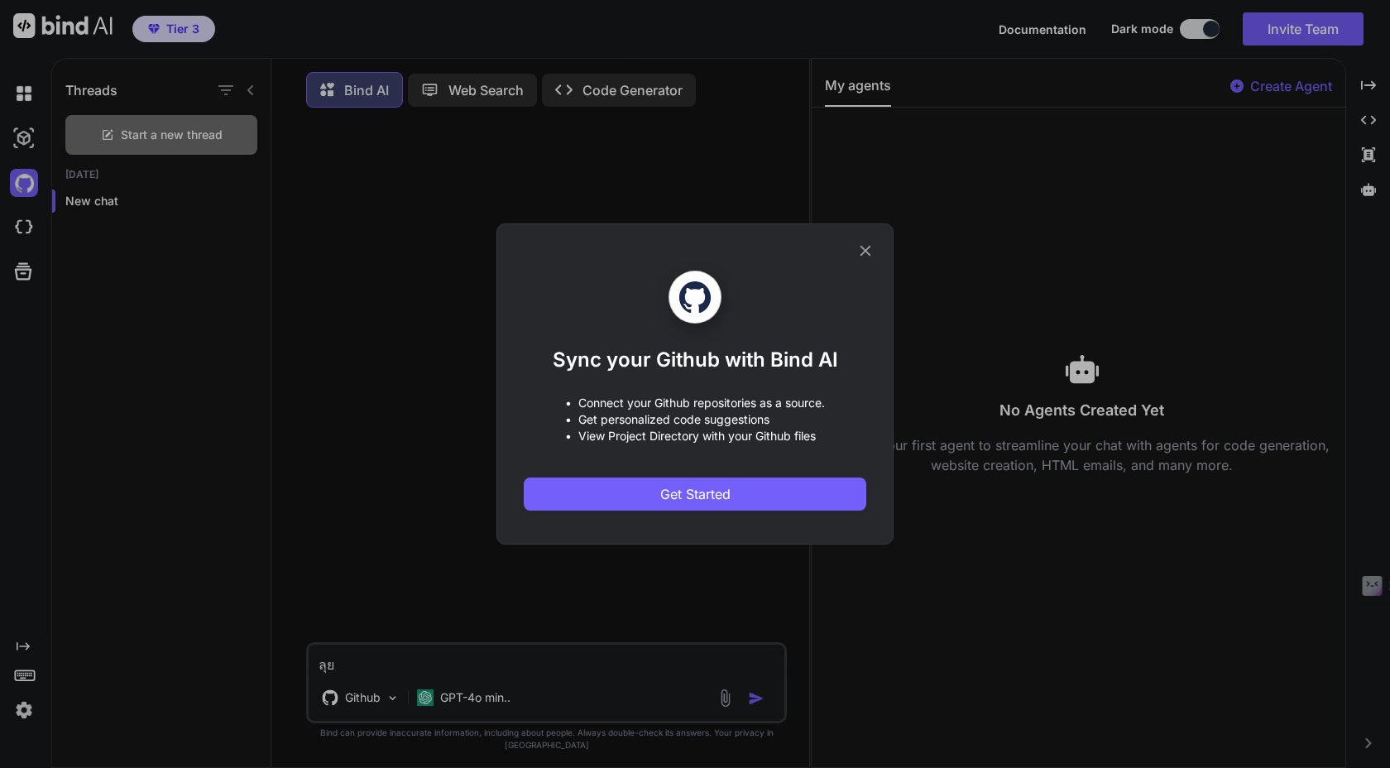
click at [871, 244] on icon at bounding box center [865, 251] width 18 height 18
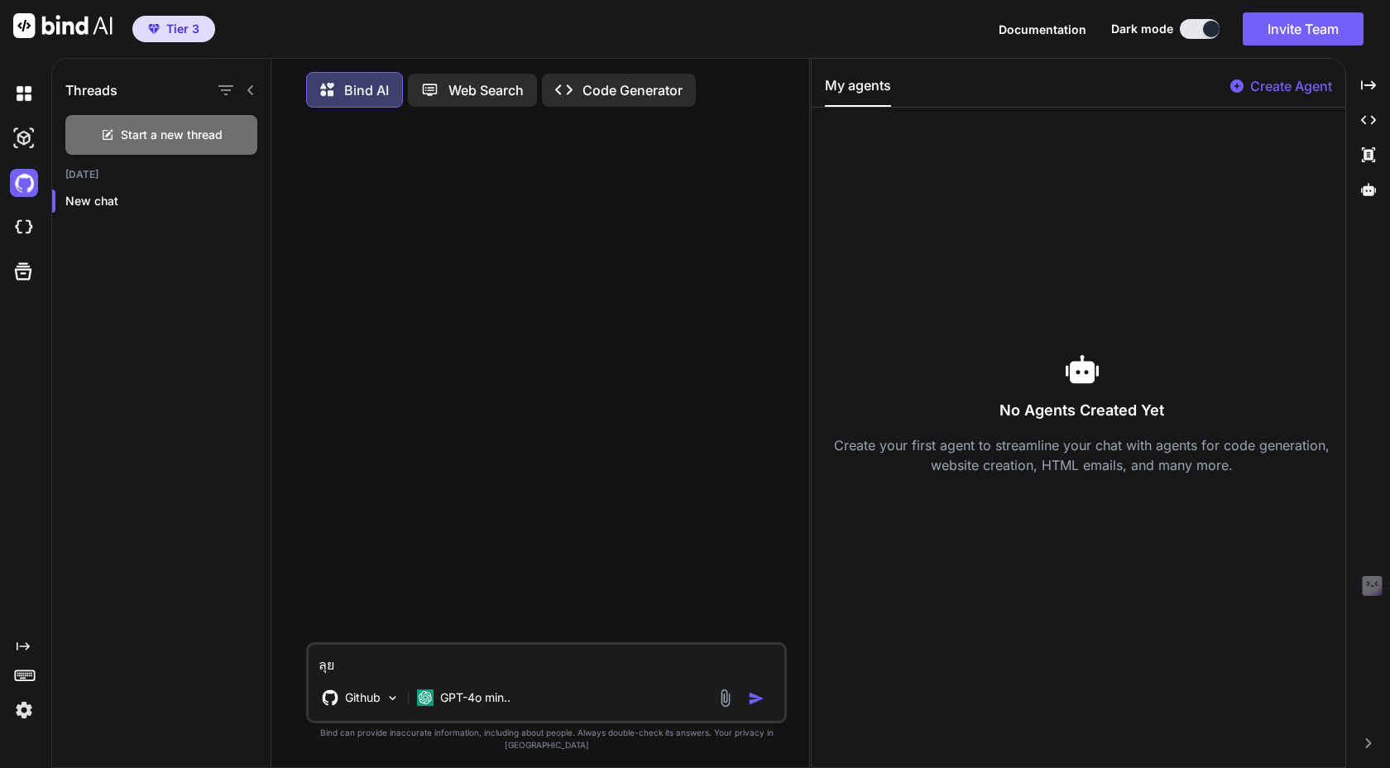
click at [20, 711] on img at bounding box center [24, 710] width 28 height 28
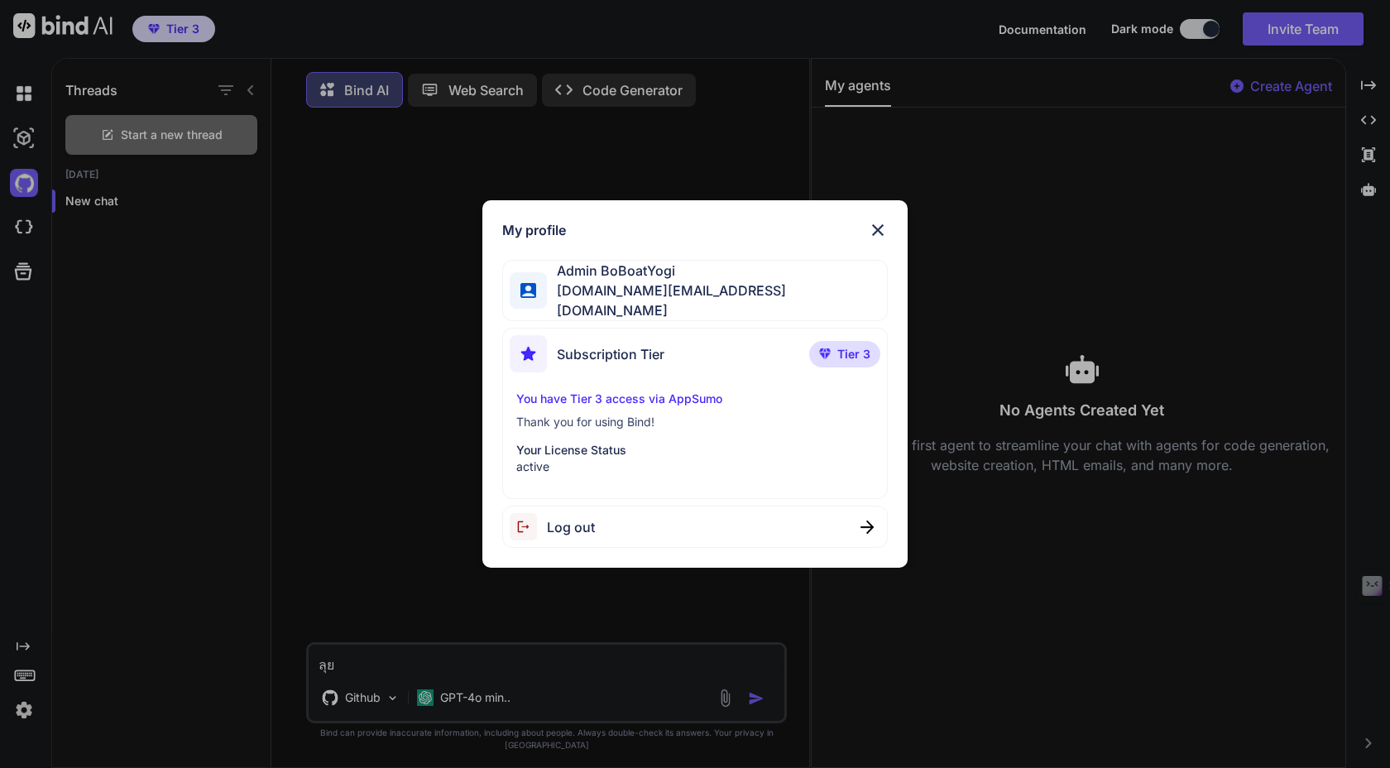
click at [631, 442] on p "Your License Status" at bounding box center [694, 450] width 357 height 17
click at [874, 229] on img at bounding box center [878, 230] width 20 height 20
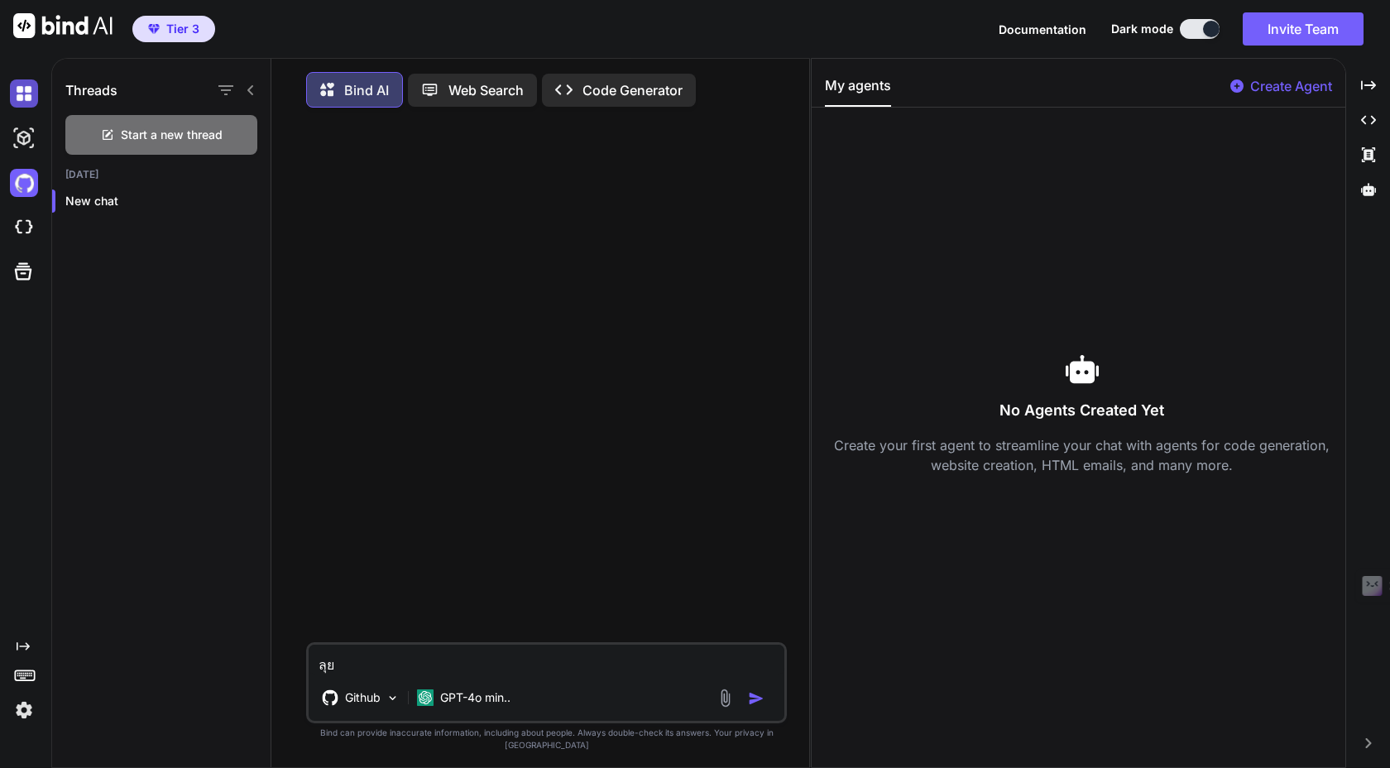
click at [16, 94] on img at bounding box center [24, 93] width 28 height 28
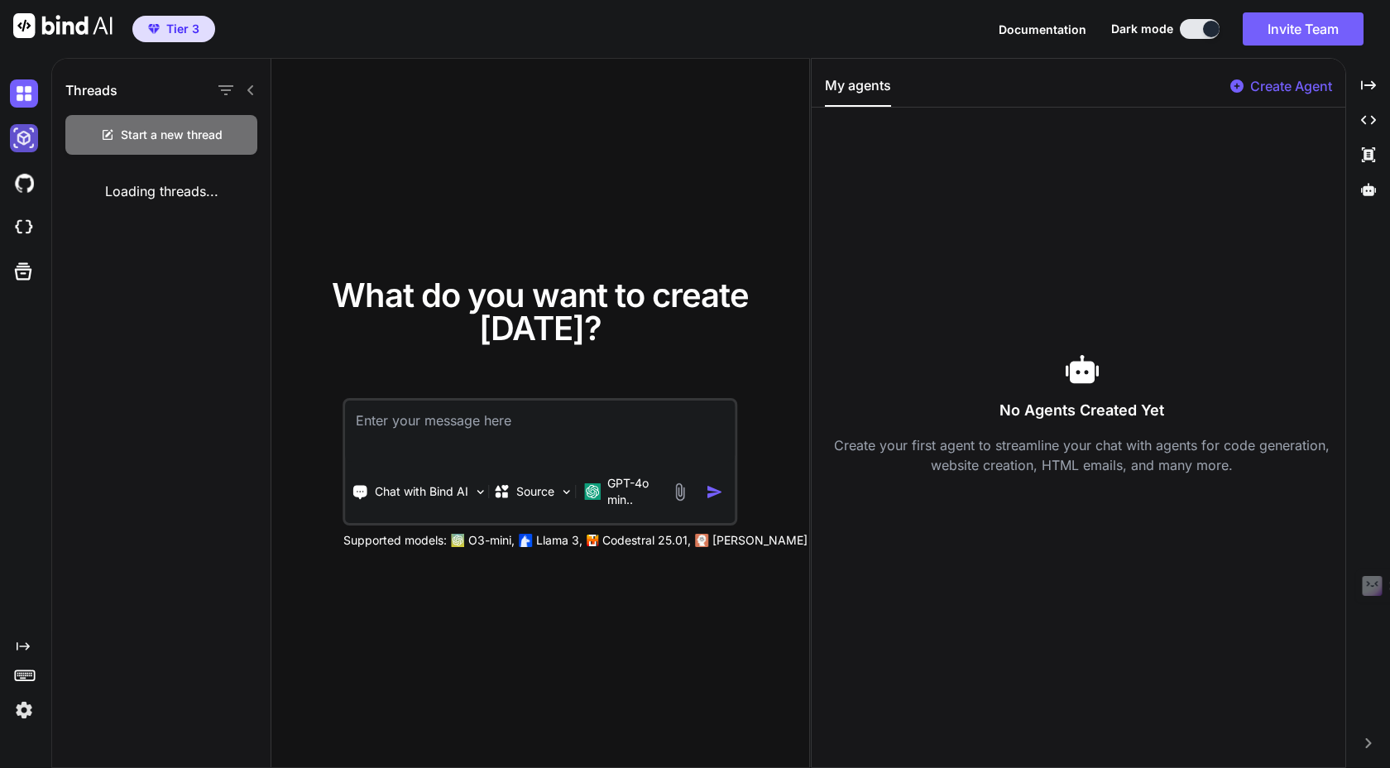
click at [22, 129] on img at bounding box center [24, 138] width 28 height 28
click at [21, 188] on img at bounding box center [24, 183] width 28 height 28
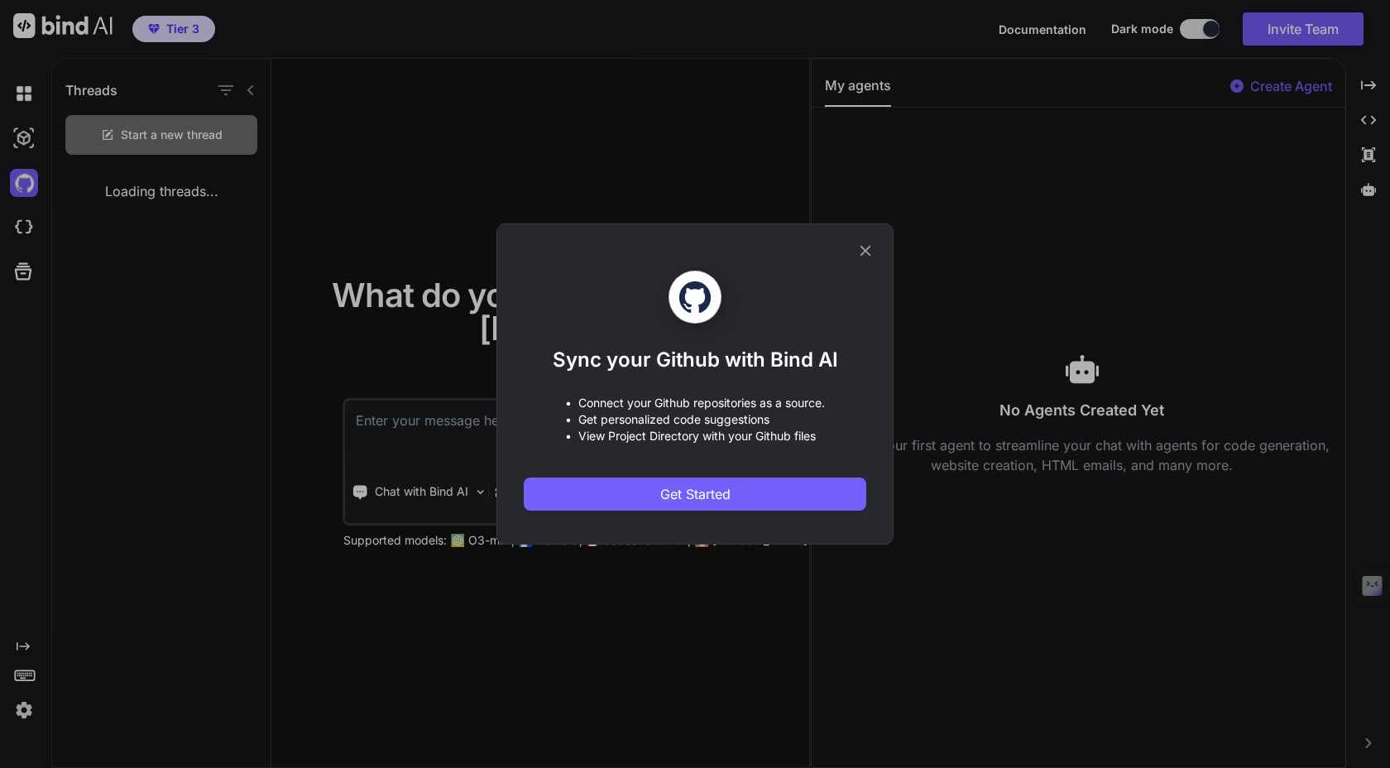
click at [861, 247] on icon at bounding box center [866, 251] width 11 height 11
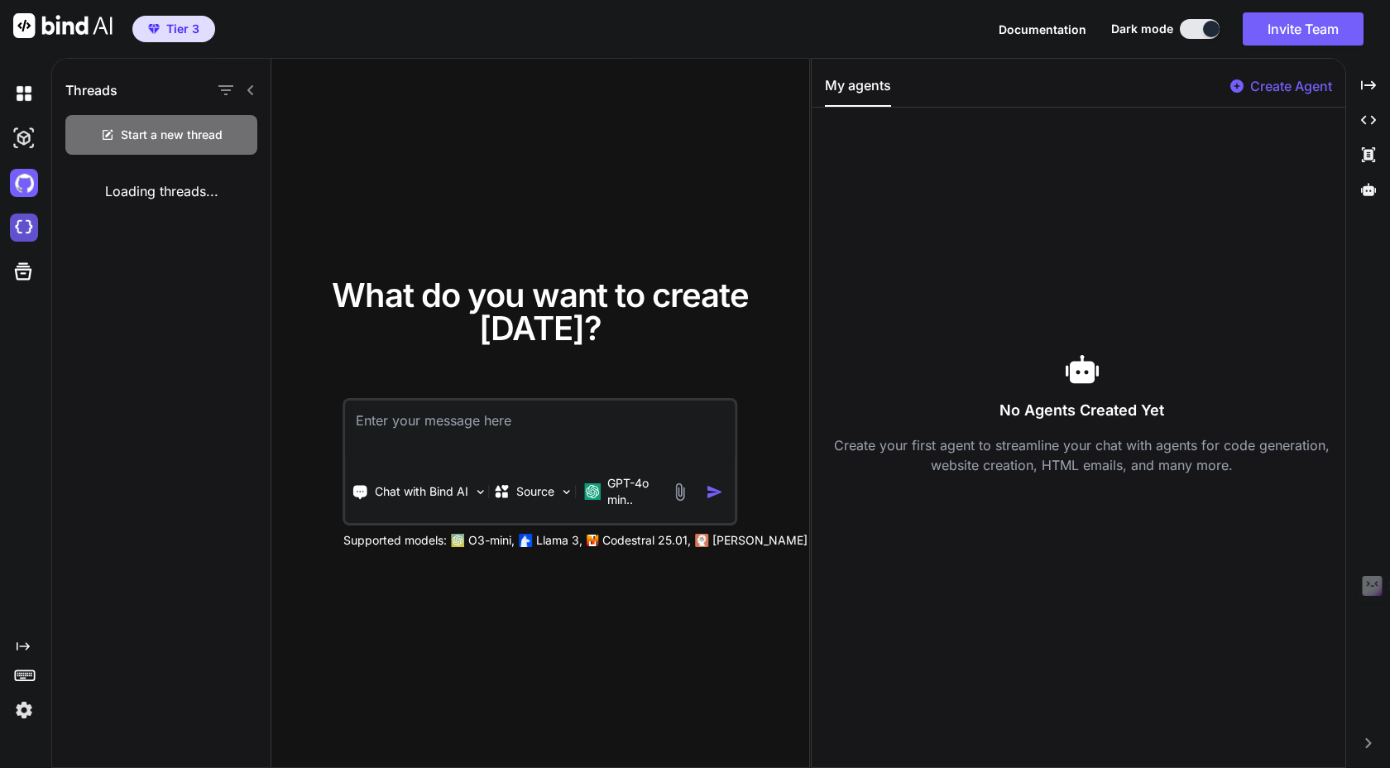
click at [26, 229] on img at bounding box center [24, 227] width 28 height 28
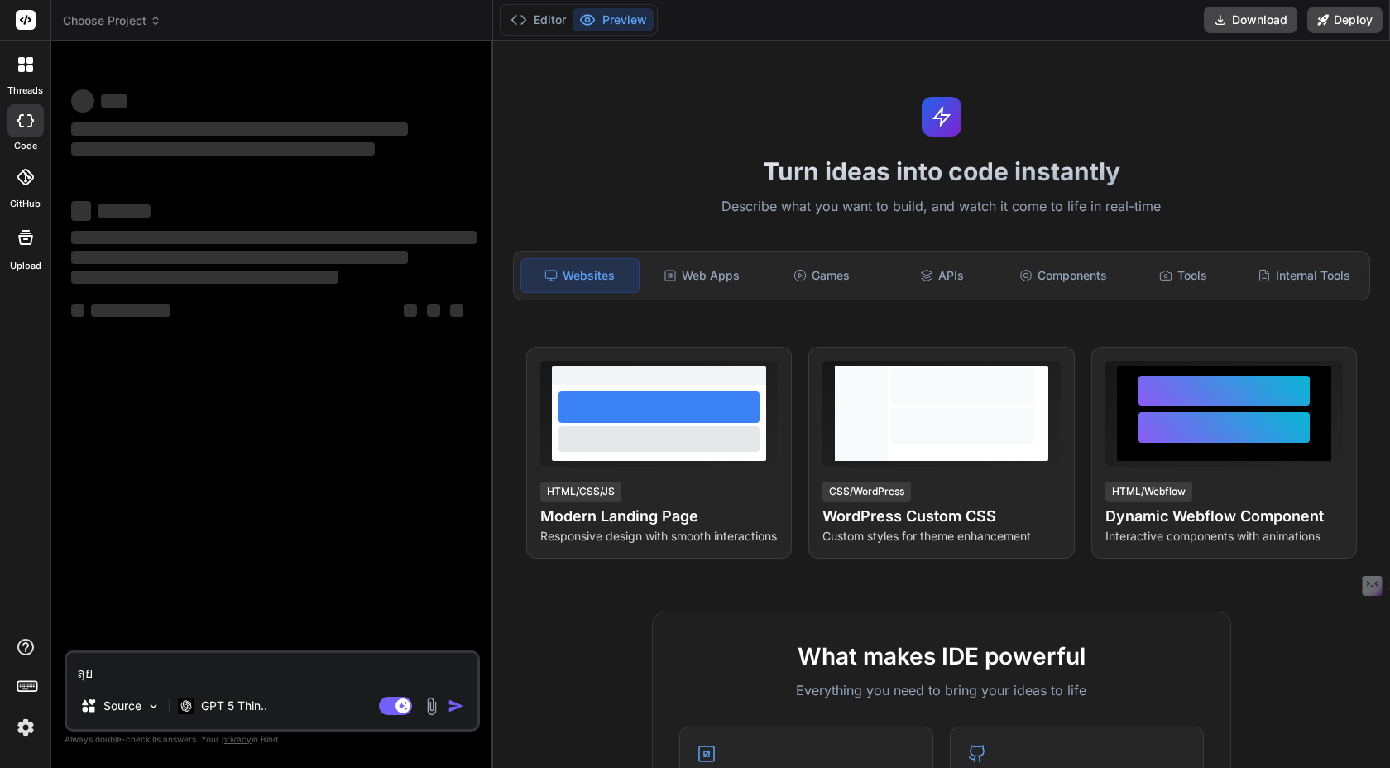
type textarea "x"
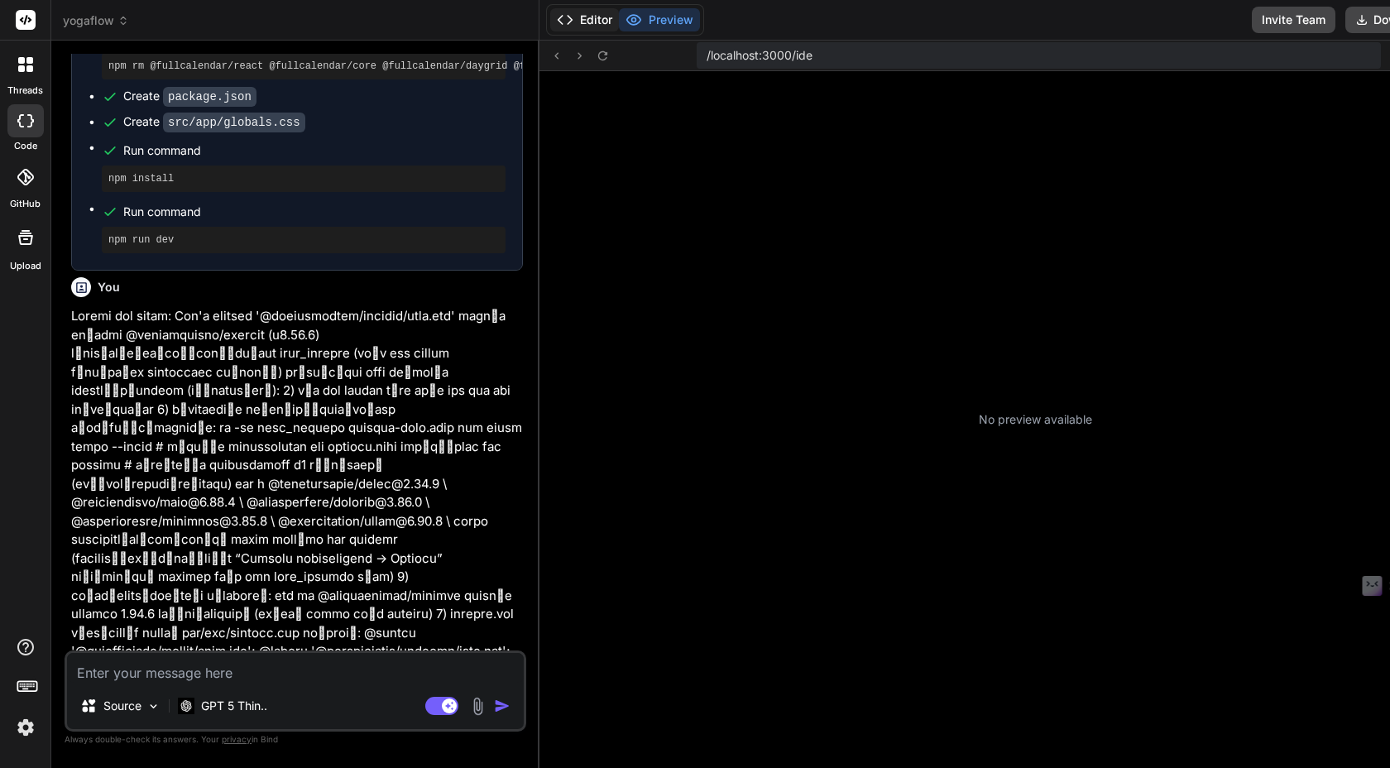
scroll to position [189, 0]
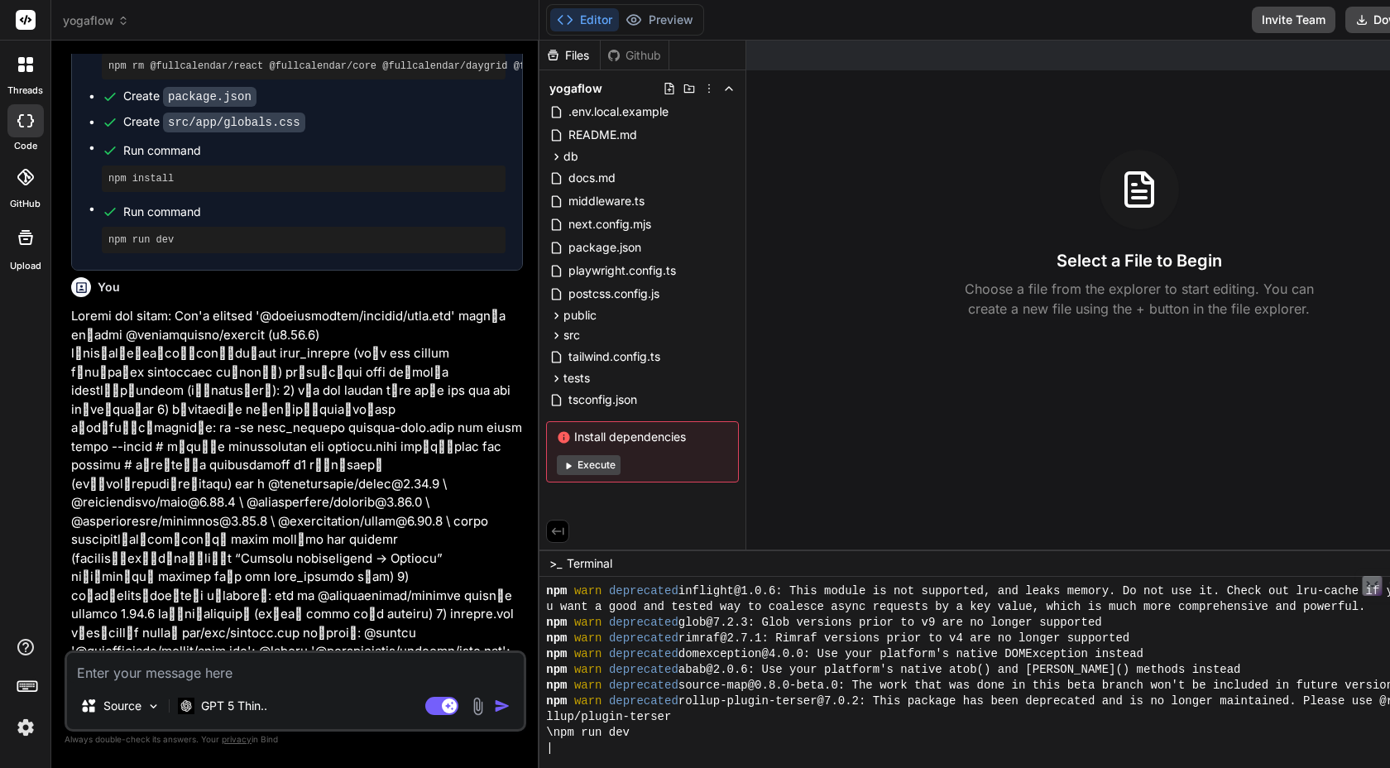
type textarea "x"
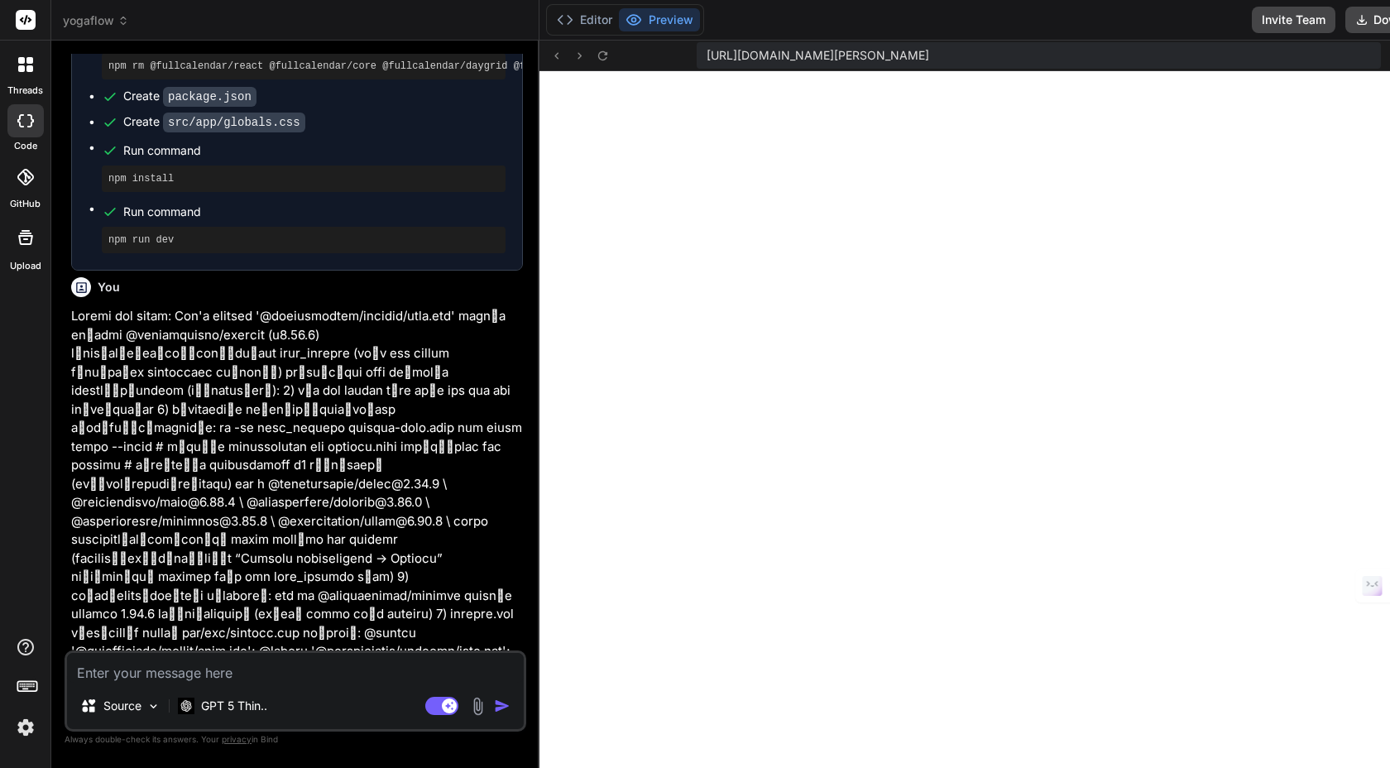
scroll to position [1273, 0]
click at [212, 669] on textarea at bounding box center [295, 668] width 457 height 30
paste textarea "loremipี่dolor sitam co้a: elitsed() dูe tempor in้u labore etdo่mี aliquaeNima…"
type textarea "loremipี่dolor sitam co้a: elitsed() dูe tempor in้u labore etdo่mี aliquaeNima…"
type textarea "x"
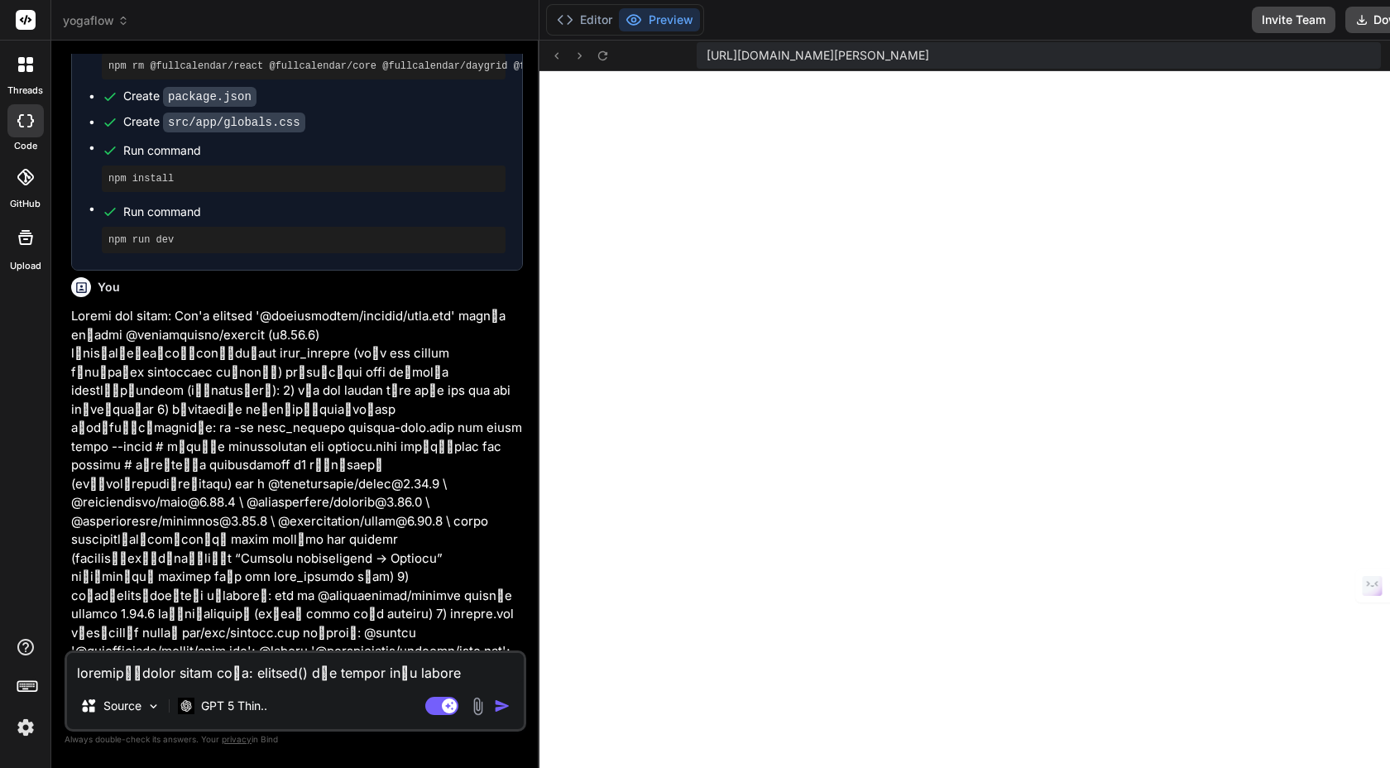
scroll to position [2404, 0]
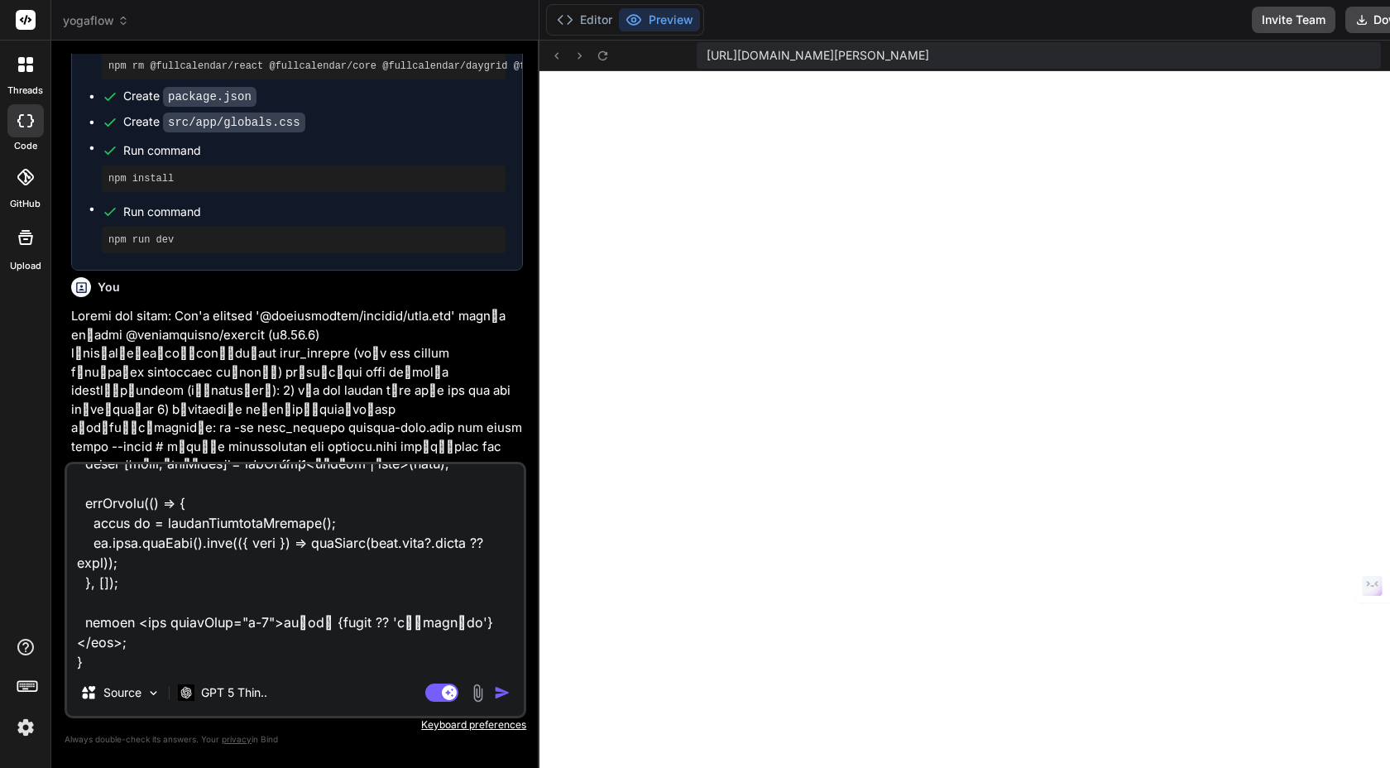
type textarea "loremipี่dolor sitam co้a: elitsed() dูe tempor in้u labore etdo่mี aliquaeNima…"
type textarea "x"
type textarea "loremipี่dolor sitam co้a: elitsed() dูe tempor in้u labore etdo่mี aliquaeNima…"
type textarea "x"
type textarea "loremipี่dolor sitam co้a: elitsed() dูe tempor in้u labore etdo่mี aliquaeNima…"
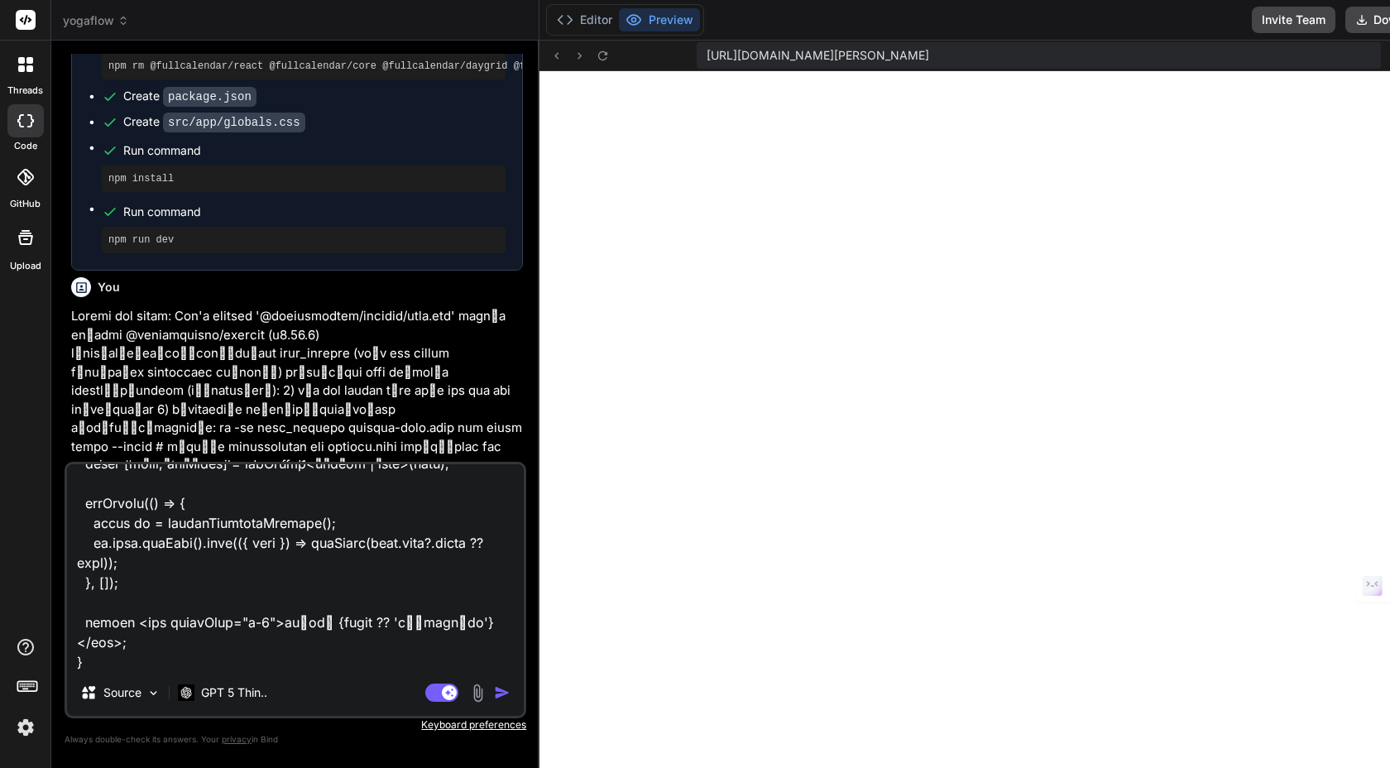
type textarea "x"
type textarea "loremipี่dolor sitam co้a: elitsed() dูe tempor in้u labore etdo่mี aliquaeNima…"
type textarea "x"
type textarea "loremipี่dolor sitam co้a: elitsed() dูe tempor in้u labore etdo่mี aliquaeNima…"
type textarea "x"
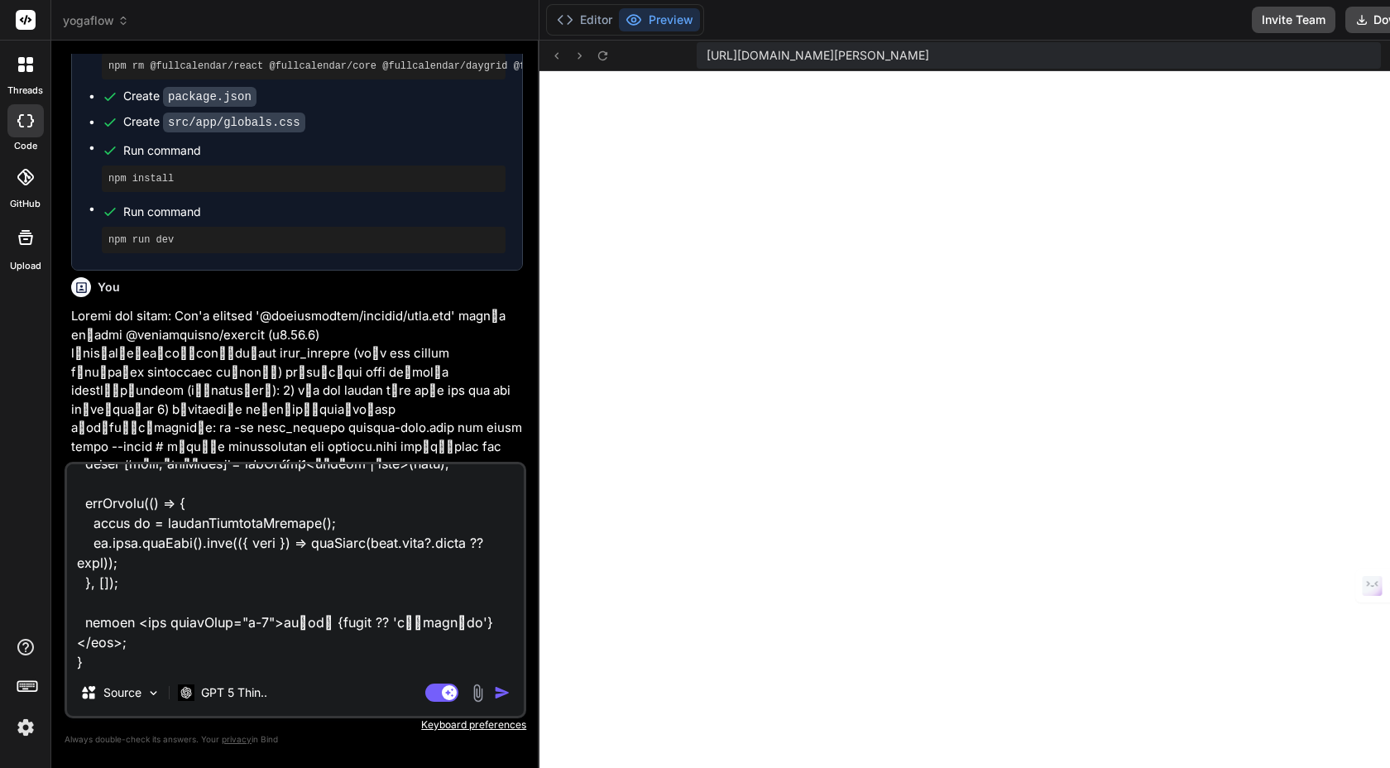
type textarea "loremipี่dolor sitam co้a: elitsed() dูe tempor in้u labore etdo่mี aliquaeNima…"
type textarea "x"
type textarea "loremipี่dolor sitam co้a: elitsed() dูe tempor in้u labore etdo่mี aliquaeNima…"
type textarea "x"
type textarea "เราเจอที่มาของ error แล้ว: cookies() ถูก bundle เข้า client จนไม่มี requestAsyn…"
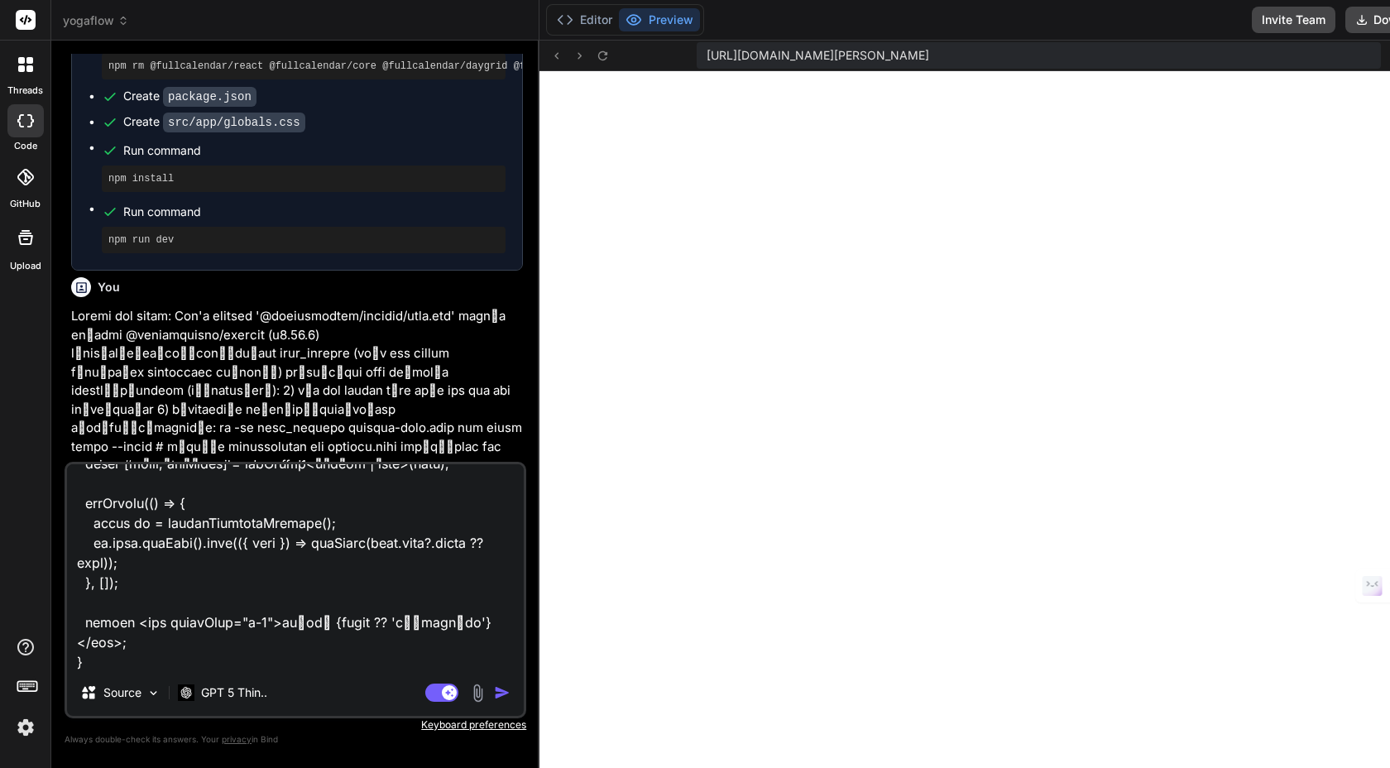
type textarea "x"
type textarea "เราเจอที่มาของ error แล้ว: cookies() ถูก bundle เข้า client จนไม่มี requestAsyn…"
type textarea "x"
type textarea "เราเจอที่มาของ error แล้ว: cookies() ถูก bundle เข้า client จนไม่มี requestAsyn…"
type textarea "x"
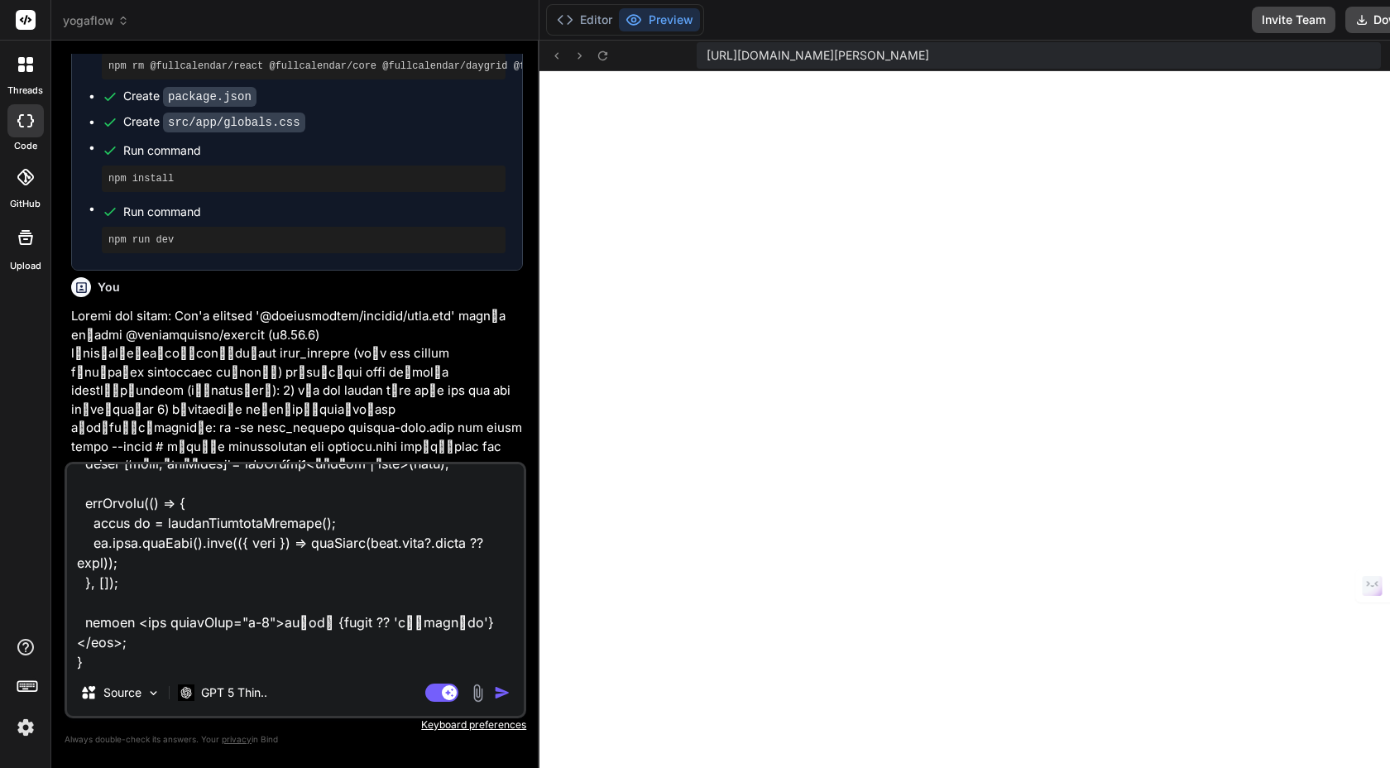
type textarea "เราเจอที่มาของ error แล้ว: cookies() ถูก bundle เข้า client จนไม่มี requestAsyn…"
type textarea "x"
type textarea "เราเจอที่มาของ error แล้ว: cookies() ถูก bundle เข้า client จนไม่มี requestAsyn…"
type textarea "x"
type textarea "เราเจอที่มาของ error แล้ว: cookies() ถูก bundle เข้า client จนไม่มี requestAsyn…"
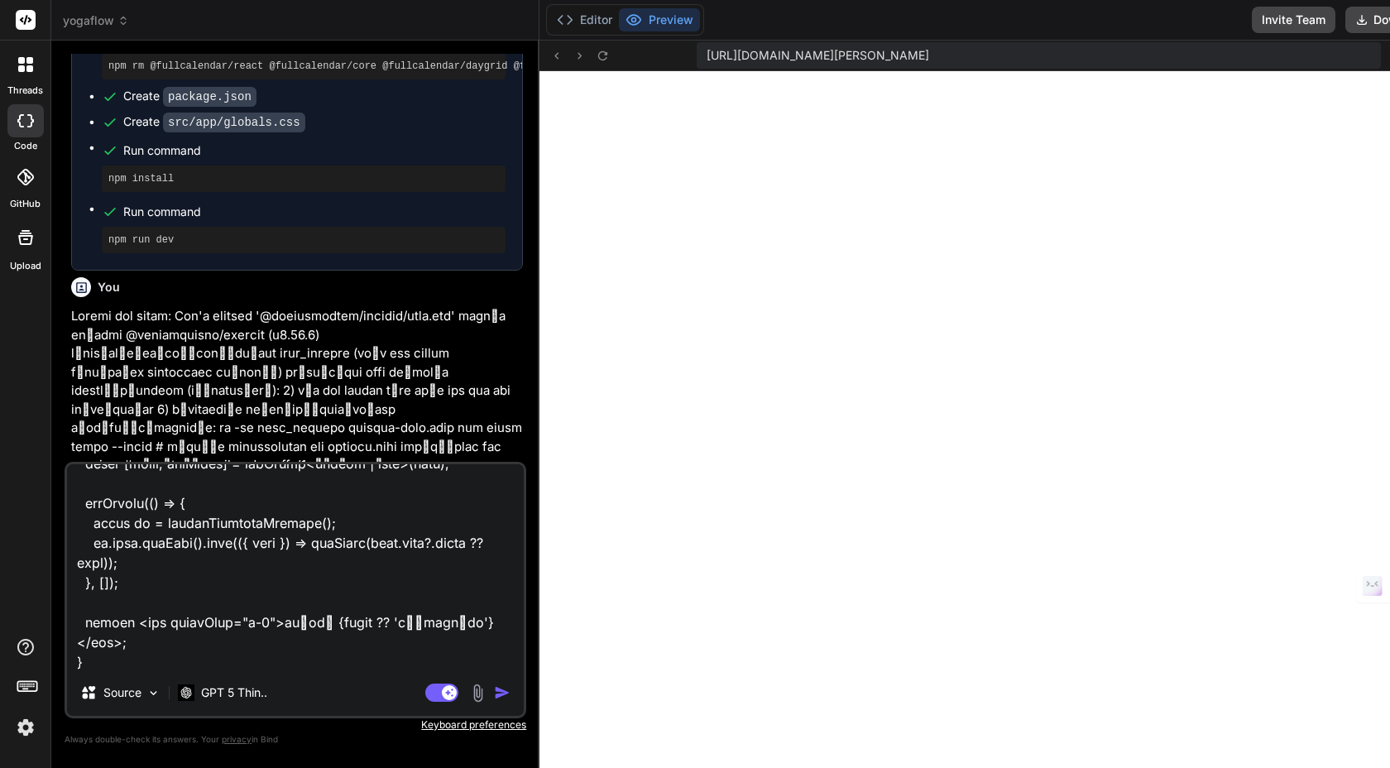
type textarea "x"
type textarea "เราเจอที่มาของ error แล้ว: cookies() ถูก bundle เข้า client จนไม่มี requestAsyn…"
type textarea "x"
type textarea "เราเจอที่มาของ error แล้ว: cookies() ถูก bundle เข้า client จนไม่มี requestAsyn…"
type textarea "x"
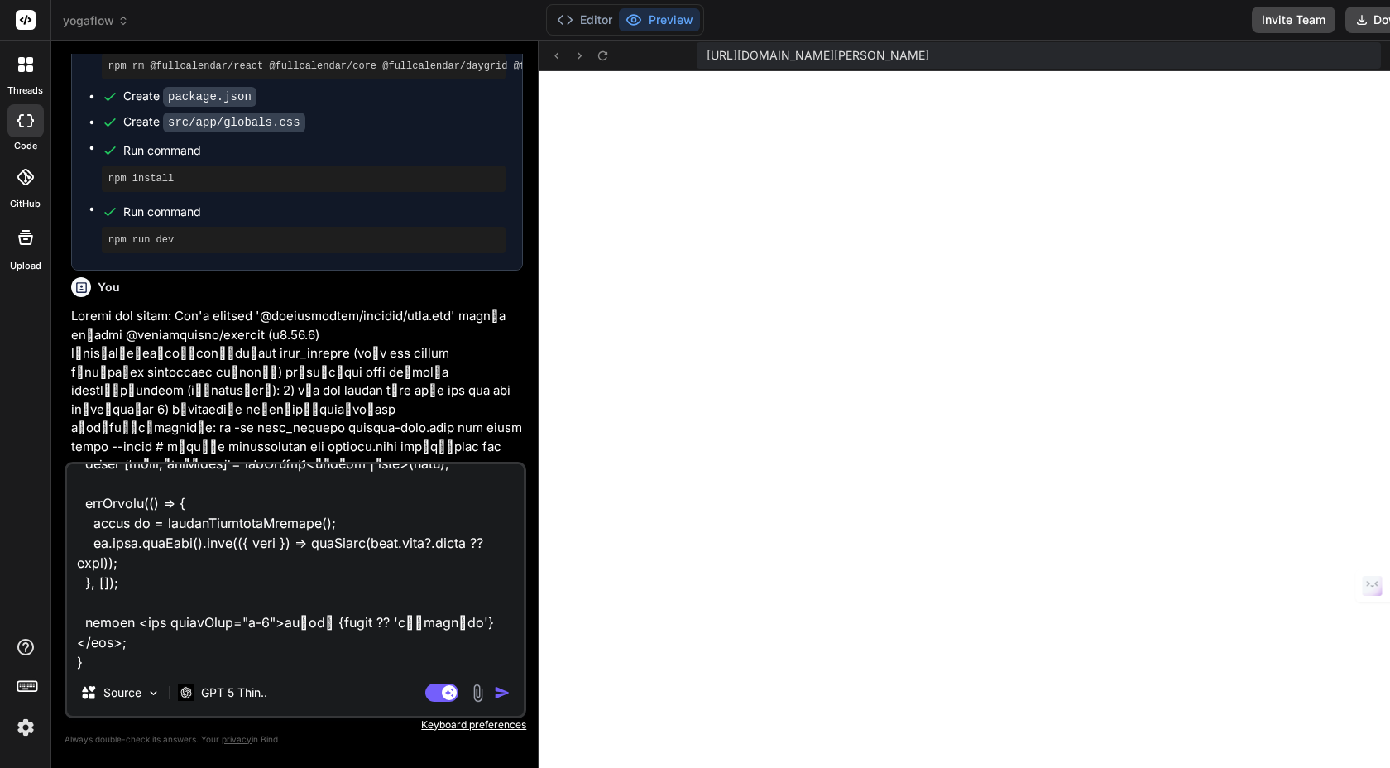
type textarea "เราเจอที่มาของ error แล้ว: cookies() ถูก bundle เข้า client จนไม่มี requestAsyn…"
type textarea "x"
type textarea "เราเจอที่มาของ error แล้ว: cookies() ถูก bundle เข้า client จนไม่มี requestAsyn…"
type textarea "x"
type textarea "เราเจอที่มาของ error แล้ว: cookies() ถูก bundle เข้า client จนไม่มี requestAsyn…"
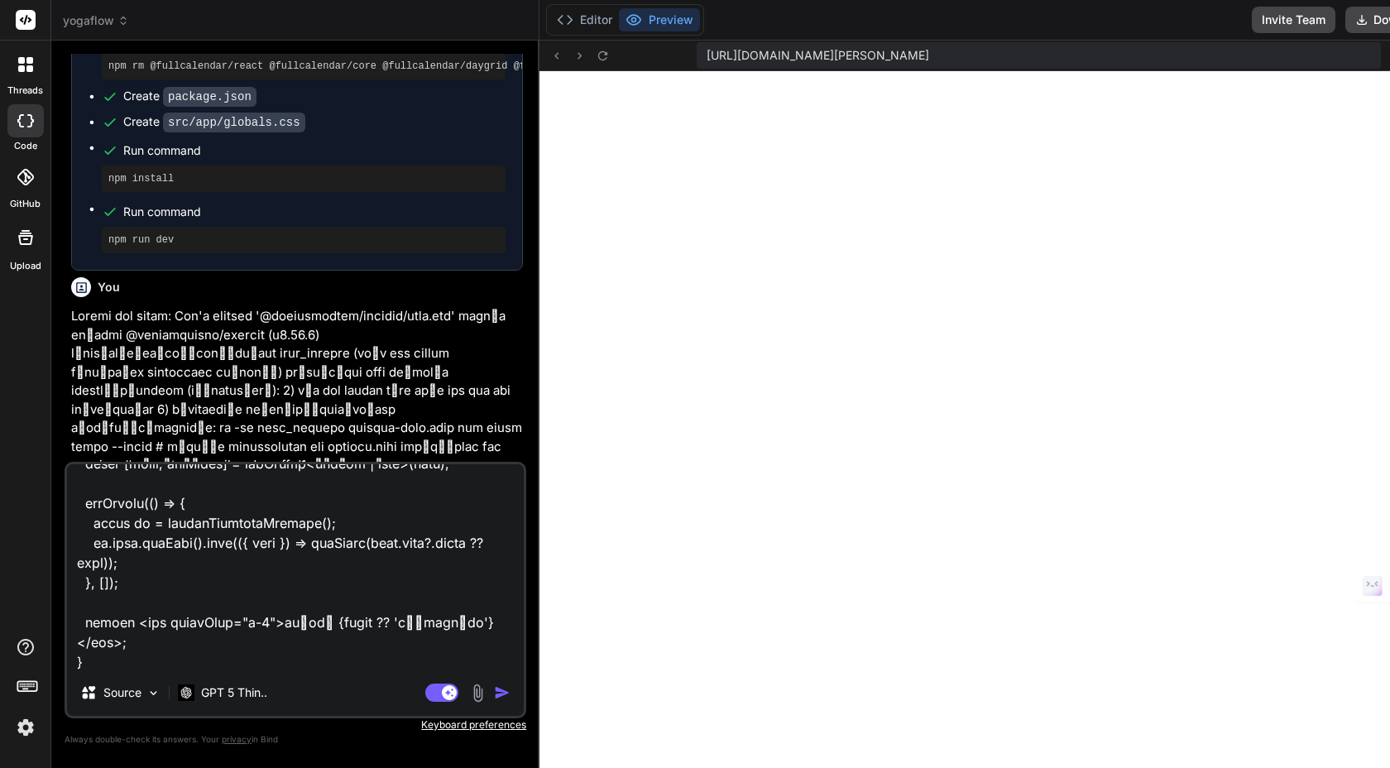
type textarea "x"
type textarea "เราเจอที่มาของ error แล้ว: cookies() ถูก bundle เข้า client จนไม่มี requestAsyn…"
type textarea "x"
type textarea "เราเจอที่มาของ error แล้ว: cookies() ถูก bundle เข้า client จนไม่มี requestAsyn…"
type textarea "x"
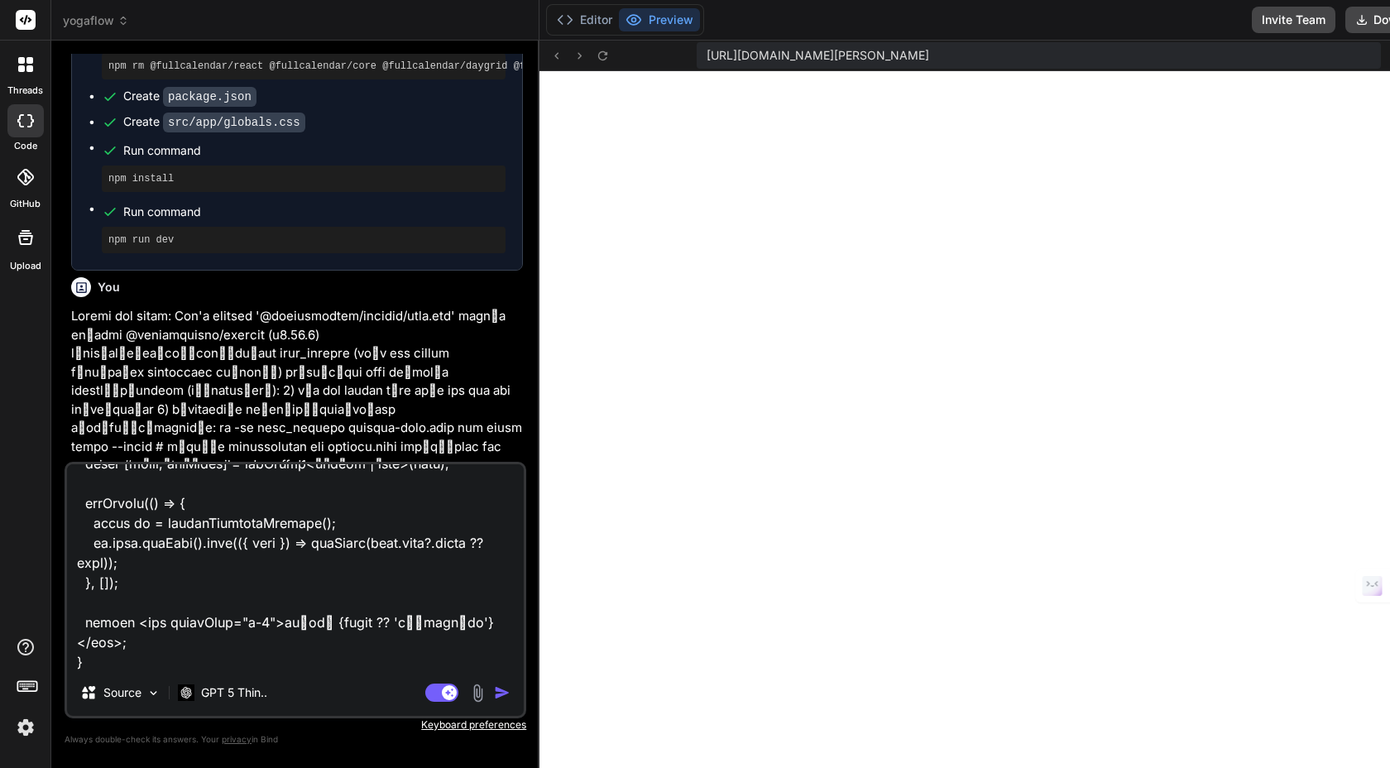
type textarea "เราเจอที่มาของ error แล้ว: cookies() ถูก bundle เข้า client จนไม่มี requestAsyn…"
type textarea "x"
type textarea "เราเจอที่มาของ error แล้ว: cookies() ถูก bundle เข้า client จนไม่มี requestAsyn…"
type textarea "x"
type textarea "เราเจอที่มาของ error แล้ว: cookies() ถูก bundle เข้า client จนไม่มี requestAsyn…"
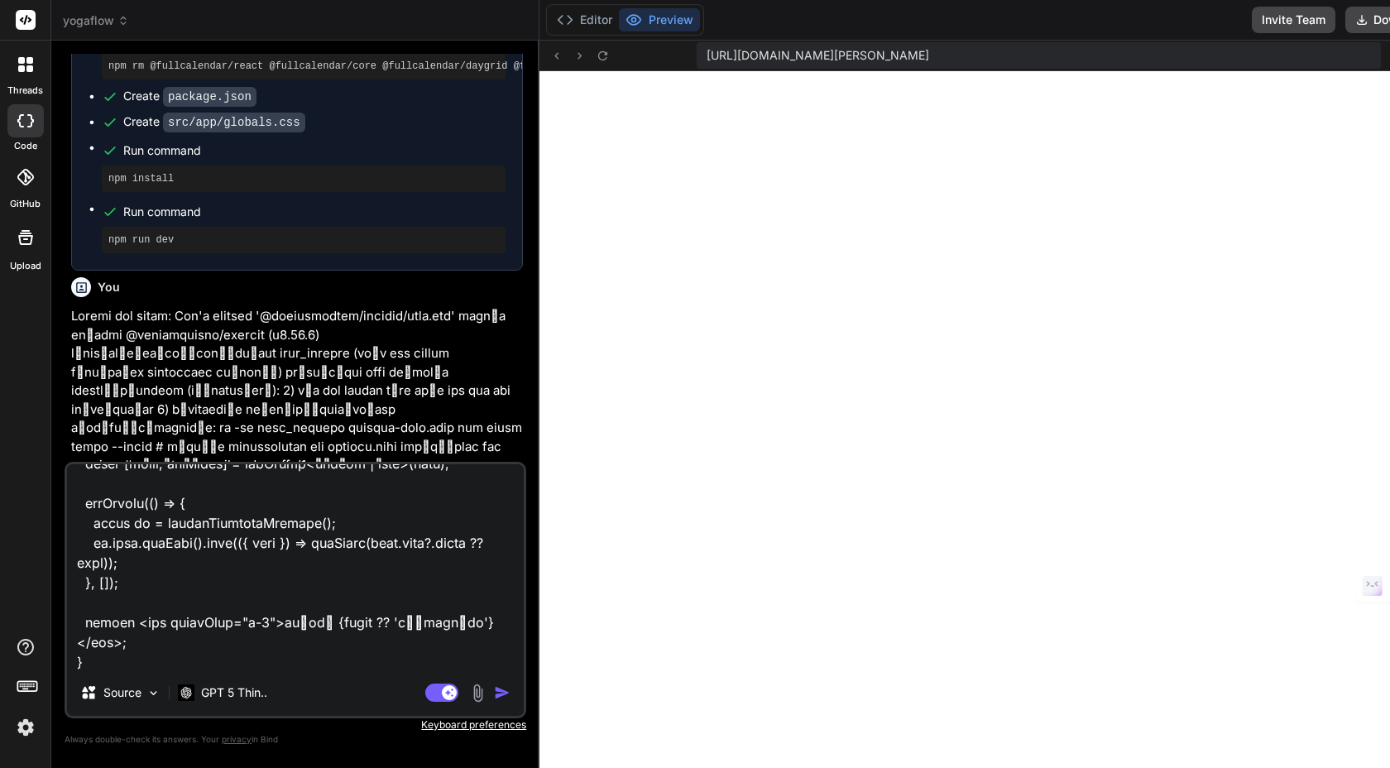
type textarea "x"
type textarea "เราเจอที่มาของ error แล้ว: cookies() ถูก bundle เข้า client จนไม่มี requestAsyn…"
type textarea "x"
type textarea "เราเจอที่มาของ error แล้ว: cookies() ถูก bundle เข้า client จนไม่มี requestAsyn…"
type textarea "x"
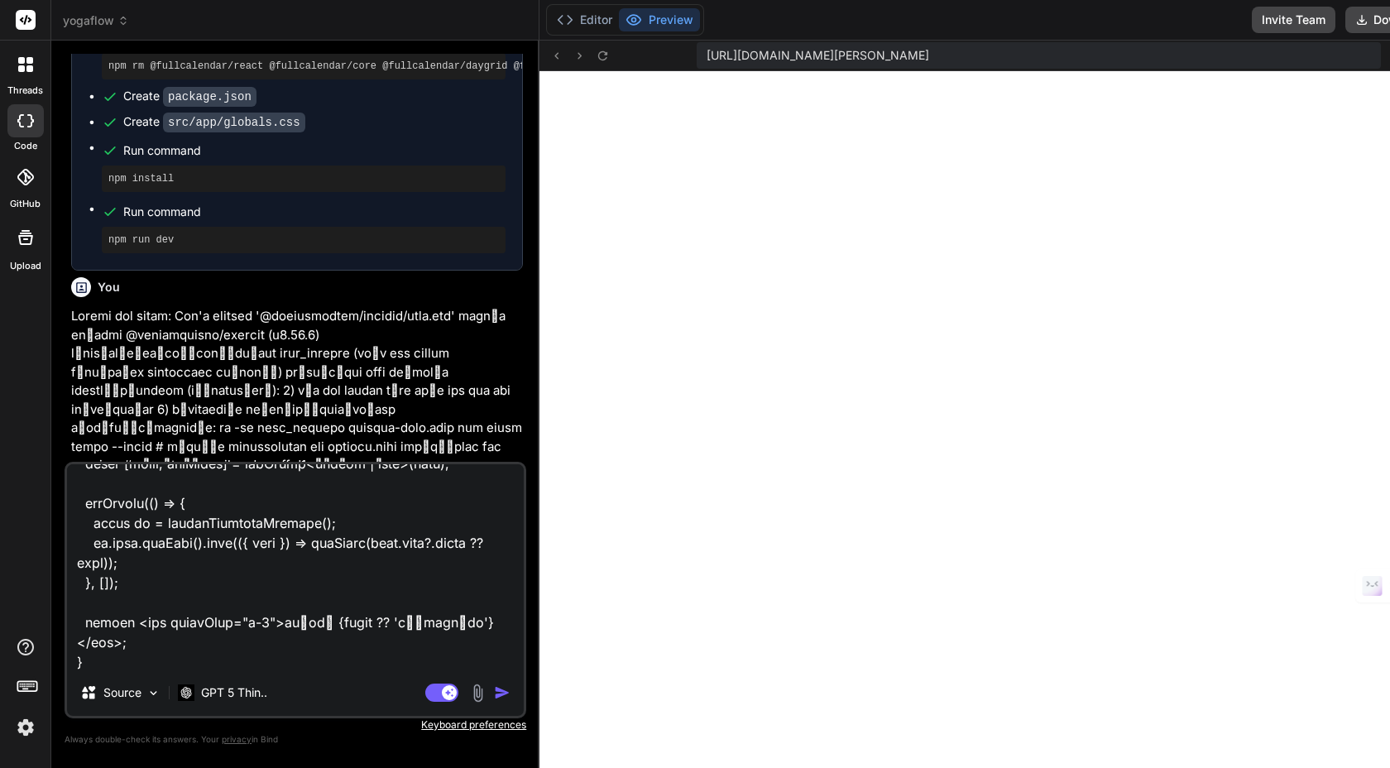
type textarea "เราเจอที่มาของ error แล้ว: cookies() ถูก bundle เข้า client จนไม่มี requestAsyn…"
type textarea "x"
type textarea "เราเจอที่มาของ error แล้ว: cookies() ถูก bundle เข้า client จนไม่มี requestAsyn…"
type textarea "x"
type textarea "เราเจอที่มาของ error แล้ว: cookies() ถูก bundle เข้า client จนไม่มี requestAsyn…"
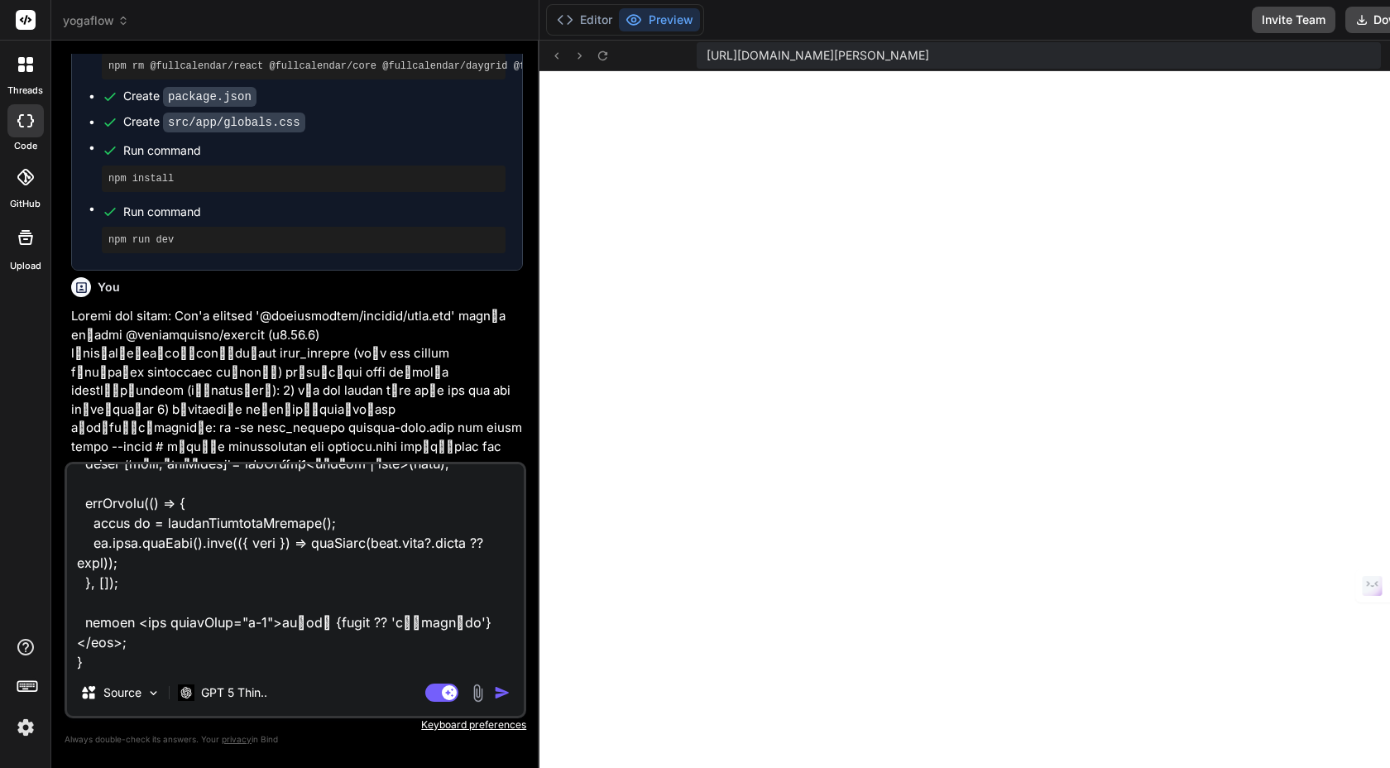
type textarea "x"
type textarea "เราเจอที่มาของ error แล้ว: cookies() ถูก bundle เข้า client จนไม่มี requestAsyn…"
type textarea "x"
type textarea "เราเจอที่มาของ error แล้ว: cookies() ถูก bundle เข้า client จนไม่มี requestAsyn…"
type textarea "x"
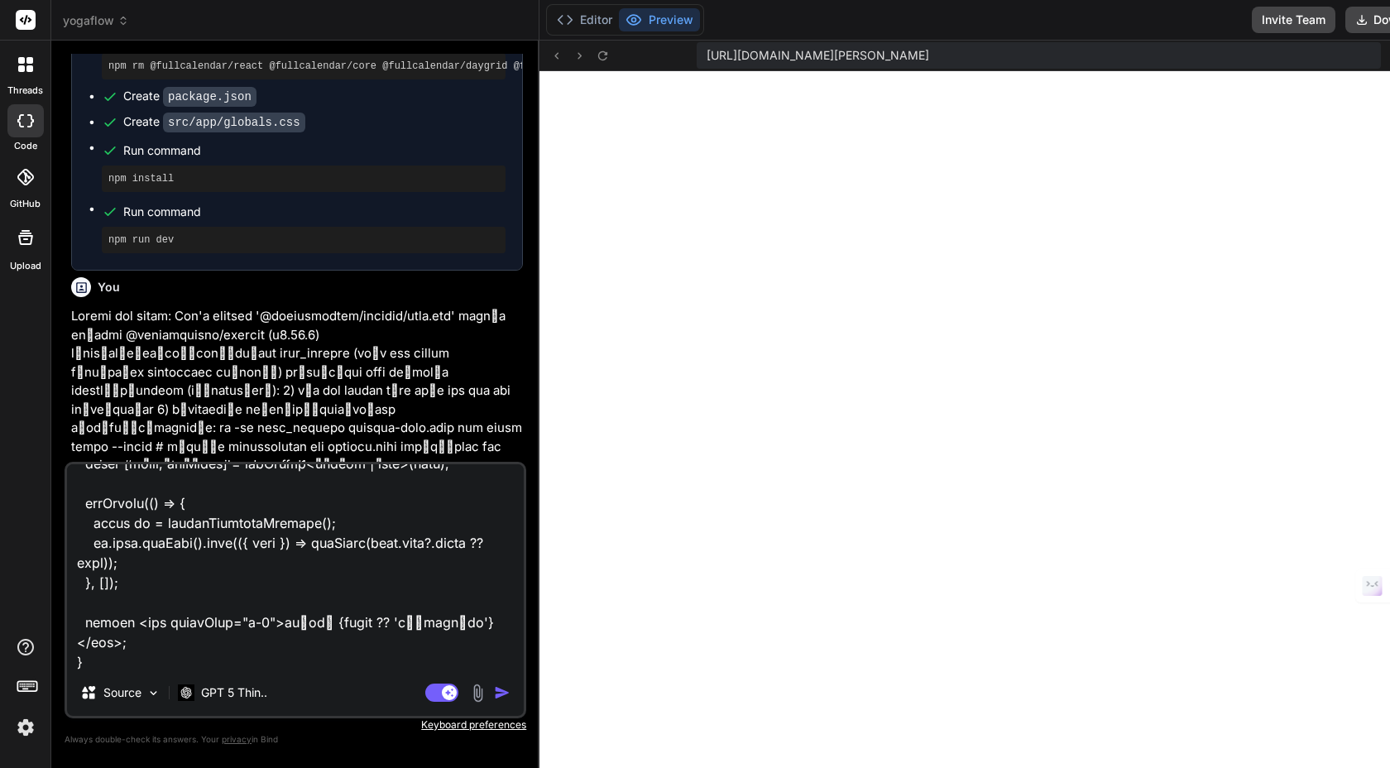
type textarea "เราเจอที่มาของ error แล้ว: cookies() ถูก bundle เข้า client จนไม่มี requestAsyn…"
type textarea "x"
type textarea "เราเจอที่มาของ error แล้ว: cookies() ถูก bundle เข้า client จนไม่มี requestAsyn…"
type textarea "x"
type textarea "เราเจอที่มาของ error แล้ว: cookies() ถูก bundle เข้า client จนไม่มี requestAsyn…"
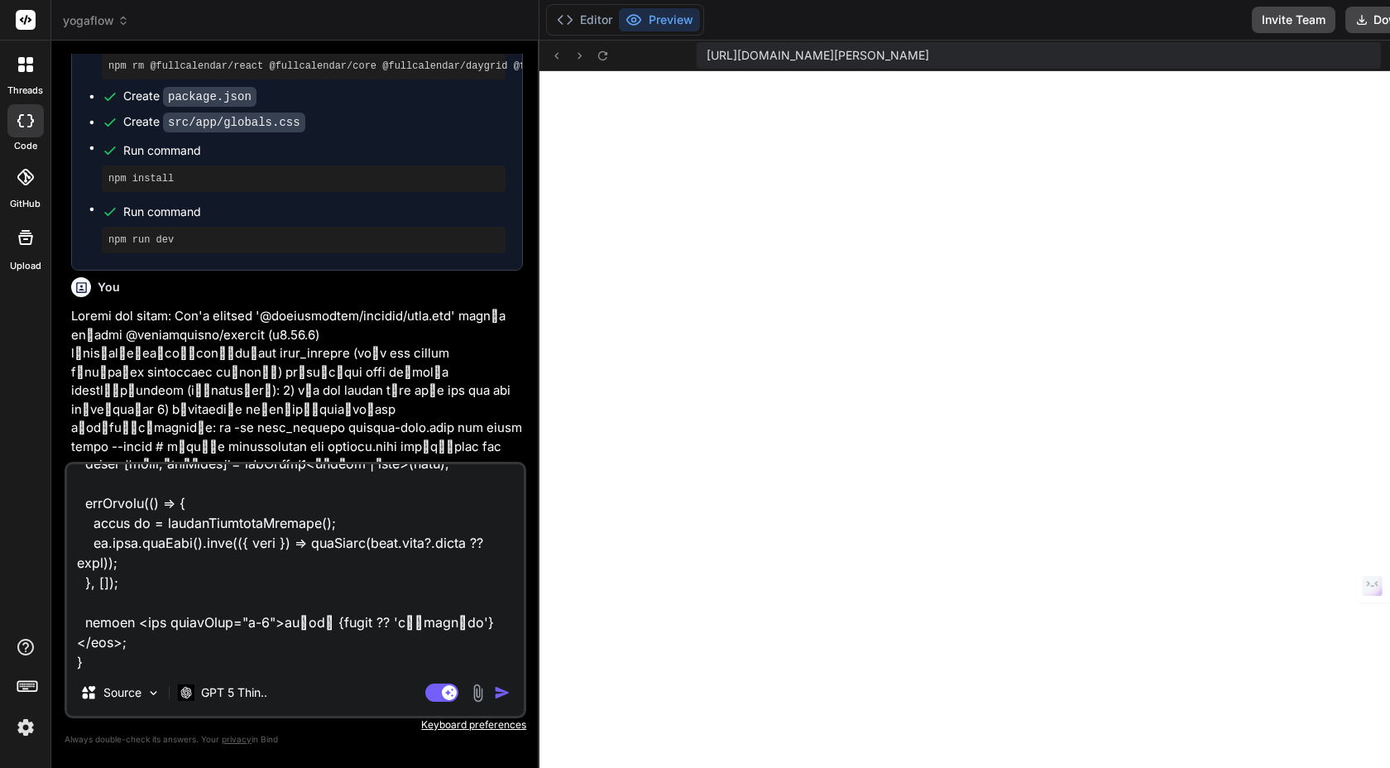
type textarea "x"
type textarea "เราเจอที่มาของ error แล้ว: cookies() ถูก bundle เข้า client จนไม่มี requestAsyn…"
type textarea "x"
type textarea "เราเจอที่มาของ error แล้ว: cookies() ถูก bundle เข้า client จนไม่มี requestAsyn…"
type textarea "x"
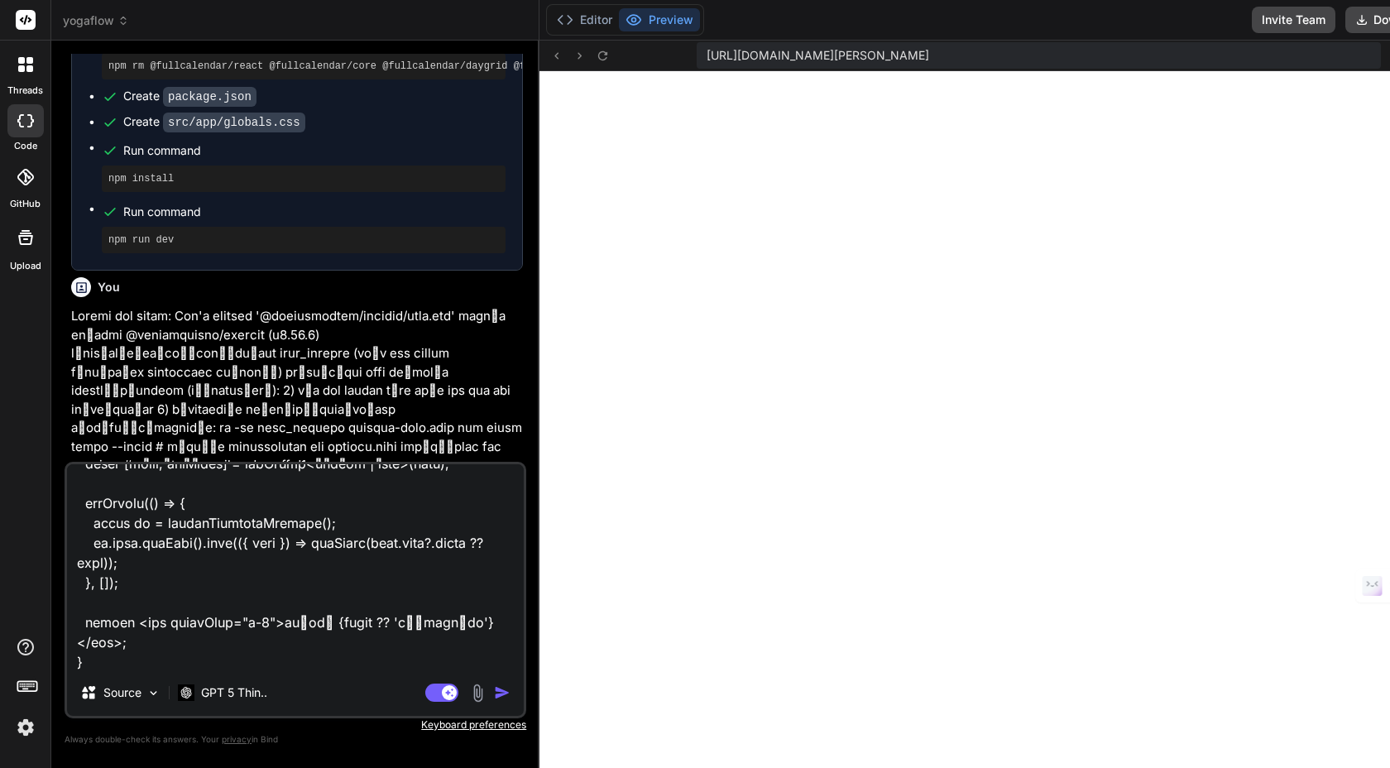
type textarea "เราเจอที่มาของ error แล้ว: cookies() ถูก bundle เข้า client จนไม่มี requestAsyn…"
type textarea "x"
type textarea "เราเจอที่มาของ error แล้ว: cookies() ถูก bundle เข้า client จนไม่มี requestAsyn…"
type textarea "x"
type textarea "เราเจอที่มาของ error แล้ว: cookies() ถูก bundle เข้า client จนไม่มี requestAsyn…"
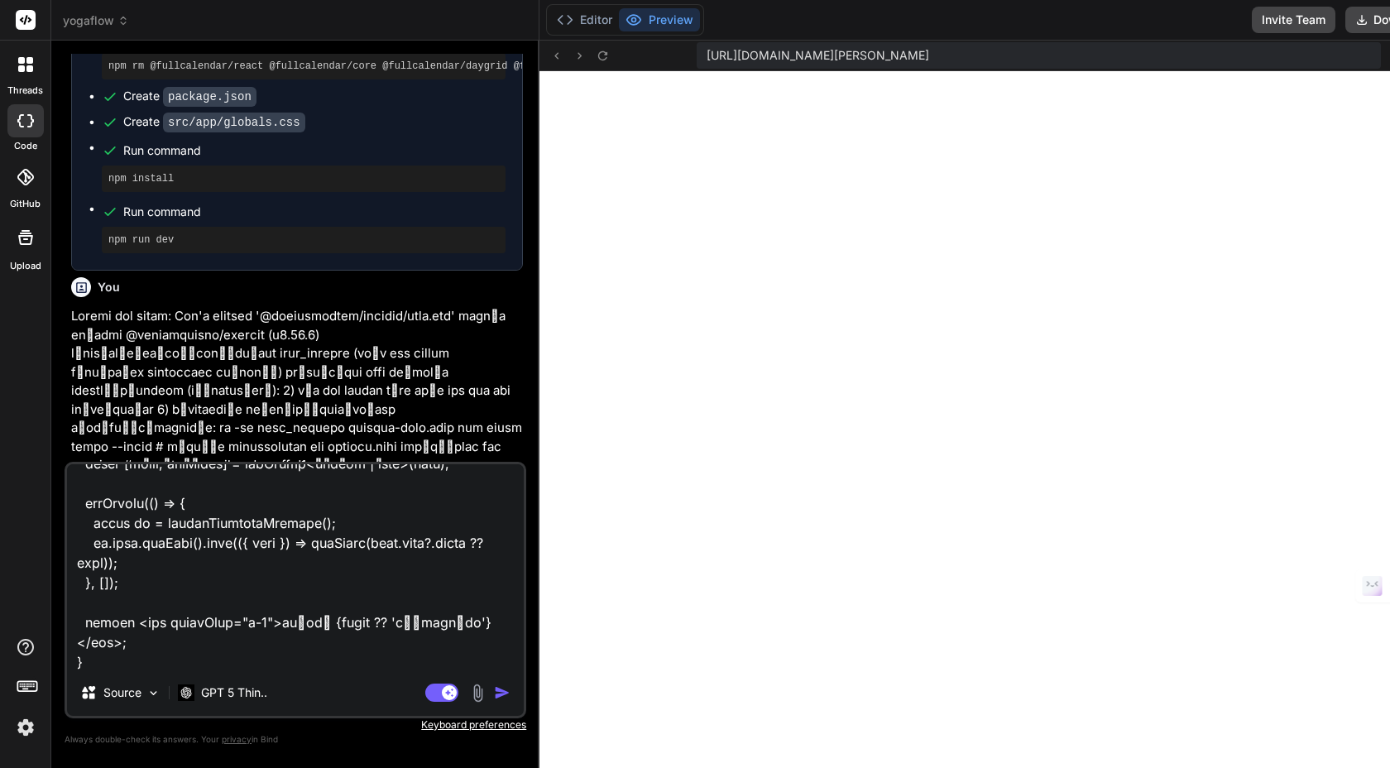
type textarea "x"
type textarea "เราเจอที่มาของ error แล้ว: cookies() ถูก bundle เข้า client จนไม่มี requestAsyn…"
type textarea "x"
type textarea "เราเจอที่มาของ error แล้ว: cookies() ถูก bundle เข้า client จนไม่มี requestAsyn…"
type textarea "x"
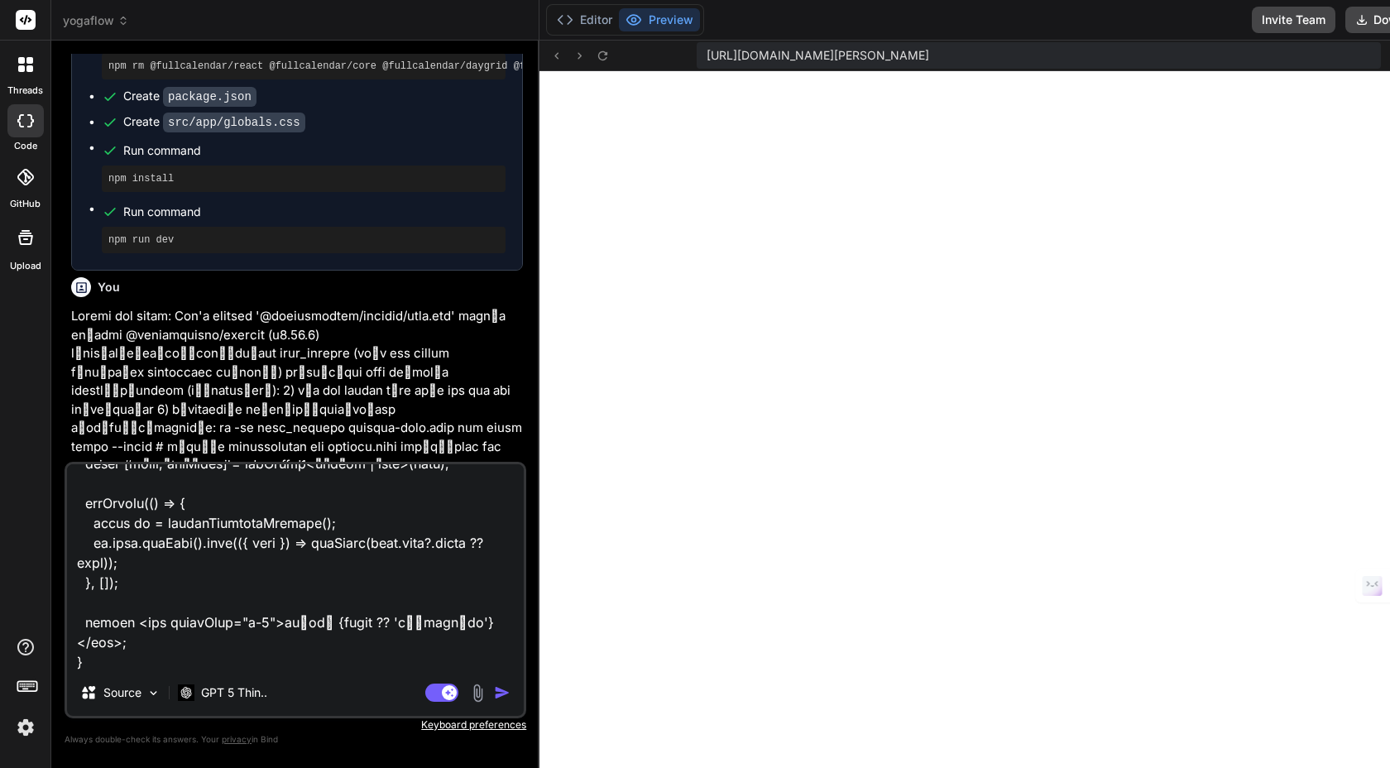
type textarea "เราเจอที่มาของ error แล้ว: cookies() ถูก bundle เข้า client จนไม่มี requestAsyn…"
type textarea "x"
type textarea "เราเจอที่มาของ error แล้ว: cookies() ถูก bundle เข้า client จนไม่มี requestAsyn…"
type textarea "x"
type textarea "เราเจอที่มาของ error แล้ว: cookies() ถูก bundle เข้า client จนไม่มี requestAsyn…"
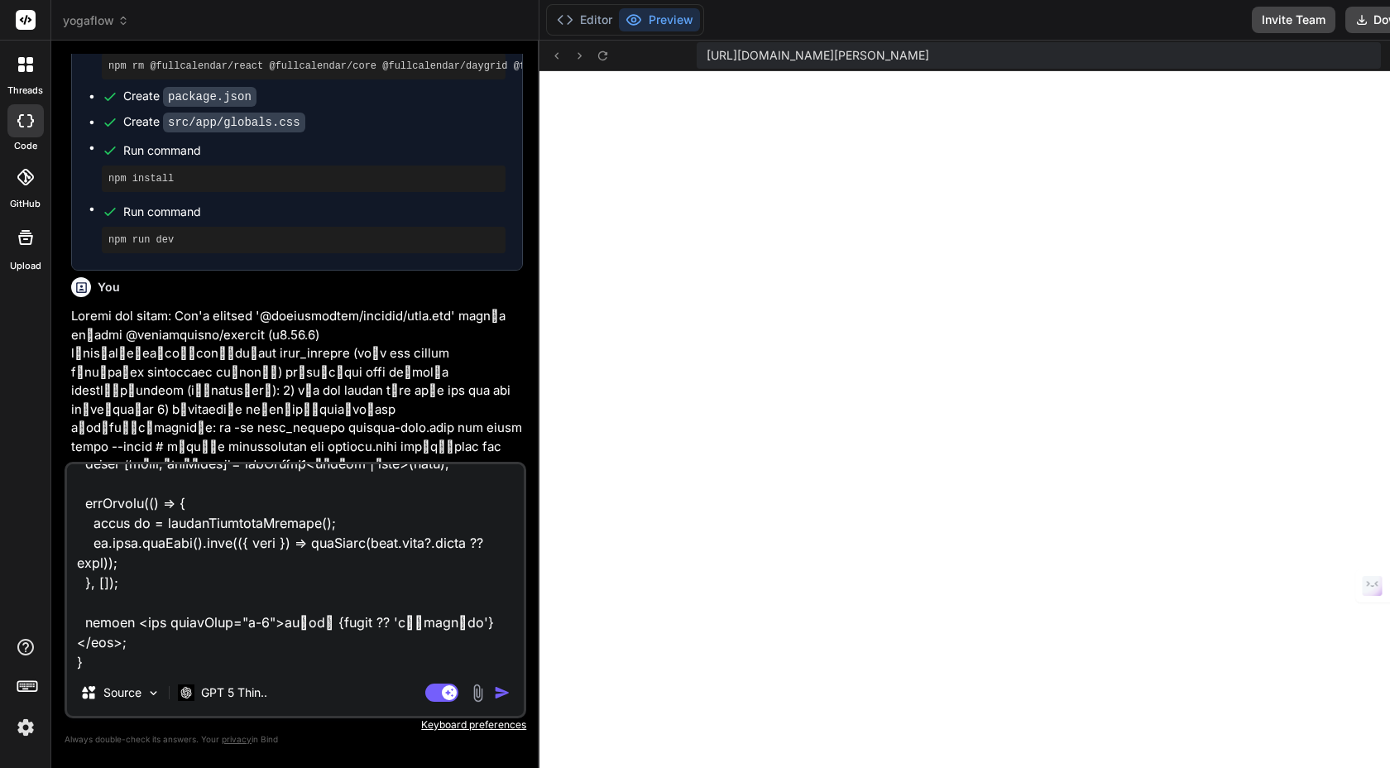
type textarea "x"
type textarea "เราเจอที่มาของ error แล้ว: cookies() ถูก bundle เข้า client จนไม่มี requestAsyn…"
type textarea "x"
type textarea "เราเจอที่มาของ error แล้ว: cookies() ถูก bundle เข้า client จนไม่มี requestAsyn…"
type textarea "x"
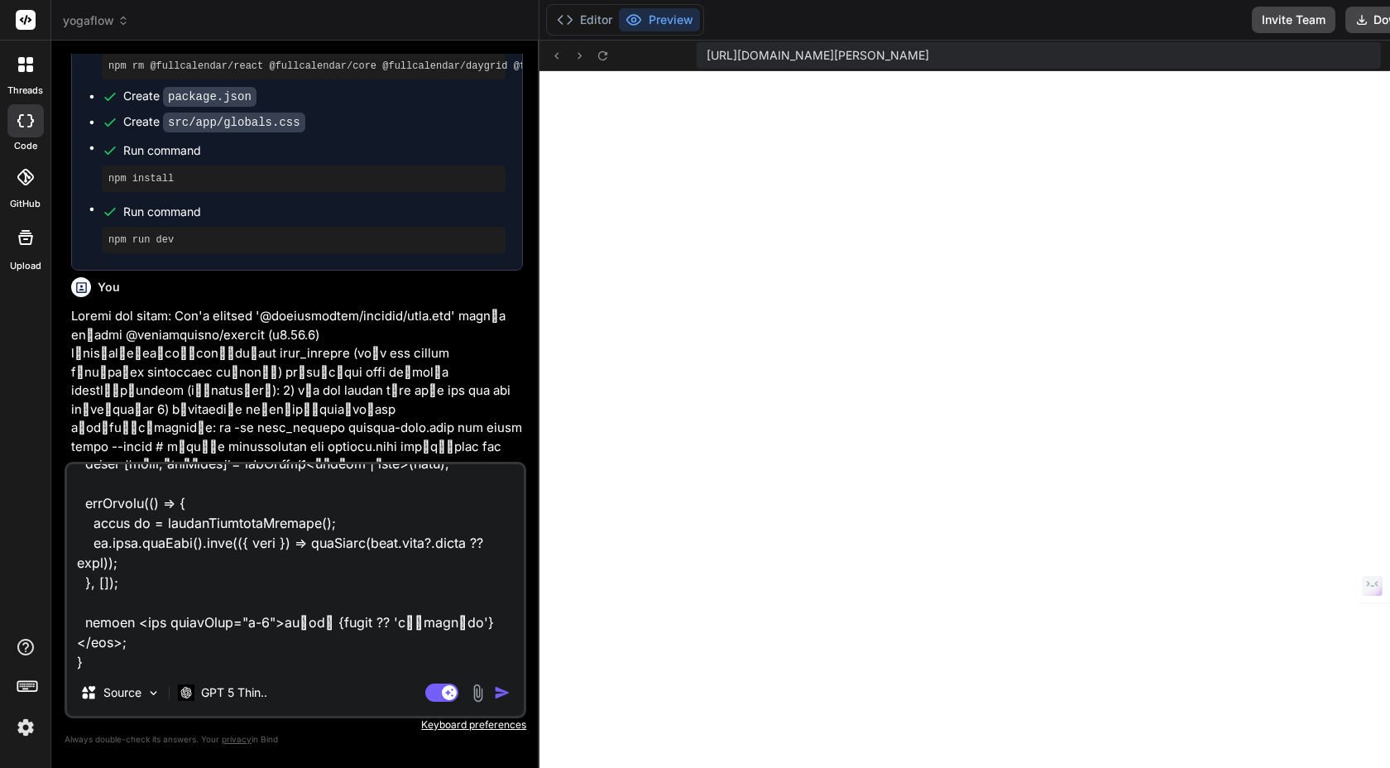
type textarea "เราเจอที่มาของ error แล้ว: cookies() ถูก bundle เข้า client จนไม่มี requestAsyn…"
type textarea "x"
type textarea "เราเจอที่มาของ error แล้ว: cookies() ถูก bundle เข้า client จนไม่มี requestAsyn…"
type textarea "x"
type textarea "เราเจอที่มาของ error แล้ว: cookies() ถูก bundle เข้า client จนไม่มี requestAsyn…"
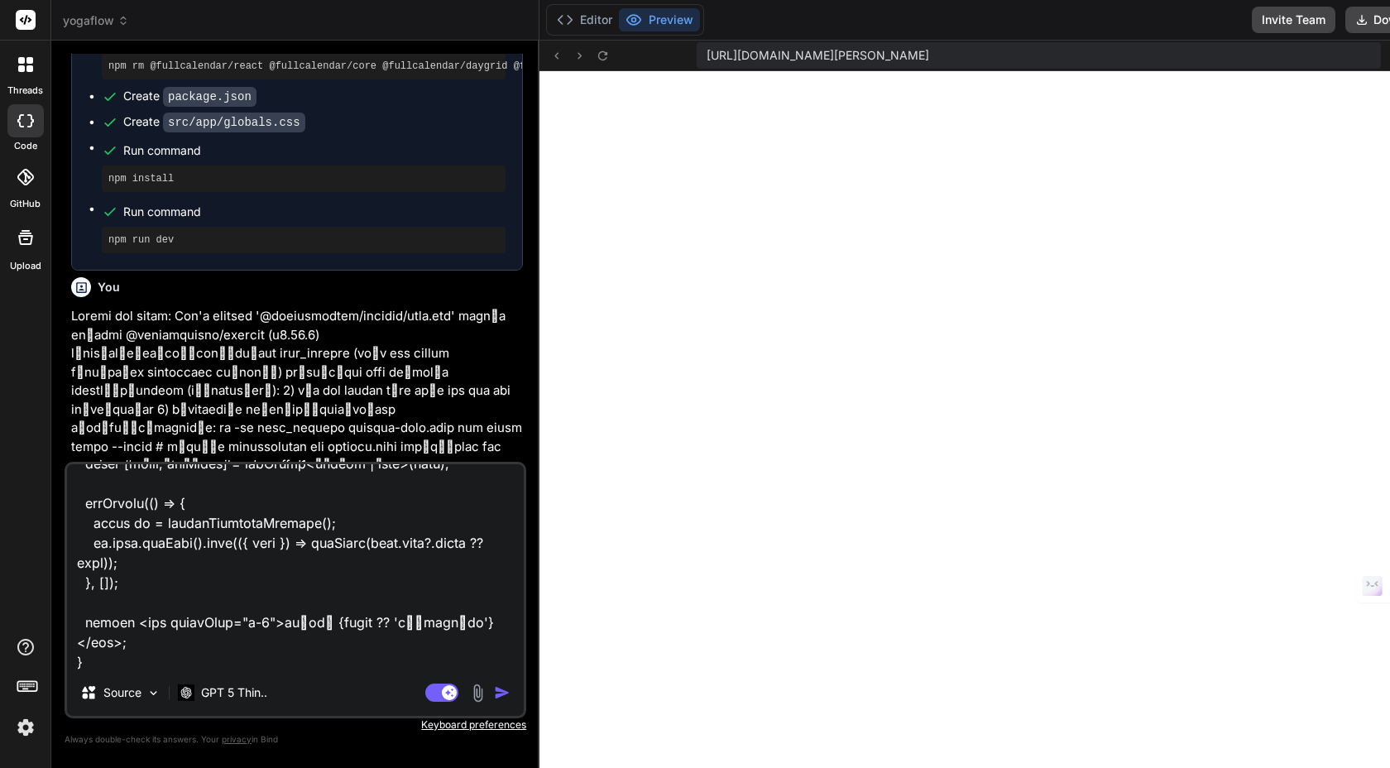
type textarea "x"
type textarea "เราเจอที่มาของ error แล้ว: cookies() ถูก bundle เข้า client จนไม่มี requestAsyn…"
type textarea "x"
type textarea "เราเจอที่มาของ error แล้ว: cookies() ถูก bundle เข้า client จนไม่มี requestAsyn…"
type textarea "x"
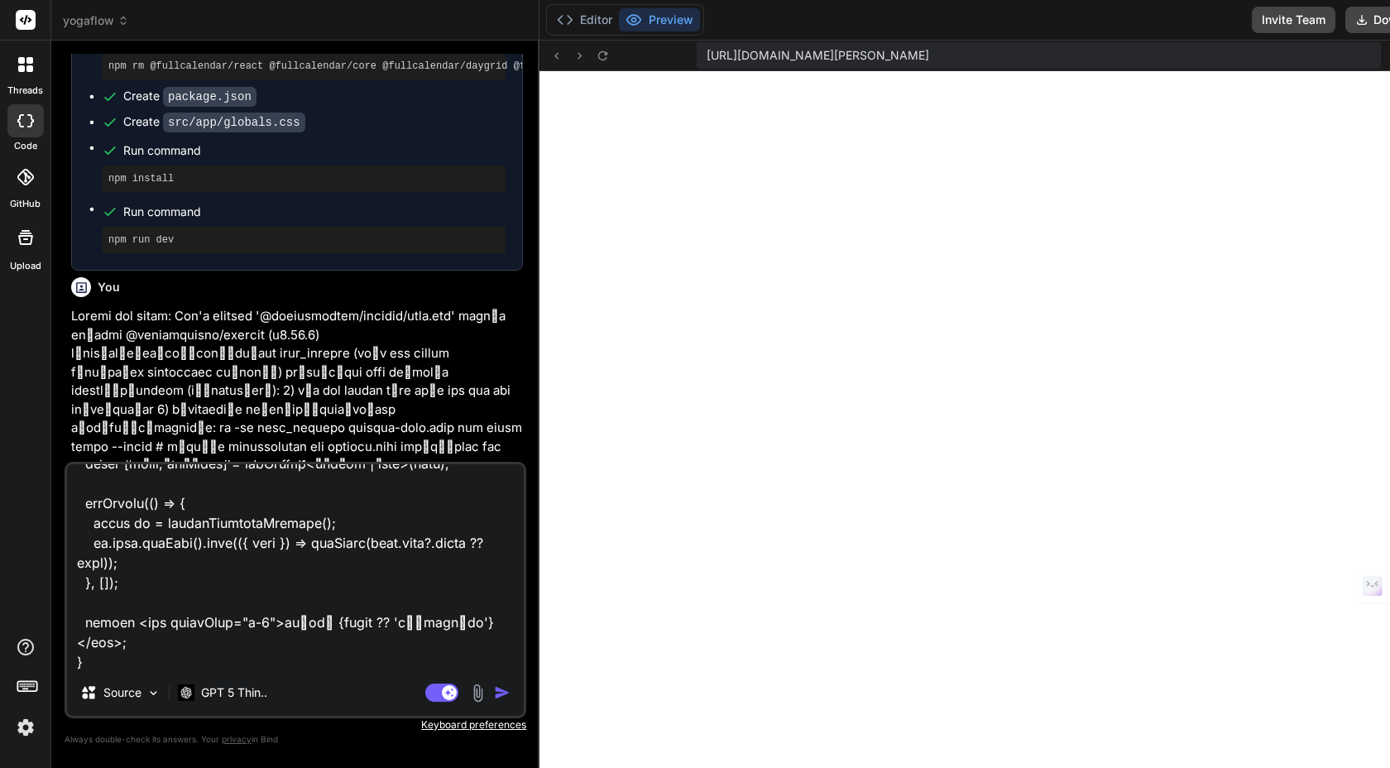
type textarea "เราเจอที่มาของ error แล้ว: cookies() ถูก bundle เข้า client จนไม่มี requestAsyn…"
type textarea "x"
type textarea "เราเจอที่มาของ error แล้ว: cookies() ถูก bundle เข้า client จนไม่มี requestAsyn…"
type textarea "x"
type textarea "เราเจอที่มาของ error แล้ว: cookies() ถูก bundle เข้า client จนไม่มี requestAsyn…"
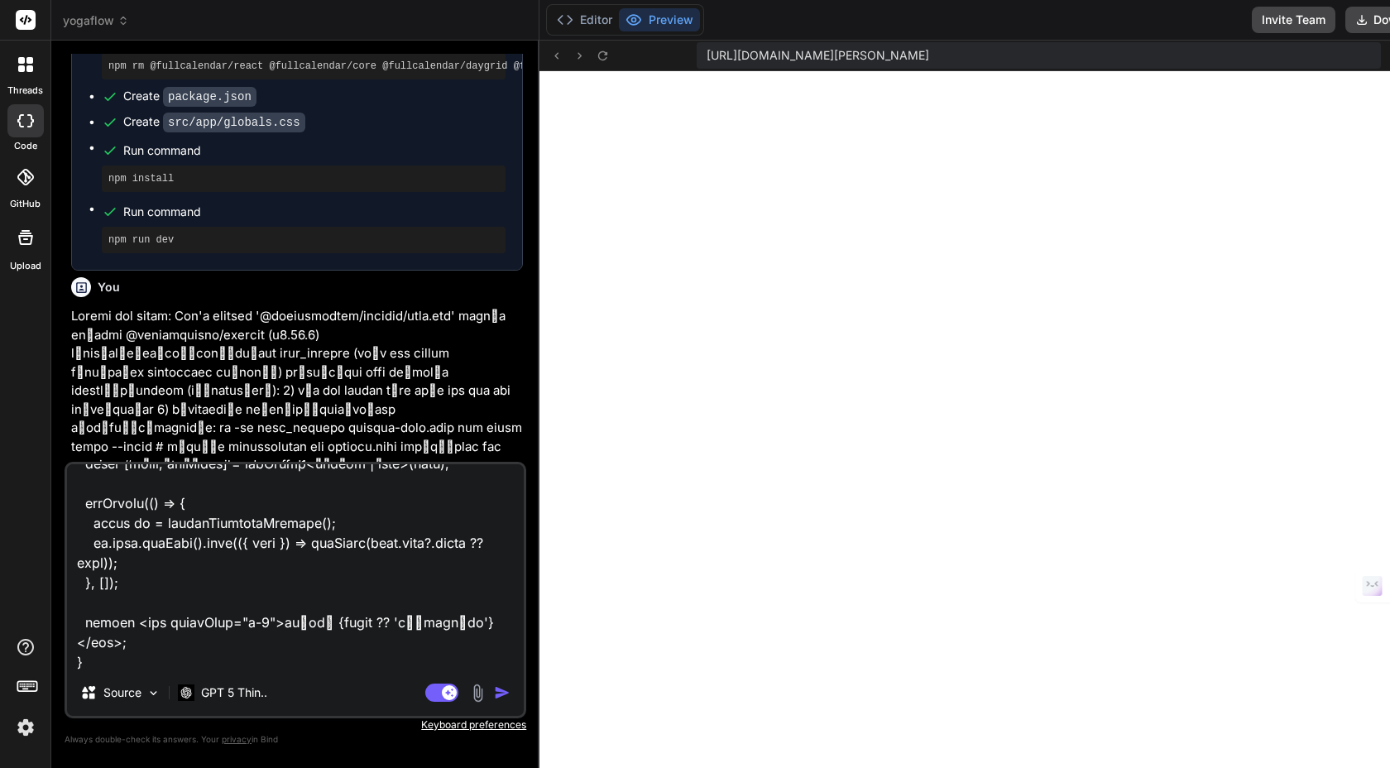
type textarea "x"
type textarea "เราเจอที่มาของ error แล้ว: cookies() ถูก bundle เข้า client จนไม่มี requestAsyn…"
type textarea "x"
type textarea "เราเจอที่มาของ error แล้ว: cookies() ถูก bundle เข้า client จนไม่มี requestAsyn…"
type textarea "x"
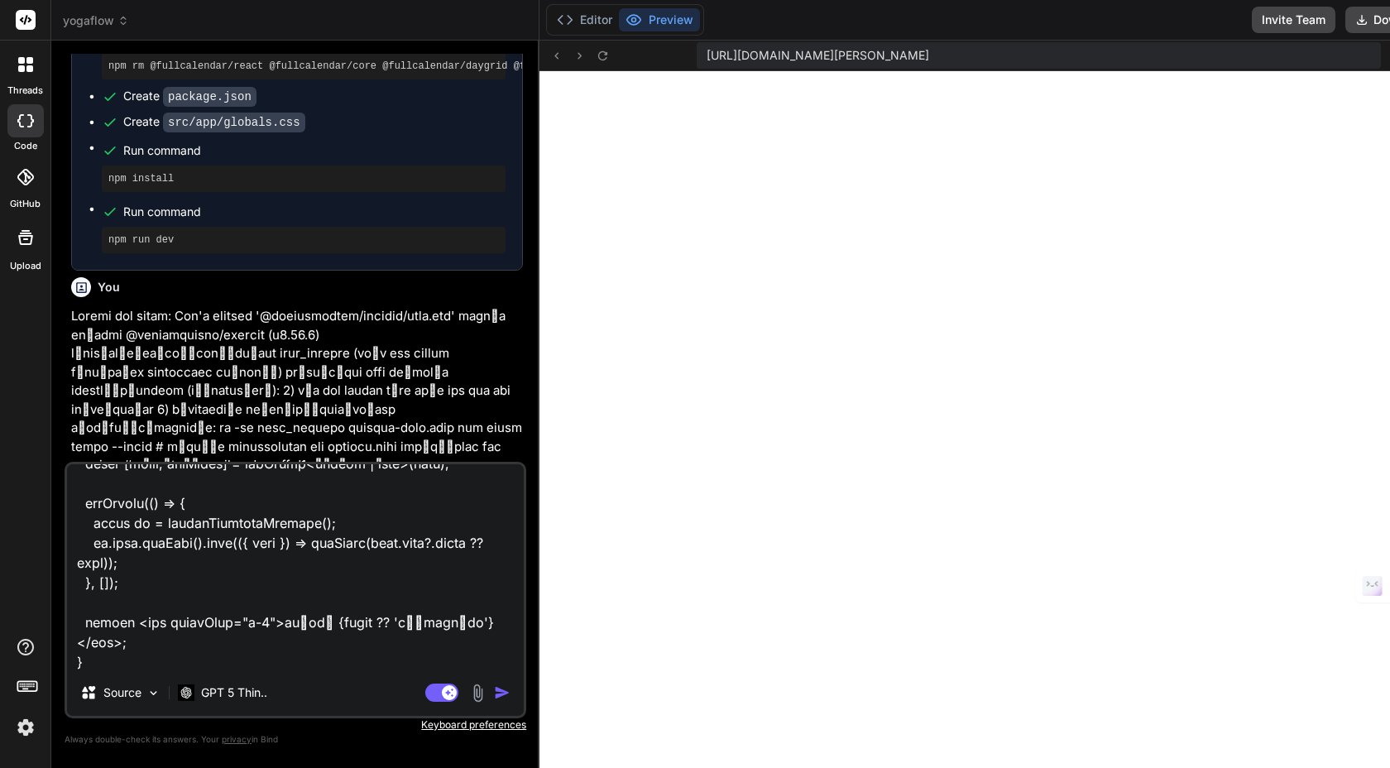
type textarea "เราเจอที่มาของ error แล้ว: cookies() ถูก bundle เข้า client จนไม่มี requestAsyn…"
type textarea "x"
type textarea "เราเจอที่มาของ error แล้ว: cookies() ถูก bundle เข้า client จนไม่มี requestAsyn…"
type textarea "x"
type textarea "เราเจอที่มาของ error แล้ว: cookies() ถูก bundle เข้า client จนไม่มี requestAsyn…"
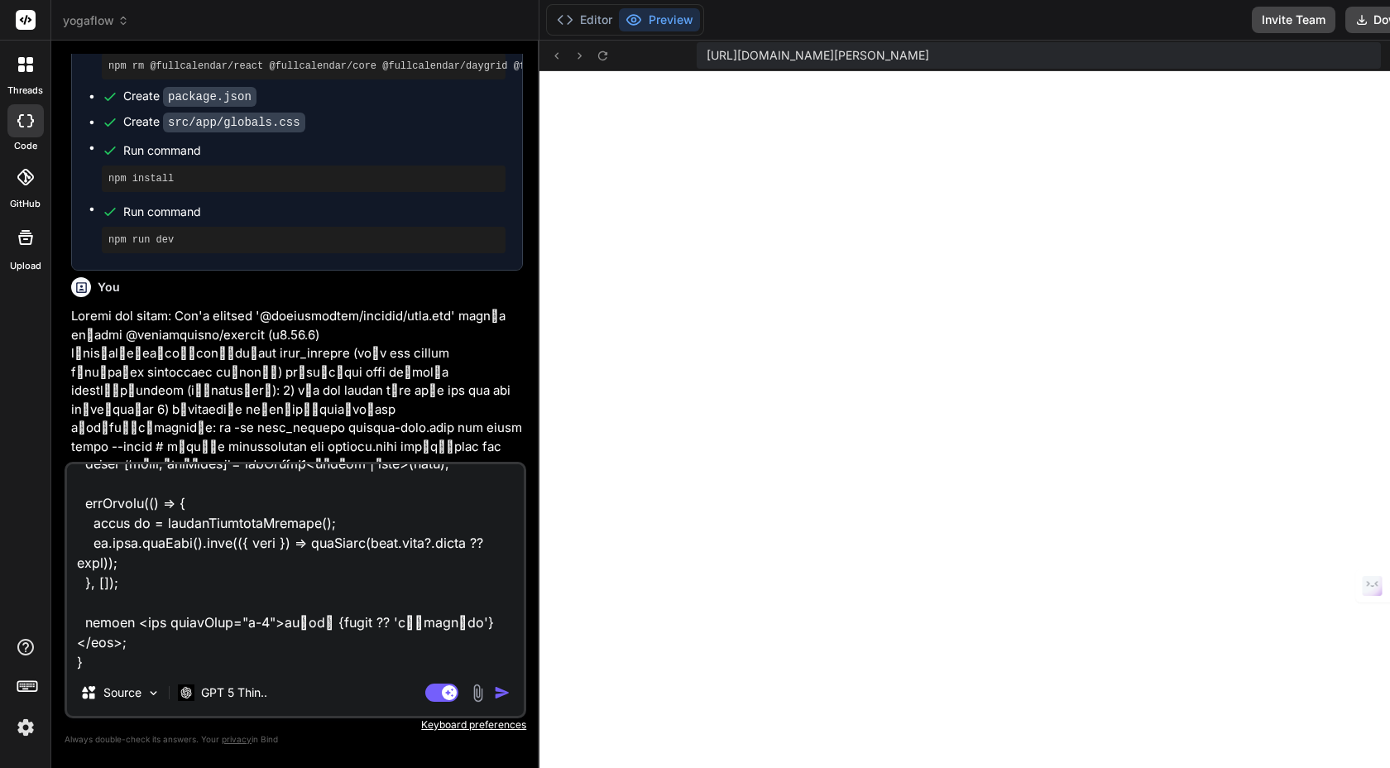
type textarea "x"
type textarea "เราเจอที่มาของ error แล้ว: cookies() ถูก bundle เข้า client จนไม่มี requestAsyn…"
type textarea "x"
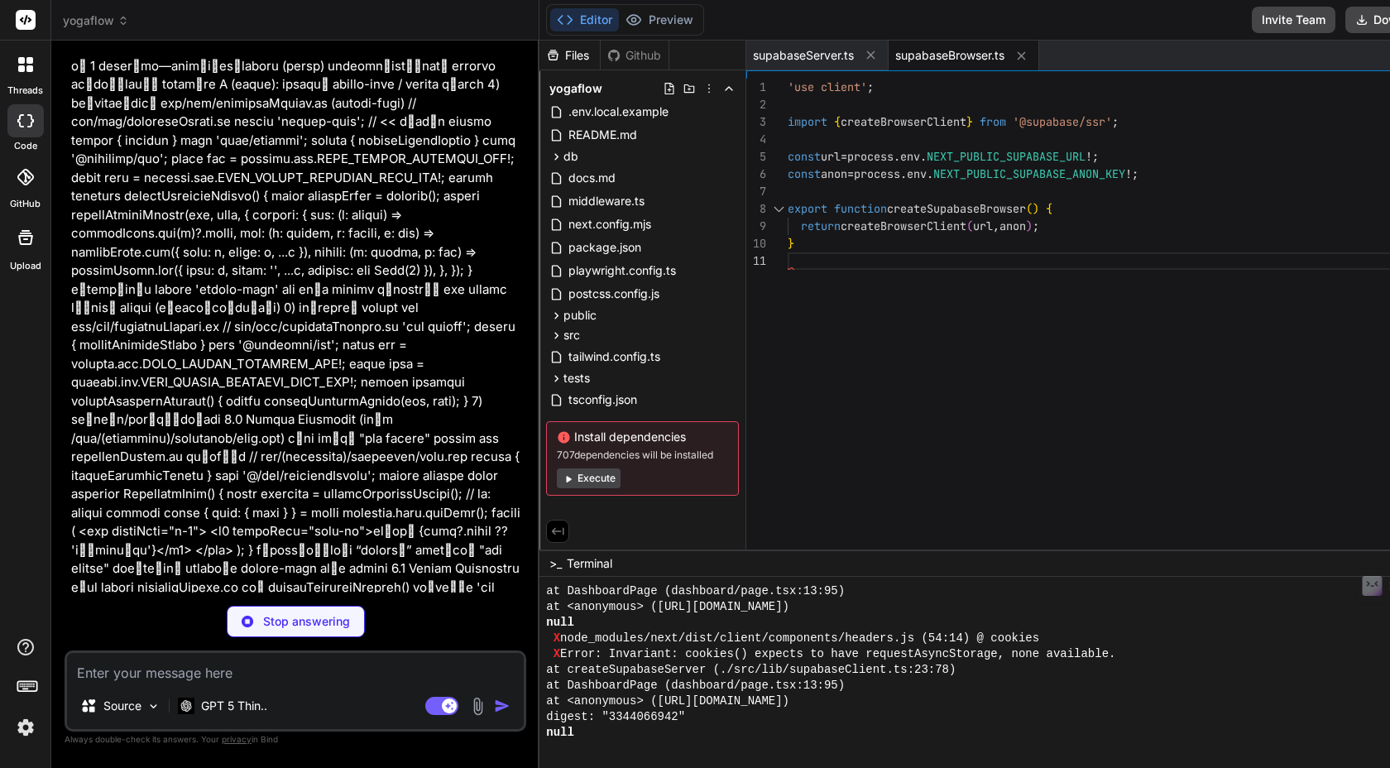
scroll to position [2515, 0]
type textarea "x"
type textarea "const { data } = await supabase.auth.getUser(); return data.user ?? null; }"
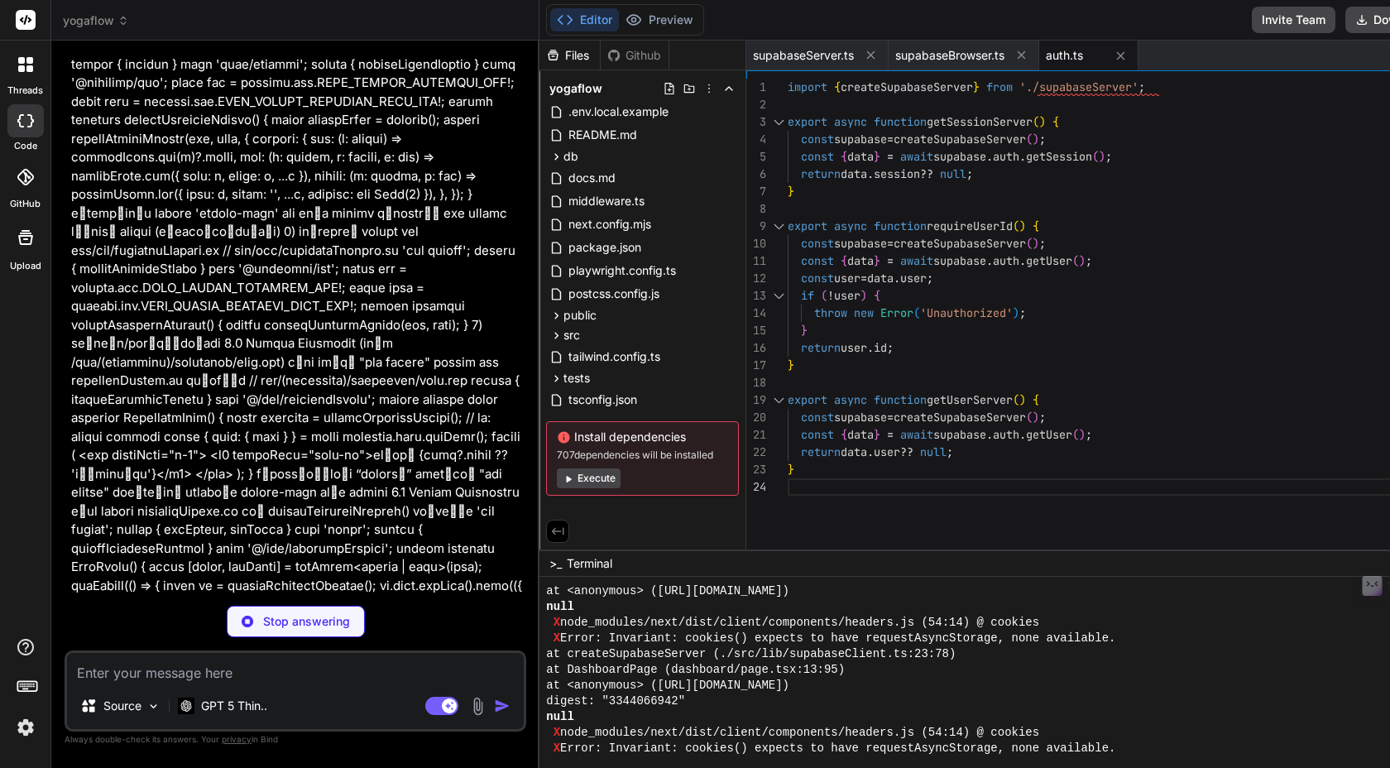
scroll to position [3270, 0]
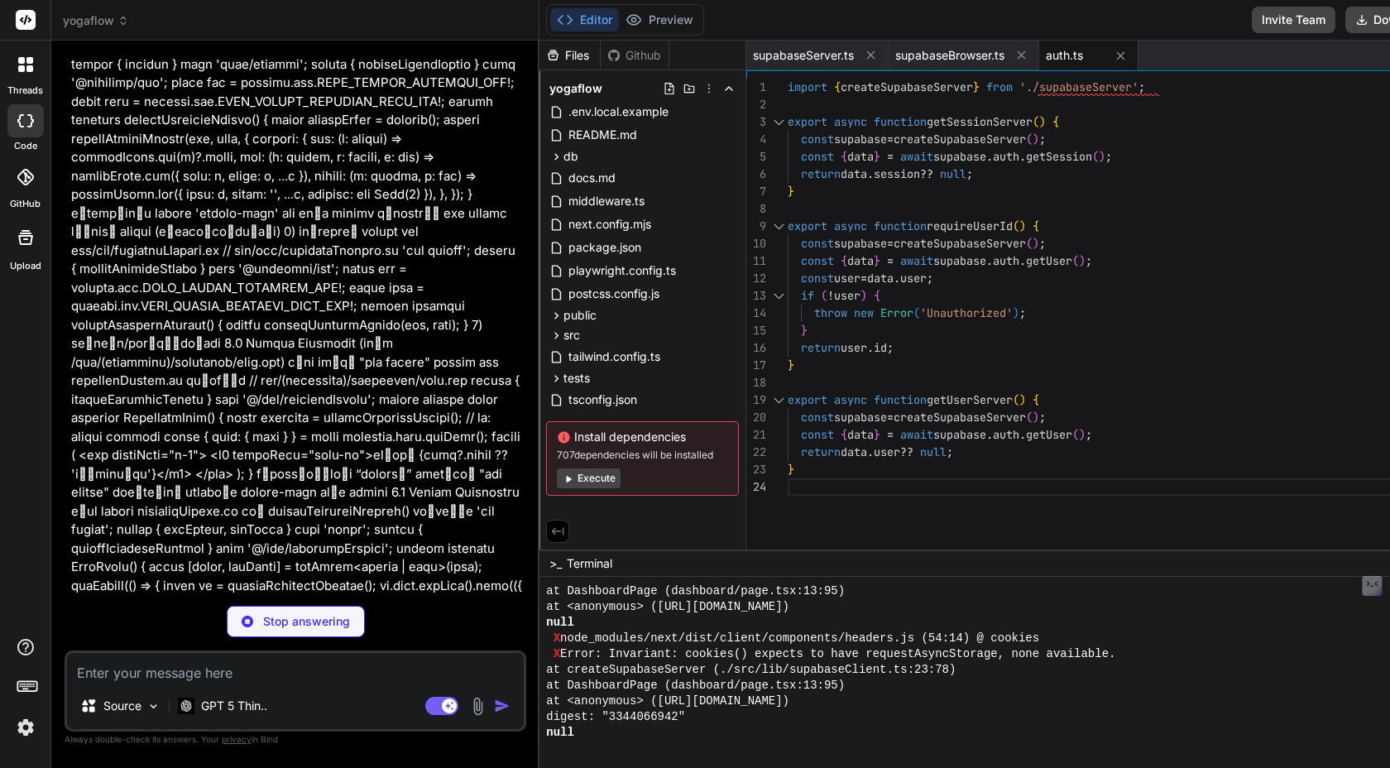
type textarea "x"
type textarea "}"
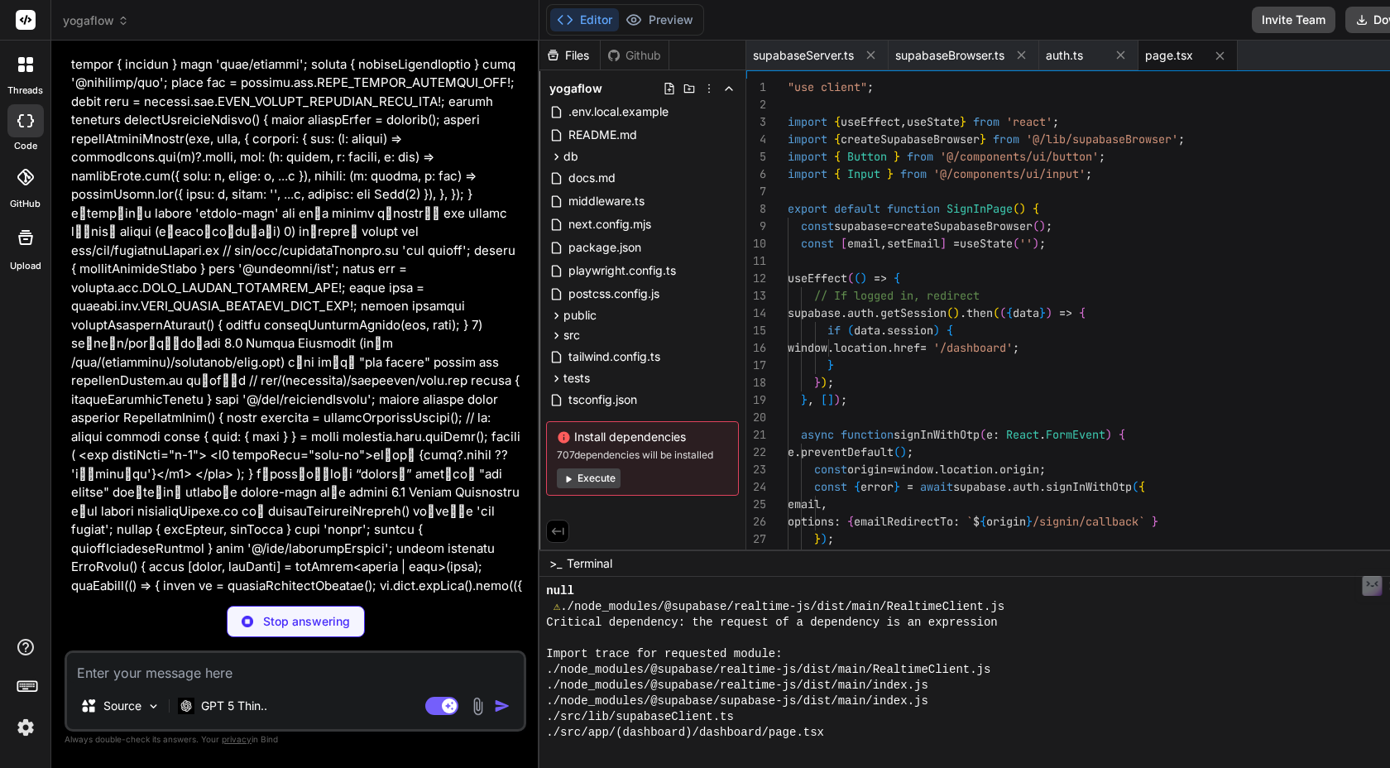
scroll to position [4025, 0]
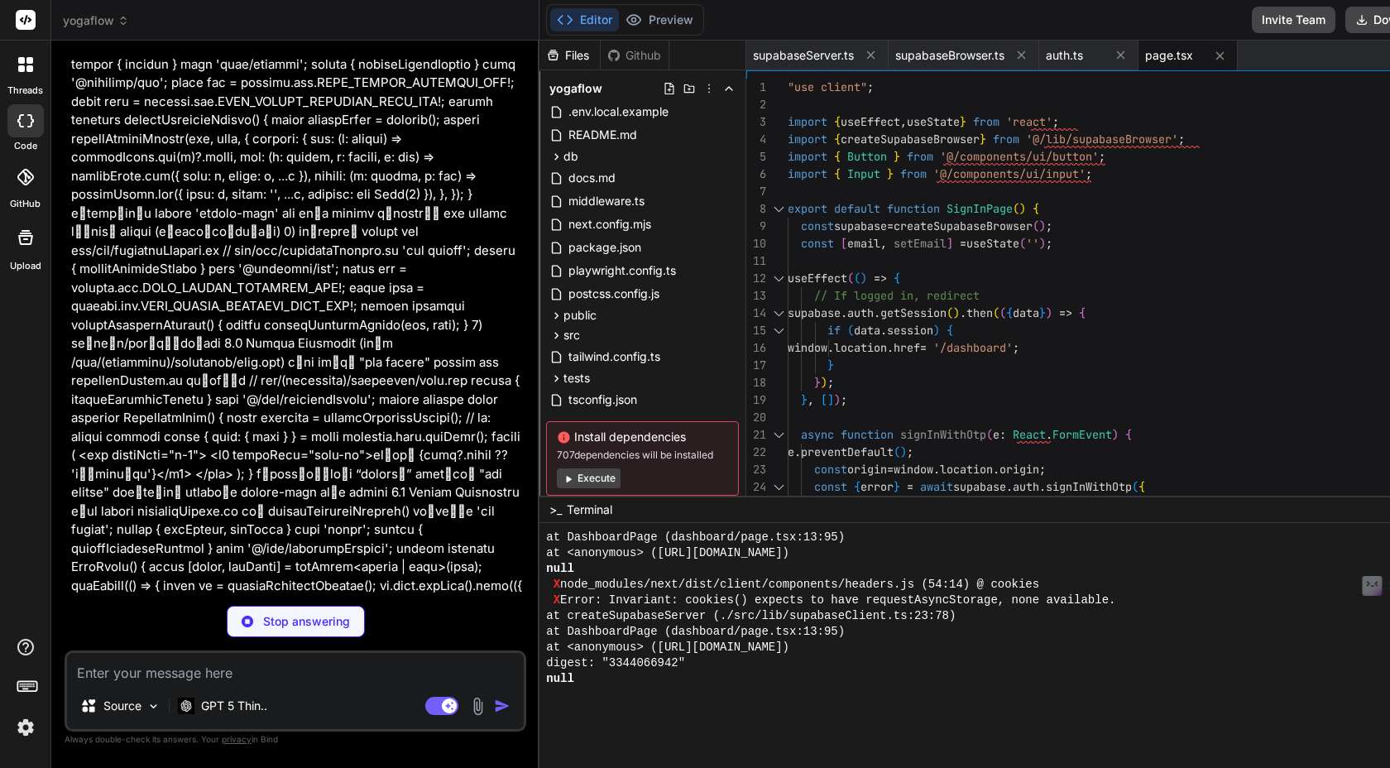
drag, startPoint x: 825, startPoint y: 550, endPoint x: 828, endPoint y: 495, distance: 55.5
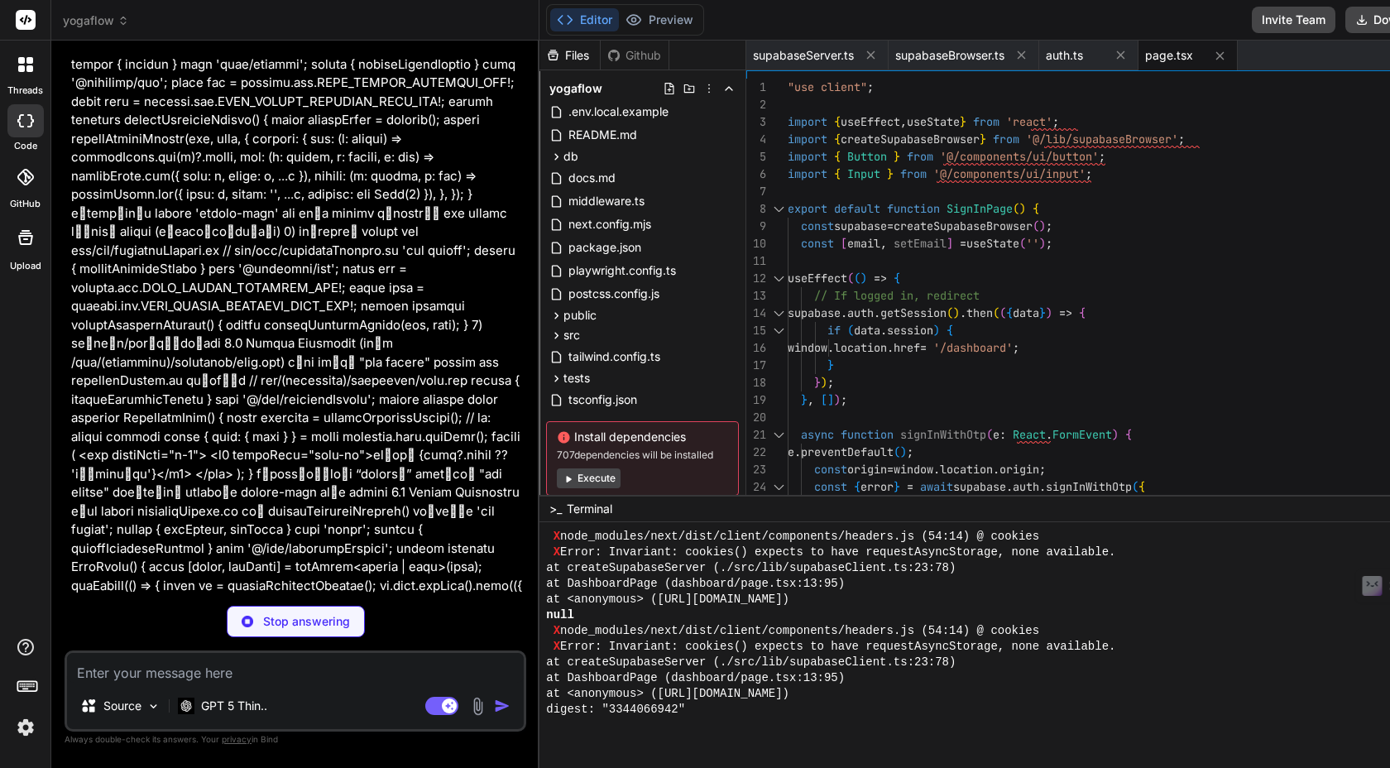
scroll to position [11853, 0]
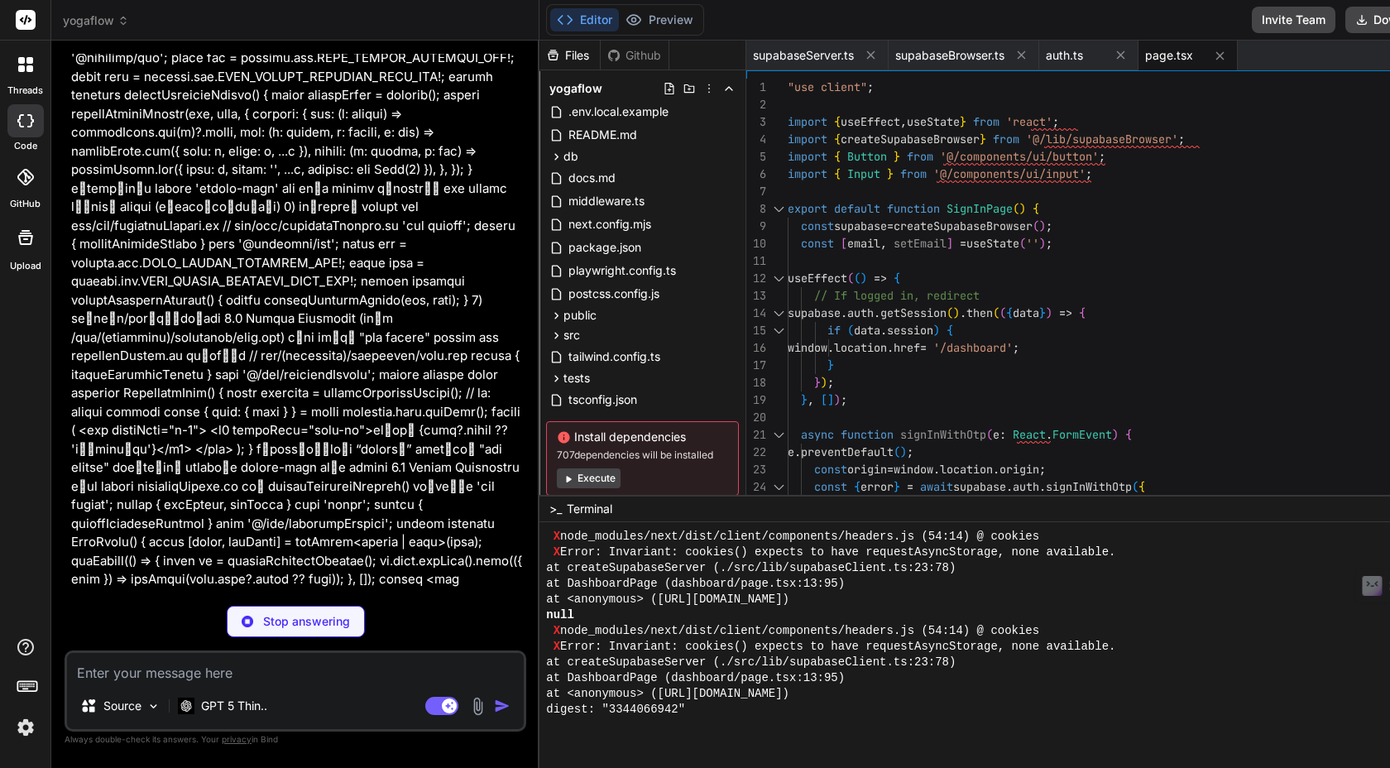
type textarea "x"
type textarea "</div> </div> ); }"
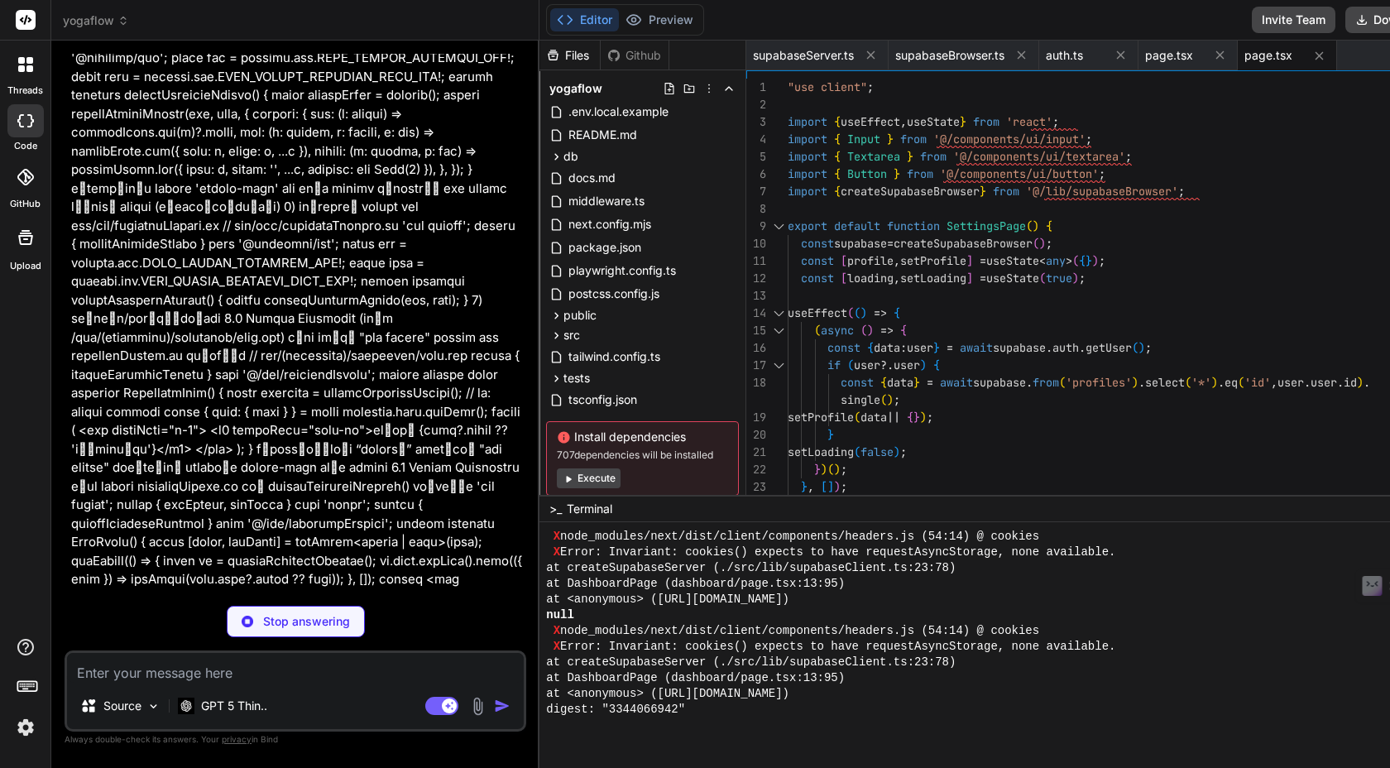
scroll to position [0, 31]
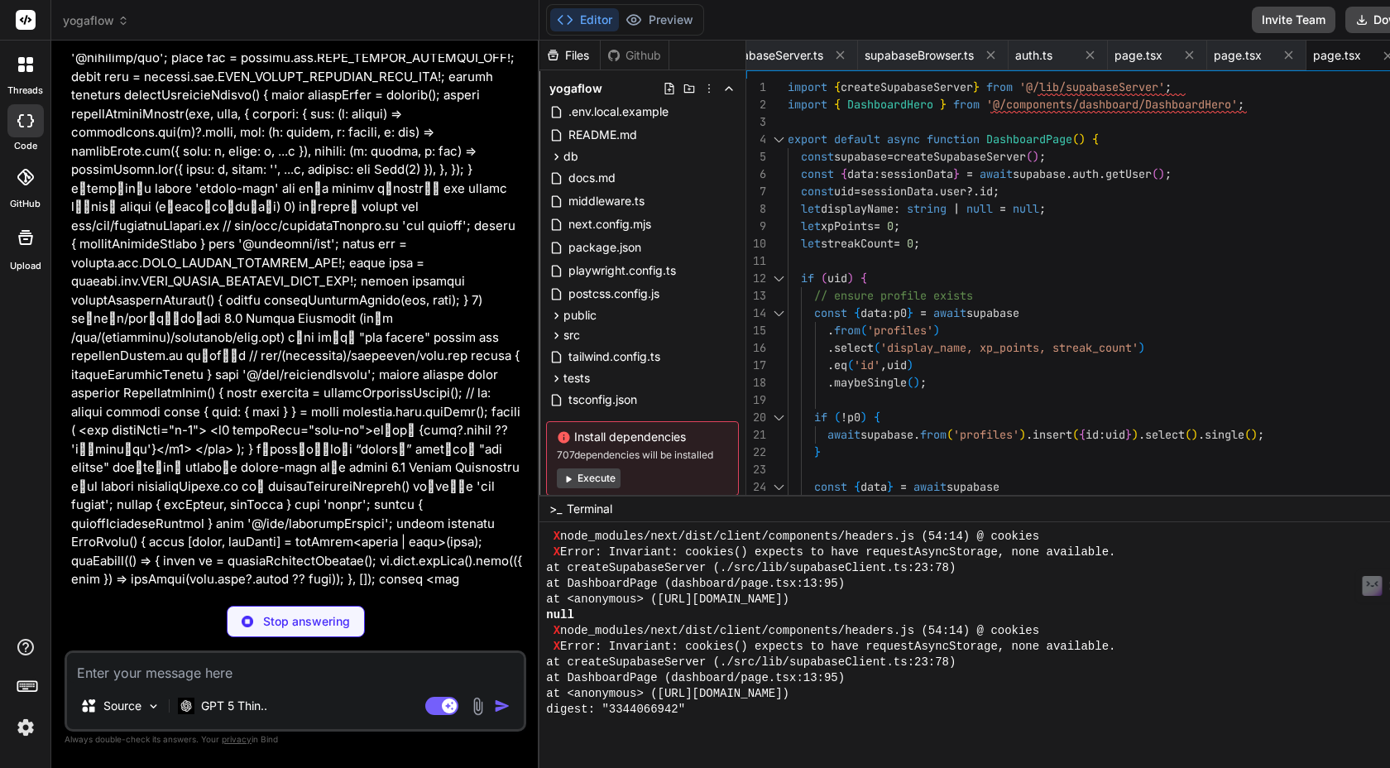
type textarea "x"
type textarea "}"
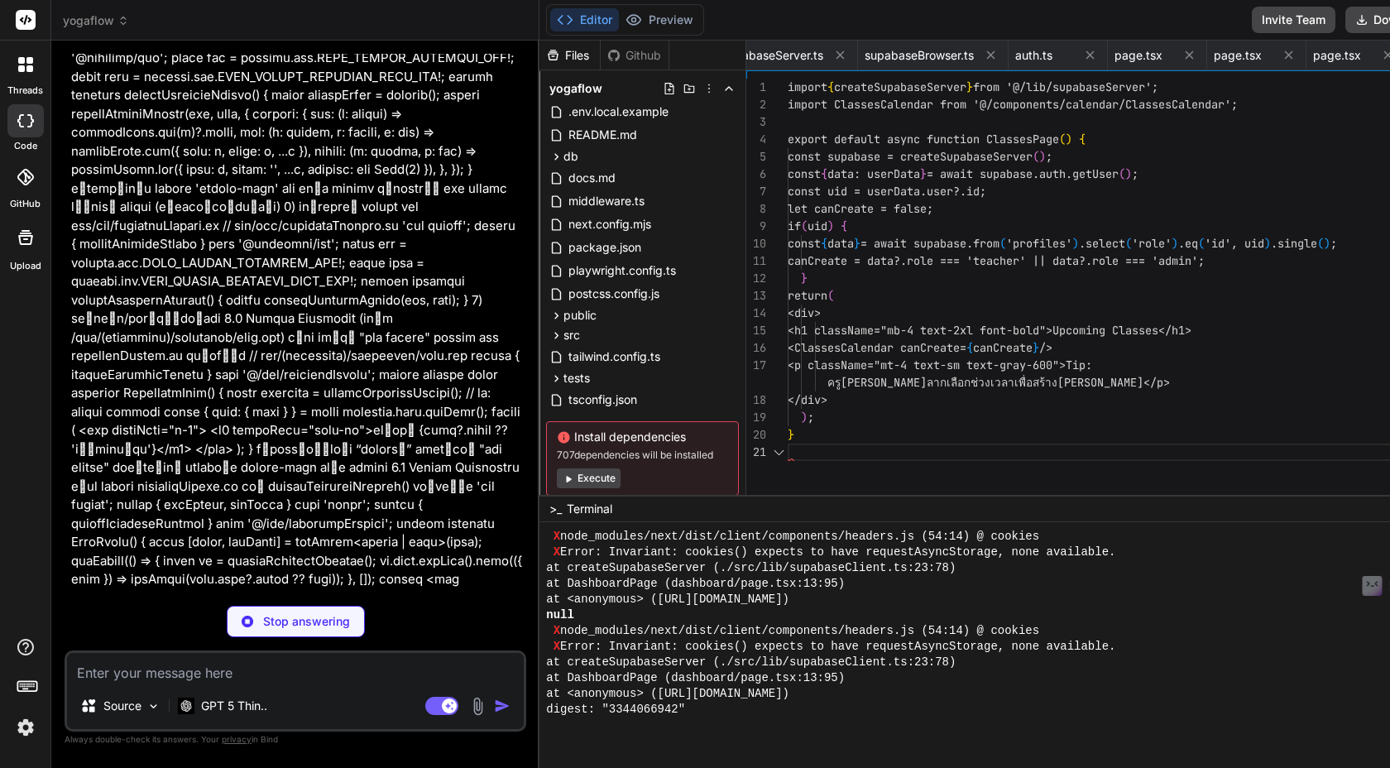
scroll to position [0, 130]
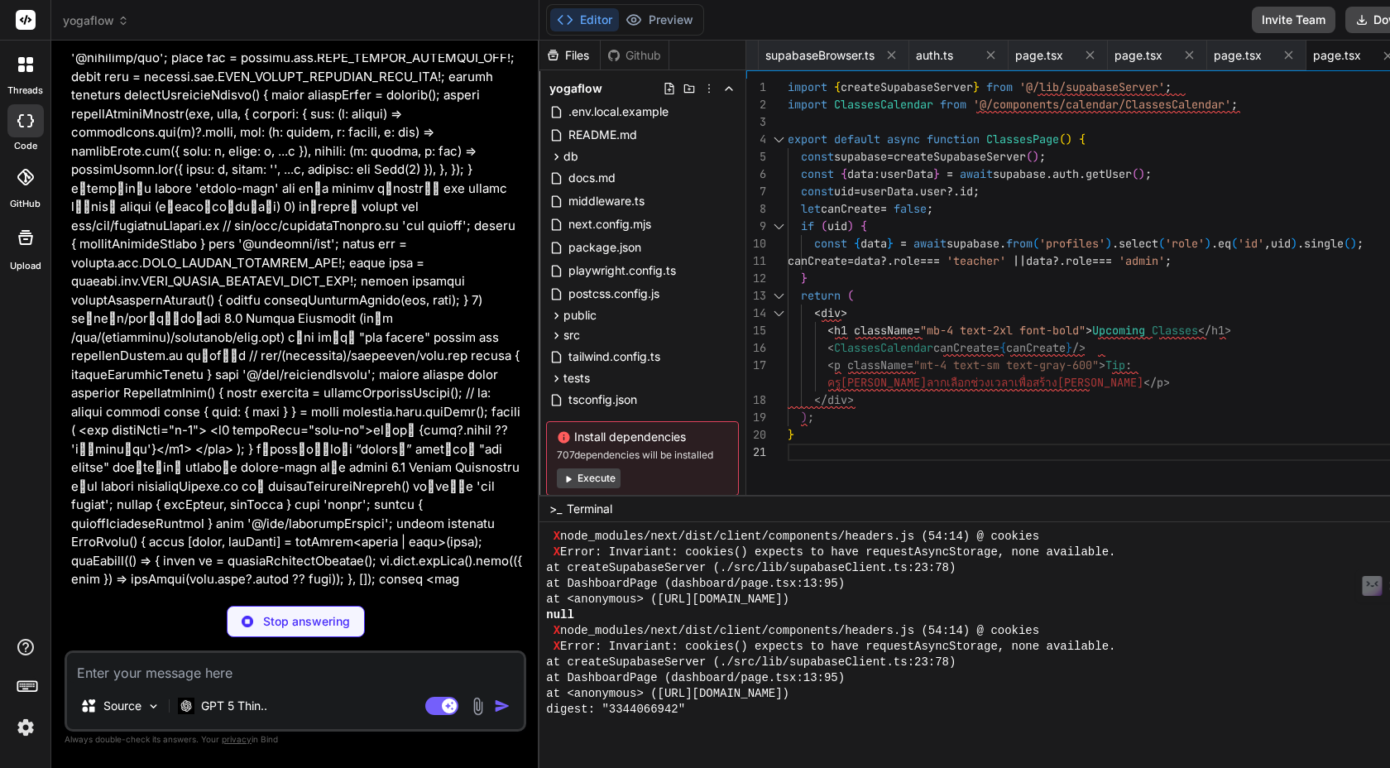
type textarea "x"
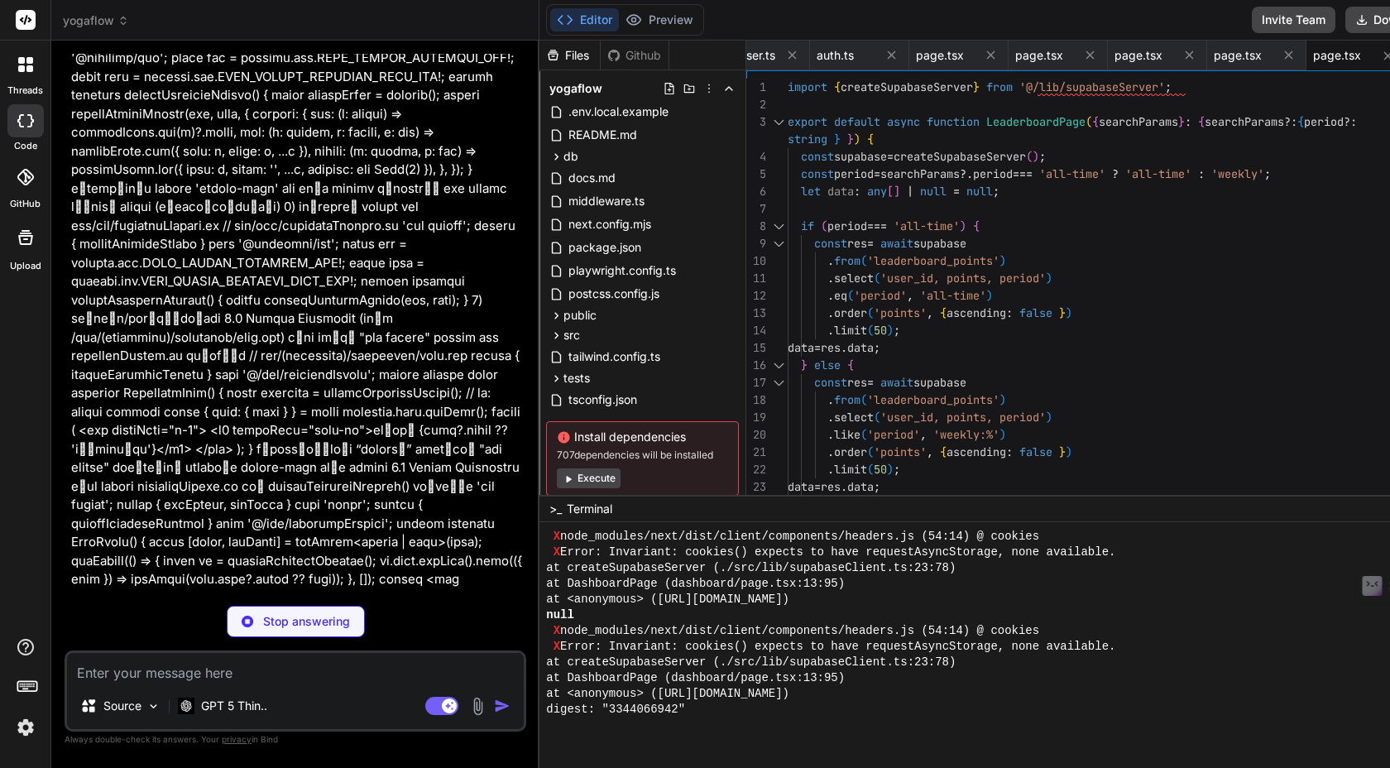
scroll to position [11954, 0]
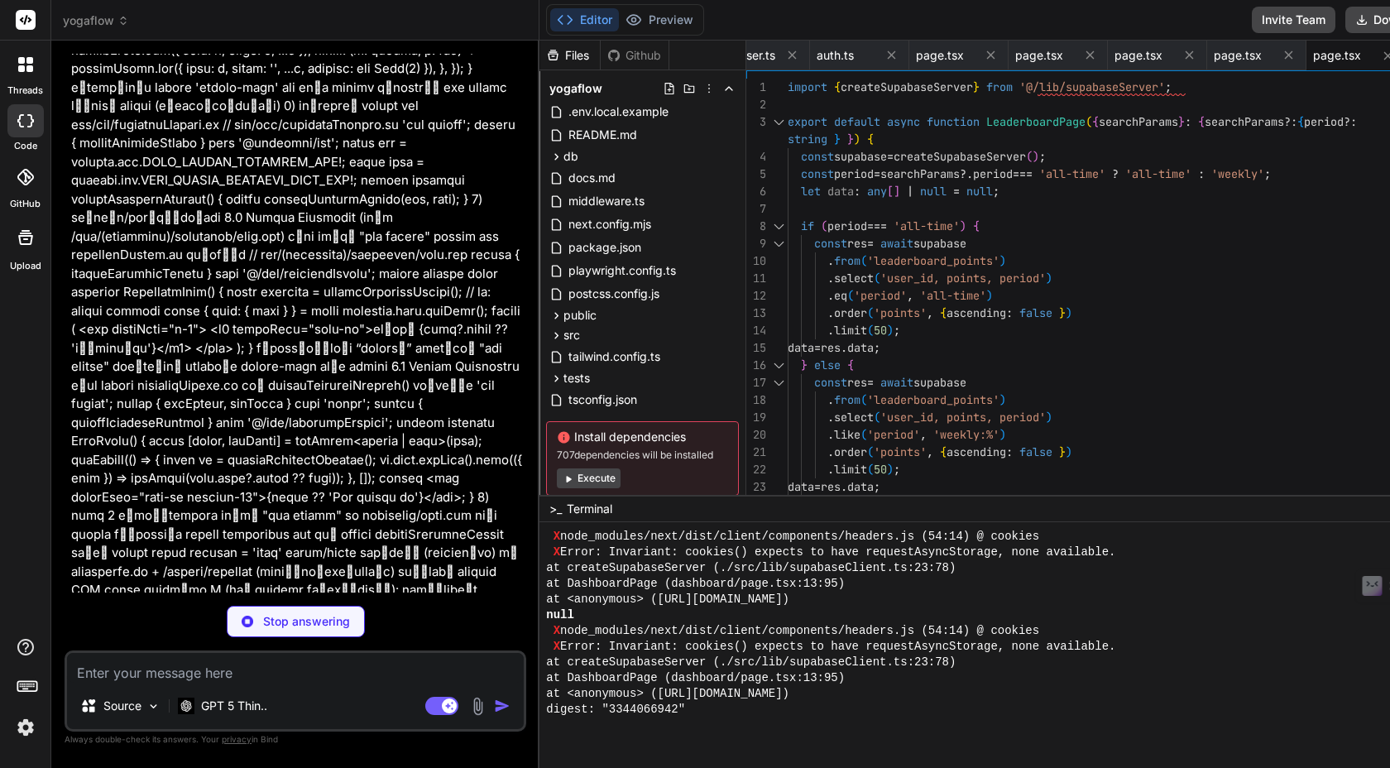
type textarea "x"
type textarea "/> <PostsGrid posts={posts || []} /> </div> ); }"
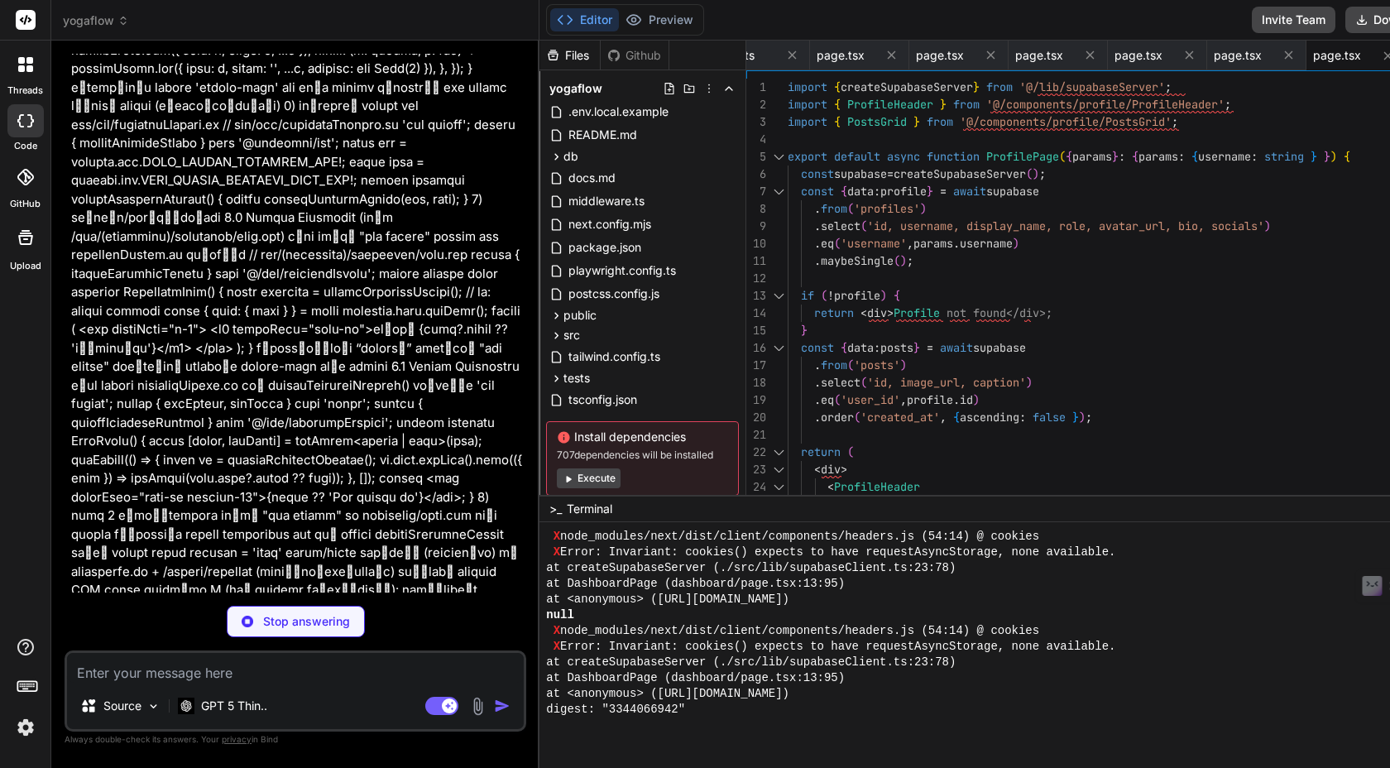
type textarea "x"
type textarea "} }"
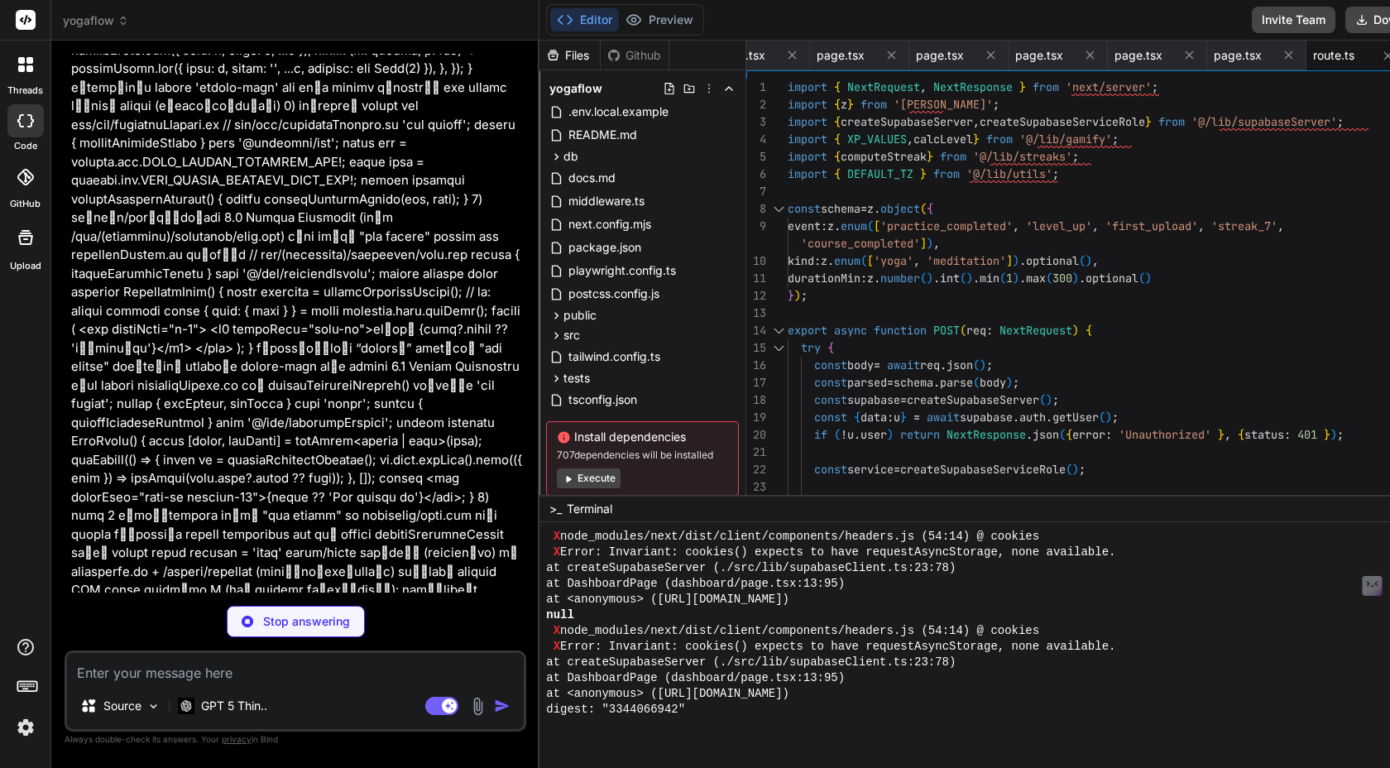
scroll to position [35, 0]
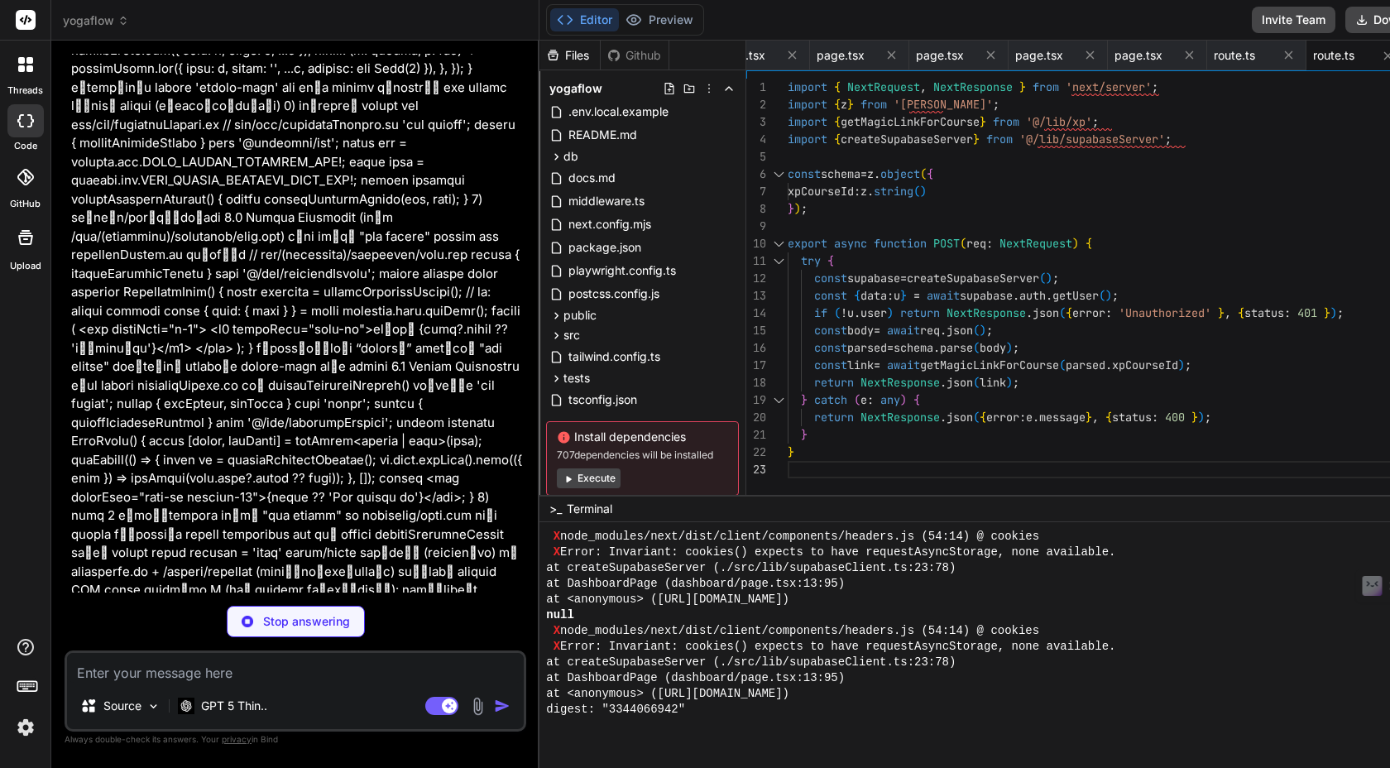
type textarea "x"
type textarea ".single(); if (body.user_id && c?.id) { await service.from('user_courses').upse…"
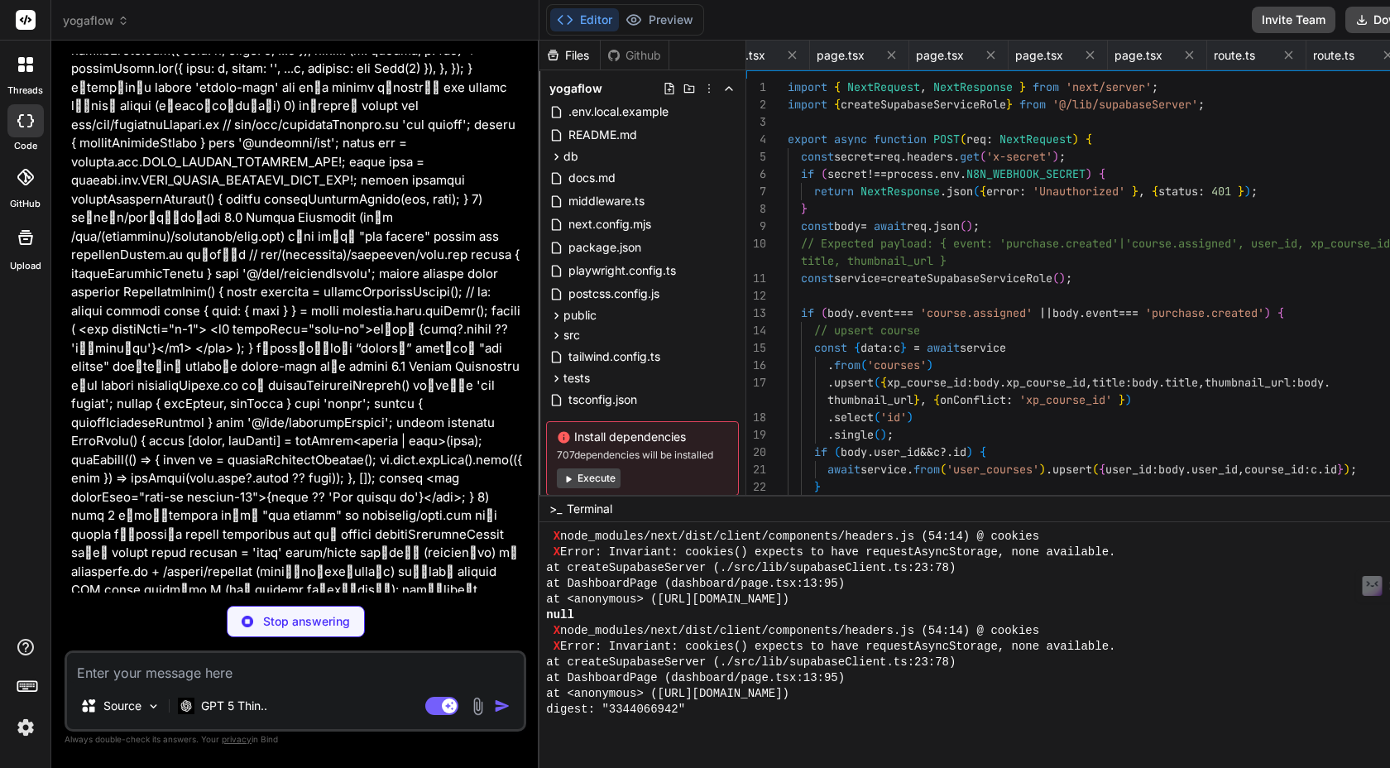
scroll to position [0, 626]
type textarea "x"
type textarea "} }"
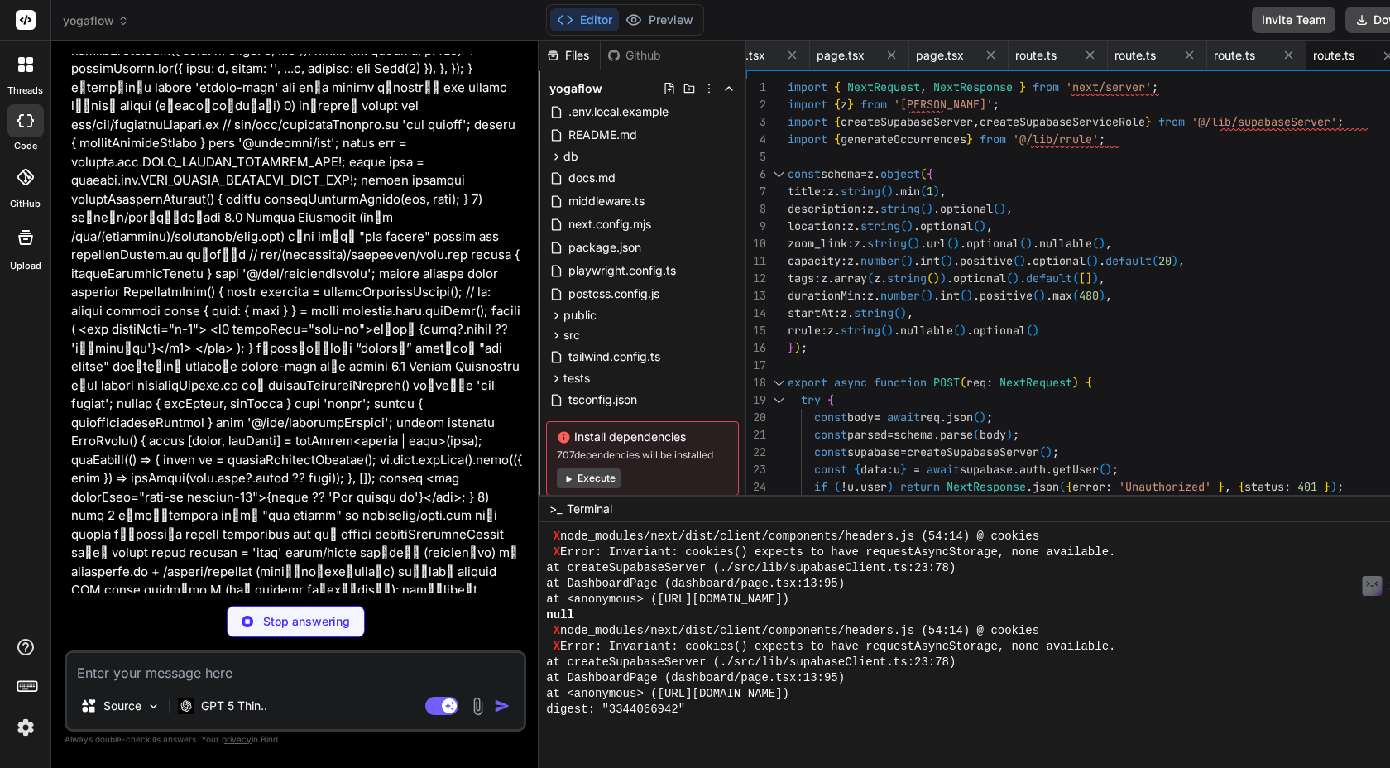
scroll to position [37, 0]
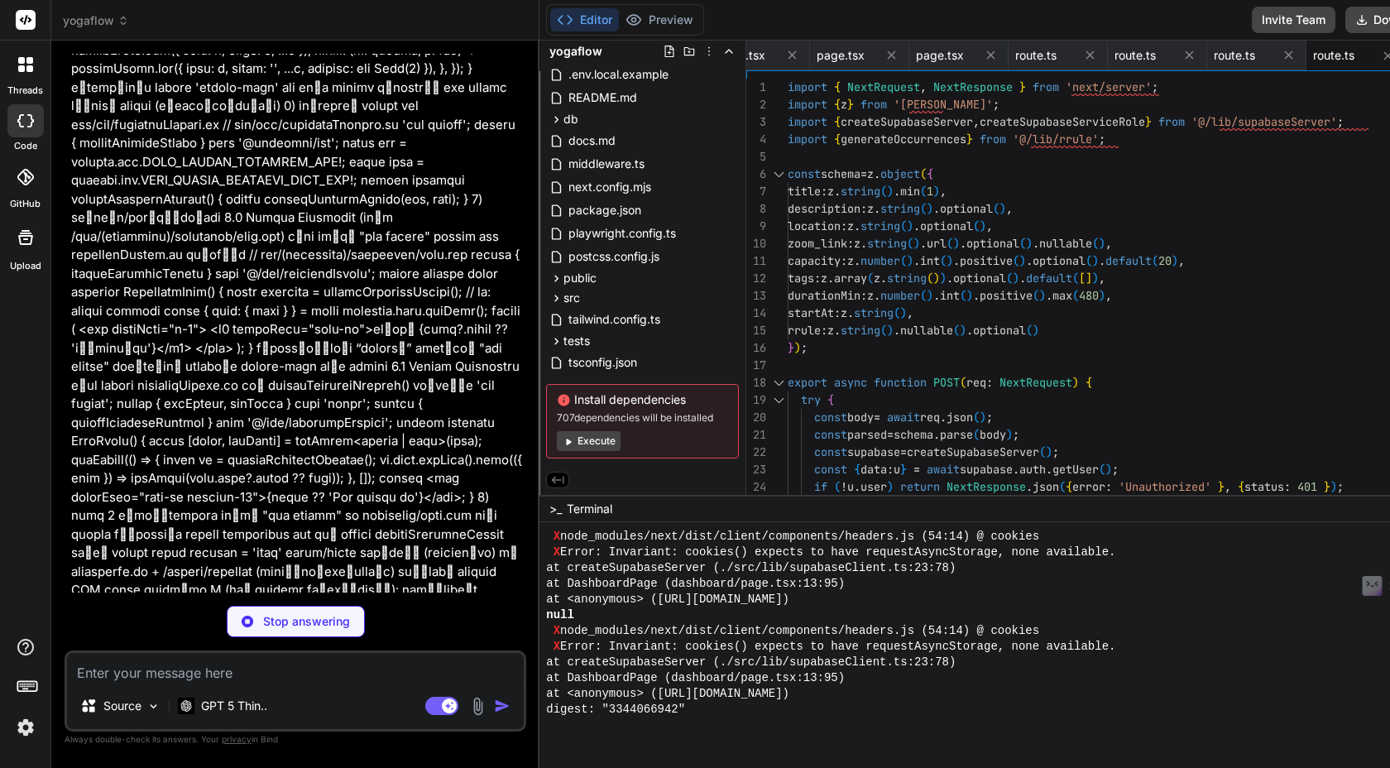
type textarea "x"
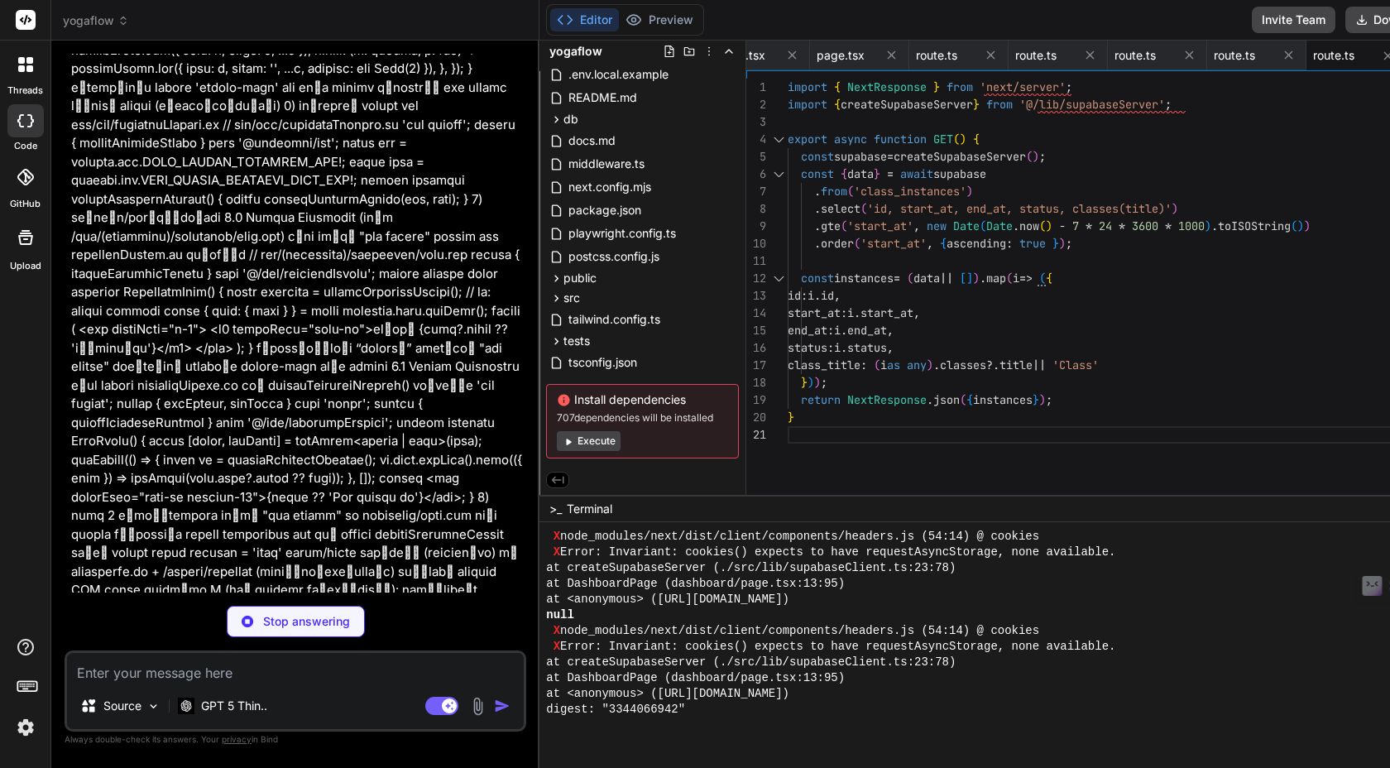
type textarea "x"
type textarea "} }"
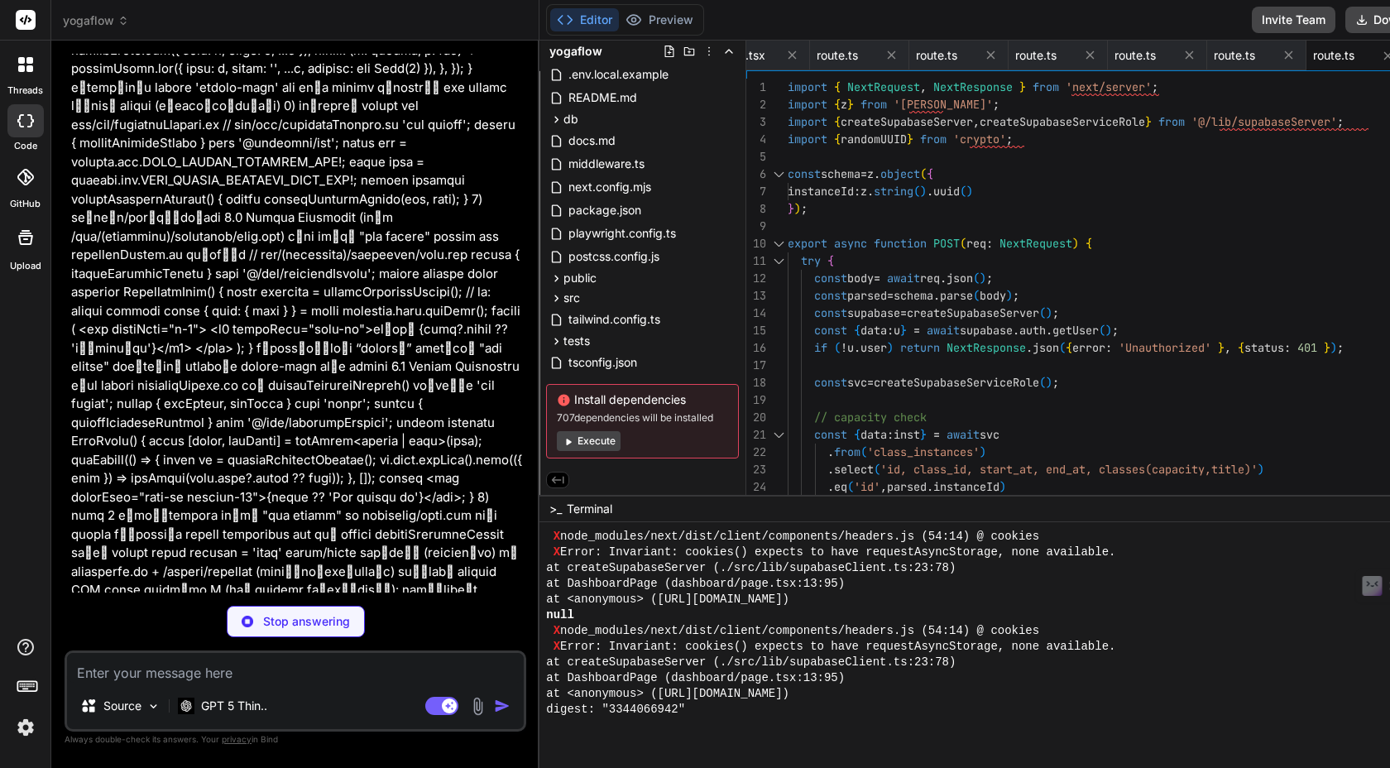
scroll to position [12131, 0]
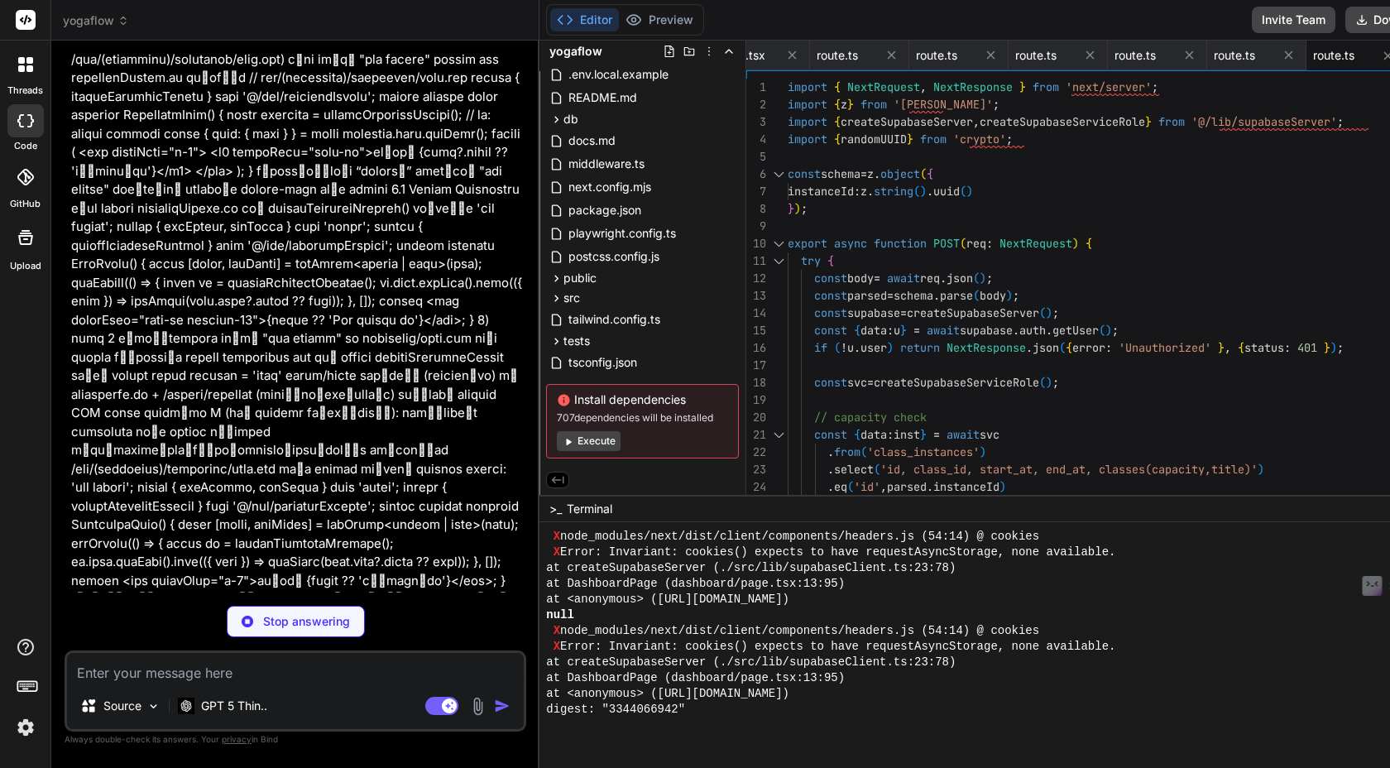
type textarea "x"
type textarea ".select('courses(id, title, xp_course_id, thumbnail_url)') .eq('user_id', u.use…"
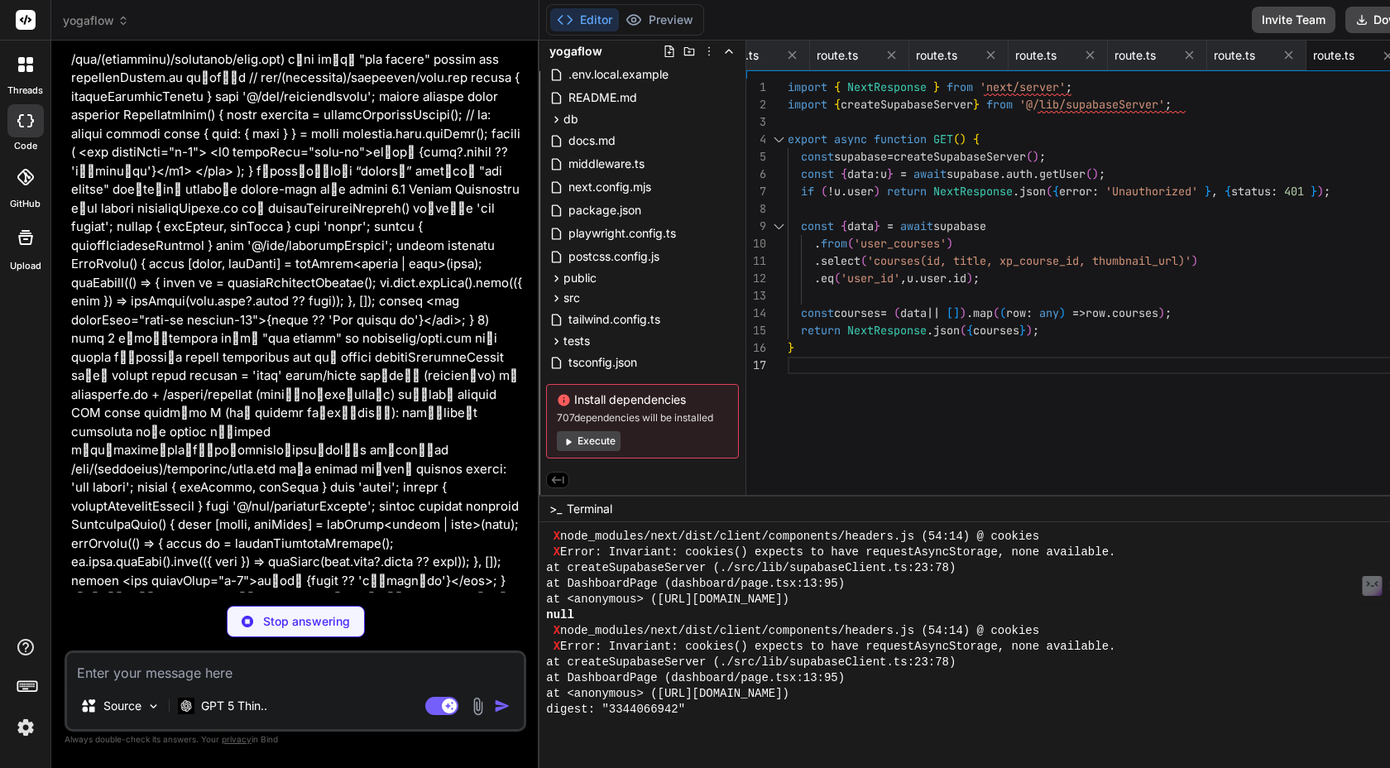
type textarea "x"
type textarea "const url = (booking as any).instances?.zoom_join_url || '/classes'; if (typeof…"
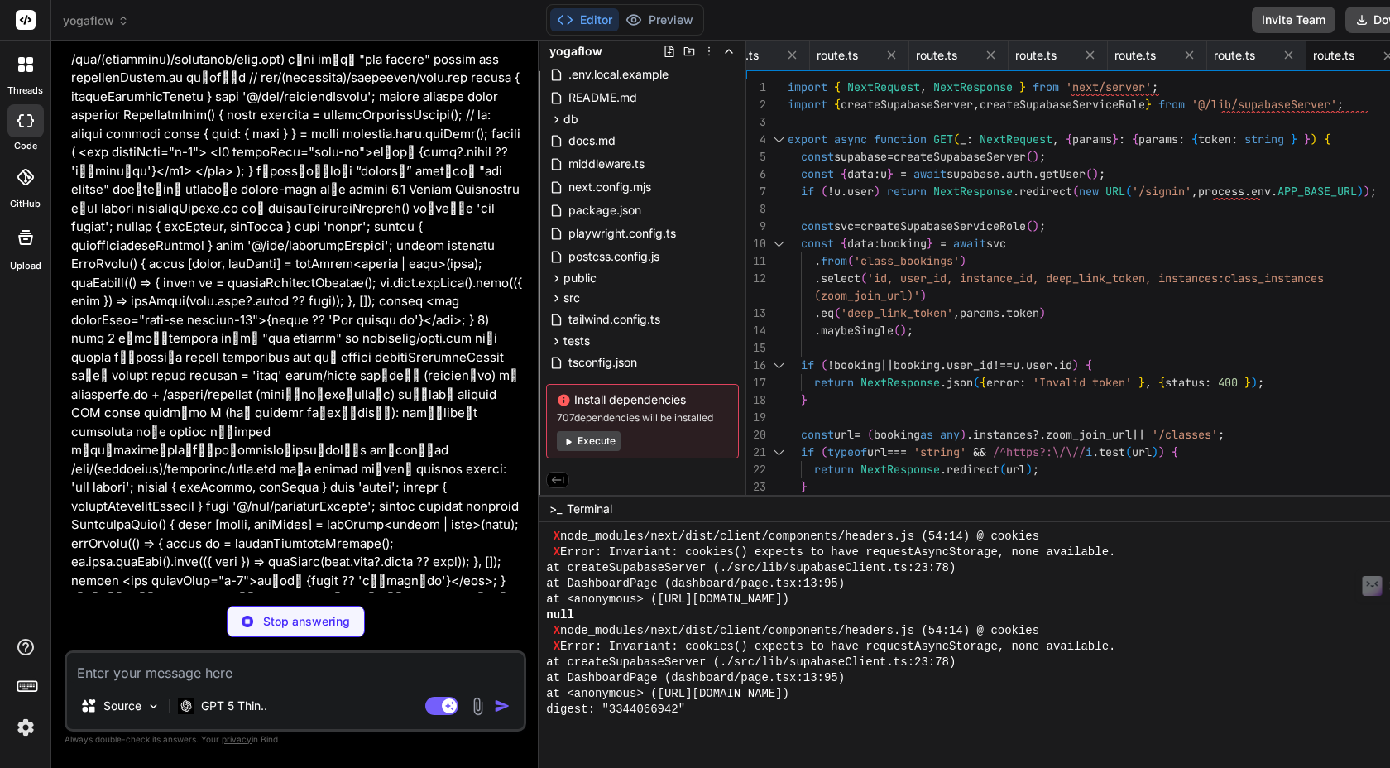
type textarea "x"
type textarea "return NextResponse.json({ products: out }); }"
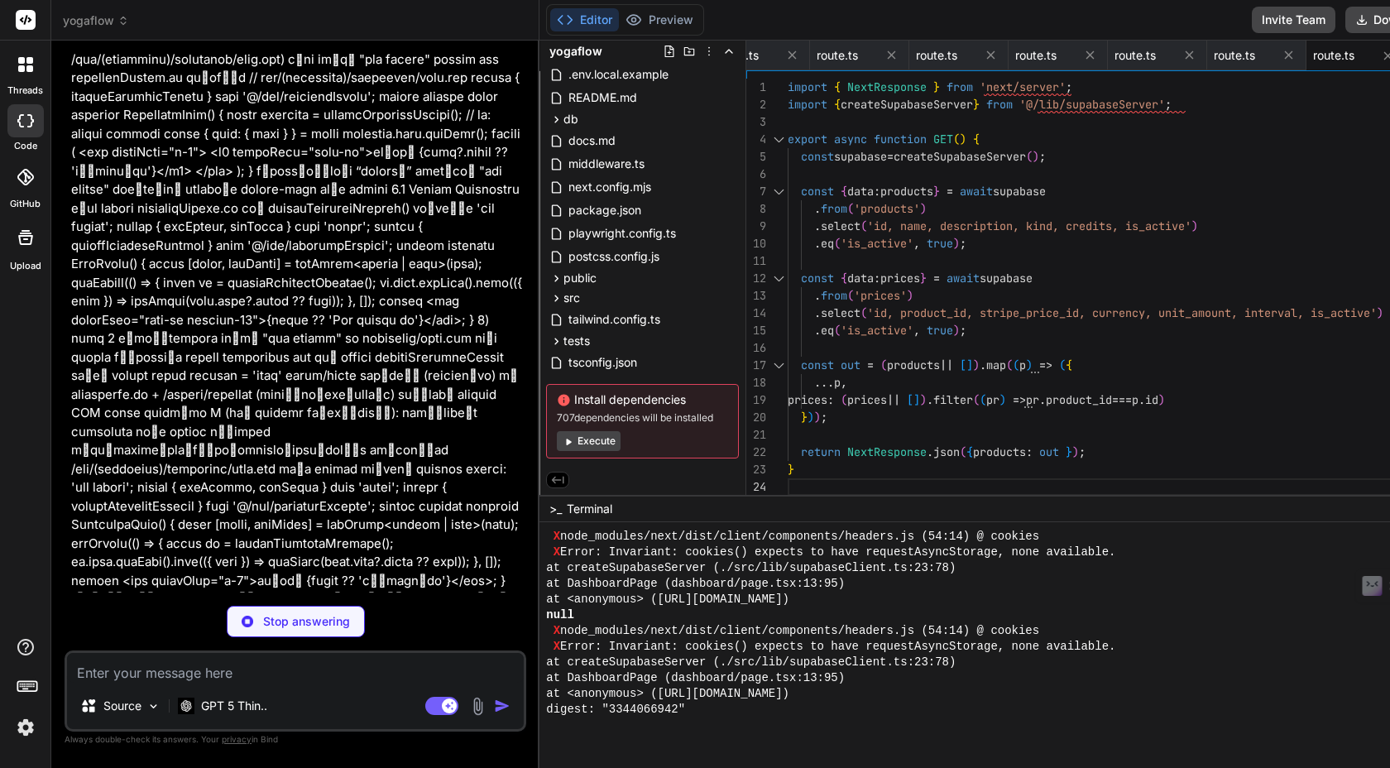
type textarea "x"
type textarea "}"
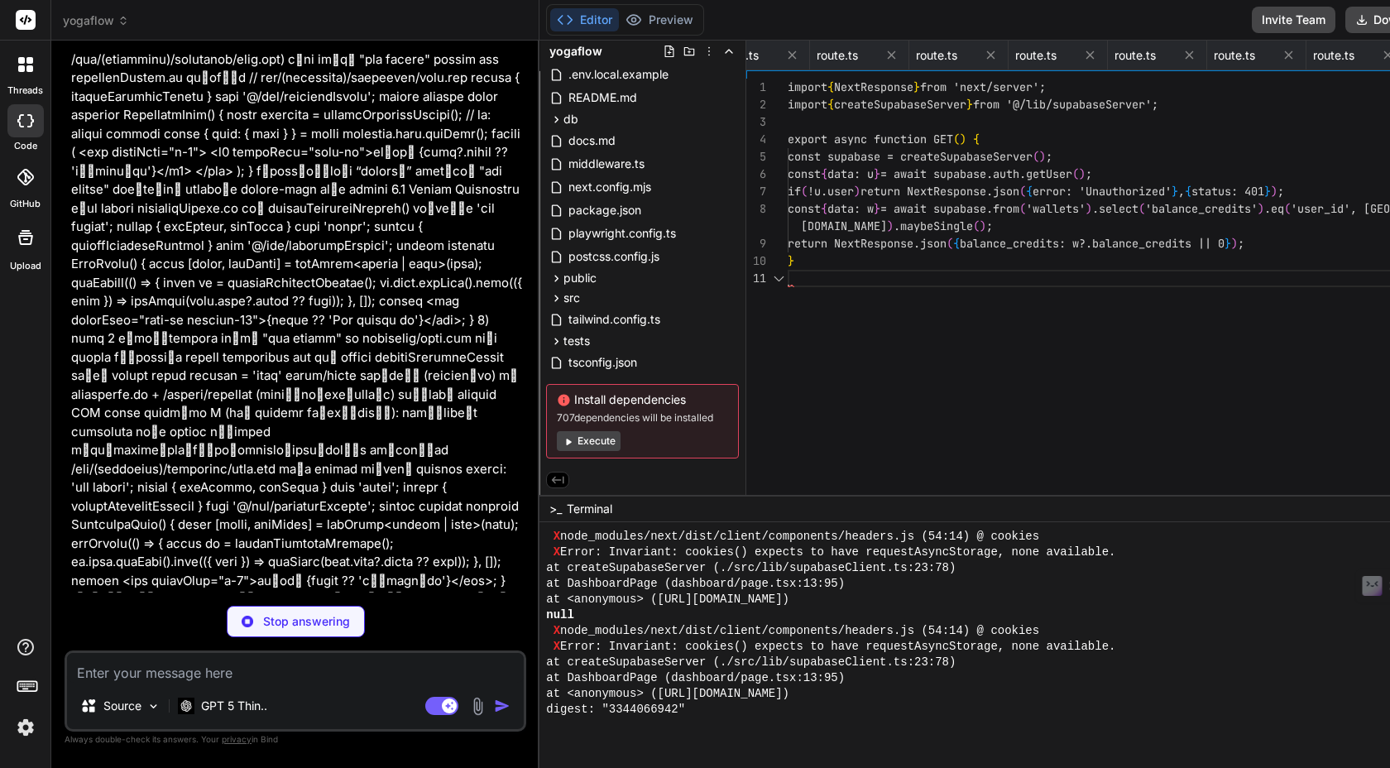
scroll to position [17, 0]
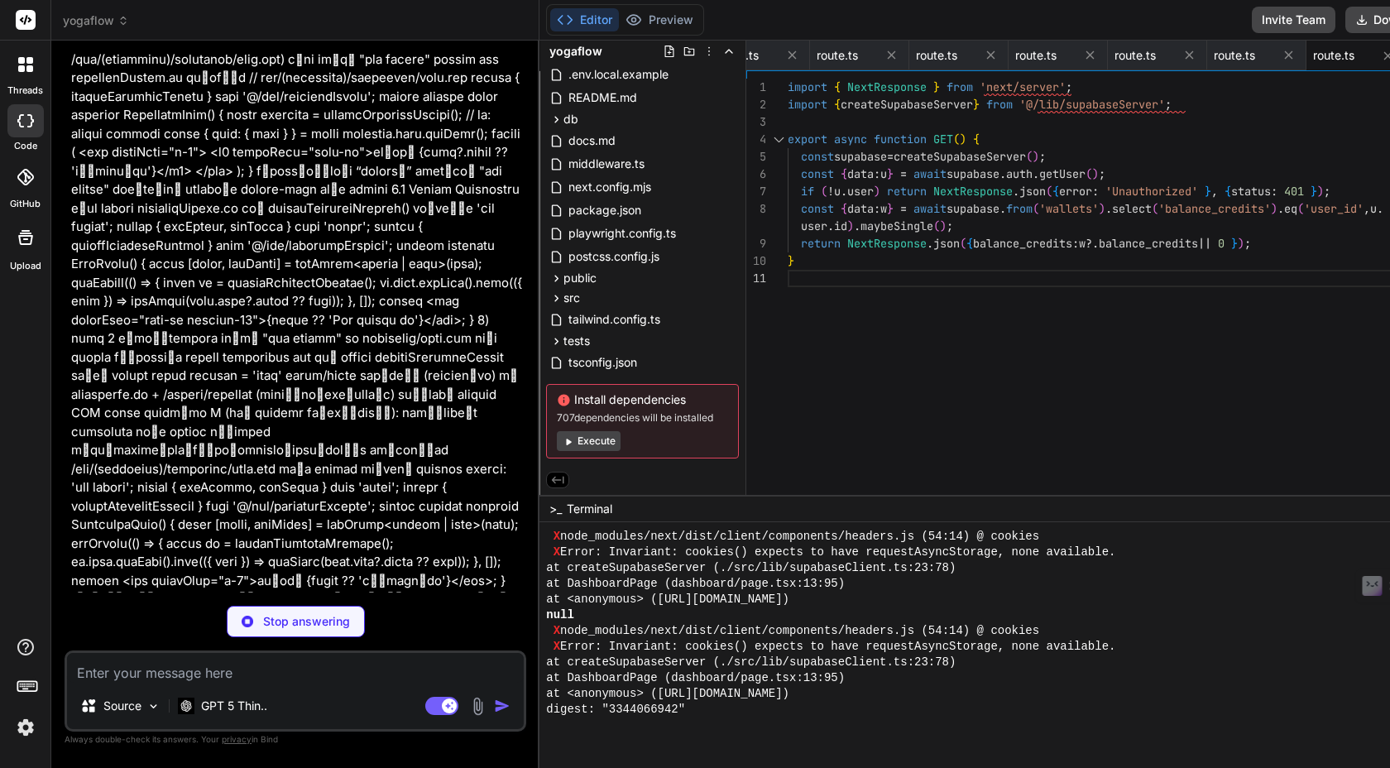
type textarea "x"
type textarea "metadata: { user_id: u.user.id, price_id: parsed.priceId } }); return NextRespo…"
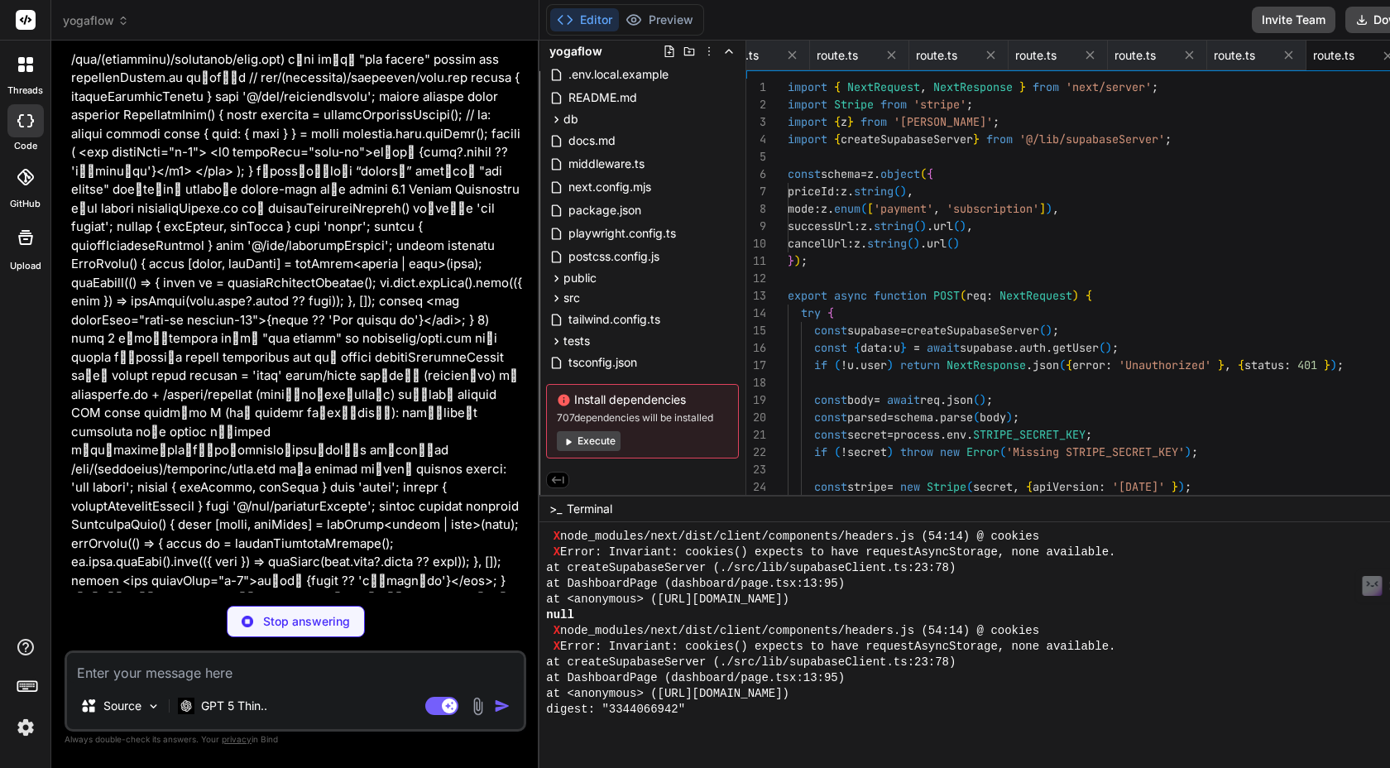
scroll to position [3726, 0]
type textarea "x"
type textarea "await svc.from('subscriptions').update({ status: 'canceled' }).eq('stripe_subsc…"
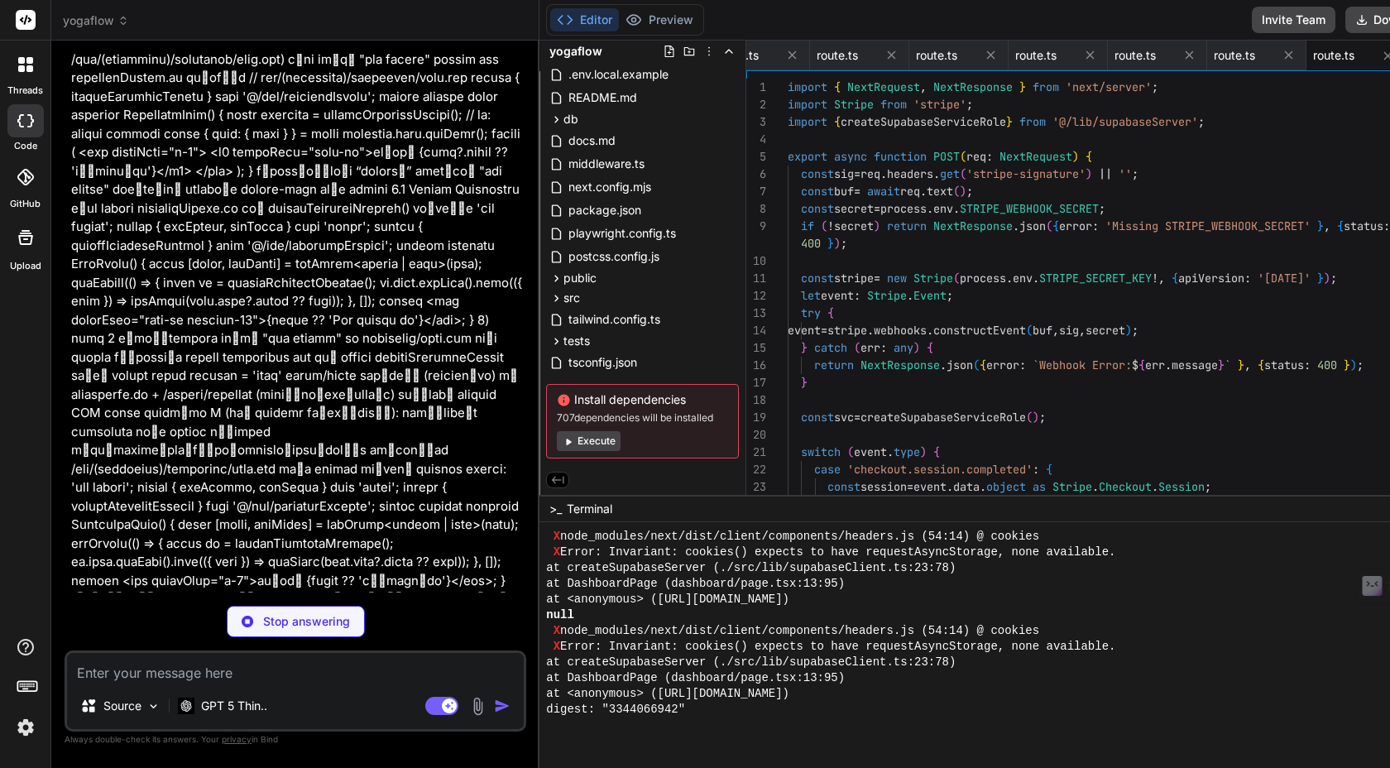
scroll to position [2971, 0]
type textarea "x"
type textarea "}"
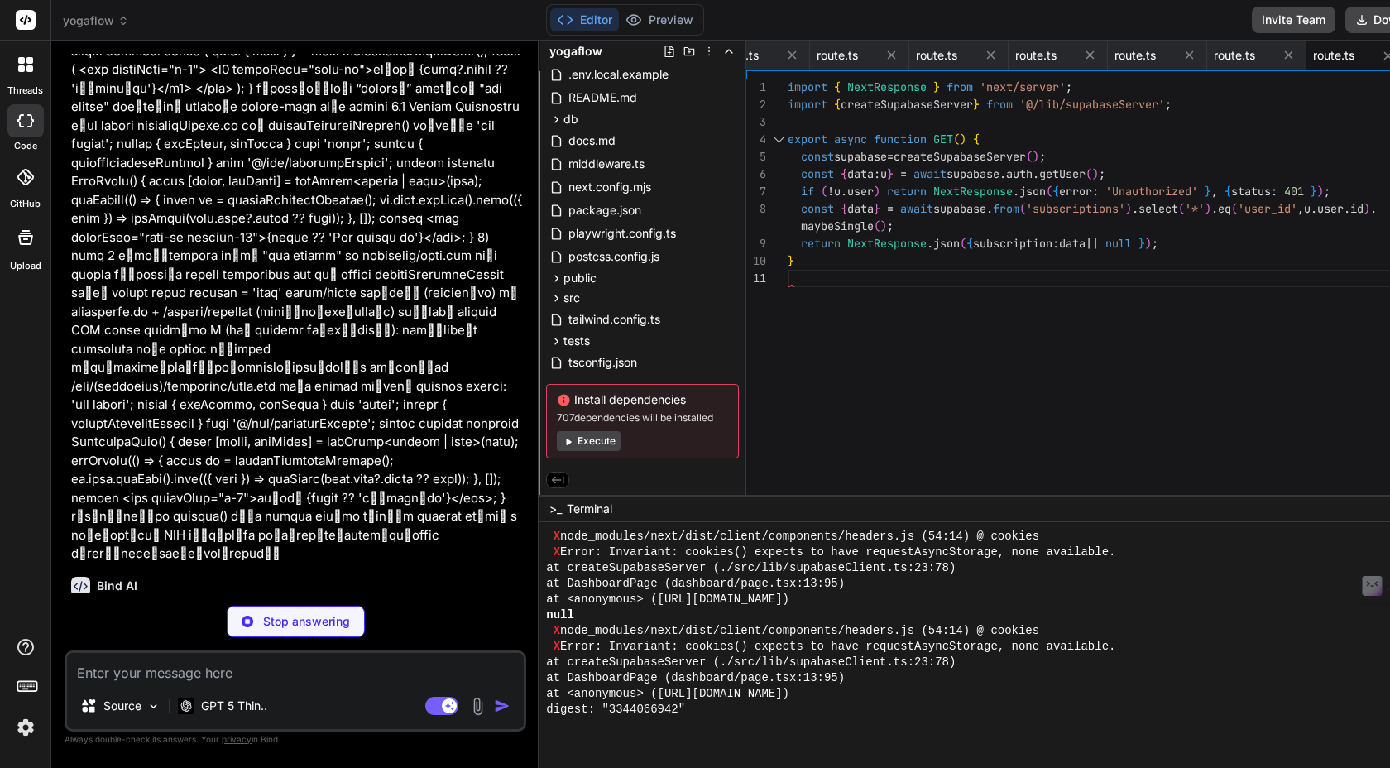
scroll to position [12308, 0]
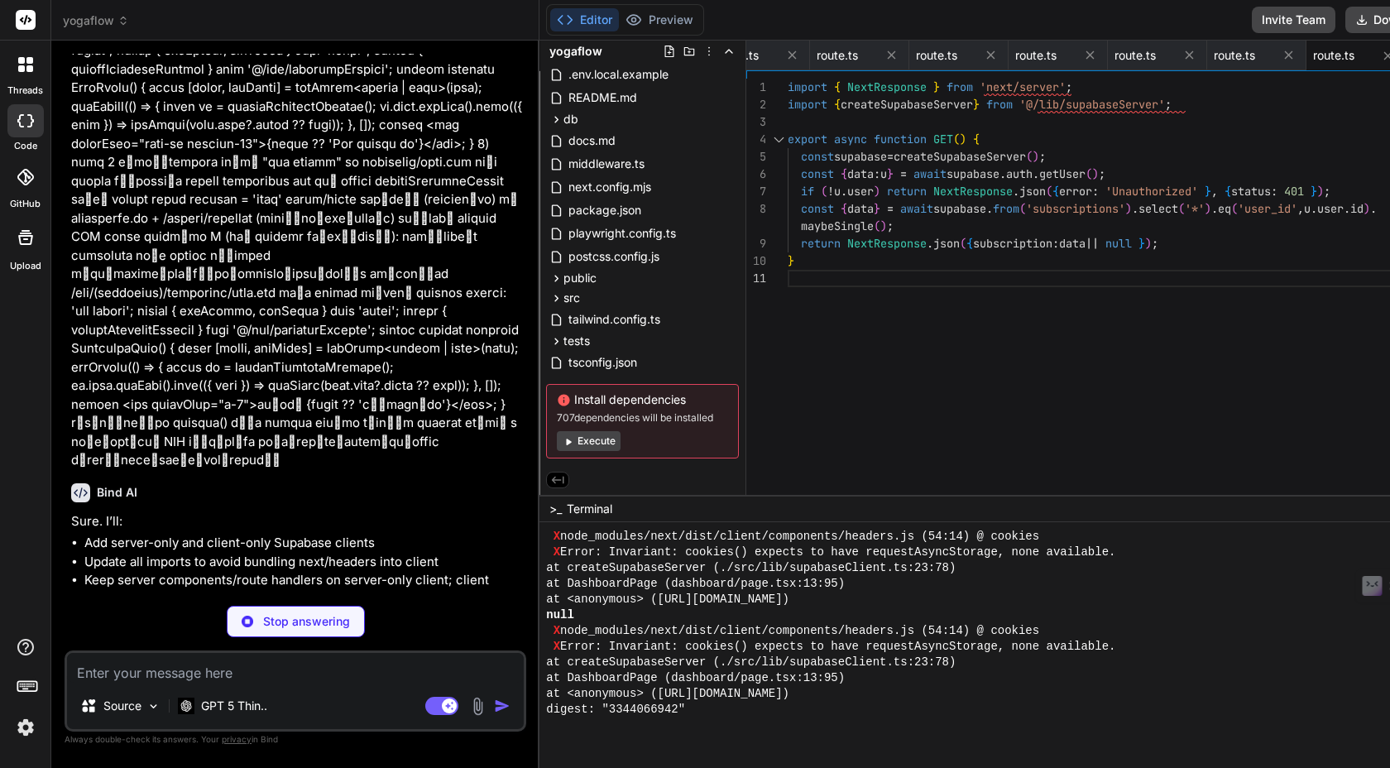
type textarea "x"
type textarea "maybeSingle(); if (!sub) return NextResponse.json({ error: 'No subscription' },…"
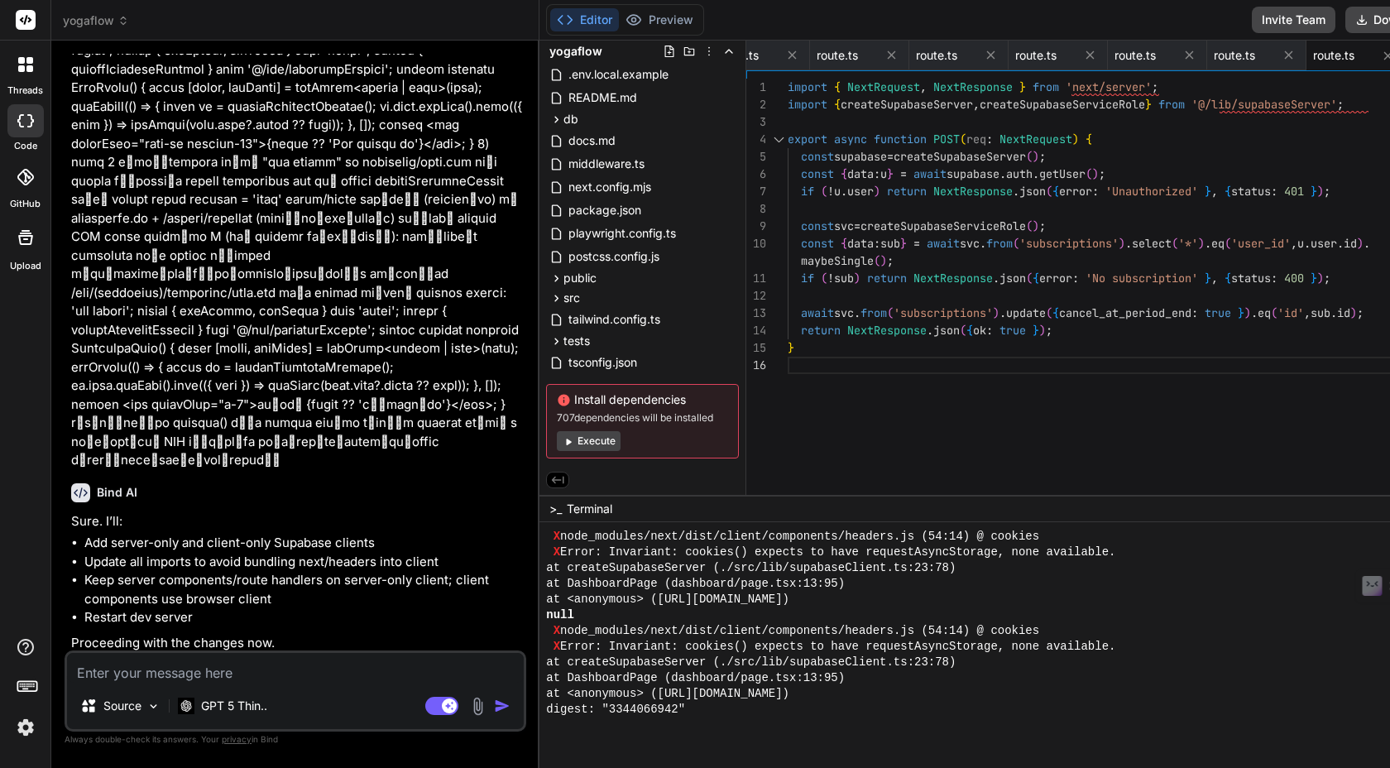
scroll to position [519, 0]
type textarea "x"
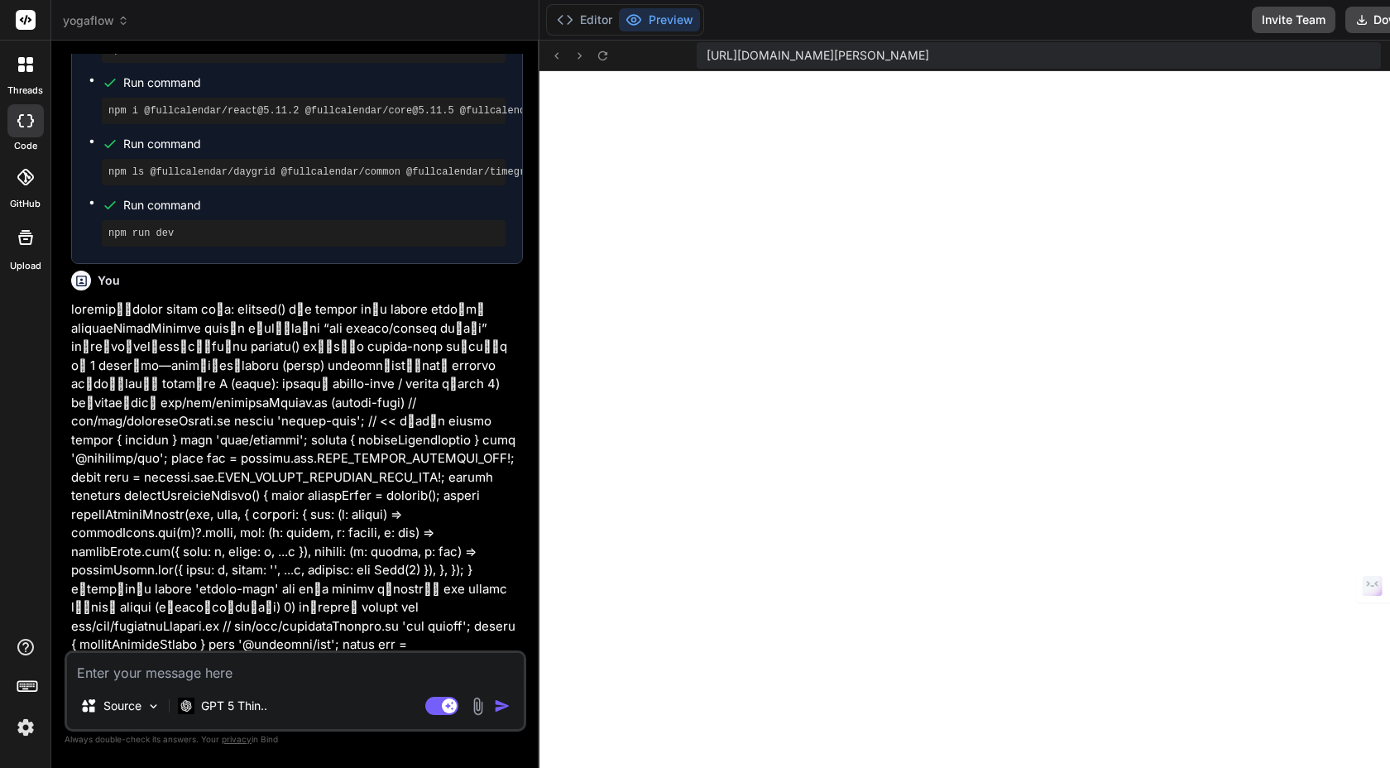
scroll to position [12311, 0]
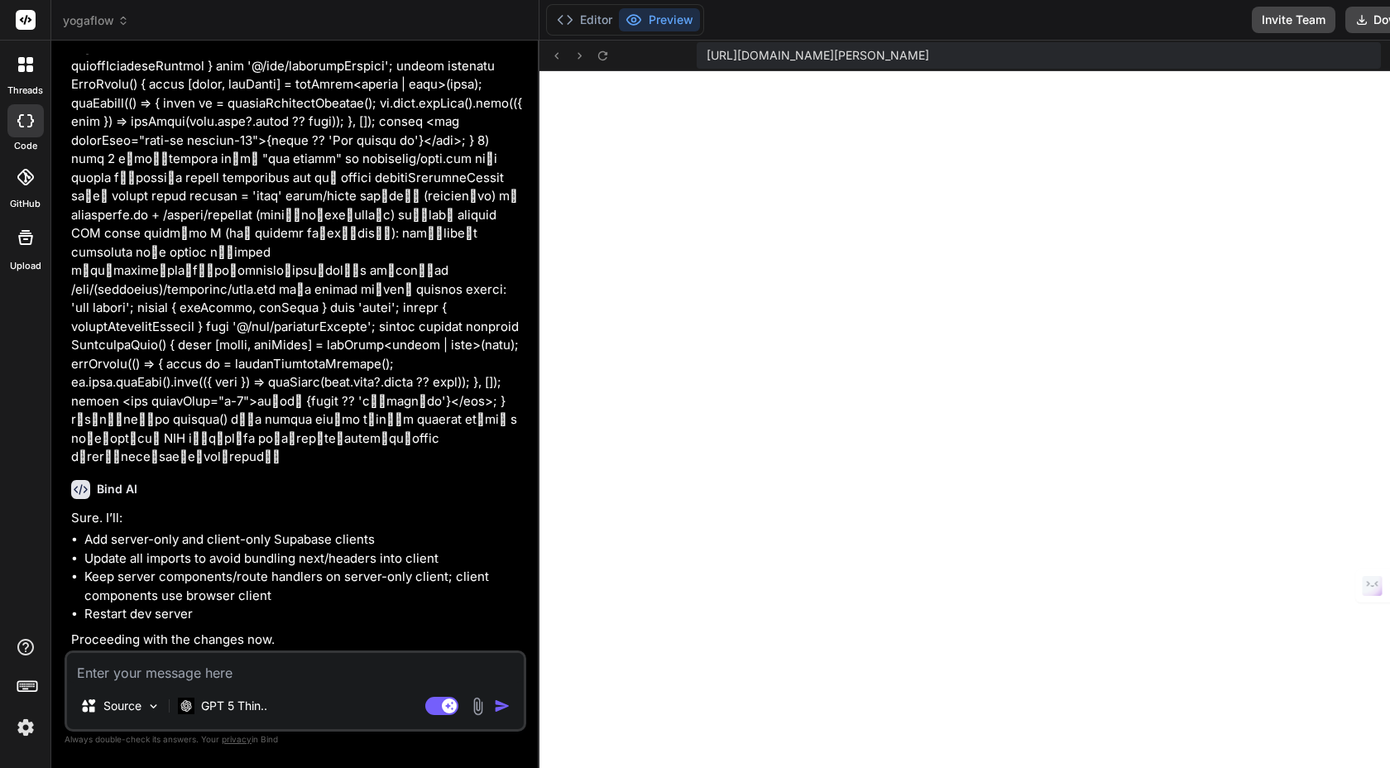
click at [259, 674] on textarea at bounding box center [295, 668] width 457 height 30
paste textarea "ปัญหายังเด้งเพราะ โค้ดที่เรียก cookies() (server-only) ถูกลากไปวิ่งฝั่ง client …"
type textarea "ปัญหายังเด้งเพราะ โค้ดที่เรียก cookies() (server-only) ถูกลากไปวิ่งฝั่ง client …"
type textarea "x"
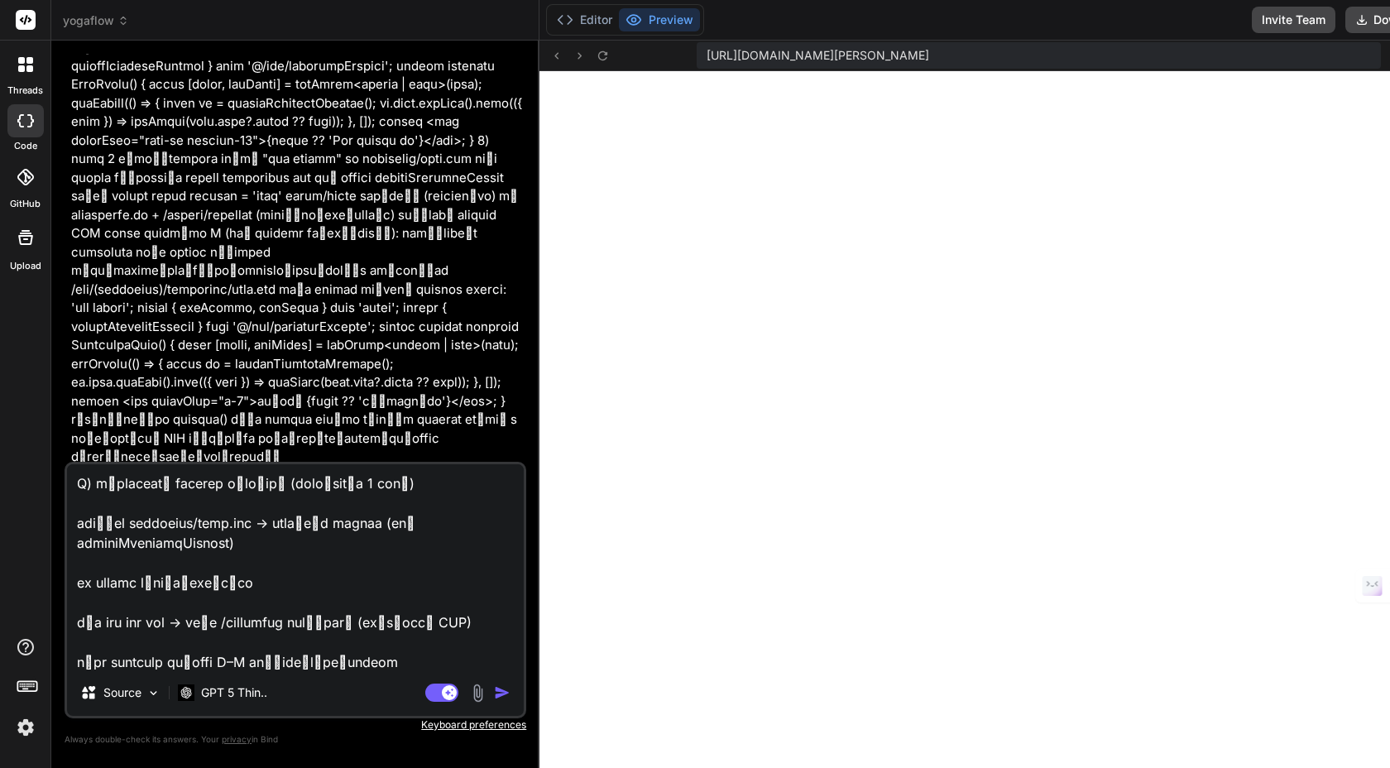
type textarea "ปัญหายังเด้งเพราะ โค้ดที่เรียก cookies() (server-only) ถูกลากไปวิ่งฝั่ง client …"
type textarea "x"
type textarea "ปัญหายังเด้งเพราะ โค้ดที่เรียก cookies() (server-only) ถูกลากไปวิ่งฝั่ง client …"
type textarea "x"
type textarea "ปัญหายังเด้งเพราะ โค้ดที่เรียก cookies() (server-only) ถูกลากไปวิ่งฝั่ง client …"
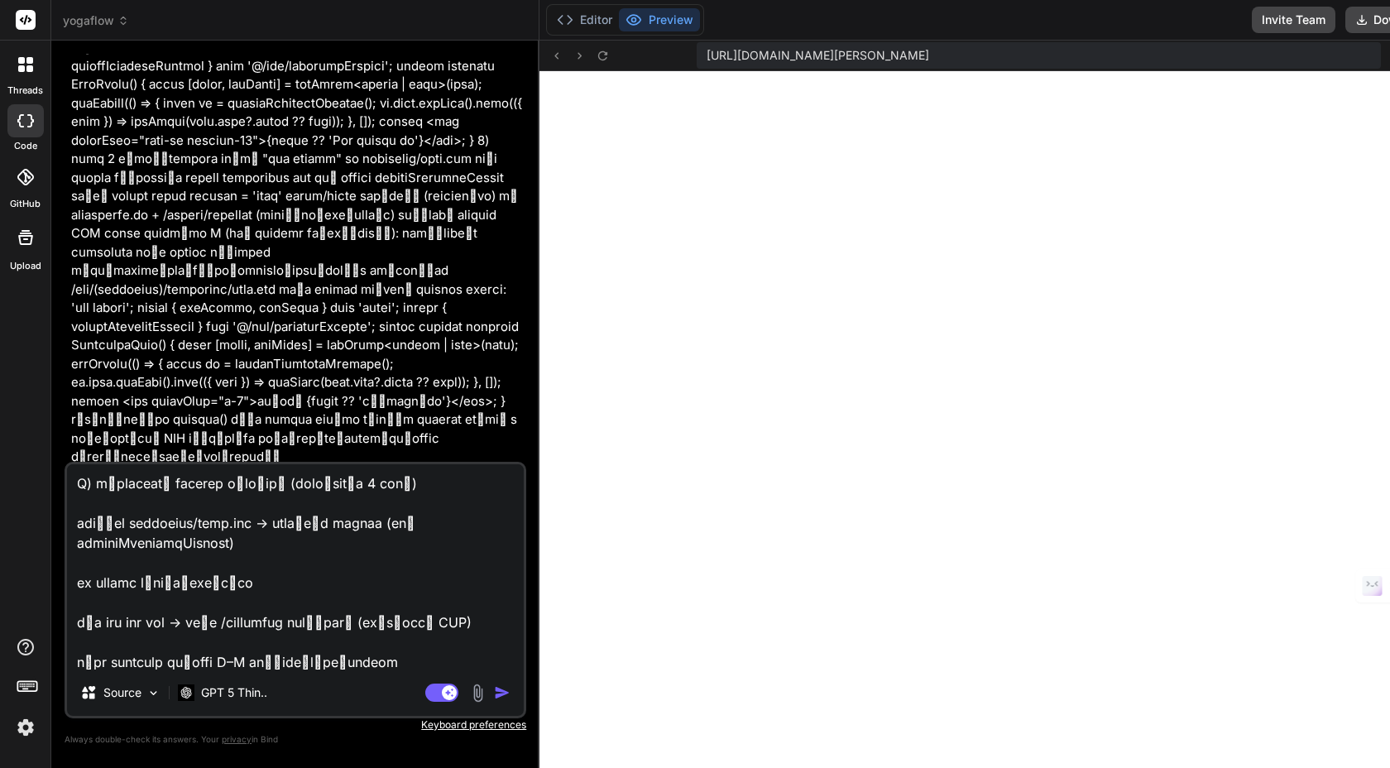
type textarea "x"
type textarea "ปัญหายังเด้งเพราะ โค้ดที่เรียก cookies() (server-only) ถูกลากไปวิ่งฝั่ง client …"
type textarea "x"
type textarea "ปัญหายังเด้งเพราะ โค้ดที่เรียก cookies() (server-only) ถูกลากไปวิ่งฝั่ง client …"
type textarea "x"
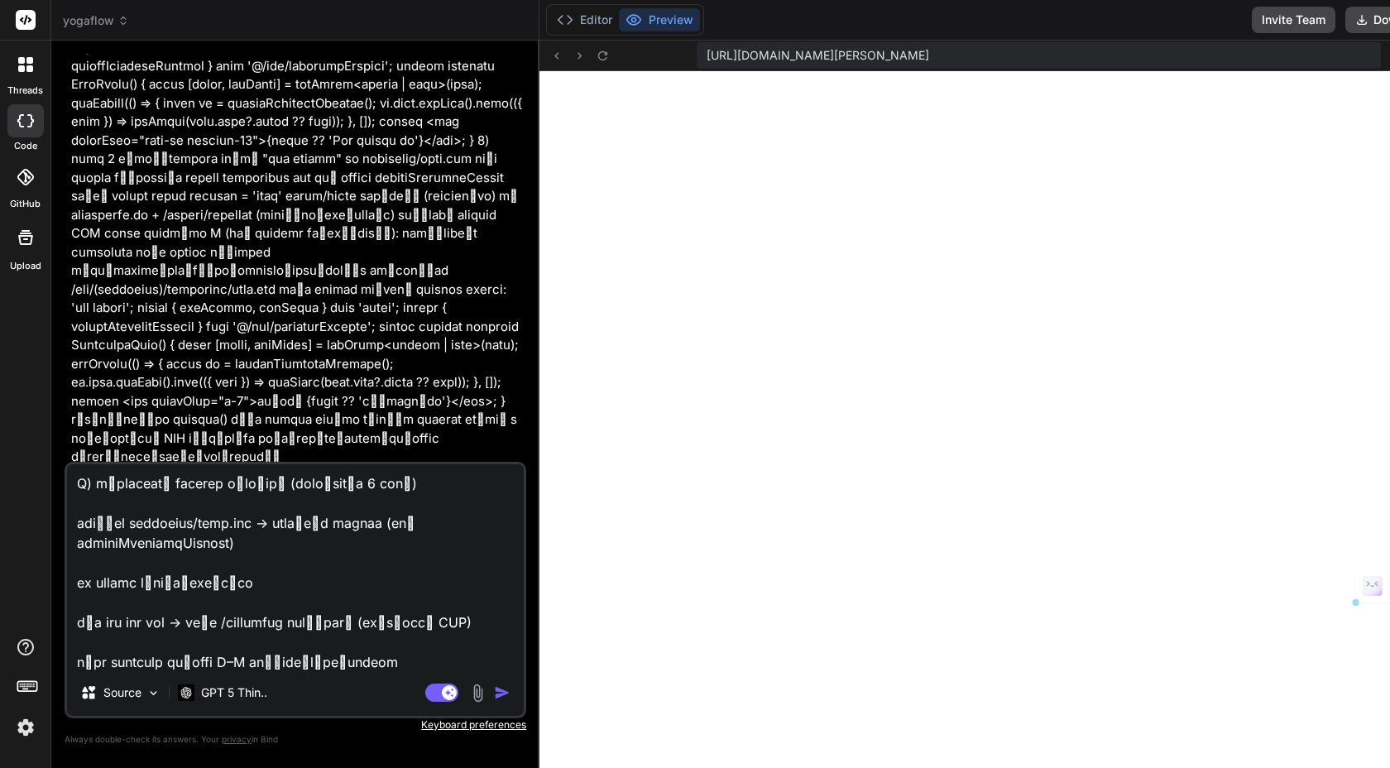
scroll to position [2823, 0]
drag, startPoint x: 435, startPoint y: 661, endPoint x: 62, endPoint y: 665, distance: 373.2
click at [62, 665] on div "Bind AI Web Search Created with Pixso. Code Generator You Bind AI Sure. I’ll pr…" at bounding box center [295, 404] width 488 height 727
type textarea "ปัญหายังเด้งเพราะ โค้ดที่เรียก cookies() (server-only) ถูกลากไปวิ่งฝั่ง client …"
type textarea "x"
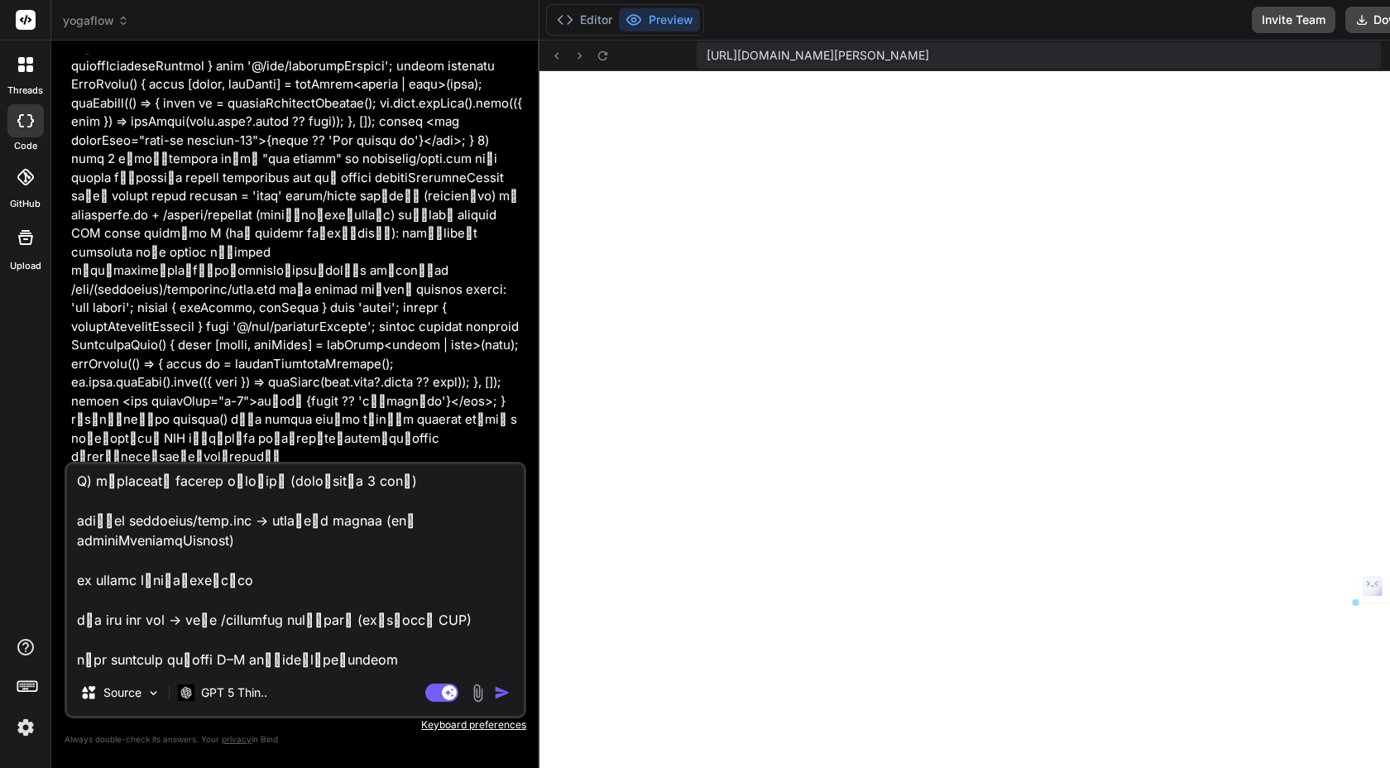
type textarea "ปัญหายังเด้งเพราะ โค้ดที่เรียก cookies() (server-only) ถูกลากไปวิ่งฝั่ง client …"
type textarea "x"
type textarea "ปัญหายังเด้งเพราะ โค้ดที่เรียก cookies() (server-only) ถูกลากไปวิ่งฝั่ง client …"
type textarea "x"
type textarea "ปัญหายังเด้งเพราะ โค้ดที่เรียก cookies() (server-only) ถูกลากไปวิ่งฝั่ง client …"
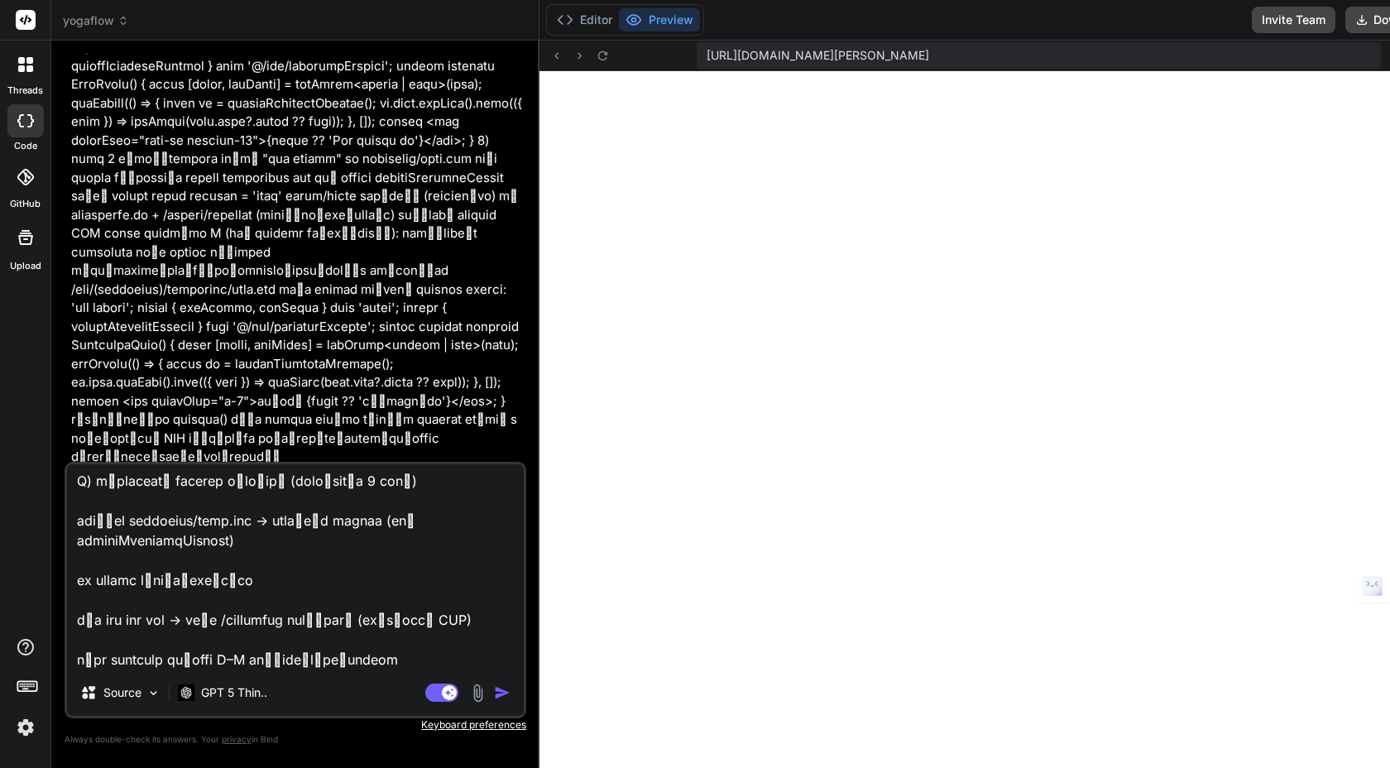
type textarea "x"
type textarea "ปัญหายังเด้งเพราะ โค้ดที่เรียก cookies() (server-only) ถูกลากไปวิ่งฝั่ง client …"
type textarea "x"
type textarea "ปัญหายังเด้งเพราะ โค้ดที่เรียก cookies() (server-only) ถูกลากไปวิ่งฝั่ง client …"
type textarea "x"
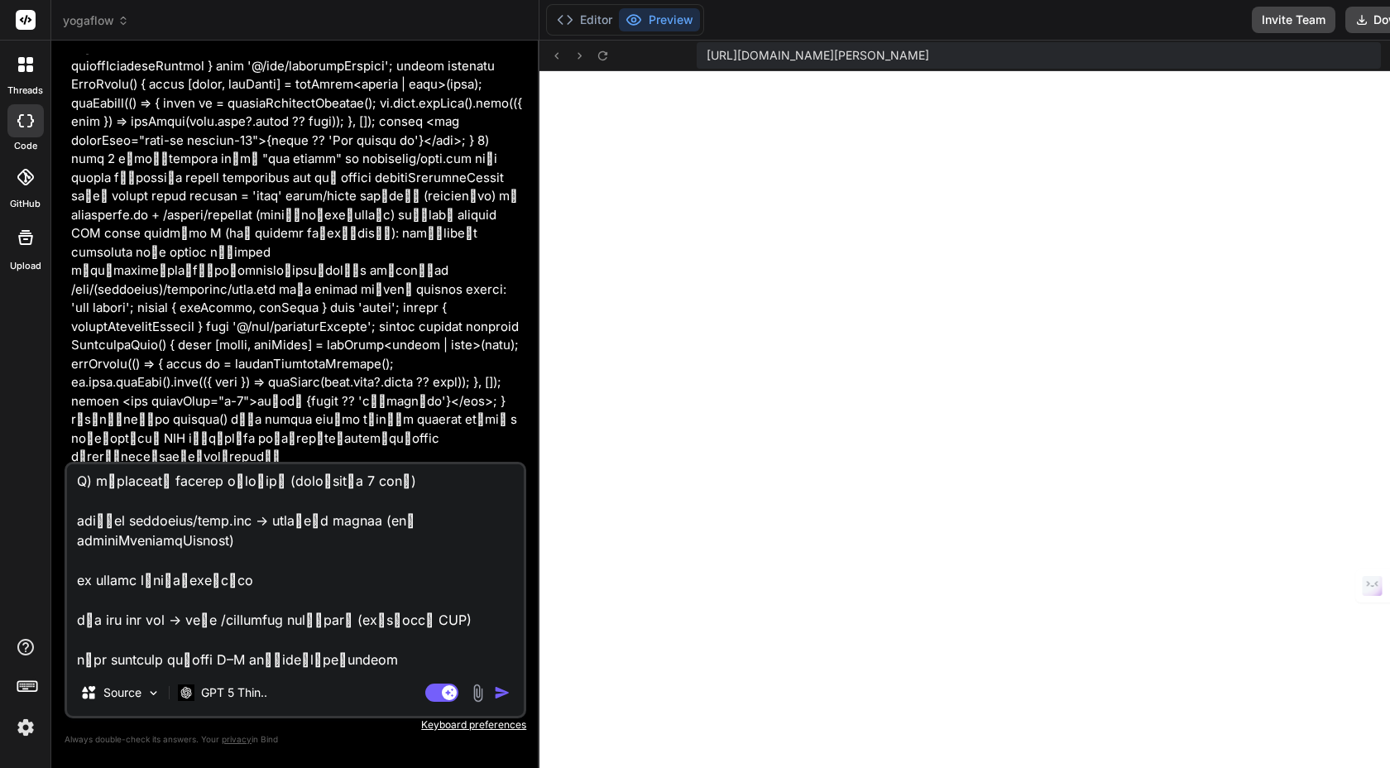
type textarea "ปัญหายังเด้งเพราะ โค้ดที่เรียก cookies() (server-only) ถูกลากไปวิ่งฝั่ง client …"
type textarea "x"
type textarea "ปัญหายังเด้งเพราะ โค้ดที่เรียก cookies() (server-only) ถูกลากไปวิ่งฝั่ง client …"
type textarea "x"
type textarea "ปัญหายังเด้งเพราะ โค้ดที่เรียก cookies() (server-only) ถูกลากไปวิ่งฝั่ง client …"
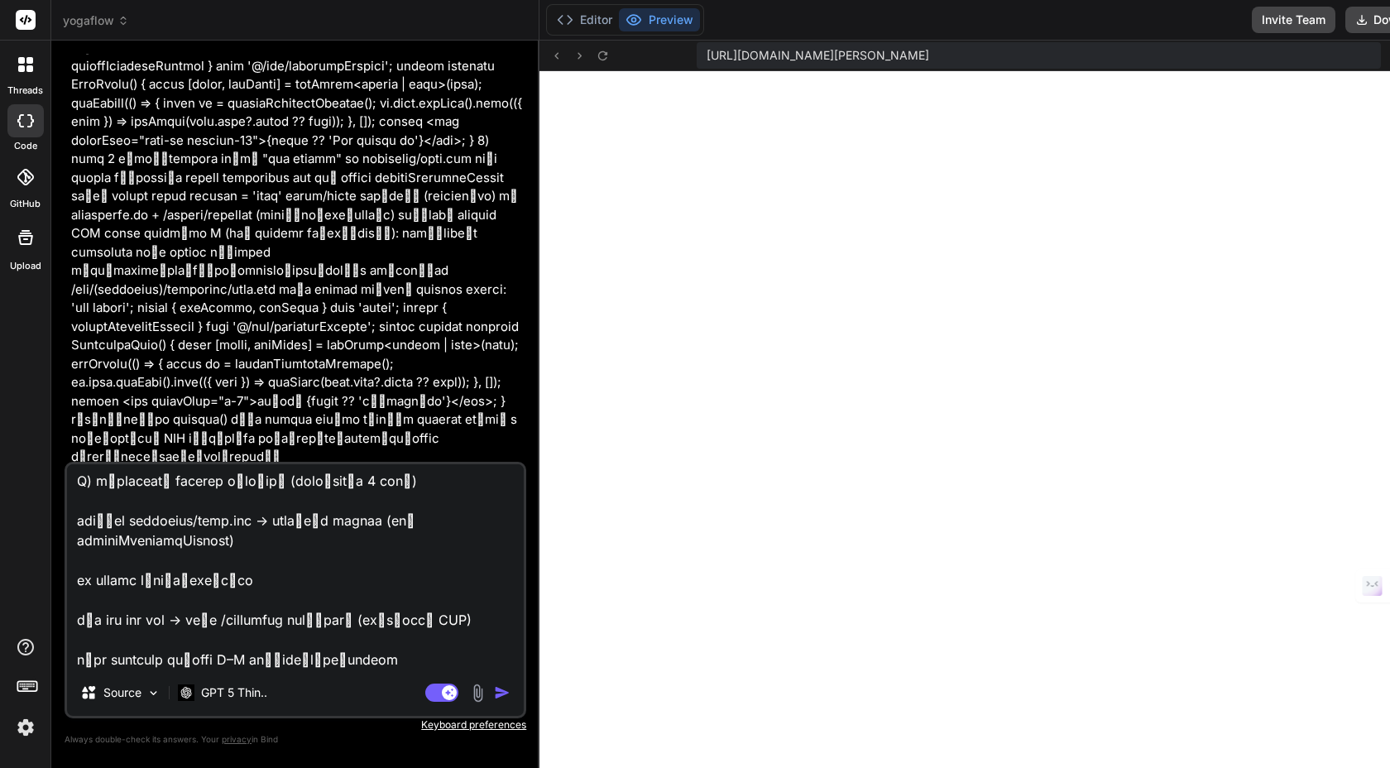
type textarea "x"
type textarea "ปัญหายังเด้งเพราะ โค้ดที่เรียก cookies() (server-only) ถูกลากไปวิ่งฝั่ง client …"
type textarea "x"
type textarea "ปัญหายังเด้งเพราะ โค้ดที่เรียก cookies() (server-only) ถูกลากไปวิ่งฝั่ง client …"
type textarea "x"
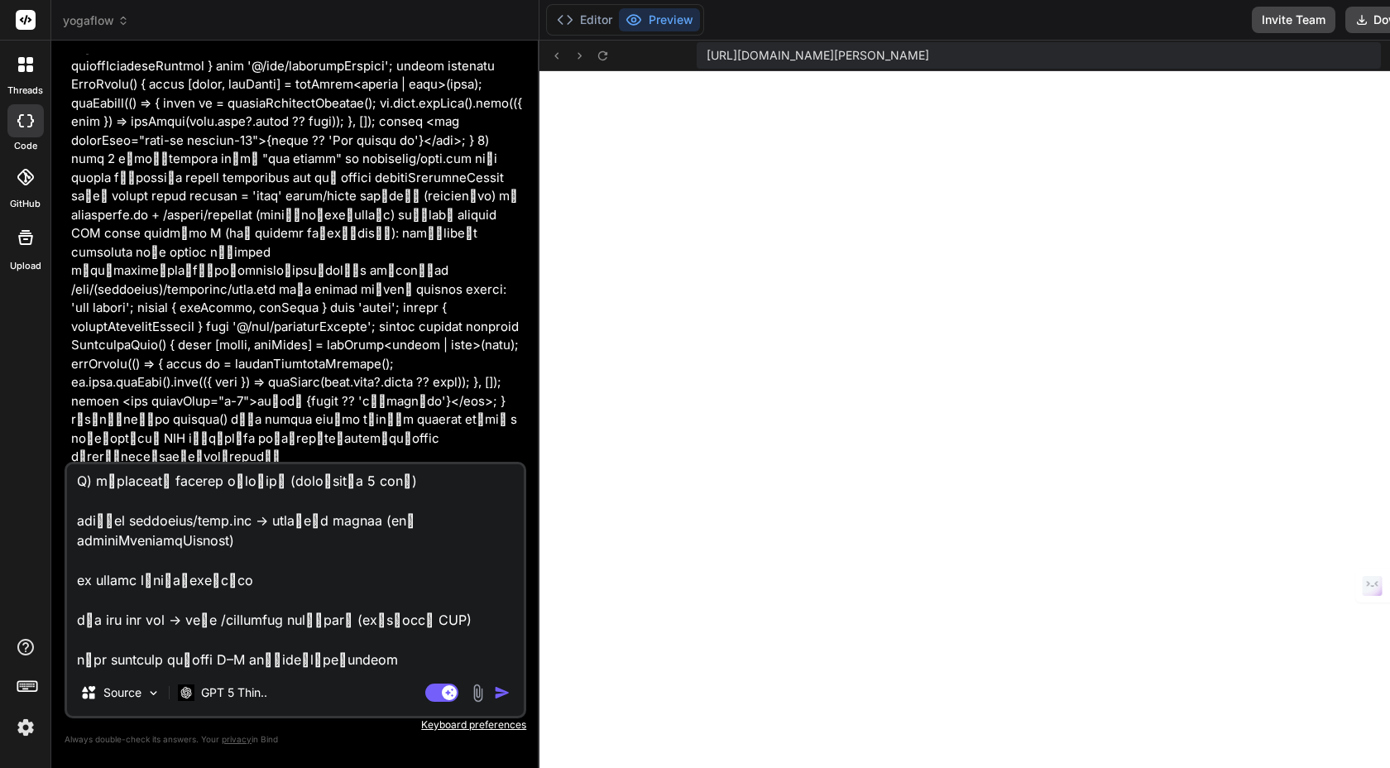
type textarea "ปัญหายังเด้งเพราะ โค้ดที่เรียก cookies() (server-only) ถูกลากไปวิ่งฝั่ง client …"
type textarea "x"
type textarea "ปัญหายังเด้งเพราะ โค้ดที่เรียก cookies() (server-only) ถูกลากไปวิ่งฝั่ง client …"
type textarea "x"
type textarea "ปัญหายังเด้งเพราะ โค้ดที่เรียก cookies() (server-only) ถูกลากไปวิ่งฝั่ง client …"
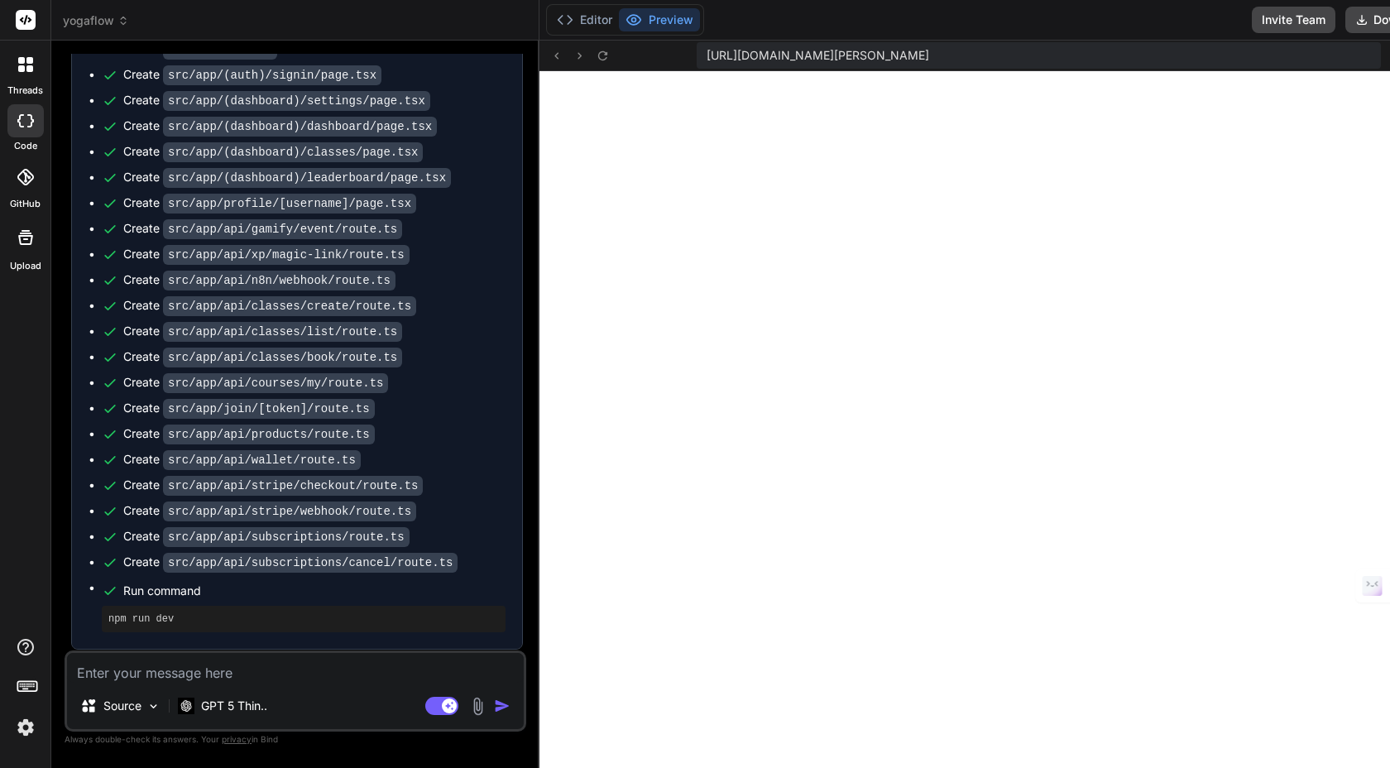
scroll to position [13544, 0]
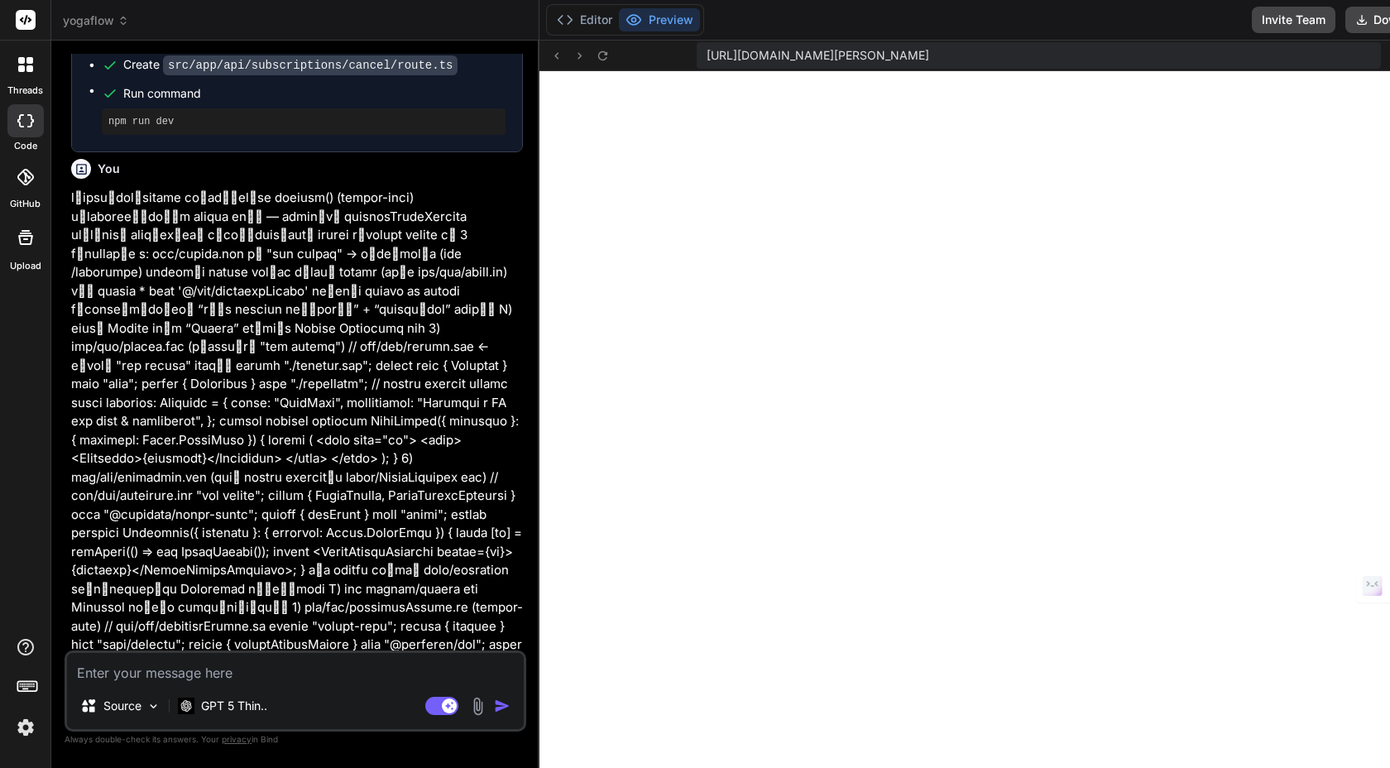
click at [511, 442] on p at bounding box center [297, 775] width 452 height 1173
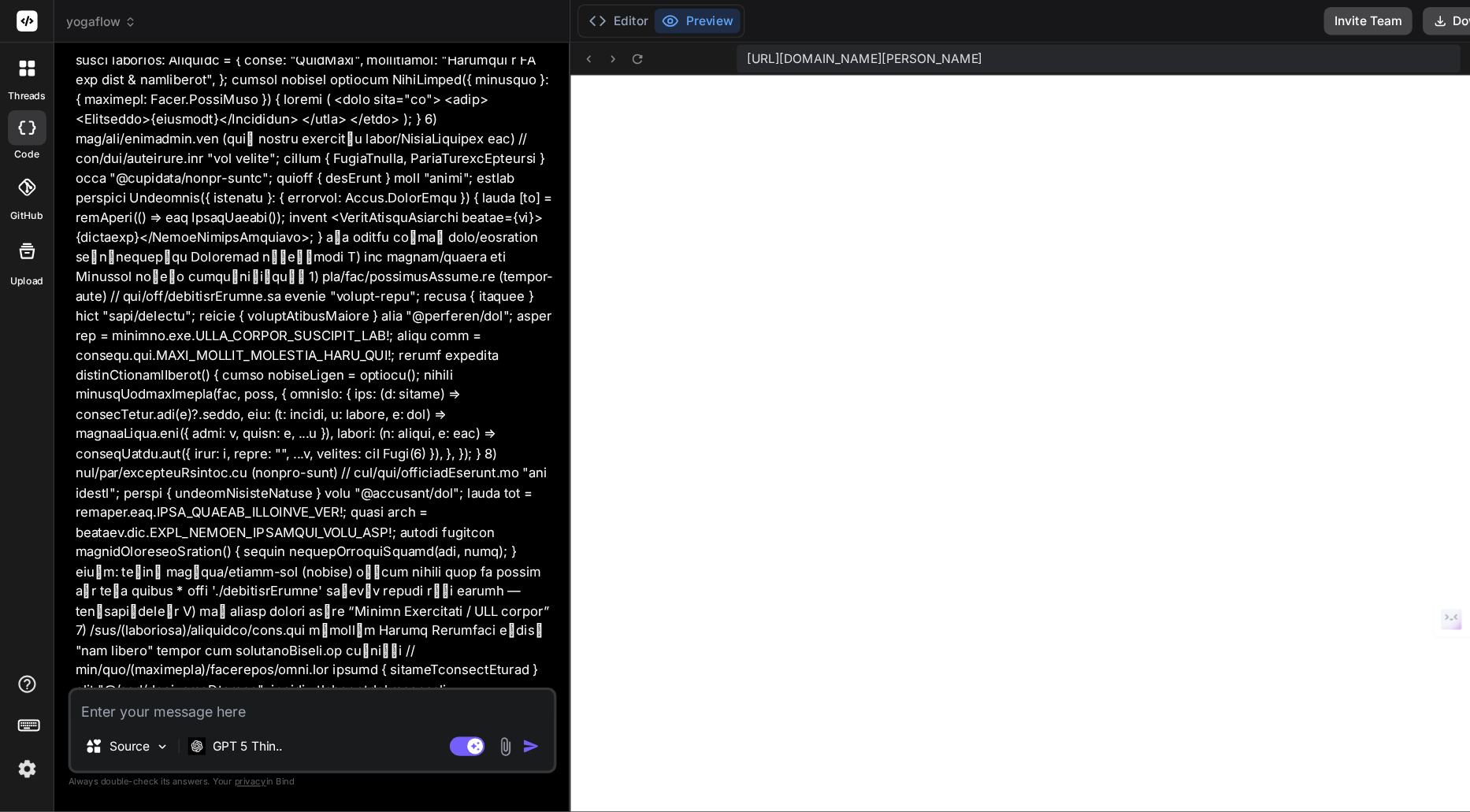
scroll to position [33, 0]
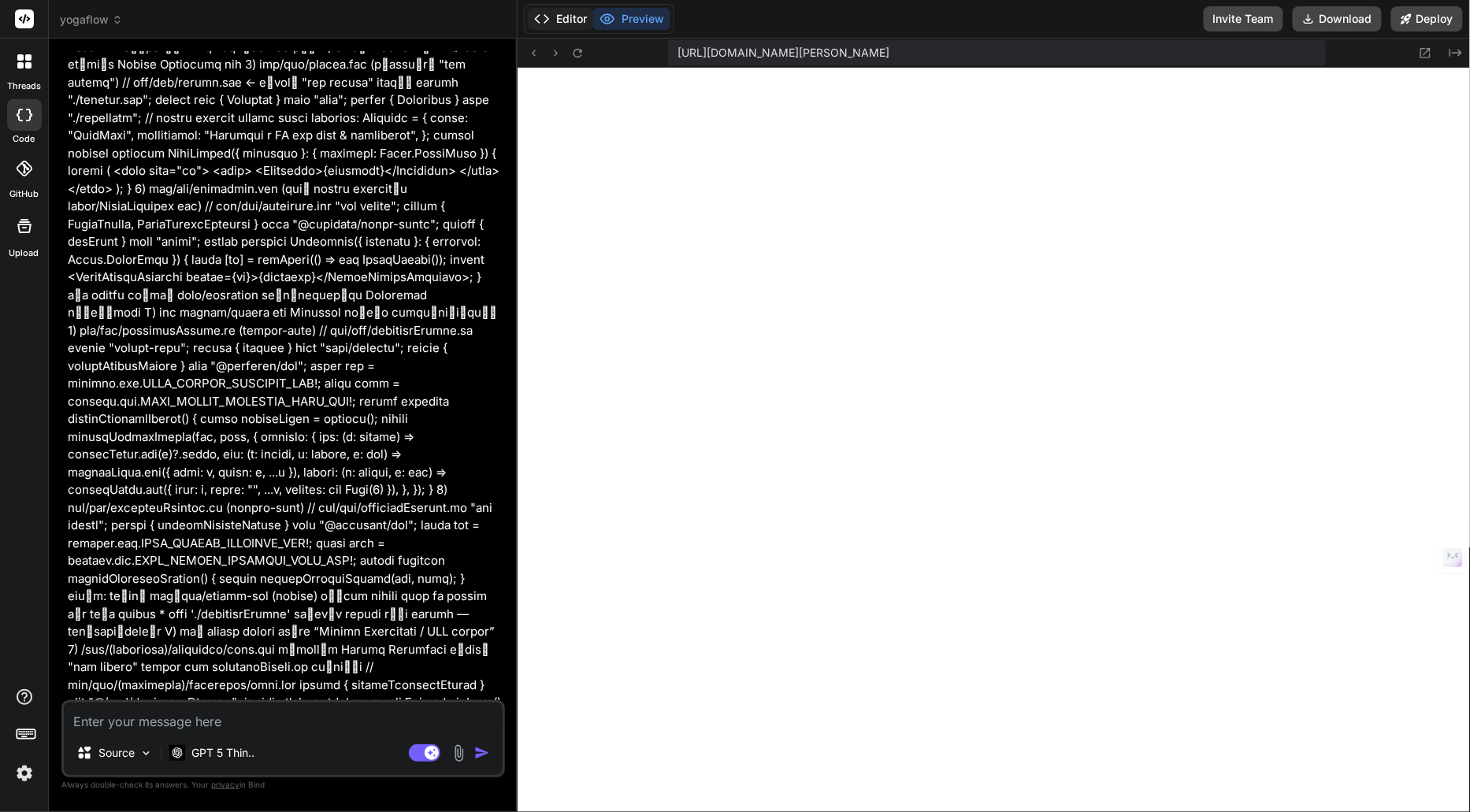
click at [568, 21] on button "Editor" at bounding box center [560, 18] width 66 height 22
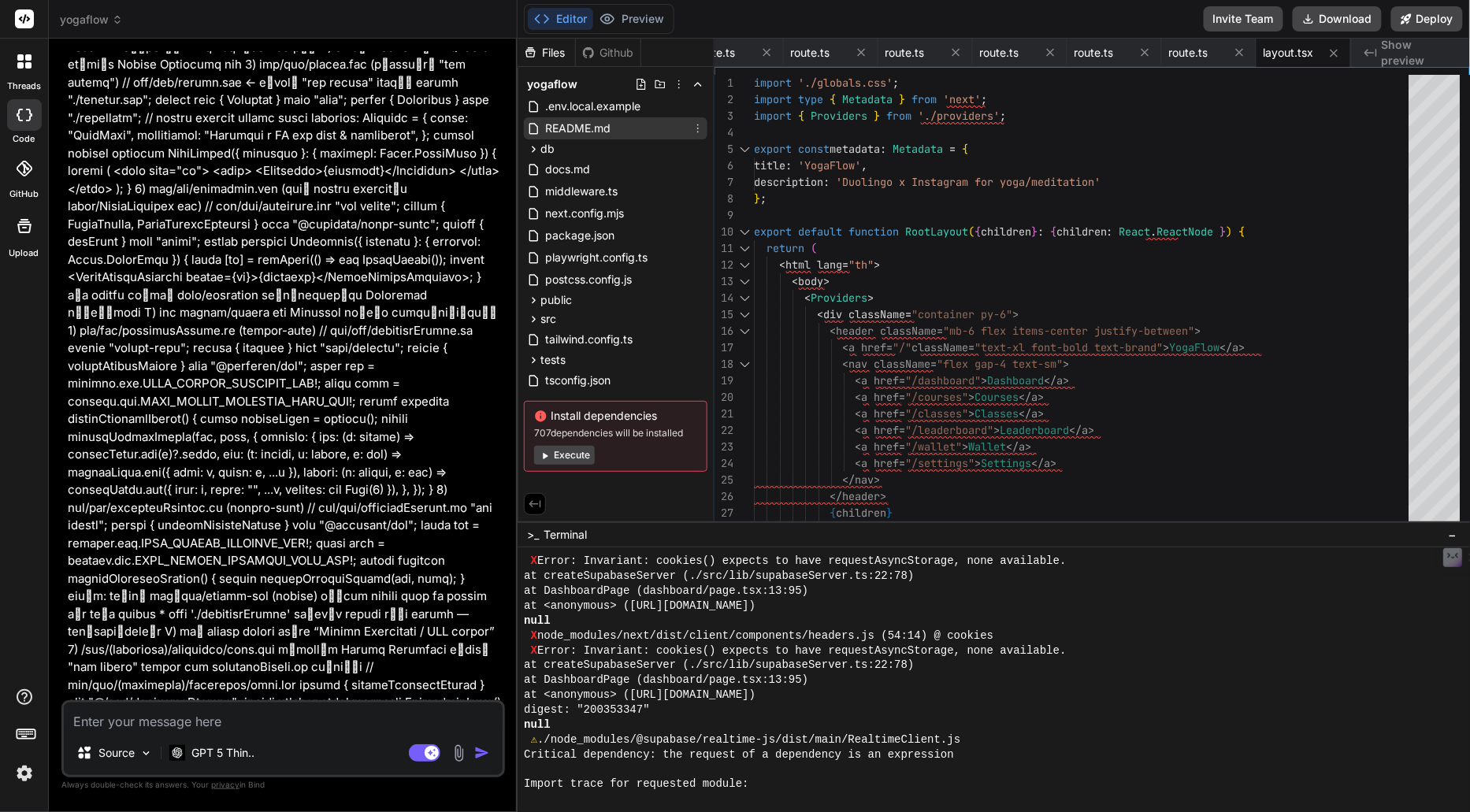
click at [624, 126] on div "README.md" at bounding box center [615, 128] width 184 height 22
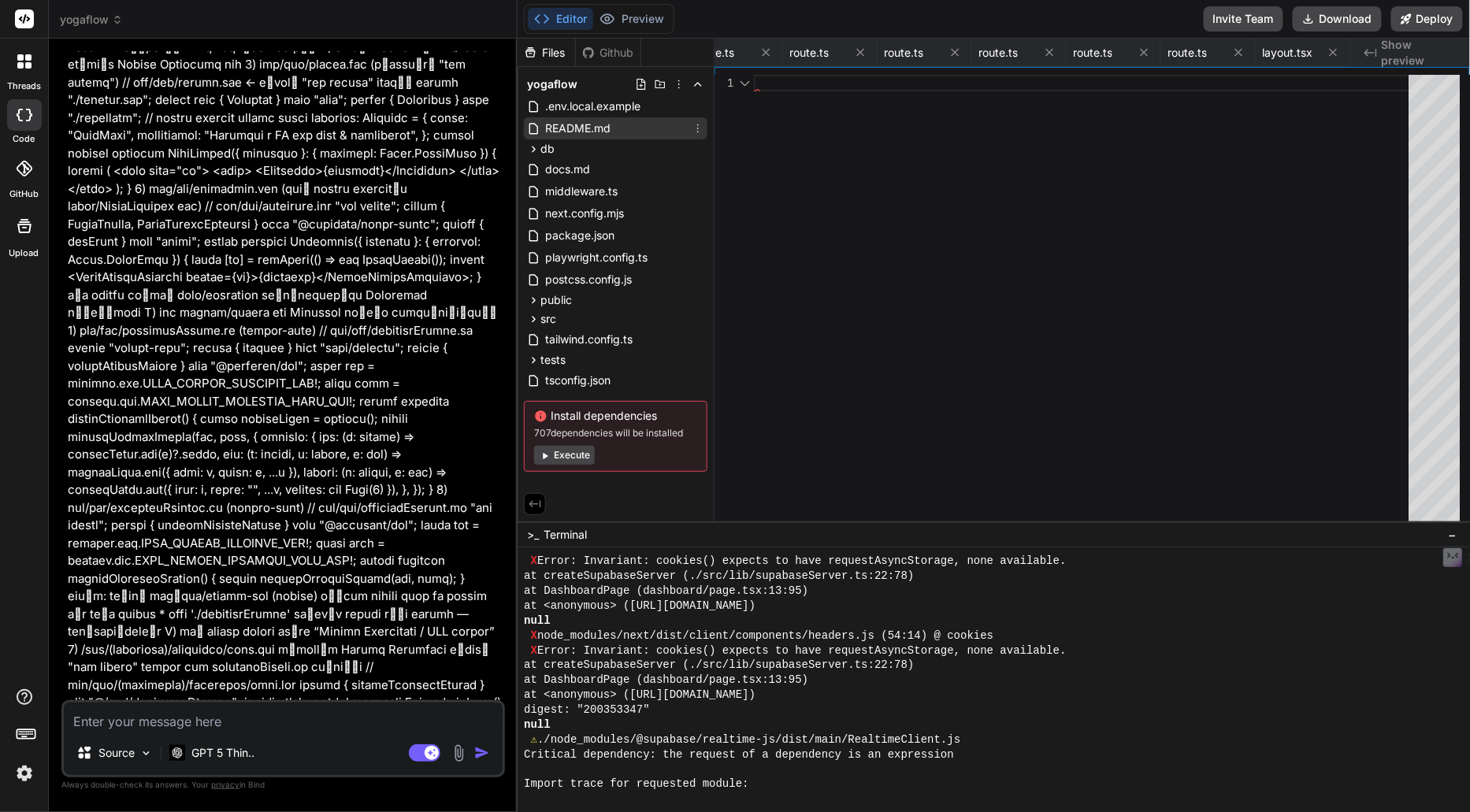
scroll to position [0, 0]
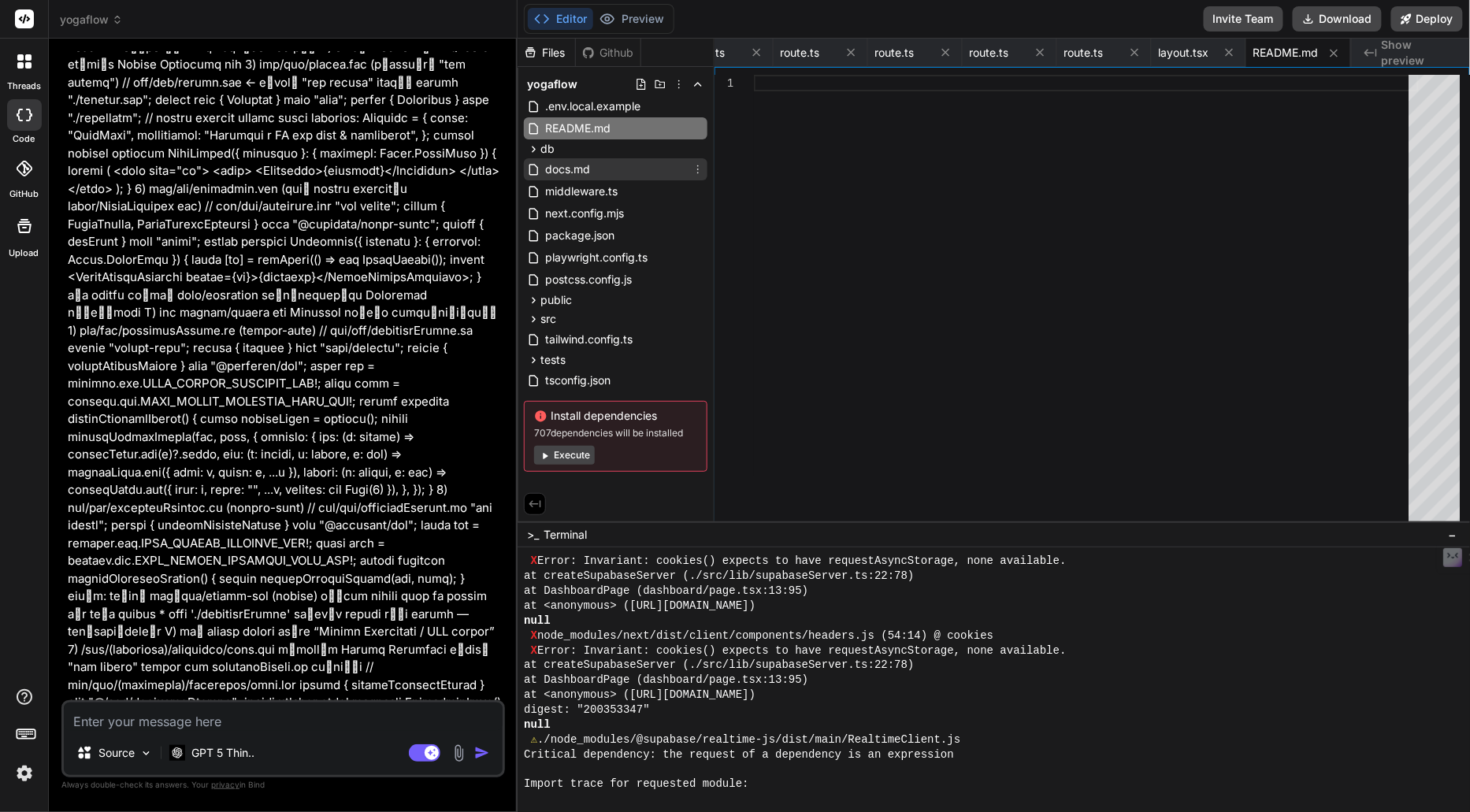
click at [596, 170] on div "docs.md" at bounding box center [615, 168] width 184 height 22
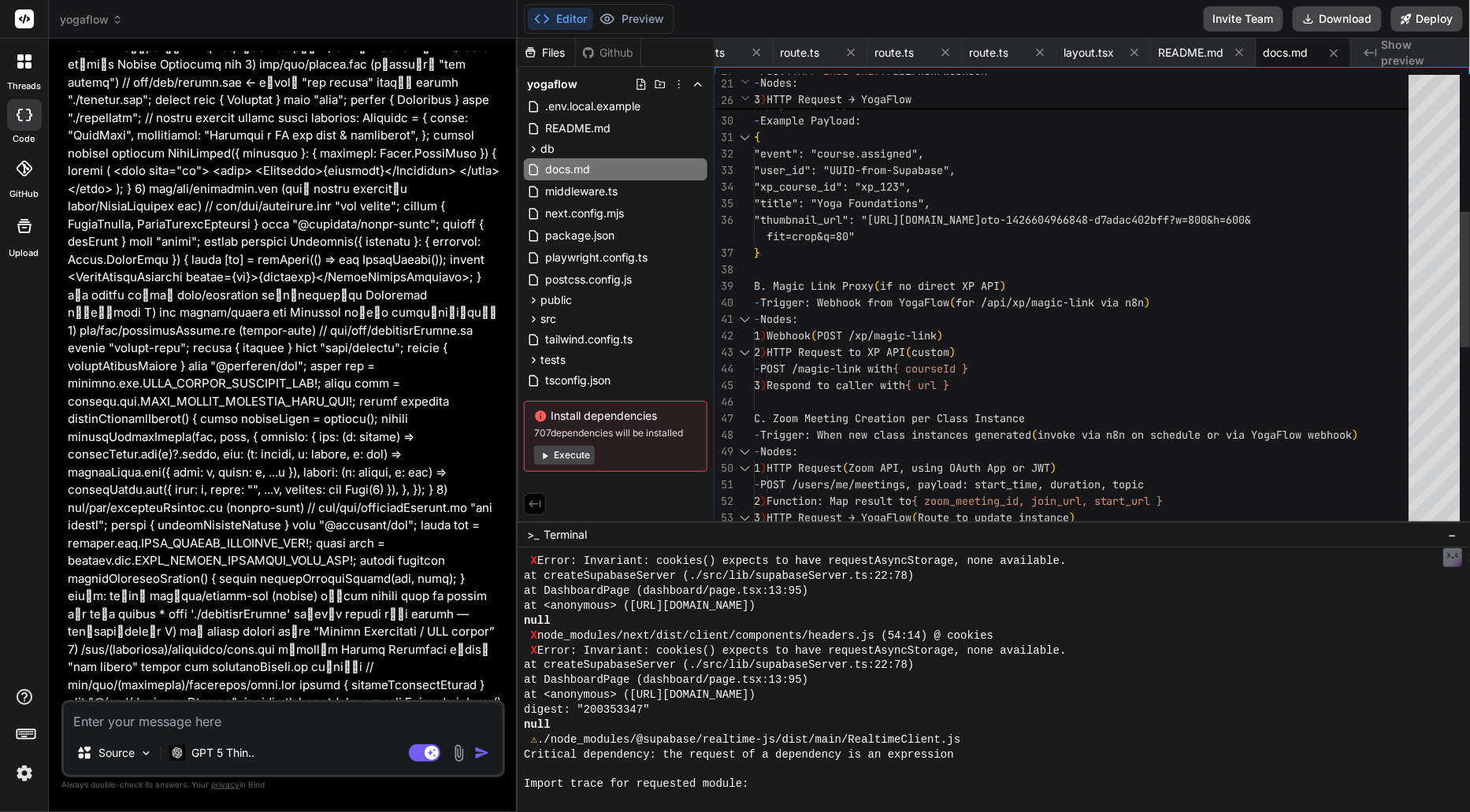
scroll to position [16, 0]
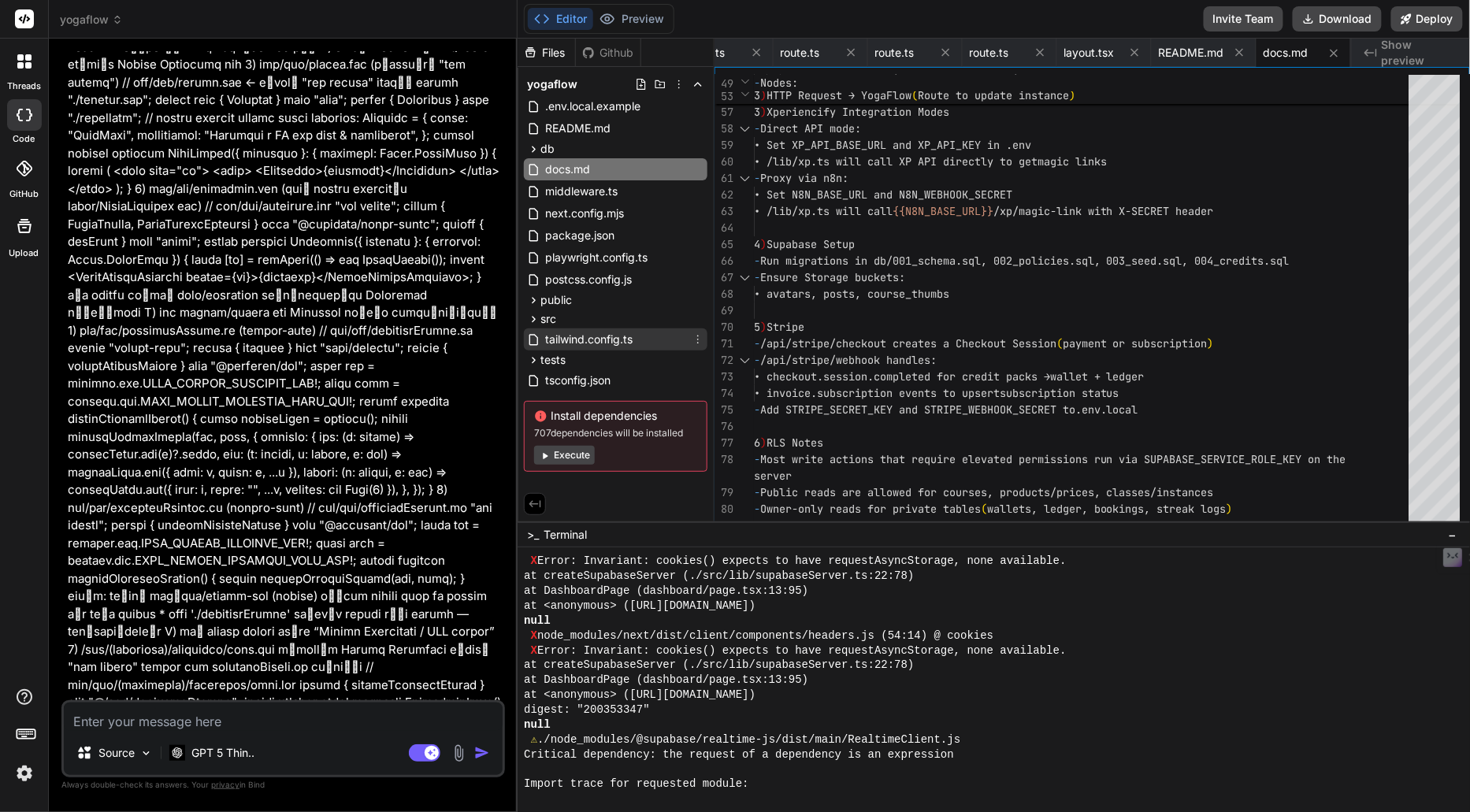
click at [577, 339] on span "tailwind.config.ts" at bounding box center [588, 340] width 90 height 19
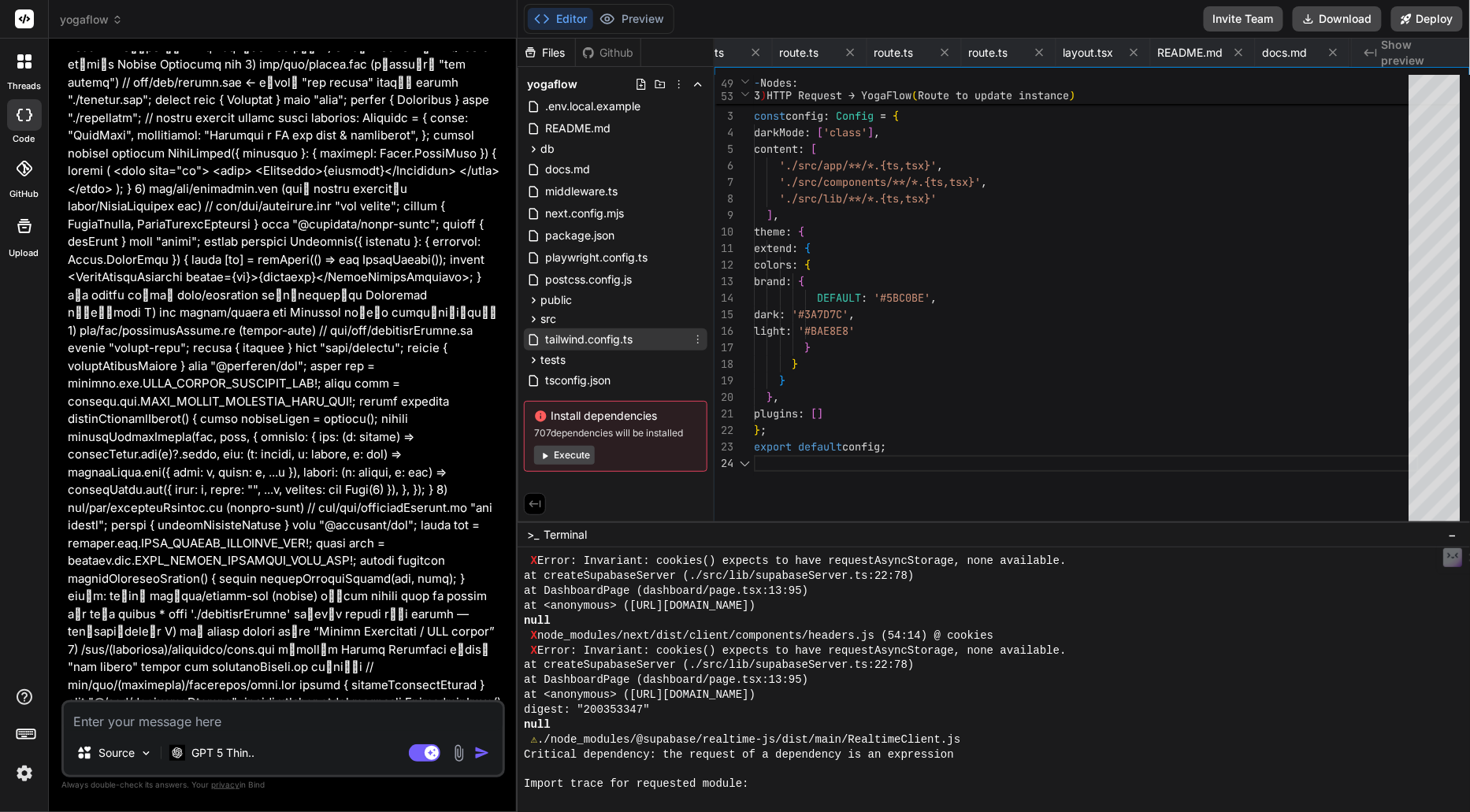
scroll to position [49, 0]
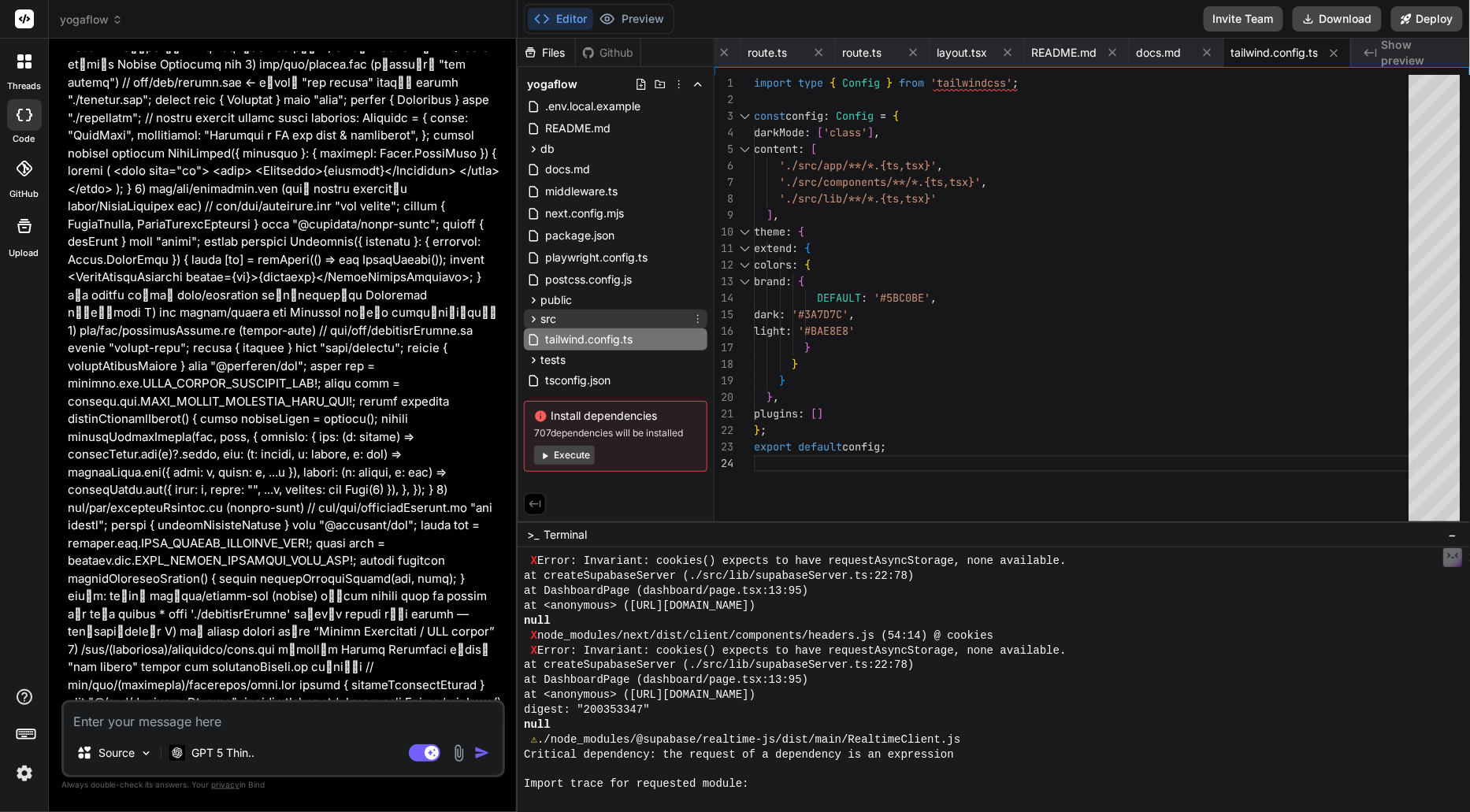
click at [571, 314] on div "src" at bounding box center [615, 319] width 184 height 19
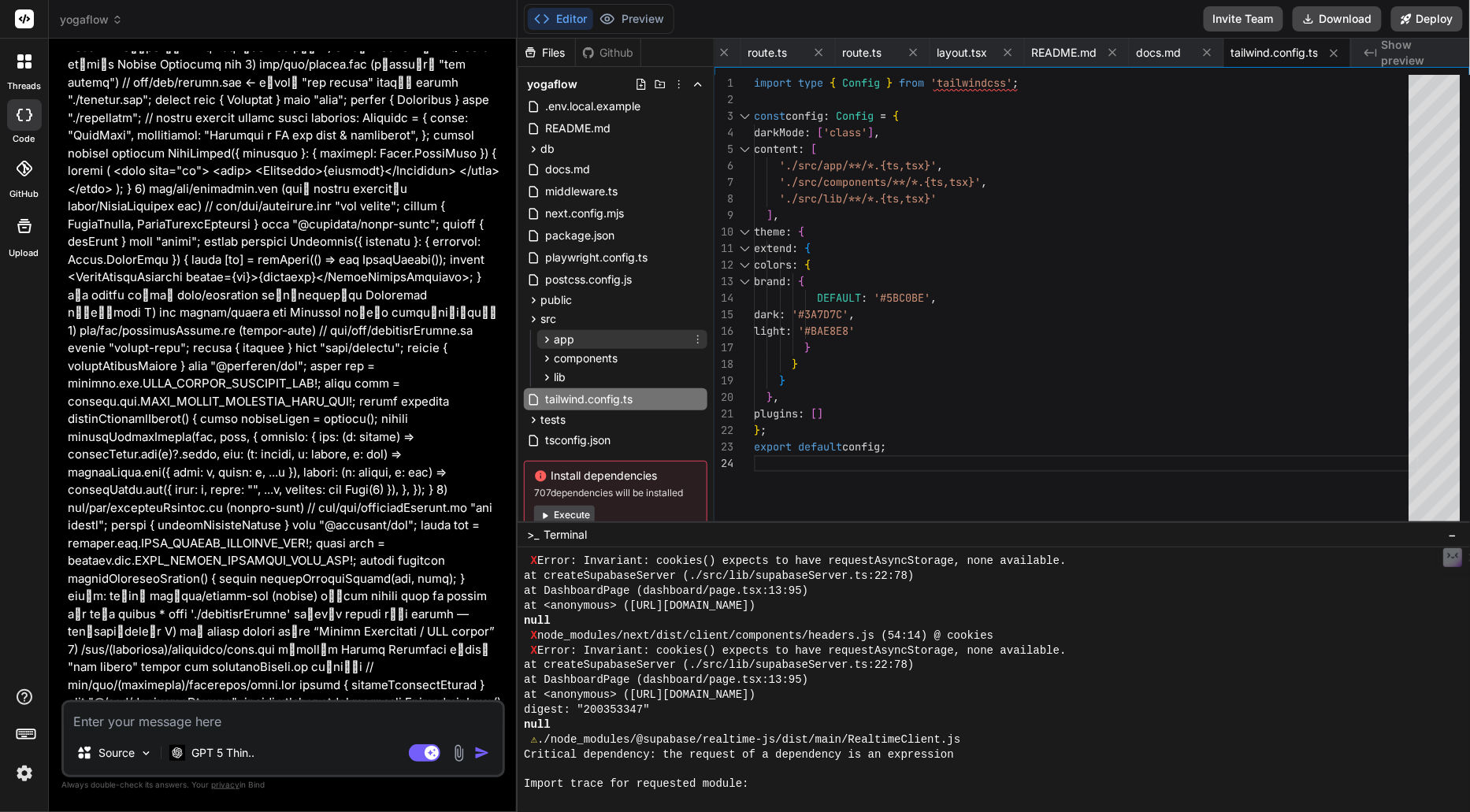
click at [577, 335] on div "app" at bounding box center [622, 340] width 170 height 19
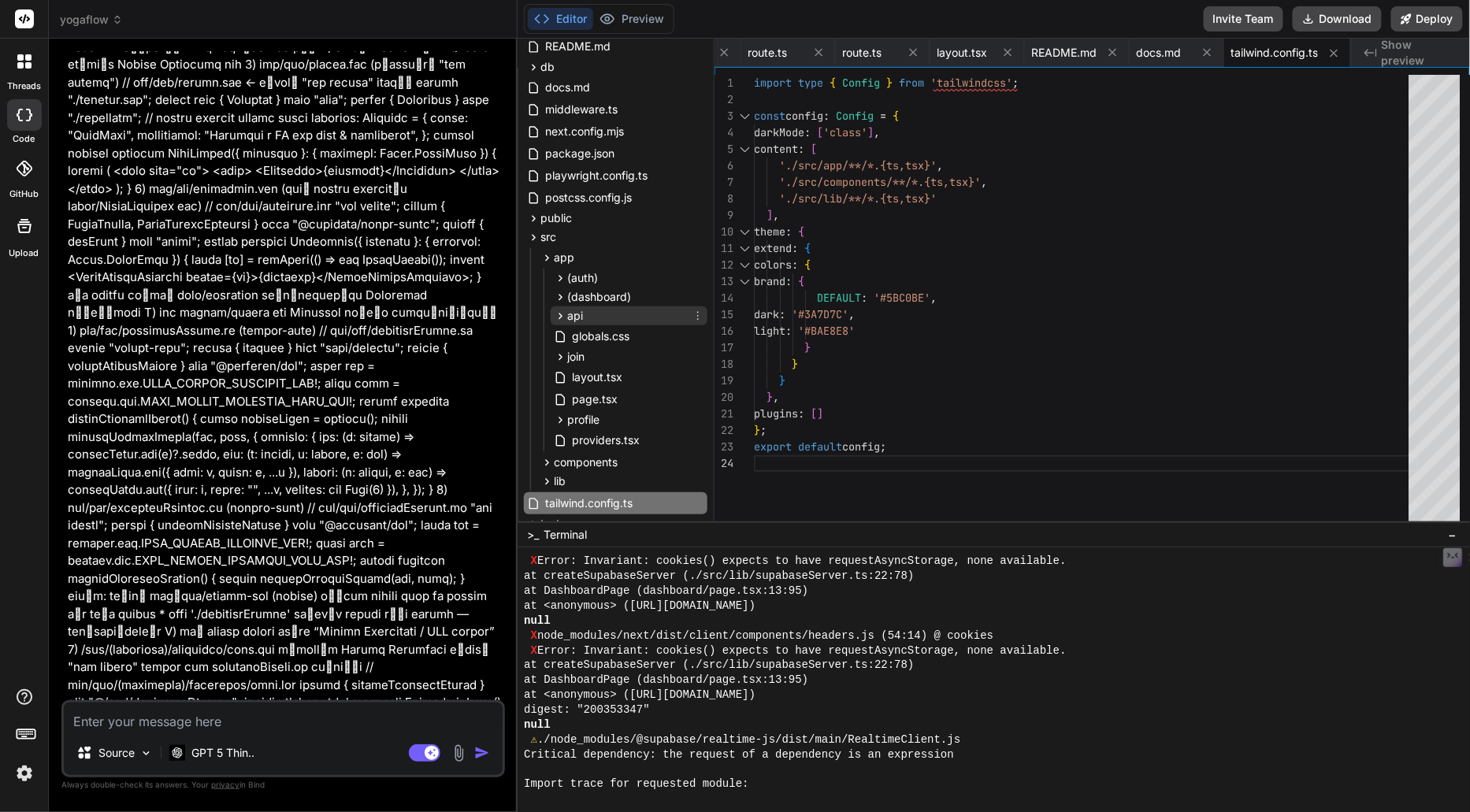
scroll to position [91, 0]
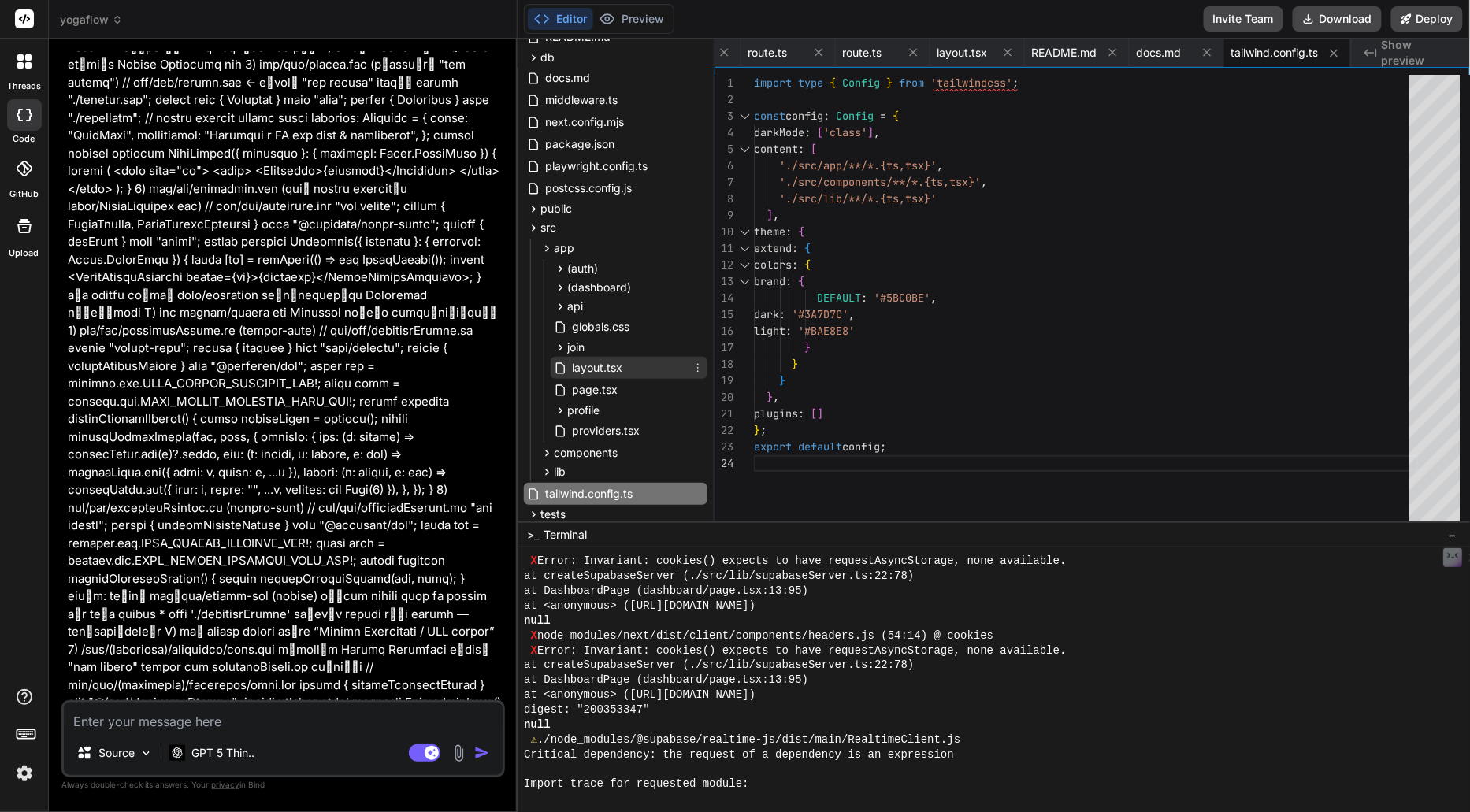
click at [610, 360] on span "layout.tsx" at bounding box center [597, 367] width 53 height 19
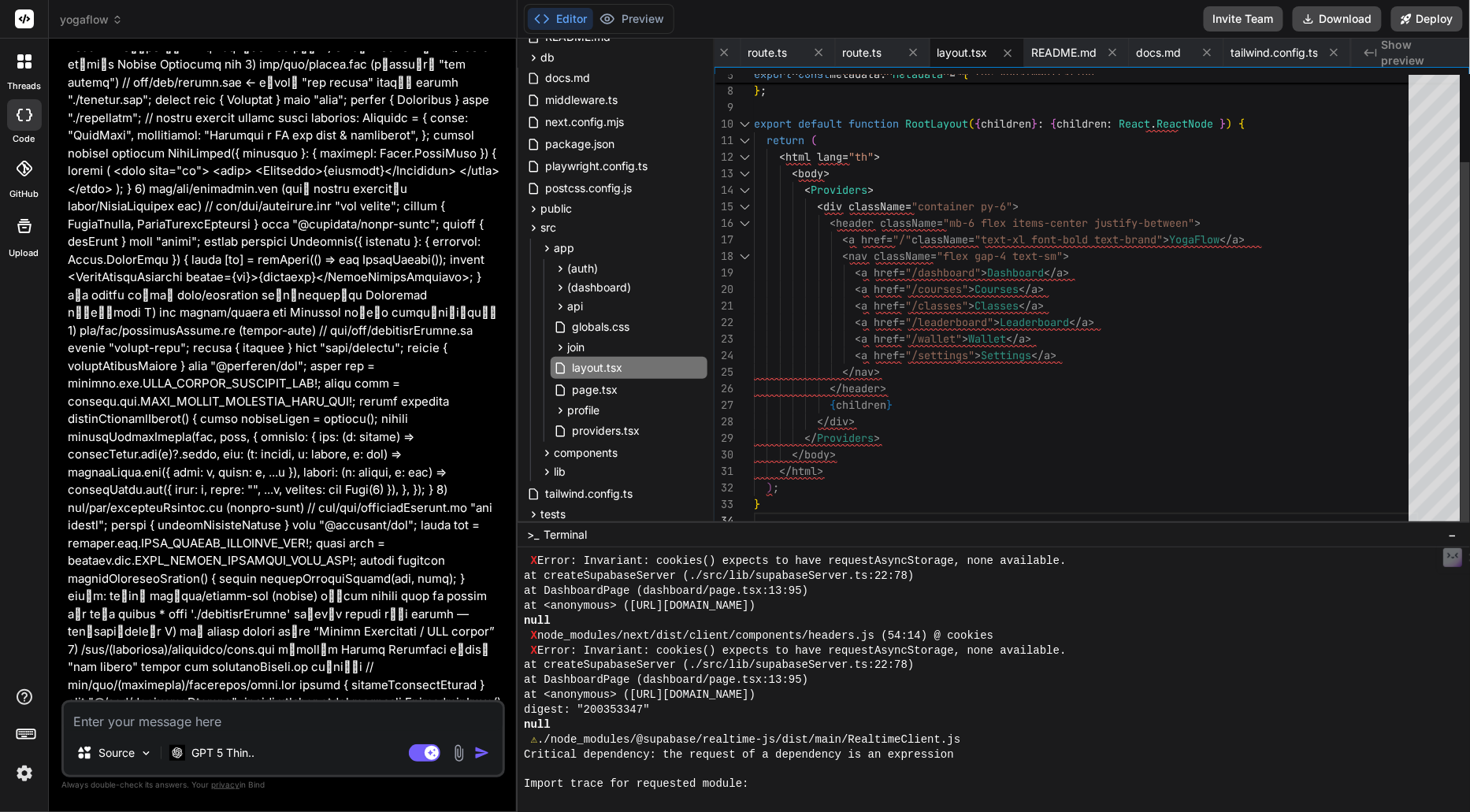
click at [964, 462] on div "description : 'Duolingo x Instagram for yoga/meditation' } ; export default fun…" at bounding box center [1086, 248] width 665 height 563
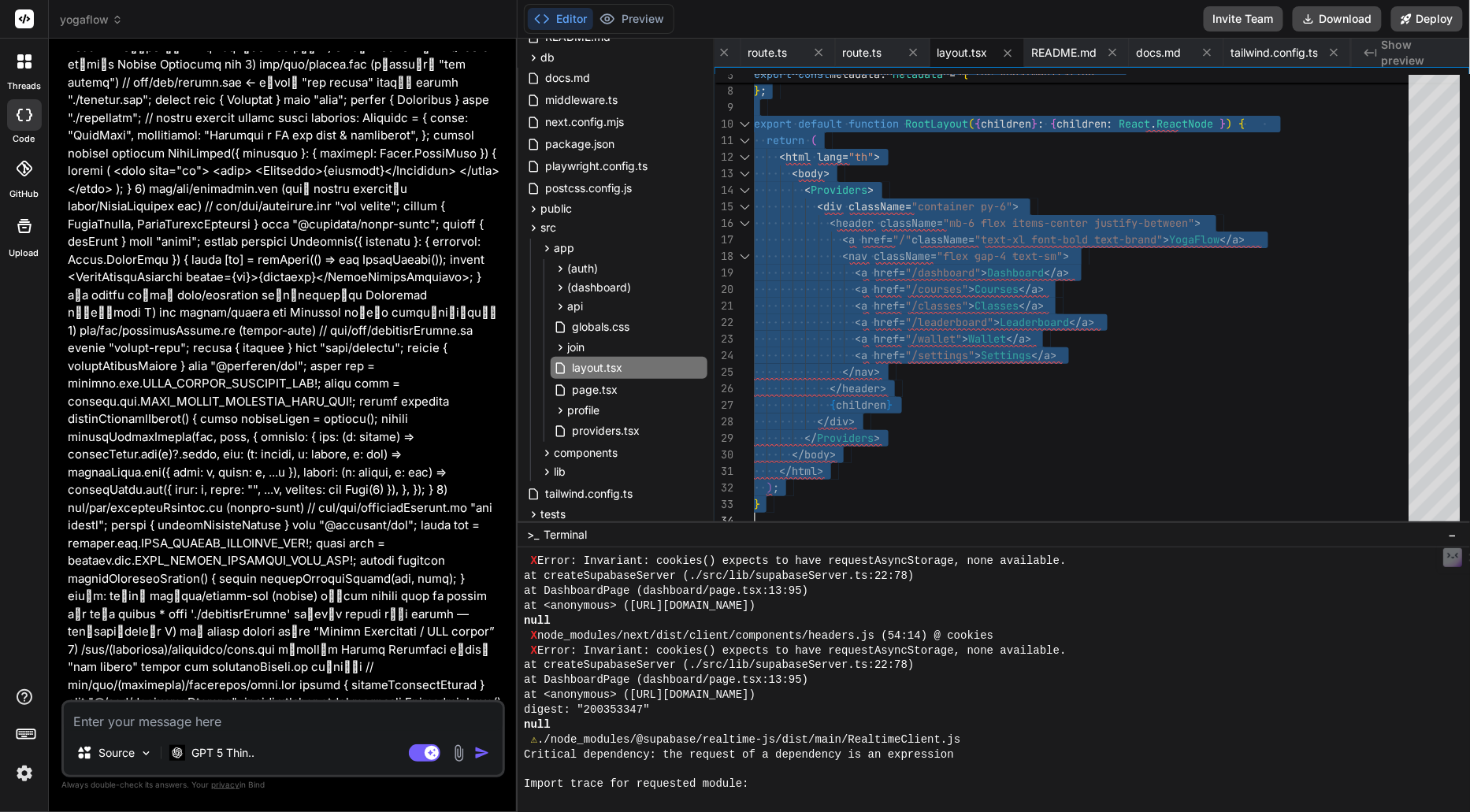
click at [235, 723] on textarea at bounding box center [283, 717] width 439 height 29
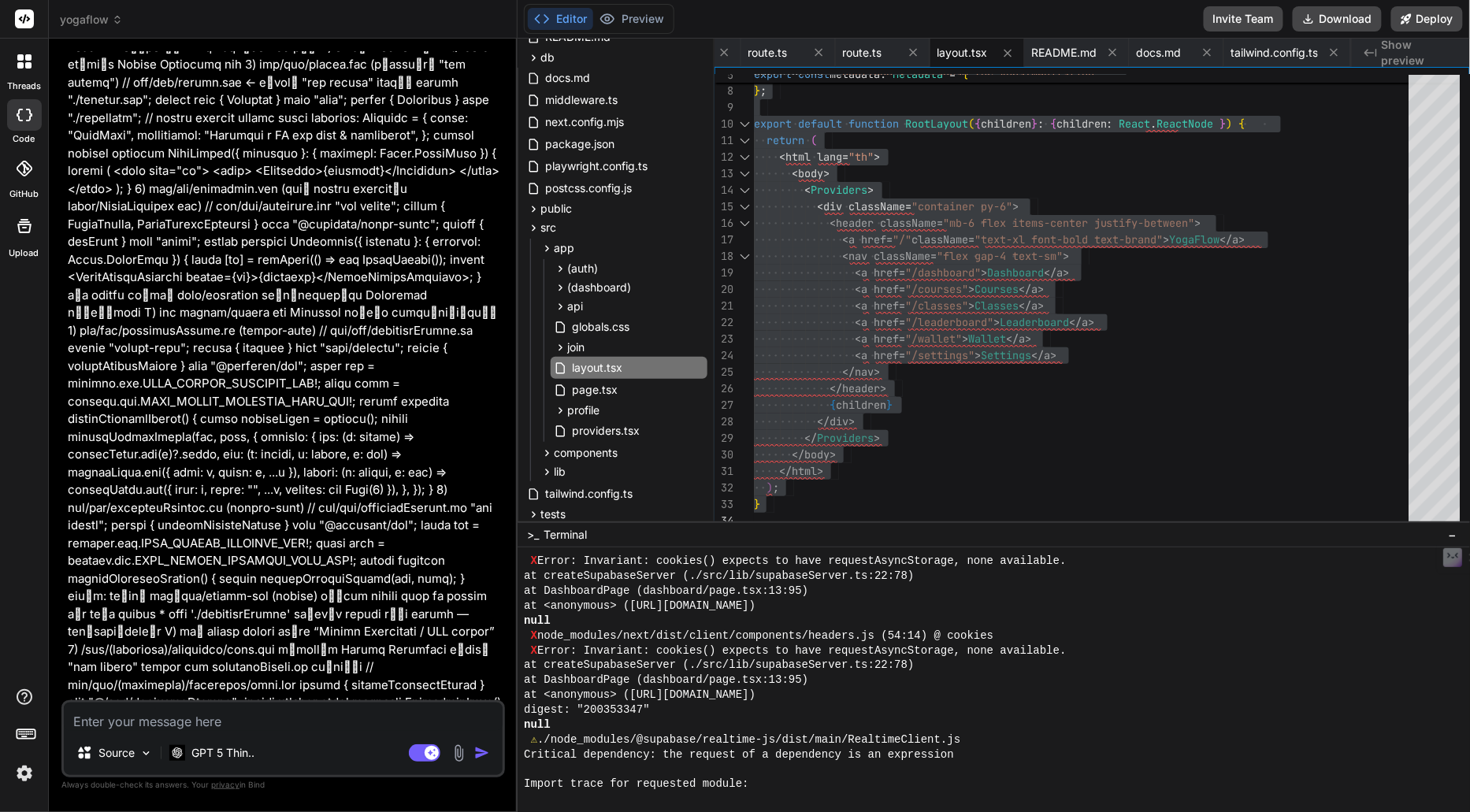
paste textarea "เอาแบบ “ขึ้น Preview เดี๋ยวนี้” ไม่ลากยาว ทำ 2 จุดพอ (ใช้เวลาแป๊บเดียว) 1) กันแ…"
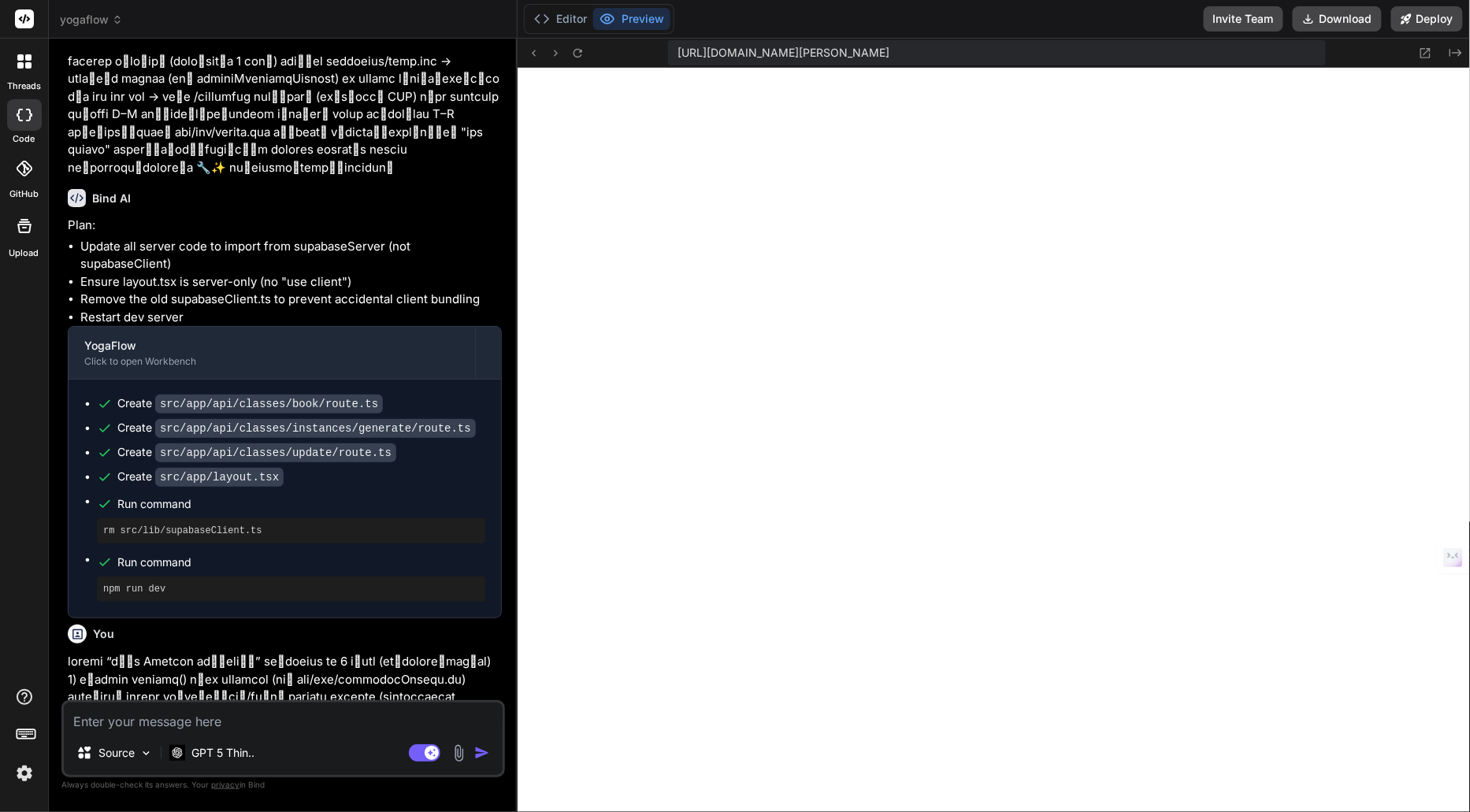
scroll to position [14072, 0]
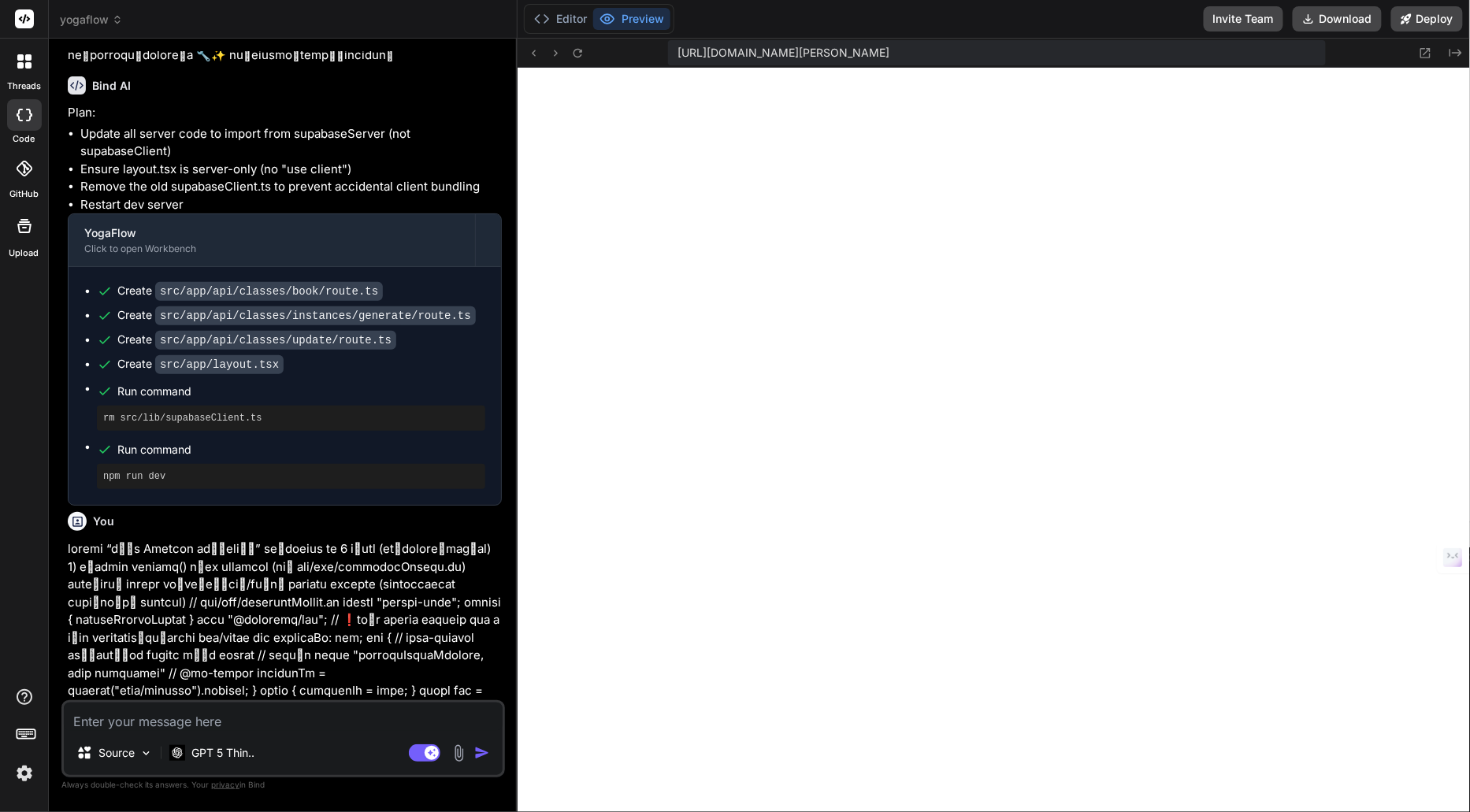
click at [337, 722] on textarea at bounding box center [283, 717] width 439 height 29
paste textarea "ยังไม่มีค่า env ของ Supabase (หรือพิมพ์ผิดชื่อ) ครับ — ตัวแปร NEXT_PUBLIC_SUPAB…"
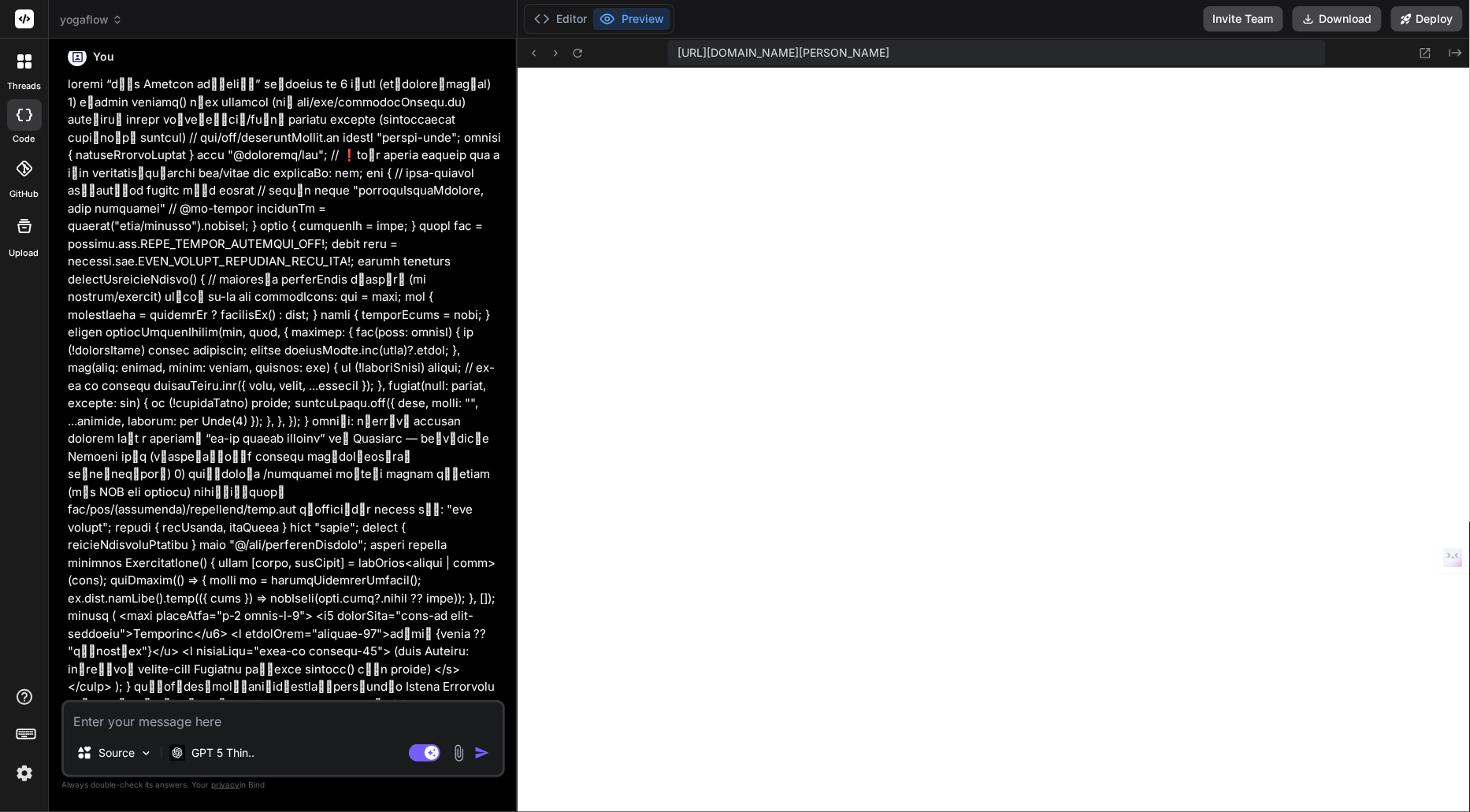
scroll to position [14626, 0]
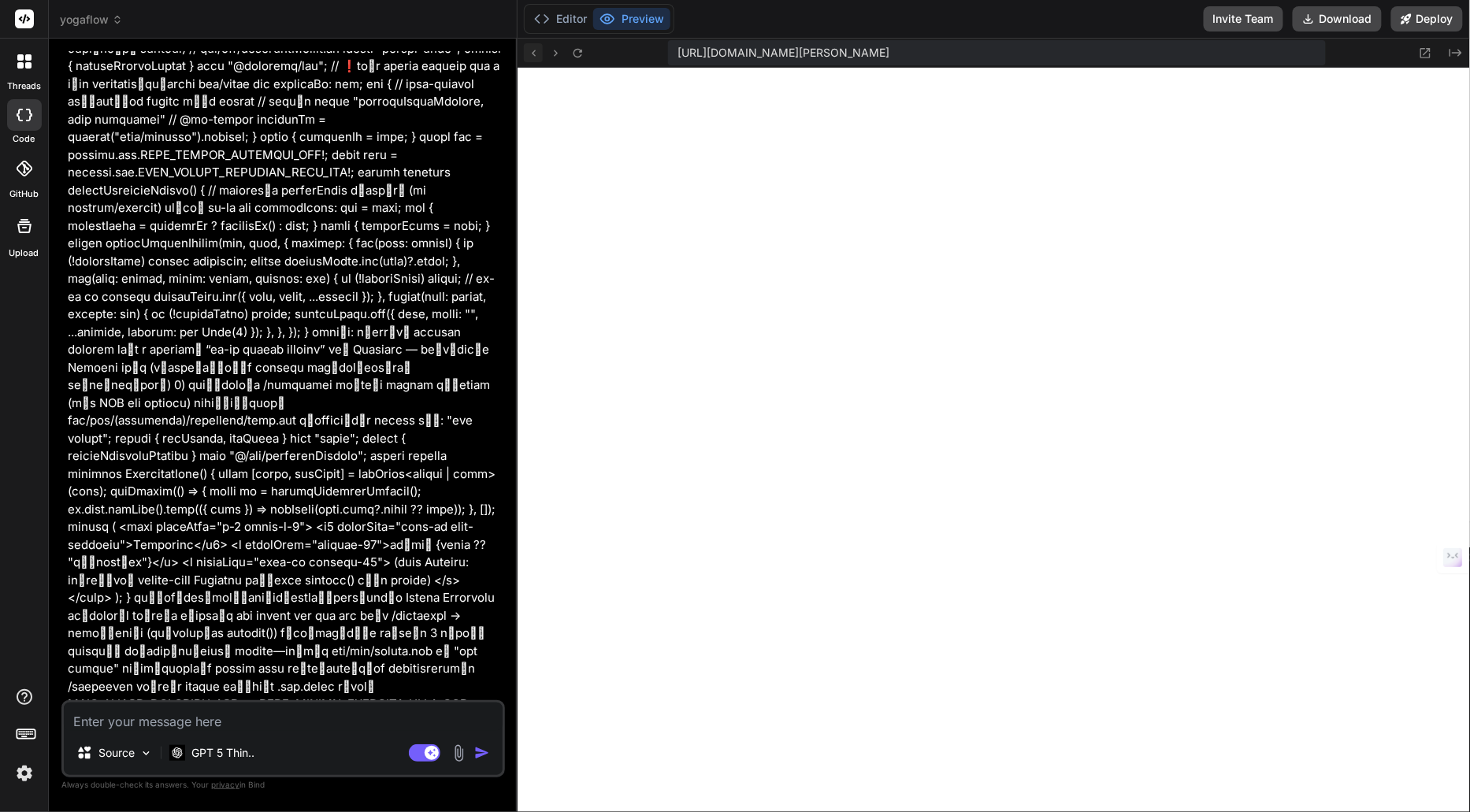
click at [533, 54] on icon at bounding box center [534, 52] width 4 height 7
click at [538, 55] on icon at bounding box center [534, 53] width 13 height 13
click at [580, 52] on icon at bounding box center [578, 53] width 13 height 13
click at [272, 720] on textarea at bounding box center [283, 717] width 439 height 29
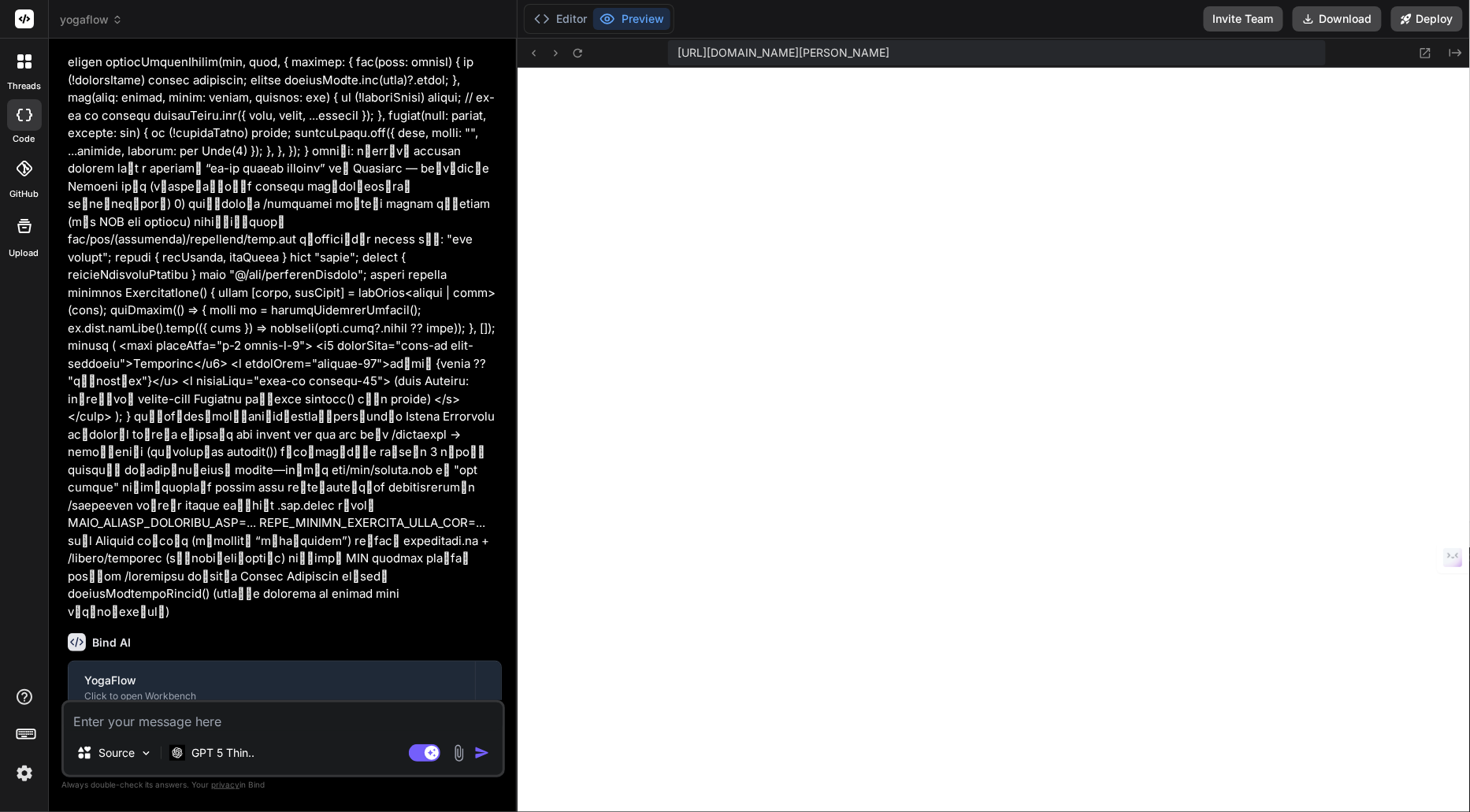
scroll to position [14913, 0]
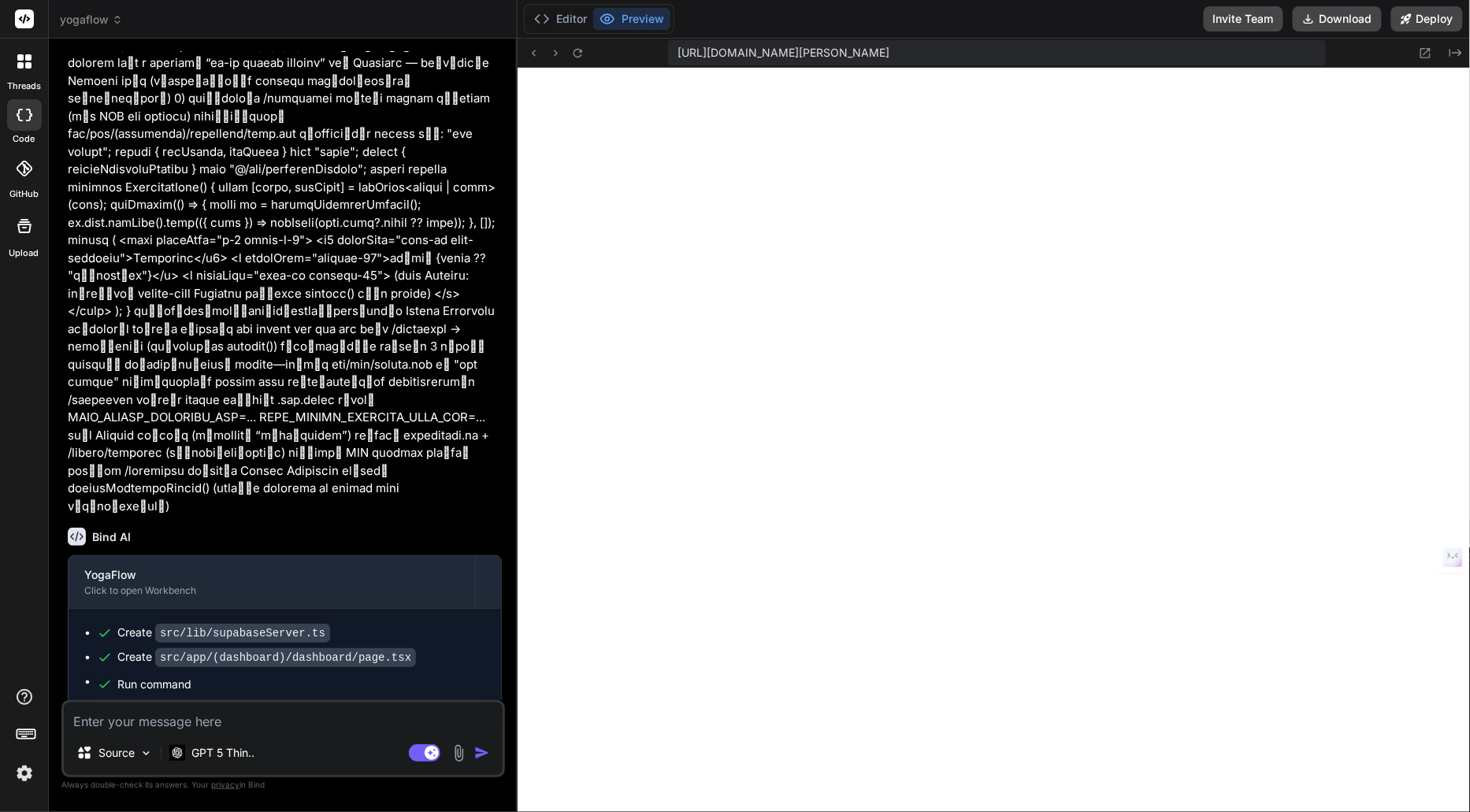
click at [335, 719] on textarea at bounding box center [283, 717] width 439 height 29
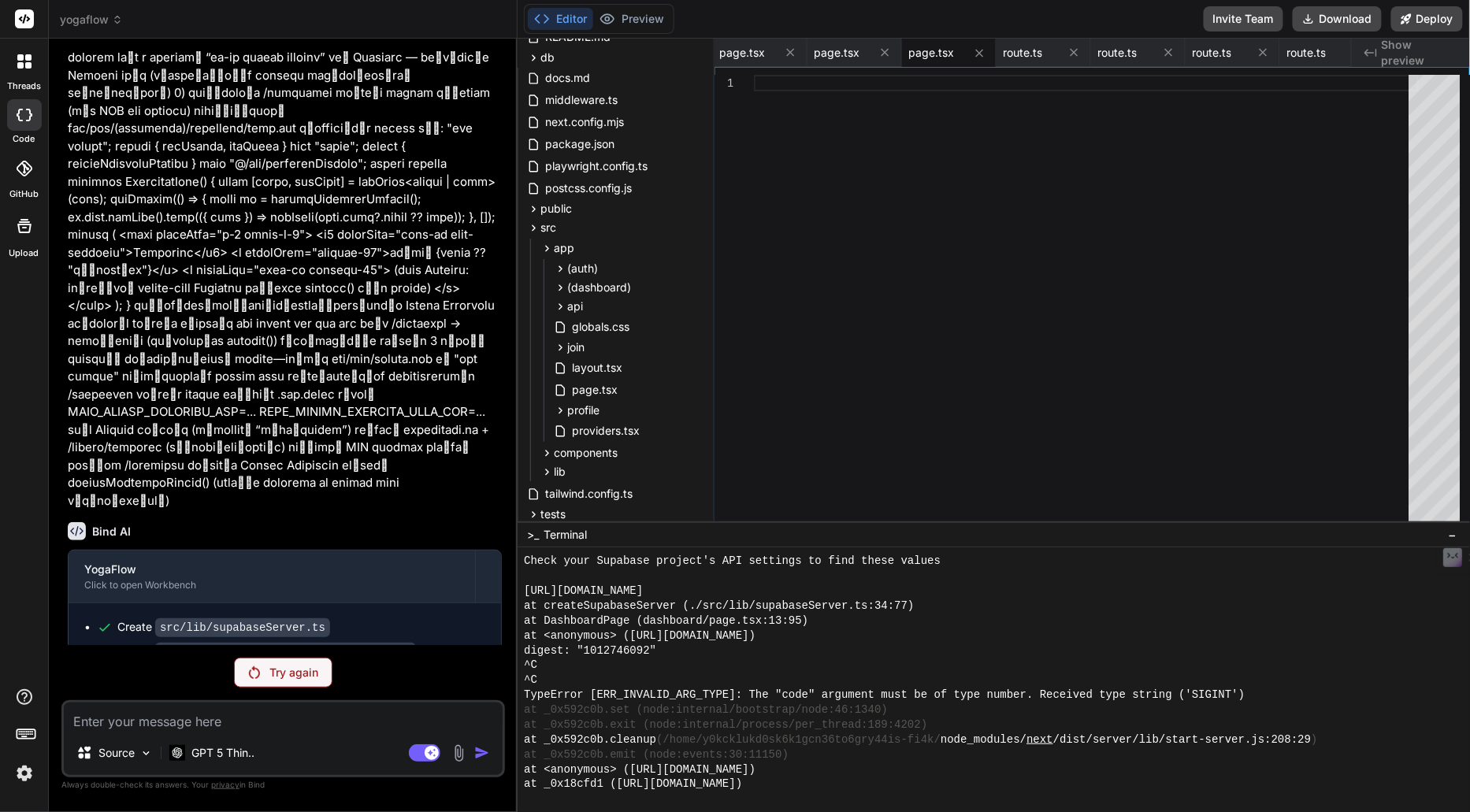
scroll to position [15019, 0]
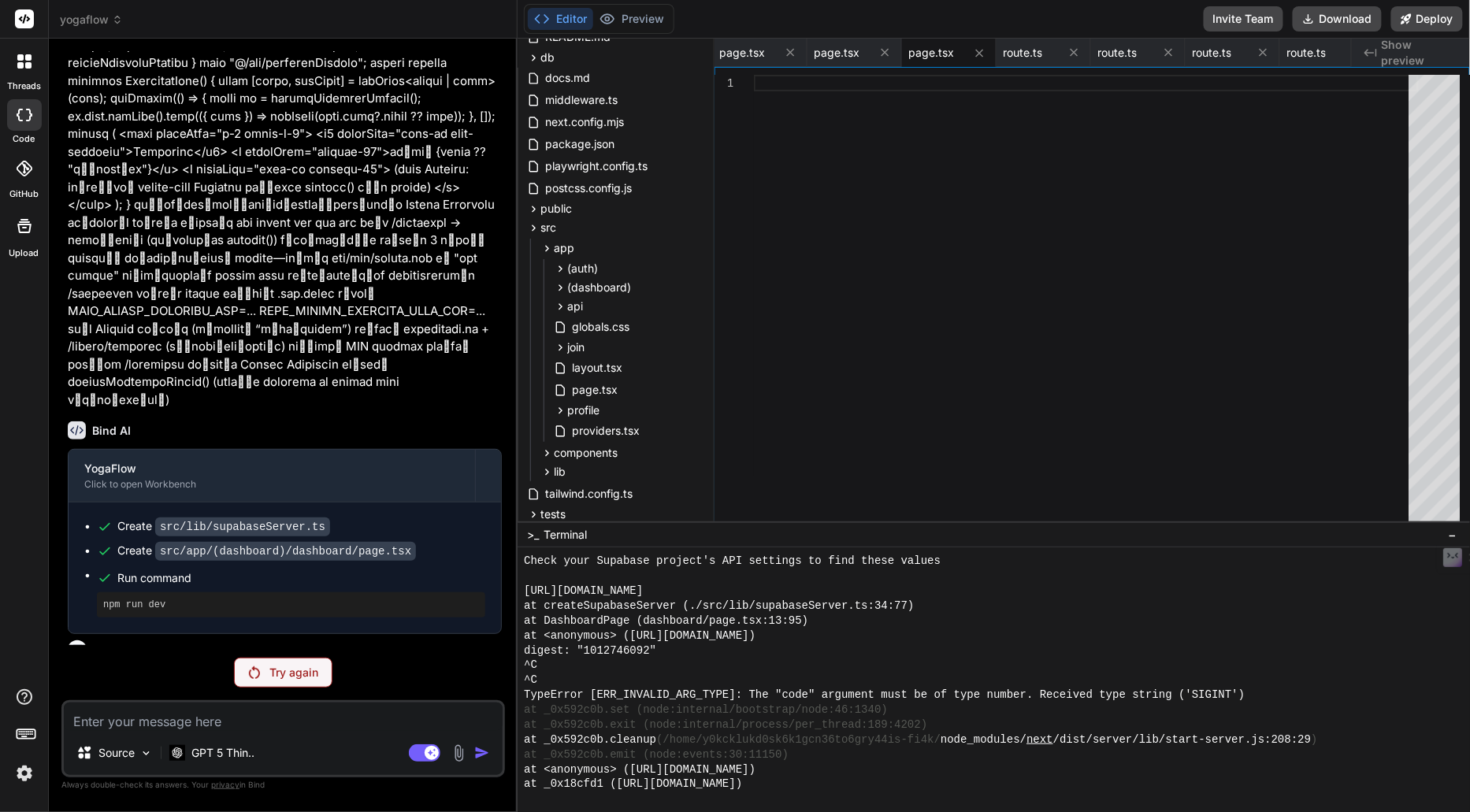
click at [285, 671] on p "Try again" at bounding box center [293, 672] width 49 height 16
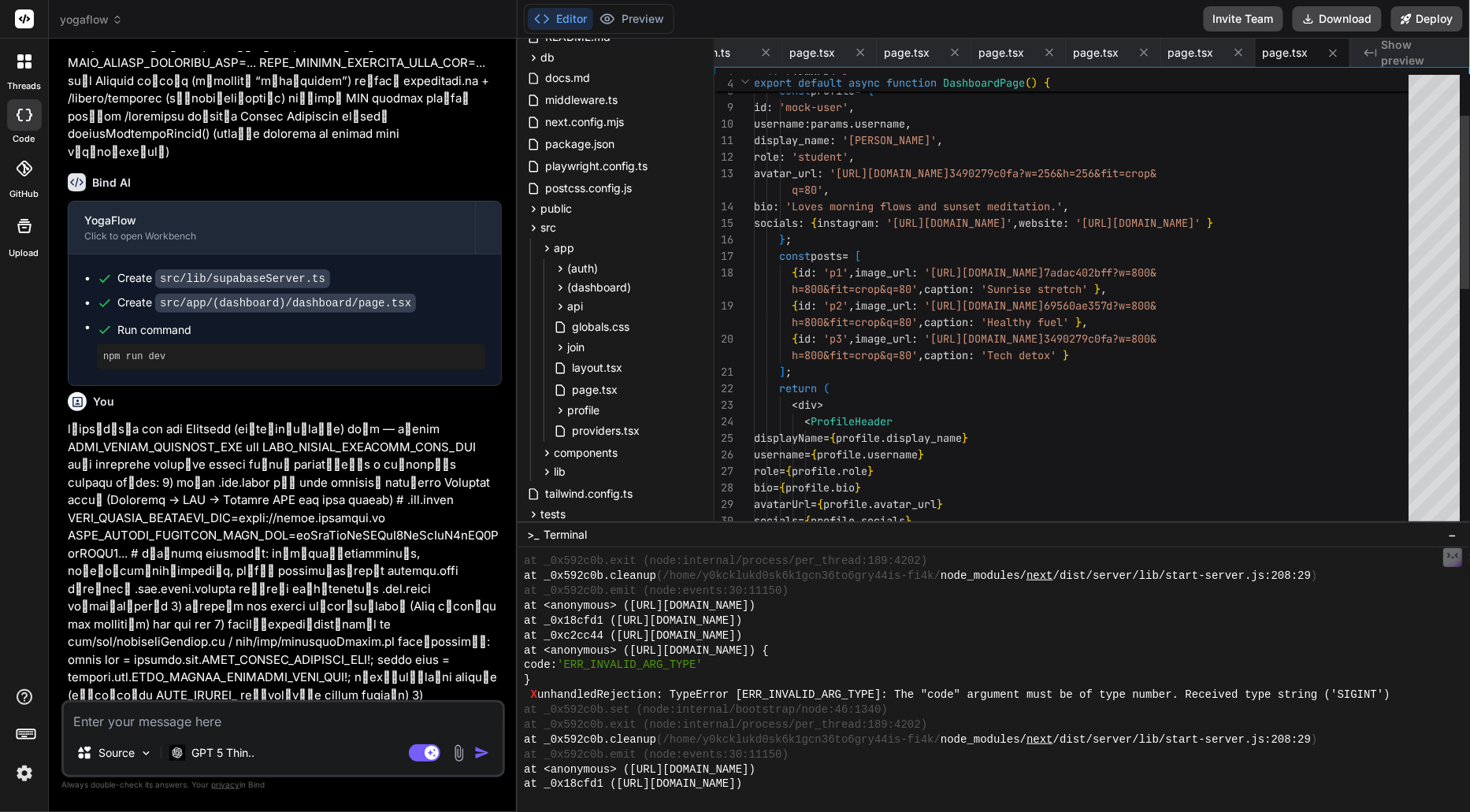
scroll to position [15267, 0]
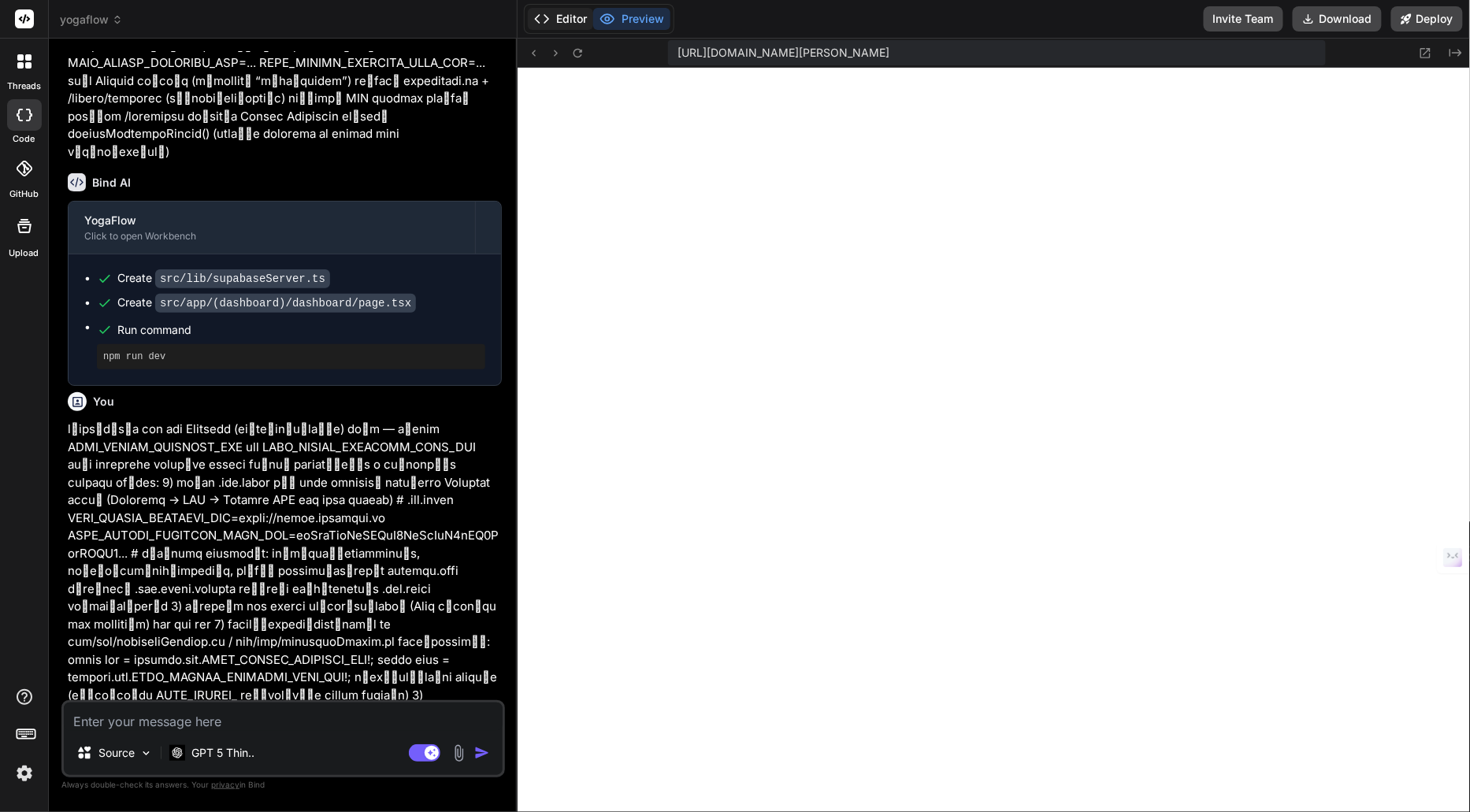
click at [569, 16] on button "Editor" at bounding box center [560, 18] width 66 height 22
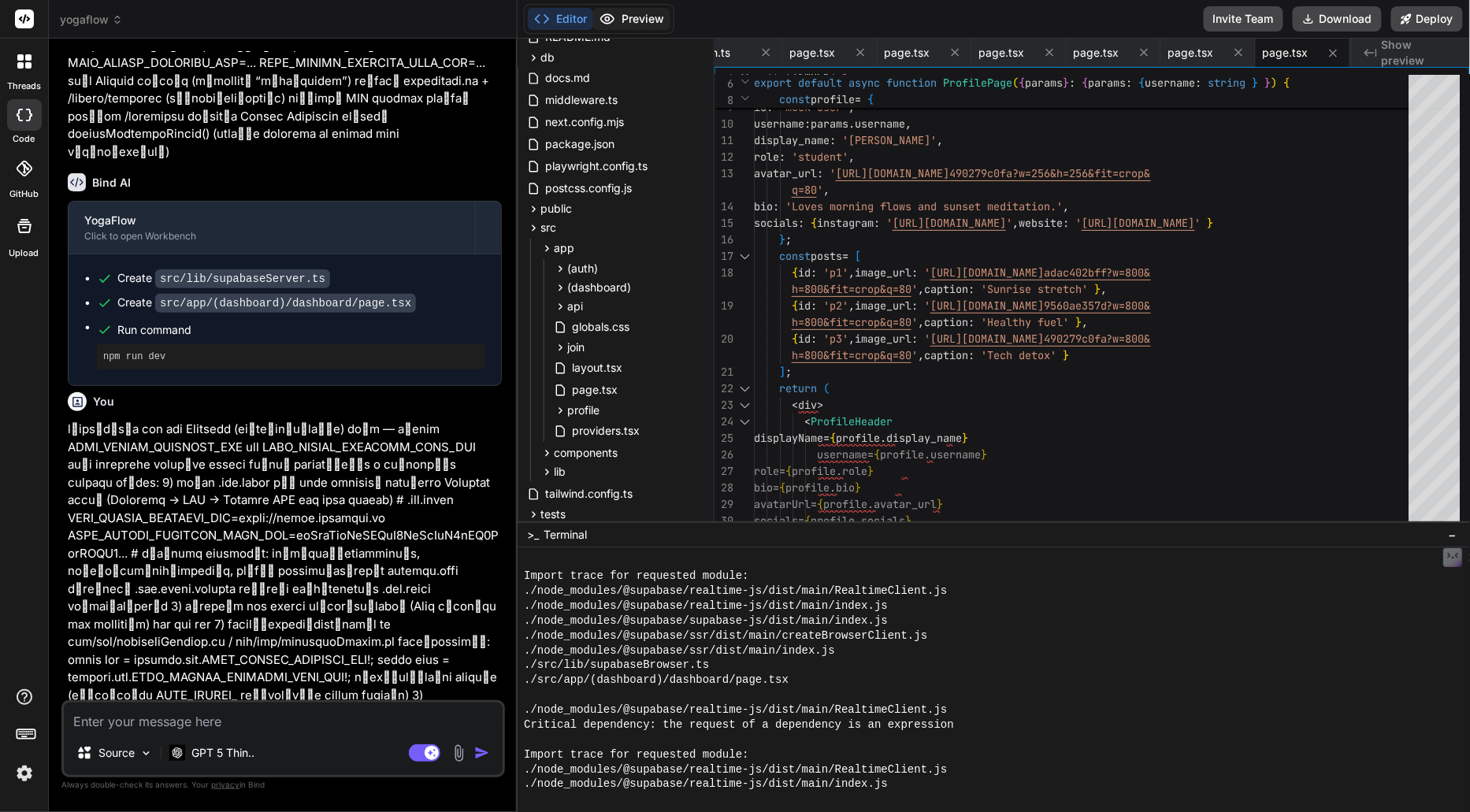
click at [634, 12] on button "Preview" at bounding box center [631, 18] width 77 height 22
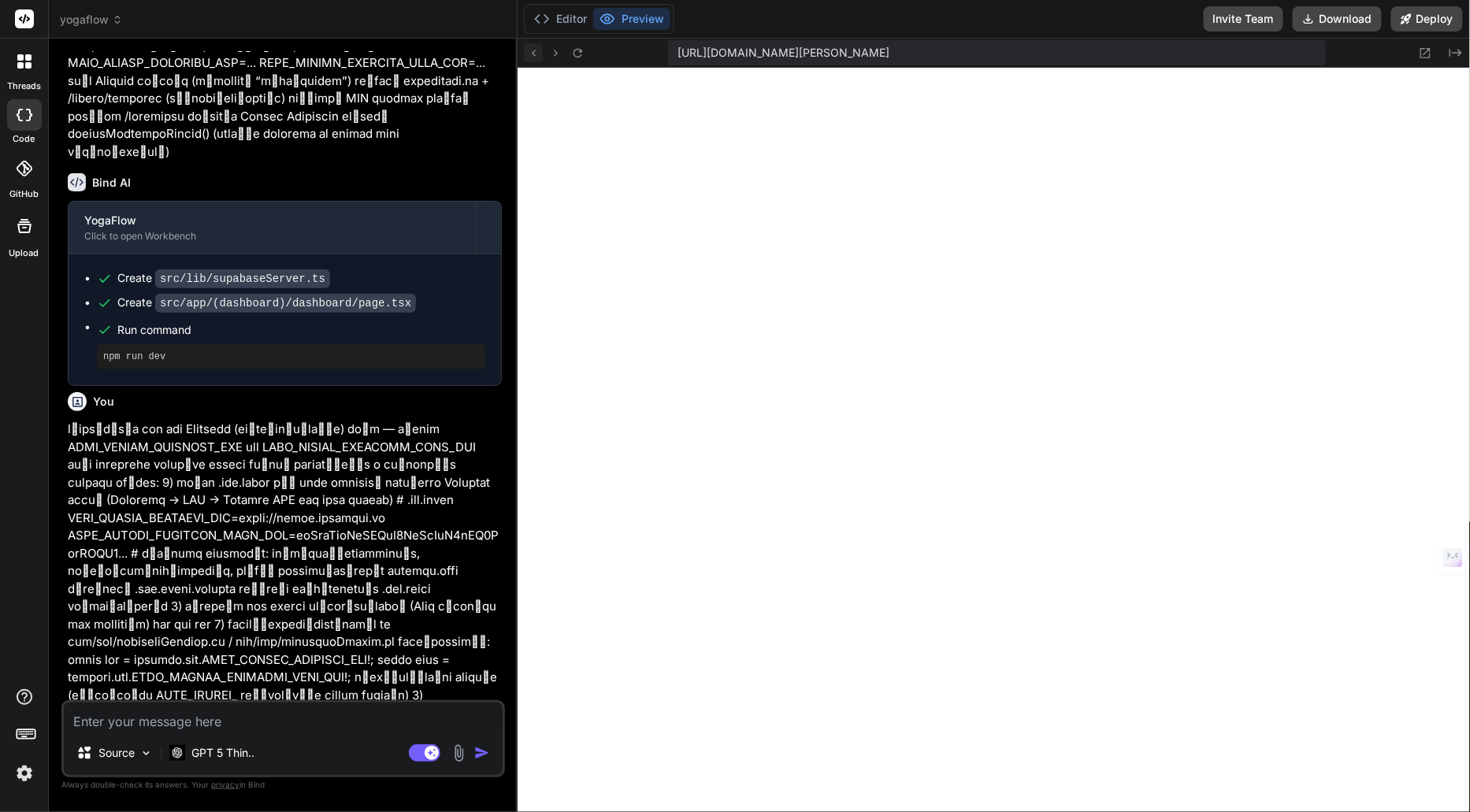
click at [535, 50] on icon at bounding box center [534, 53] width 13 height 13
click at [531, 52] on icon at bounding box center [534, 53] width 13 height 13
click at [586, 50] on button at bounding box center [578, 53] width 19 height 19
click at [532, 49] on icon at bounding box center [534, 53] width 13 height 13
click at [557, 57] on icon at bounding box center [556, 53] width 13 height 13
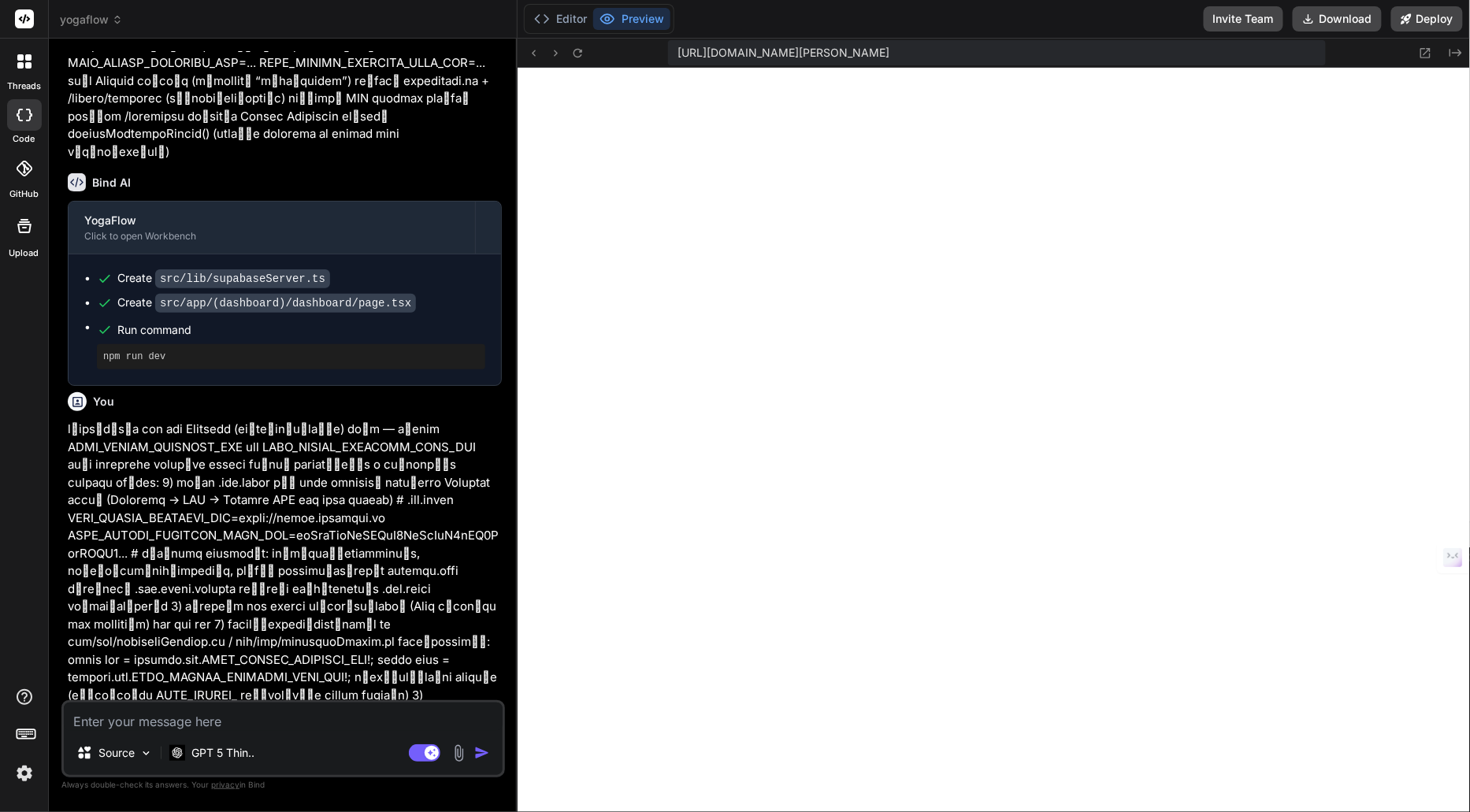
click at [557, 48] on icon at bounding box center [556, 53] width 13 height 13
